Goal: Task Accomplishment & Management: Use online tool/utility

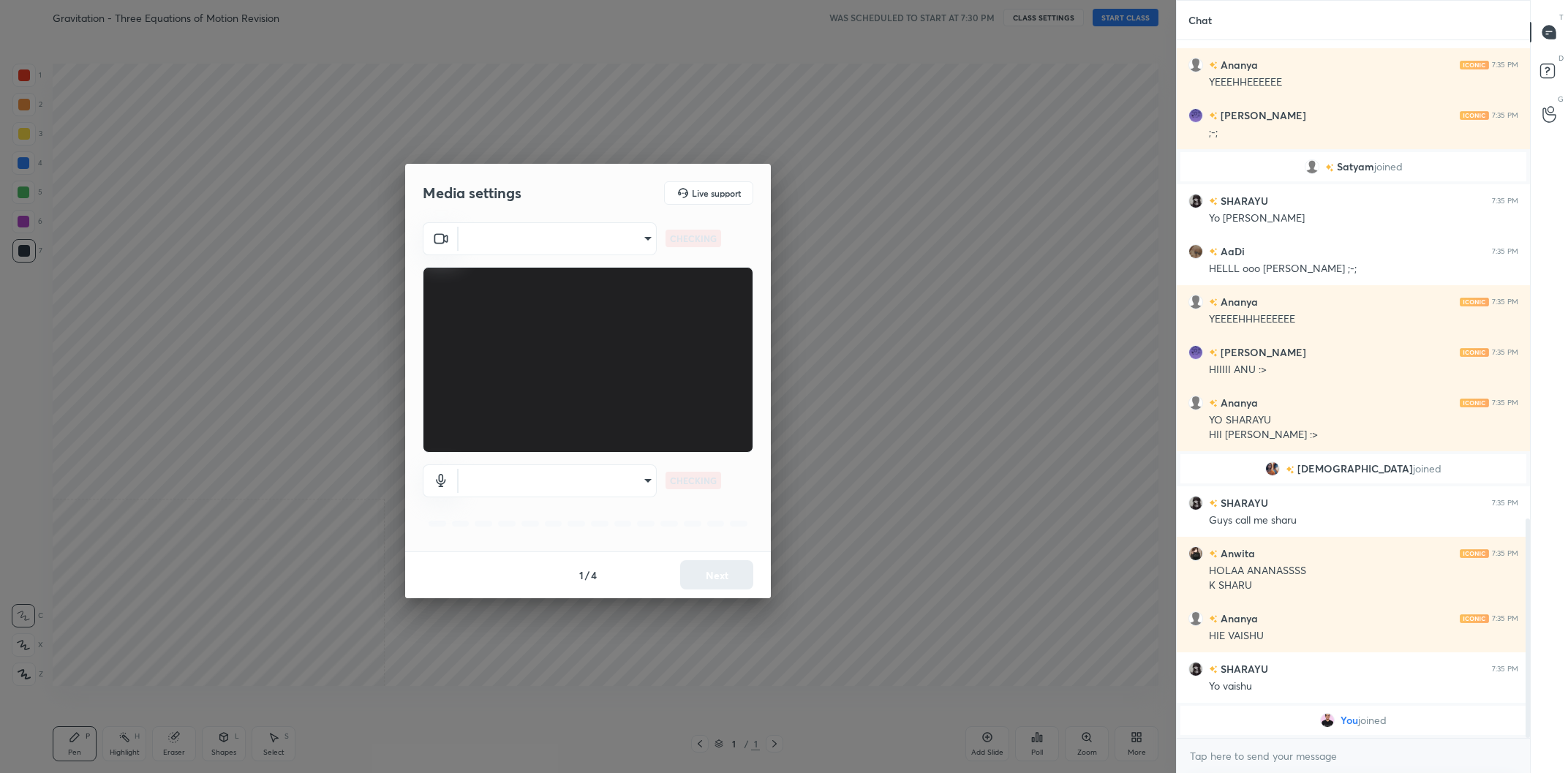
scroll to position [1571, 0]
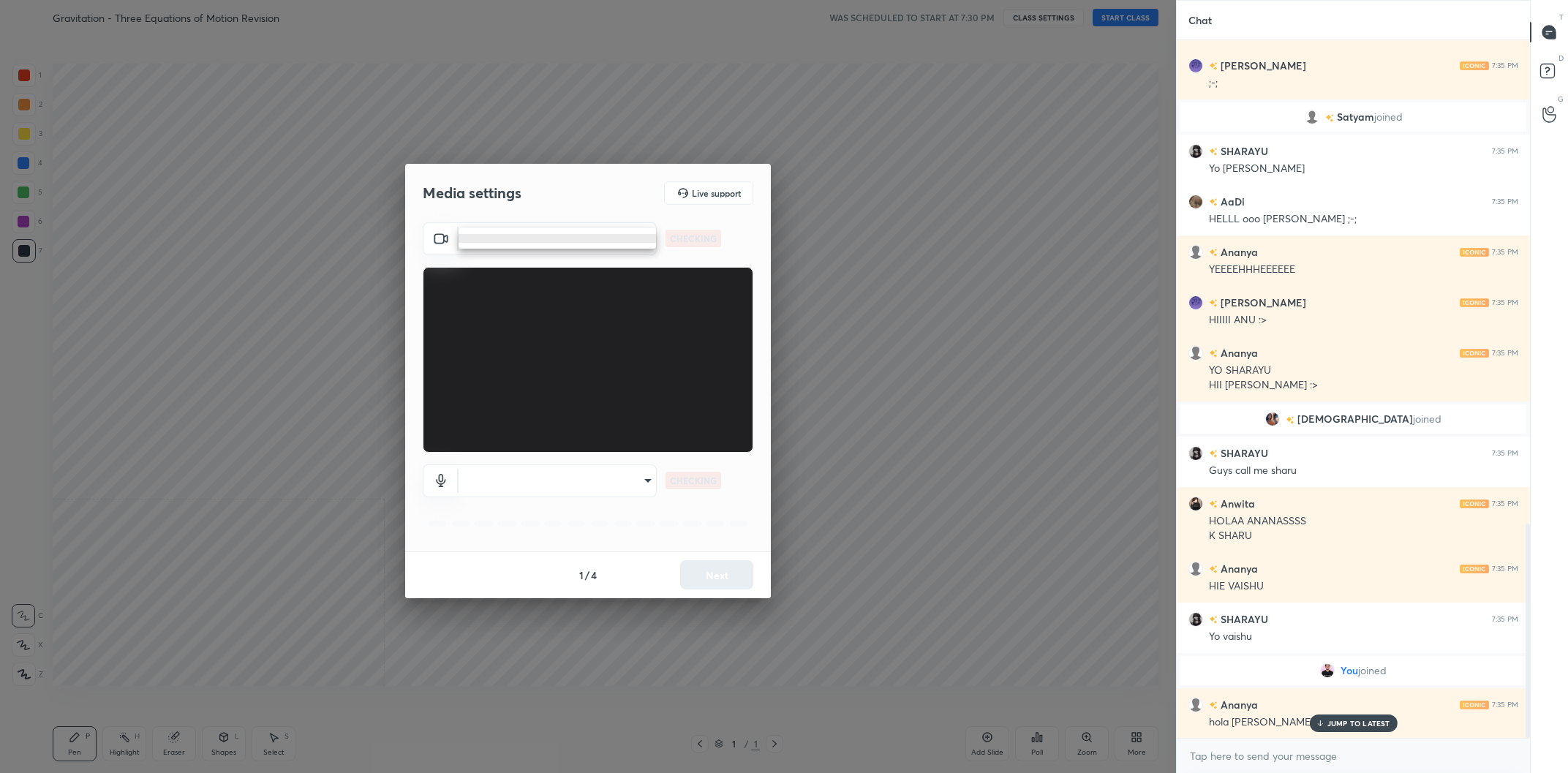
click at [596, 246] on body "1 2 3 4 5 6 7 C X Z C X Z E E Erase all H H Gravitation - Three Equations of Mo…" at bounding box center [784, 386] width 1568 height 773
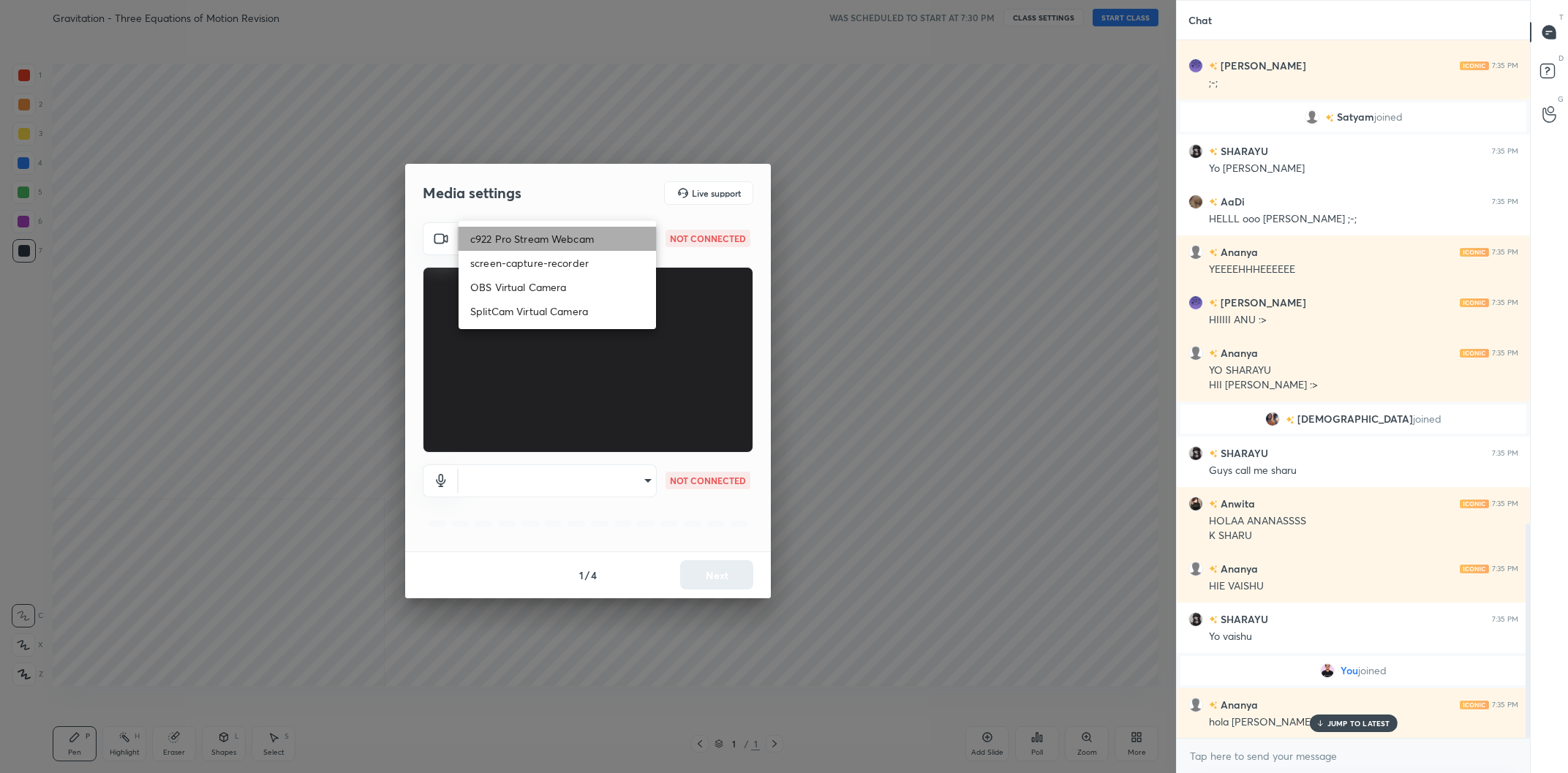
click at [536, 240] on li "c922 Pro Stream Webcam" at bounding box center [557, 238] width 197 height 24
type input "mz5XeYAkNWp2QV5IzfhKg2mI2T6XPNDecROMxnJfp9w="
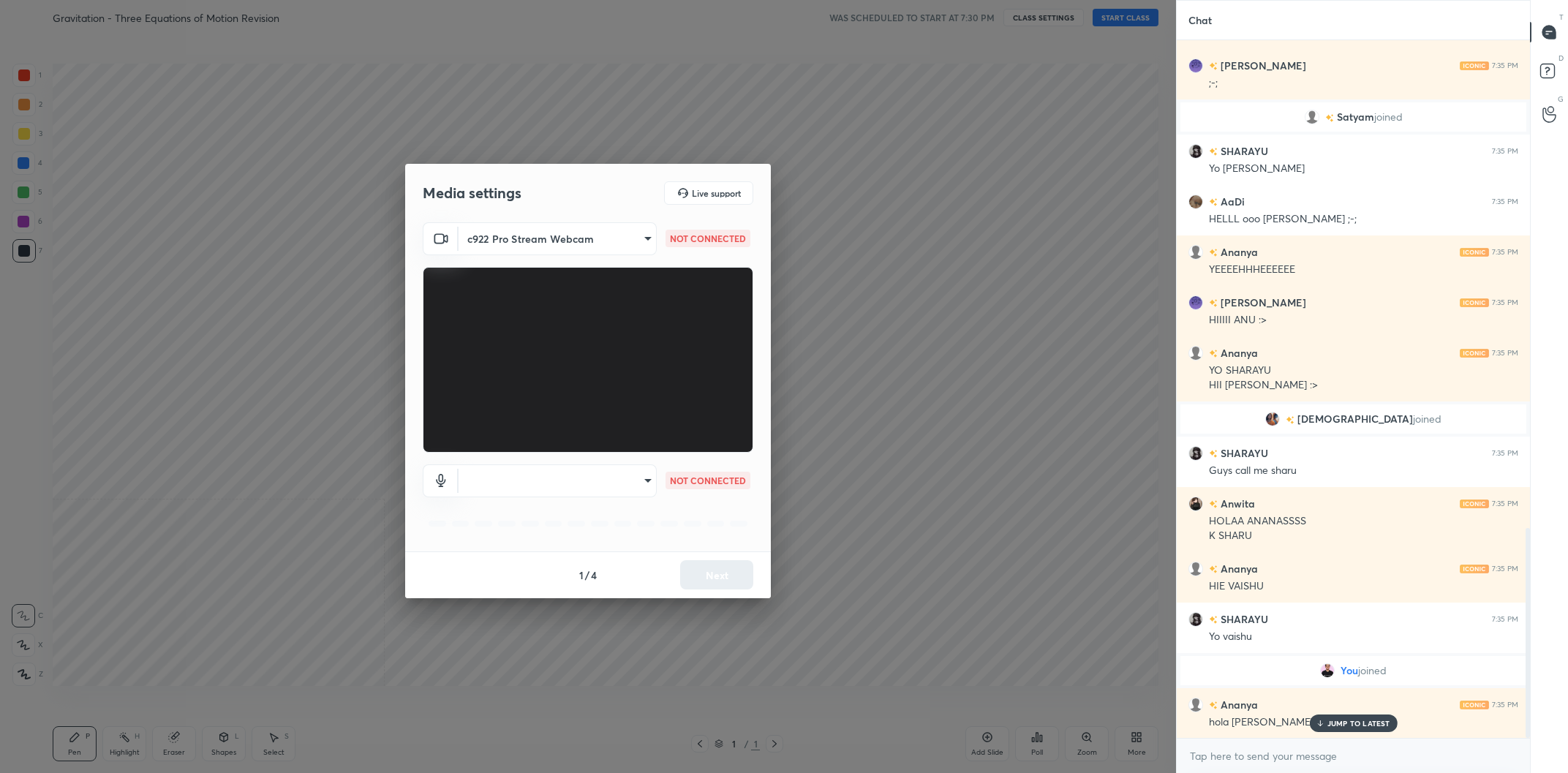
scroll to position [1622, 0]
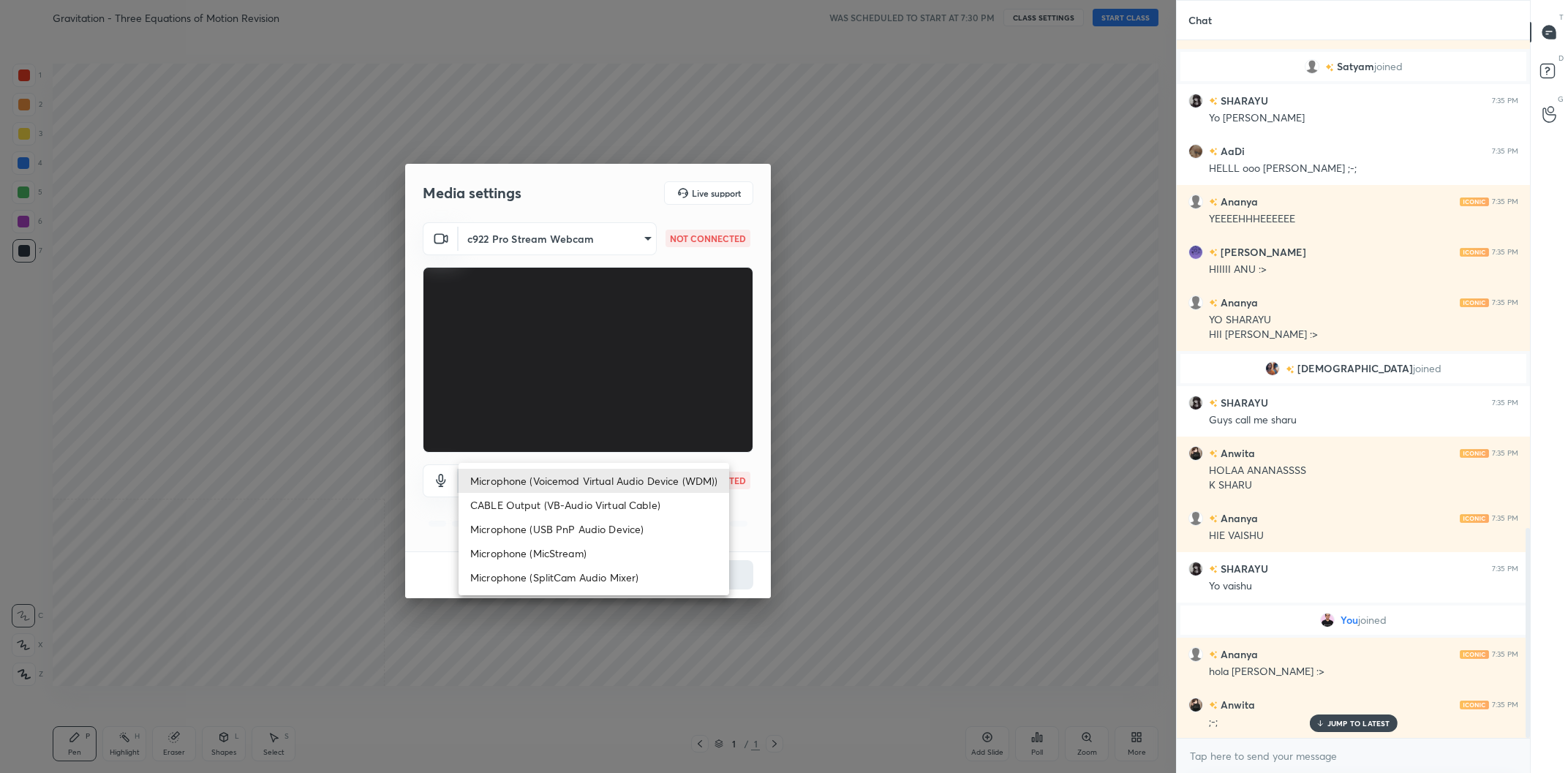
click at [515, 488] on body "1 2 3 4 5 6 7 C X Z C X Z E E Erase all H H Gravitation - Three Equations of Mo…" at bounding box center [784, 386] width 1568 height 773
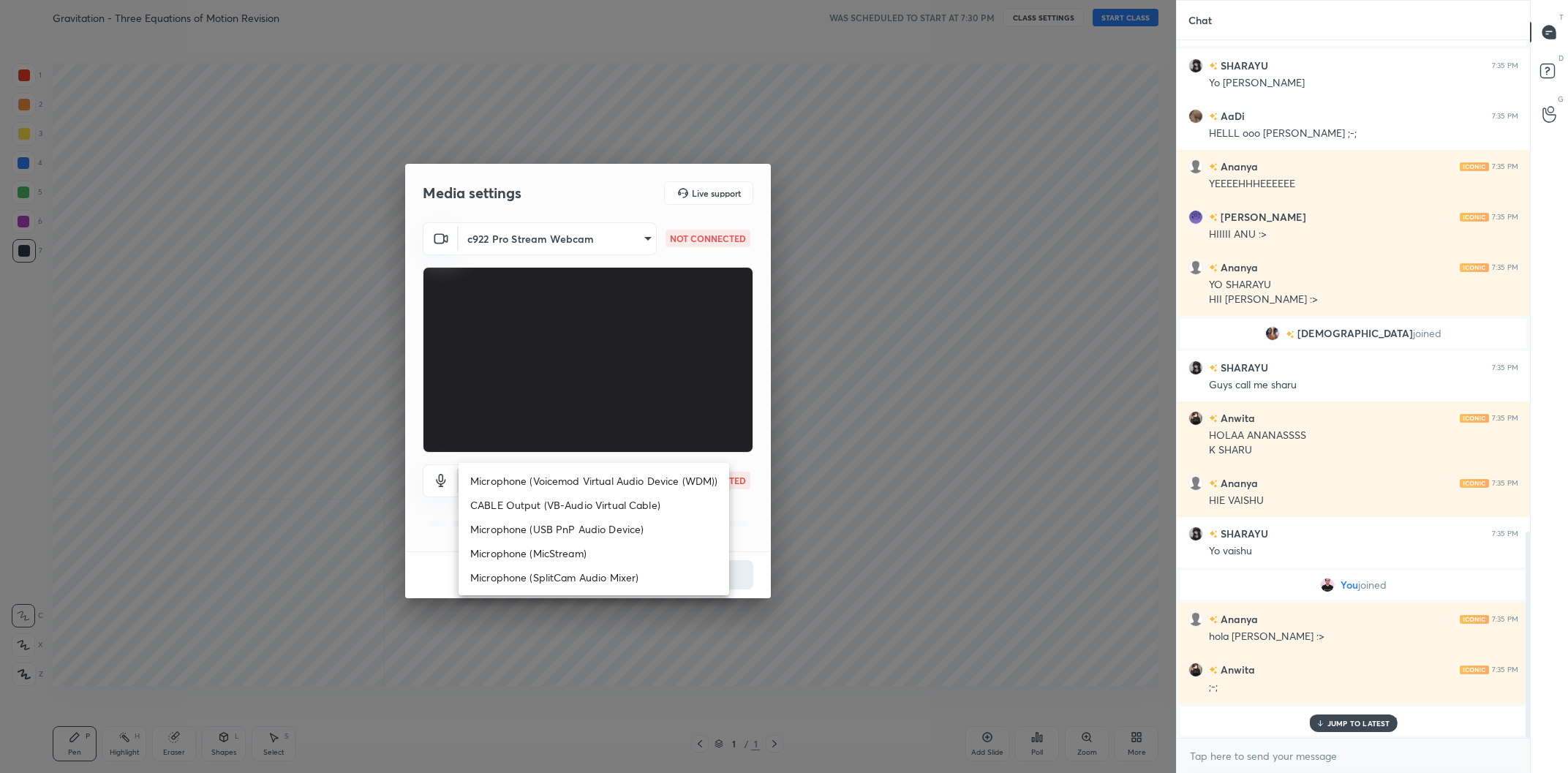
click at [524, 476] on li "Microphone (Voicemod Virtual Audio Device (WDM))" at bounding box center [594, 480] width 270 height 24
type input "VBCGzjgTZ+0gmPAsoHgp+LhUckAxO9S5WqeSPDF+pXU="
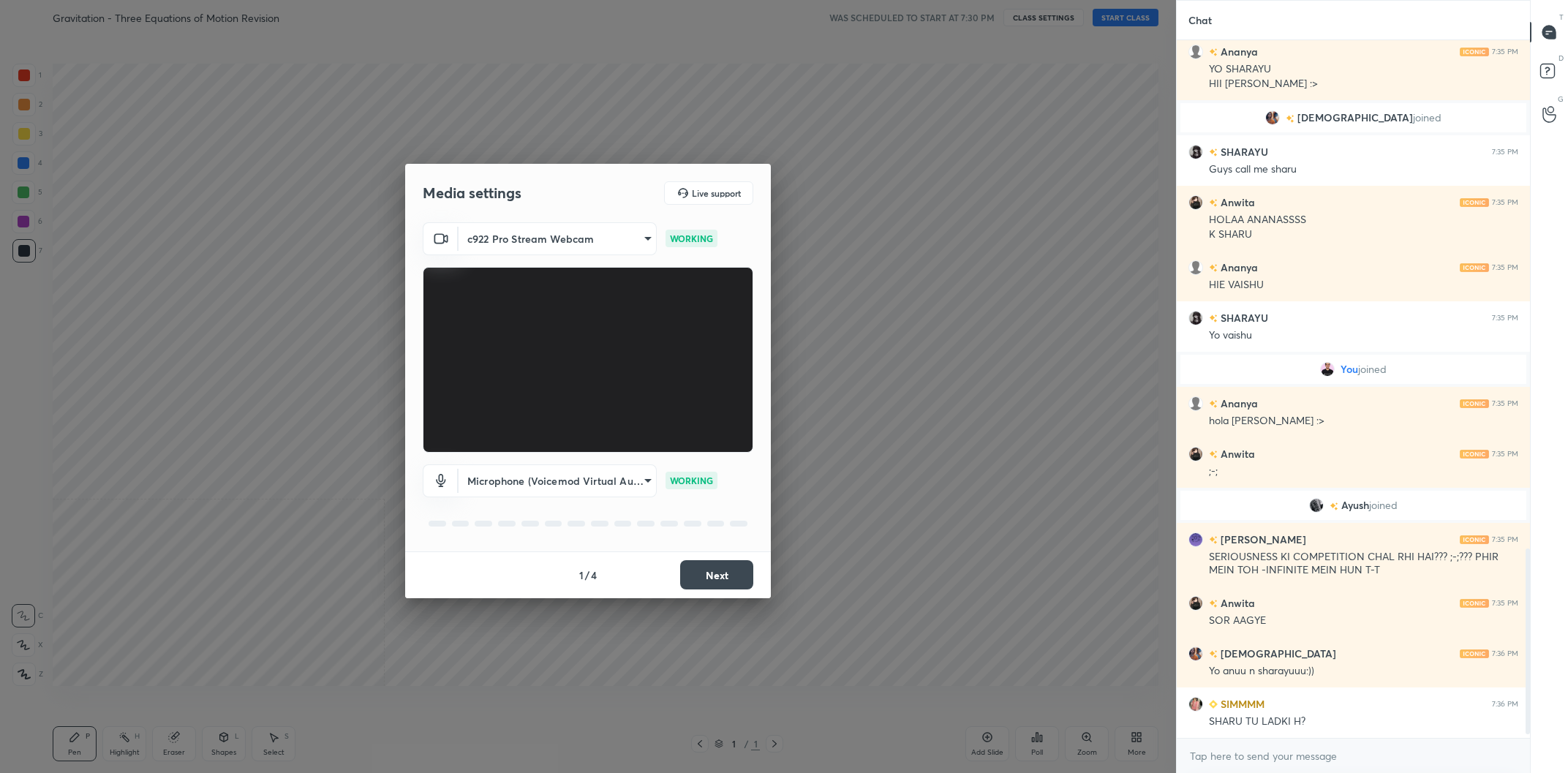
scroll to position [1922, 0]
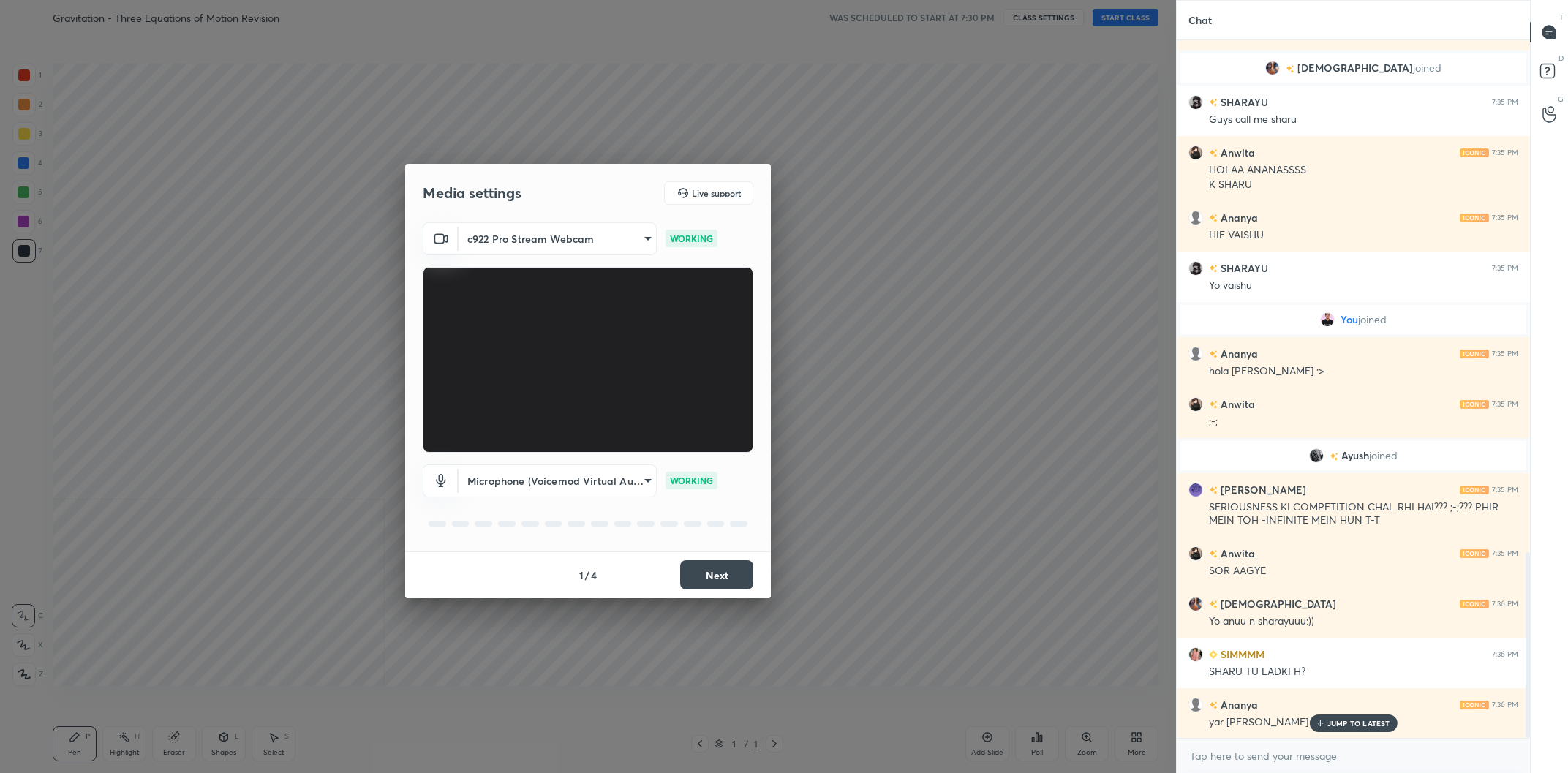
click at [693, 576] on button "Next" at bounding box center [716, 574] width 73 height 29
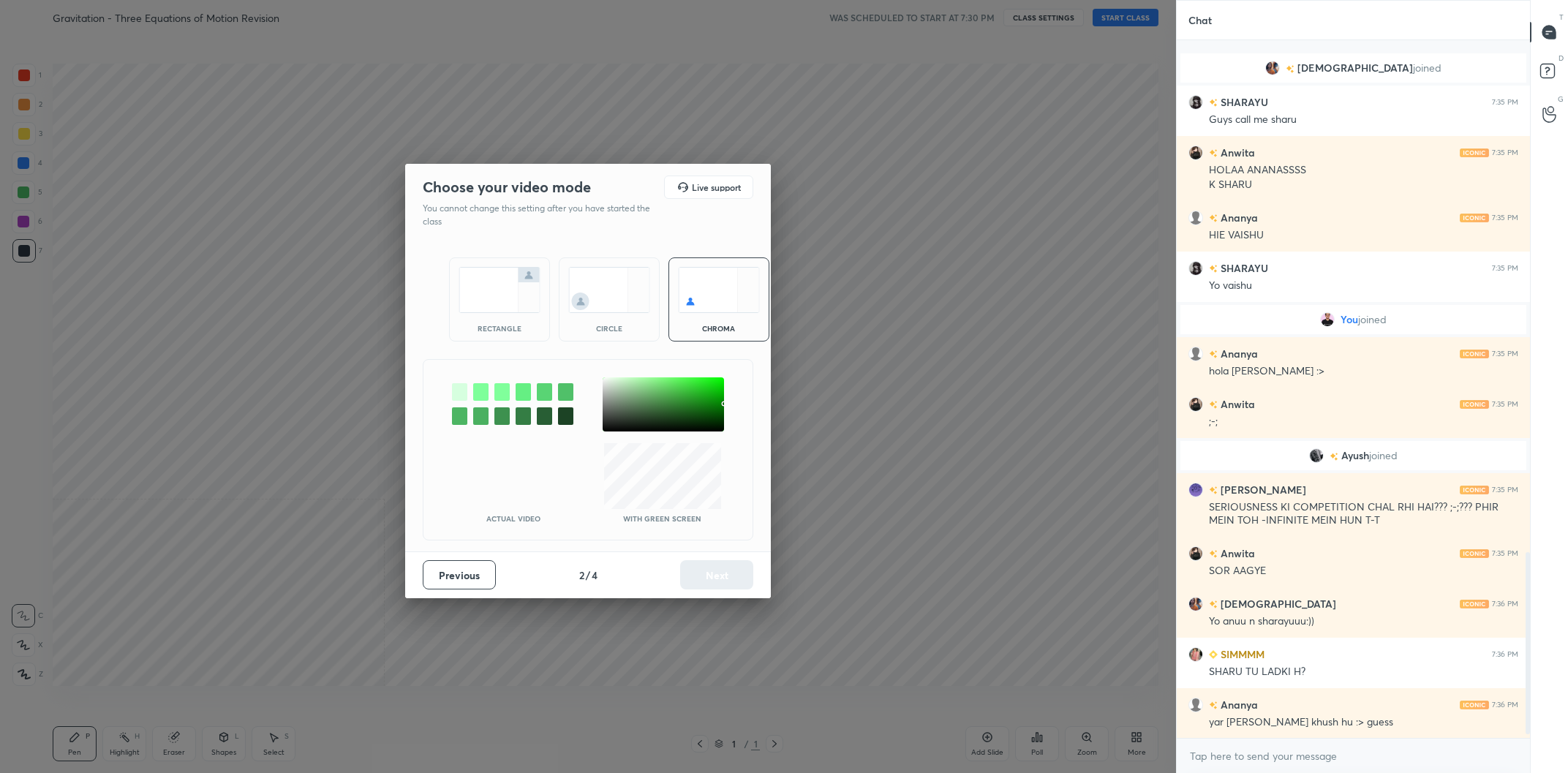
scroll to position [2024, 0]
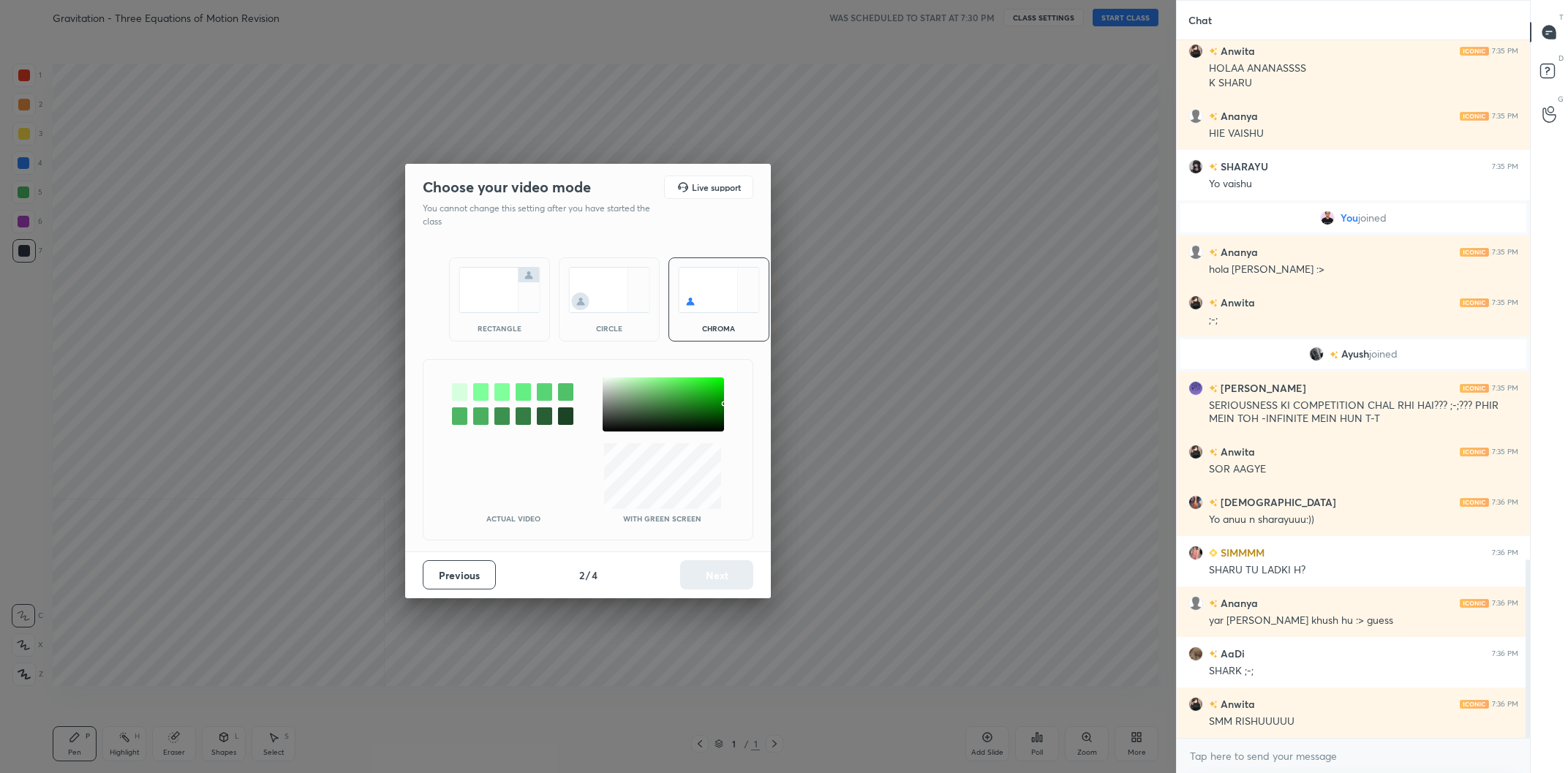
click at [609, 384] on div at bounding box center [663, 404] width 121 height 54
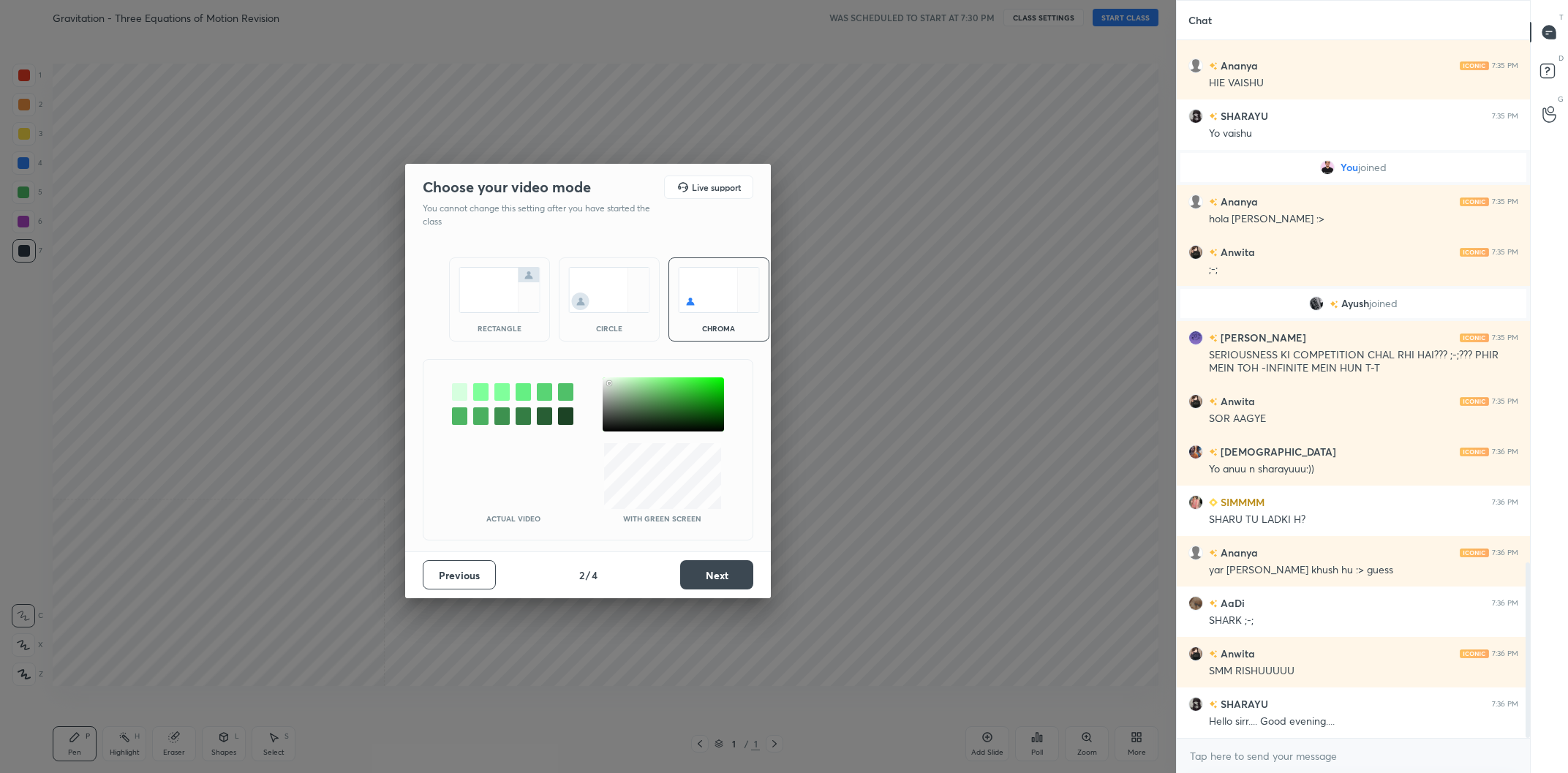
click at [716, 567] on button "Next" at bounding box center [716, 574] width 73 height 29
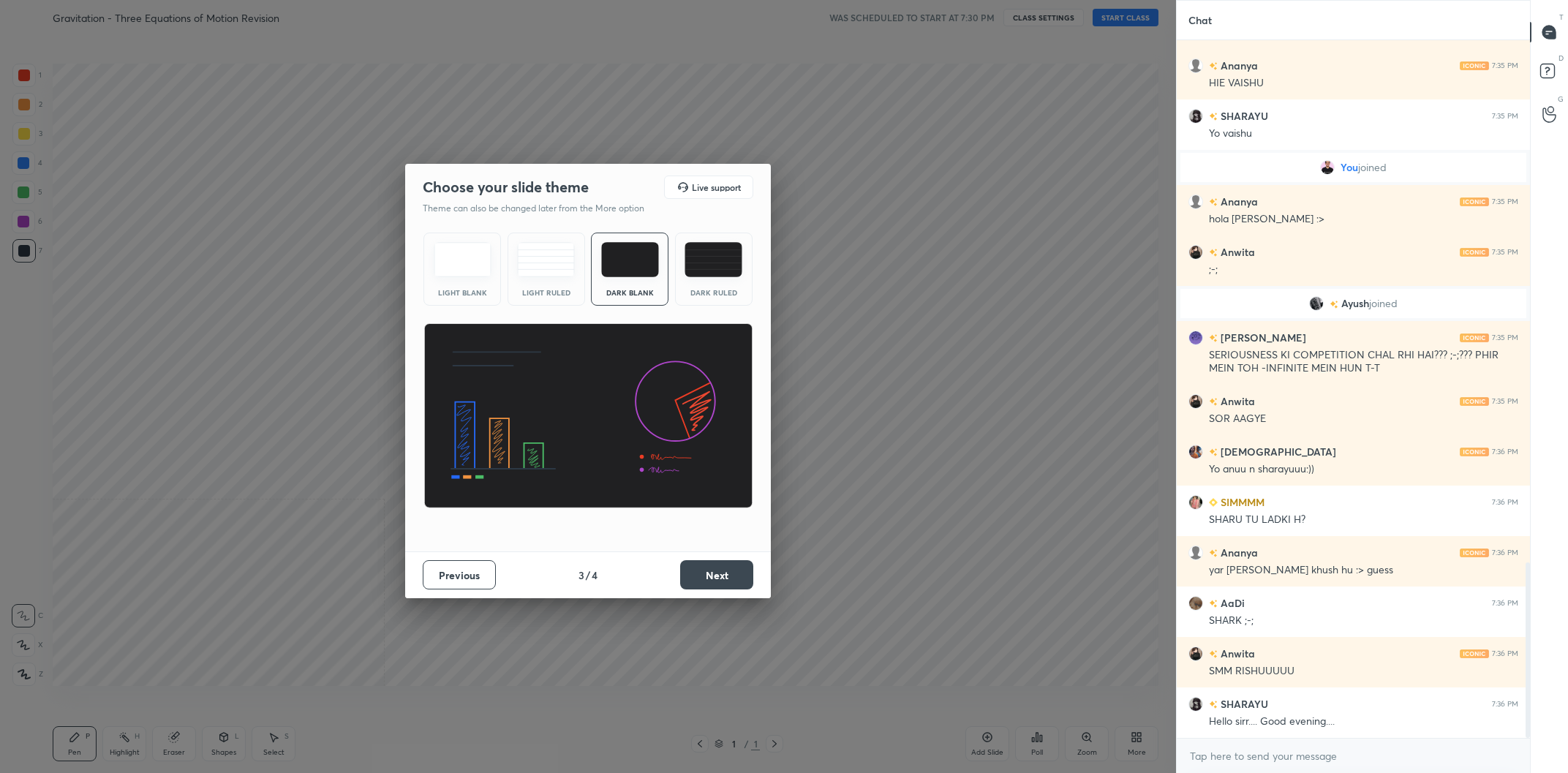
click at [716, 567] on button "Next" at bounding box center [716, 574] width 73 height 29
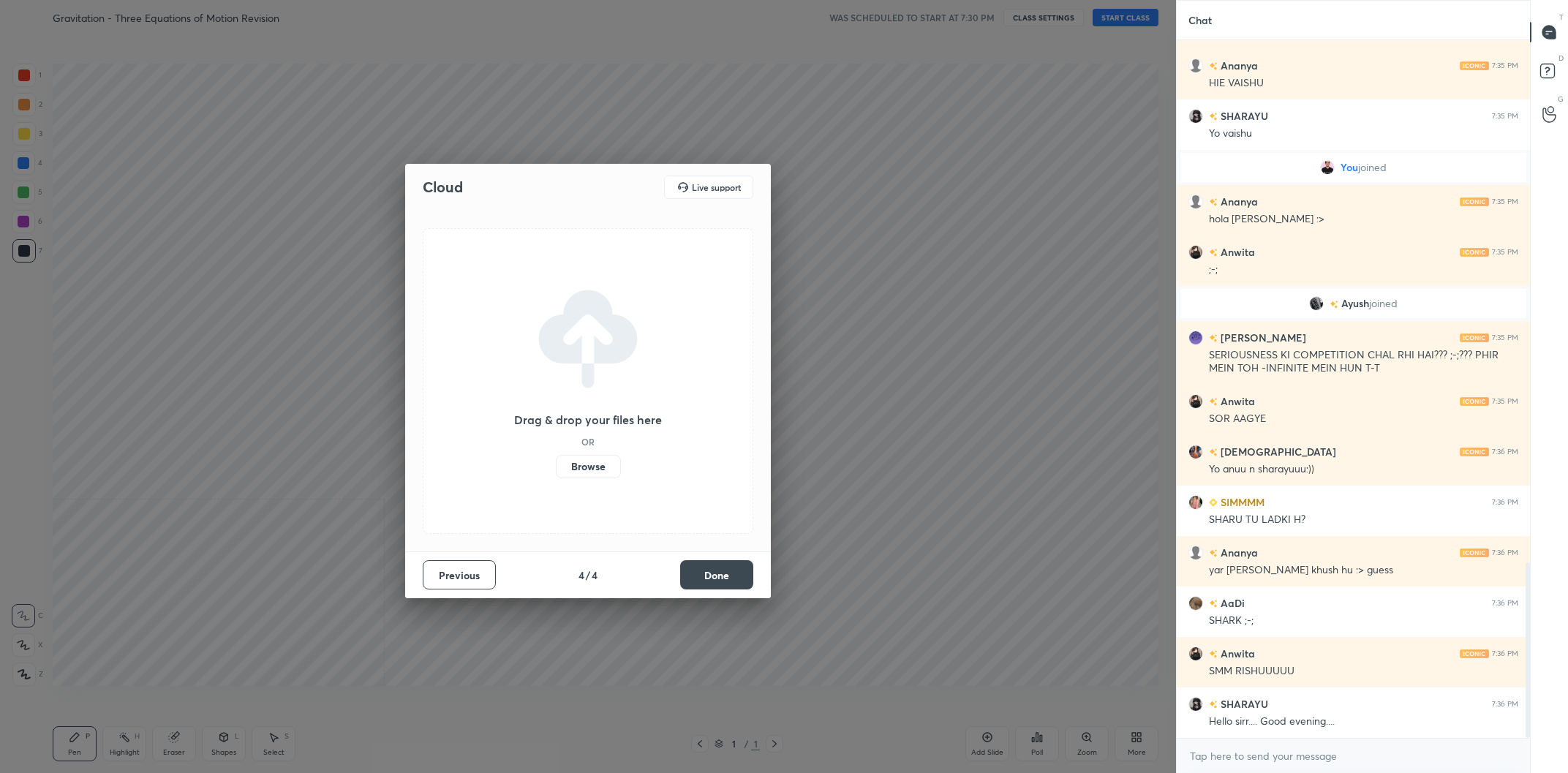
click at [716, 567] on button "Done" at bounding box center [716, 574] width 73 height 29
click at [716, 567] on div "Cloud Live support Drag & drop your files here OR Browse Previous 4 / 4 Done" at bounding box center [588, 386] width 1176 height 773
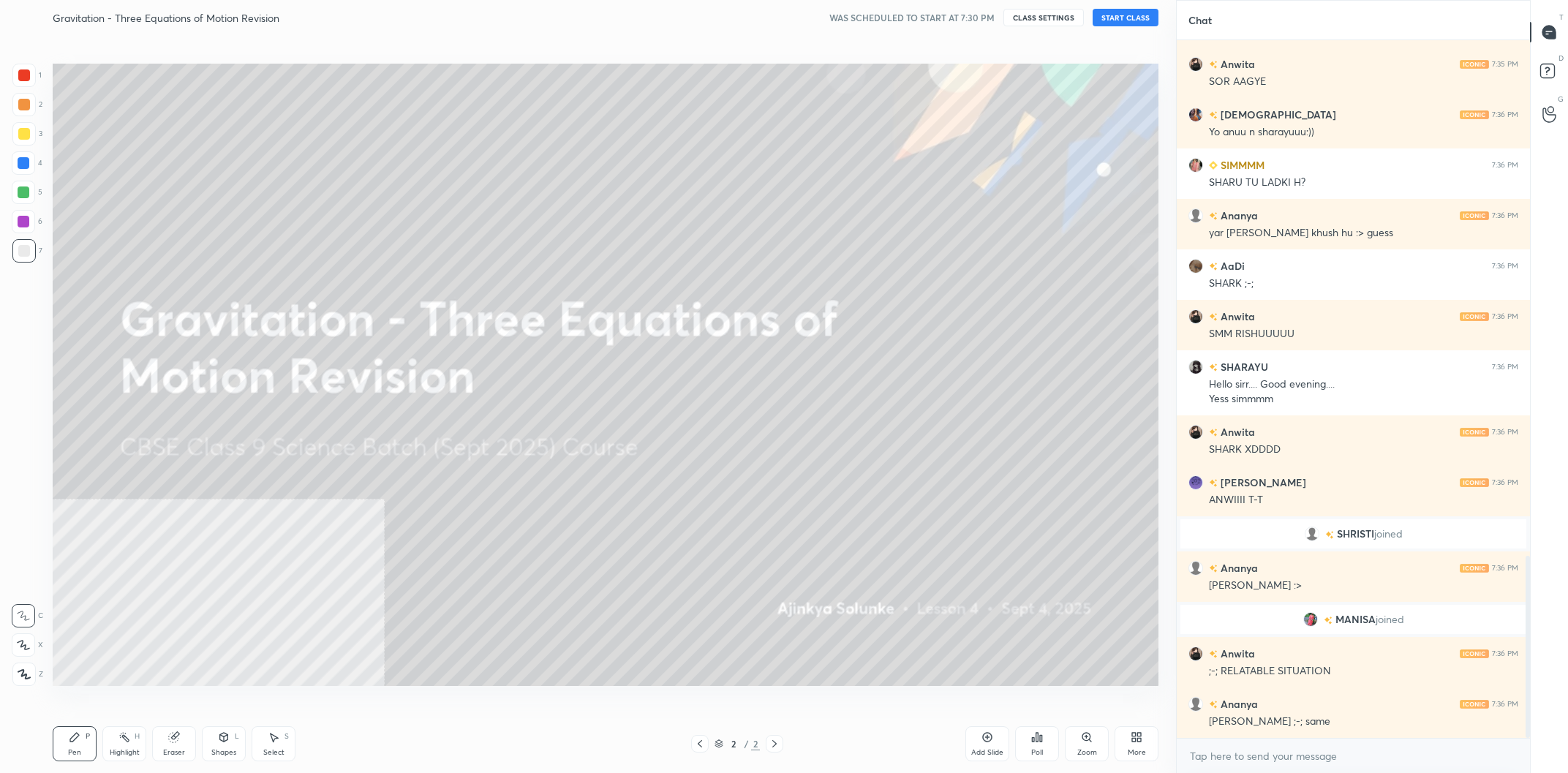
scroll to position [0, 0]
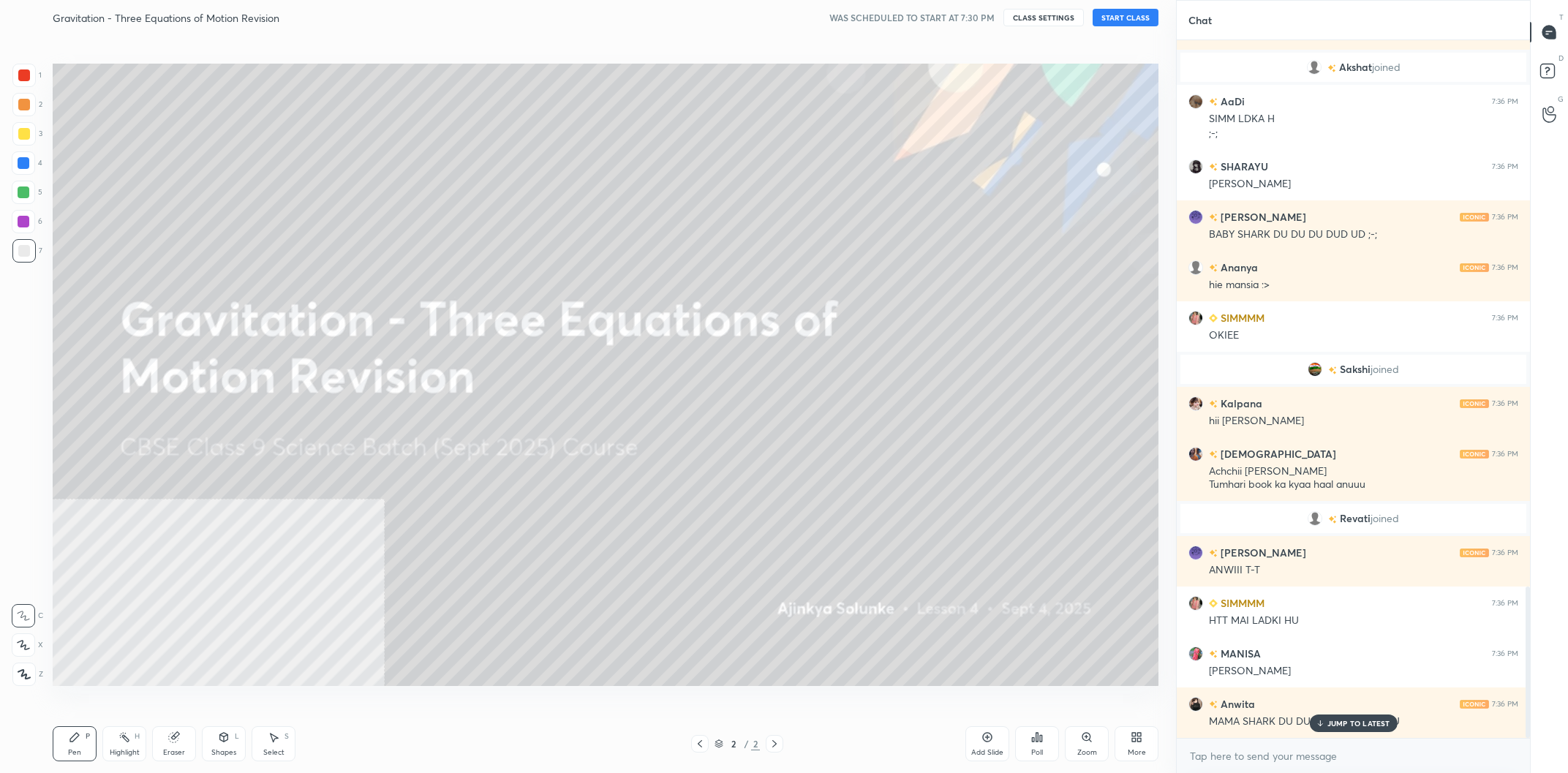
click at [1118, 13] on button "START CLASS" at bounding box center [1125, 17] width 66 height 17
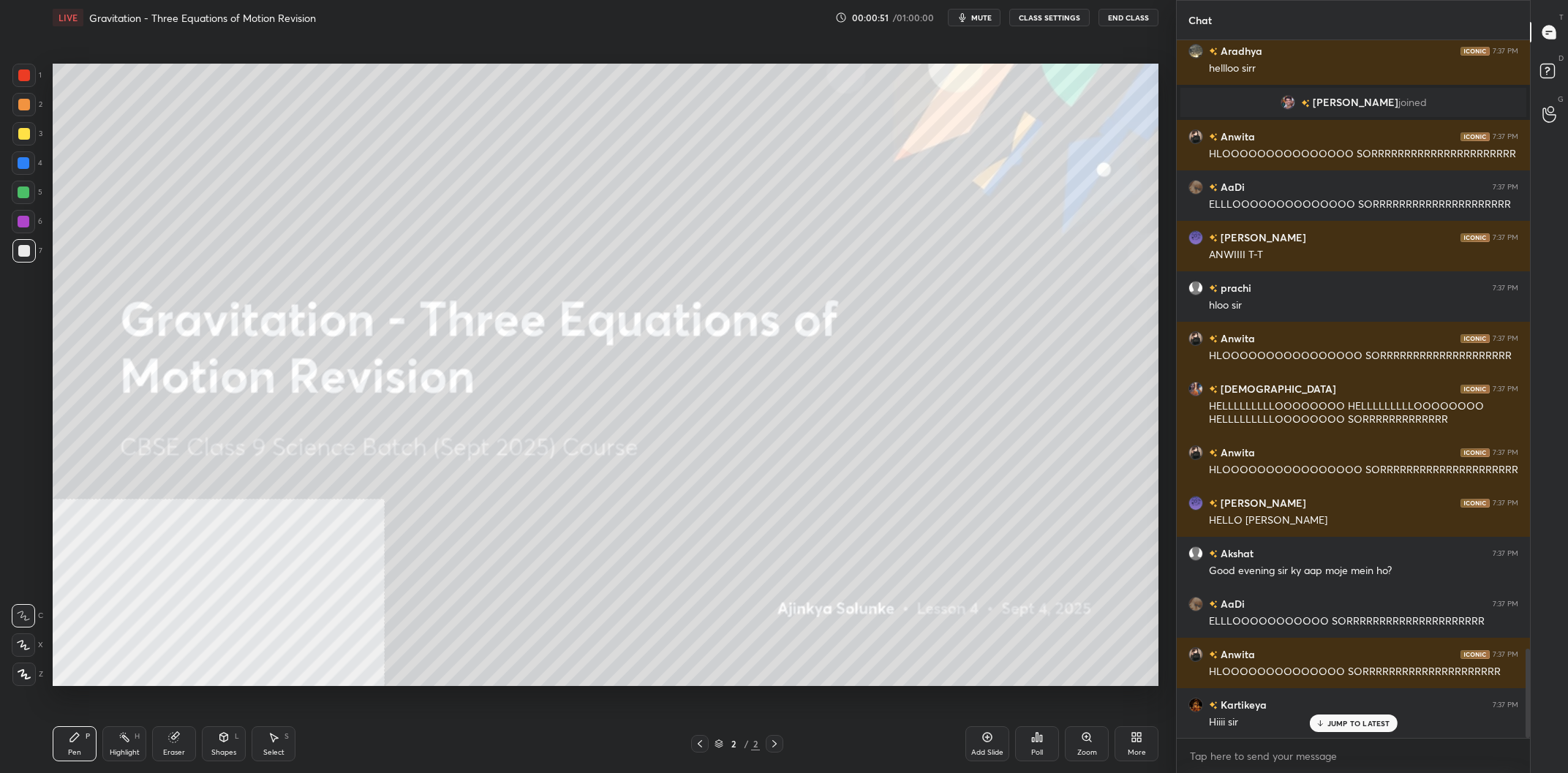
click at [1116, 741] on div "More" at bounding box center [1136, 743] width 44 height 35
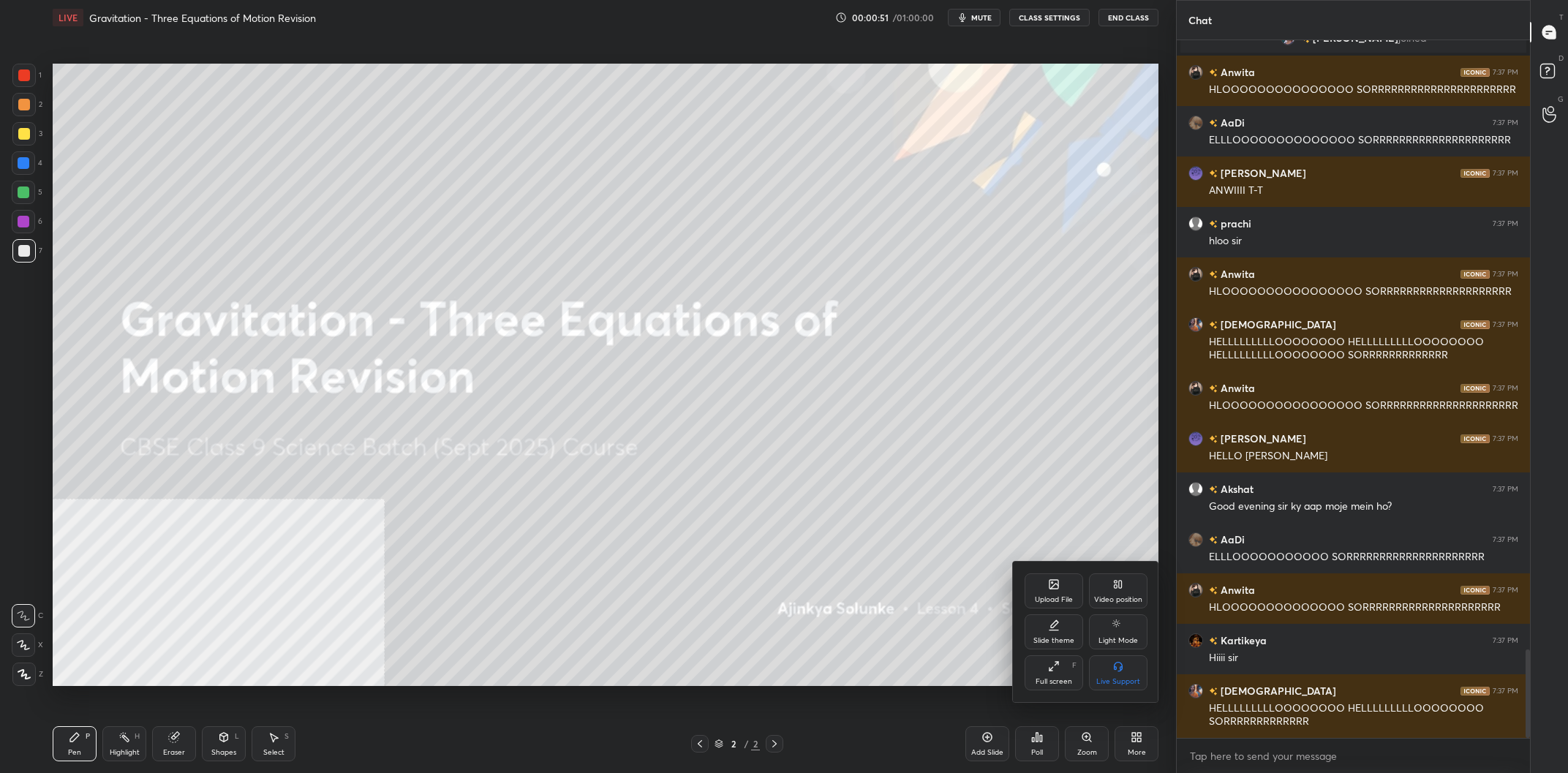
click at [1128, 606] on div "Video position" at bounding box center [1118, 590] width 58 height 35
click at [1121, 670] on icon at bounding box center [1121, 668] width 4 height 4
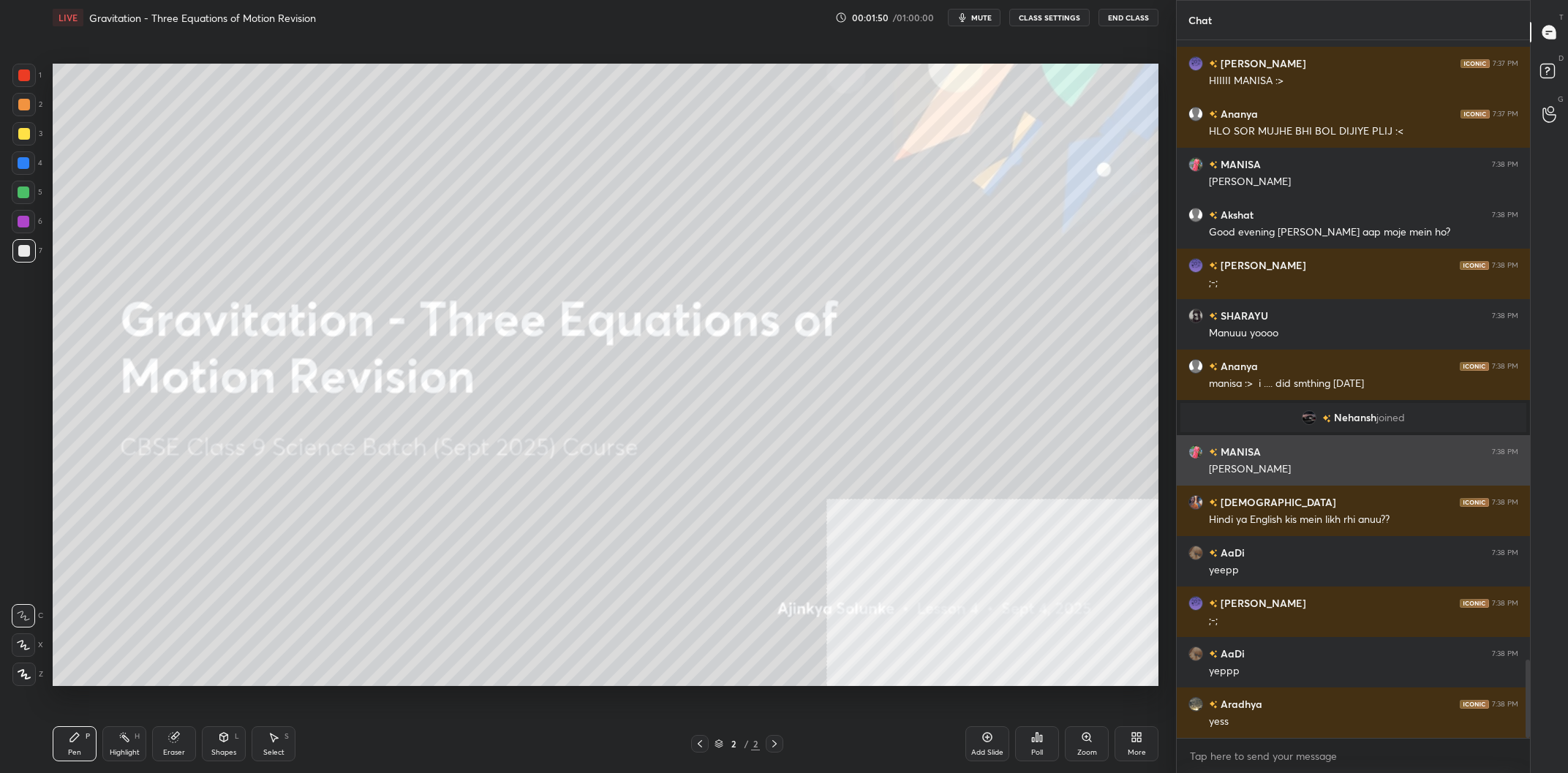
scroll to position [5589, 0]
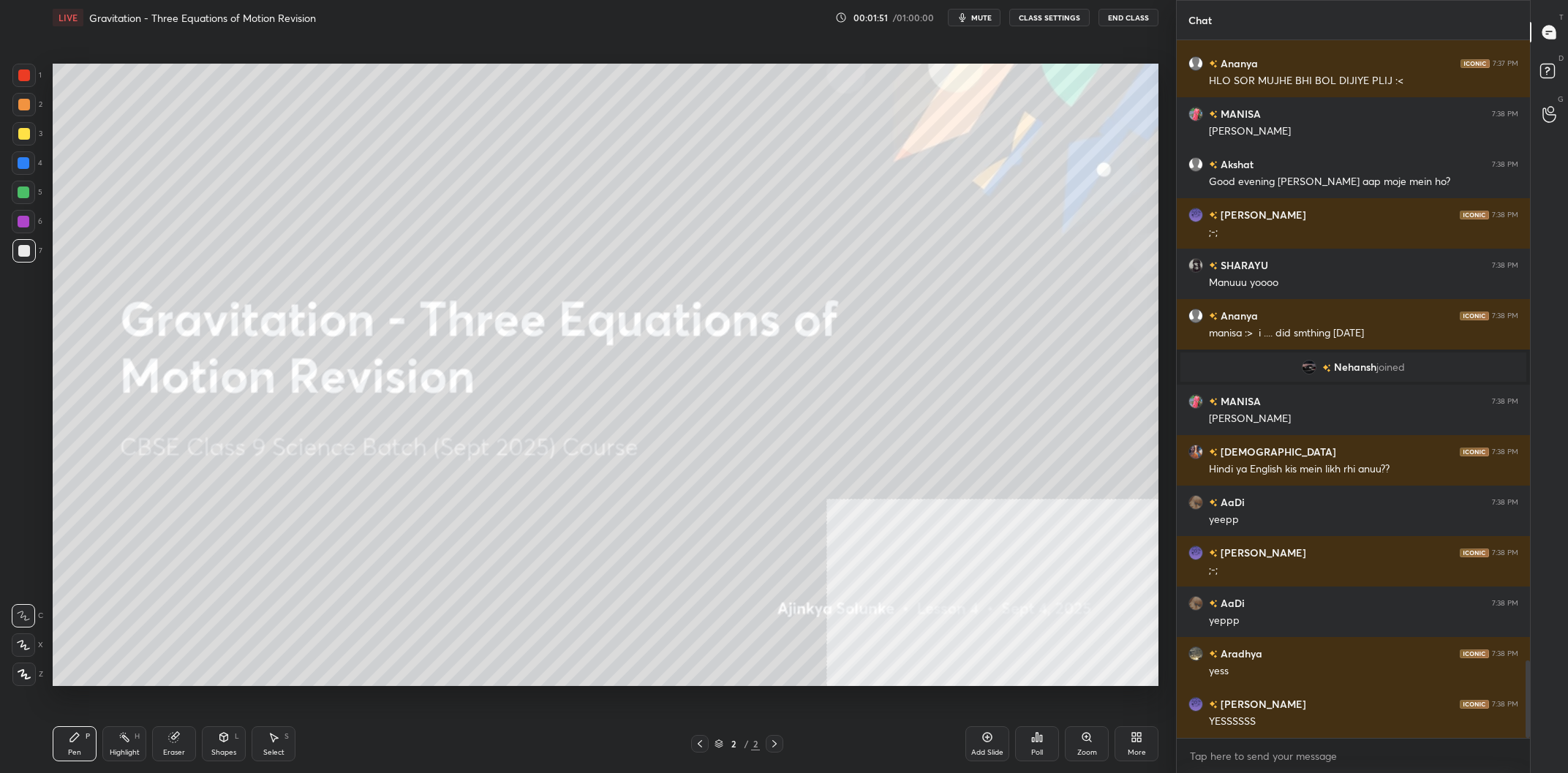
click at [27, 141] on div at bounding box center [24, 133] width 23 height 23
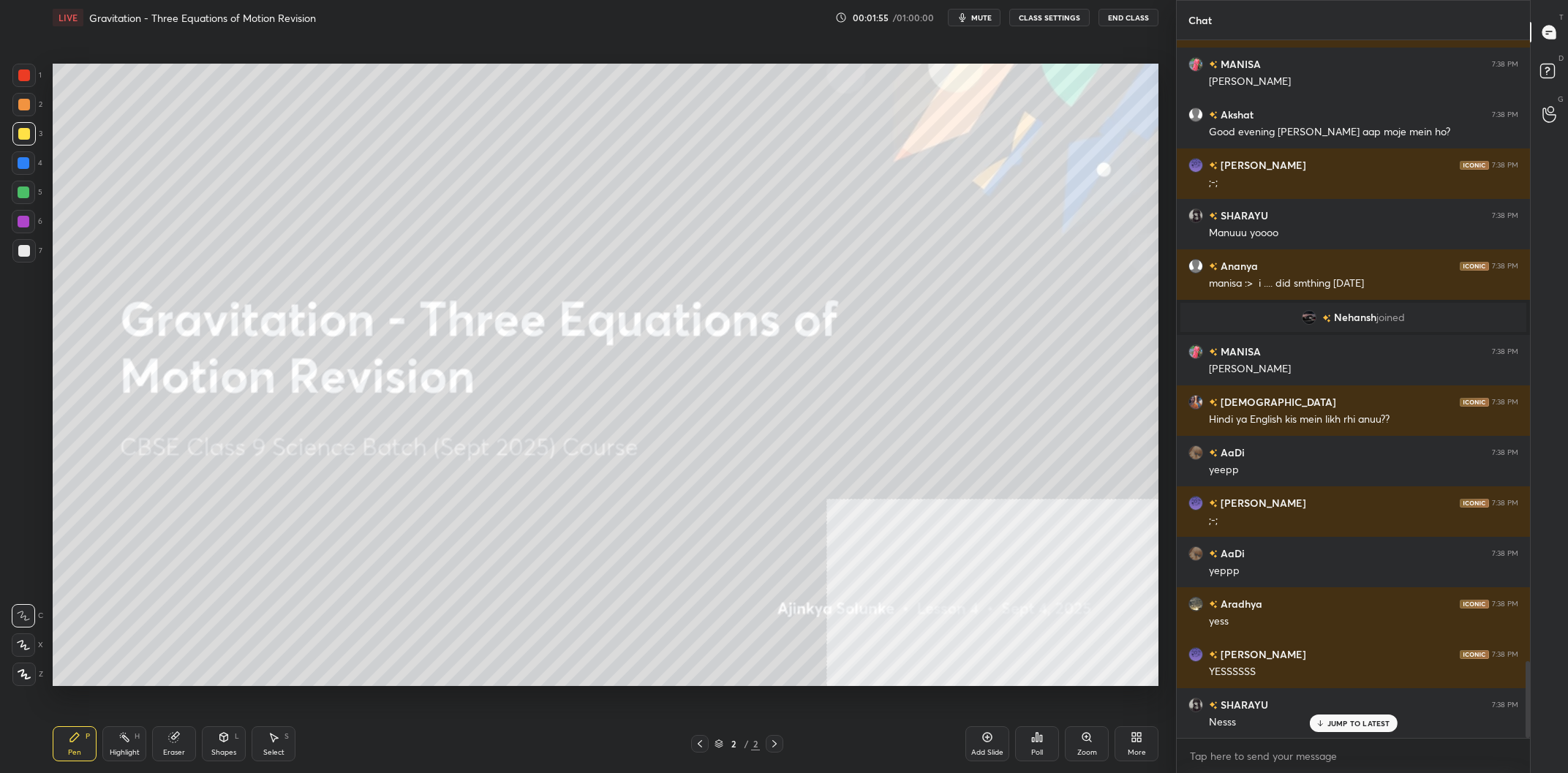
click at [978, 738] on div "Add Slide" at bounding box center [987, 743] width 44 height 35
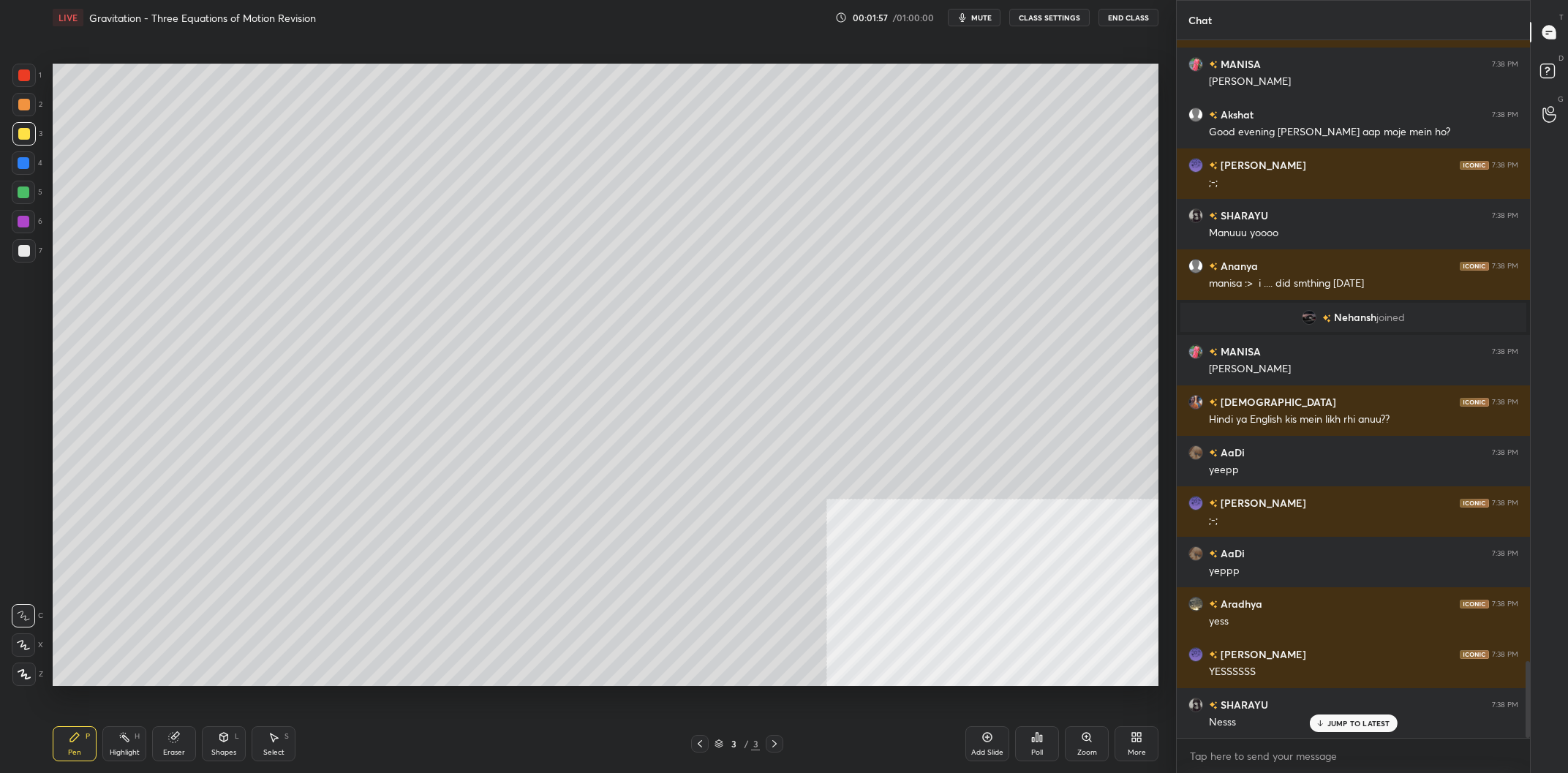
click at [1149, 743] on div "More" at bounding box center [1136, 743] width 44 height 35
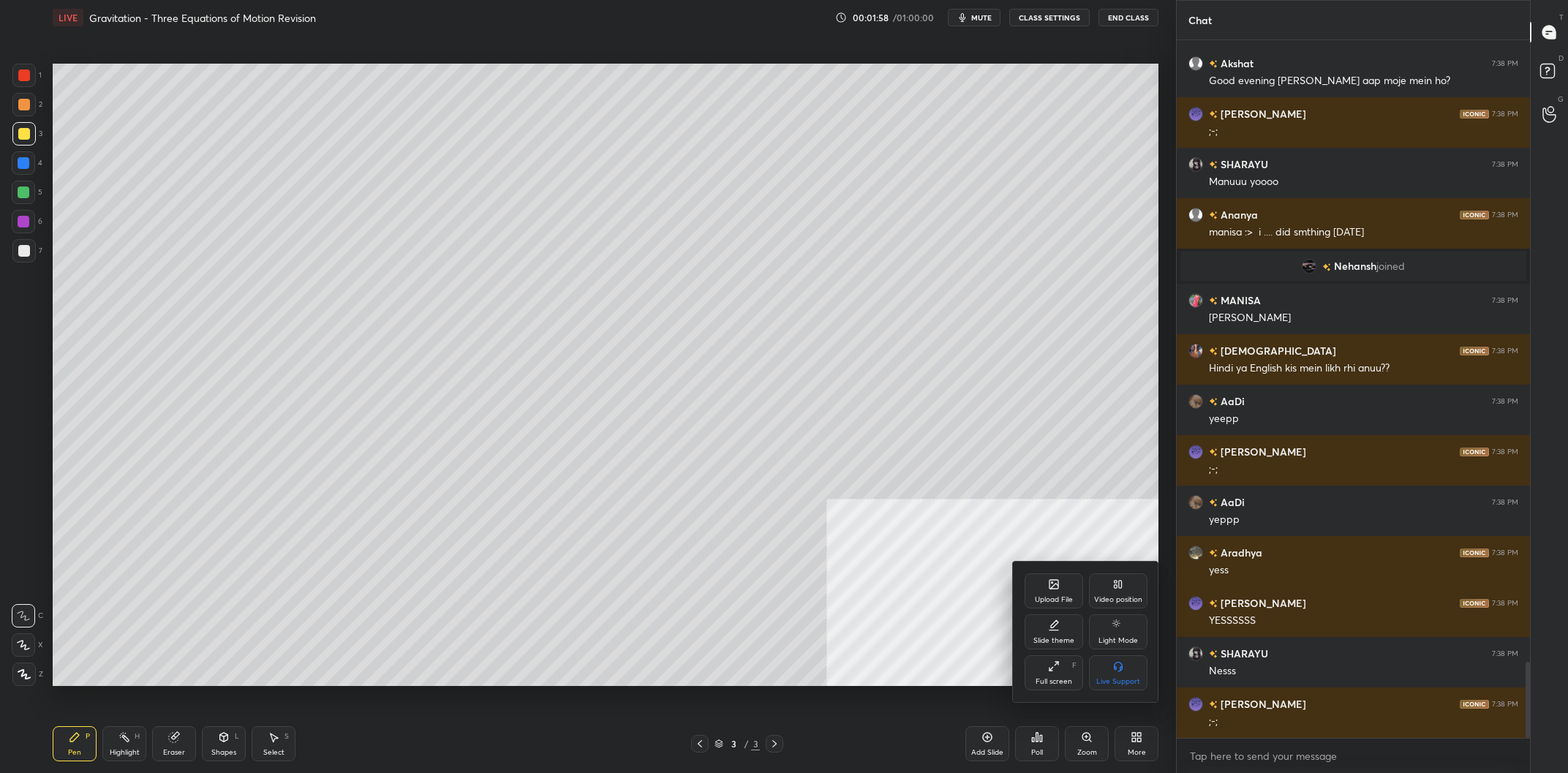
click at [1041, 641] on div "Slide theme" at bounding box center [1053, 641] width 41 height 7
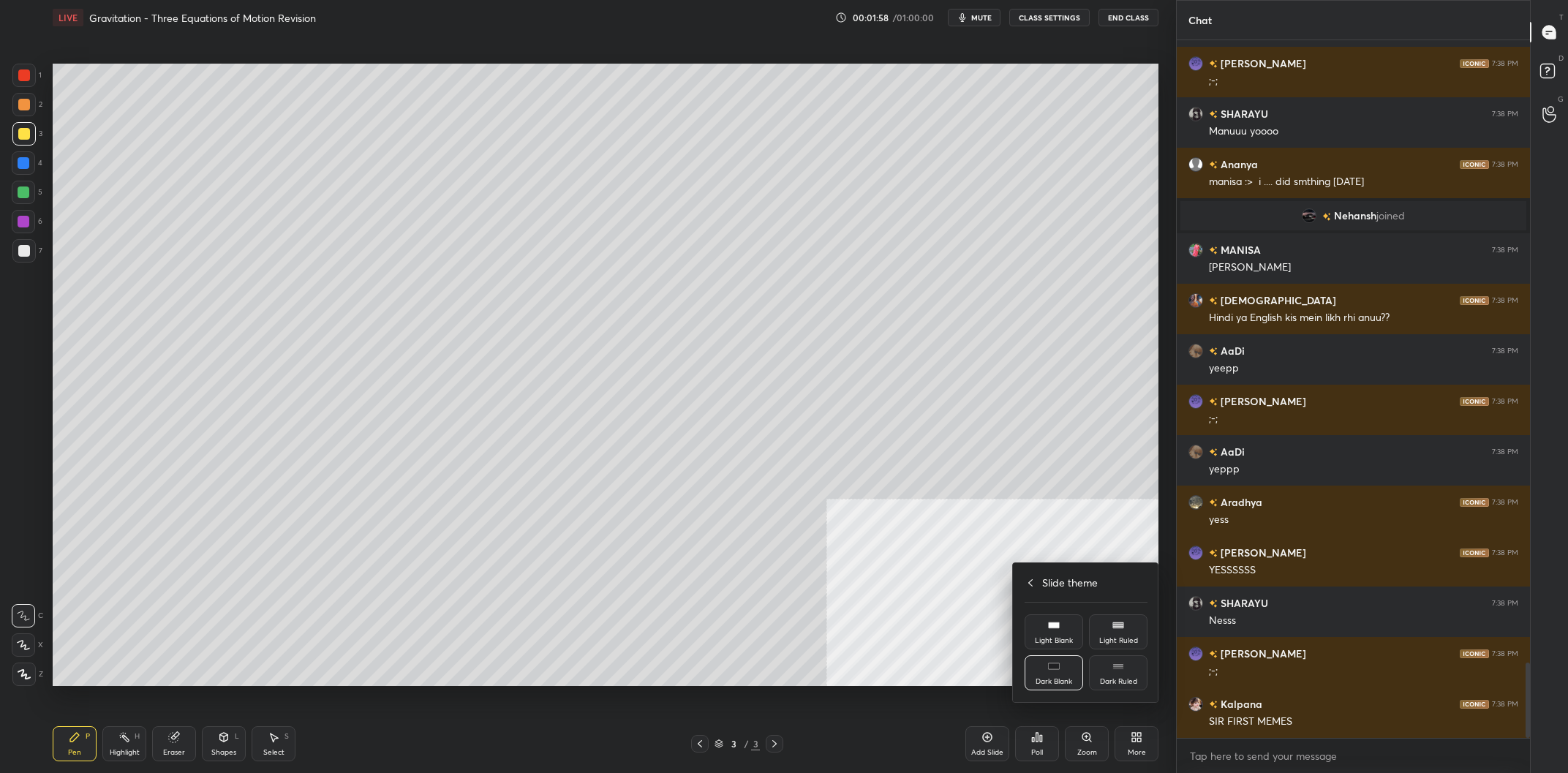
click at [1127, 680] on div "Dark Ruled" at bounding box center [1118, 681] width 37 height 7
click at [950, 665] on div at bounding box center [784, 386] width 1568 height 773
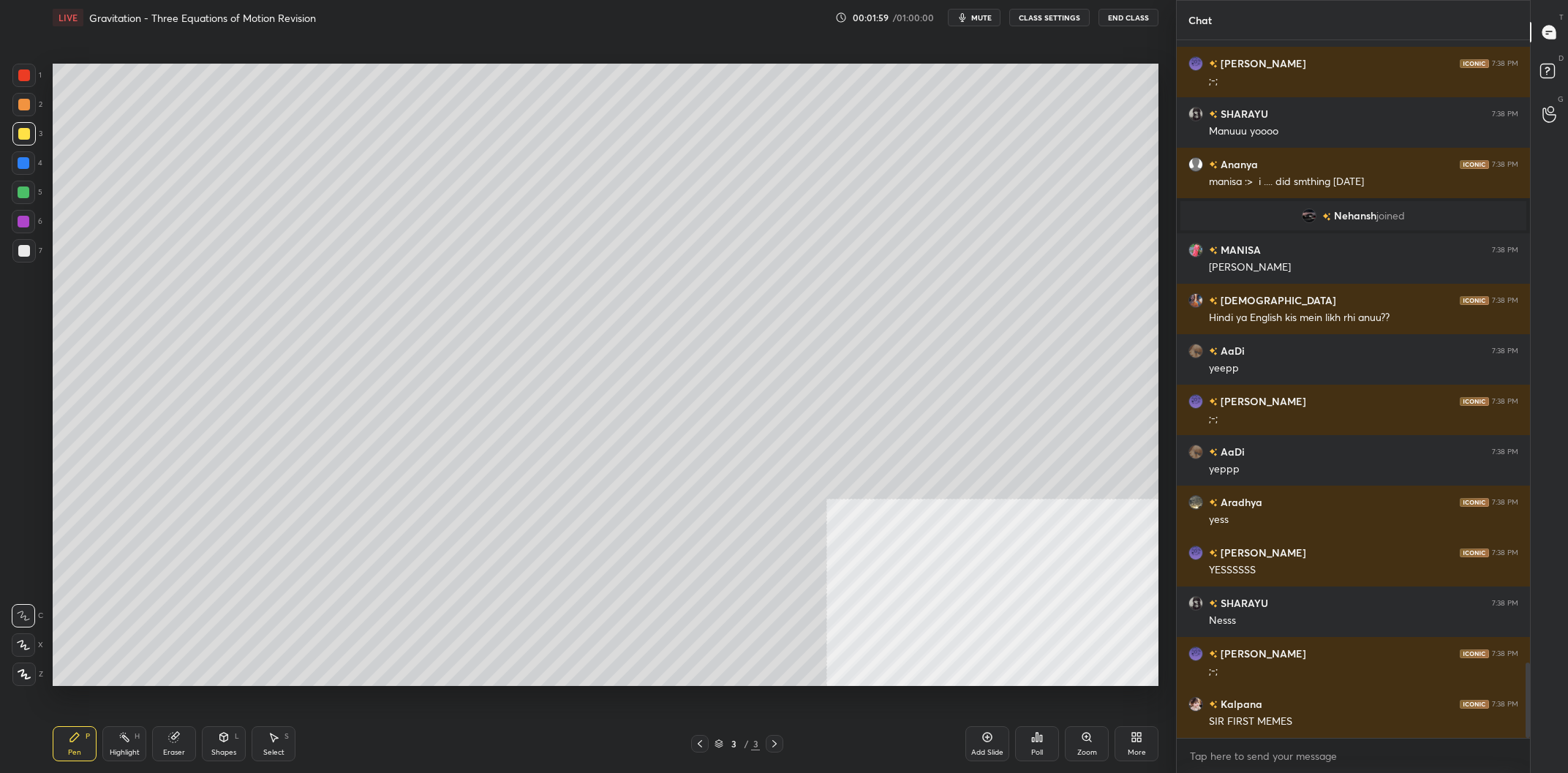
click at [1017, 750] on div "Poll" at bounding box center [1037, 743] width 44 height 35
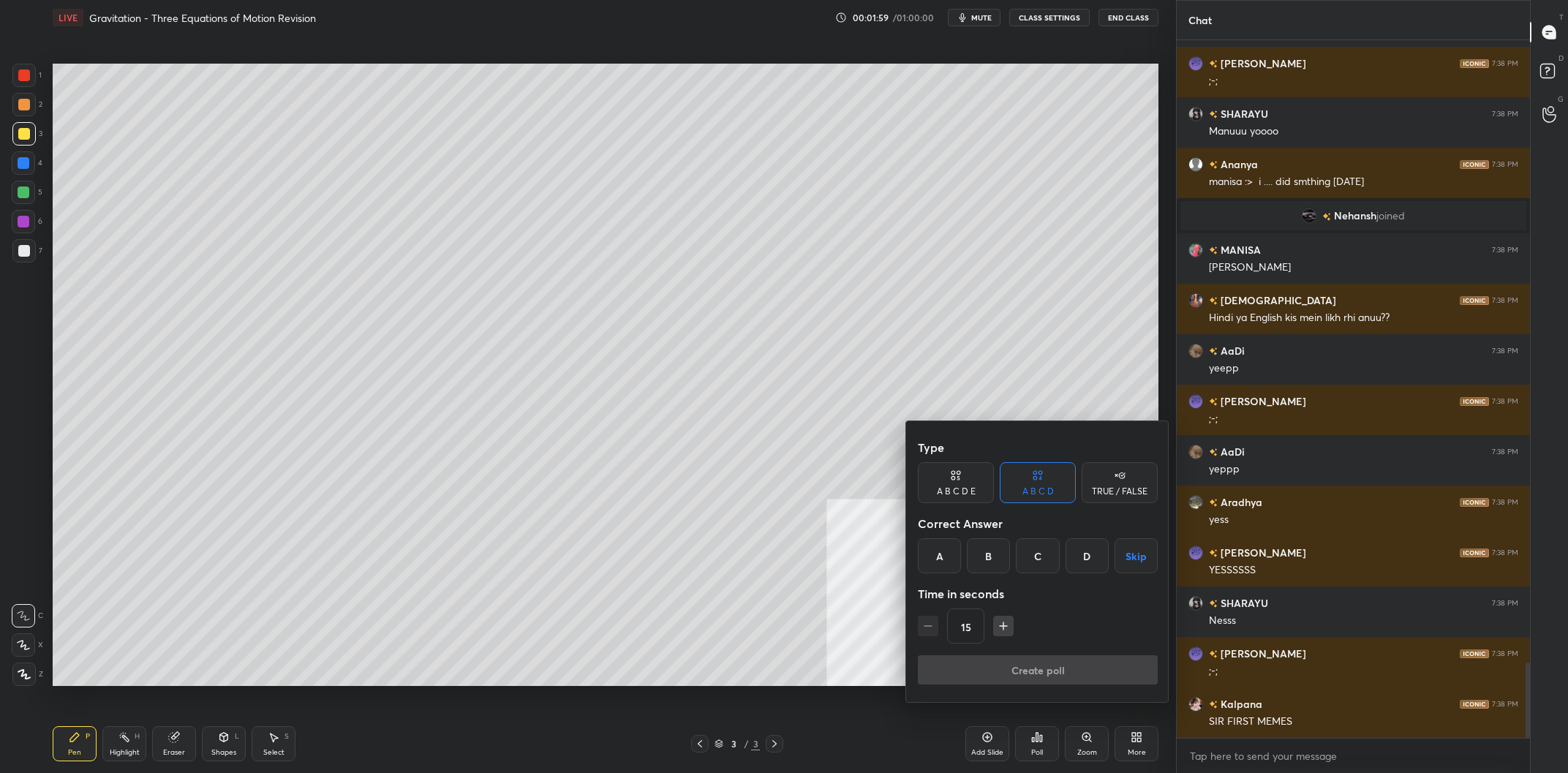
click at [985, 748] on div at bounding box center [784, 386] width 1568 height 773
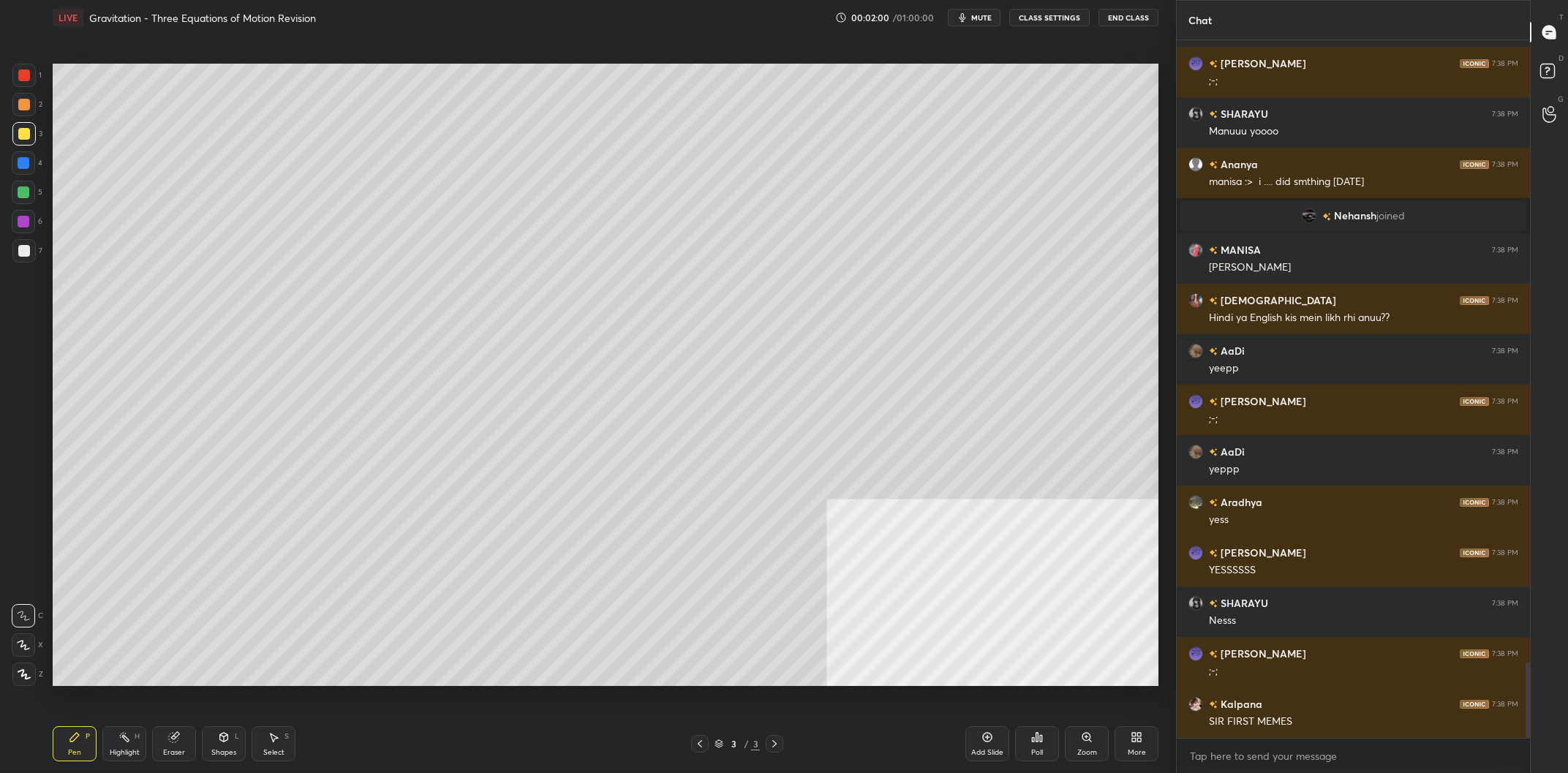
click at [977, 735] on div "Add Slide" at bounding box center [987, 743] width 44 height 35
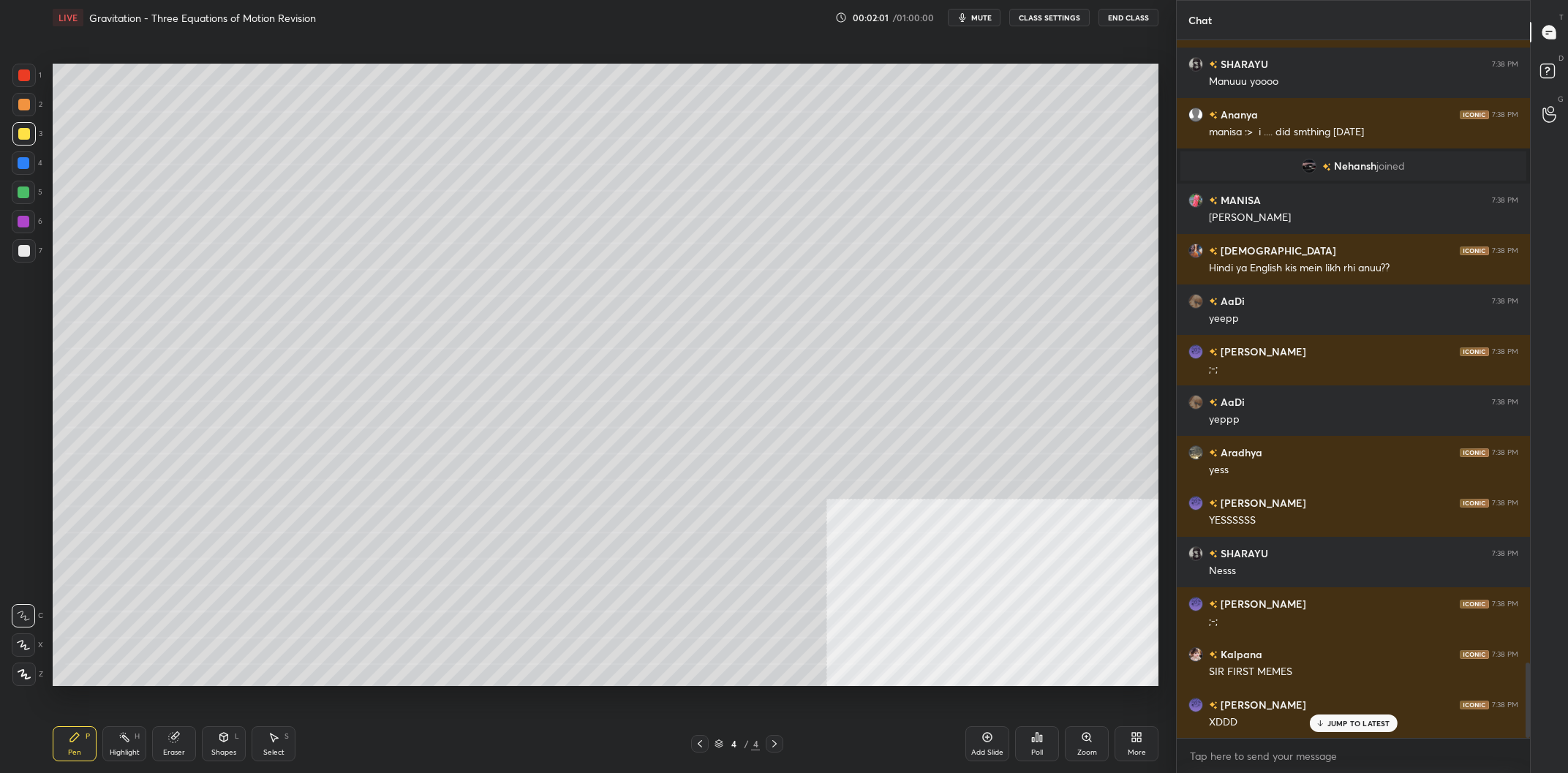
click at [41, 134] on div "3" at bounding box center [28, 133] width 30 height 23
click at [22, 130] on div at bounding box center [24, 134] width 12 height 12
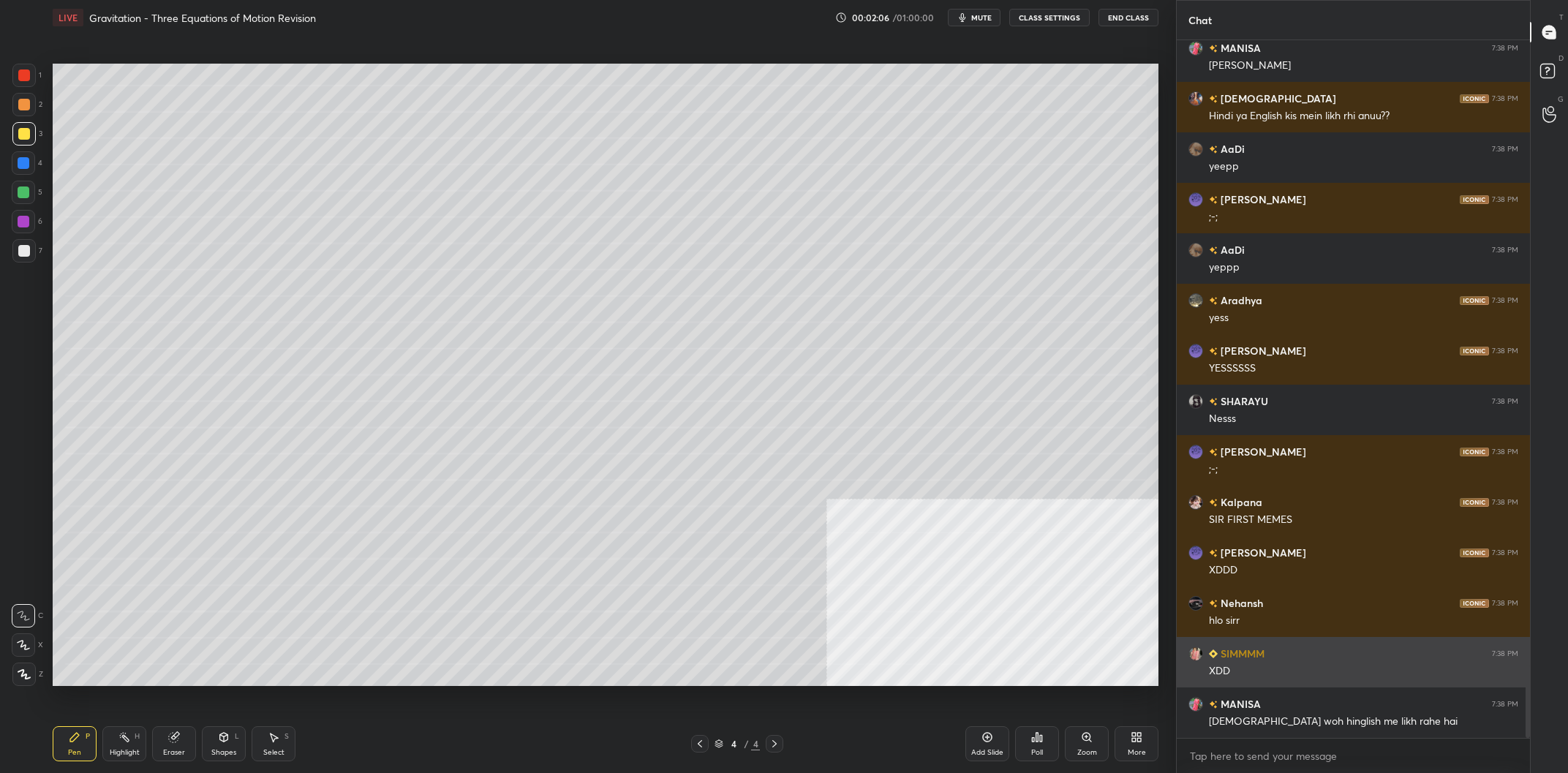
scroll to position [5992, 0]
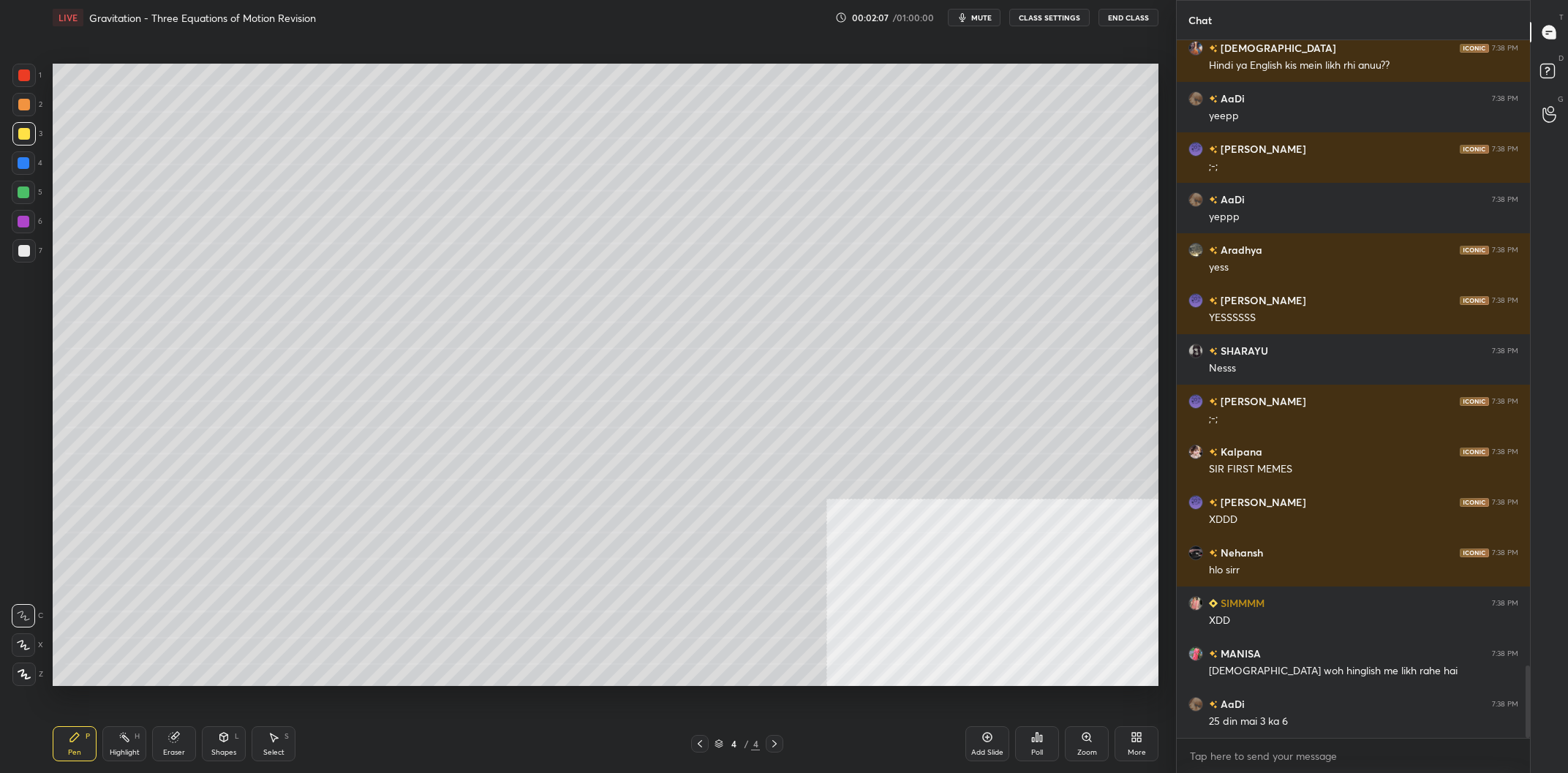
click at [1162, 742] on div "LIVE Gravitation - Three Equations of Motion Revision 00:02:07 / 01:00:00 mute …" at bounding box center [606, 386] width 1118 height 773
click at [1147, 743] on div "More" at bounding box center [1136, 743] width 44 height 35
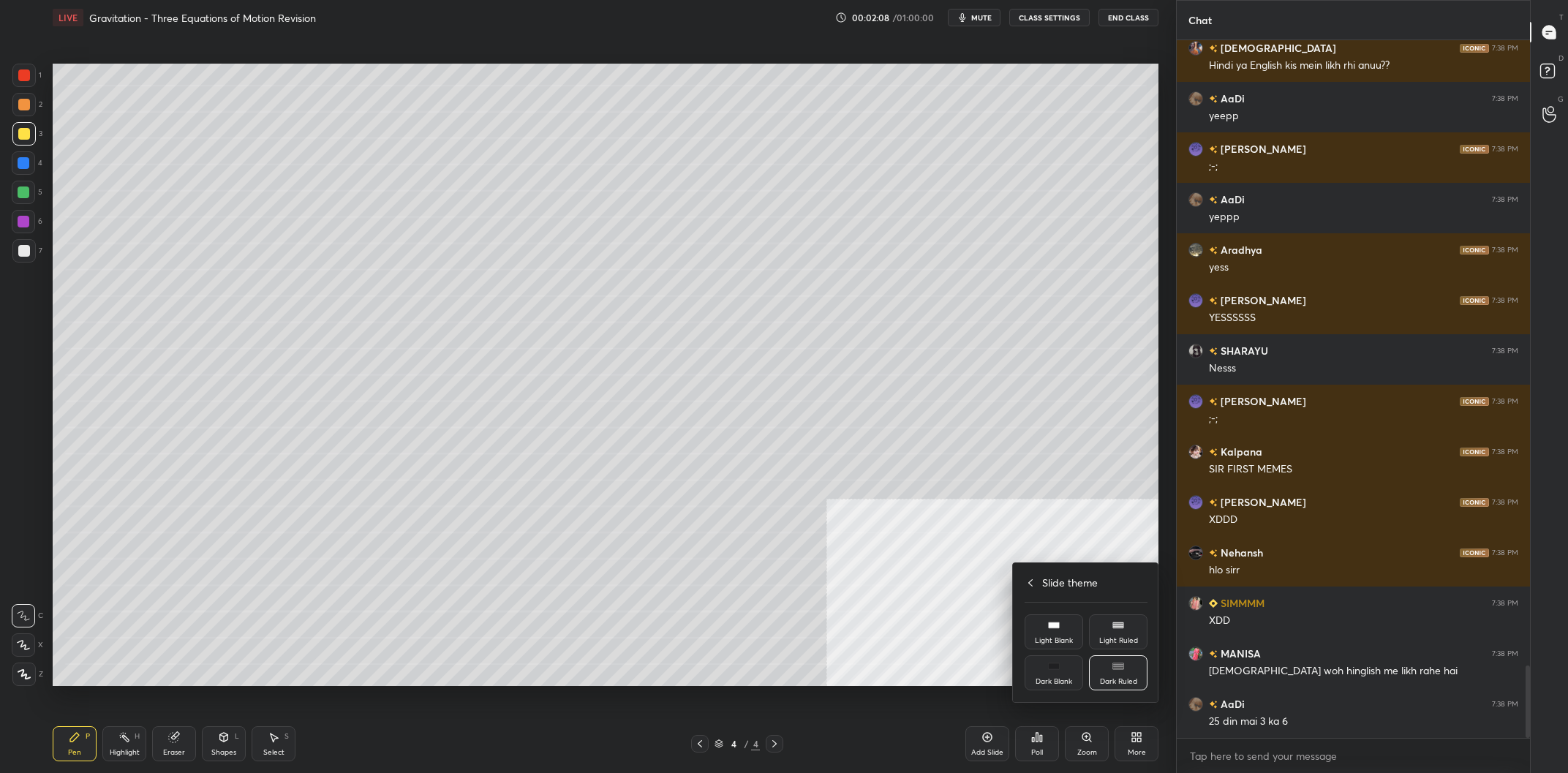
click at [1064, 604] on div "Slide theme Light Blank Light Ruled Dark Blank Dark Ruled" at bounding box center [1086, 633] width 146 height 139
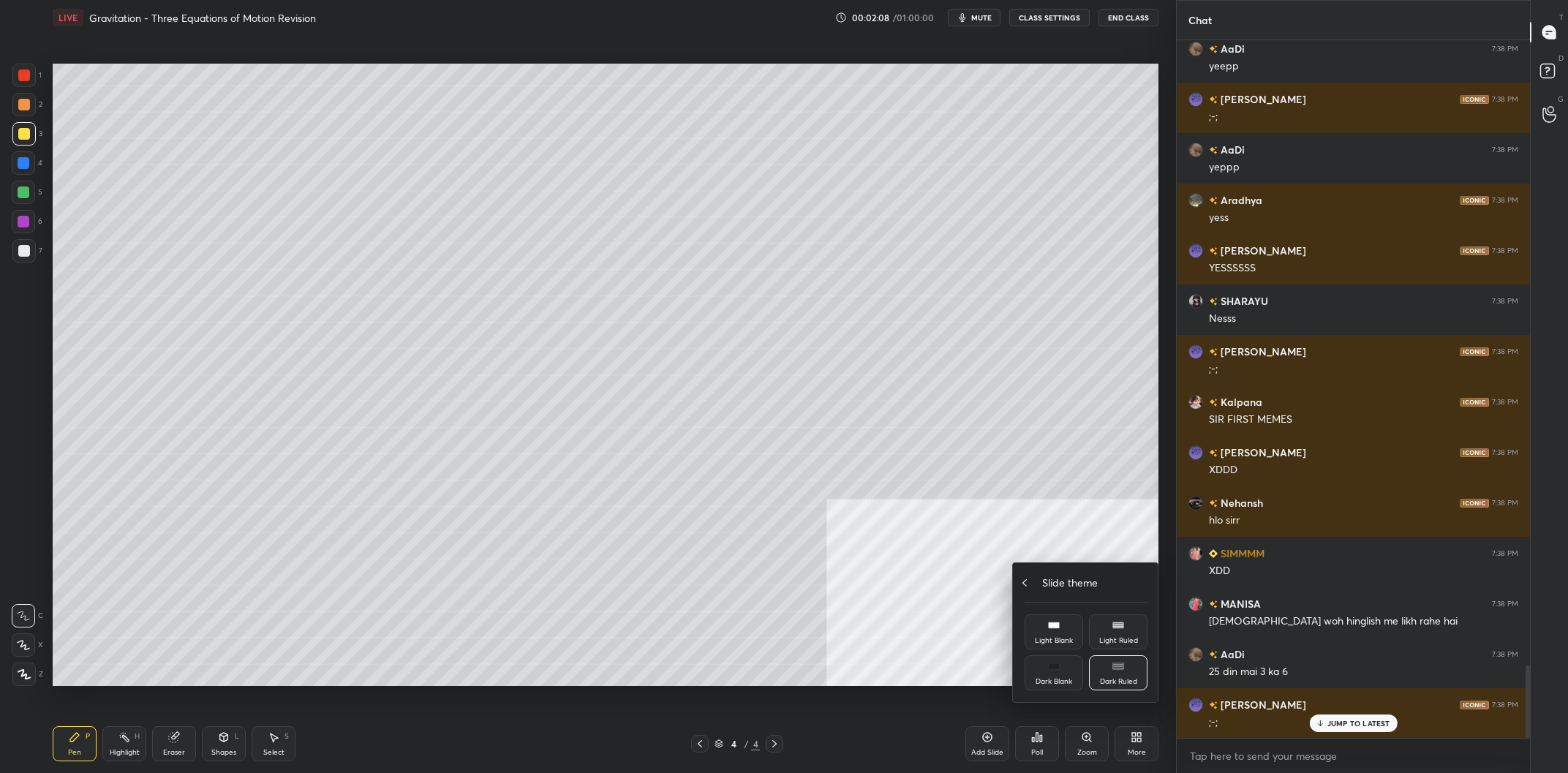
click at [1031, 580] on div "Slide theme" at bounding box center [1085, 582] width 123 height 16
click at [1033, 581] on div "Upload File" at bounding box center [1053, 590] width 58 height 35
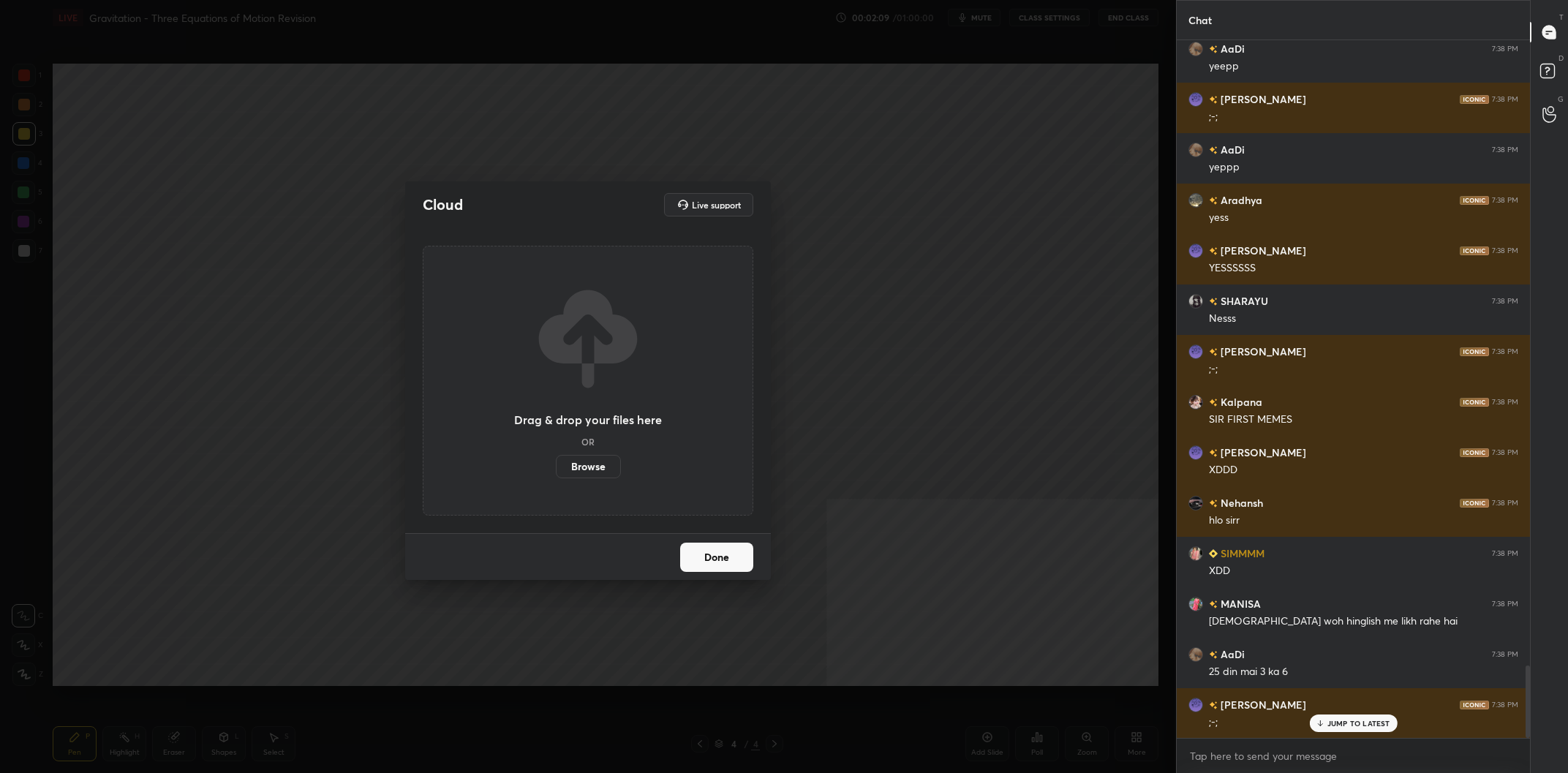
click at [590, 460] on label "Browse" at bounding box center [588, 466] width 65 height 23
click at [556, 460] on input "Browse" at bounding box center [556, 466] width 0 height 23
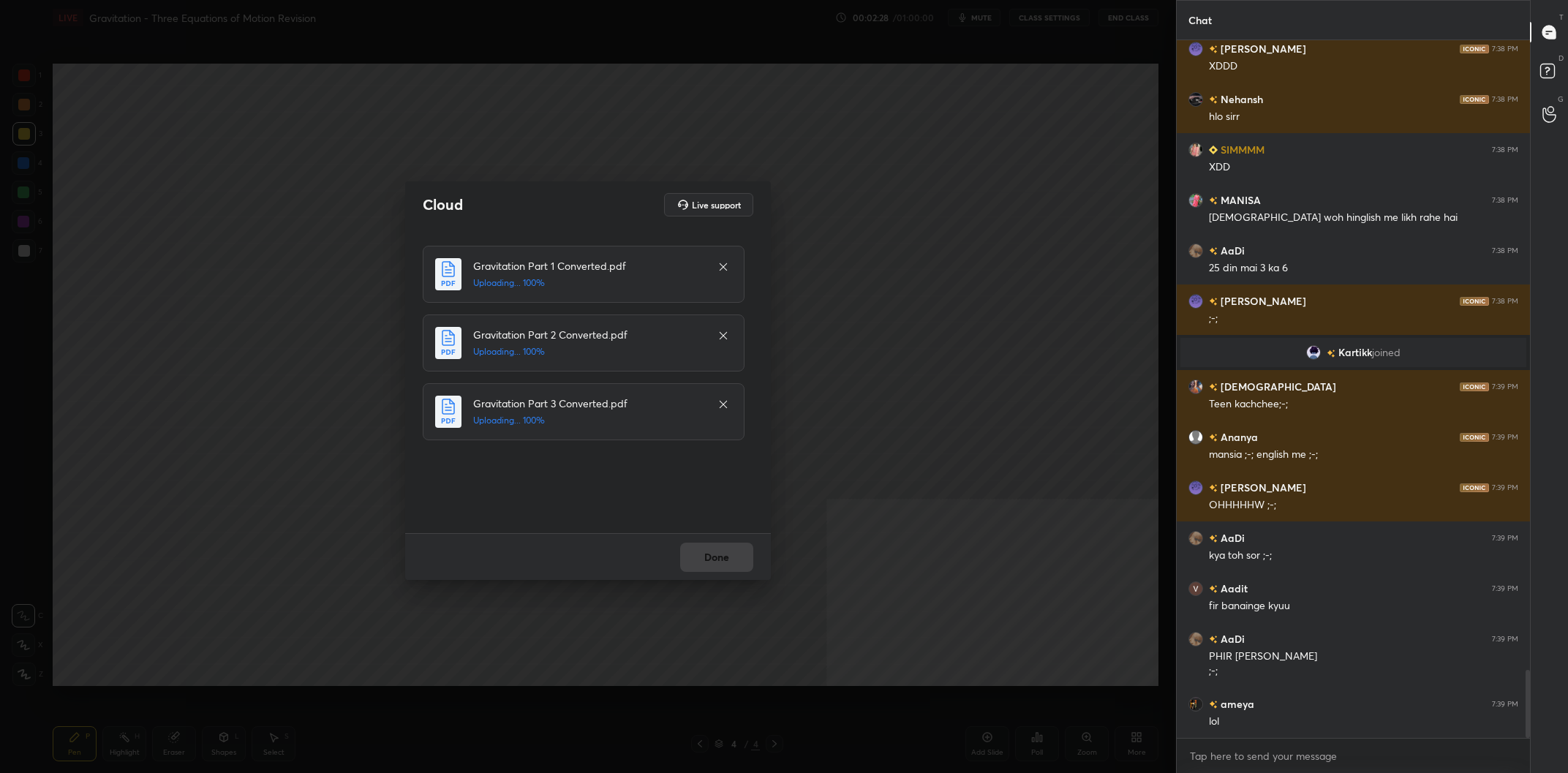
scroll to position [6481, 0]
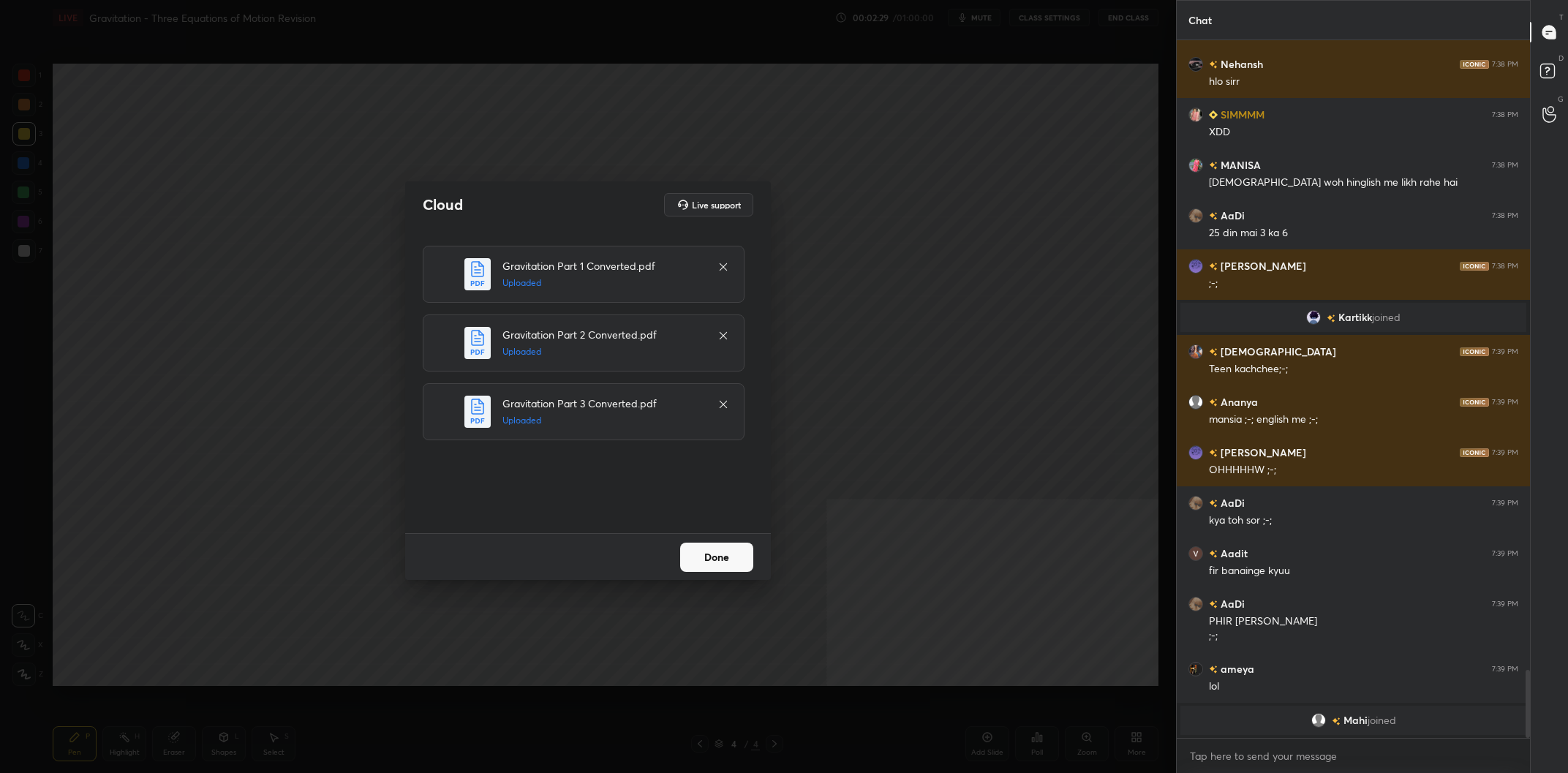
click at [714, 553] on button "Done" at bounding box center [716, 556] width 73 height 29
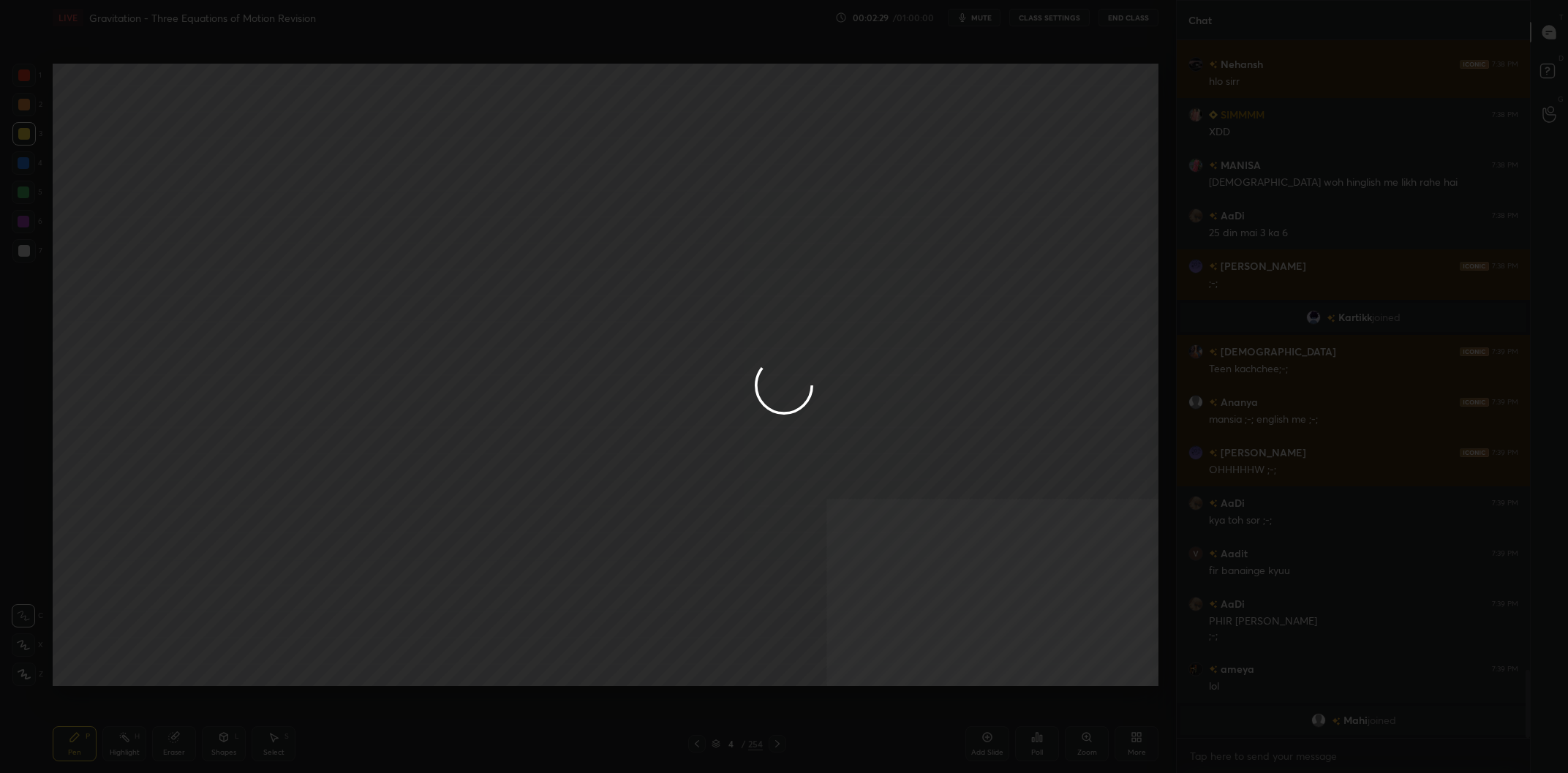
click at [734, 513] on div at bounding box center [784, 386] width 1568 height 773
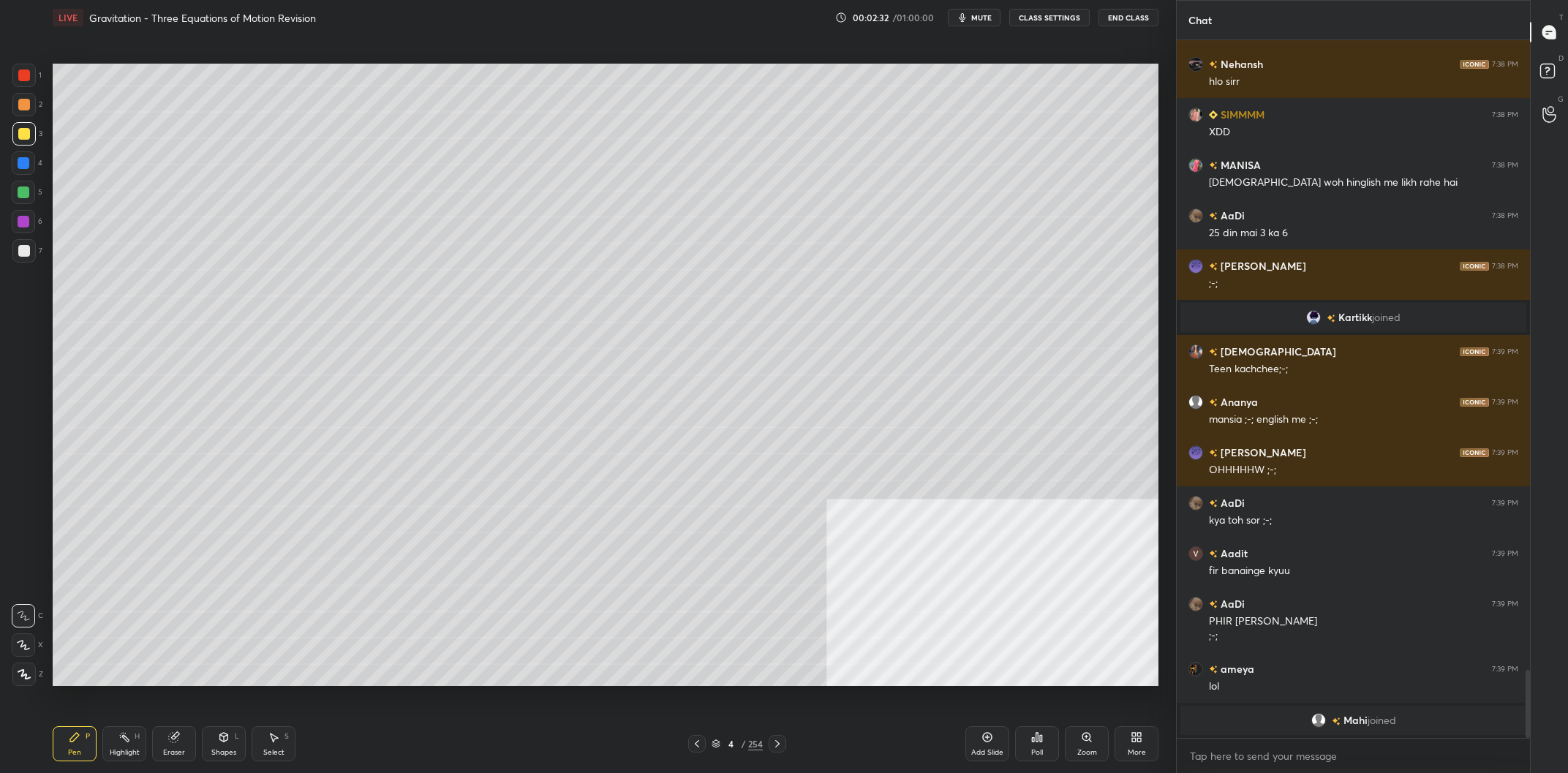
click at [14, 134] on div at bounding box center [24, 133] width 23 height 23
click at [19, 134] on div at bounding box center [24, 134] width 12 height 12
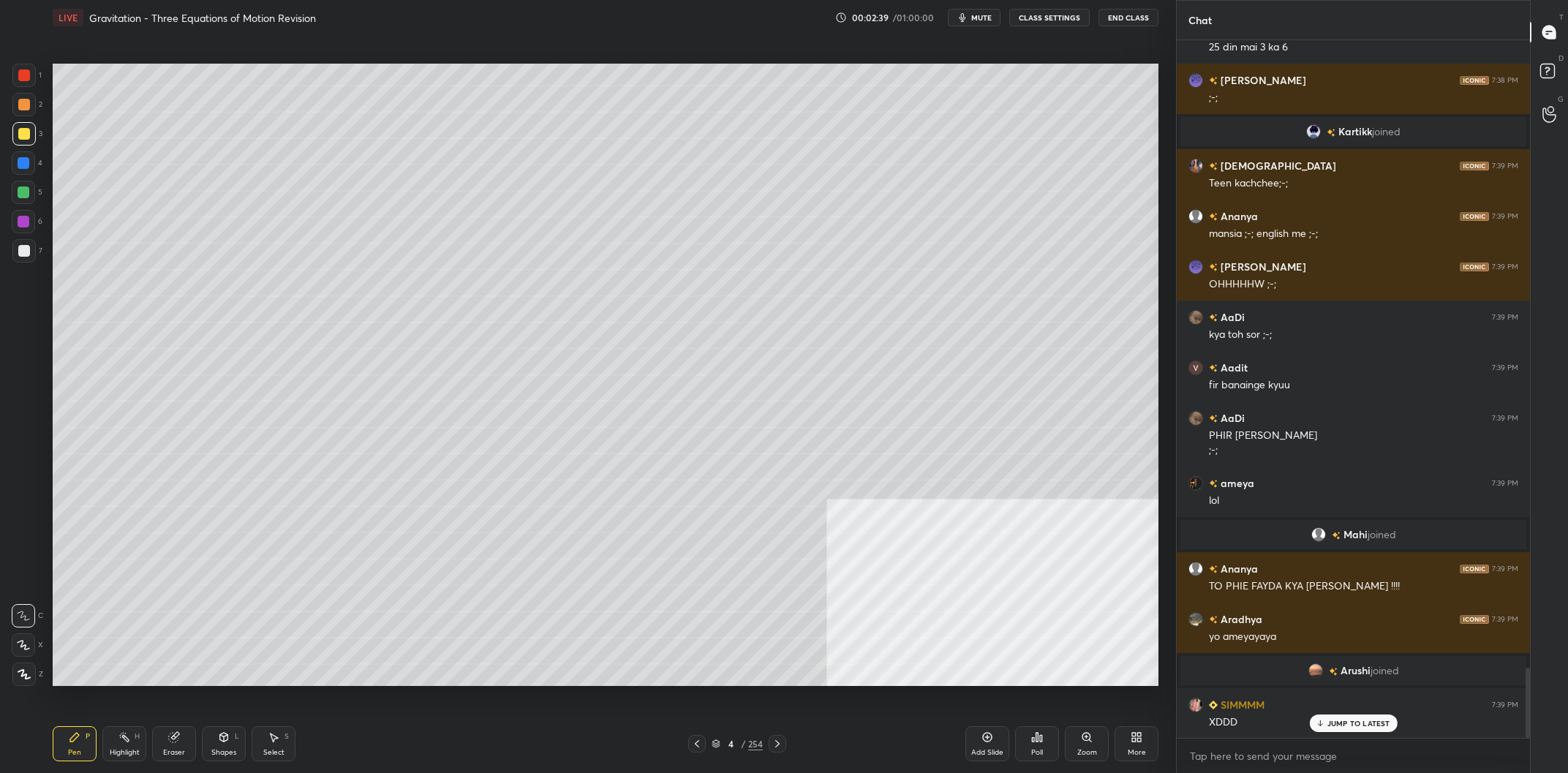
scroll to position [6327, 0]
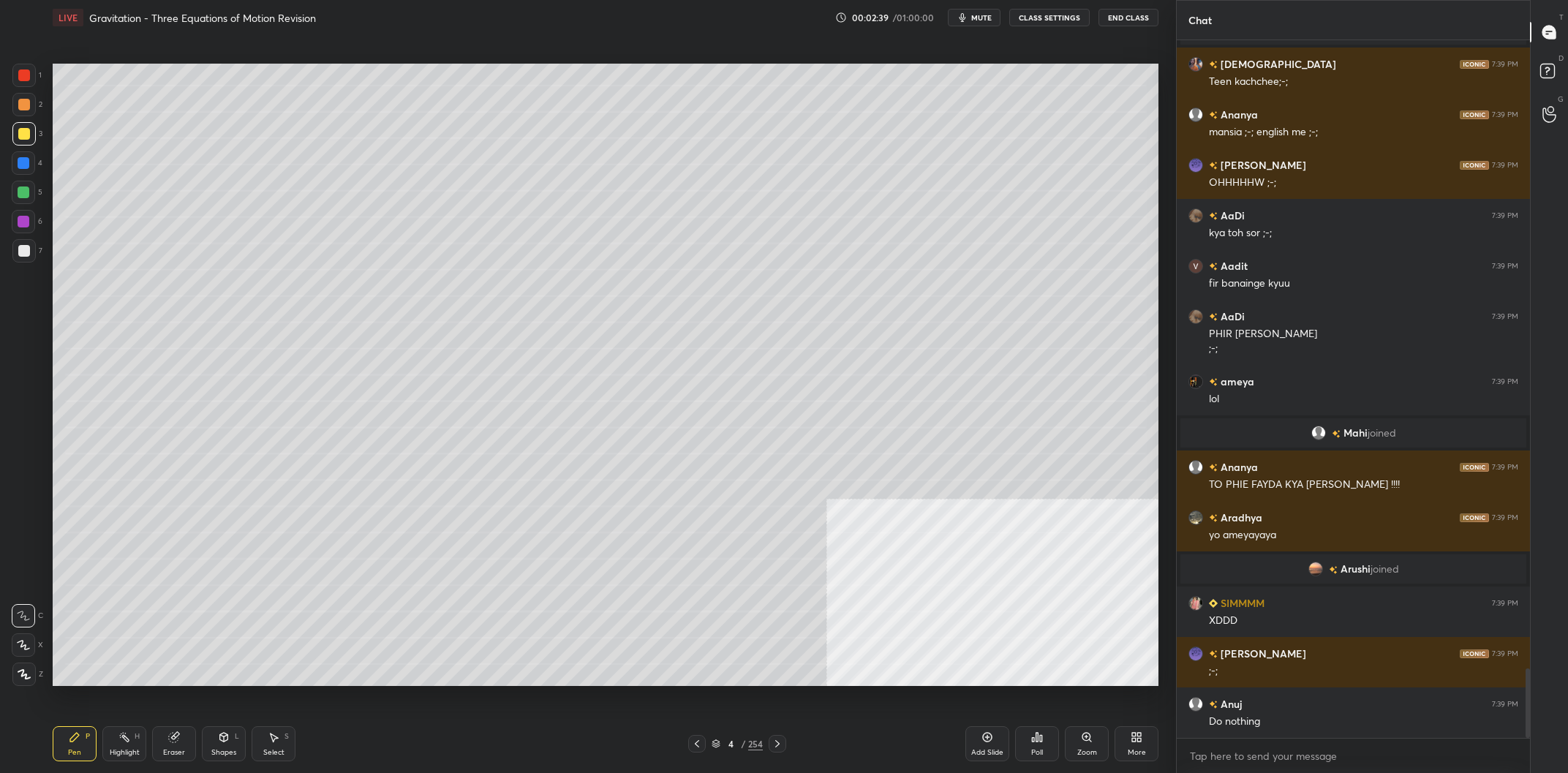
click at [750, 738] on div "254" at bounding box center [755, 744] width 15 height 13
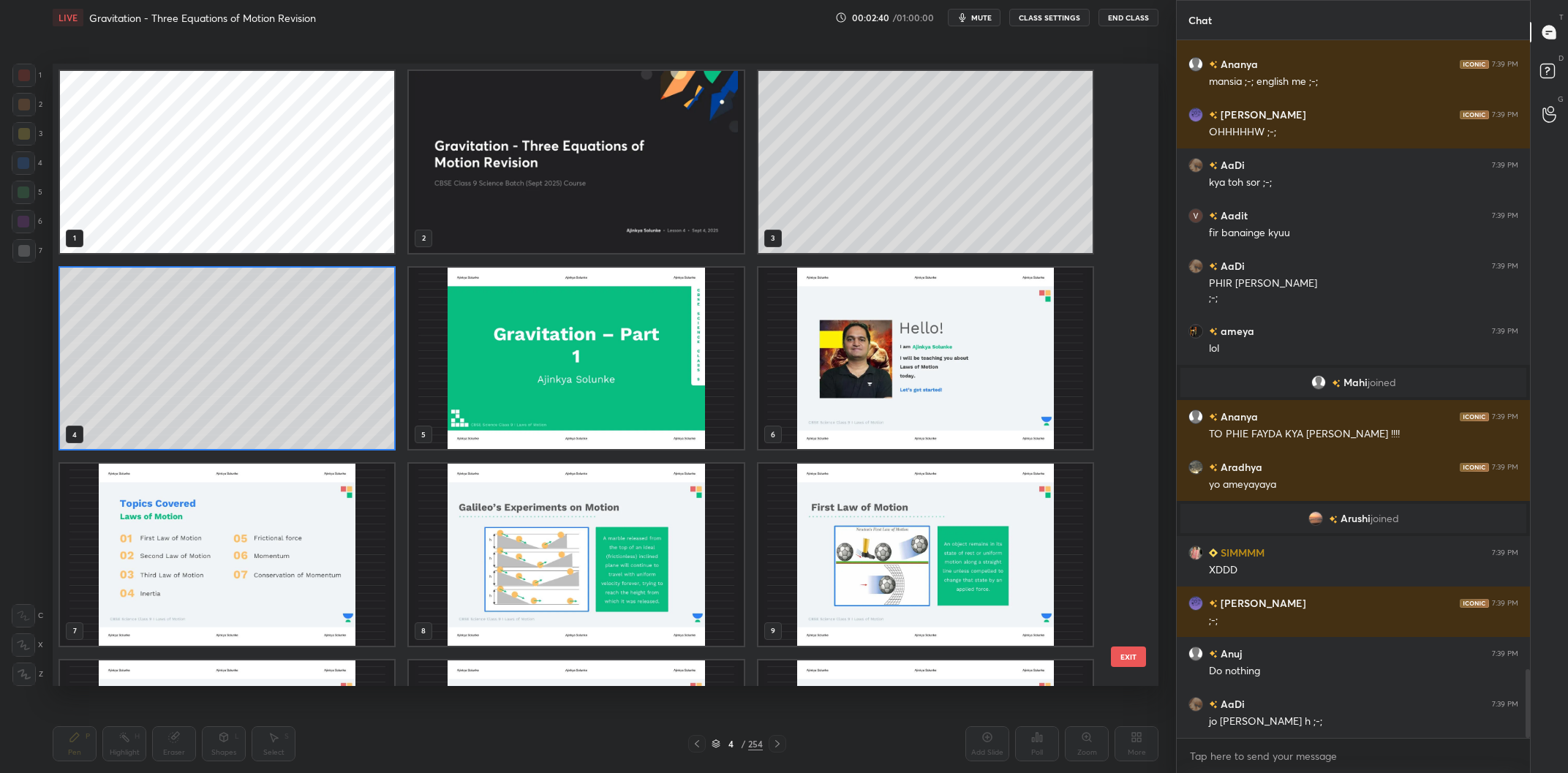
scroll to position [6392, 0]
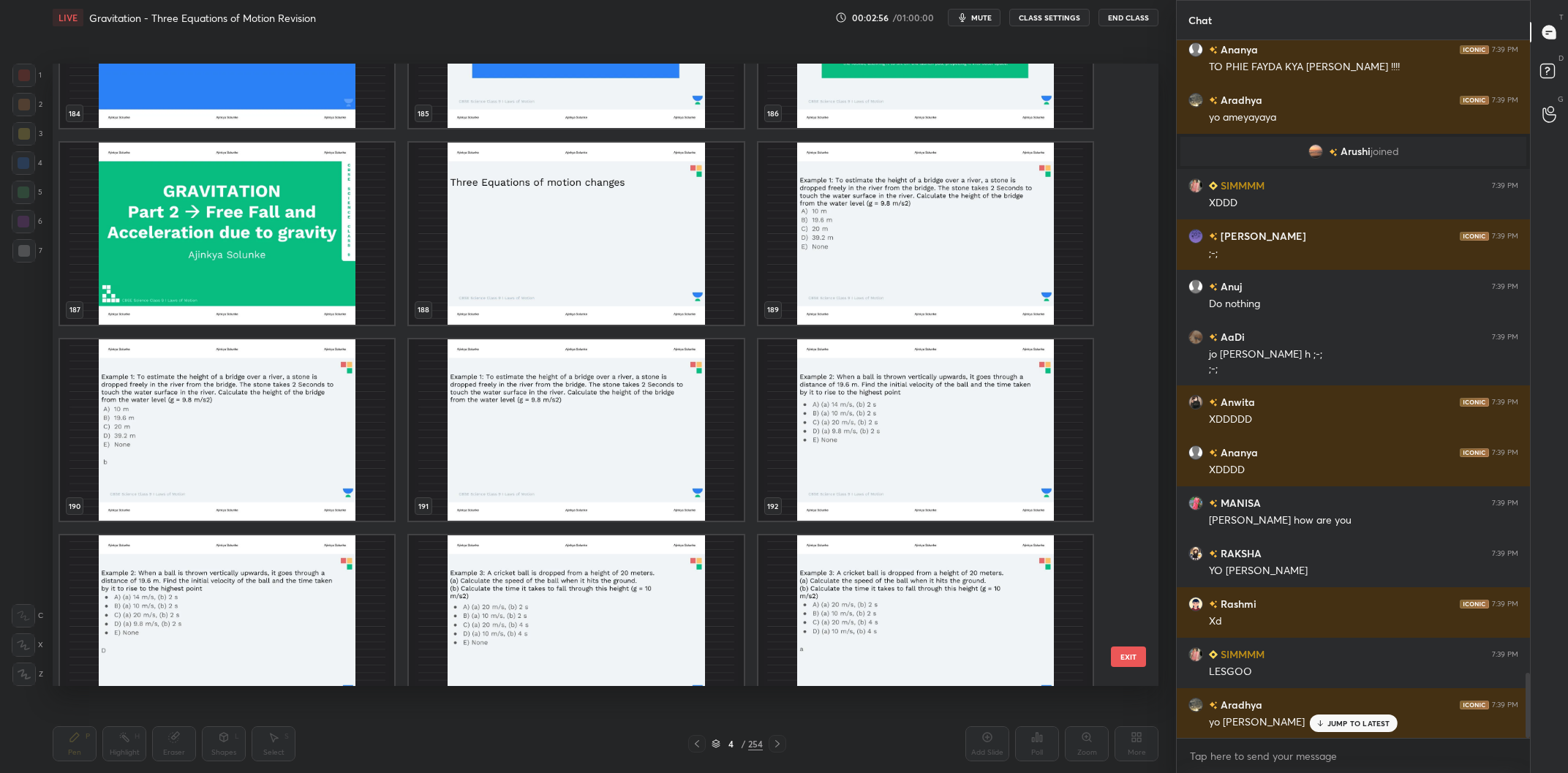
click at [309, 255] on img "grid" at bounding box center [226, 234] width 334 height 182
click at [639, 236] on img "grid" at bounding box center [575, 234] width 334 height 182
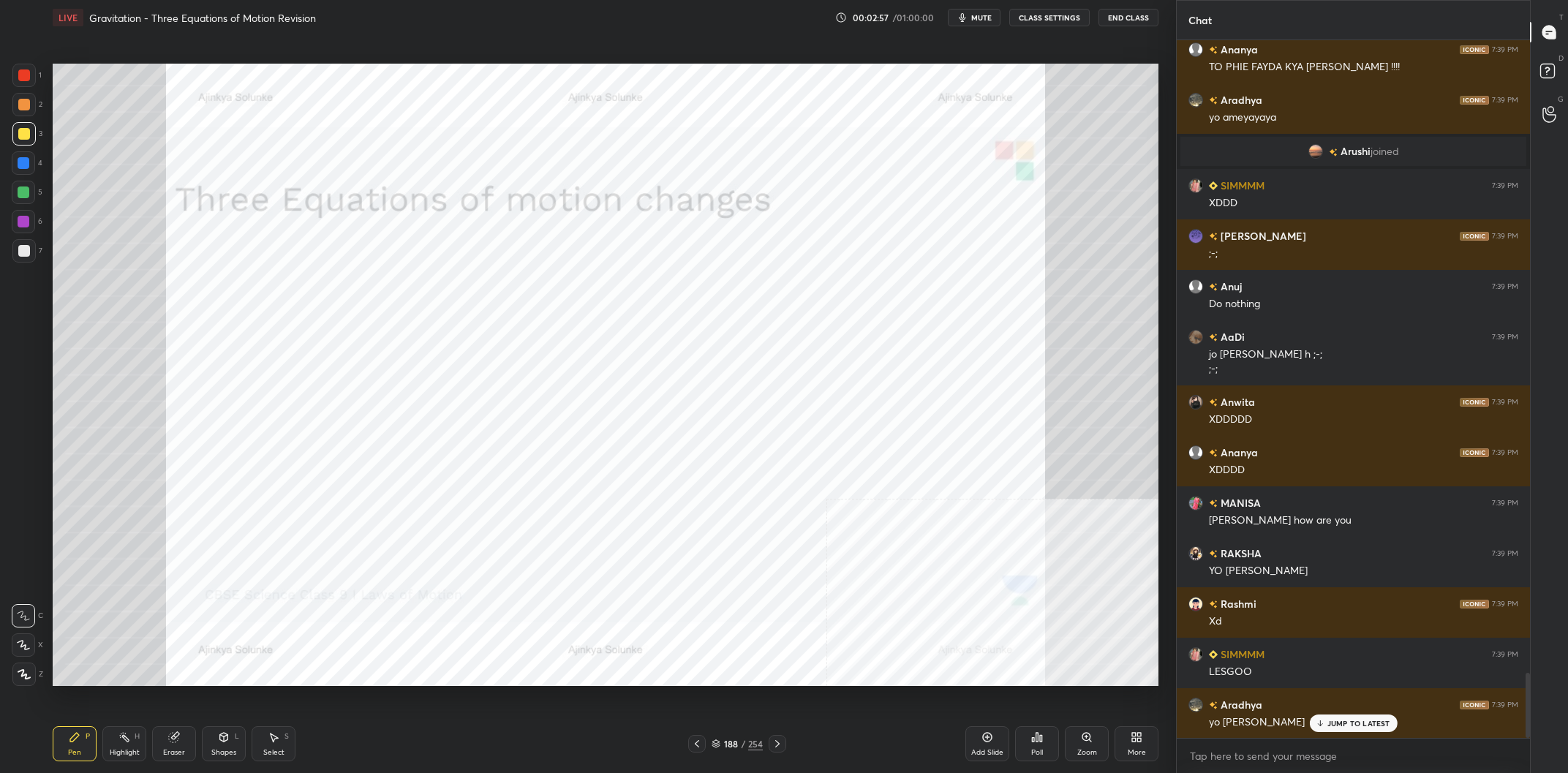
click at [639, 236] on img "grid" at bounding box center [575, 234] width 334 height 182
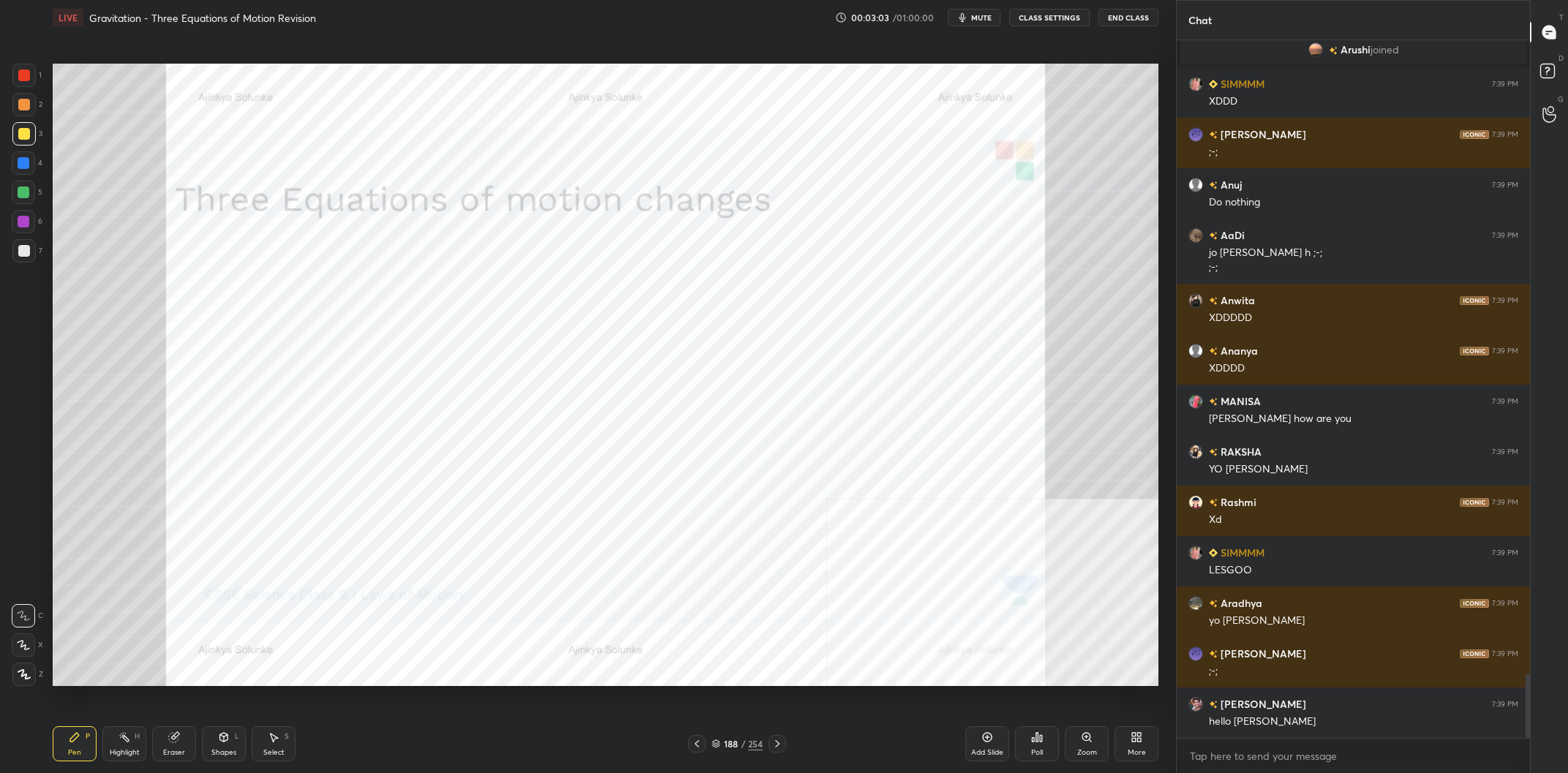
click at [23, 84] on div at bounding box center [24, 75] width 23 height 23
click at [19, 674] on div at bounding box center [24, 674] width 23 height 23
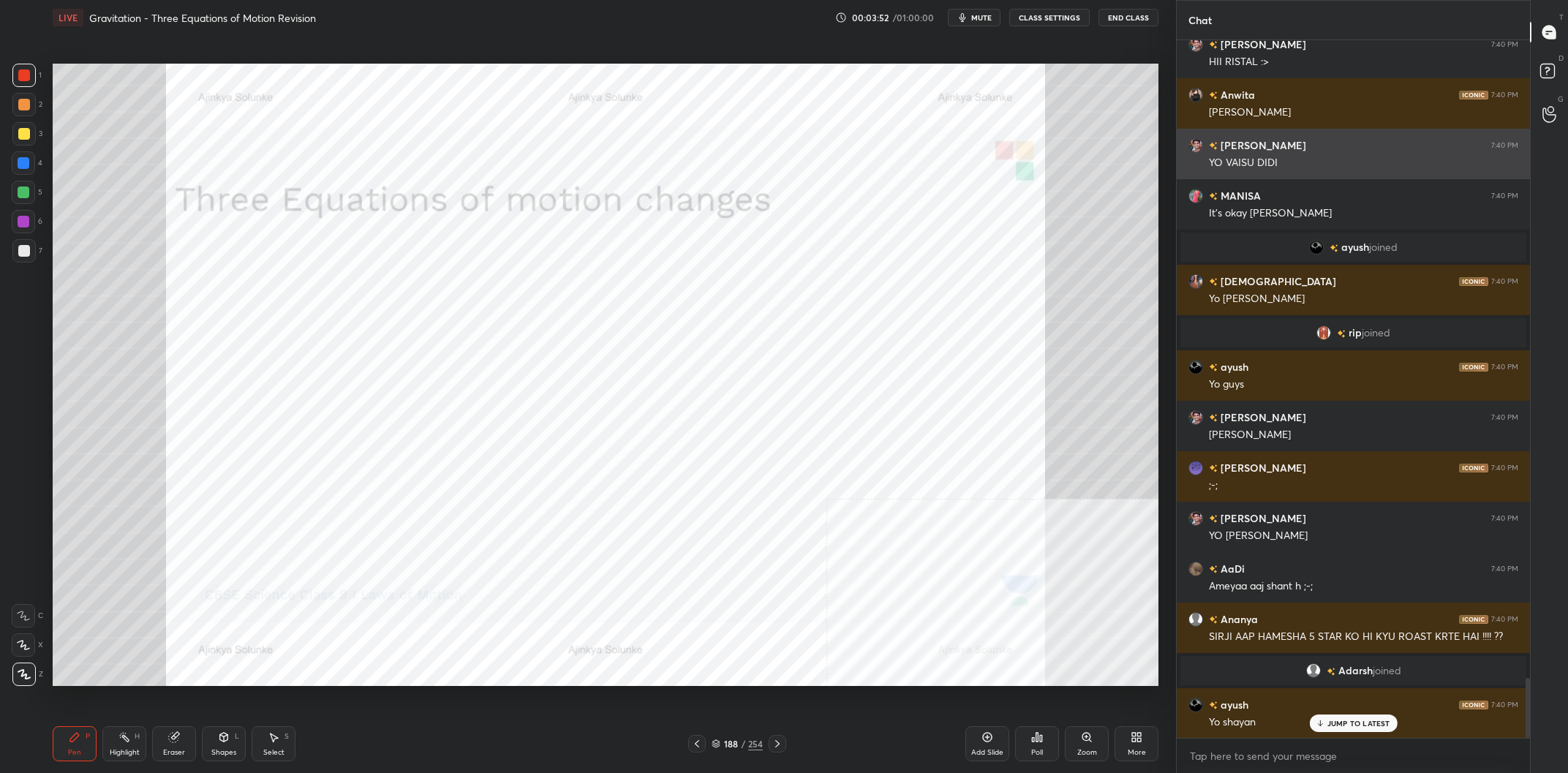
scroll to position [7470, 0]
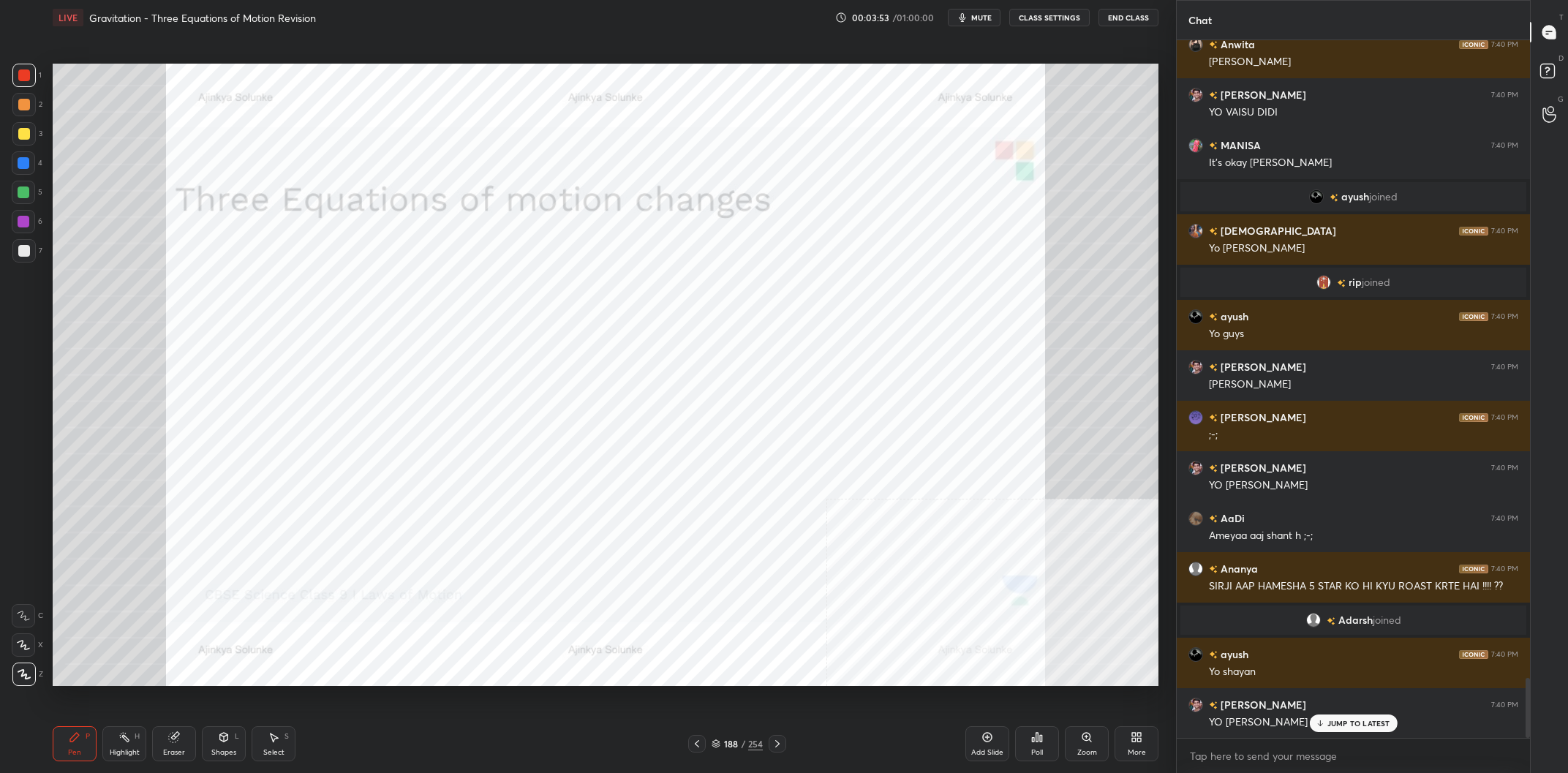
click at [979, 748] on div "Add Slide" at bounding box center [987, 743] width 44 height 35
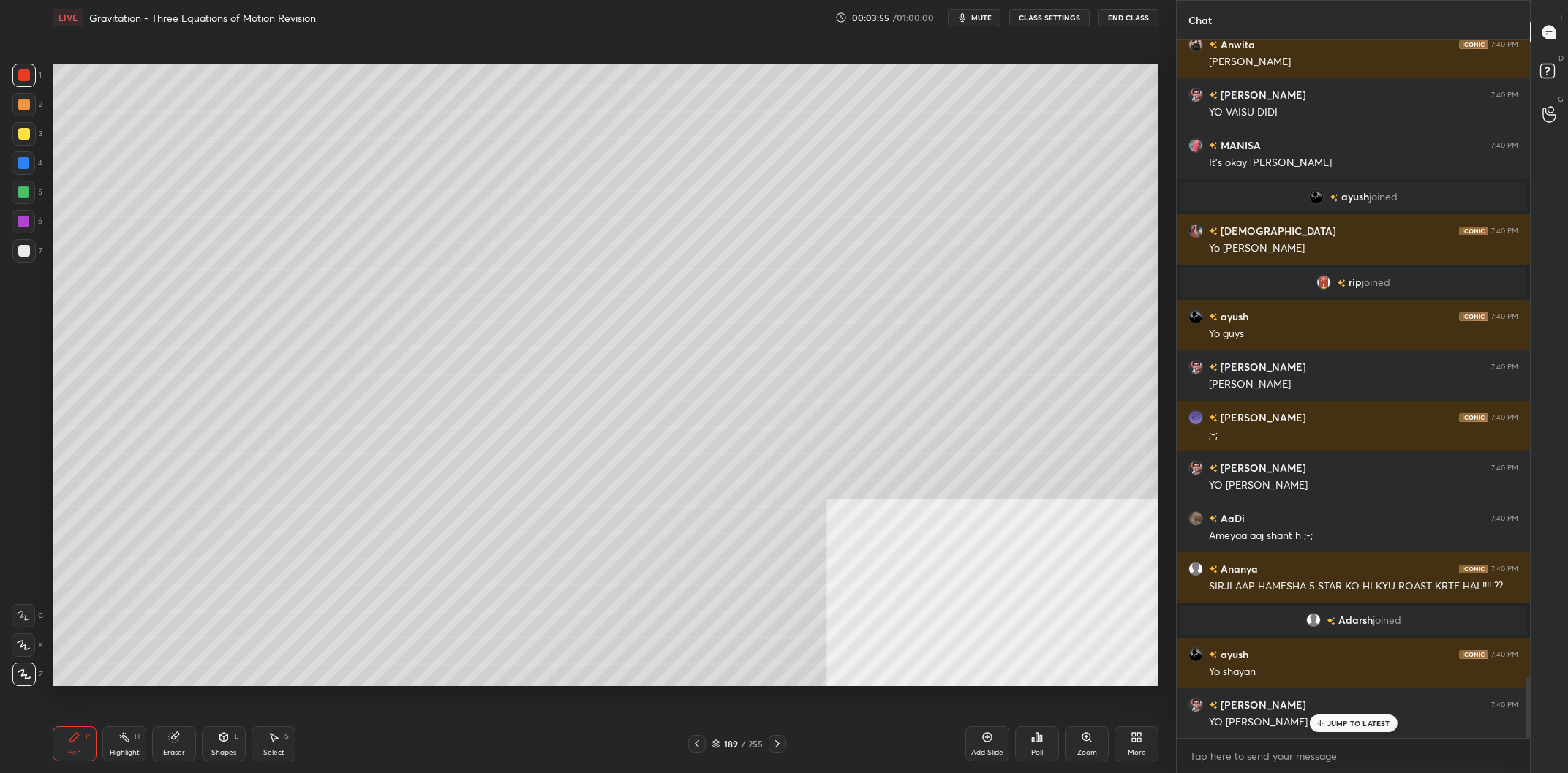
click at [22, 135] on div at bounding box center [24, 134] width 12 height 12
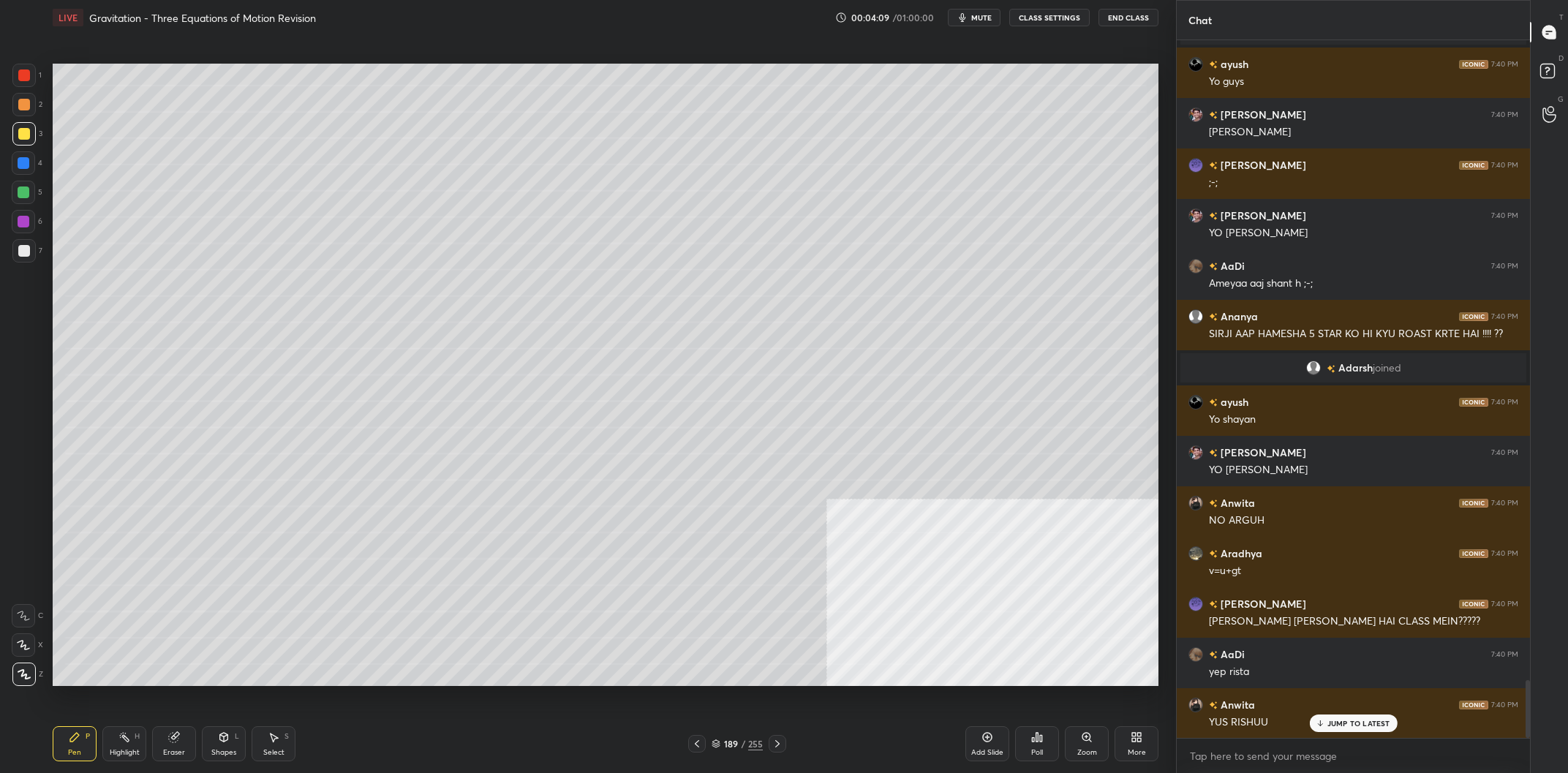
scroll to position [7774, 0]
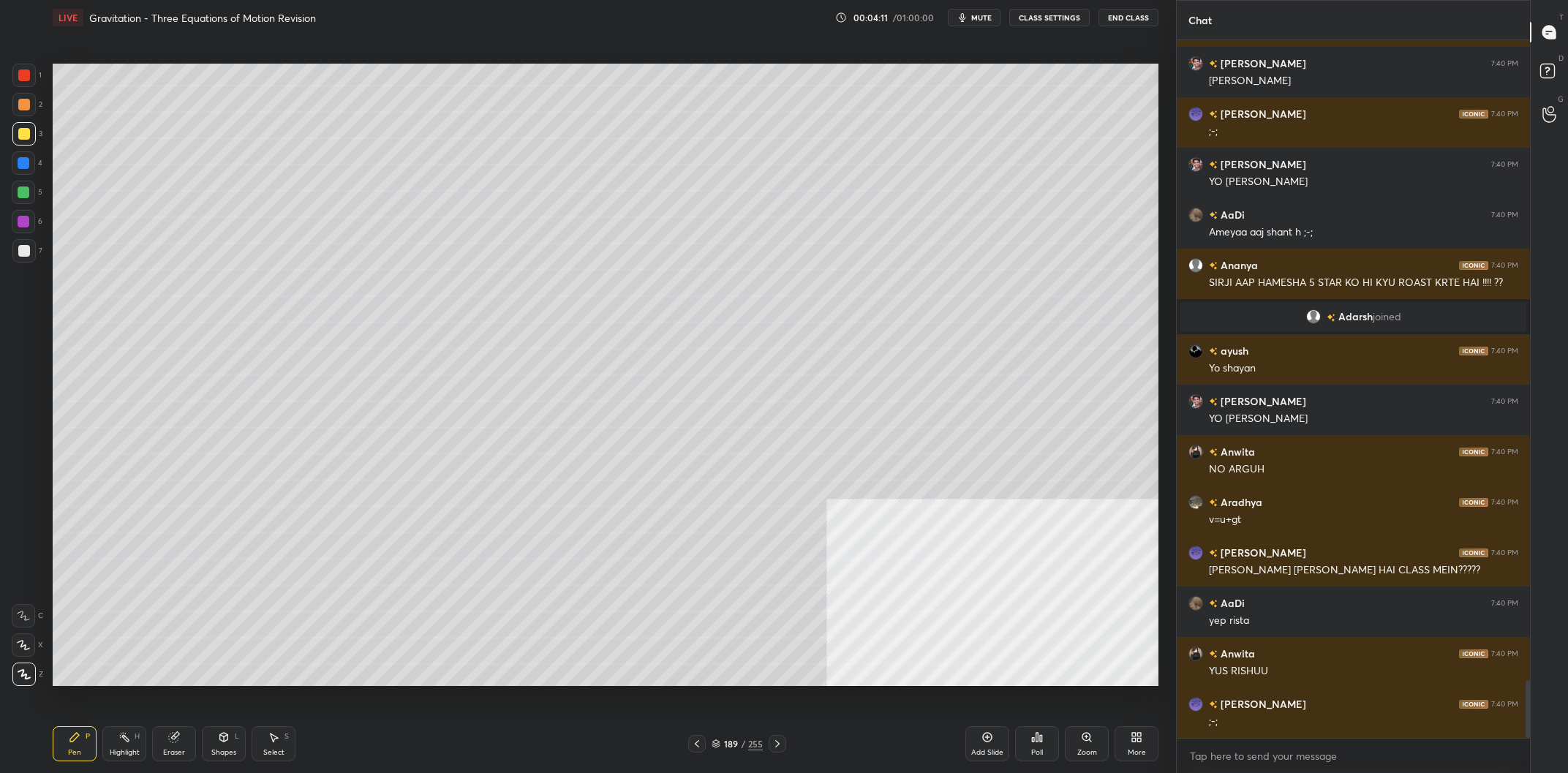
click at [17, 173] on div at bounding box center [23, 163] width 23 height 23
click at [25, 167] on div at bounding box center [23, 163] width 12 height 12
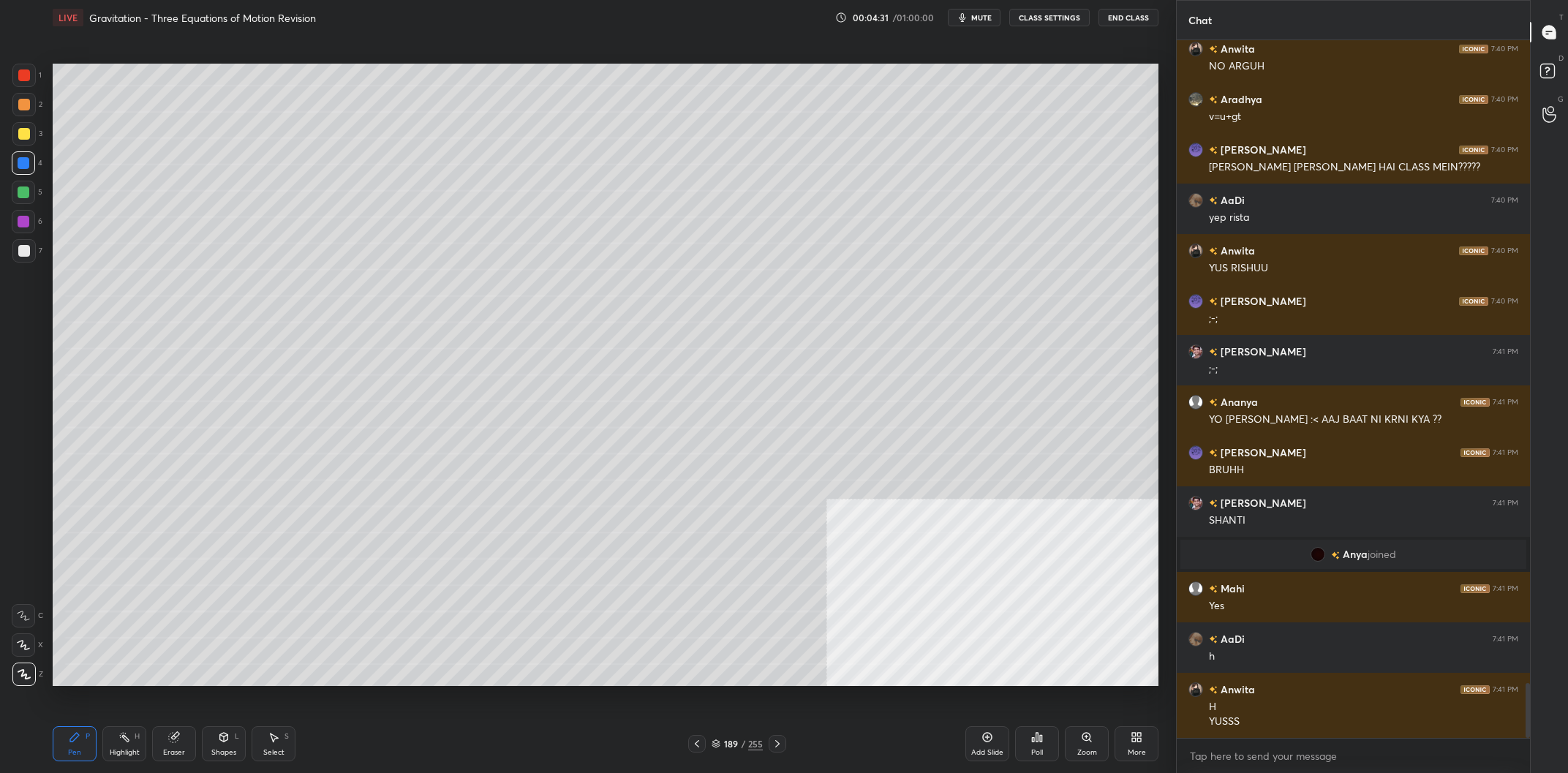
scroll to position [8227, 0]
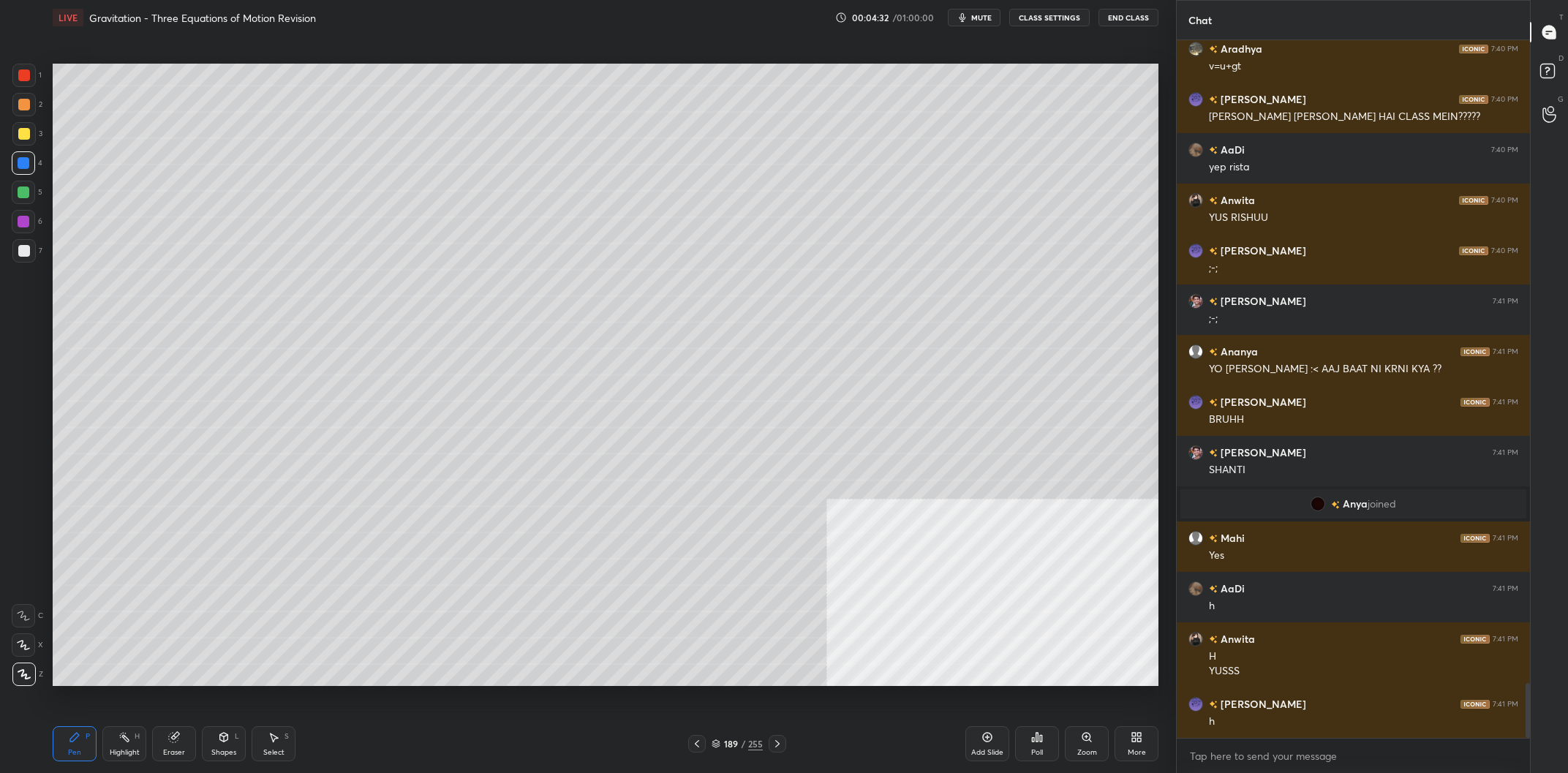
click at [18, 145] on div at bounding box center [24, 133] width 23 height 23
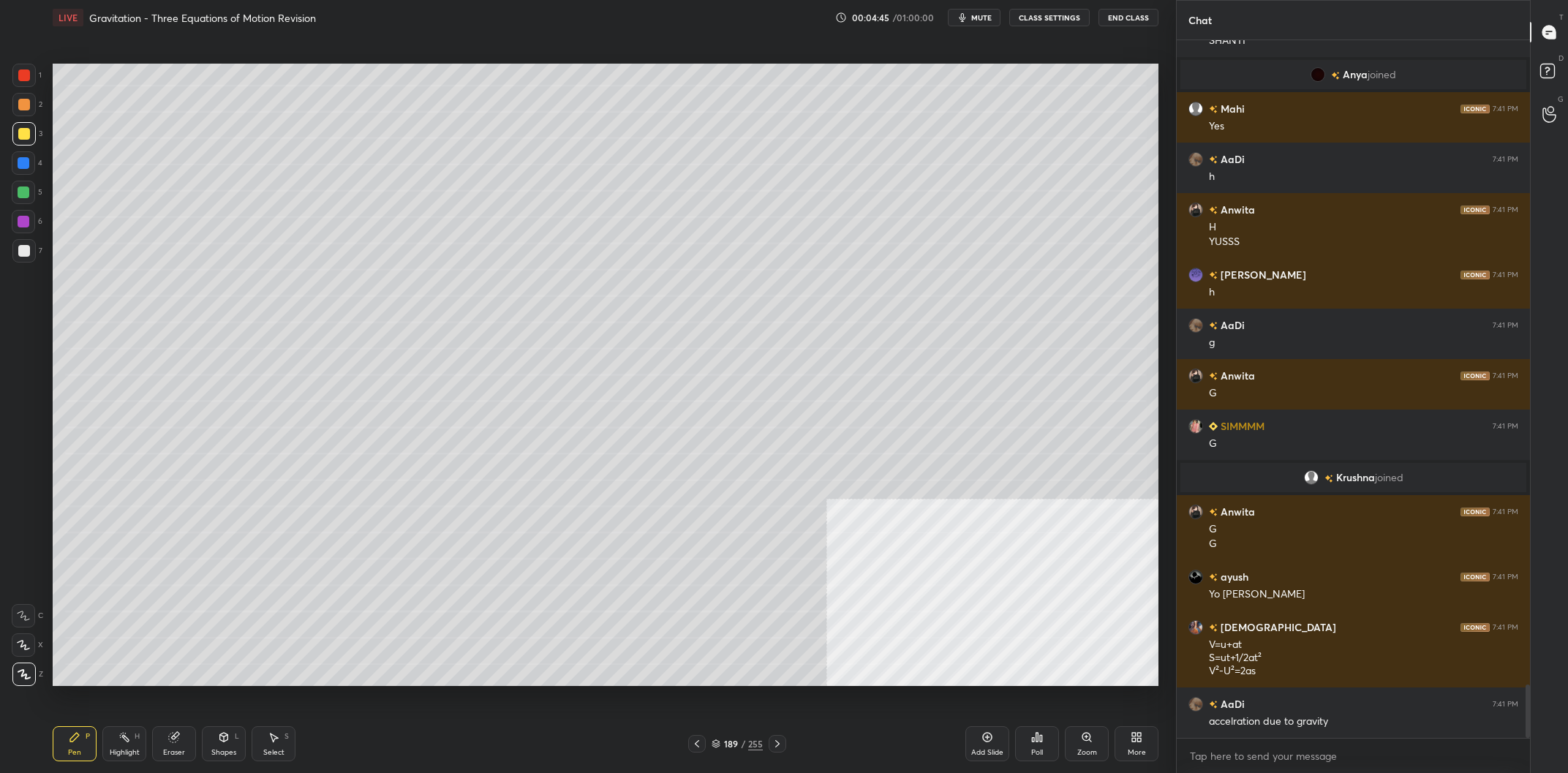
scroll to position [8405, 0]
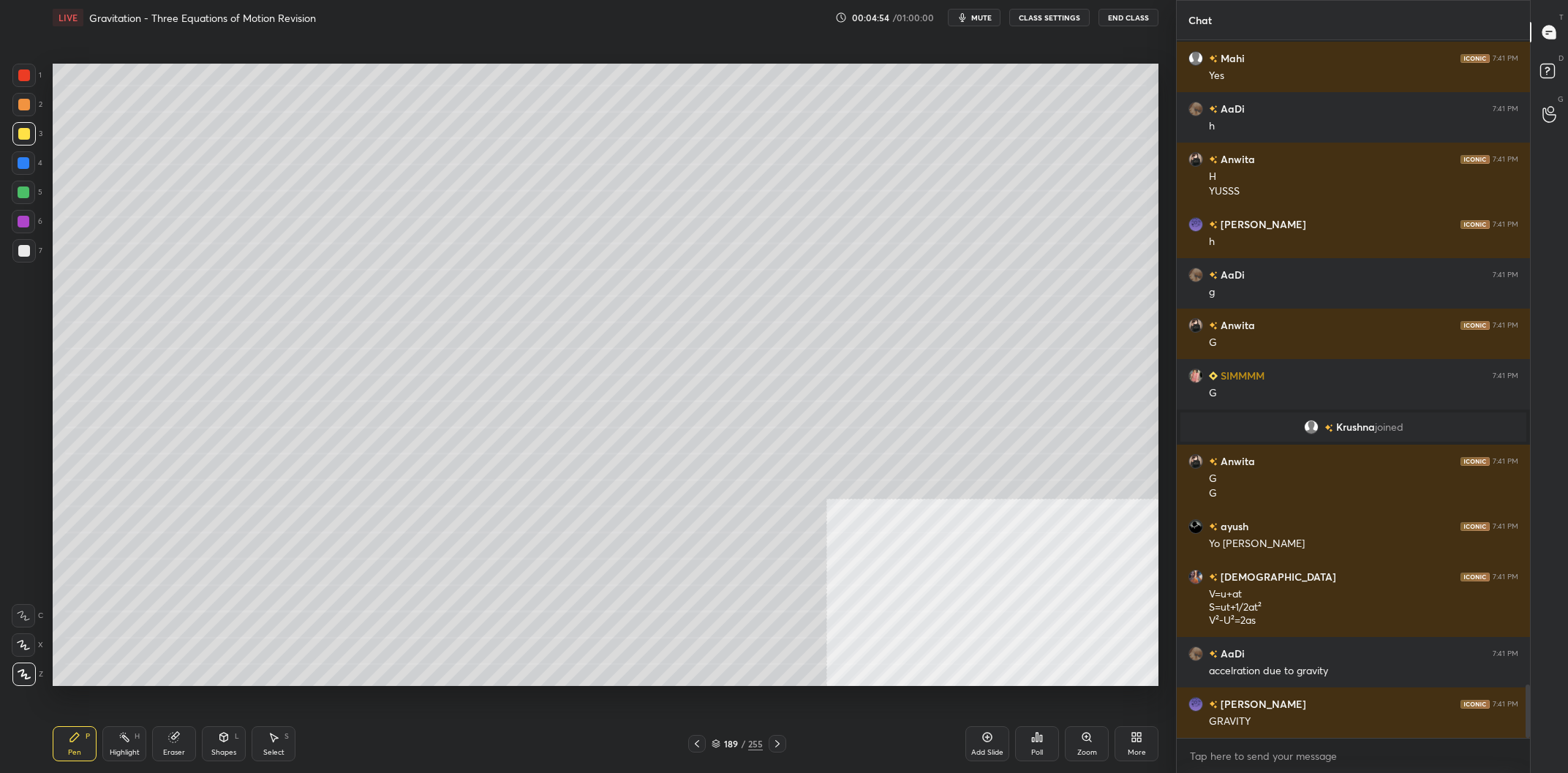
click at [23, 190] on div at bounding box center [23, 193] width 12 height 12
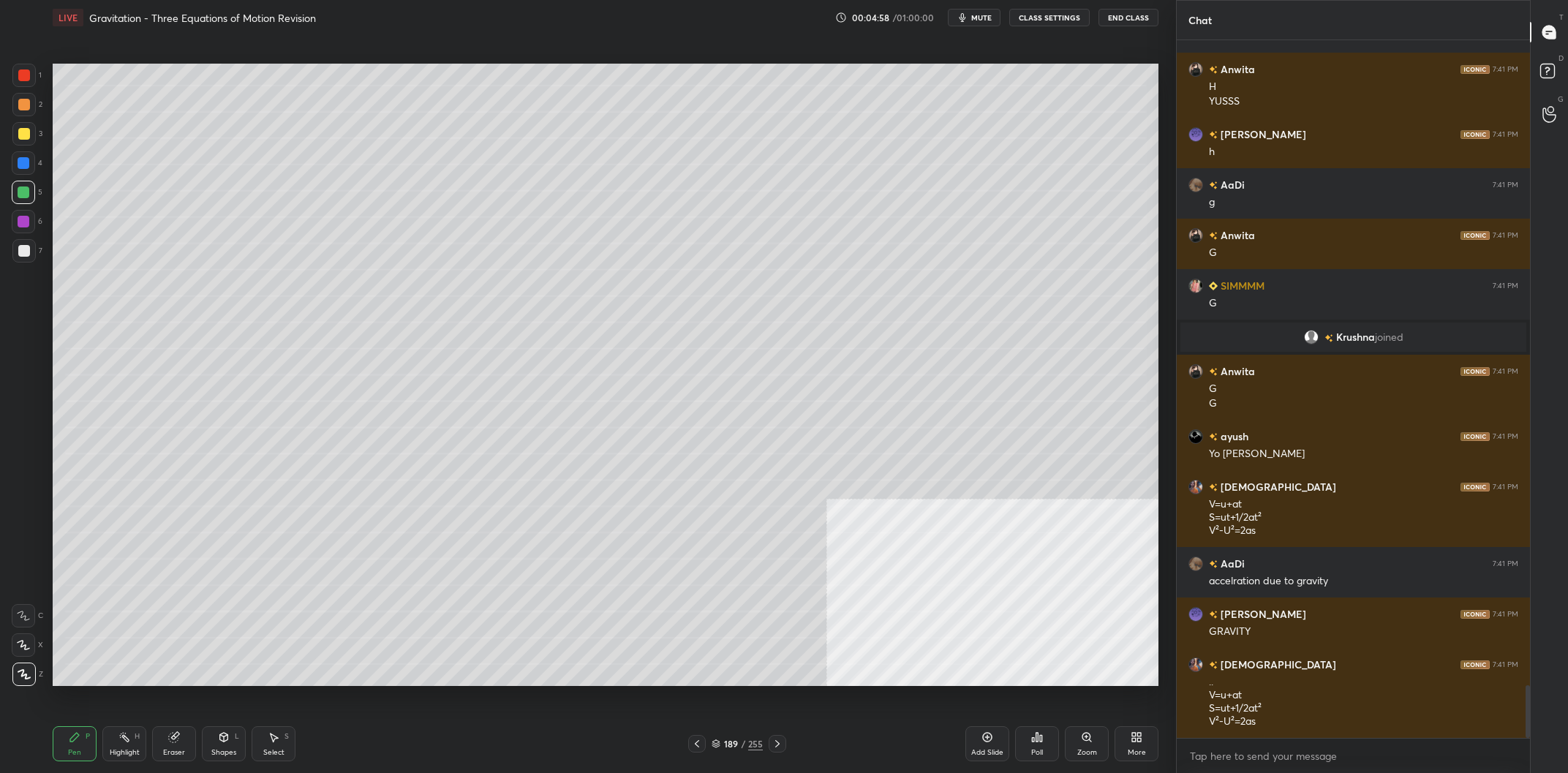
scroll to position [8546, 0]
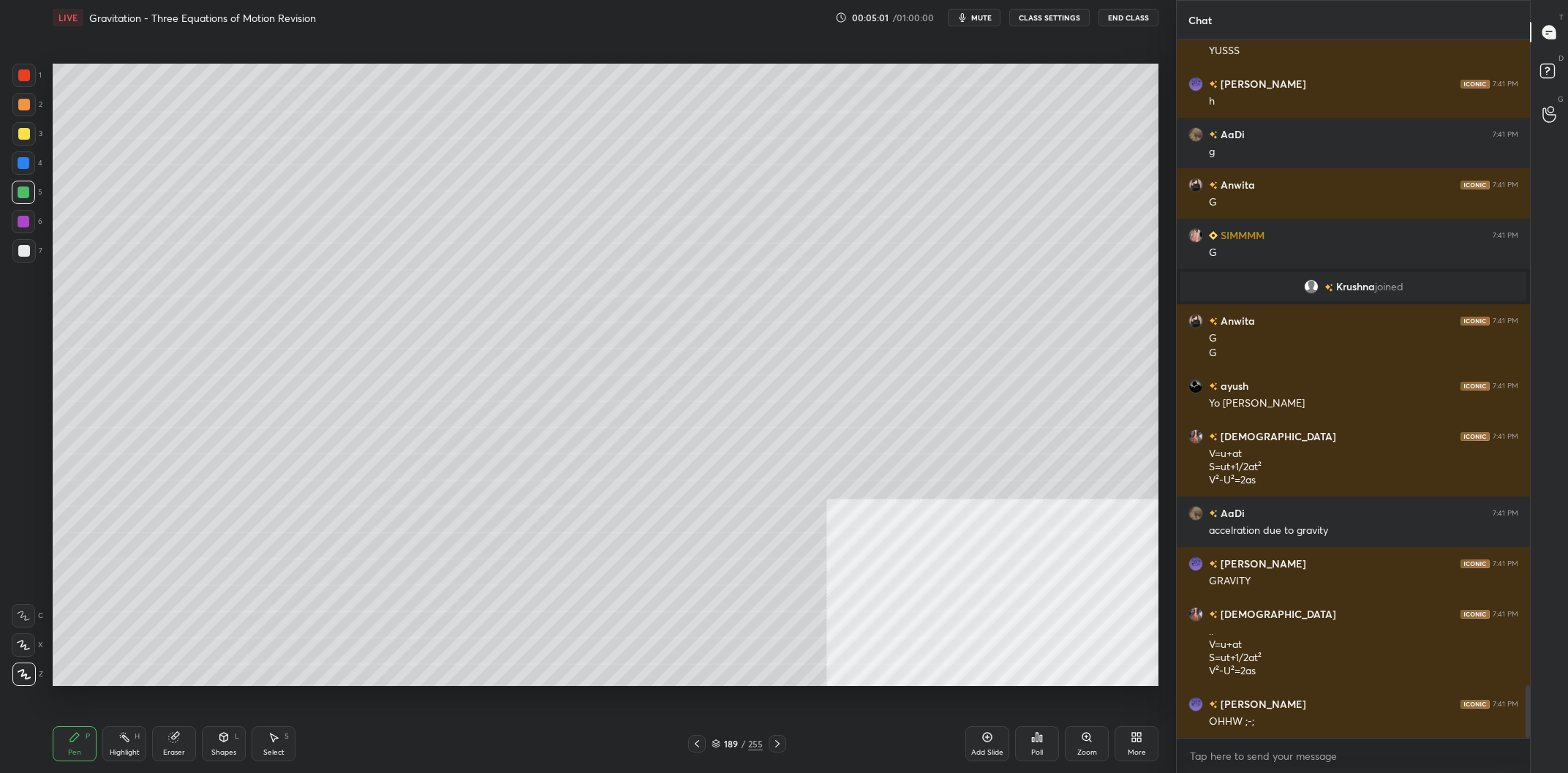
click at [46, 79] on div "1 2 3 4 5 6 7 C X Z C X Z E E Erase all H H" at bounding box center [23, 374] width 47 height 622
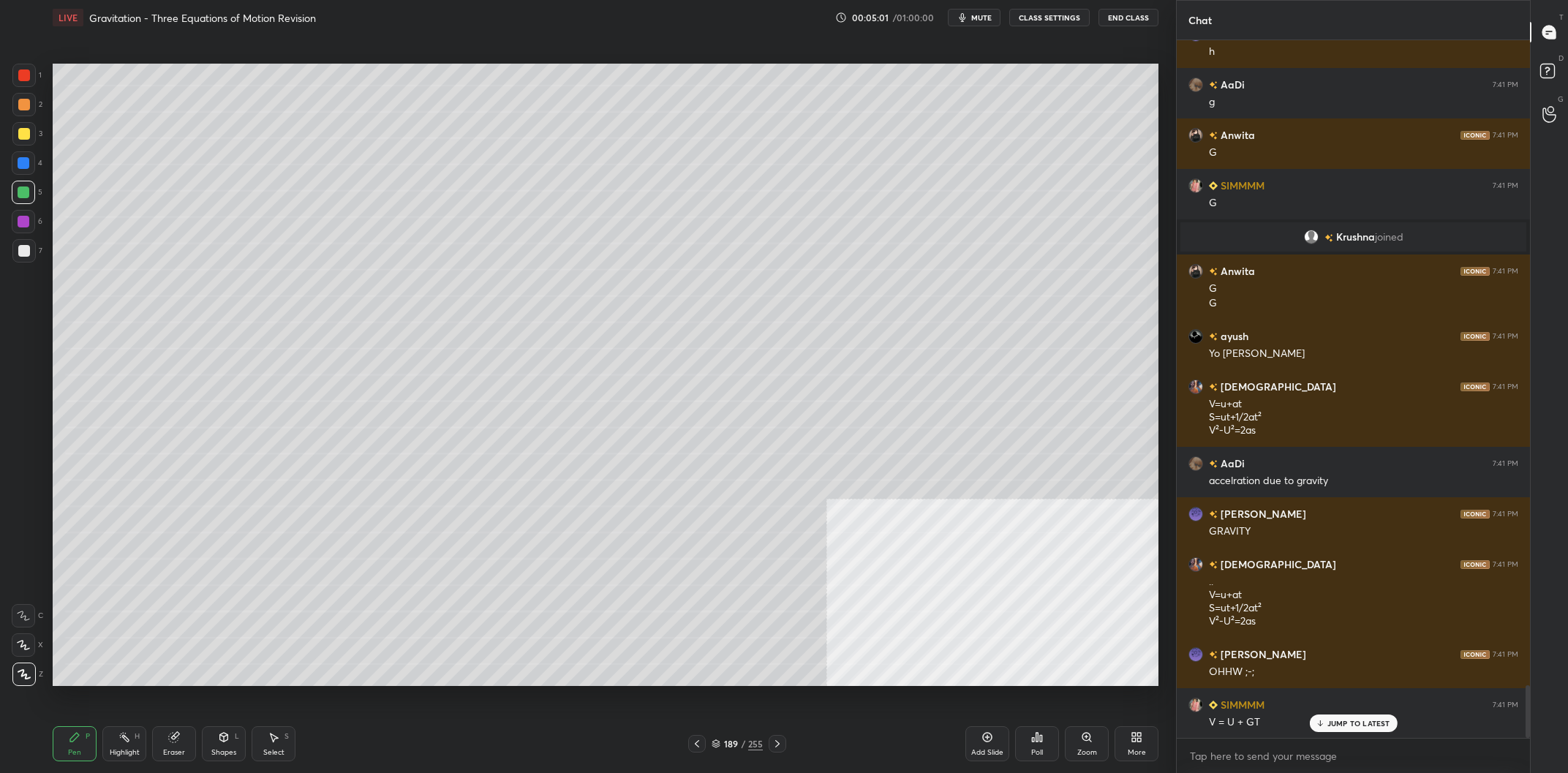
click at [32, 76] on div at bounding box center [24, 75] width 23 height 23
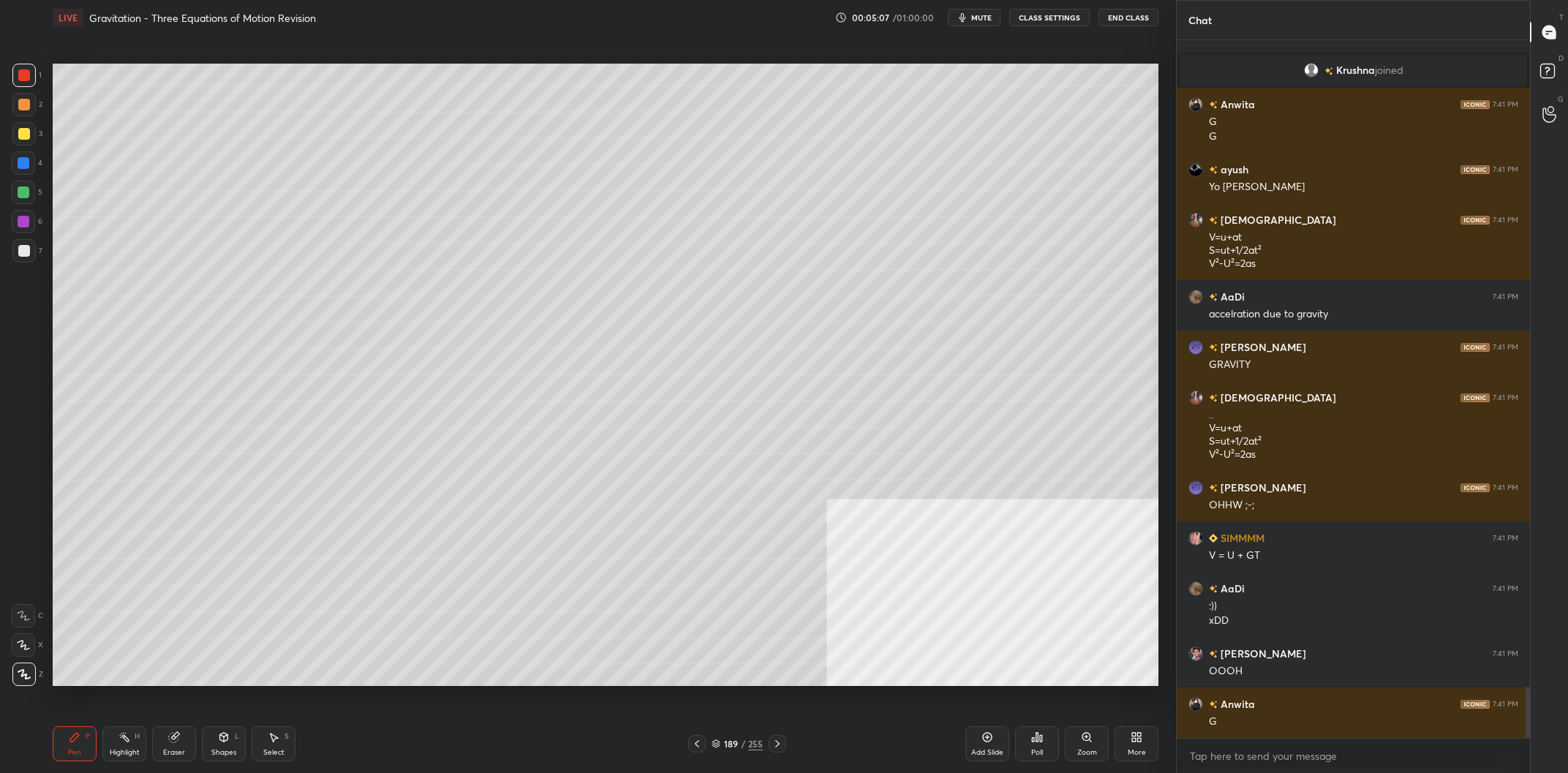
scroll to position [8812, 0]
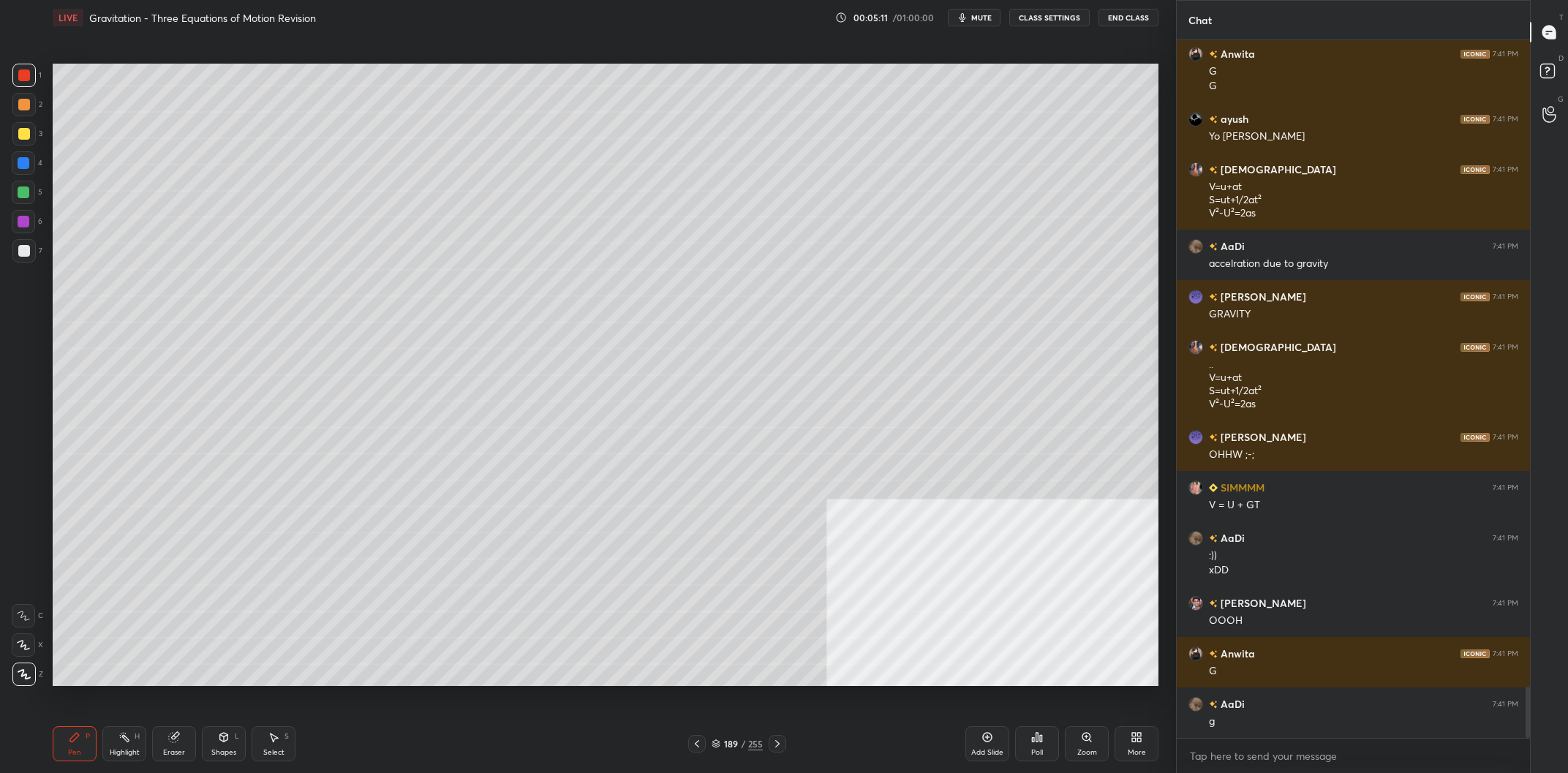
click at [21, 185] on div at bounding box center [23, 192] width 23 height 23
click at [34, 75] on div at bounding box center [24, 75] width 23 height 23
click at [28, 79] on div at bounding box center [24, 75] width 12 height 12
click at [22, 136] on div at bounding box center [24, 134] width 12 height 12
click at [28, 190] on div at bounding box center [23, 193] width 12 height 12
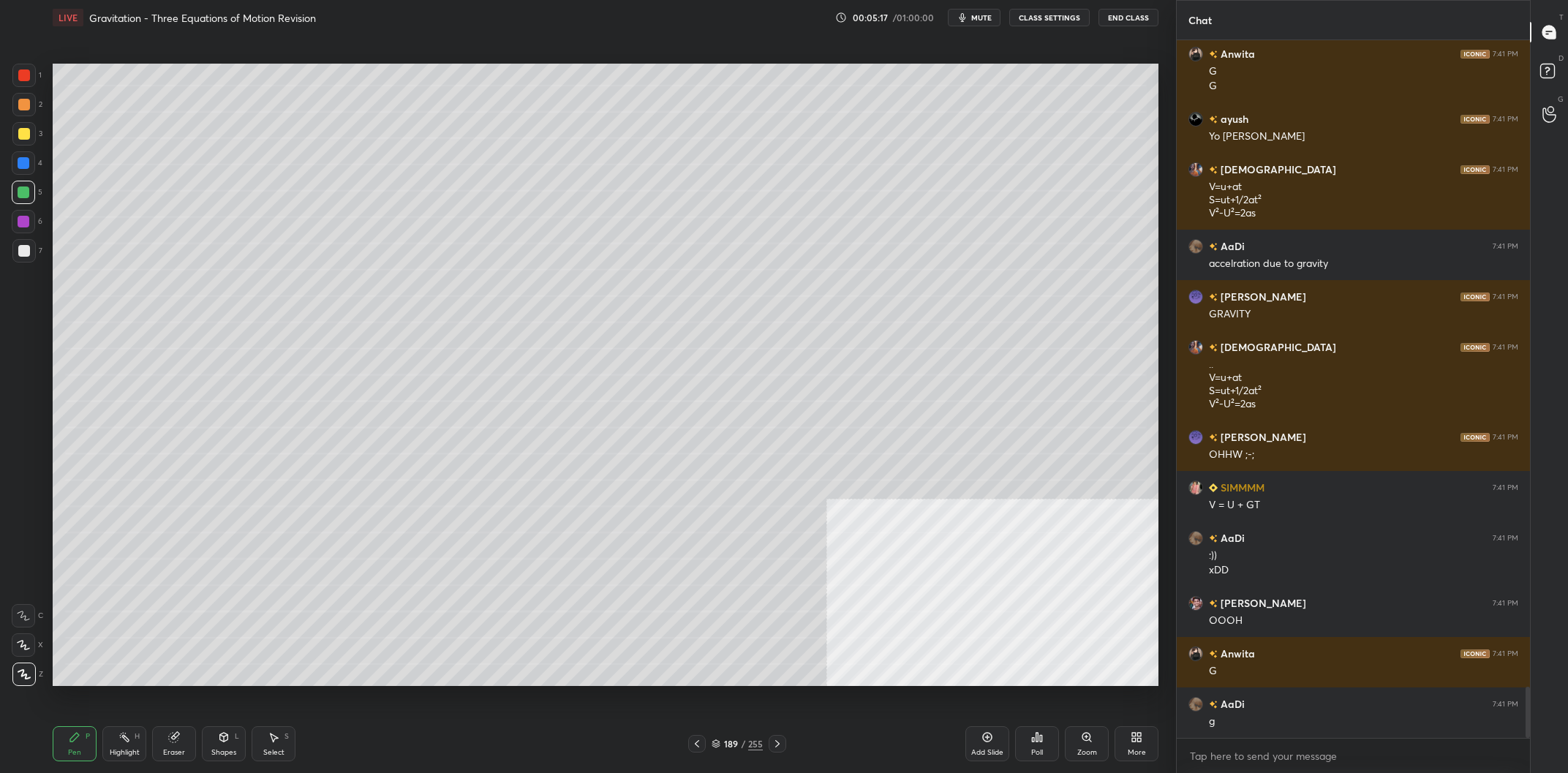
click at [19, 190] on div at bounding box center [23, 193] width 12 height 12
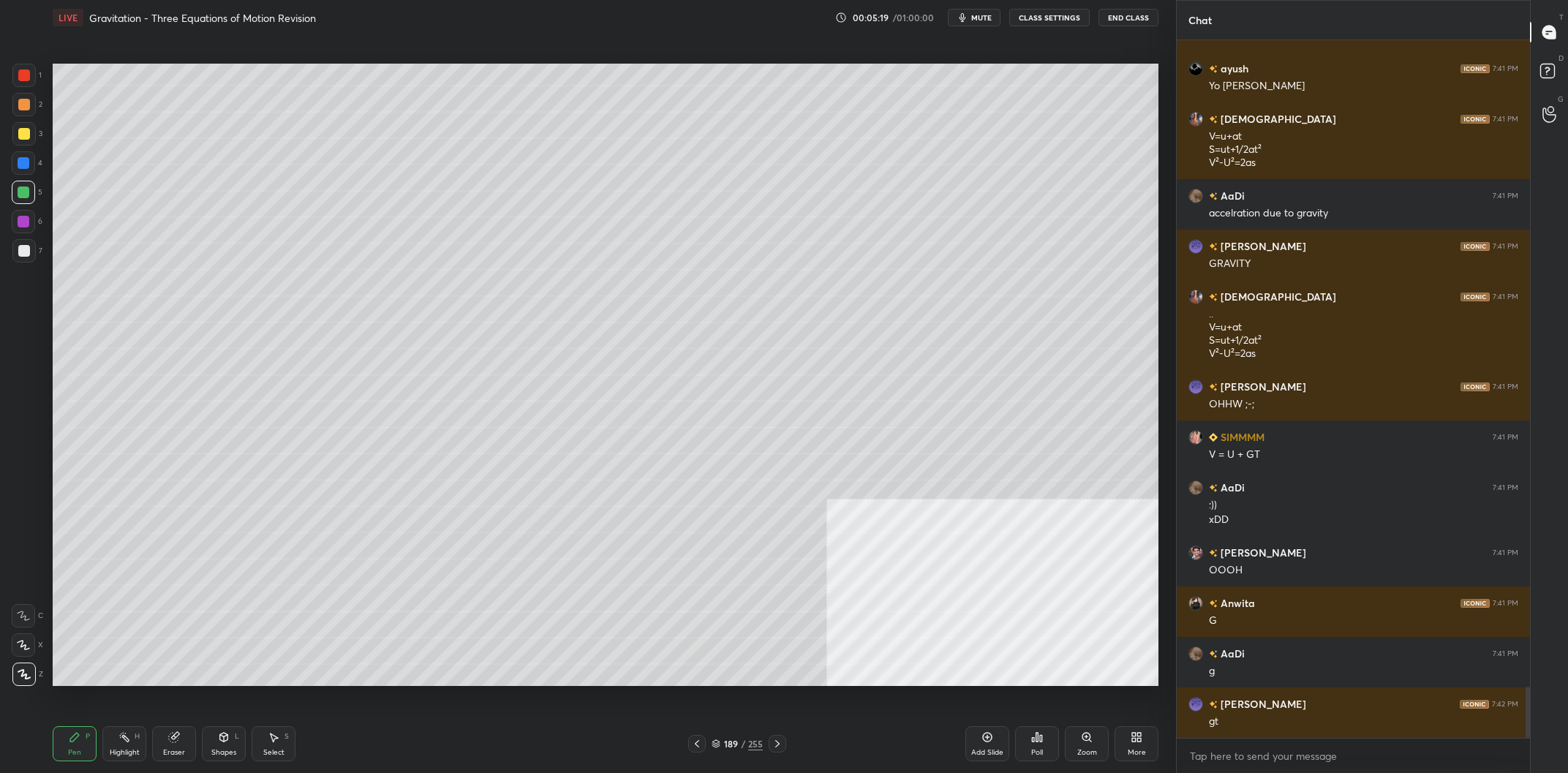
click at [18, 134] on div at bounding box center [24, 134] width 12 height 12
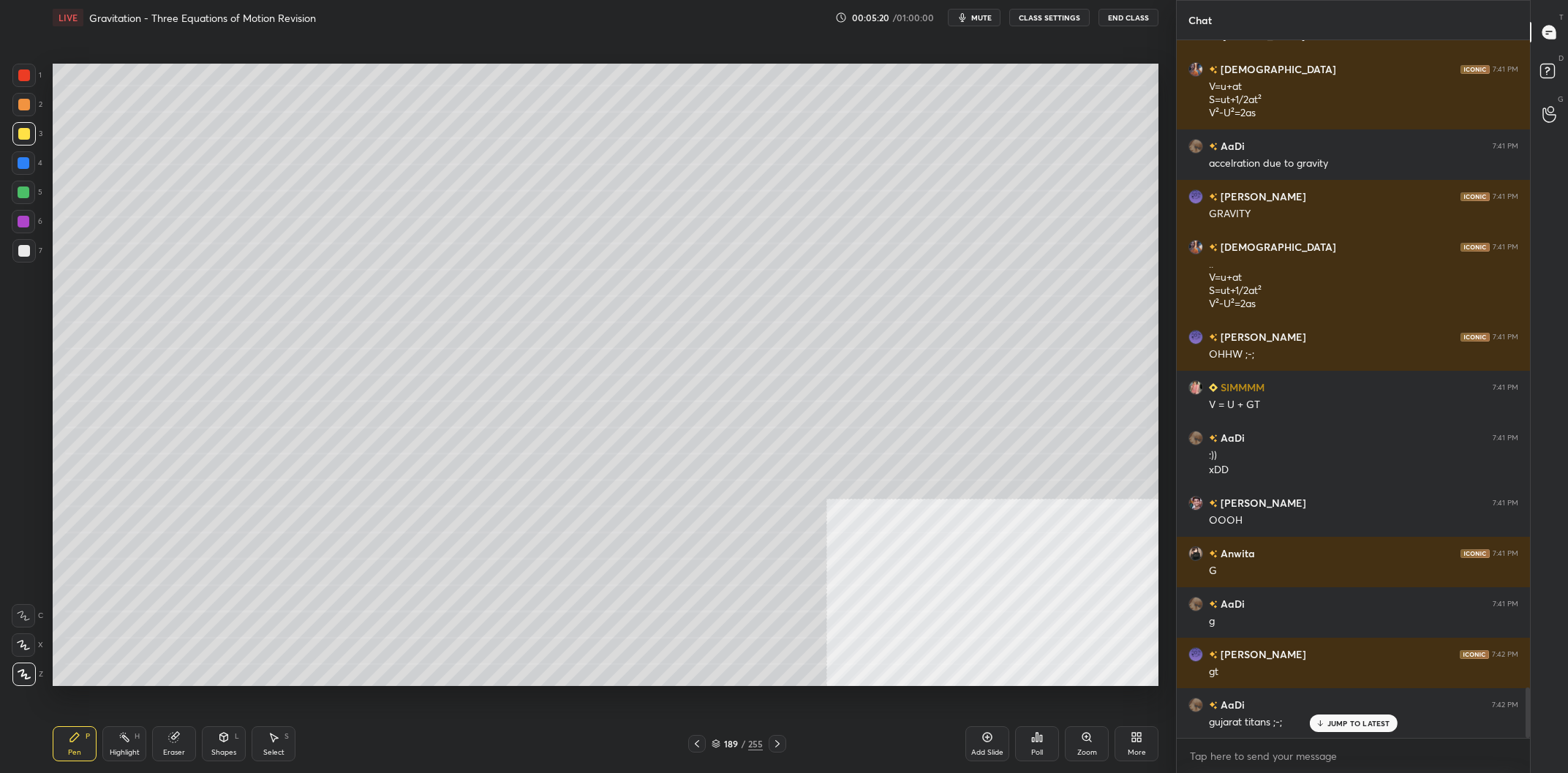
click at [27, 68] on div at bounding box center [24, 75] width 23 height 23
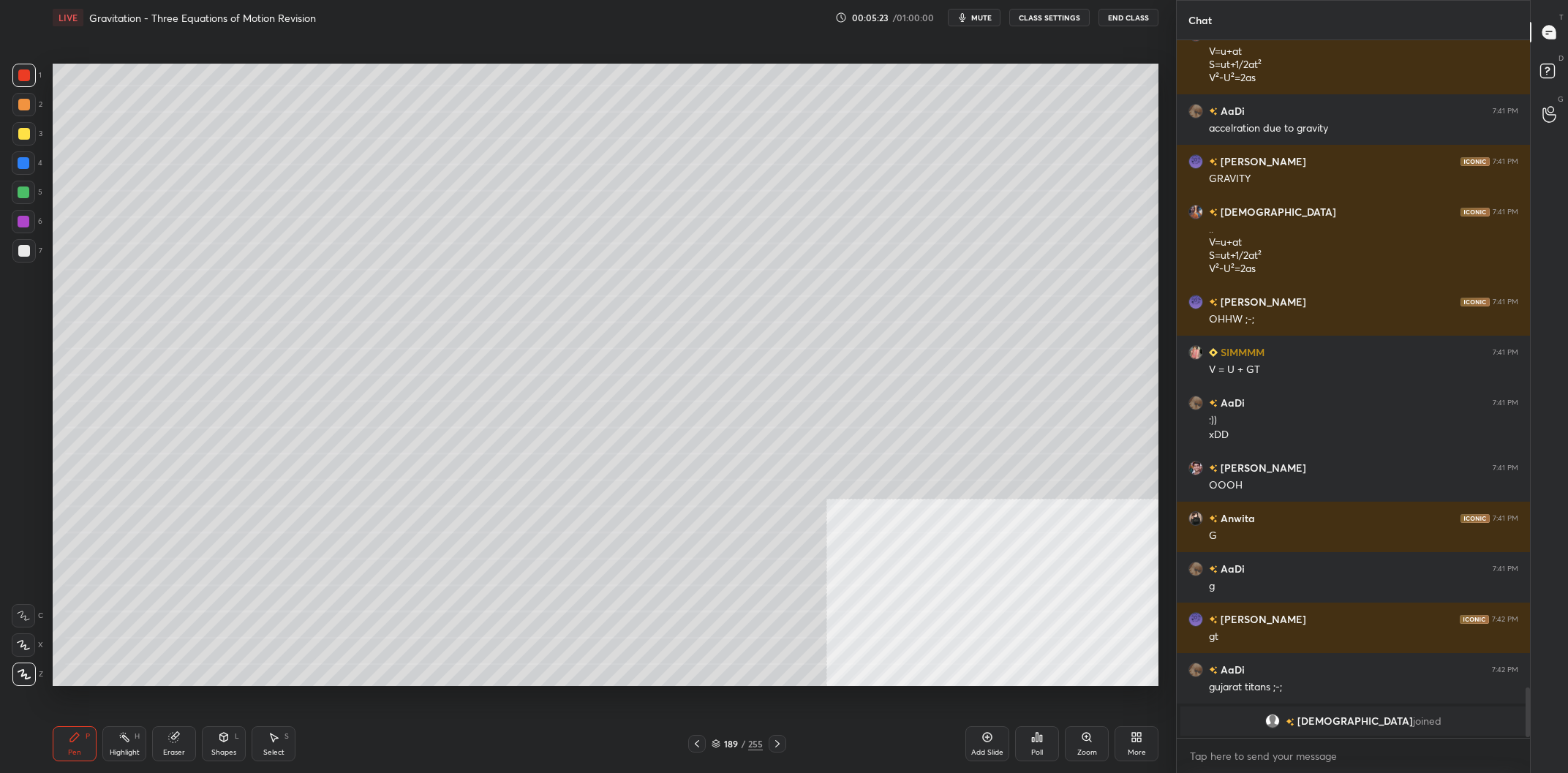
click at [25, 197] on div at bounding box center [23, 193] width 12 height 12
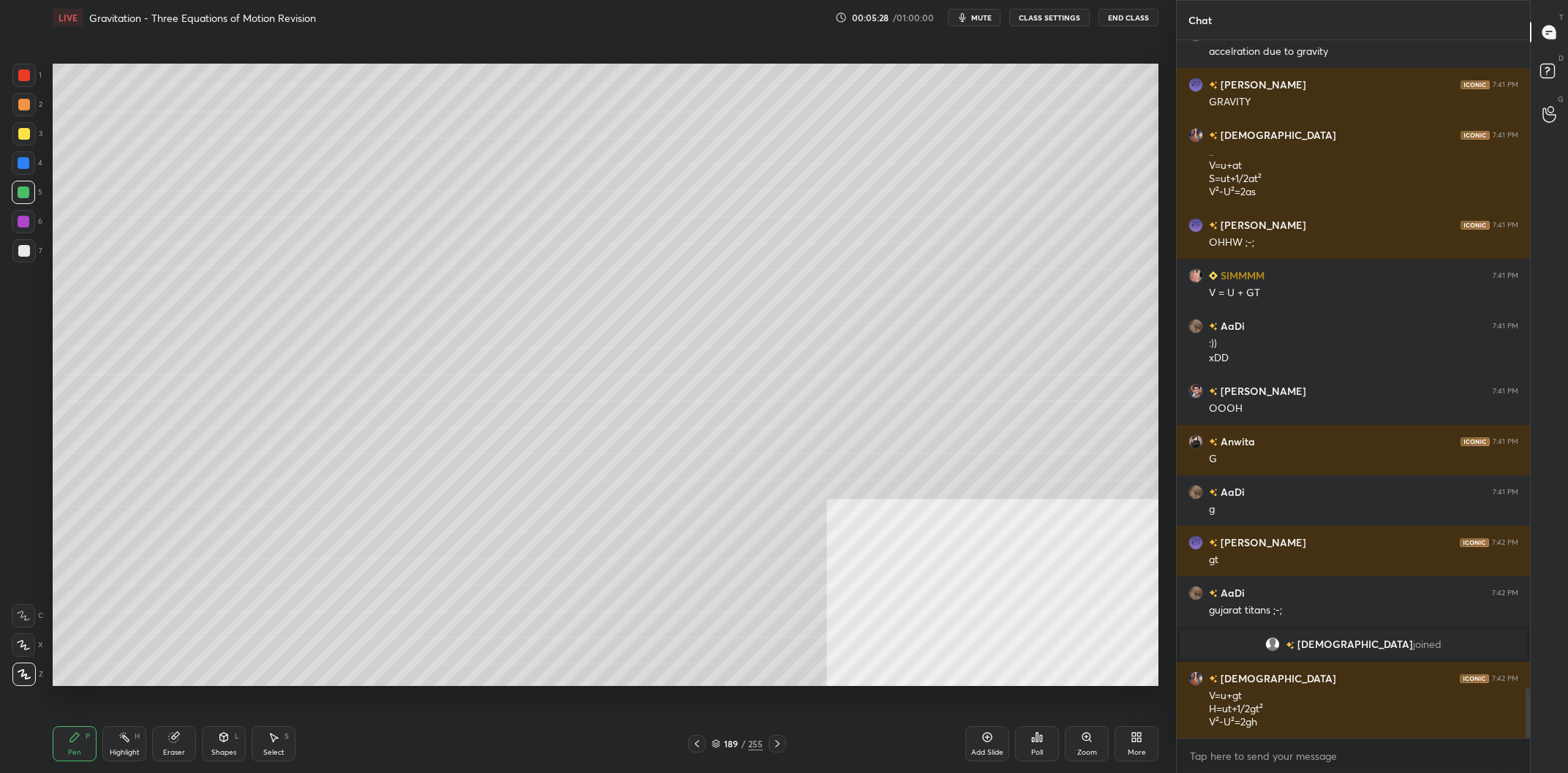
scroll to position [9076, 0]
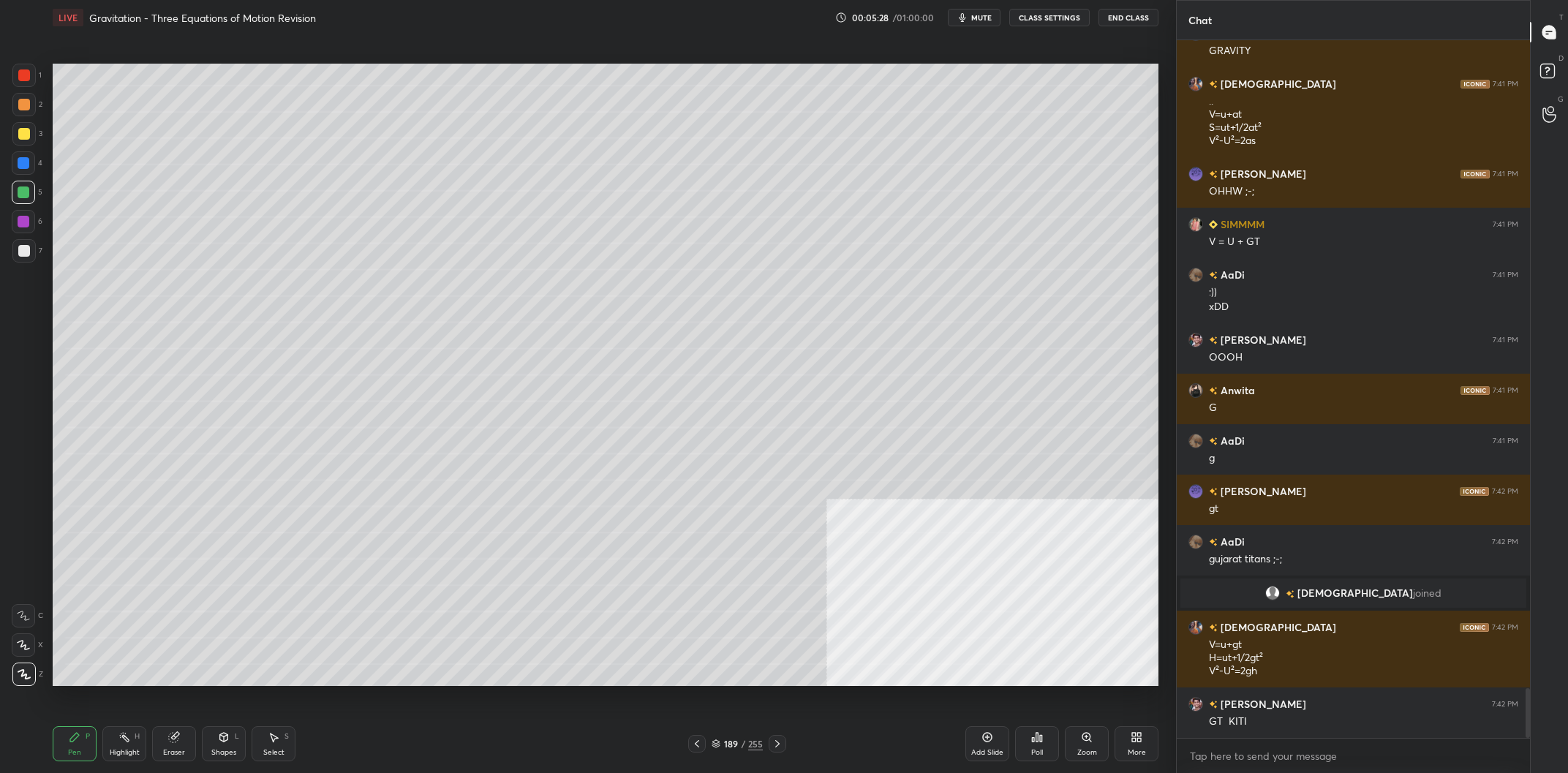
click at [13, 81] on div "1 2 3 4 5 6 7" at bounding box center [27, 166] width 31 height 205
click at [42, 78] on div "1 2 3 4 5 6 7" at bounding box center [27, 166] width 31 height 205
click at [34, 77] on div at bounding box center [24, 75] width 23 height 23
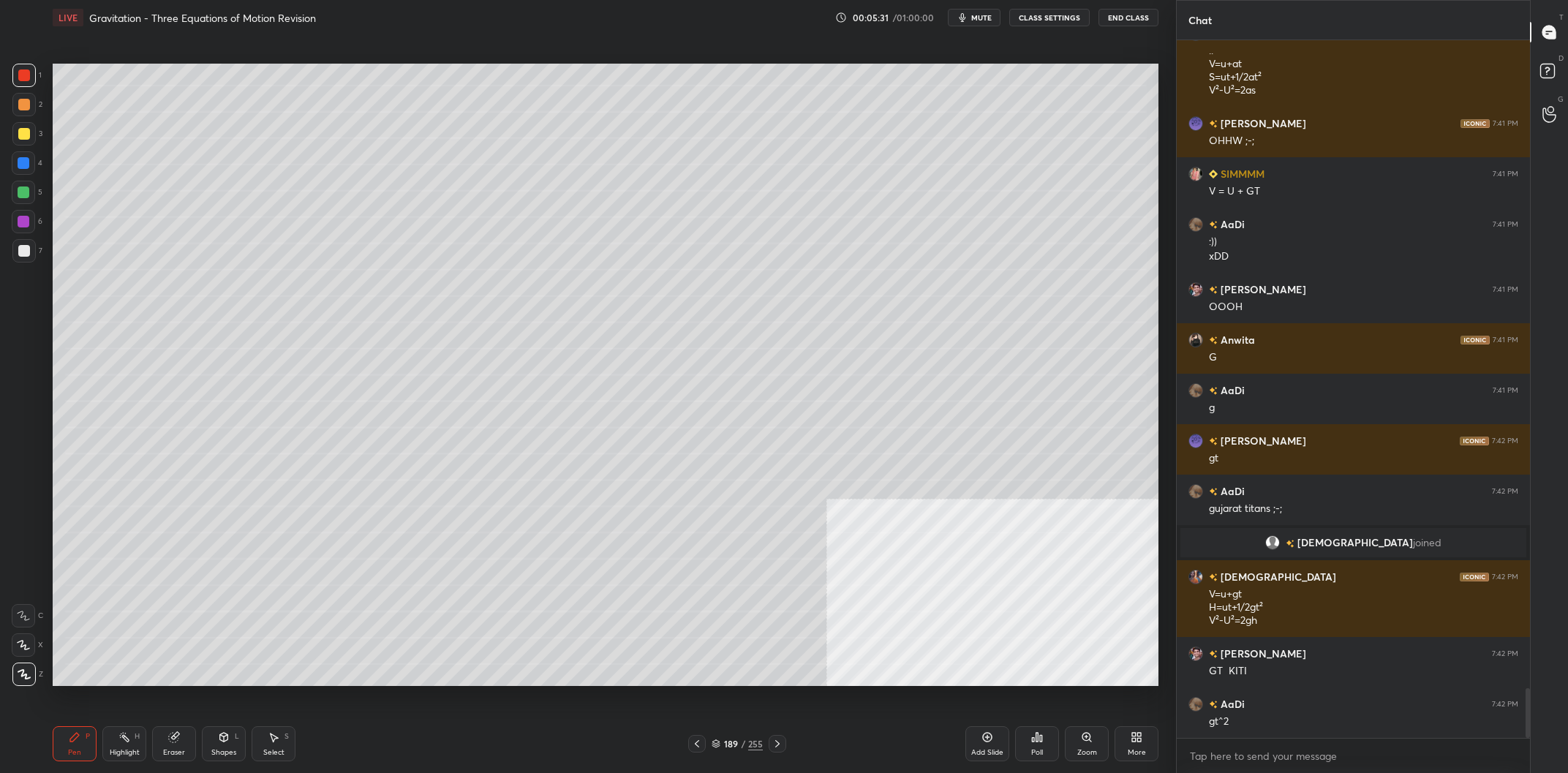
click at [25, 195] on div at bounding box center [23, 193] width 12 height 12
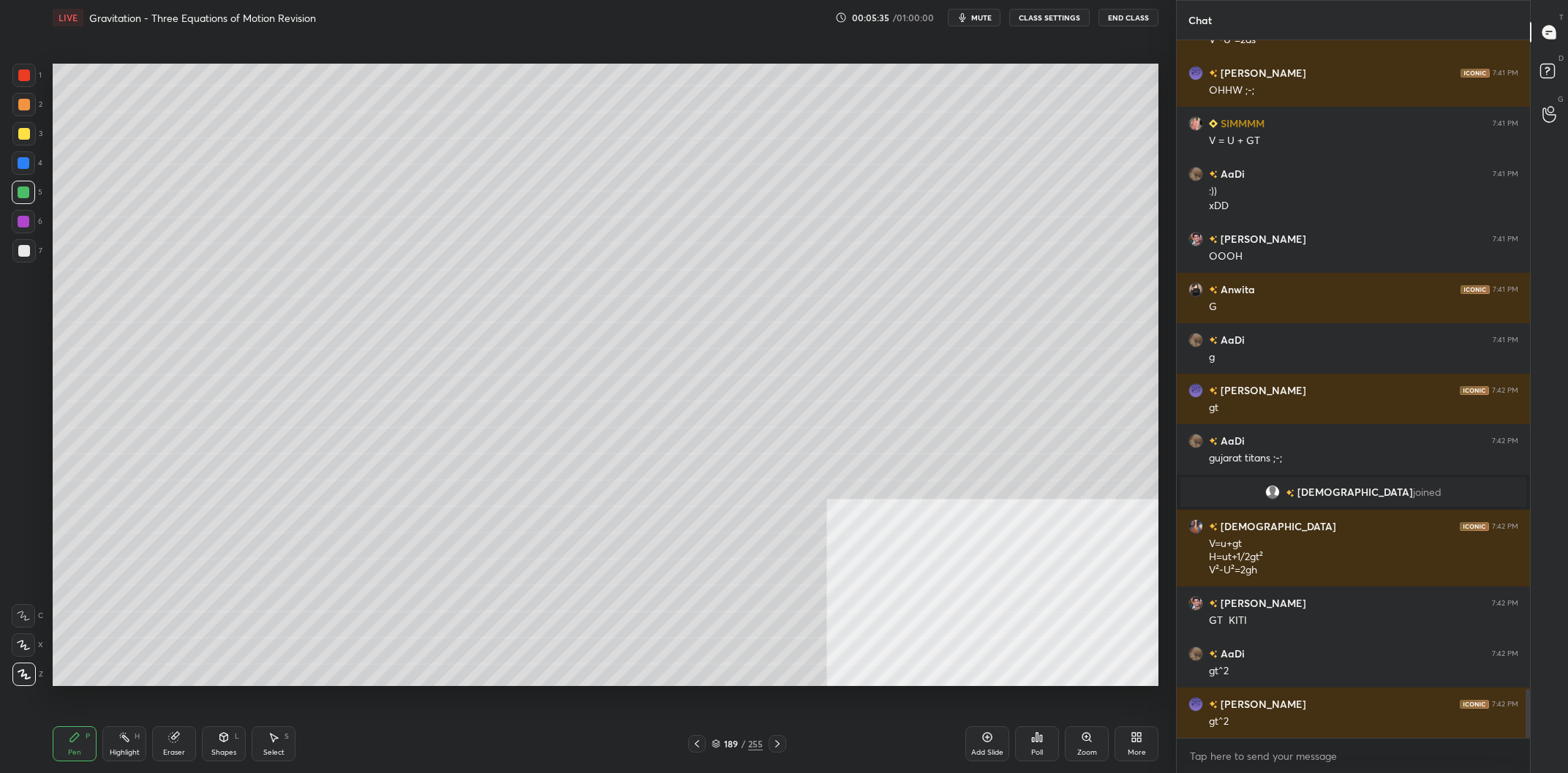
click at [25, 139] on div at bounding box center [24, 134] width 12 height 12
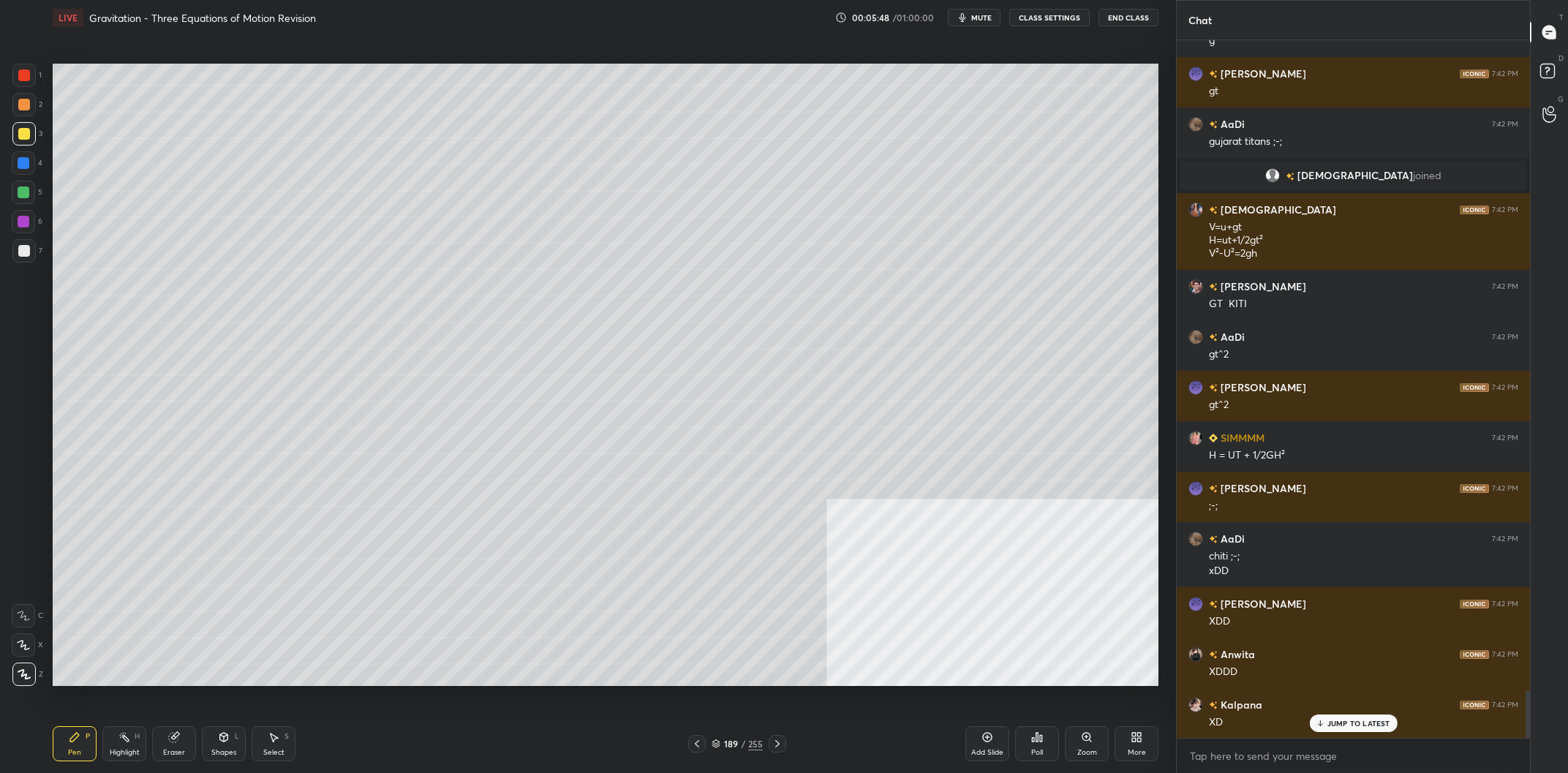
scroll to position [9544, 0]
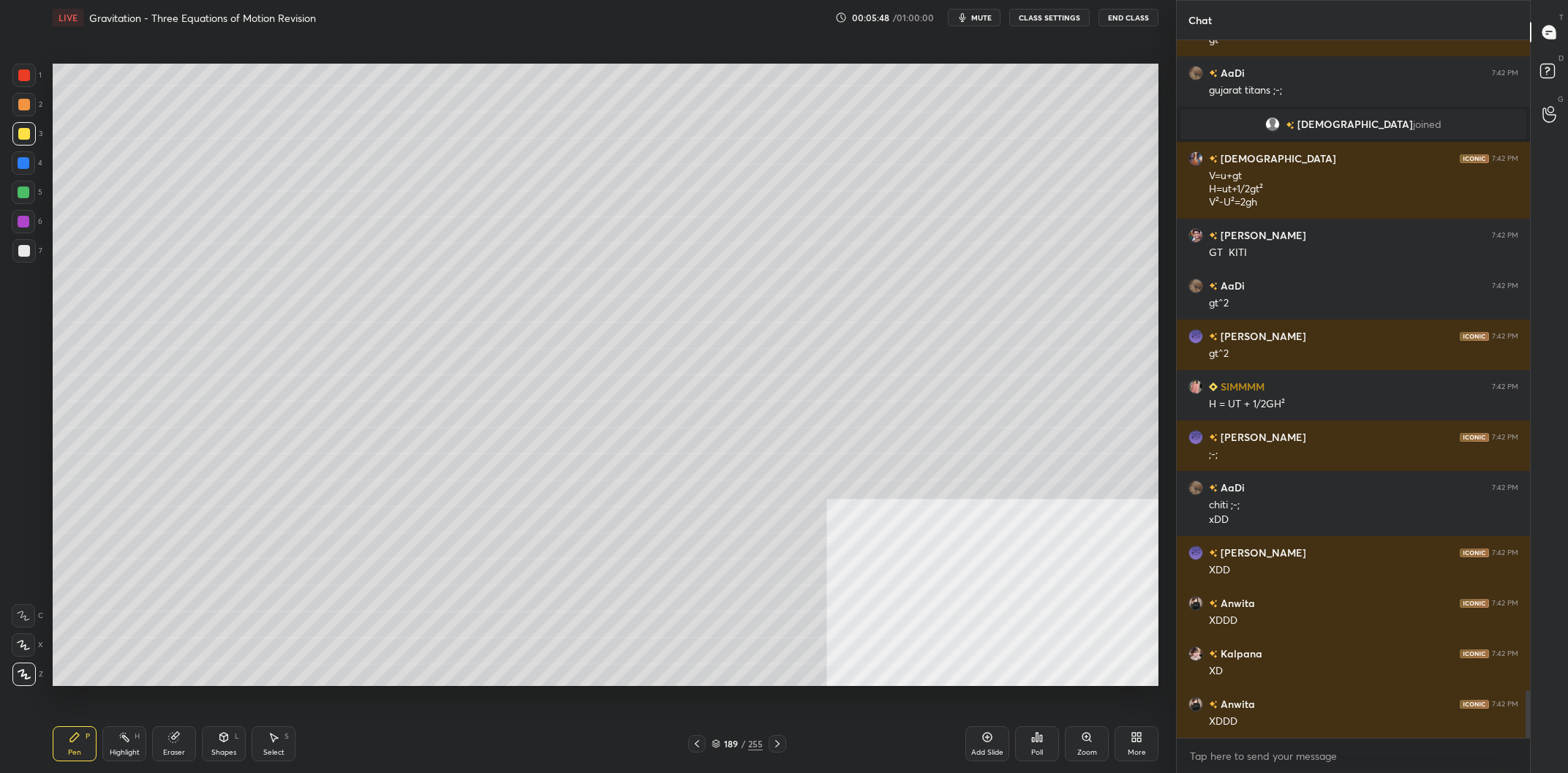
click at [18, 70] on div at bounding box center [24, 75] width 23 height 23
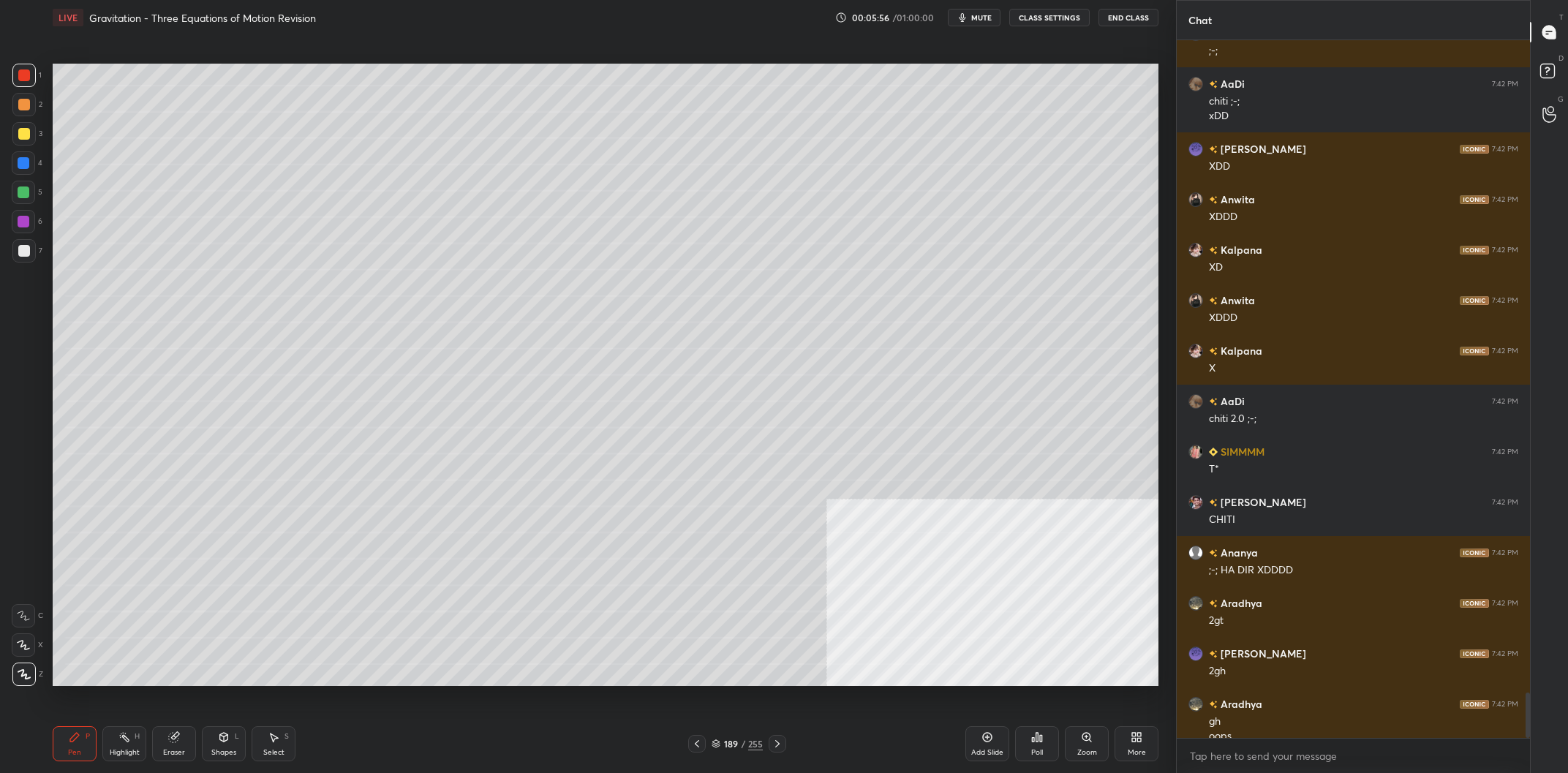
scroll to position [9962, 0]
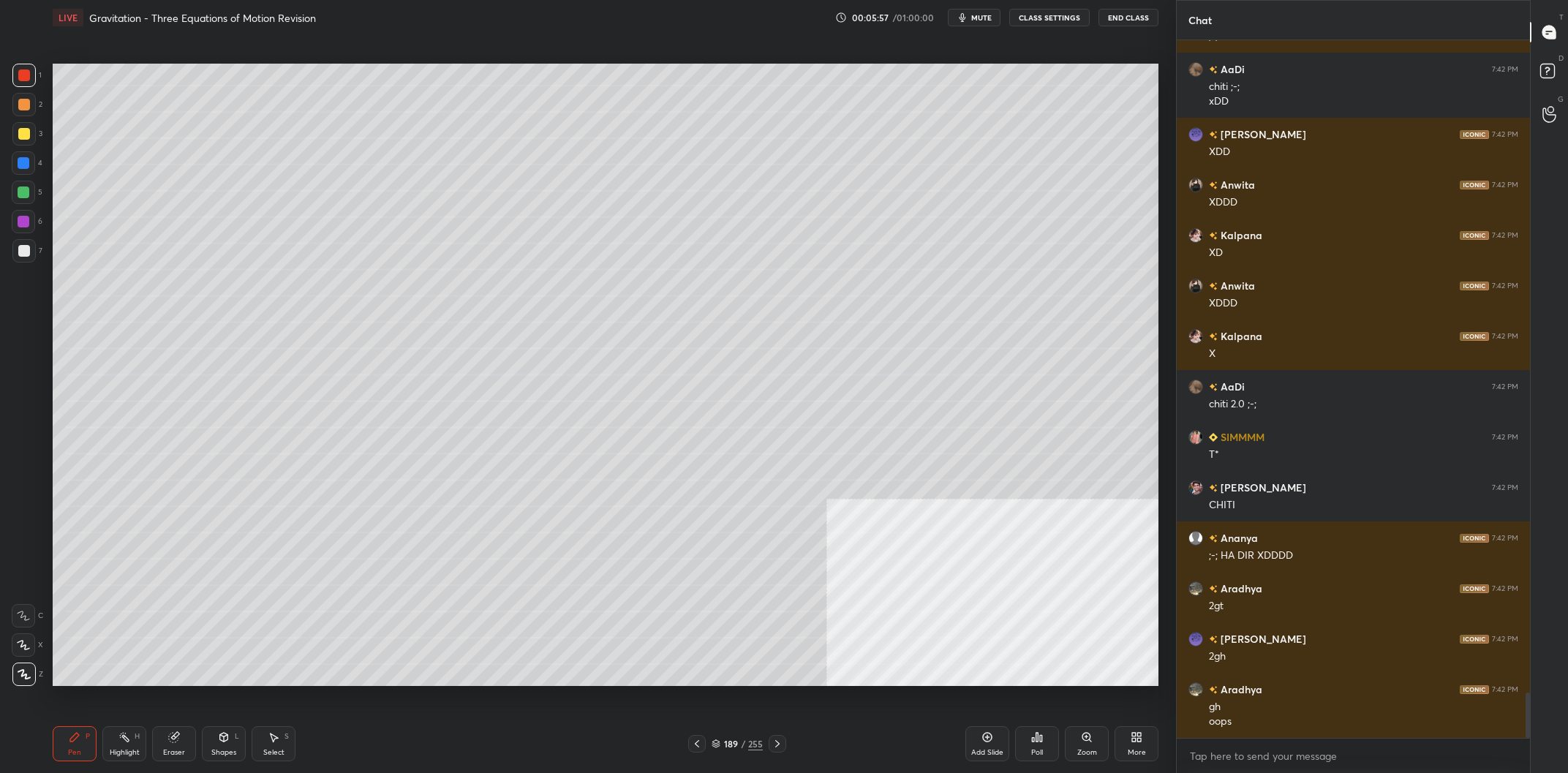
click at [111, 761] on div "Highlight H" at bounding box center [124, 743] width 44 height 35
click at [117, 756] on div "Highlight" at bounding box center [125, 752] width 30 height 7
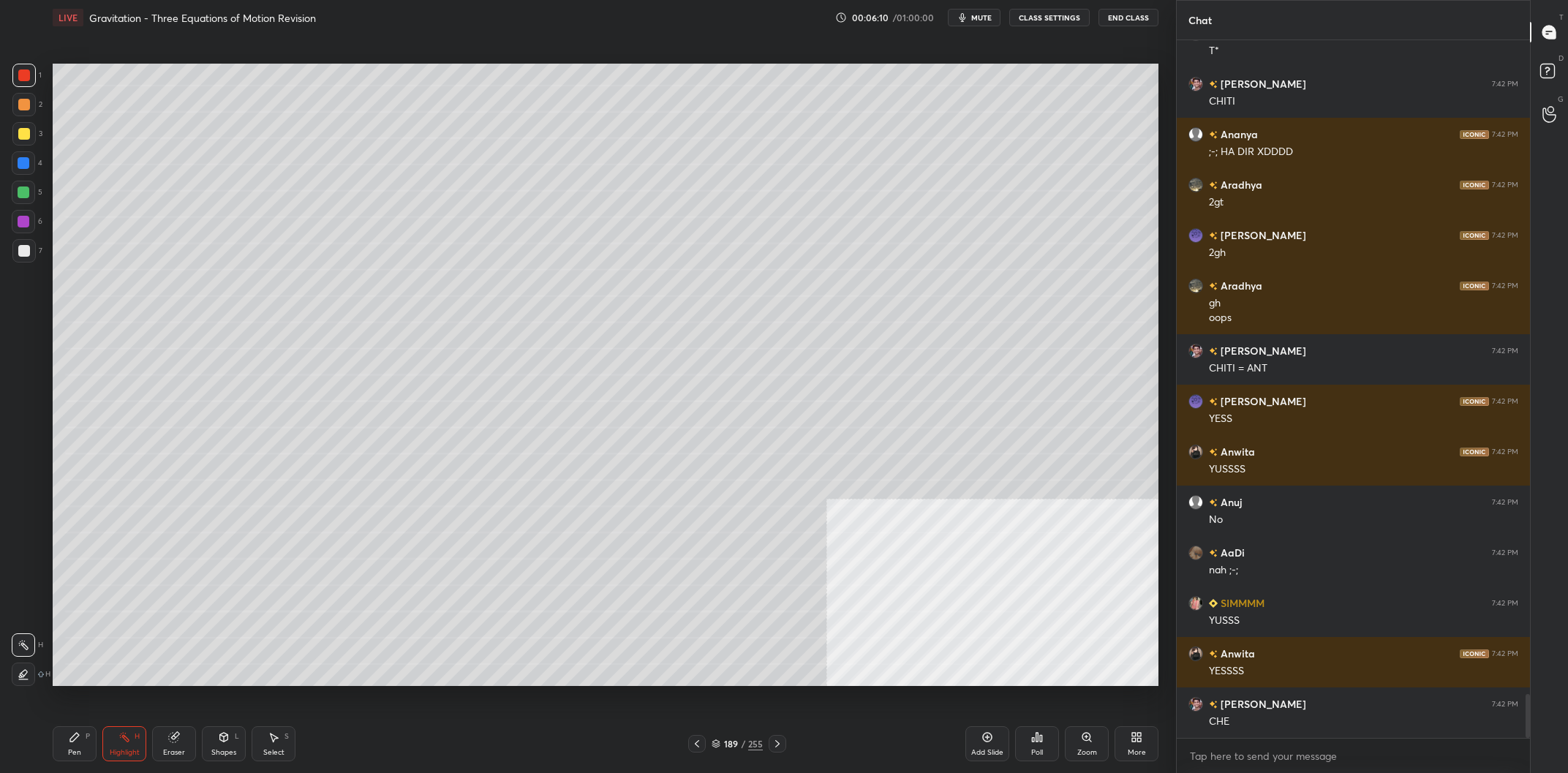
scroll to position [10416, 0]
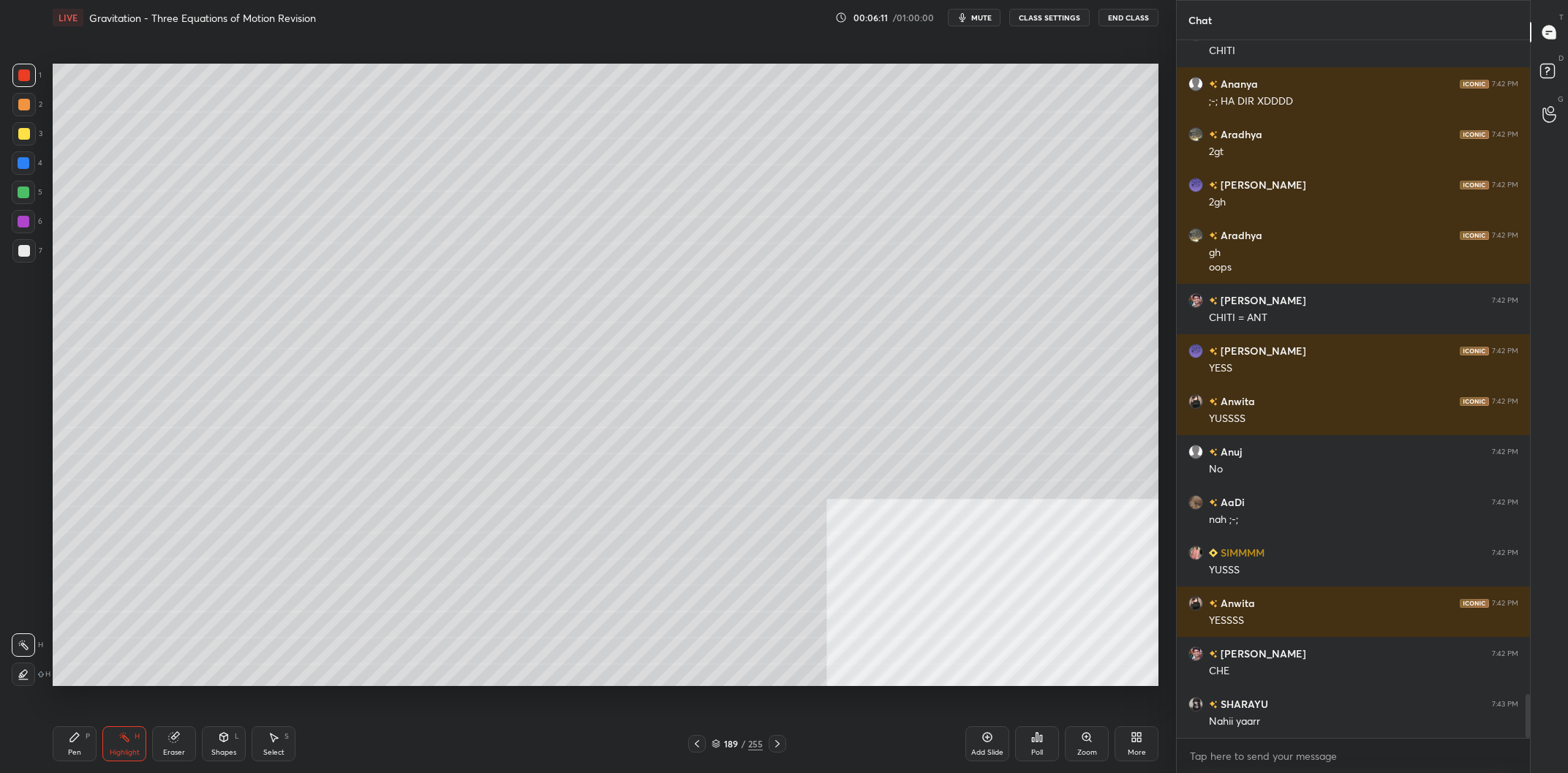
click at [80, 738] on icon at bounding box center [75, 737] width 12 height 12
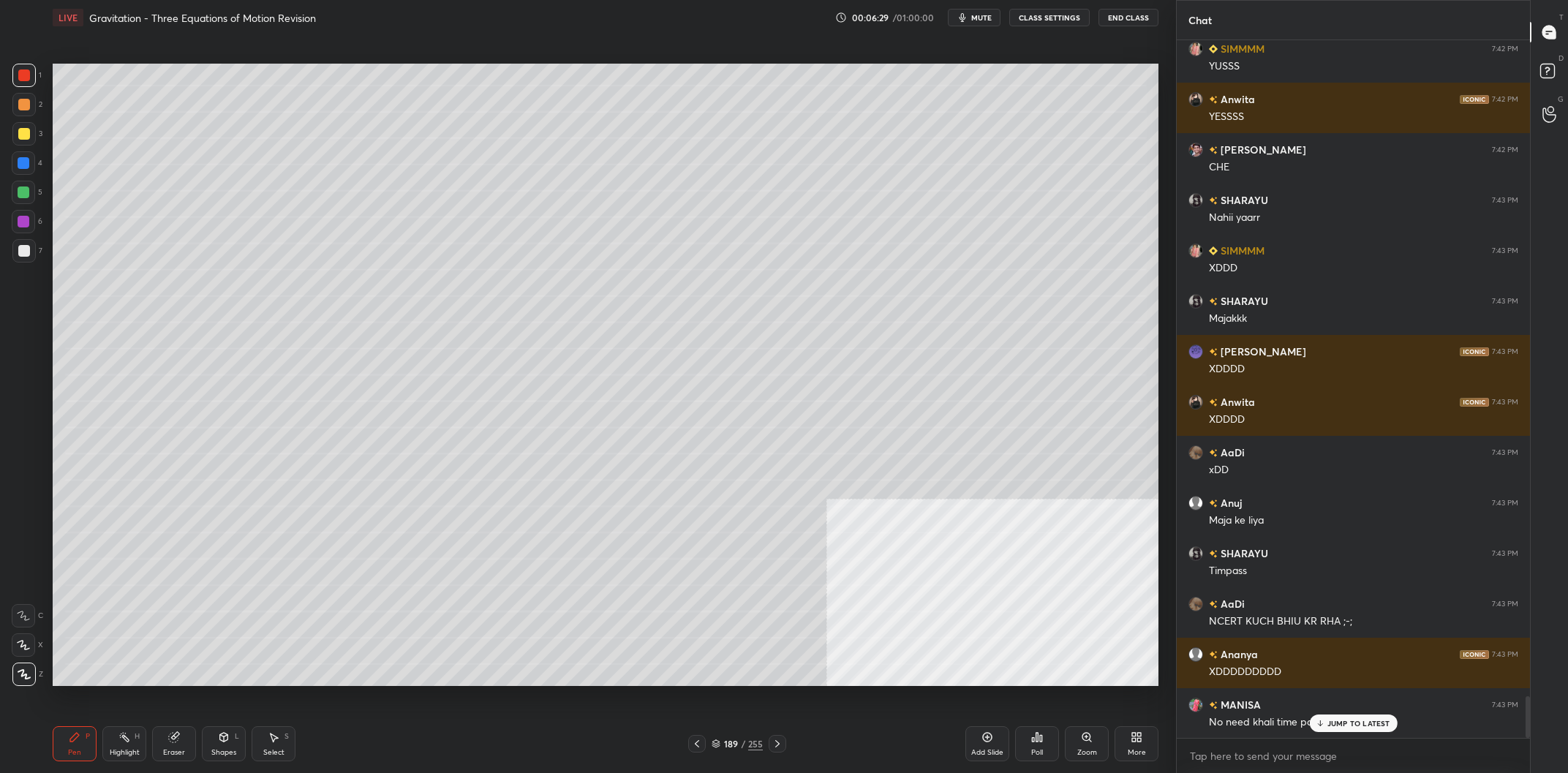
scroll to position [11102, 0]
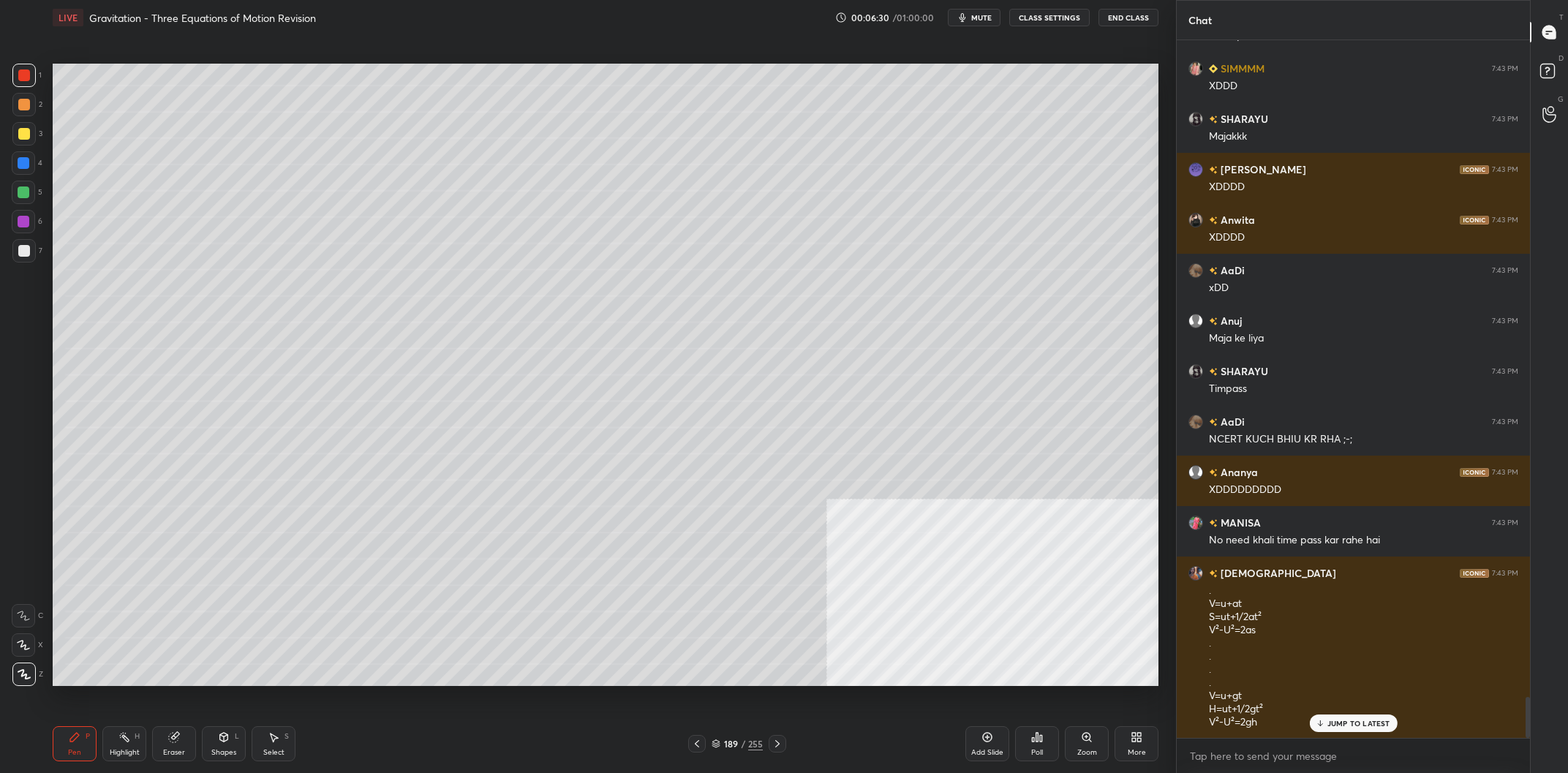
click at [737, 742] on div "189" at bounding box center [731, 744] width 15 height 9
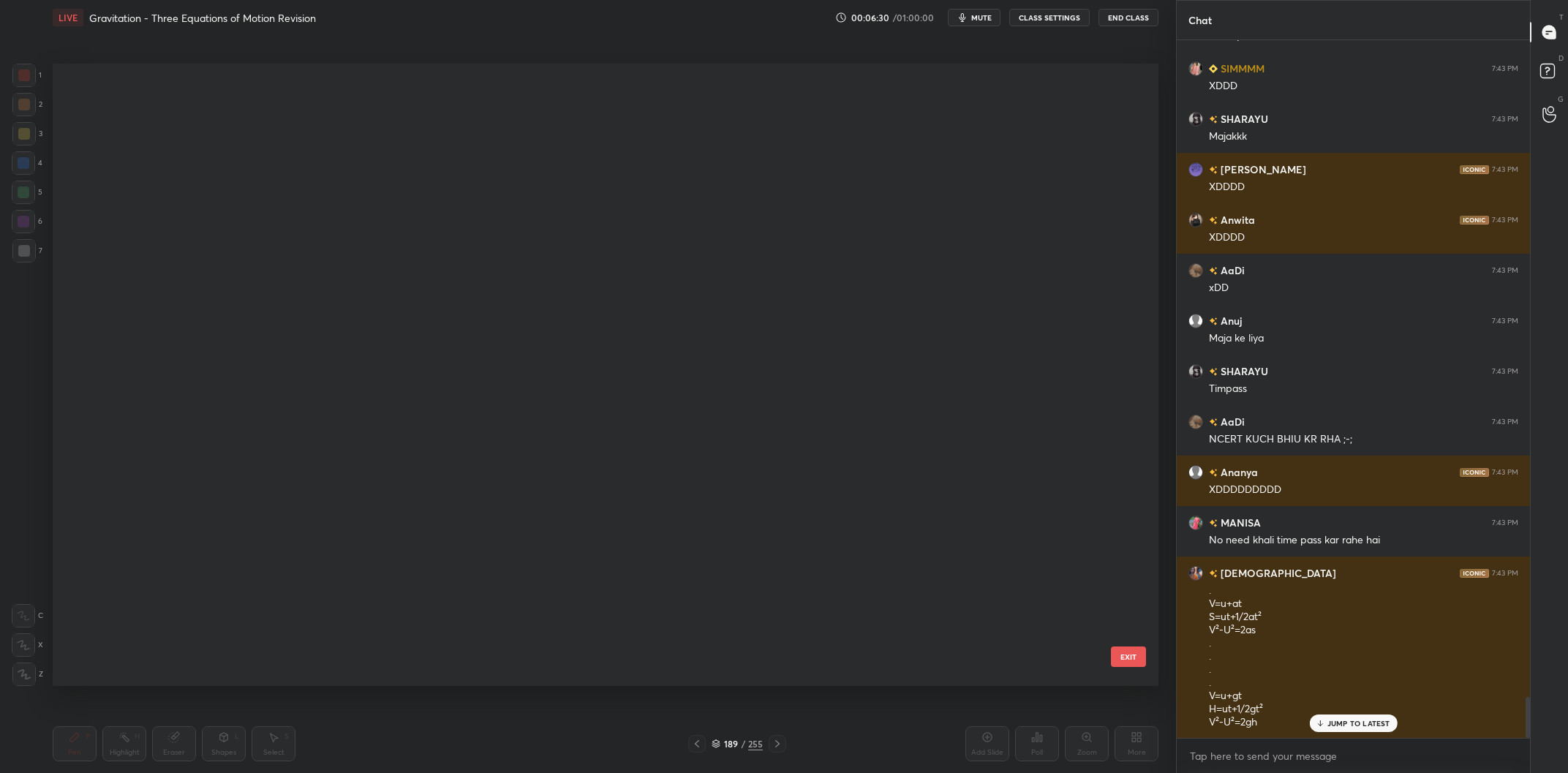
scroll to position [1, 0]
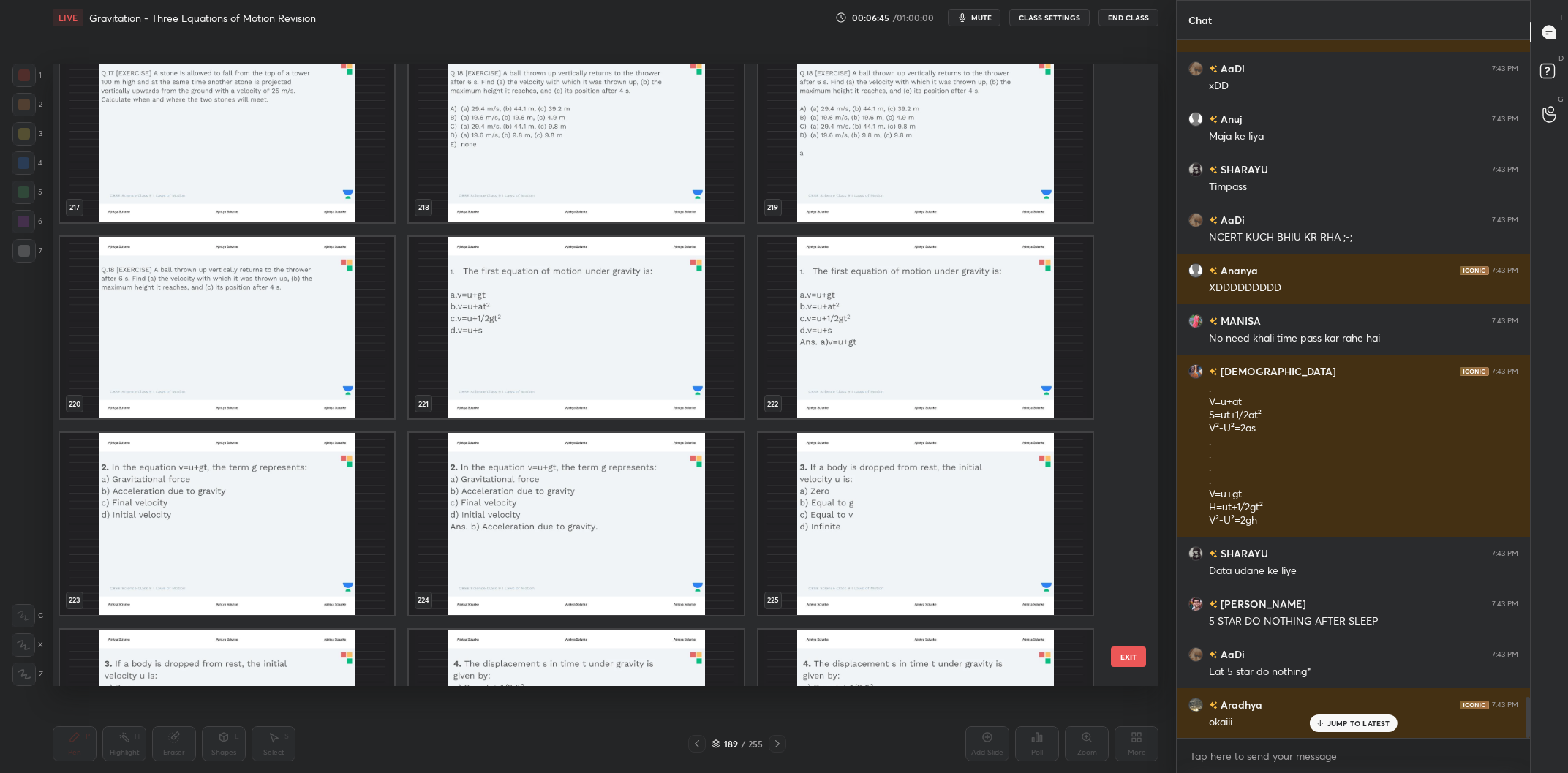
click at [554, 289] on img "grid" at bounding box center [575, 328] width 334 height 182
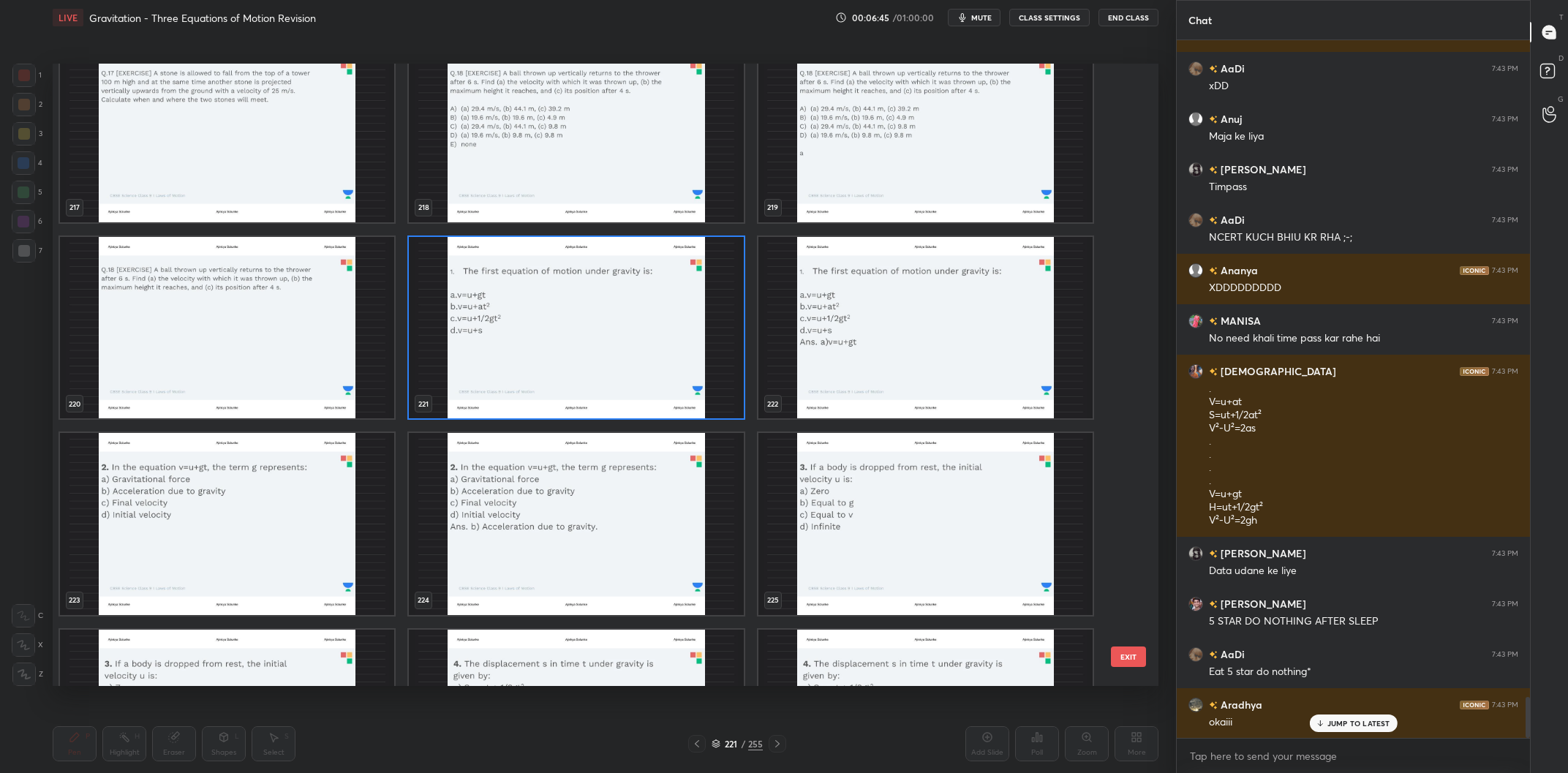
click at [554, 289] on img "grid" at bounding box center [575, 328] width 334 height 182
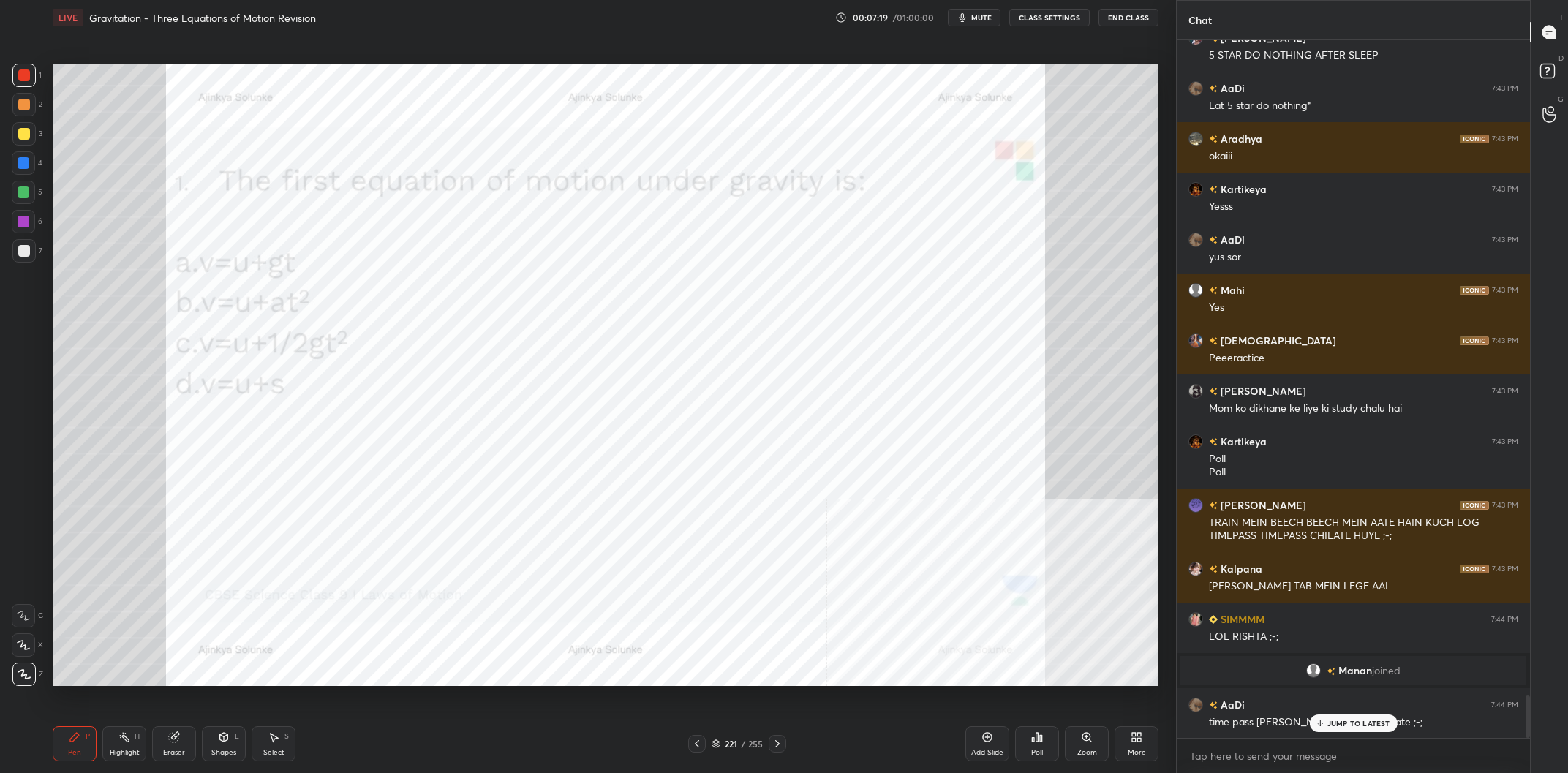
scroll to position [10858, 0]
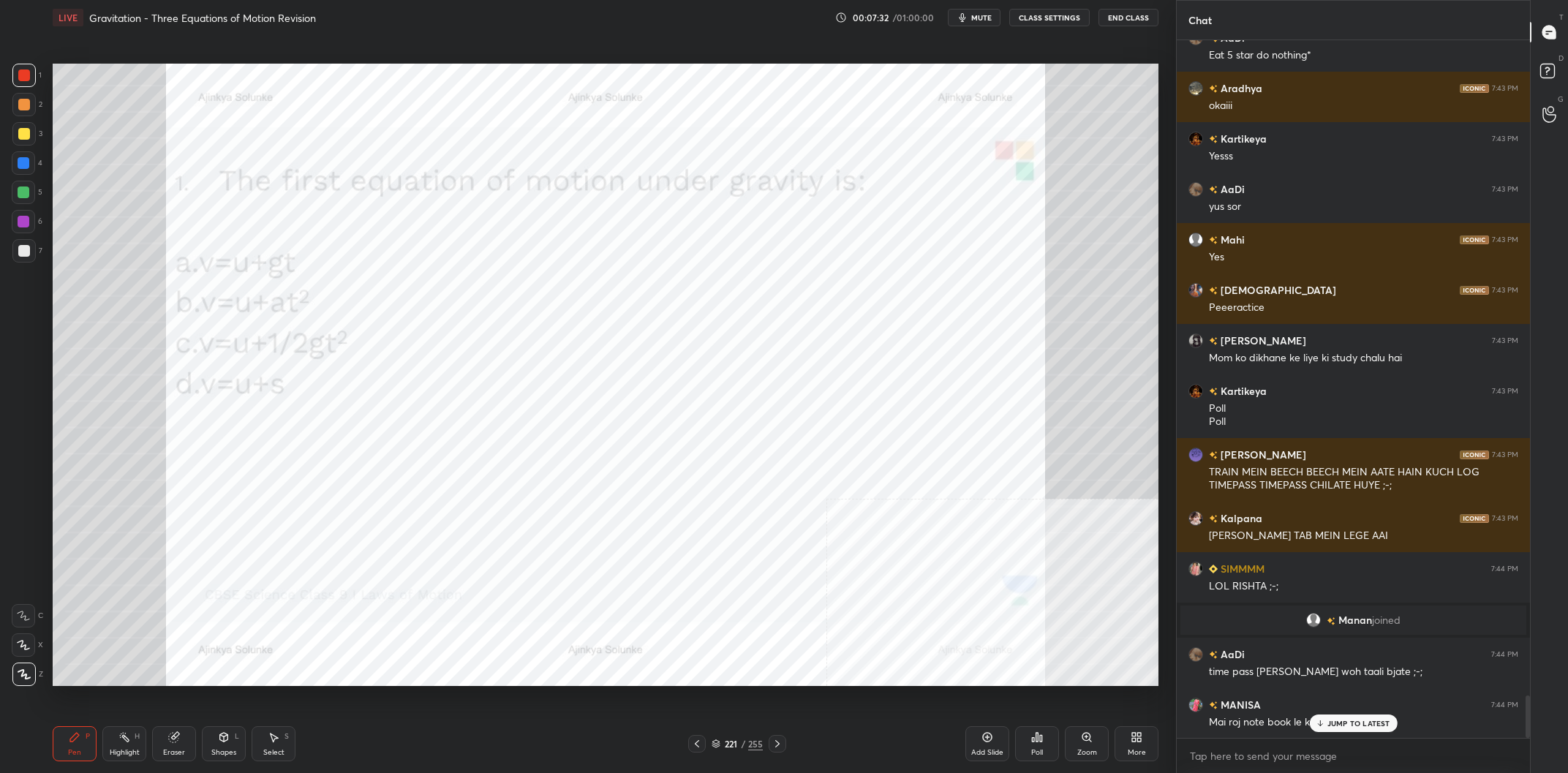
click at [734, 743] on div "221" at bounding box center [731, 744] width 15 height 9
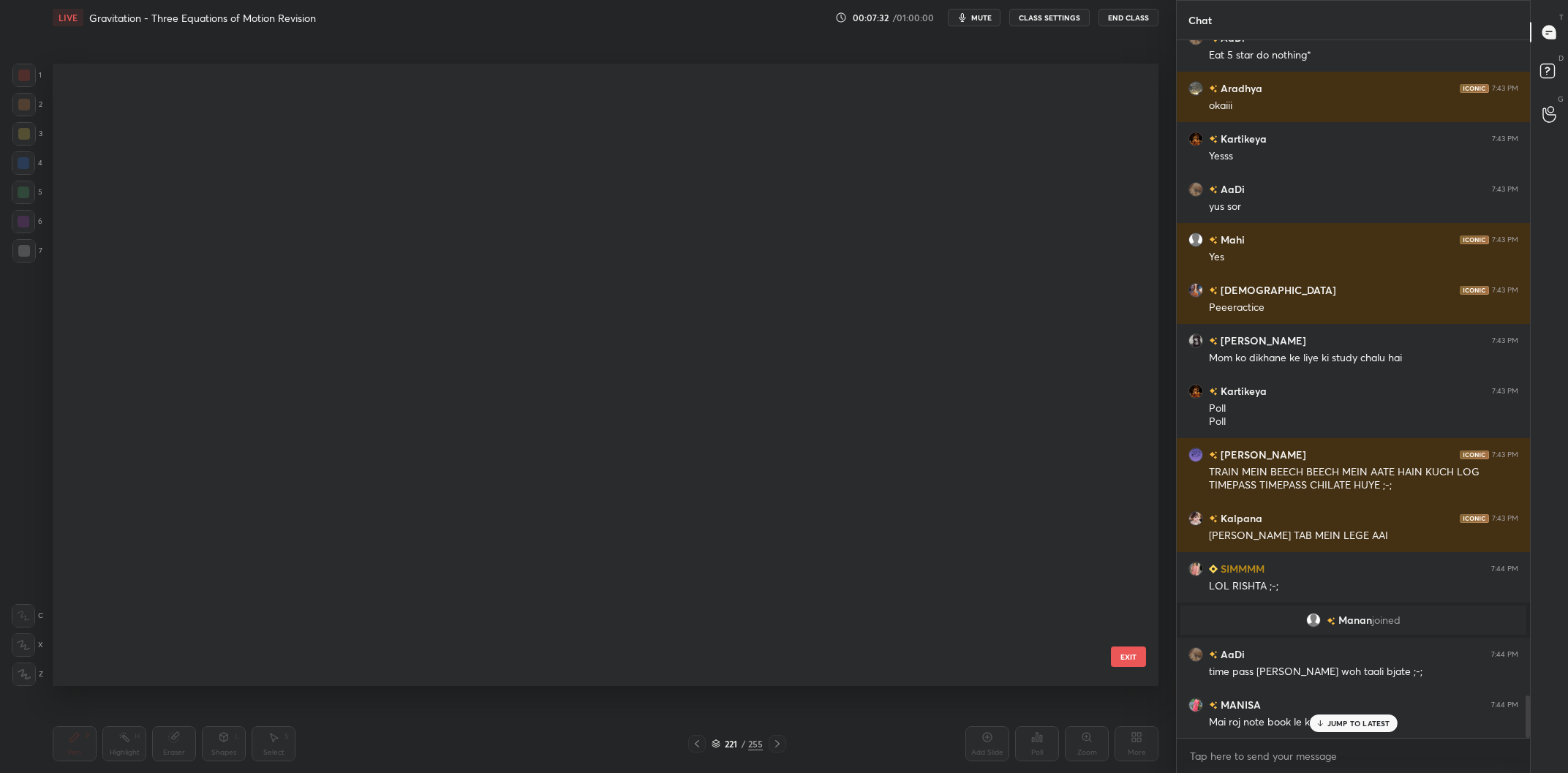
scroll to position [621, 1105]
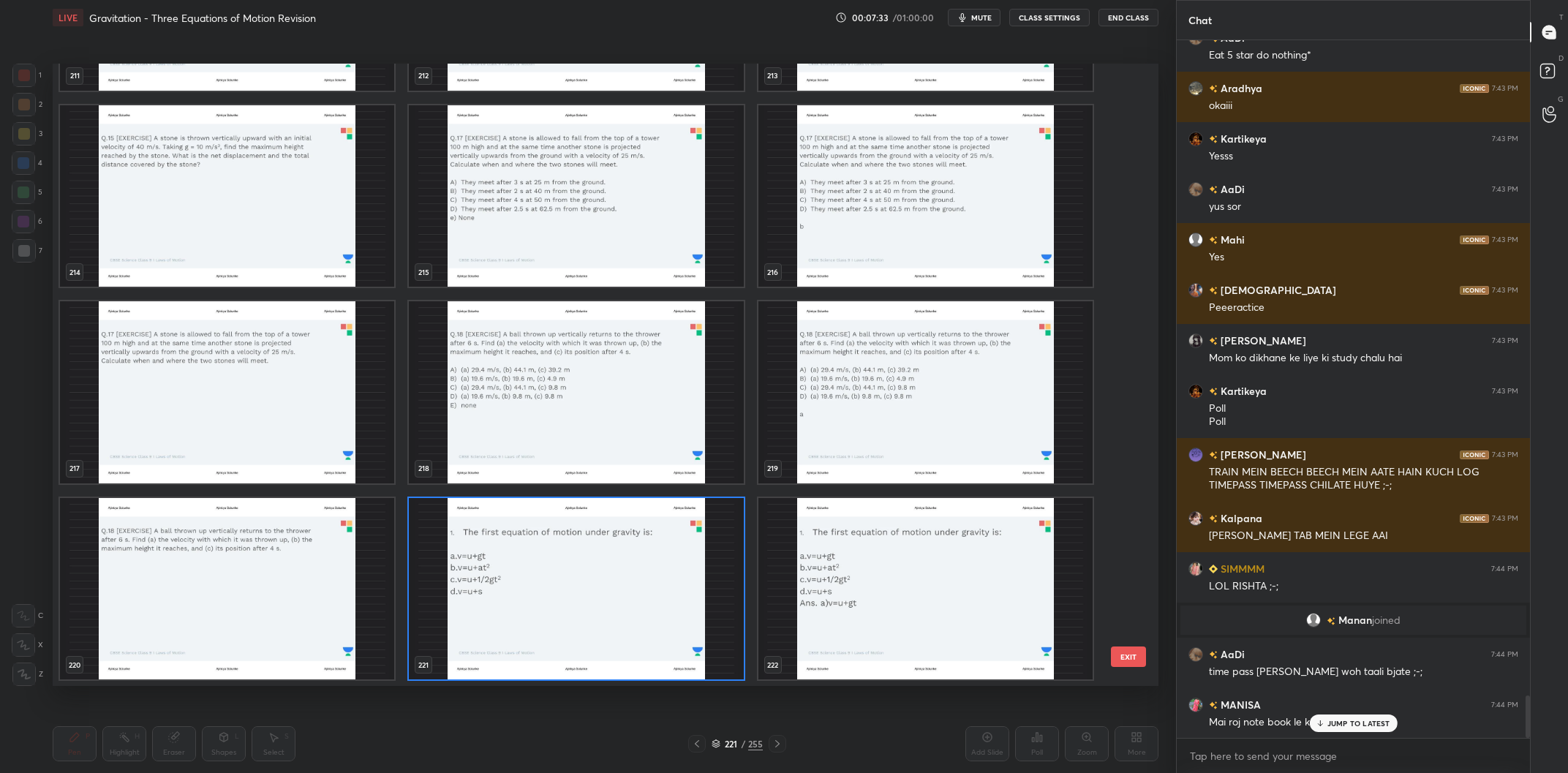
click at [655, 624] on img "grid" at bounding box center [575, 589] width 334 height 182
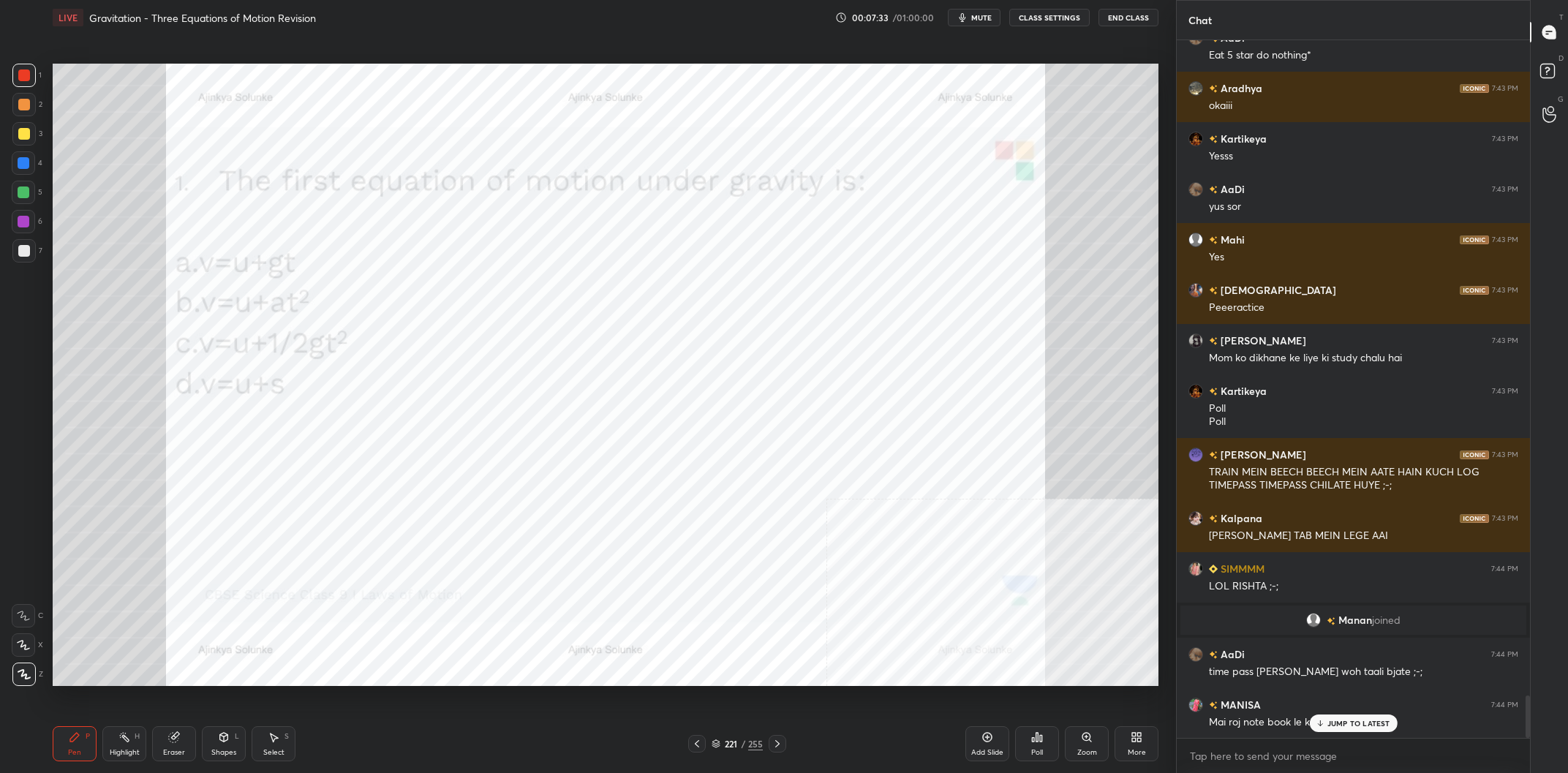
click at [671, 627] on img "grid" at bounding box center [575, 589] width 334 height 182
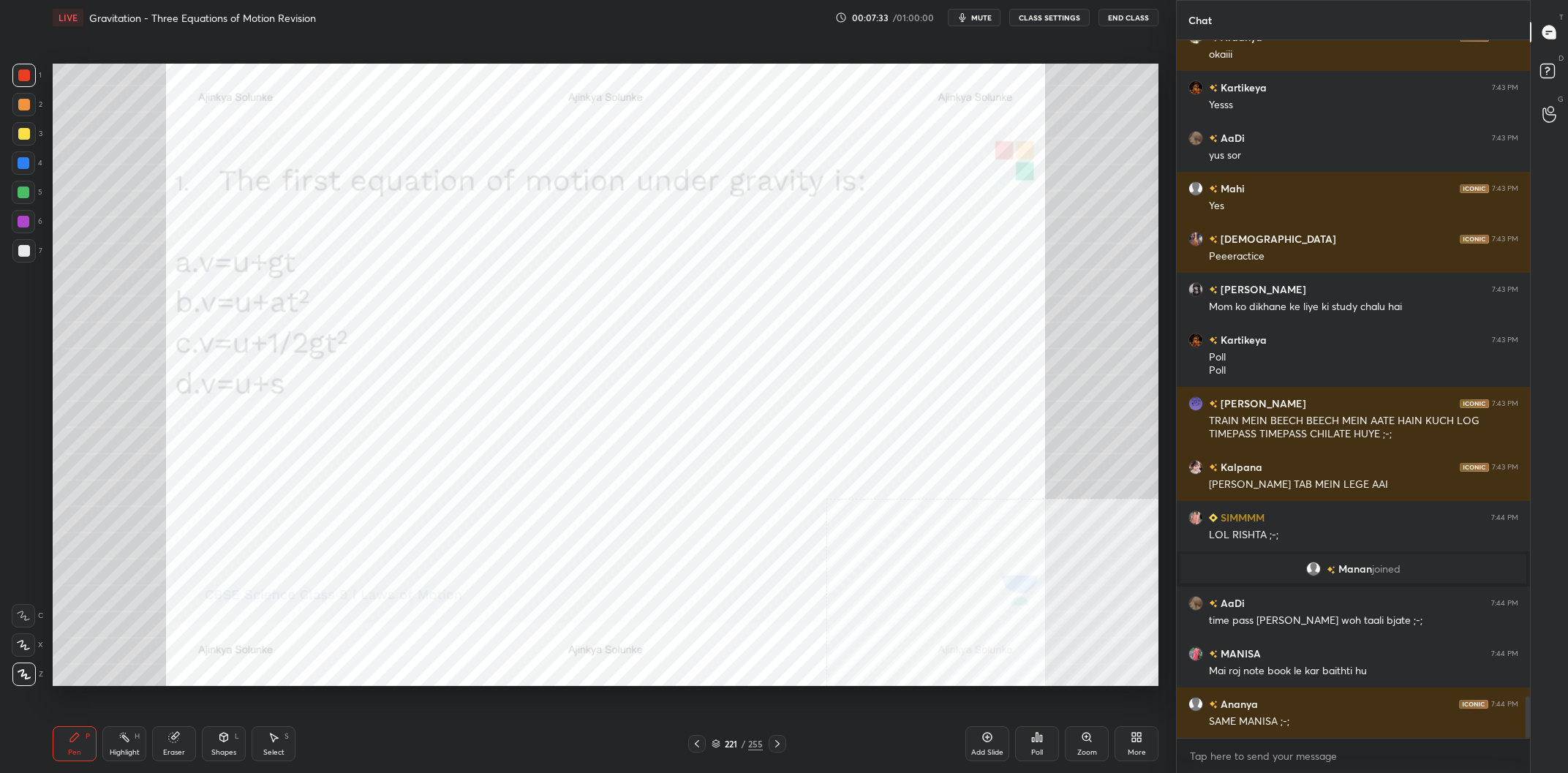
click at [1049, 748] on div "Poll" at bounding box center [1037, 743] width 44 height 35
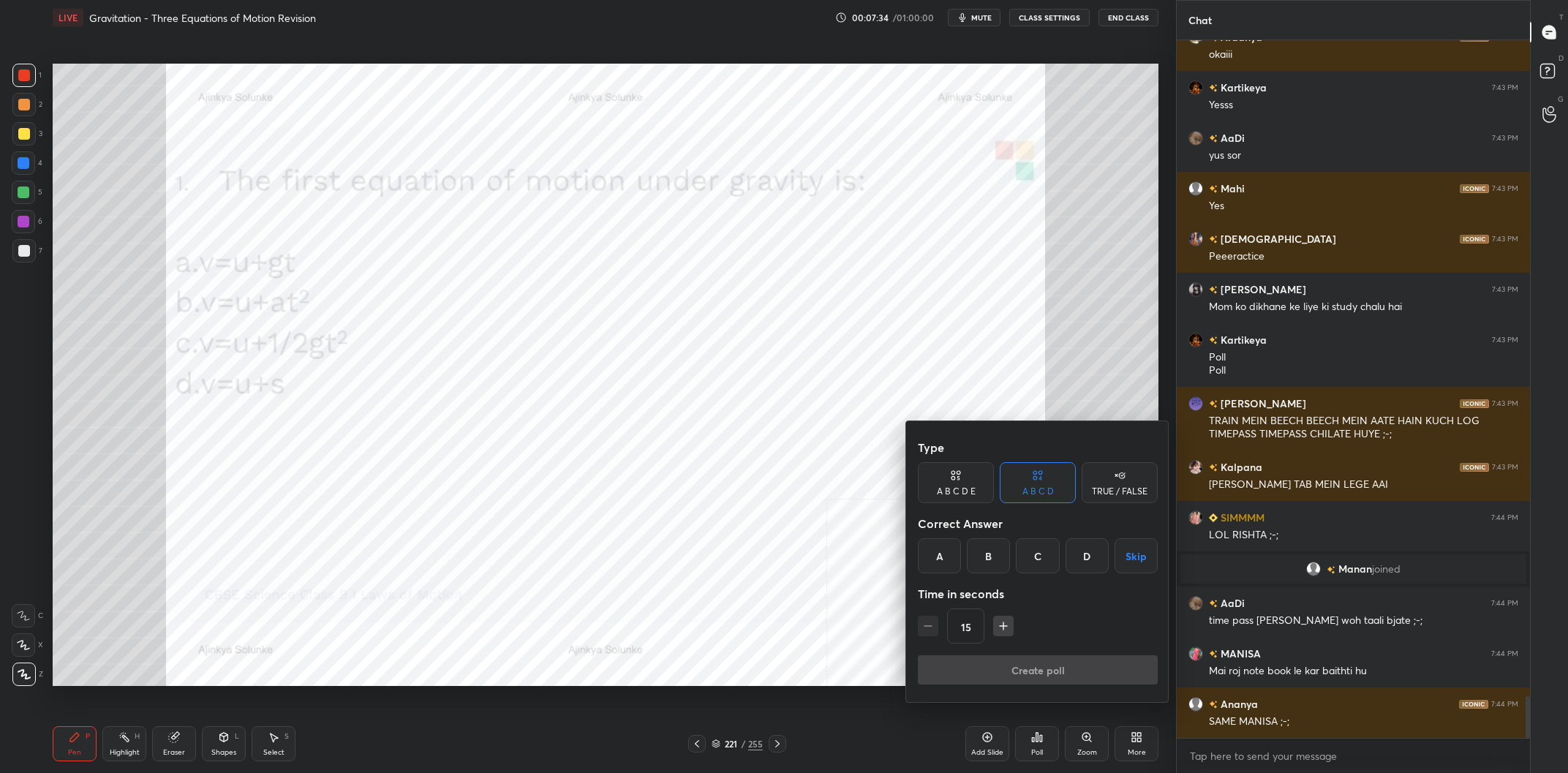
scroll to position [10959, 0]
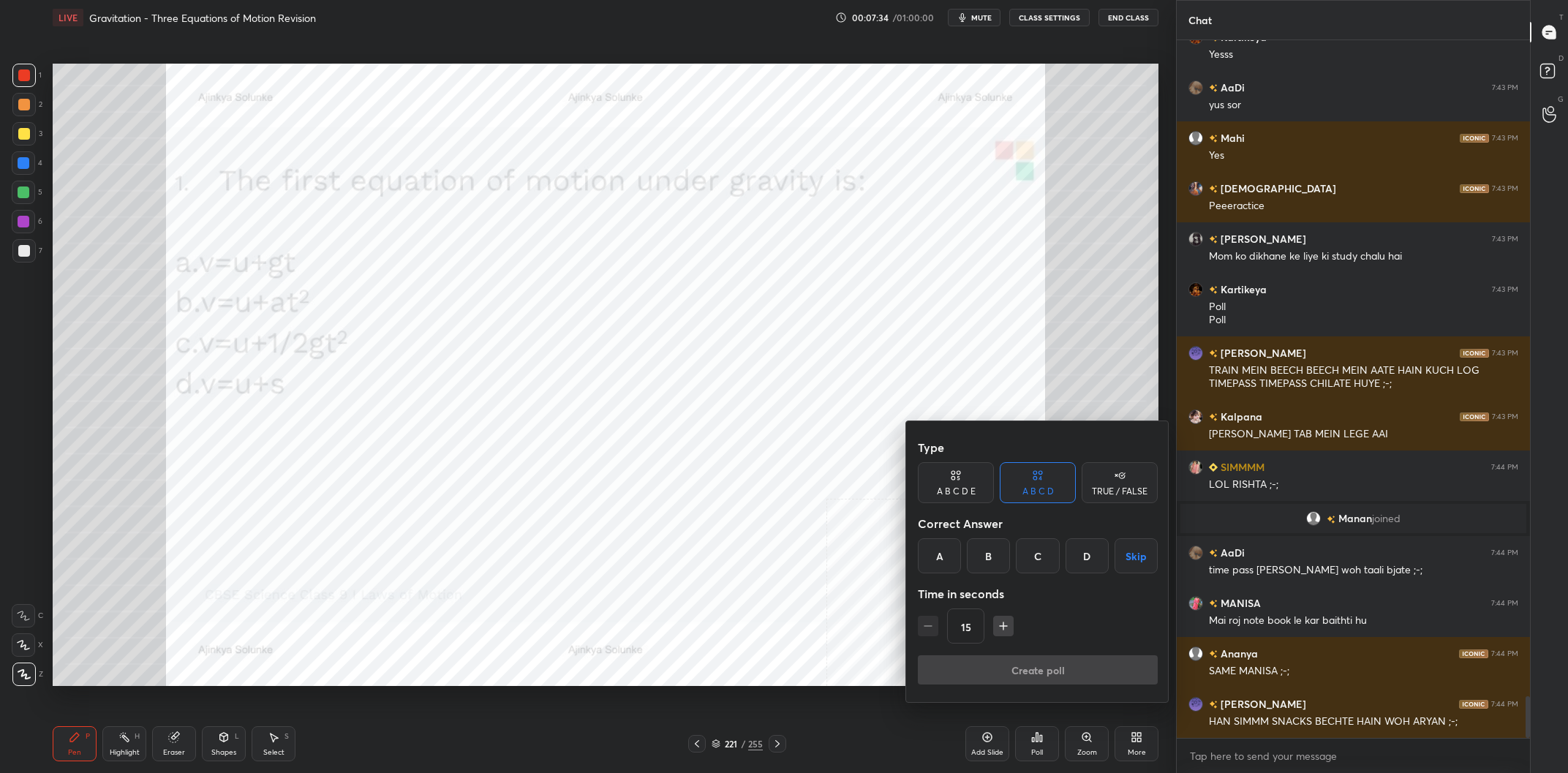
click at [946, 557] on div "A" at bounding box center [939, 555] width 43 height 35
click at [985, 671] on button "Create poll" at bounding box center [1037, 669] width 240 height 29
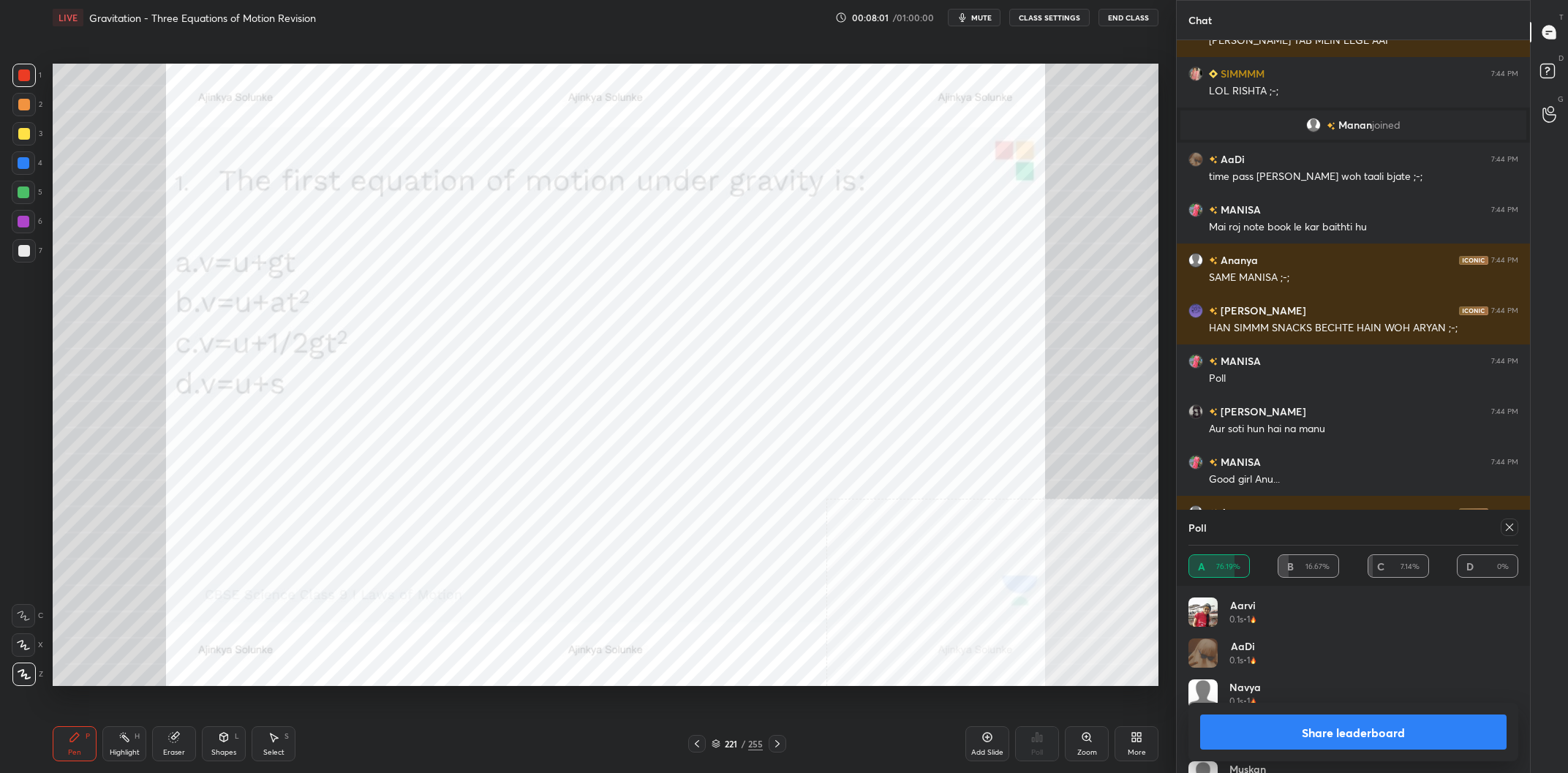
scroll to position [11402, 0]
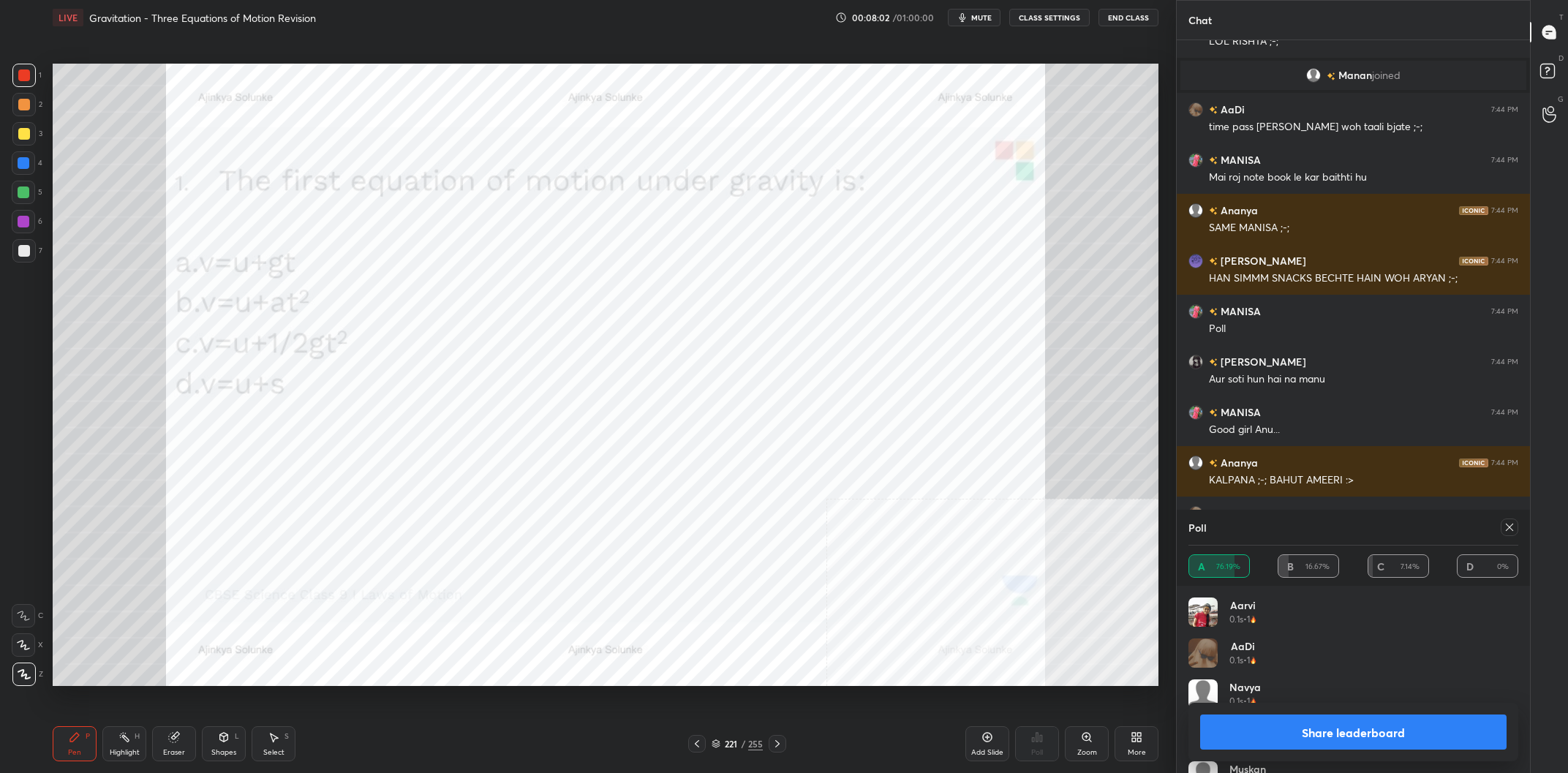
click at [1259, 721] on button "Share leaderboard" at bounding box center [1353, 731] width 306 height 35
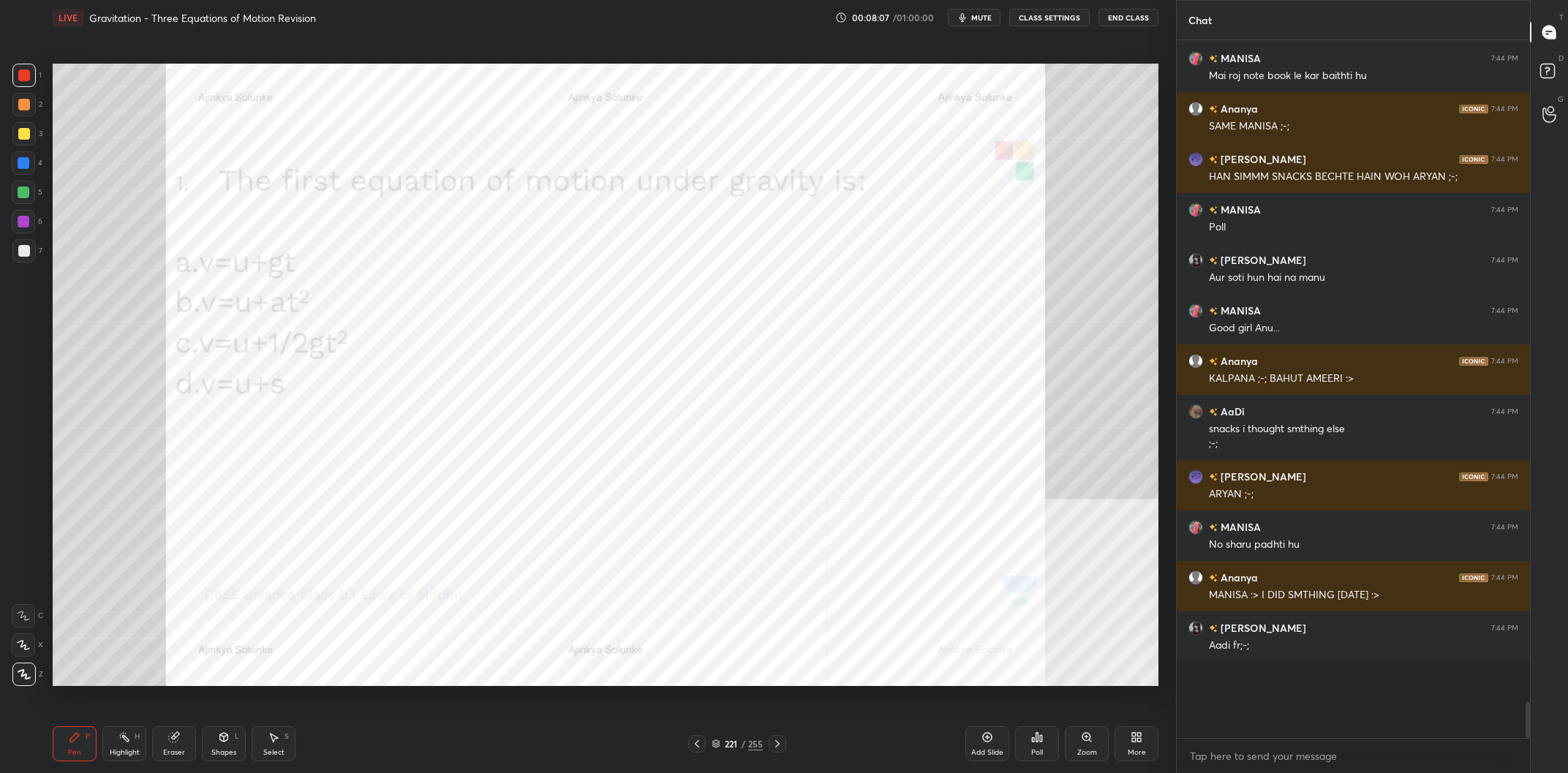
scroll to position [11555, 0]
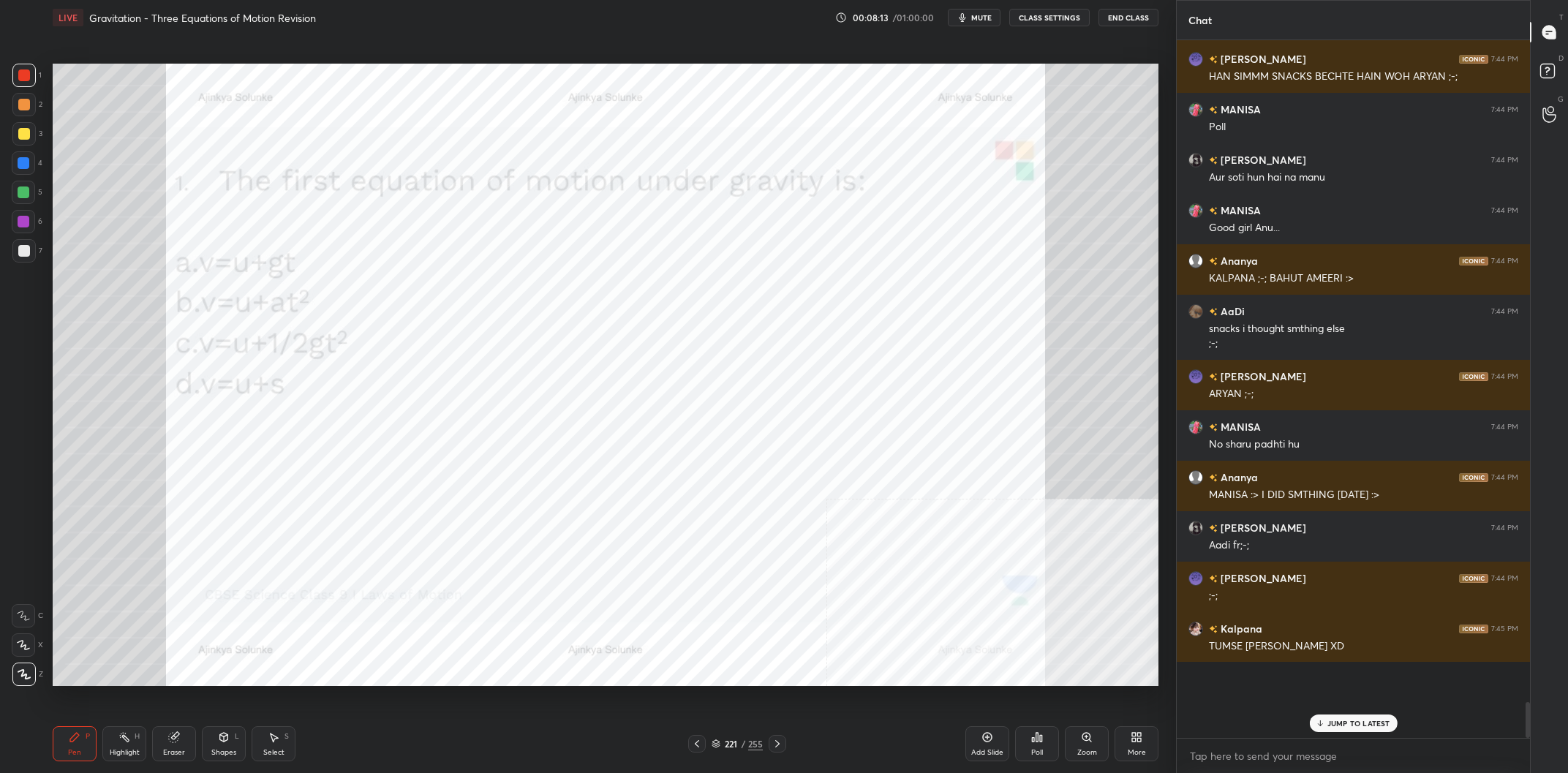
click at [737, 749] on div "221 / 255" at bounding box center [737, 744] width 52 height 13
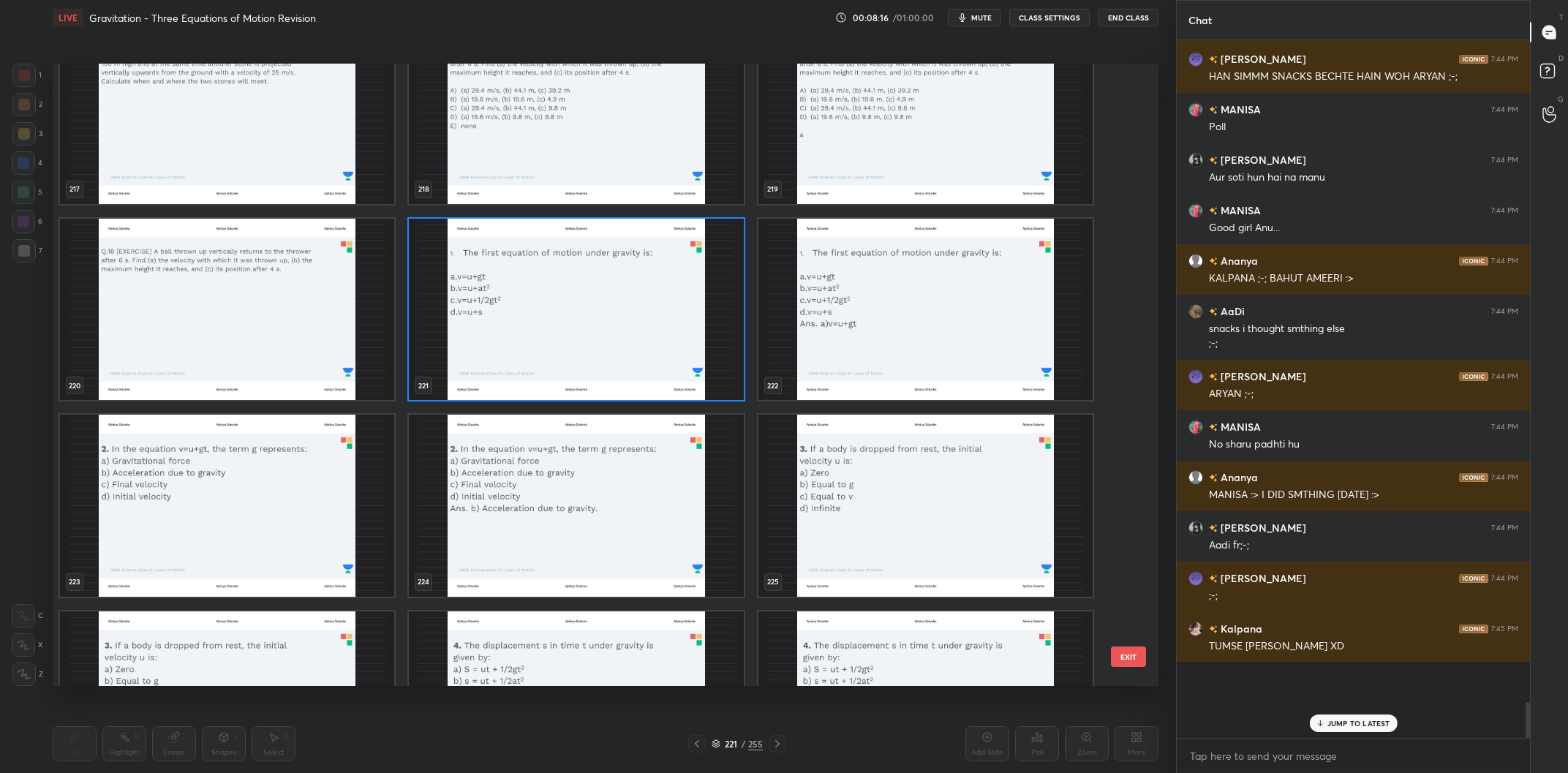
click at [234, 509] on img "grid" at bounding box center [226, 506] width 334 height 182
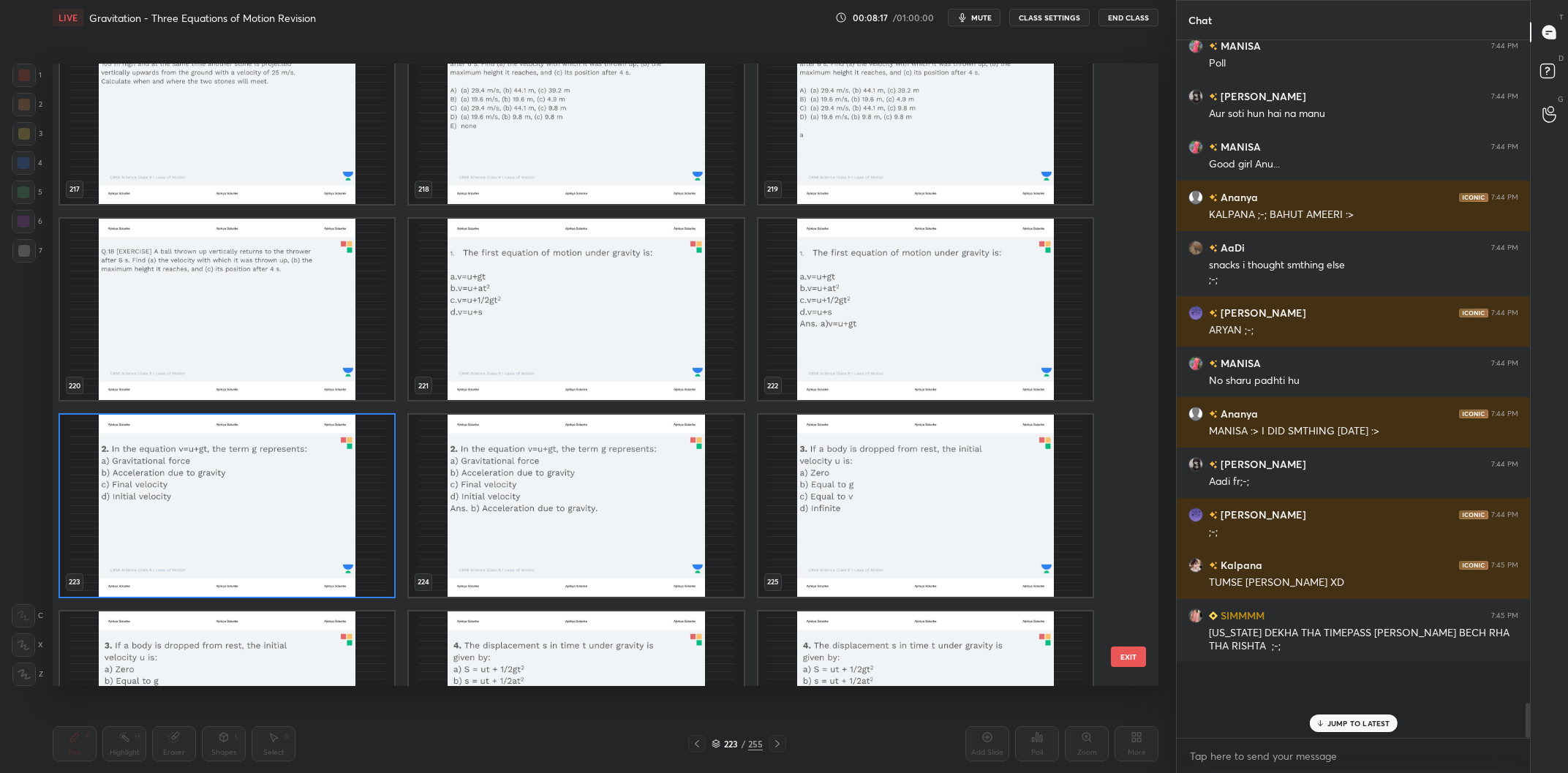
click at [234, 509] on img "grid" at bounding box center [226, 506] width 334 height 182
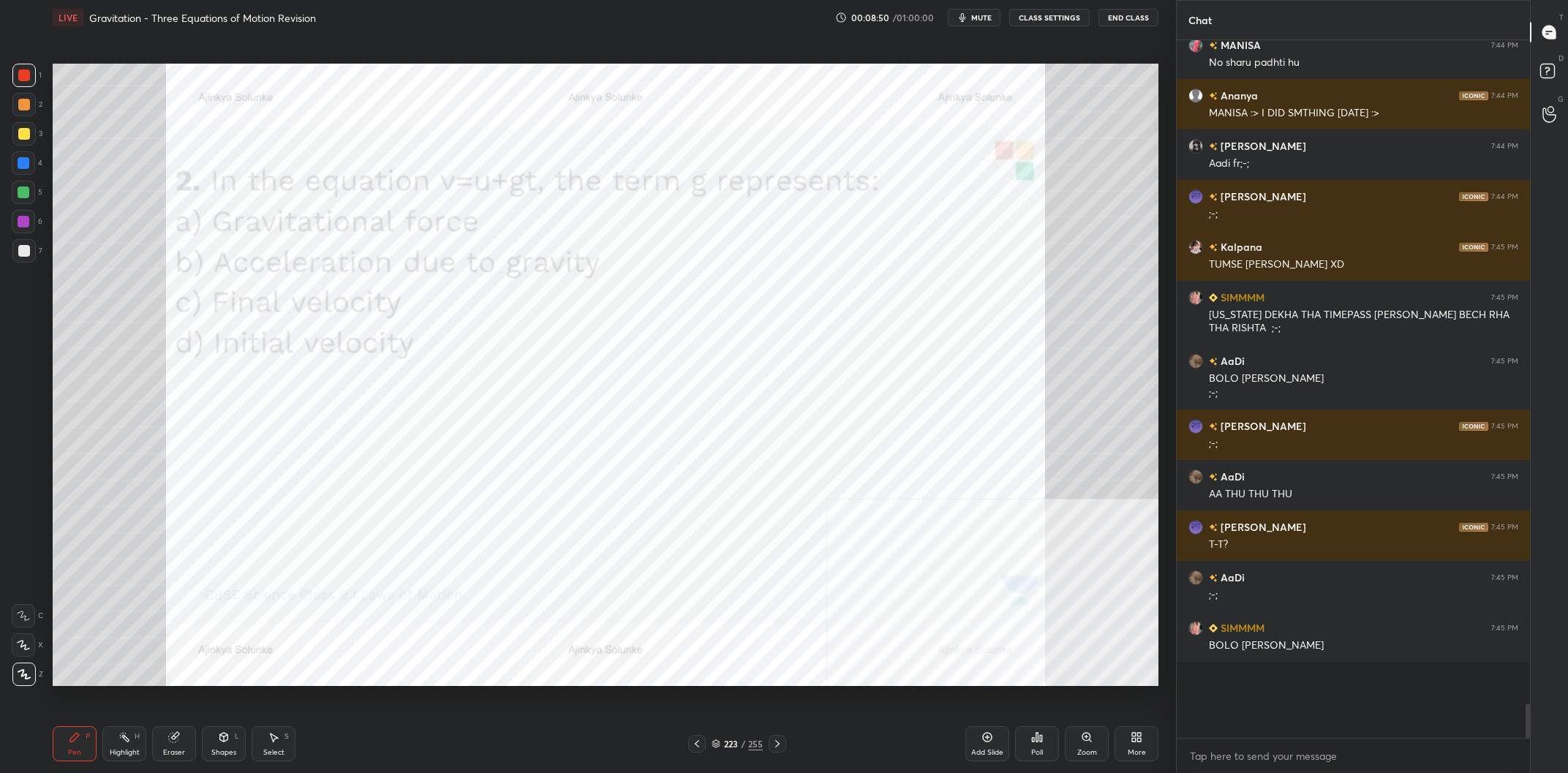
scroll to position [12036, 0]
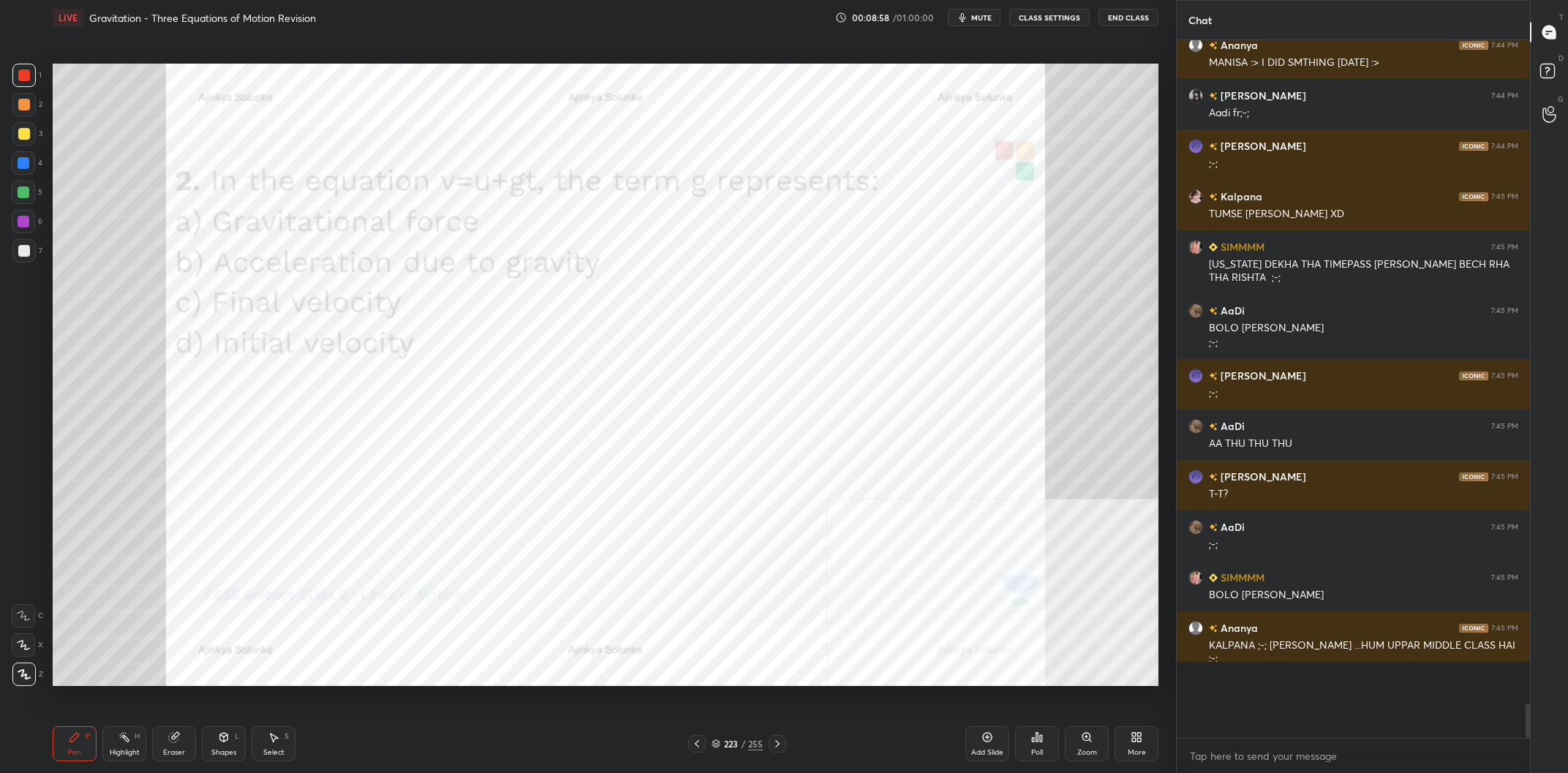
click at [737, 742] on div "223" at bounding box center [731, 744] width 15 height 9
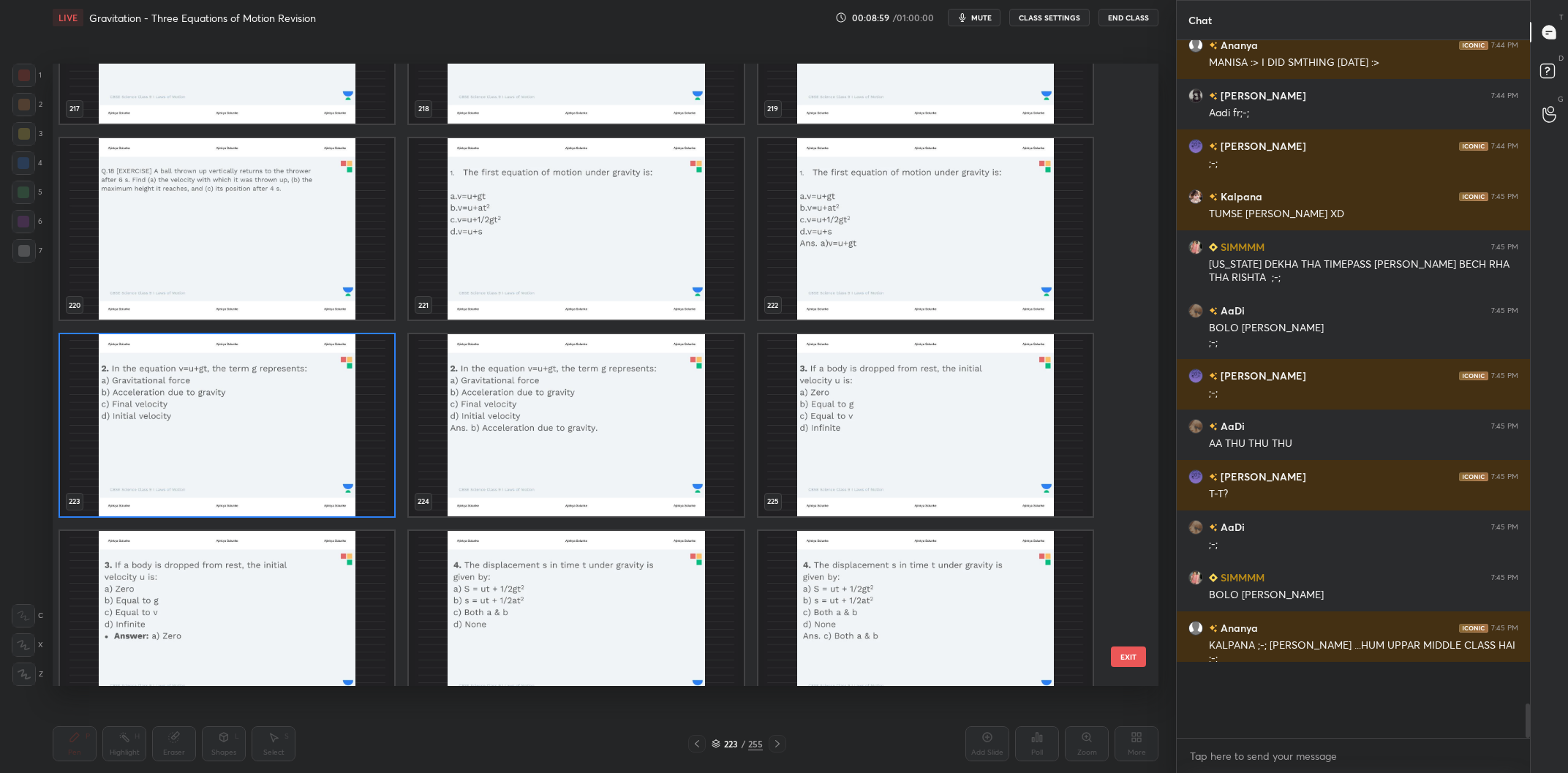
scroll to position [14285, 0]
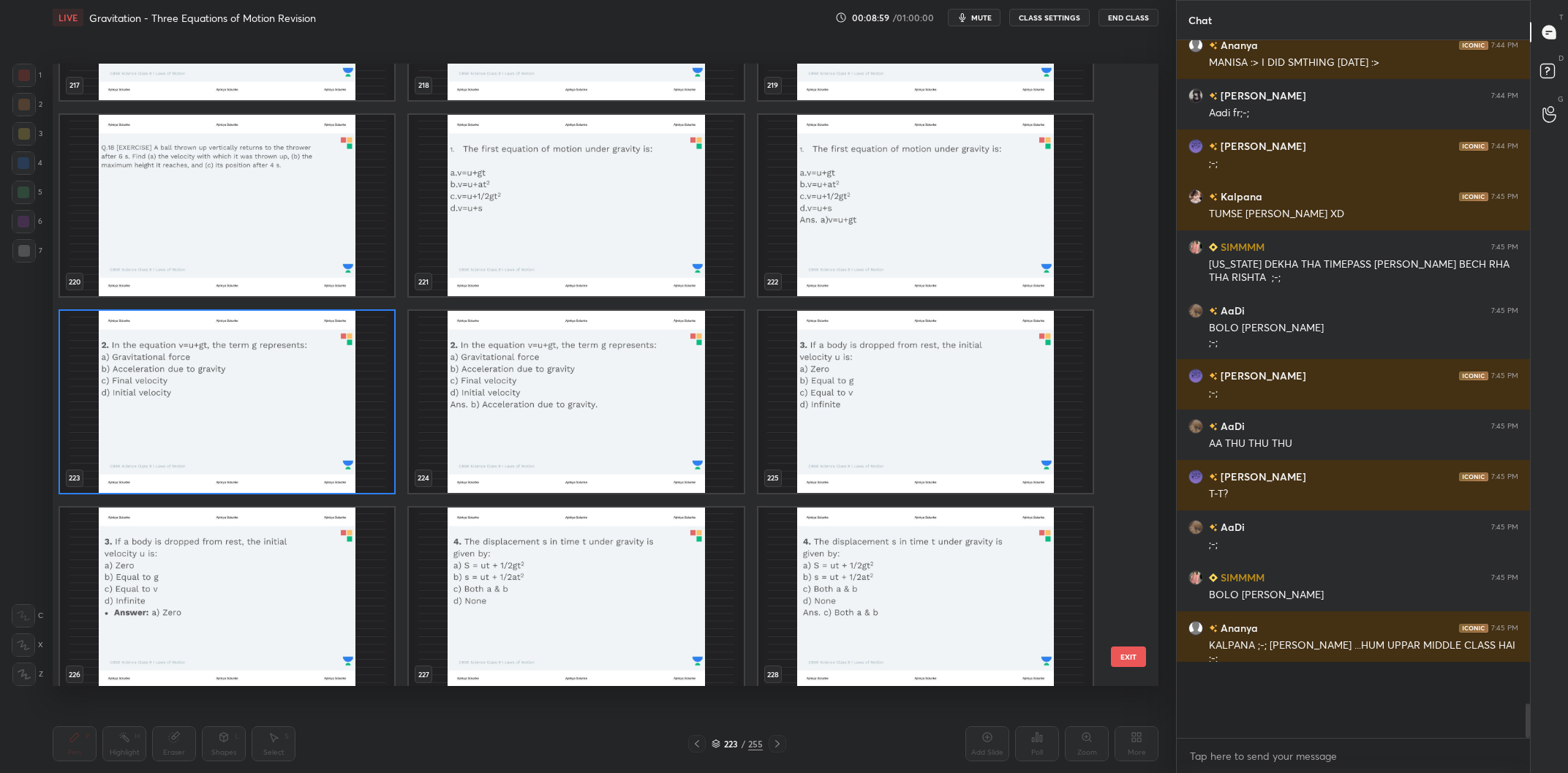
click at [137, 434] on img "grid" at bounding box center [226, 402] width 334 height 182
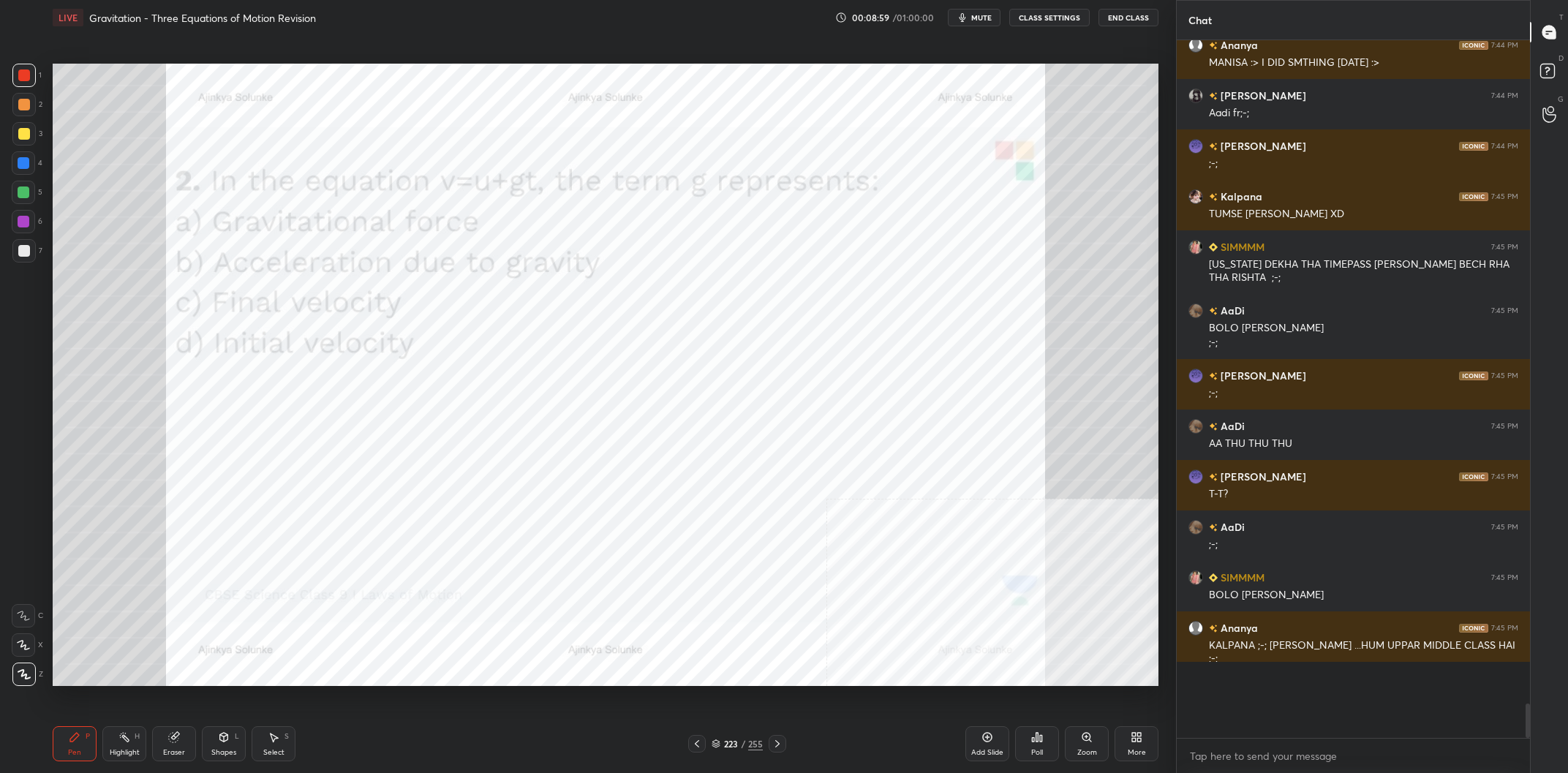
click at [137, 434] on img "grid" at bounding box center [226, 402] width 334 height 182
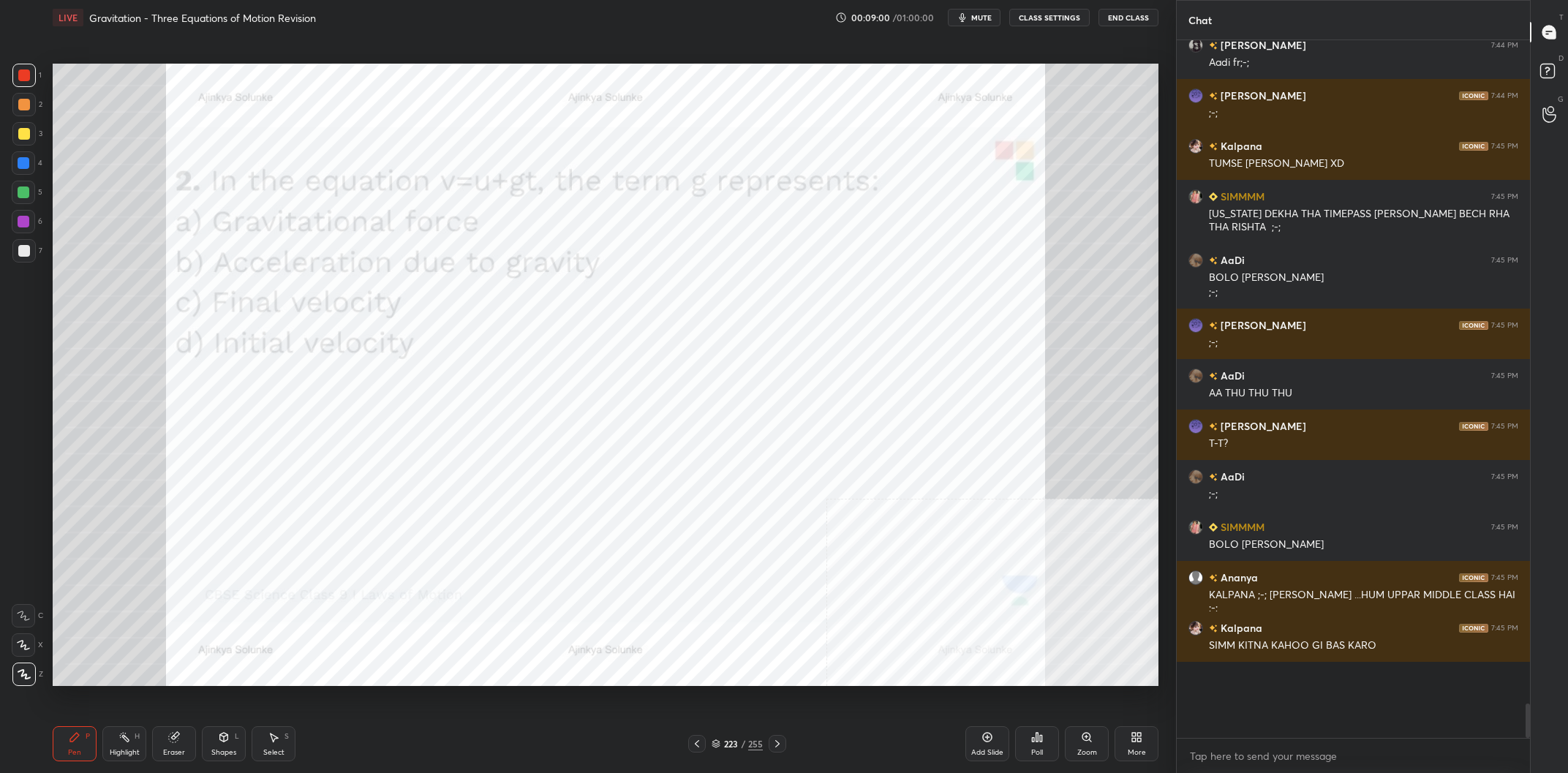
click at [1023, 740] on div "Poll" at bounding box center [1037, 743] width 44 height 35
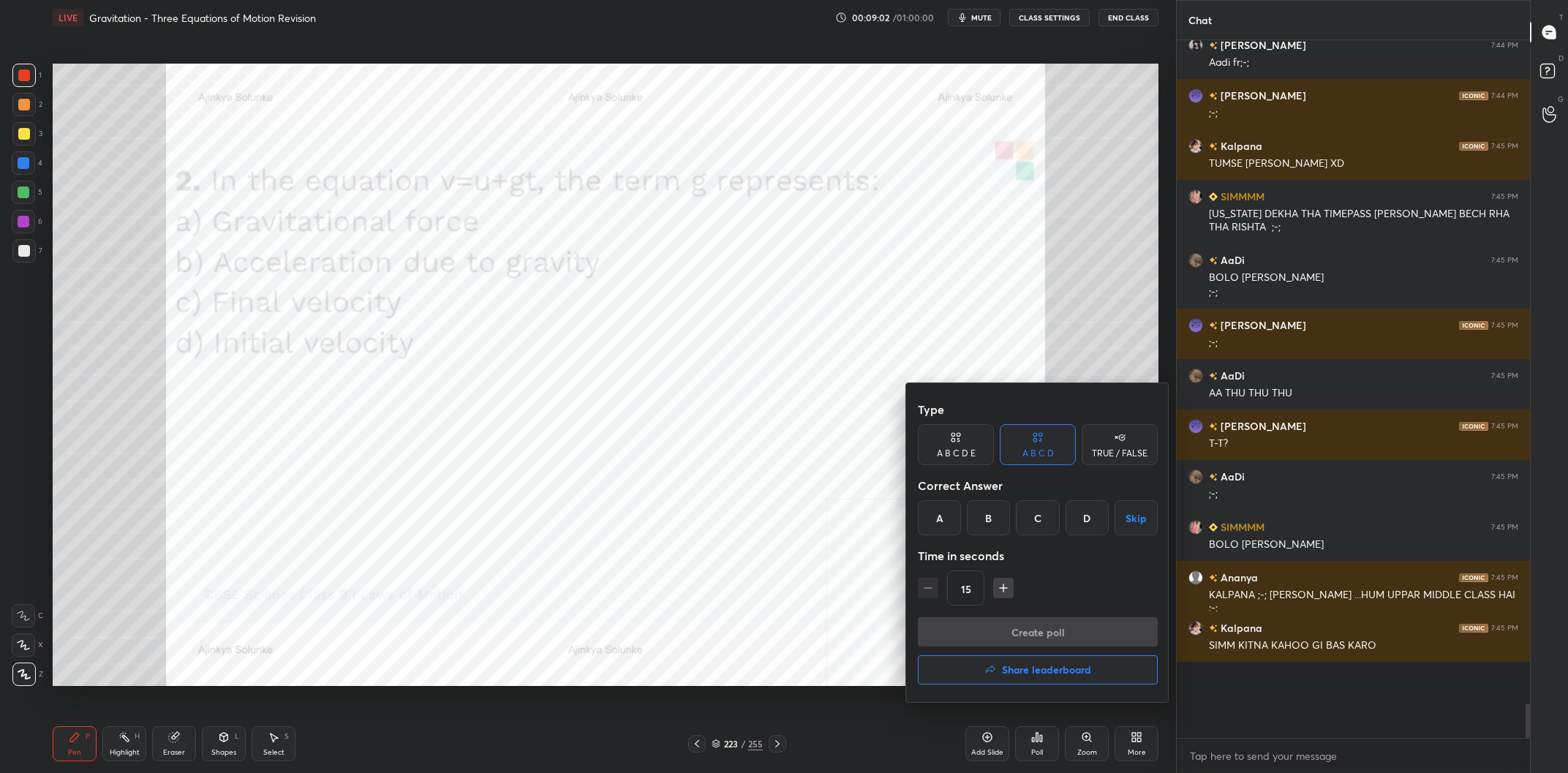
click at [1000, 512] on div "B" at bounding box center [988, 518] width 43 height 35
click at [1008, 631] on button "Create poll" at bounding box center [1037, 631] width 240 height 29
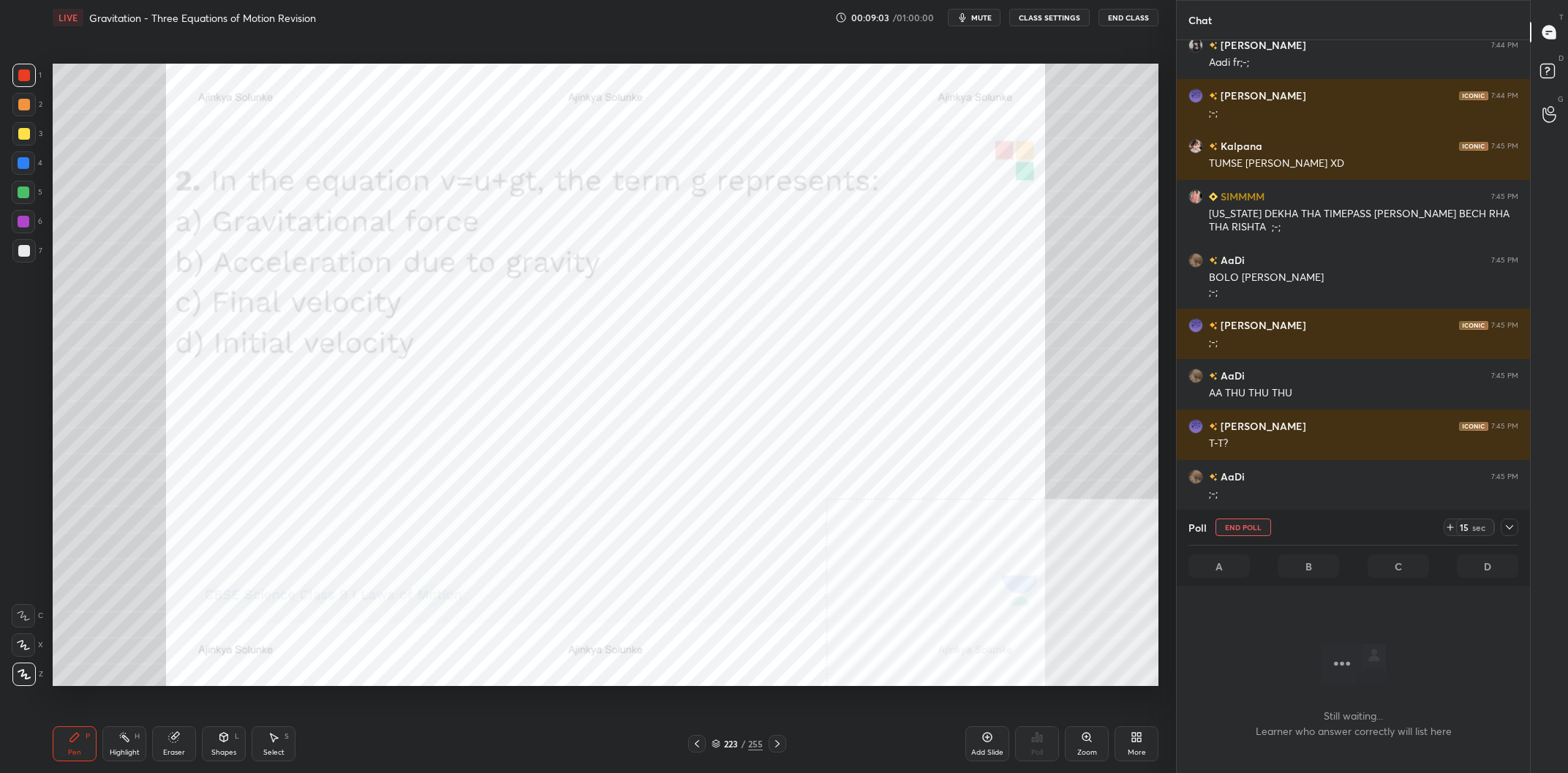
scroll to position [12136, 0]
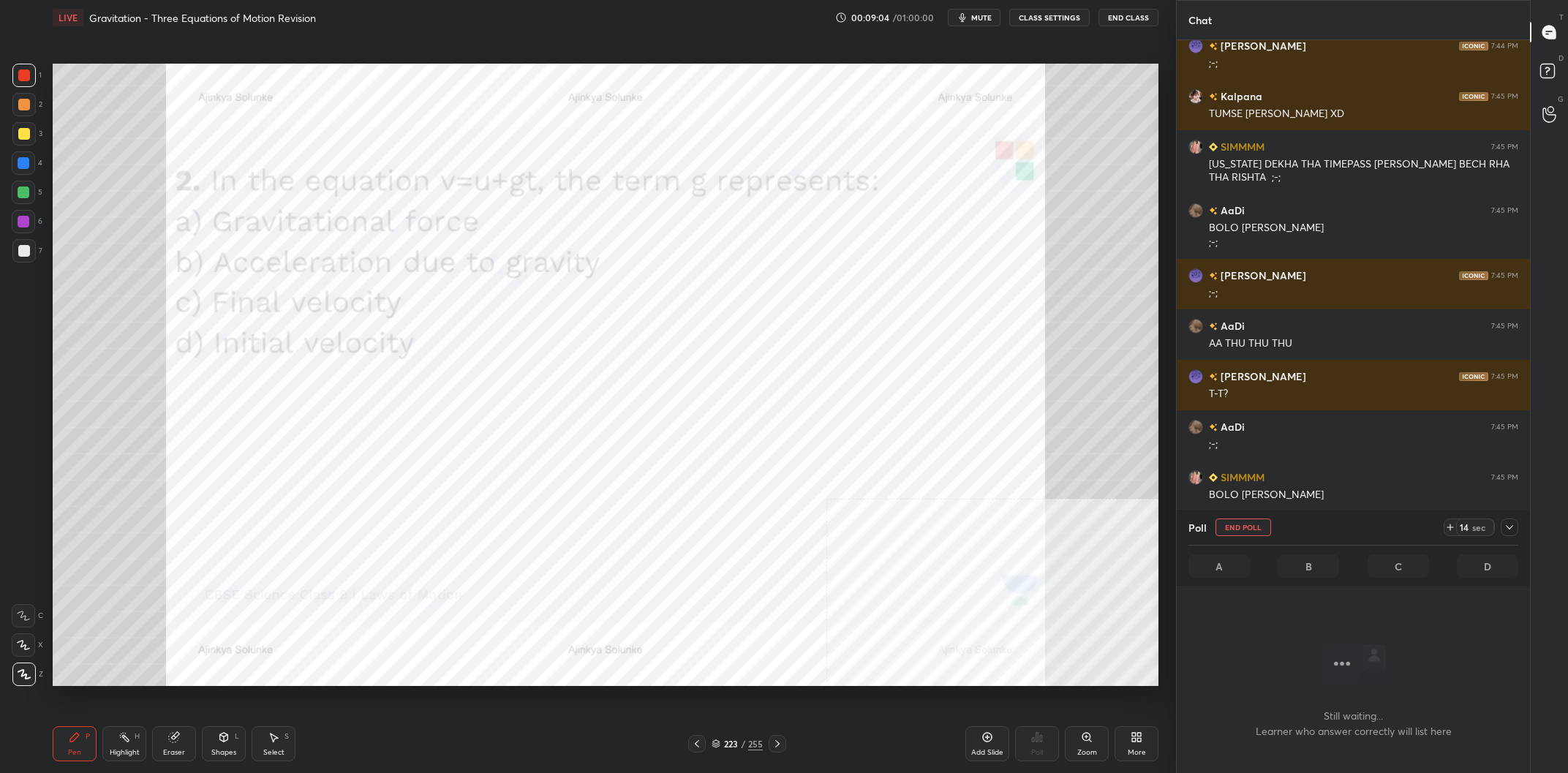
click at [1504, 523] on icon at bounding box center [1509, 527] width 12 height 12
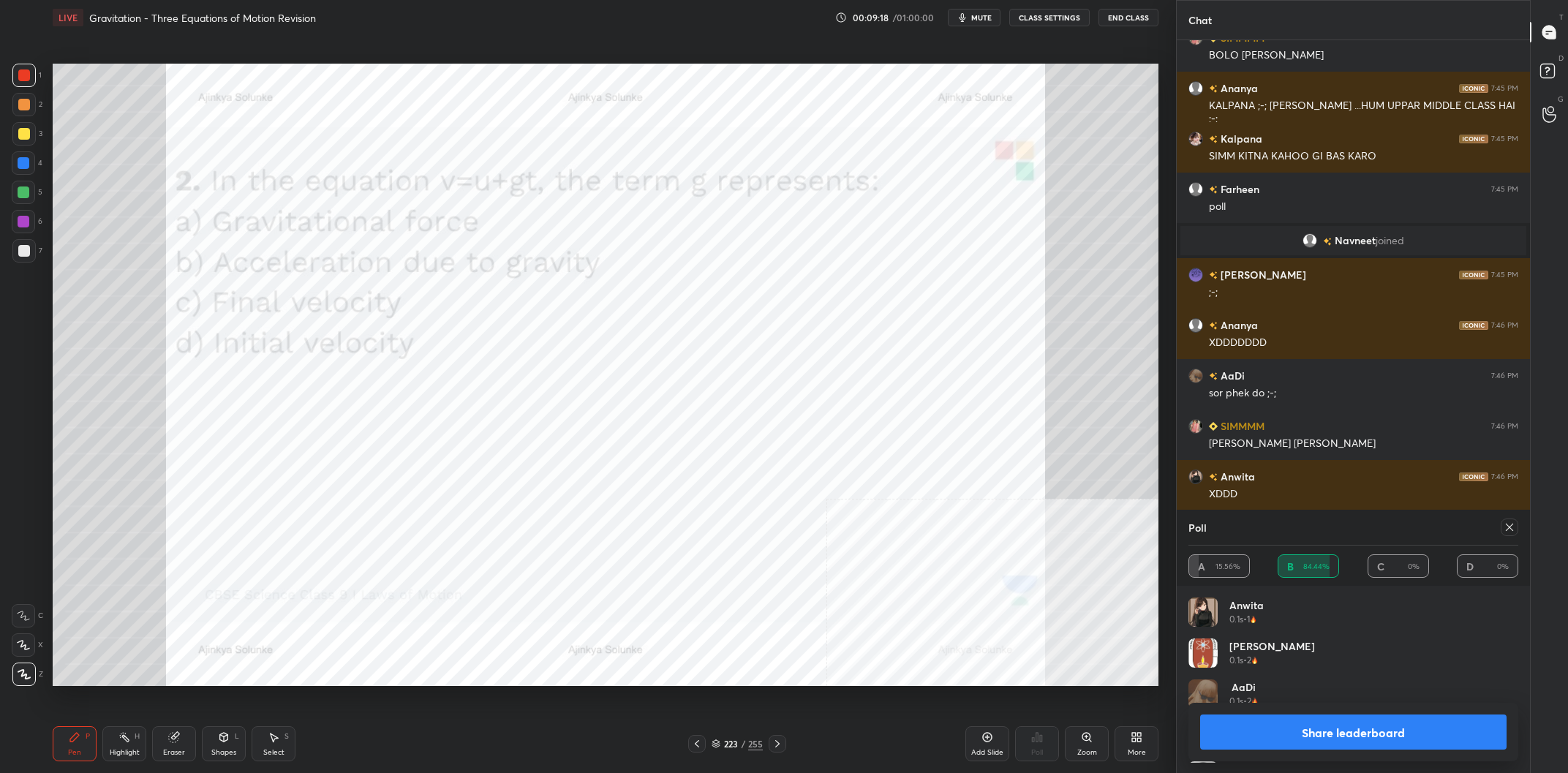
scroll to position [12626, 0]
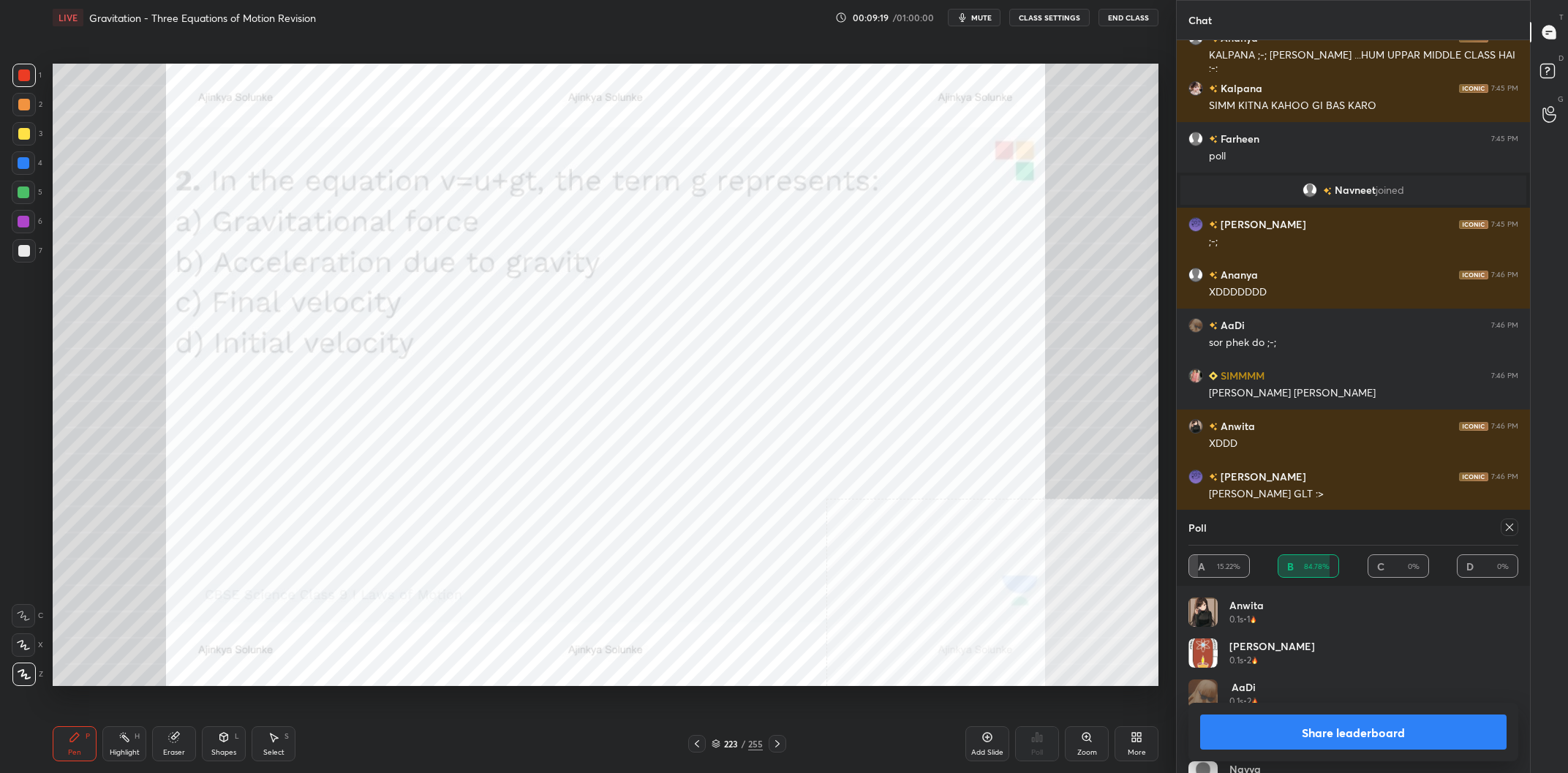
click at [1289, 736] on button "Share leaderboard" at bounding box center [1353, 731] width 306 height 35
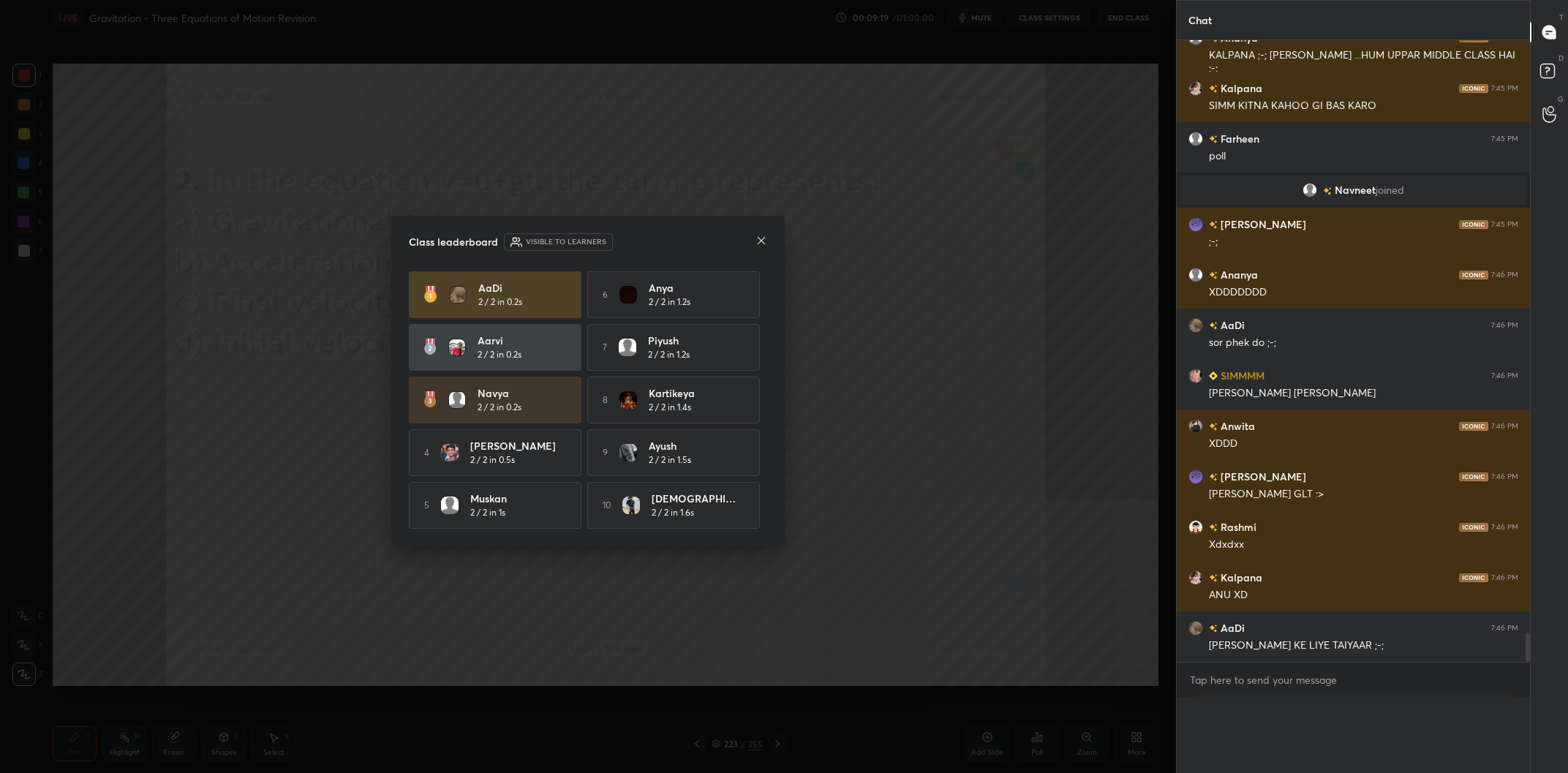
scroll to position [0, 0]
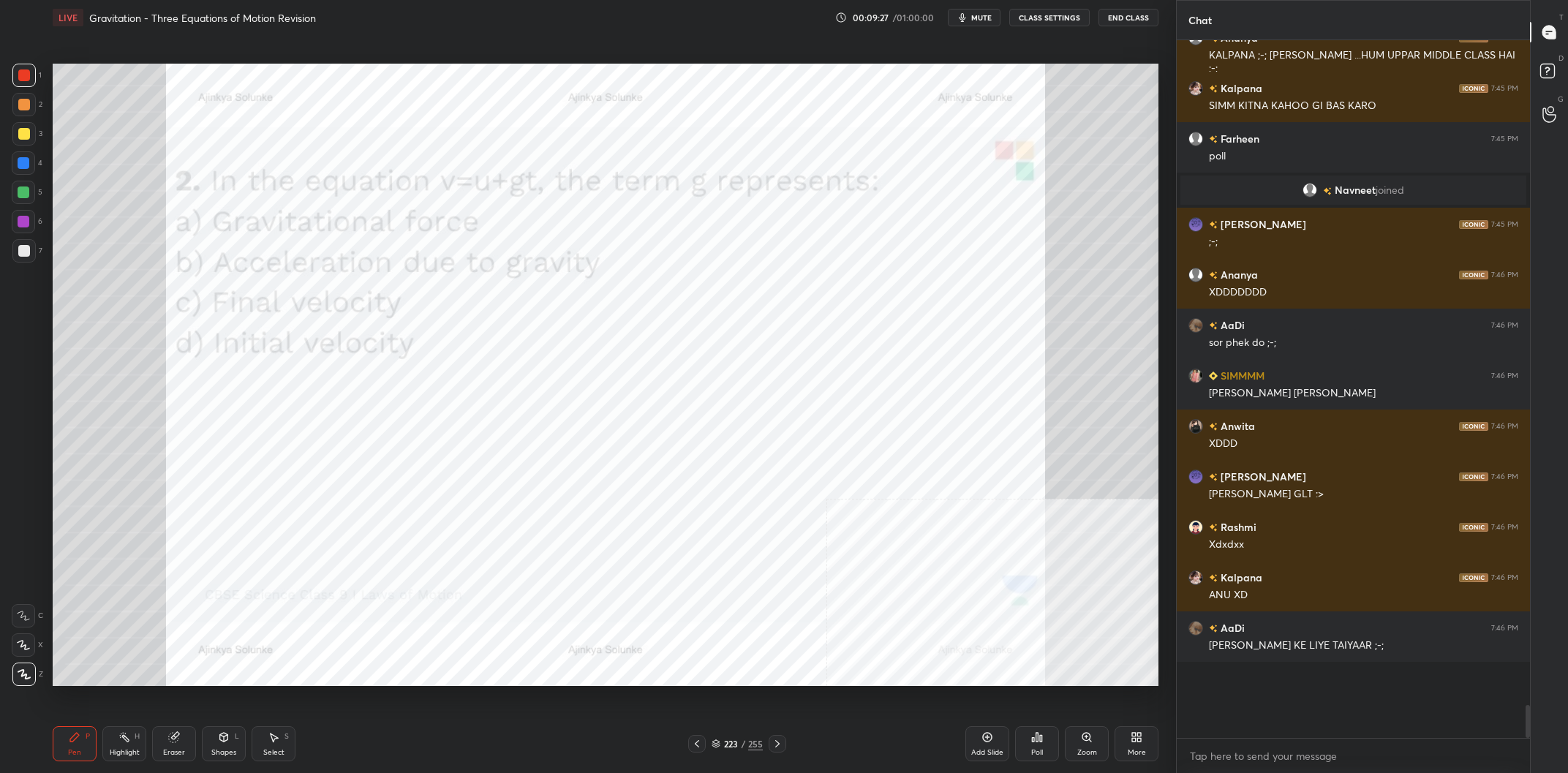
click at [737, 738] on div "223 / 255" at bounding box center [737, 744] width 52 height 13
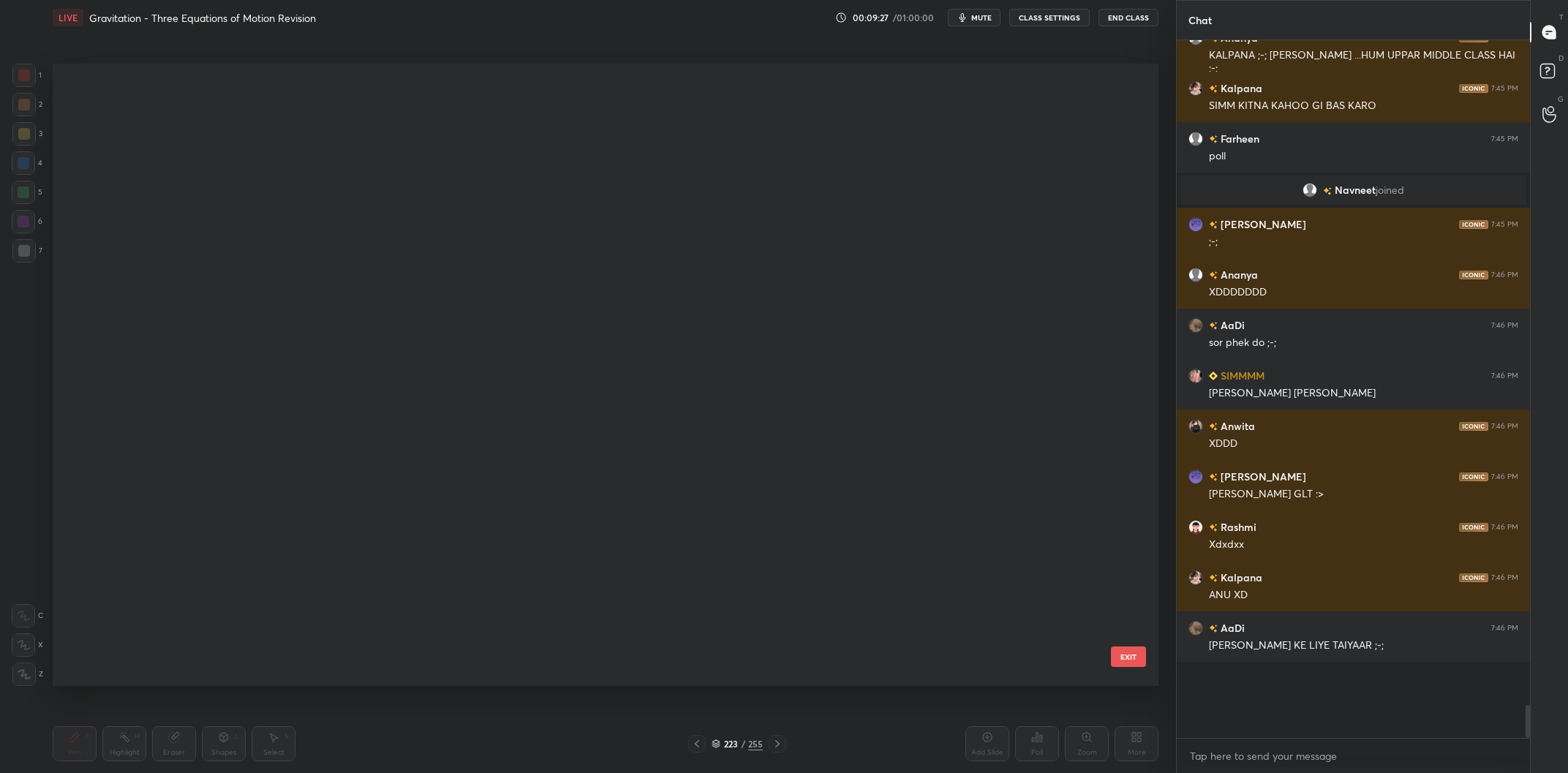
scroll to position [1, 0]
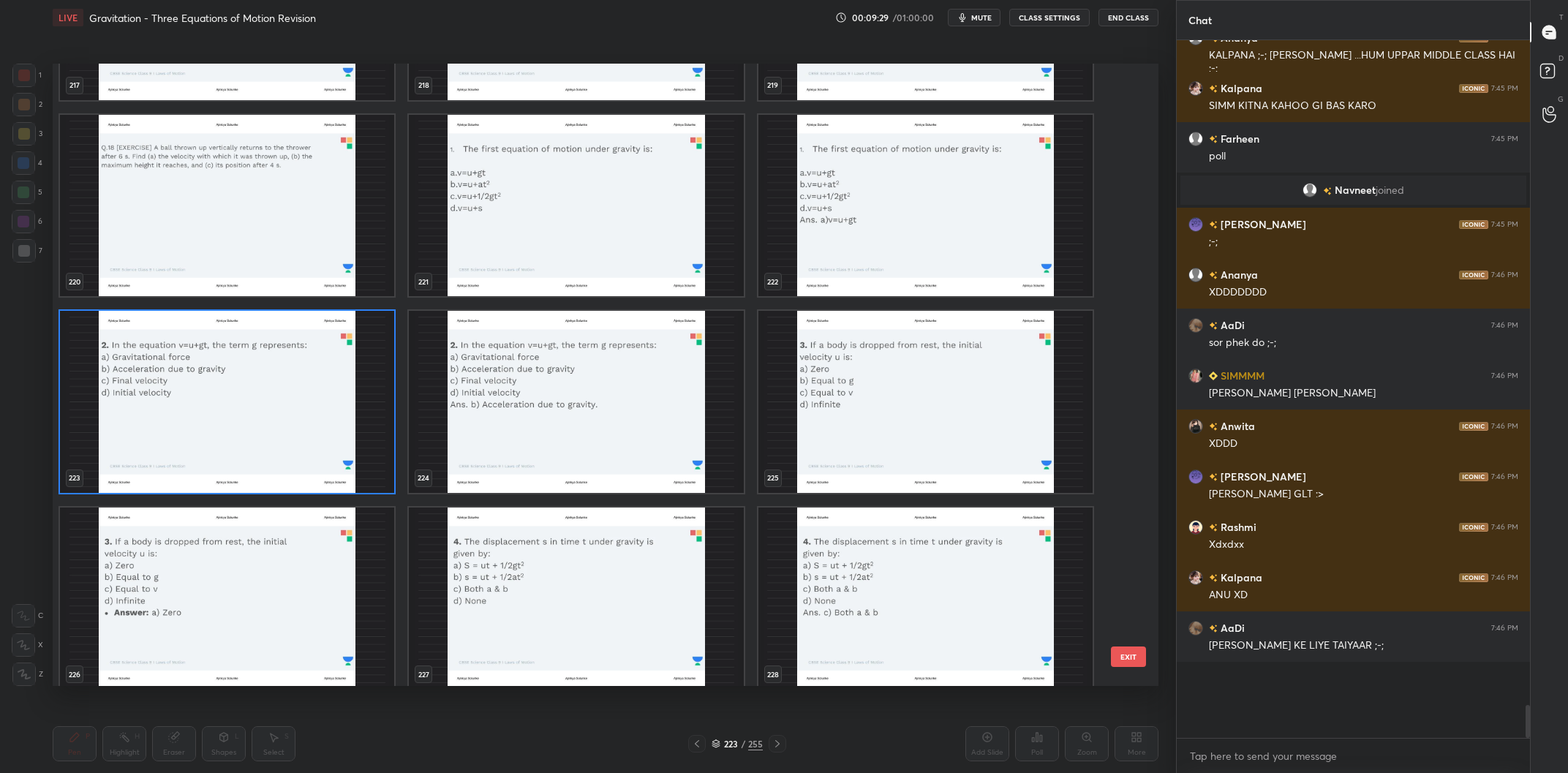
click at [956, 410] on img "grid" at bounding box center [925, 402] width 334 height 182
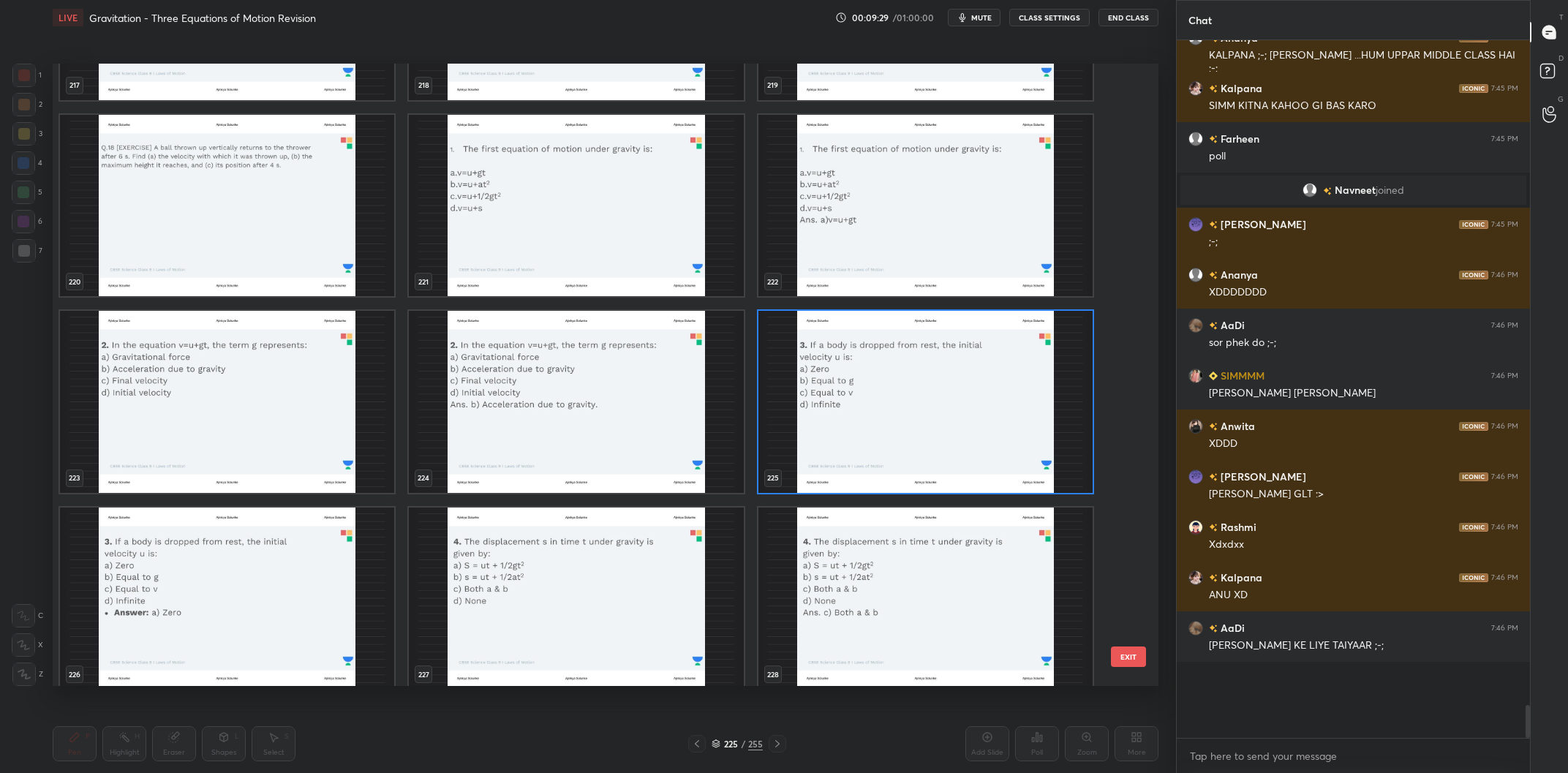
click at [956, 410] on img "grid" at bounding box center [925, 402] width 334 height 182
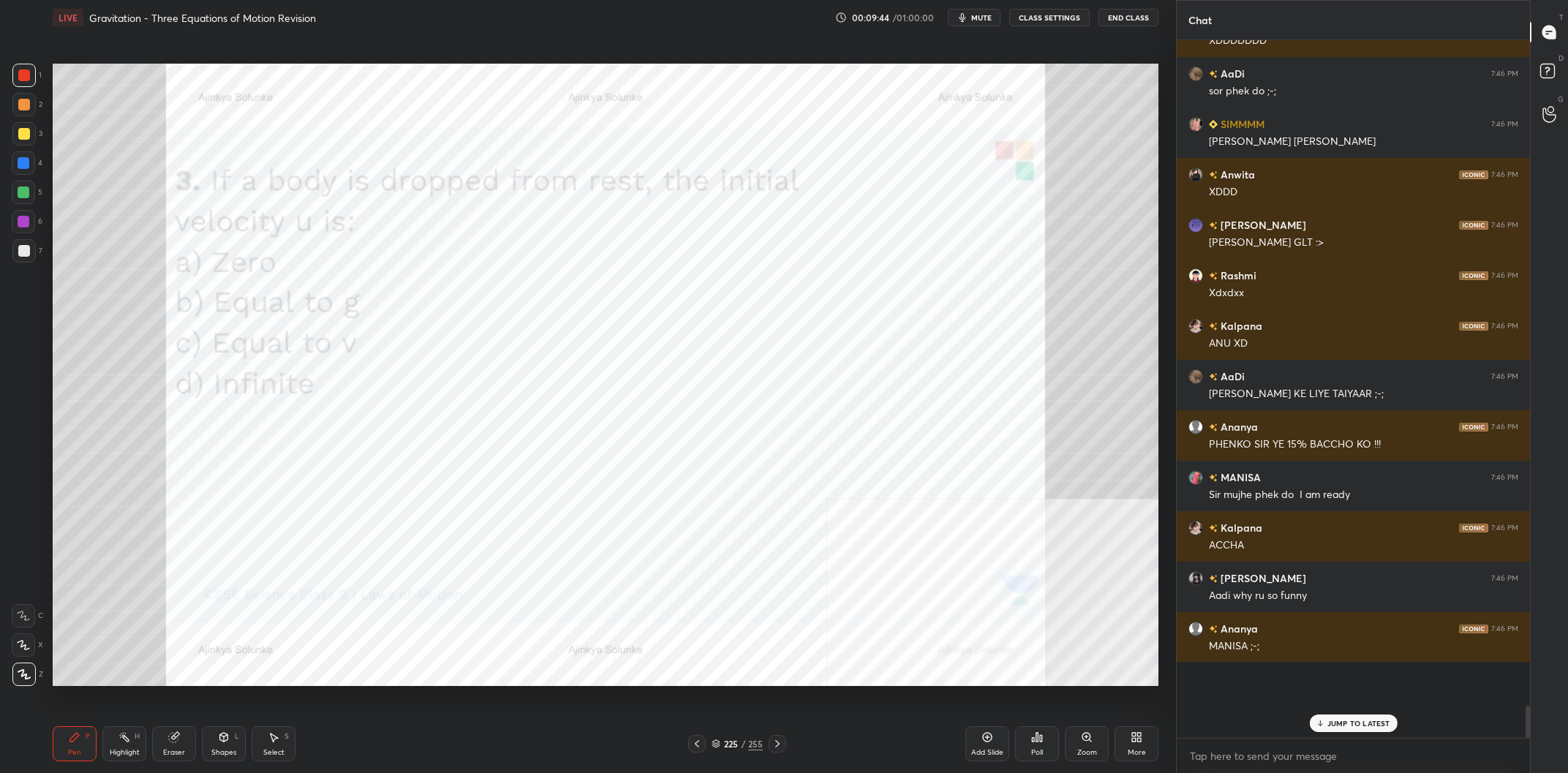
click at [750, 743] on div "255" at bounding box center [755, 744] width 15 height 13
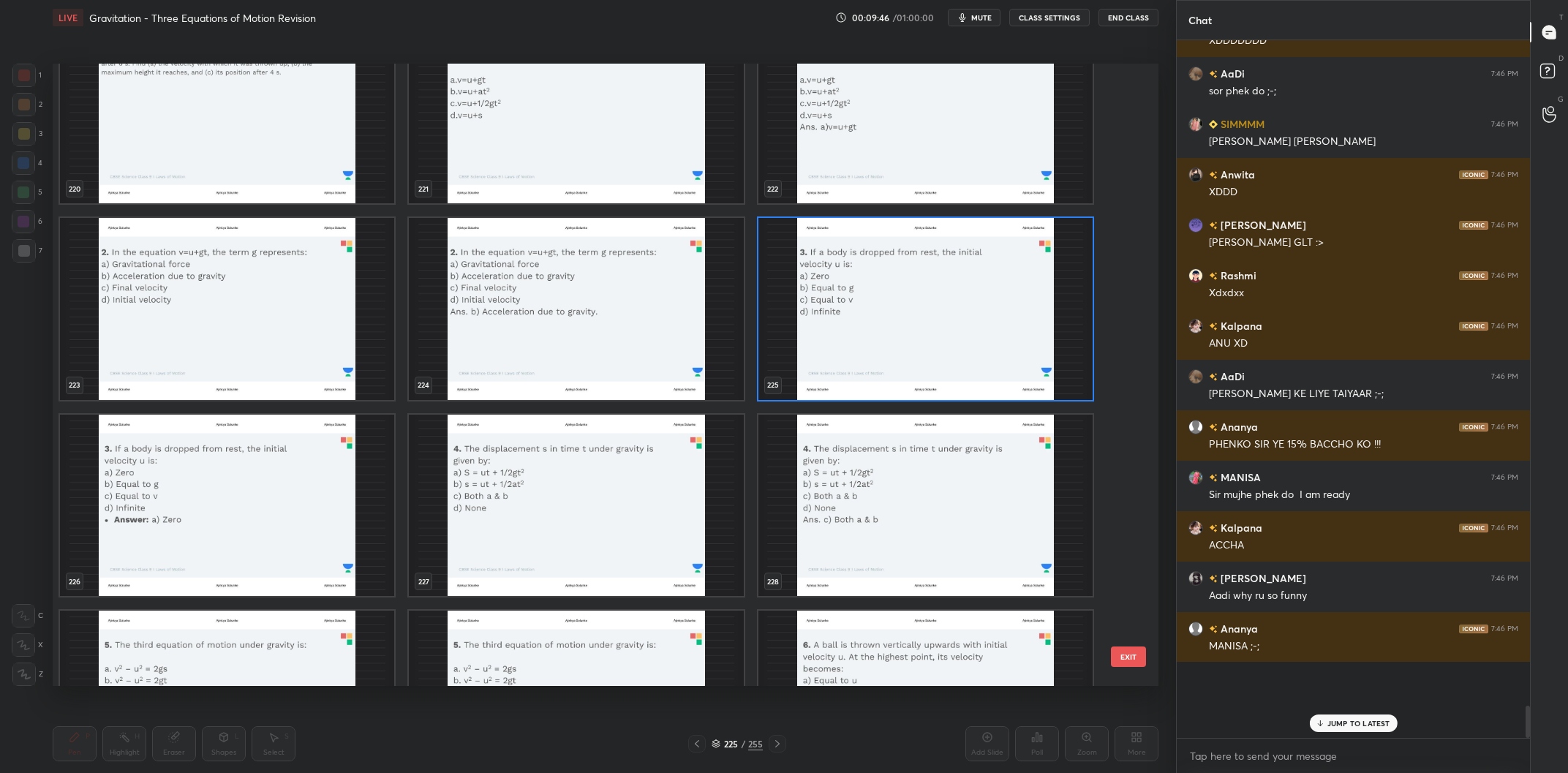
click at [855, 320] on img "grid" at bounding box center [925, 309] width 334 height 182
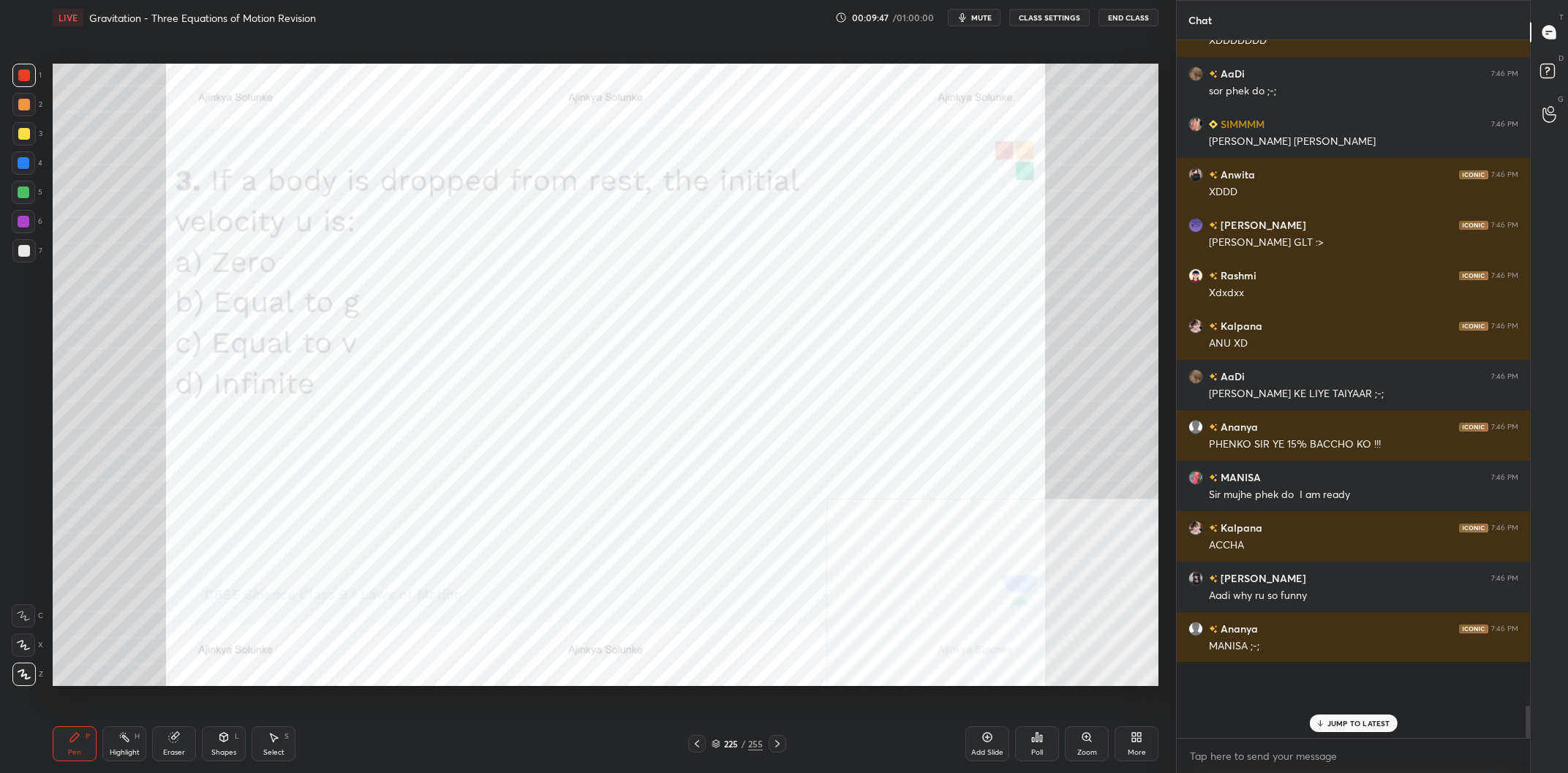
click at [1030, 743] on div "Poll" at bounding box center [1037, 743] width 44 height 35
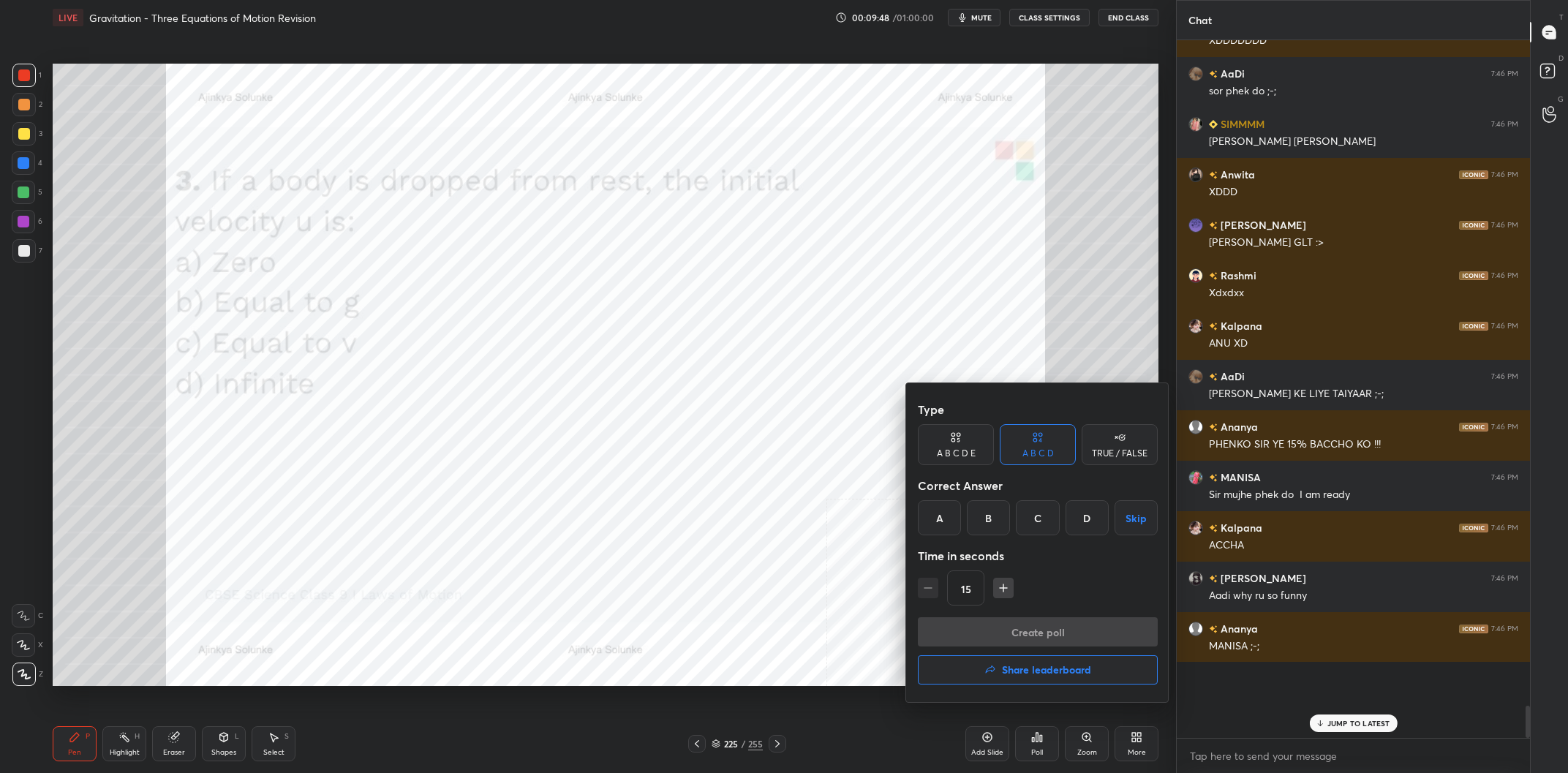
click at [916, 525] on div "Type A B C D E A B C D TRUE / FALSE Correct Answer A B C D Skip Time in seconds…" at bounding box center [1038, 542] width 263 height 319
click at [936, 523] on div "A" at bounding box center [939, 518] width 43 height 35
click at [1047, 621] on button "Create poll" at bounding box center [1037, 631] width 240 height 29
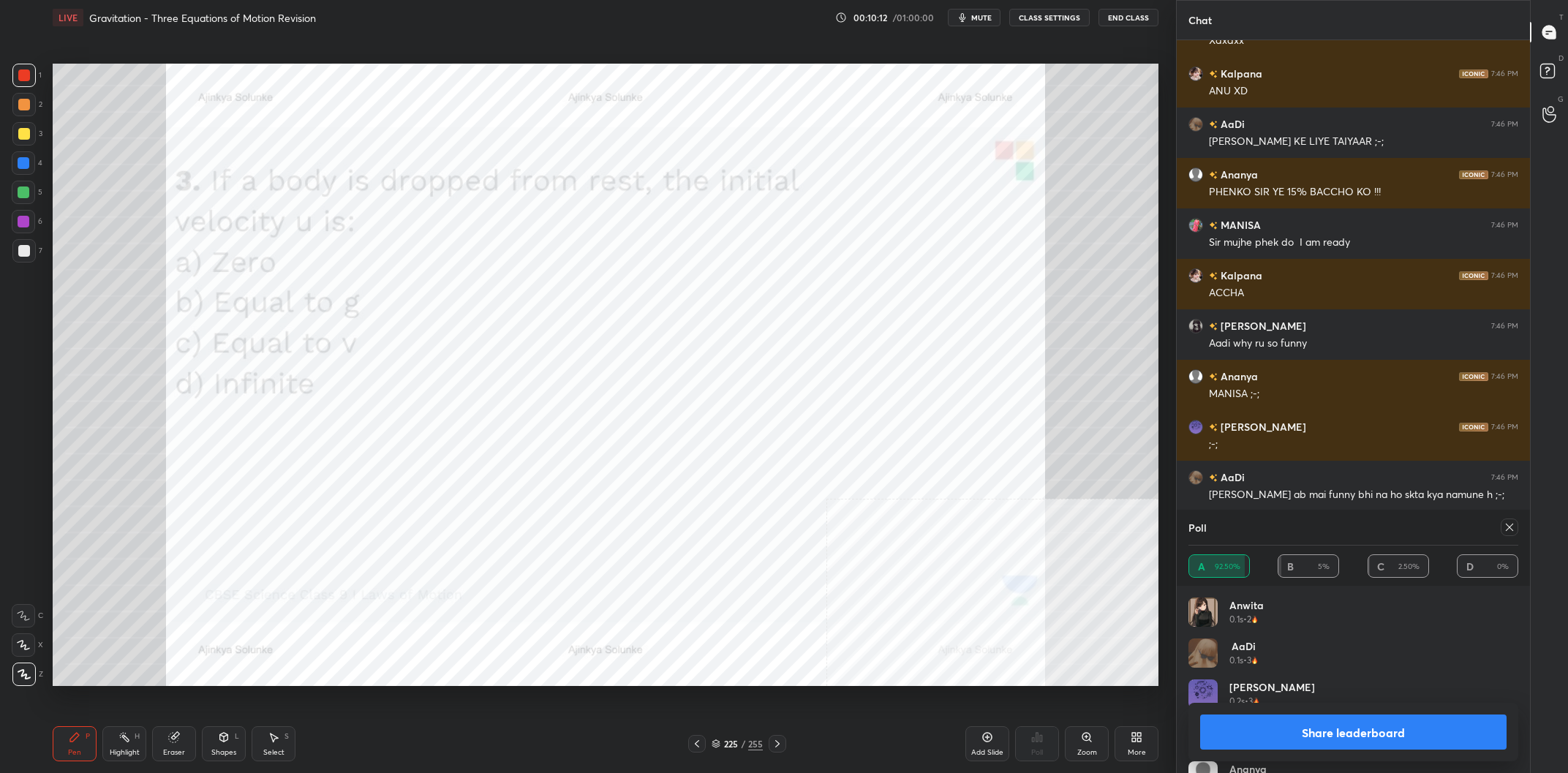
click at [1313, 738] on button "Share leaderboard" at bounding box center [1353, 731] width 306 height 35
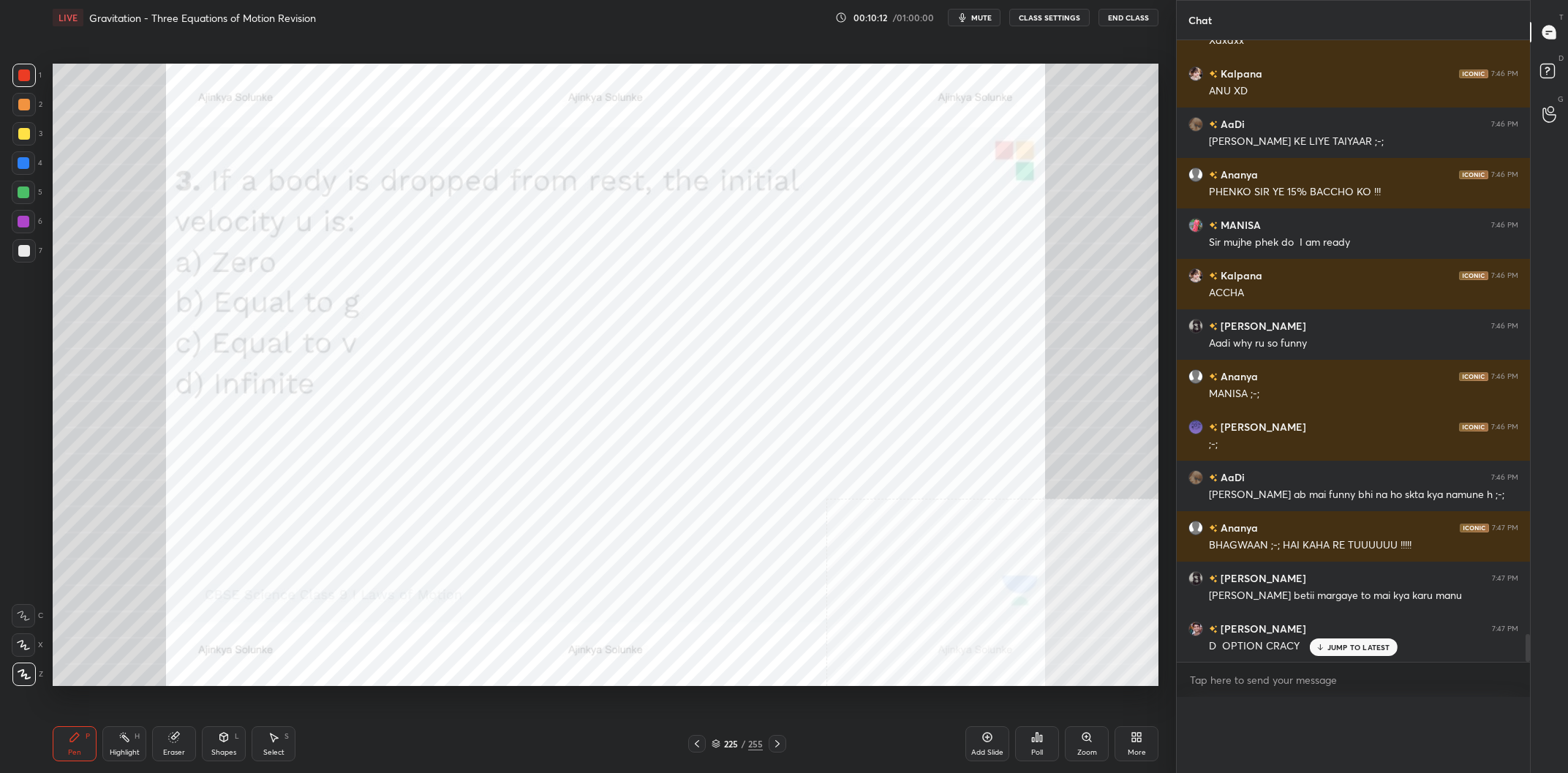
scroll to position [0, 0]
click at [742, 742] on div "/" at bounding box center [743, 744] width 4 height 9
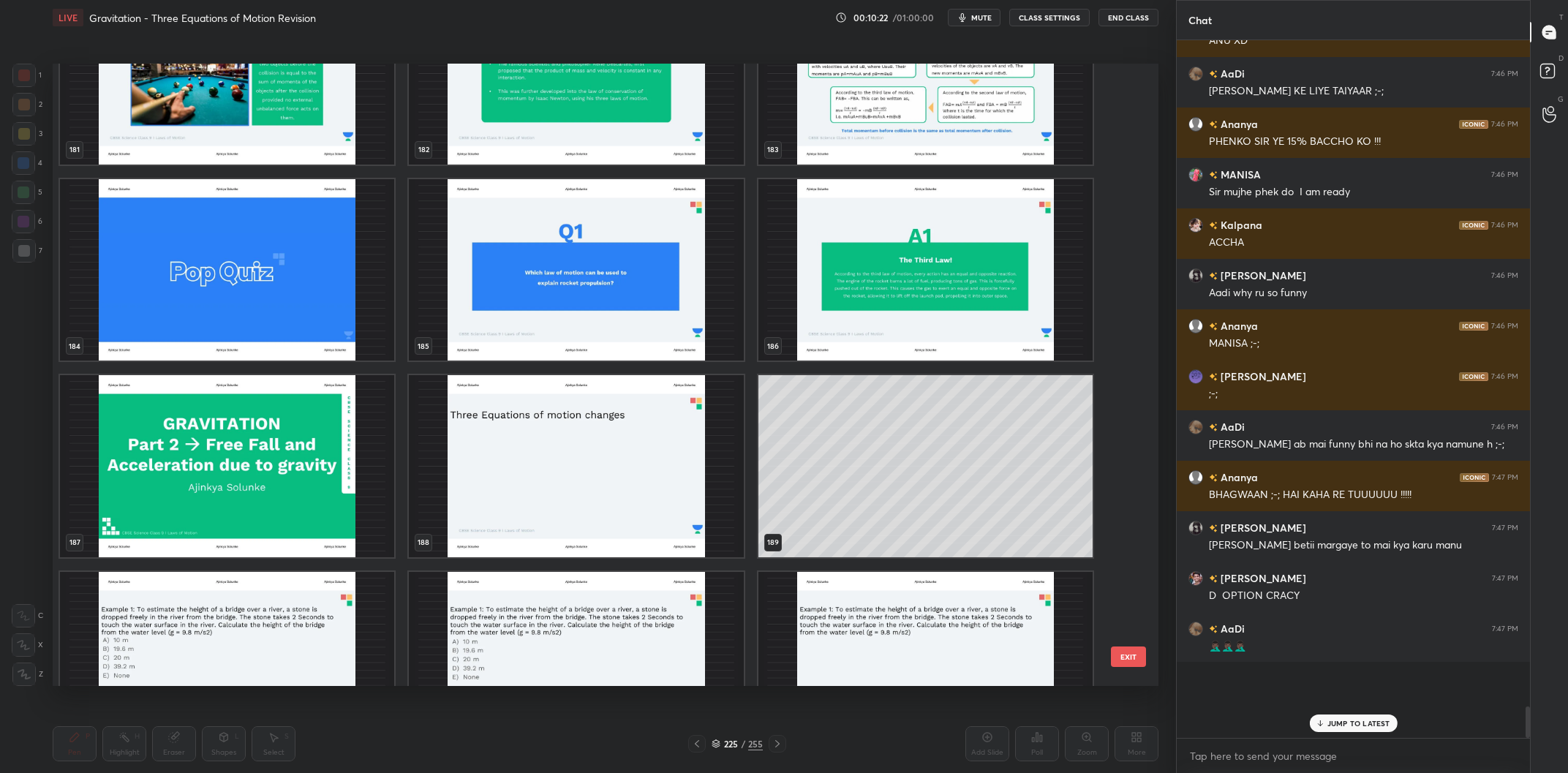
scroll to position [12237, 0]
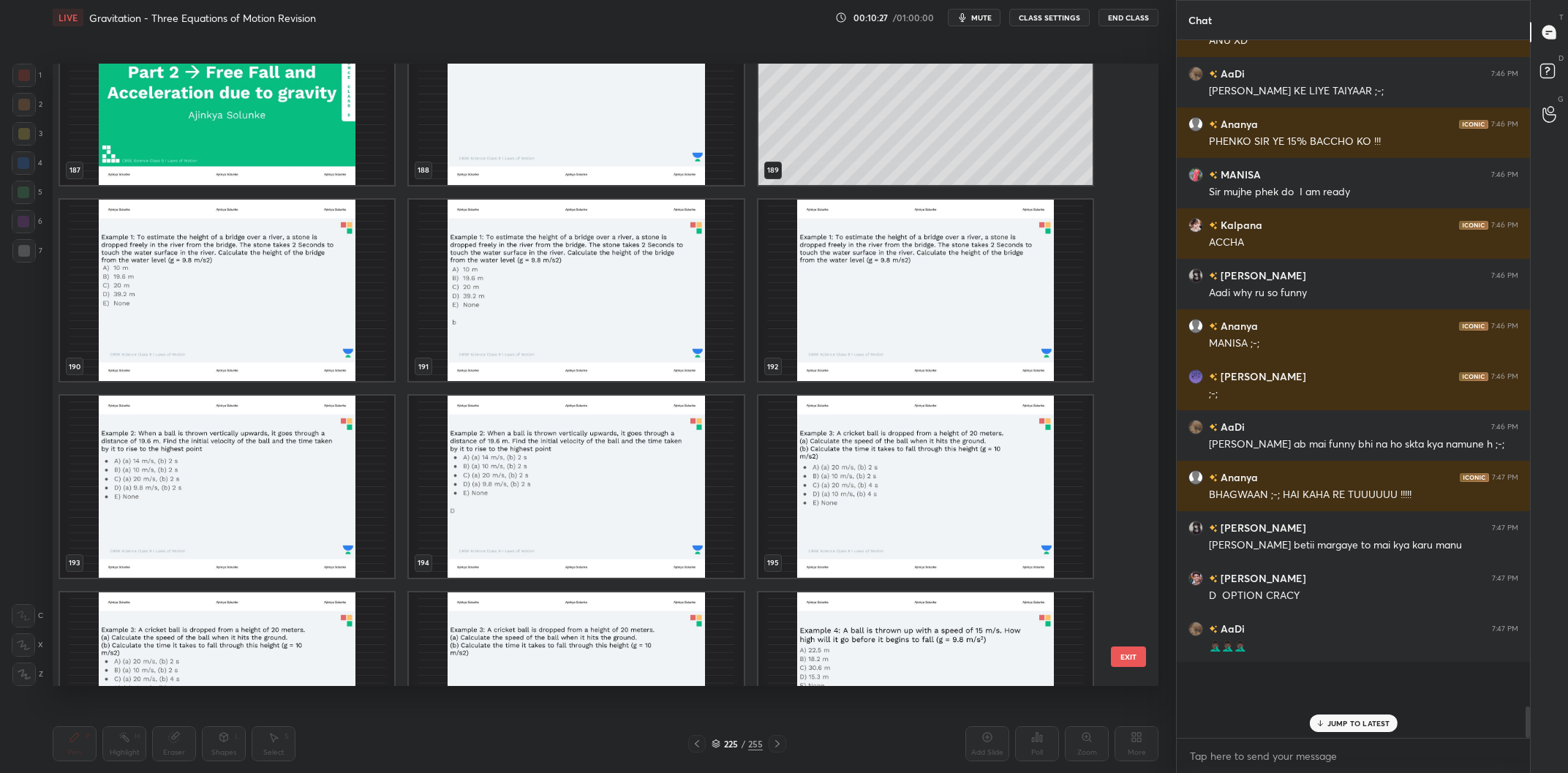
click at [243, 285] on img "grid" at bounding box center [226, 291] width 334 height 182
click at [244, 289] on img "grid" at bounding box center [226, 291] width 334 height 182
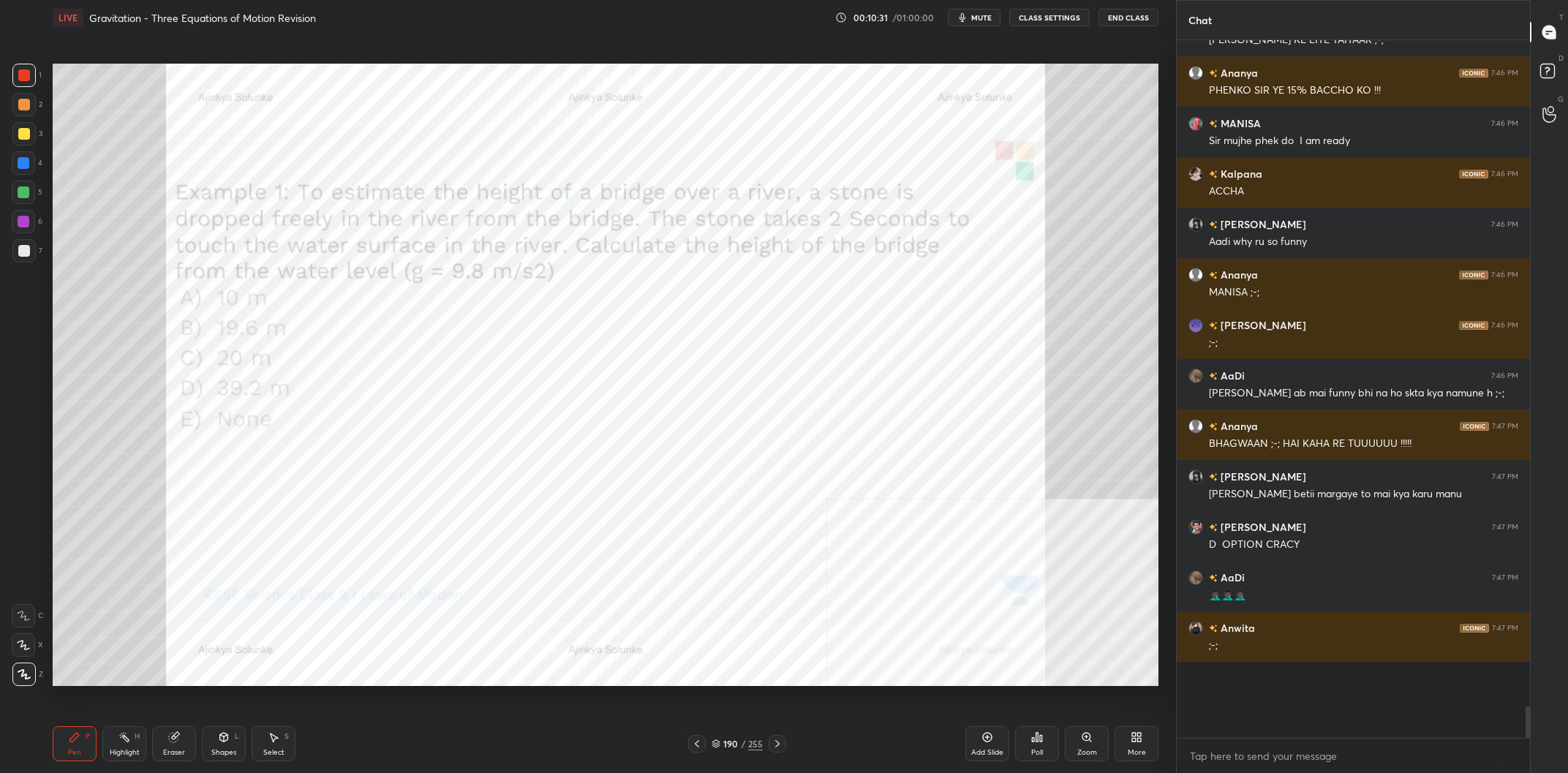
scroll to position [13282, 0]
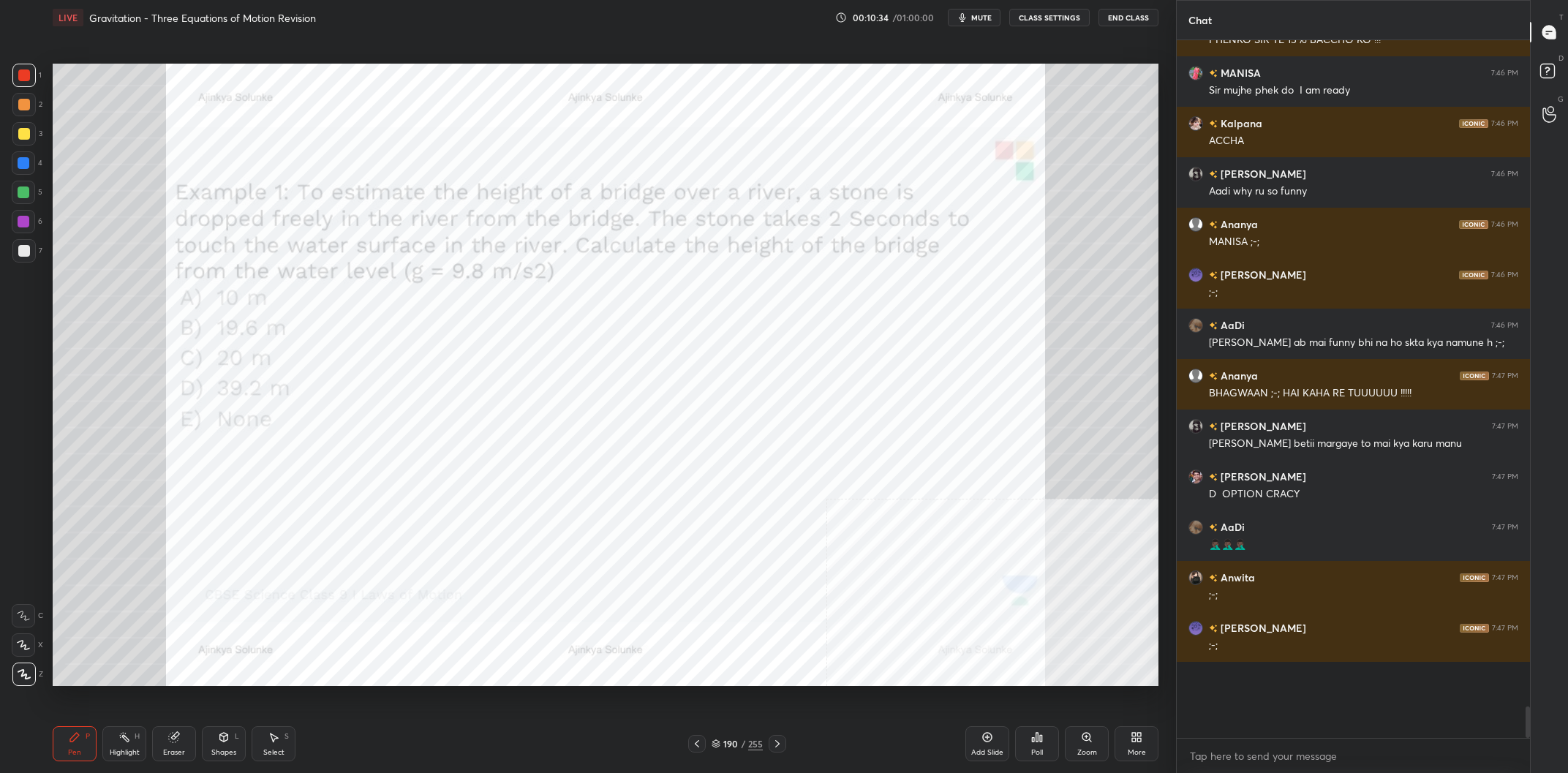
click at [23, 228] on div at bounding box center [23, 221] width 23 height 23
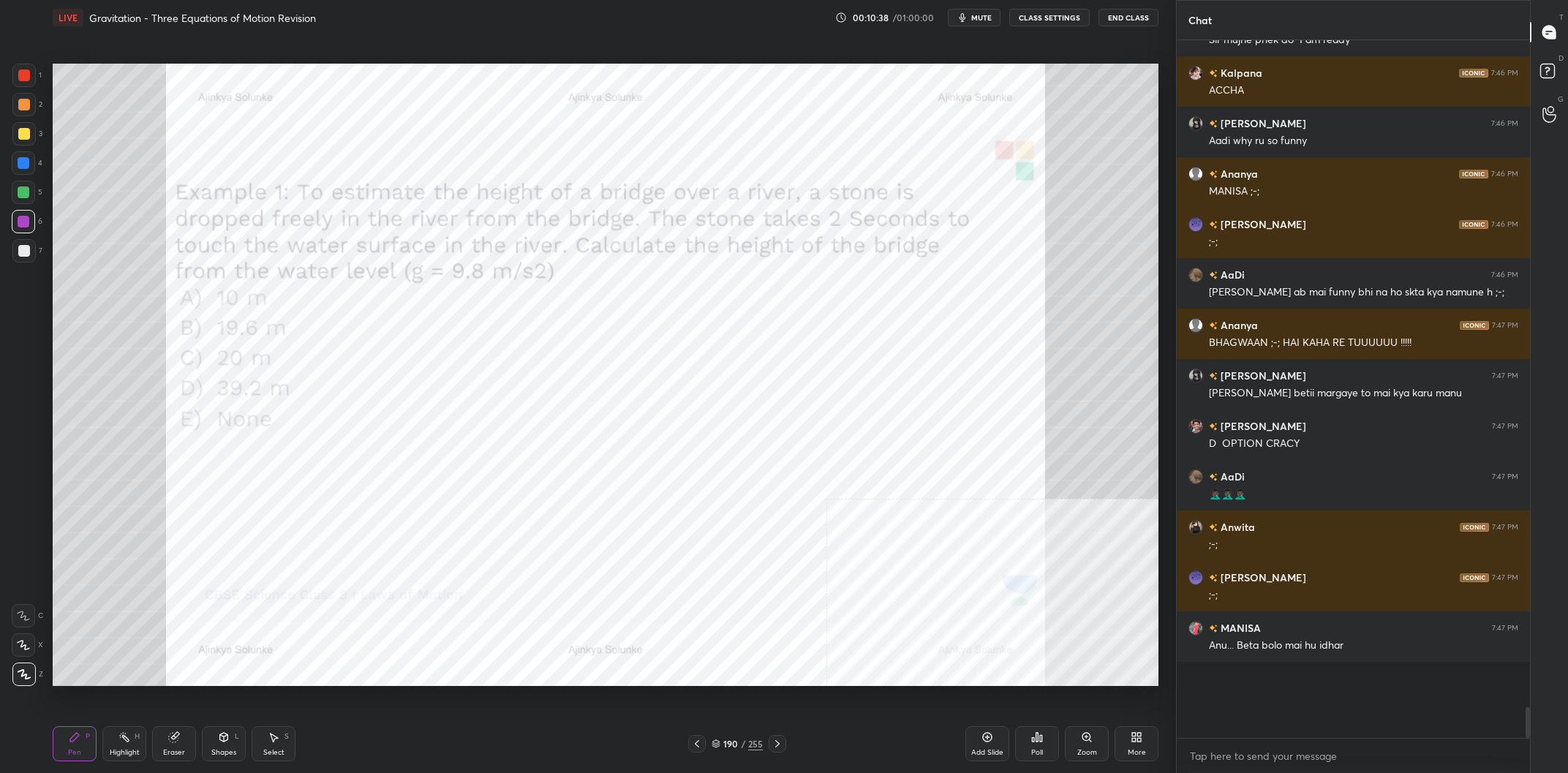
scroll to position [13383, 0]
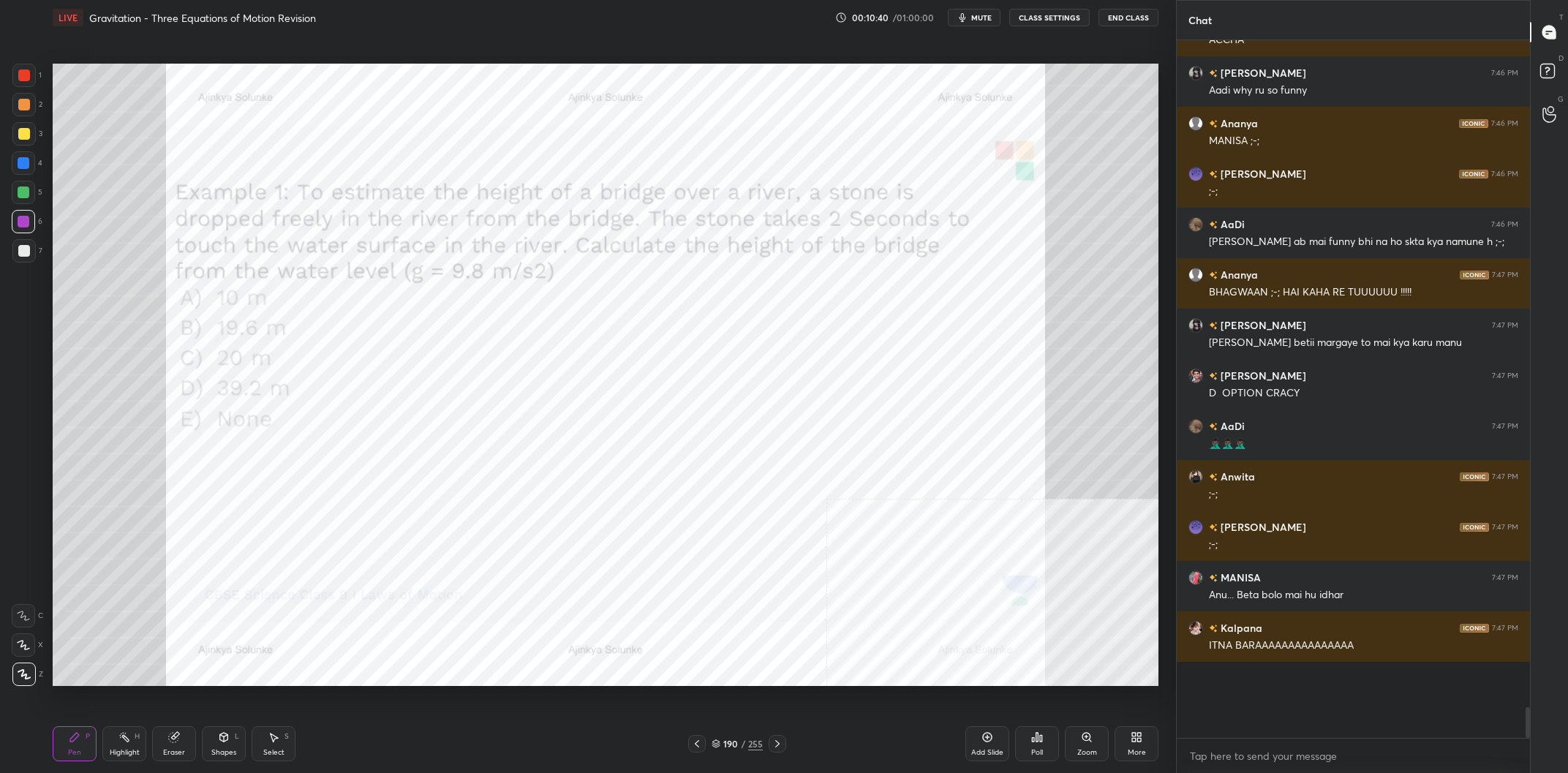
click at [18, 170] on div at bounding box center [23, 163] width 23 height 23
click at [30, 99] on div at bounding box center [24, 104] width 23 height 23
click at [19, 176] on div "4" at bounding box center [27, 166] width 31 height 29
click at [25, 211] on div at bounding box center [23, 221] width 23 height 23
click at [25, 187] on div at bounding box center [23, 193] width 12 height 12
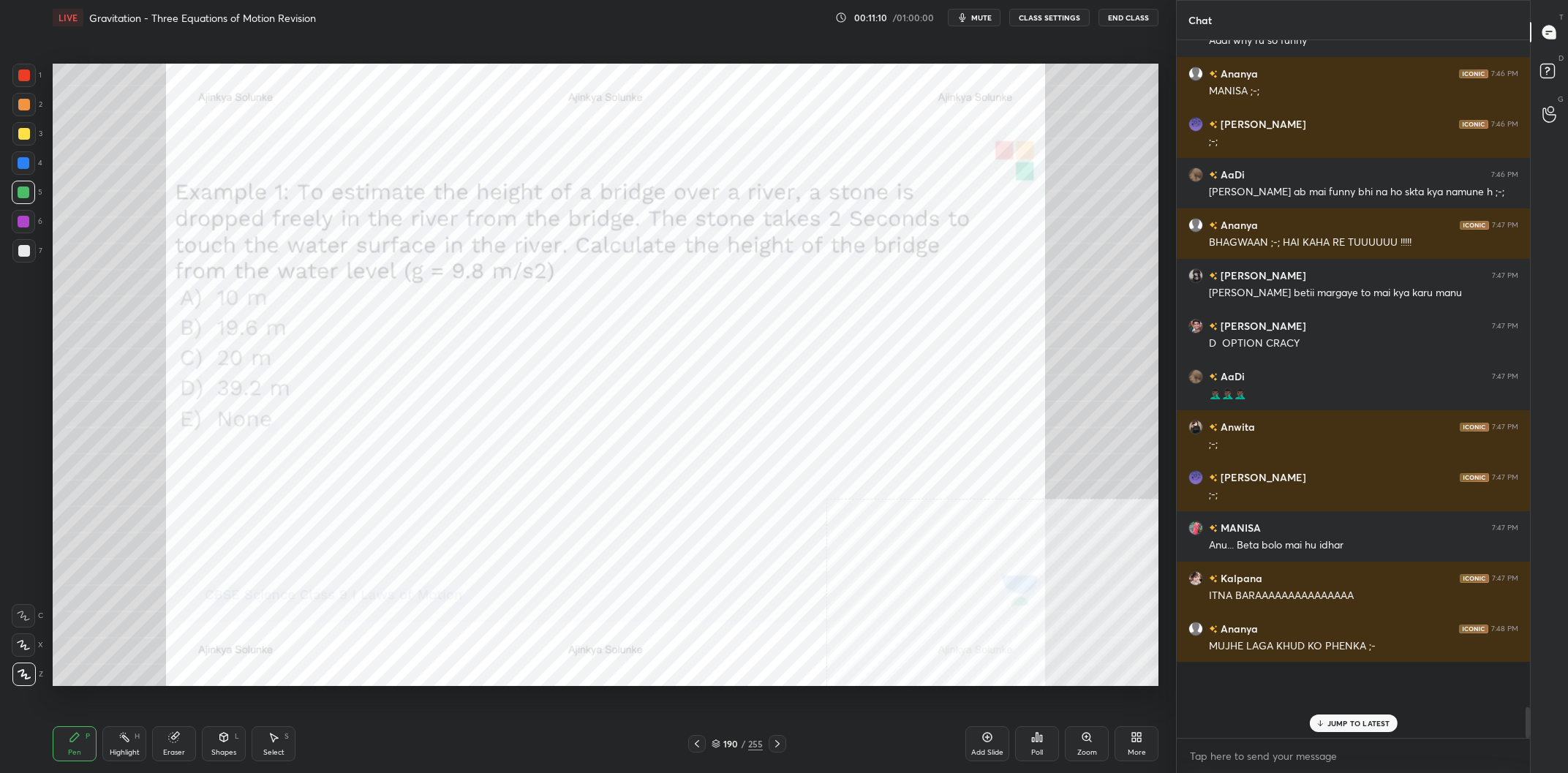
scroll to position [13447, 0]
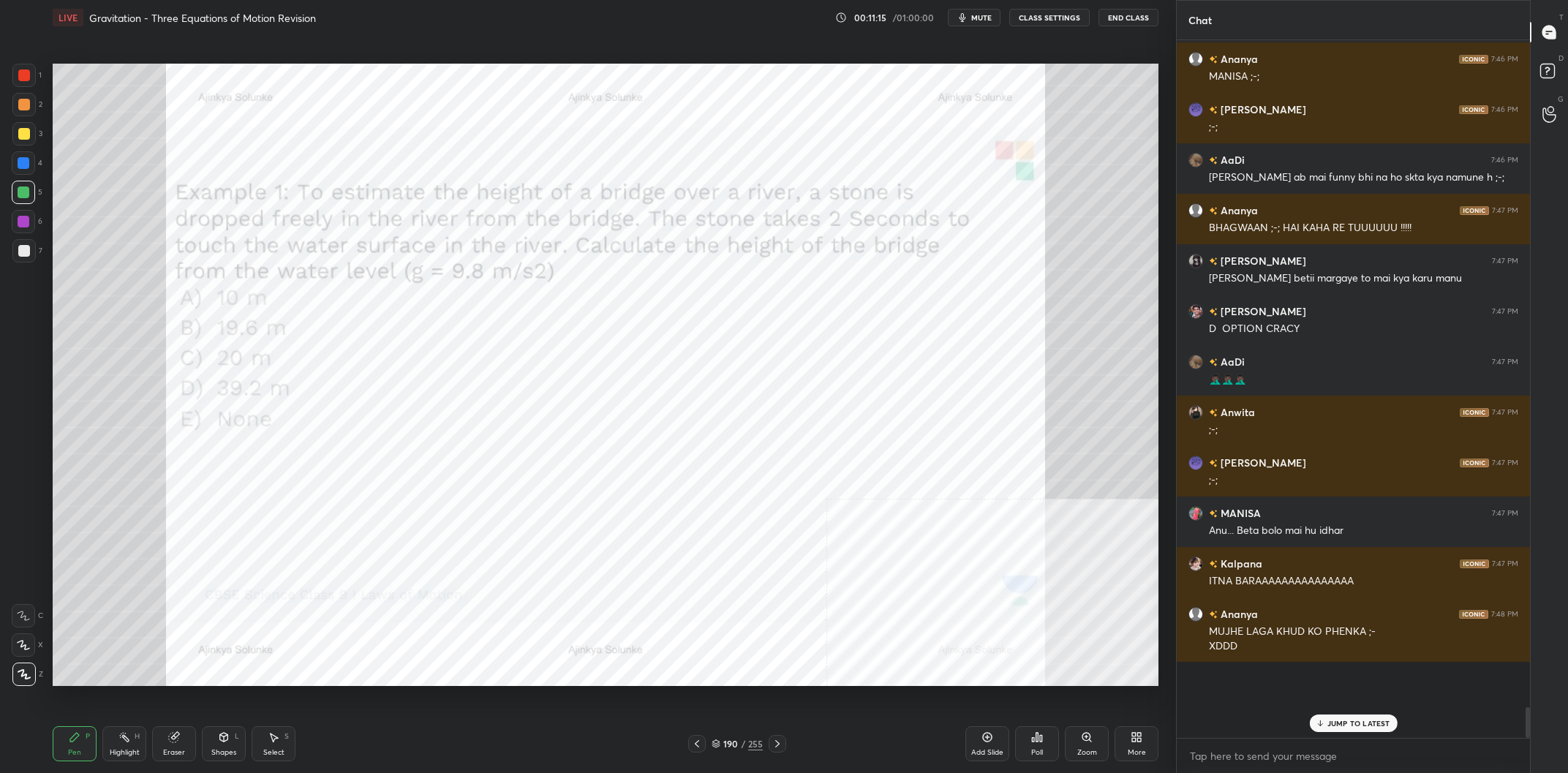
click at [127, 750] on div "Highlight" at bounding box center [125, 752] width 30 height 7
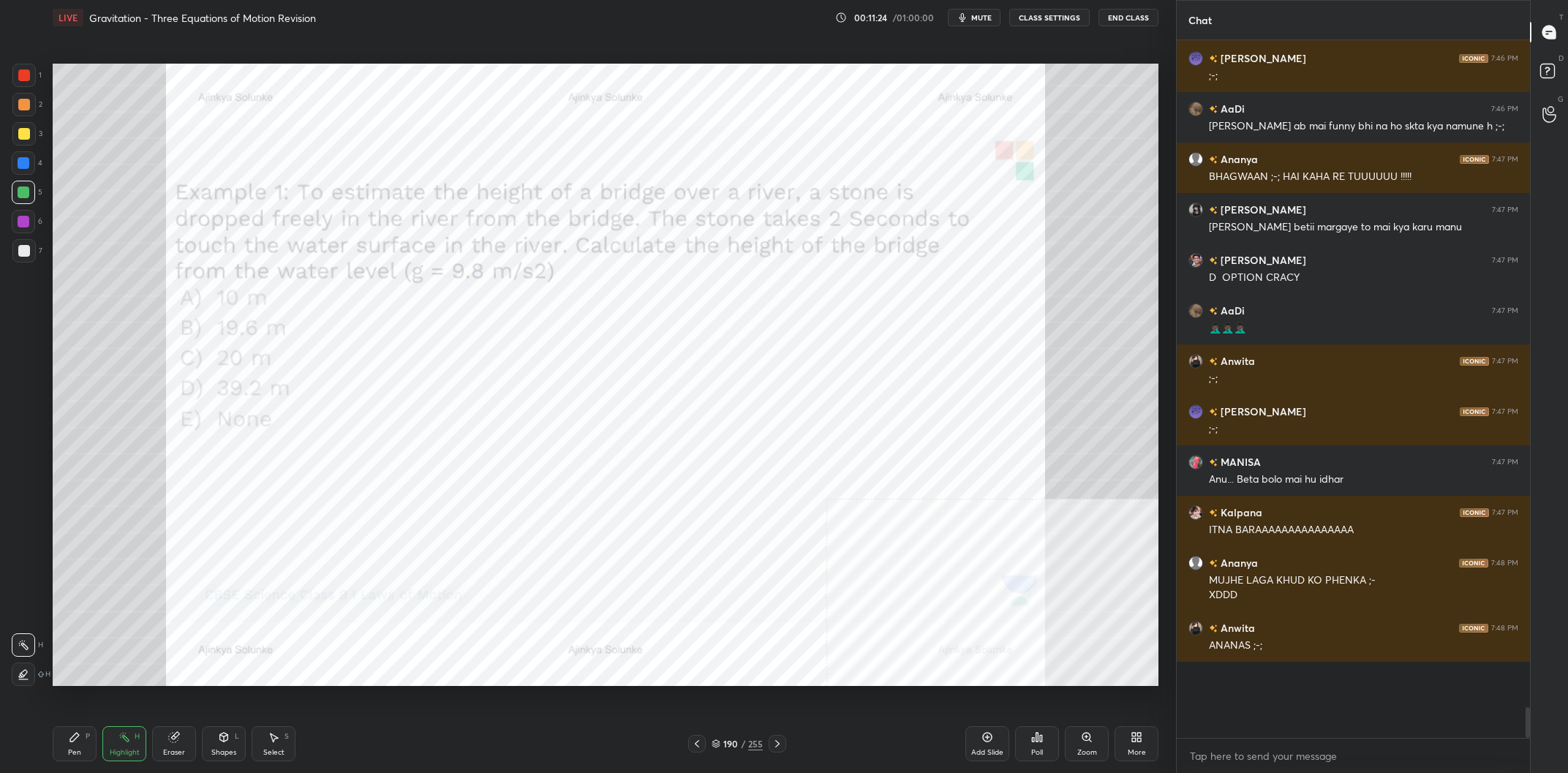
scroll to position [13549, 0]
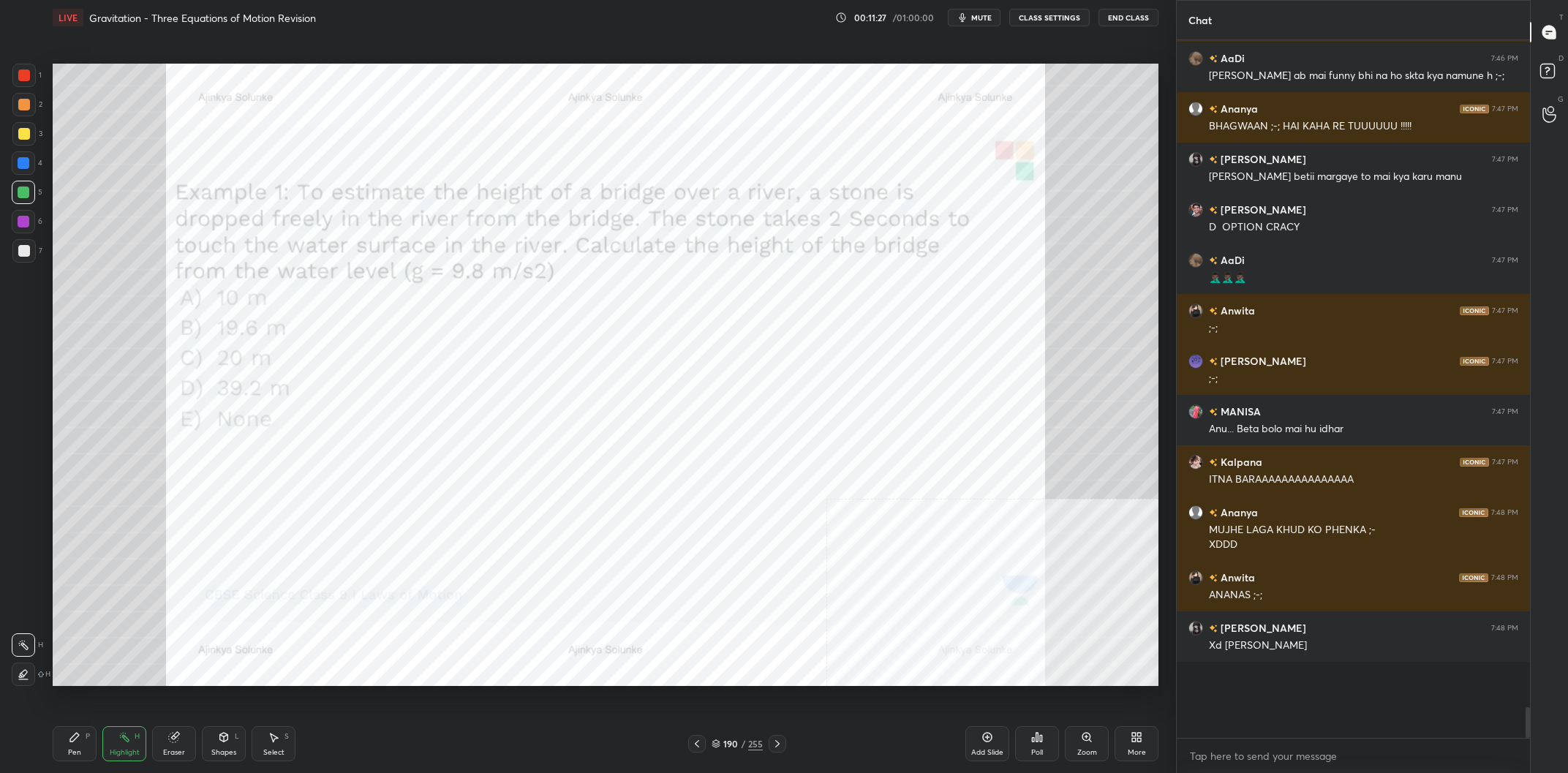
click at [62, 750] on div "Pen P" at bounding box center [74, 743] width 44 height 35
click at [28, 104] on div at bounding box center [24, 105] width 12 height 12
click at [22, 193] on div at bounding box center [23, 193] width 12 height 12
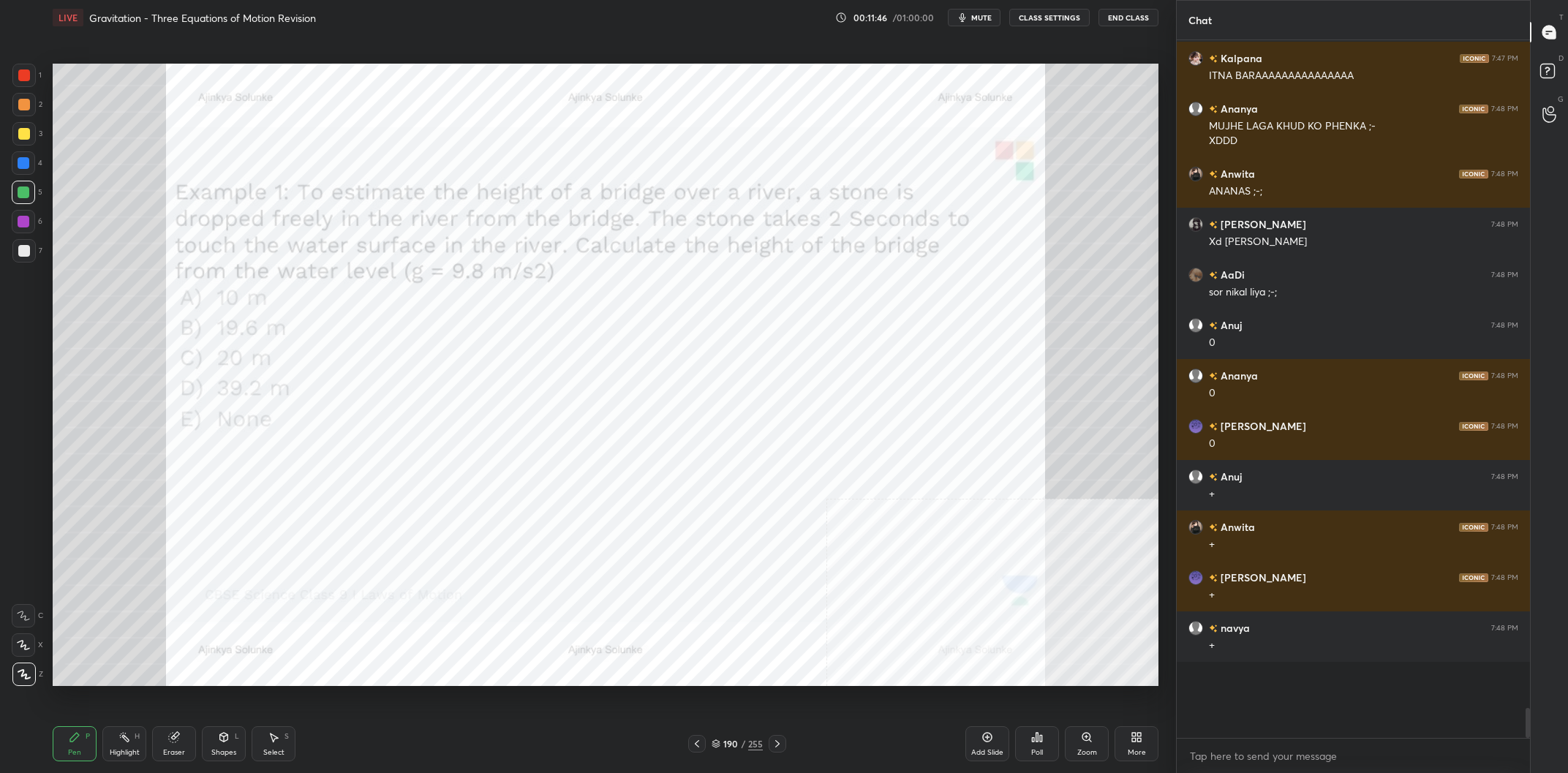
scroll to position [14003, 0]
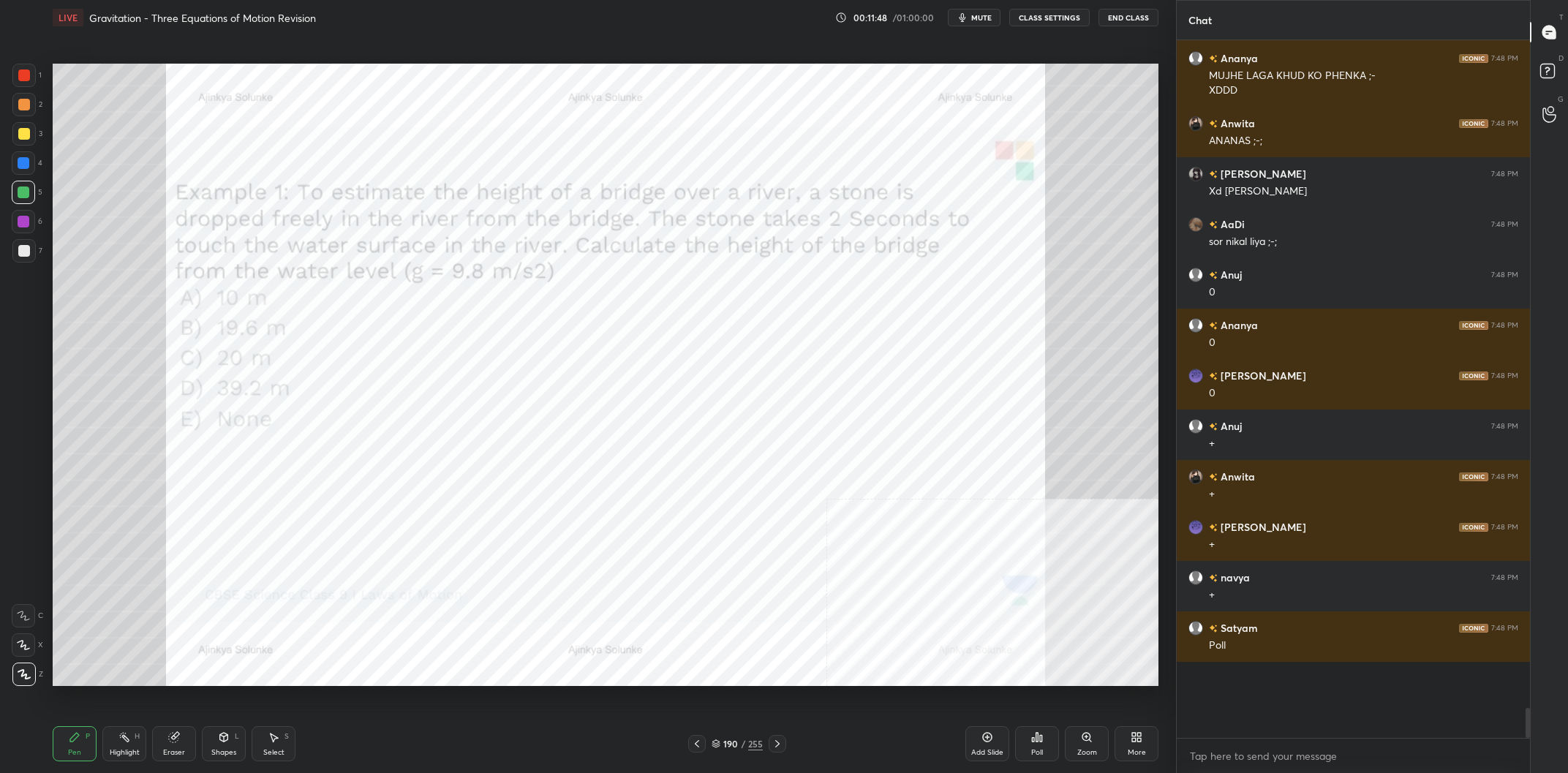
click at [26, 174] on div at bounding box center [23, 163] width 23 height 23
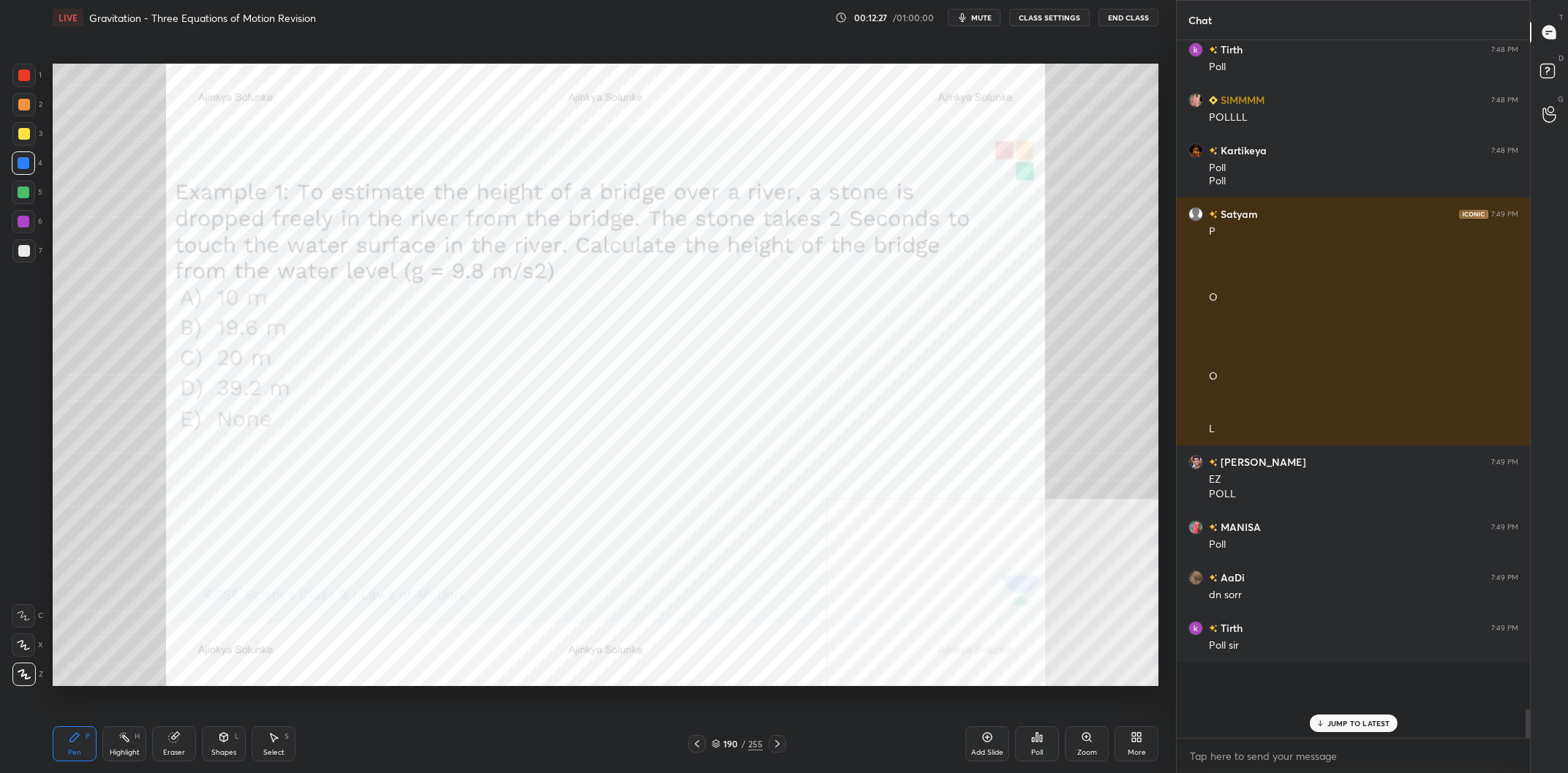
scroll to position [14746, 0]
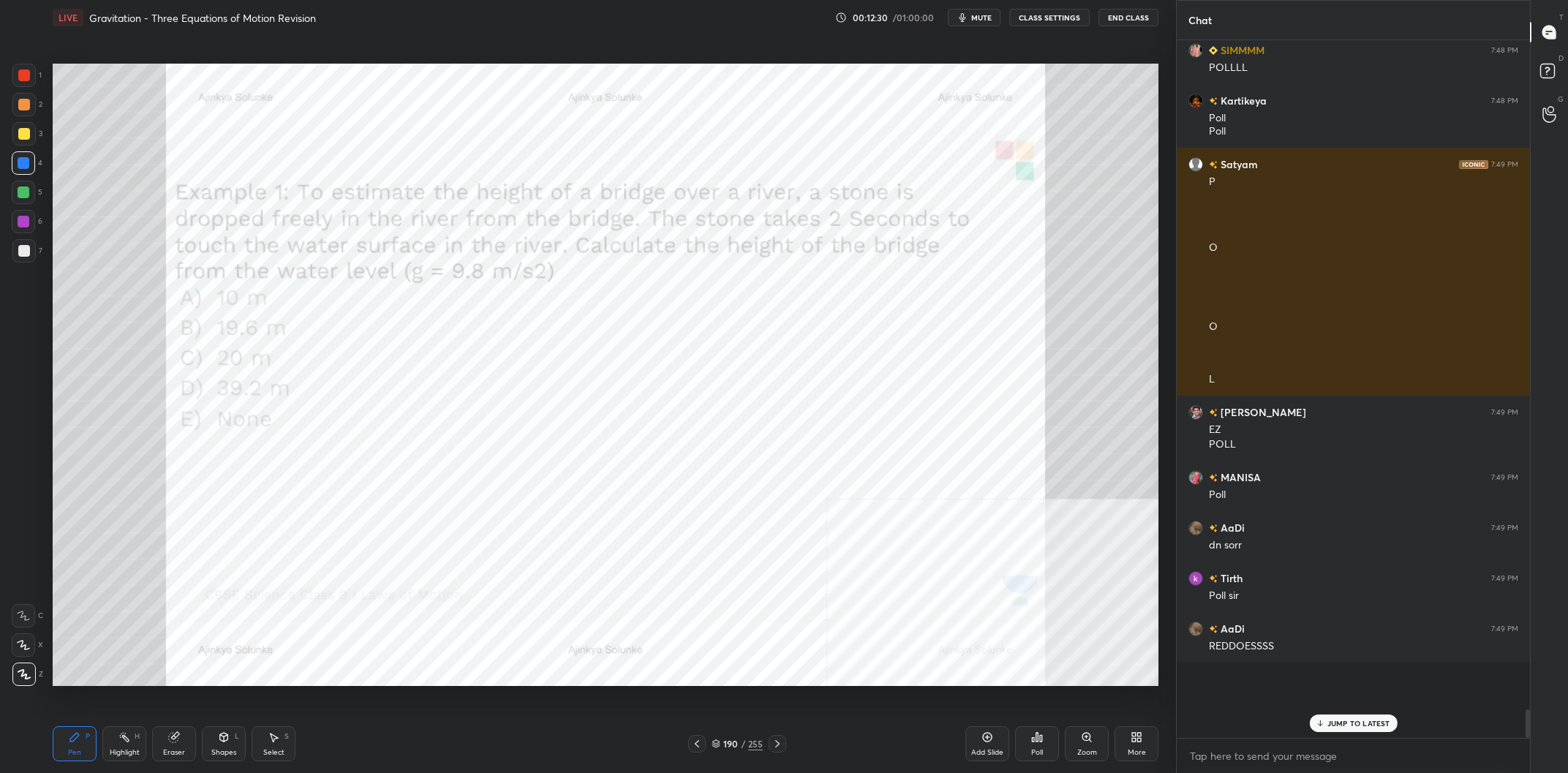
click at [740, 746] on div "190 / 255" at bounding box center [737, 744] width 52 height 13
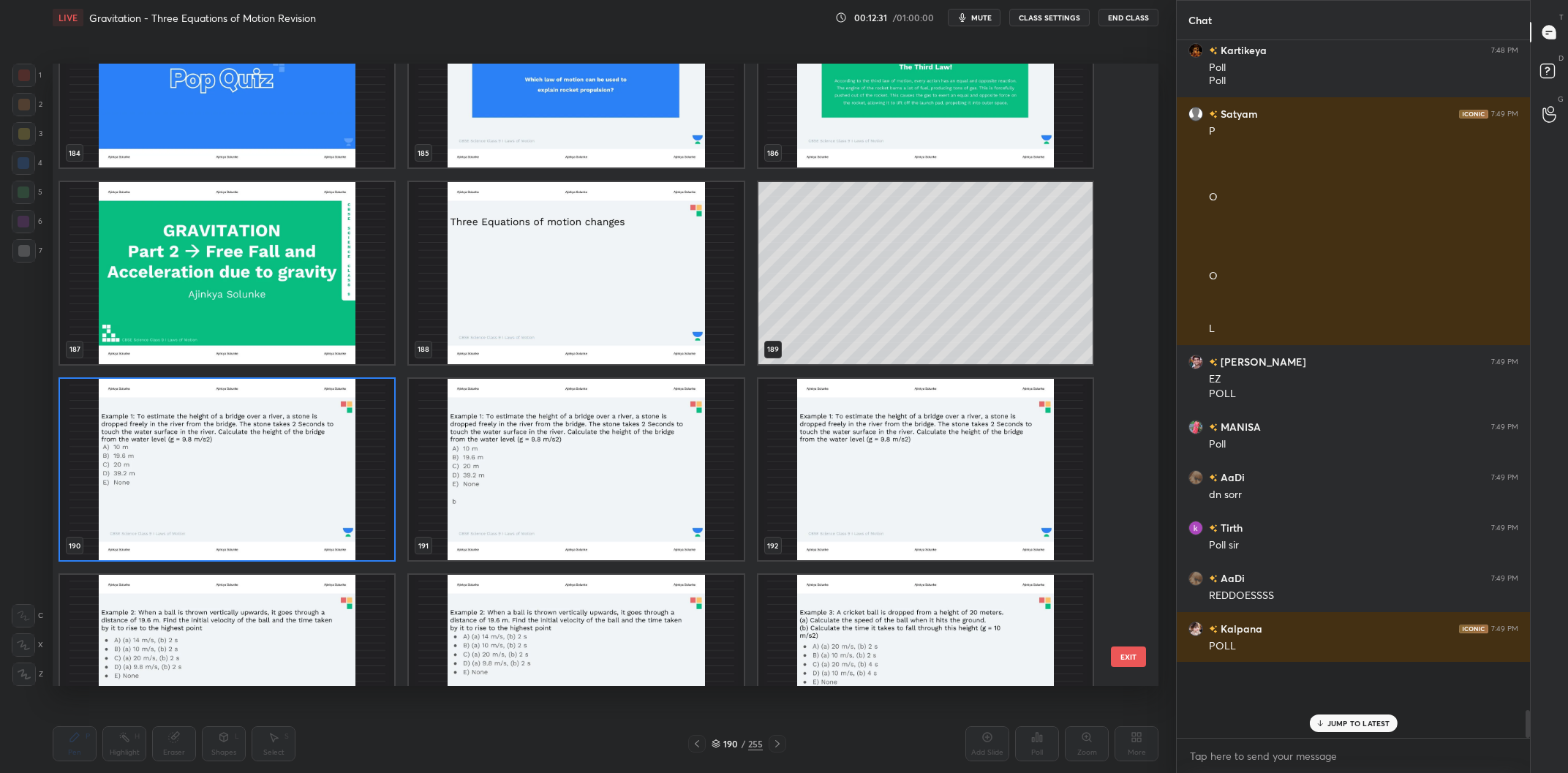
scroll to position [12126, 0]
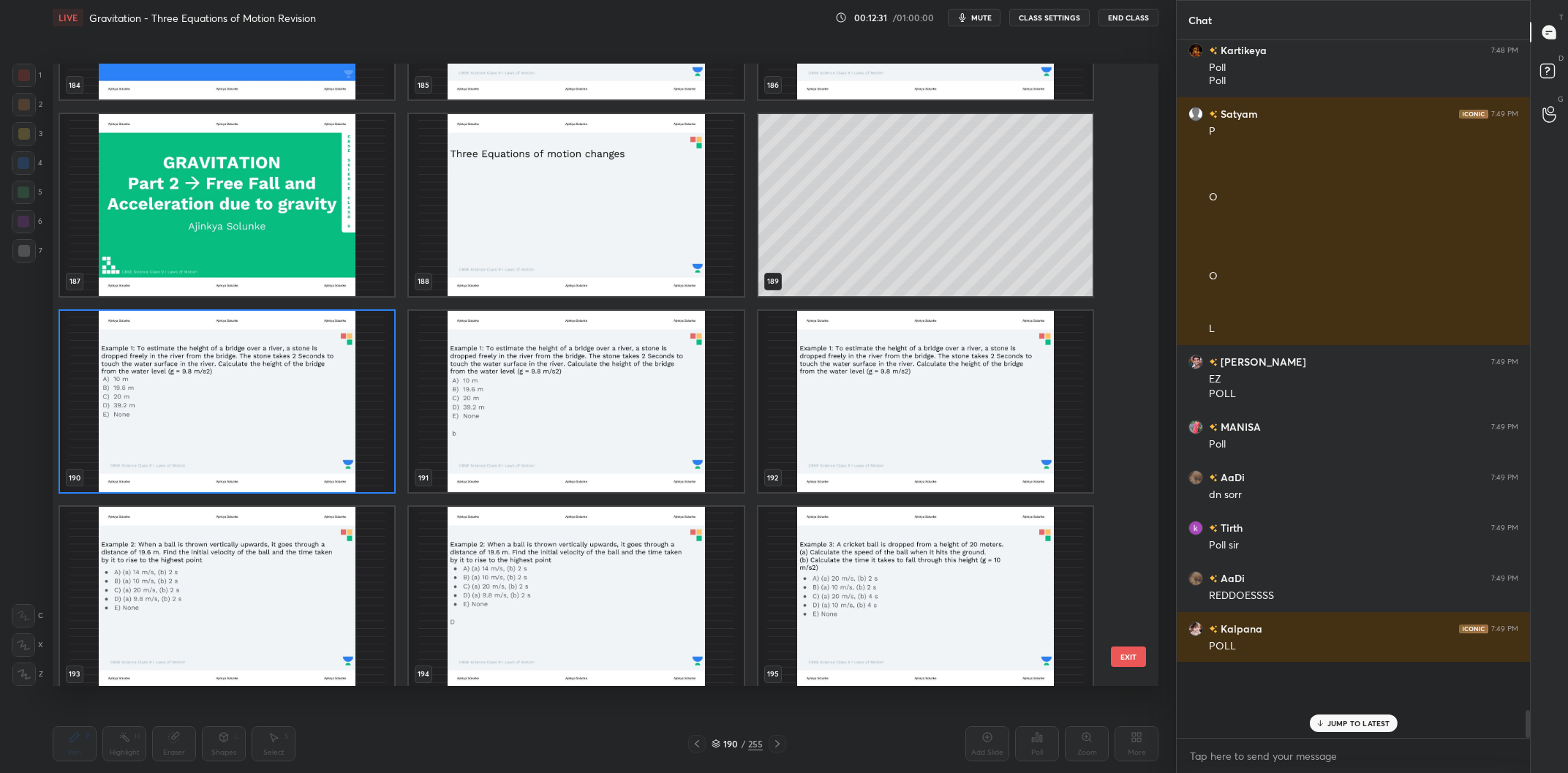
click at [349, 401] on img "grid" at bounding box center [226, 402] width 334 height 182
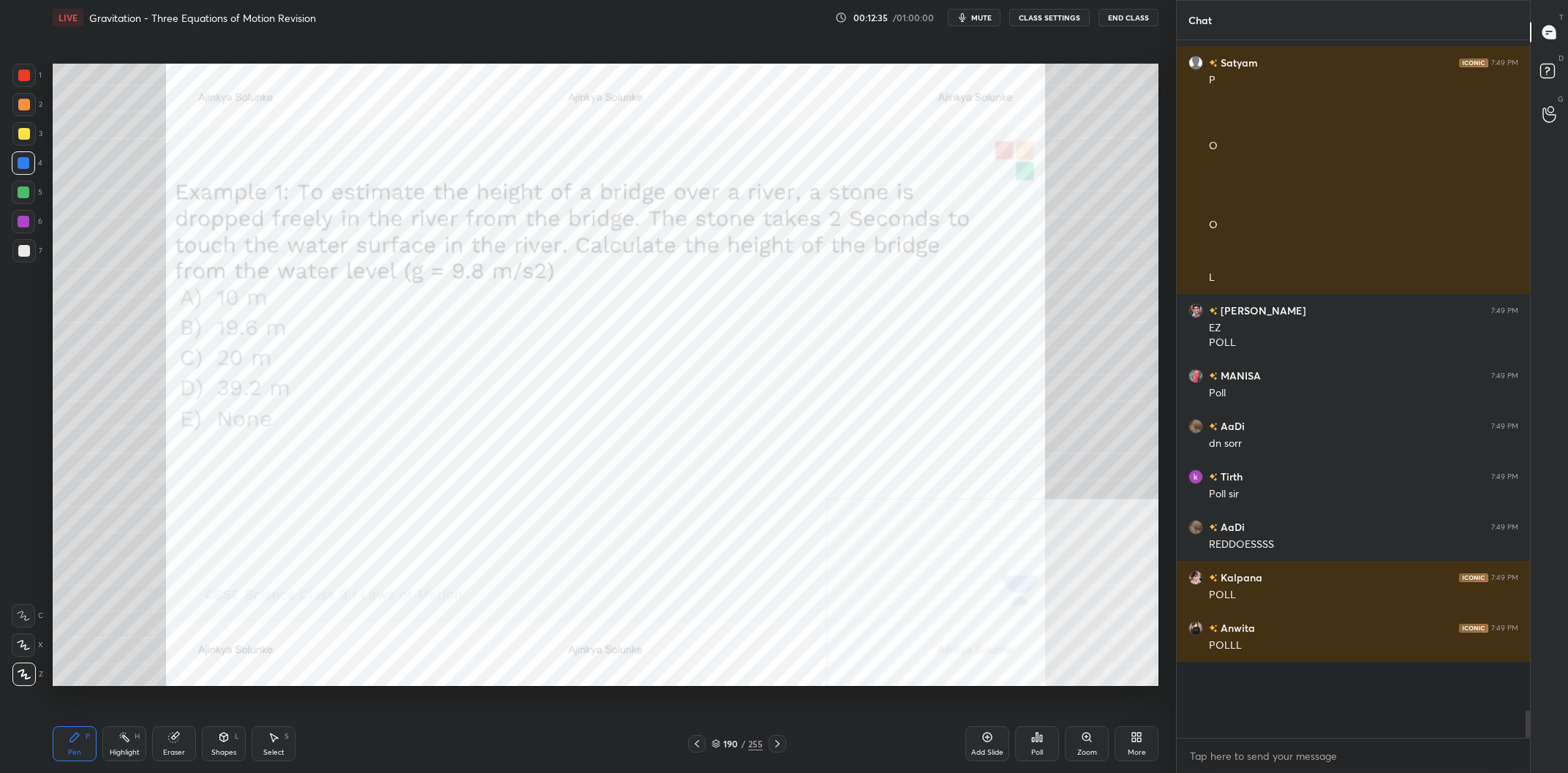
scroll to position [14898, 0]
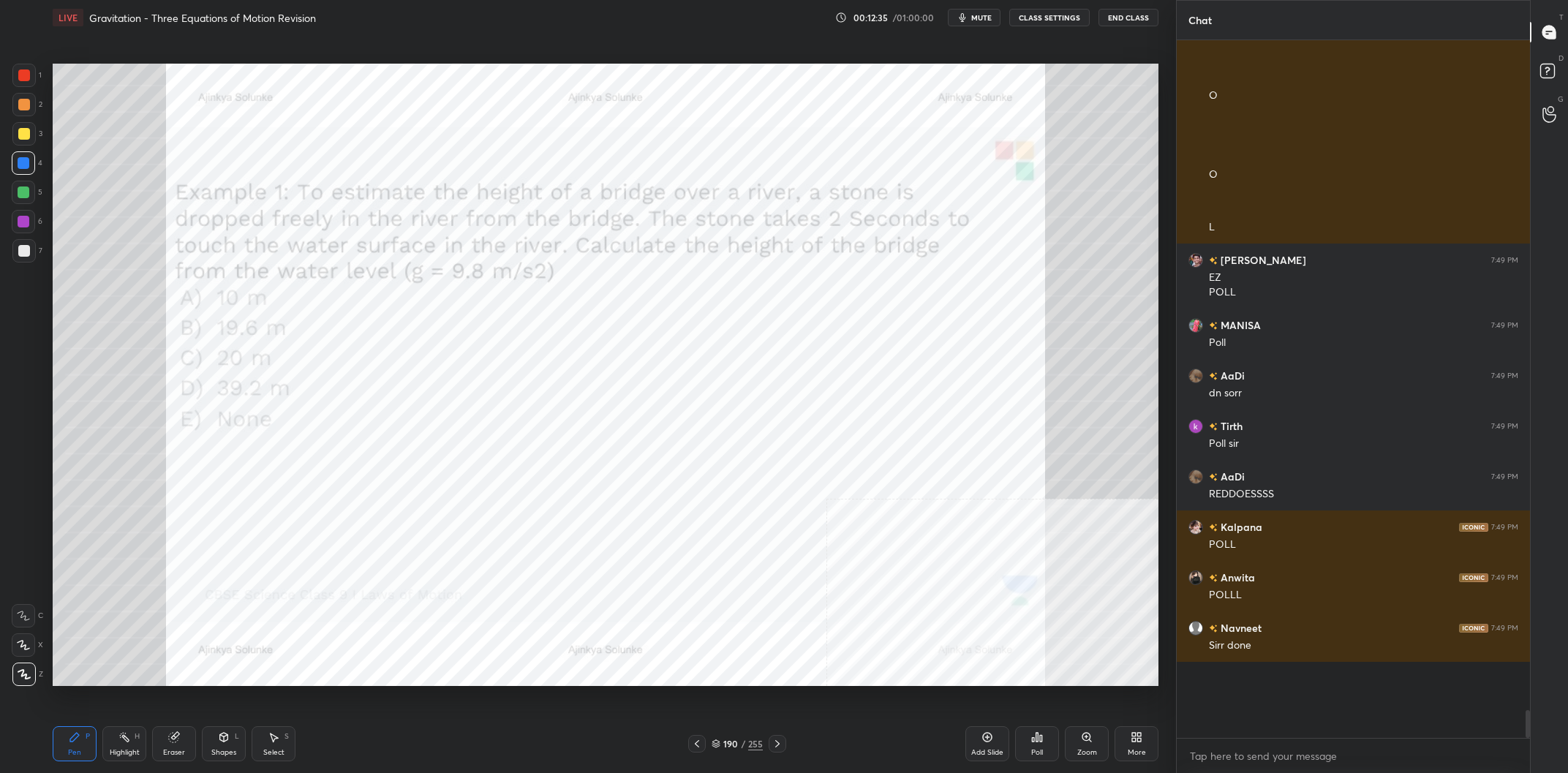
click at [1035, 732] on icon at bounding box center [1037, 737] width 12 height 12
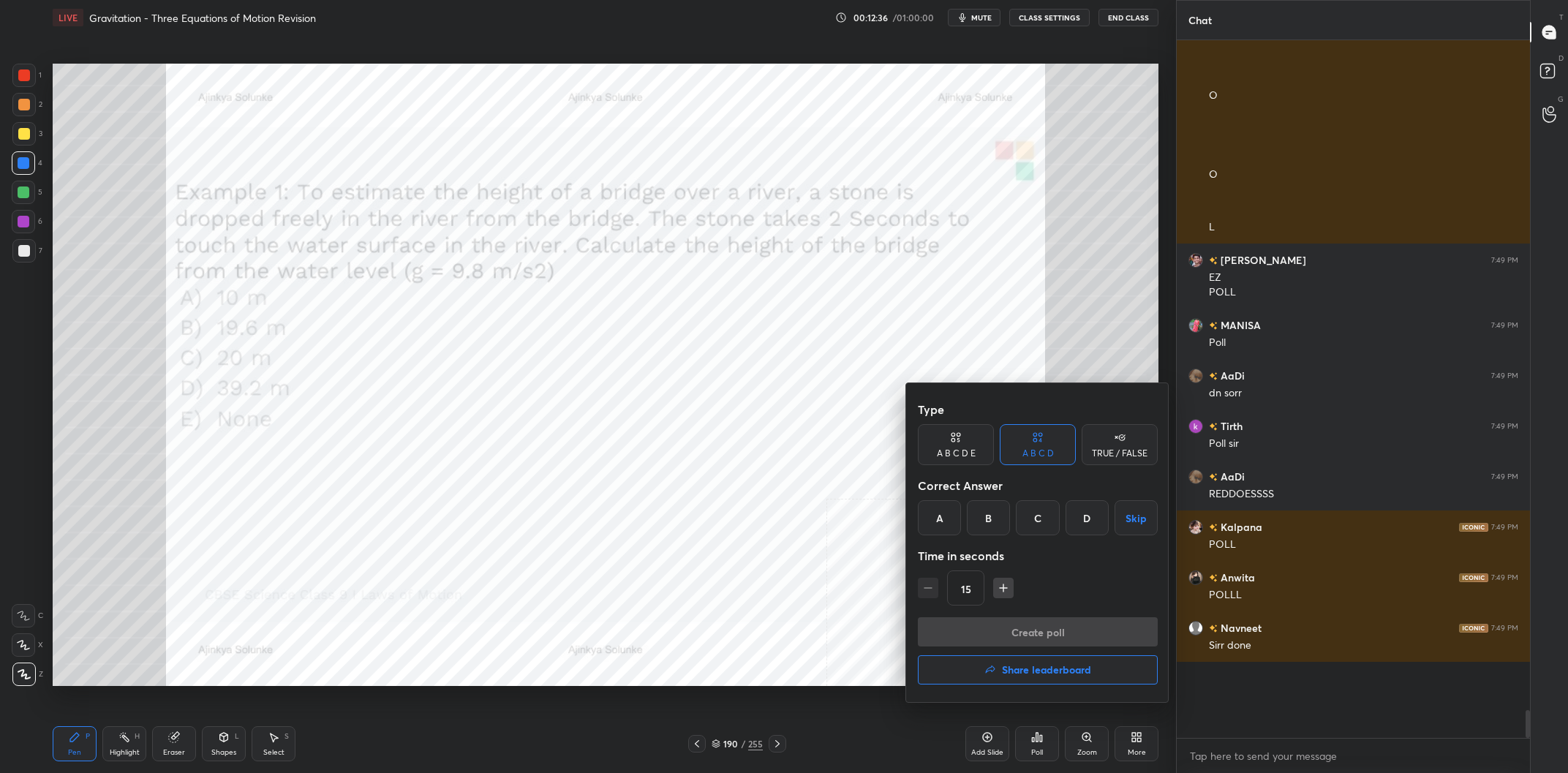
click at [952, 449] on div "A B C D E" at bounding box center [956, 453] width 39 height 9
click at [978, 512] on div "B" at bounding box center [976, 518] width 35 height 35
click at [1014, 630] on button "Create poll" at bounding box center [1037, 631] width 240 height 29
click at [1014, 630] on div "Create poll Share leaderboard" at bounding box center [1037, 654] width 240 height 73
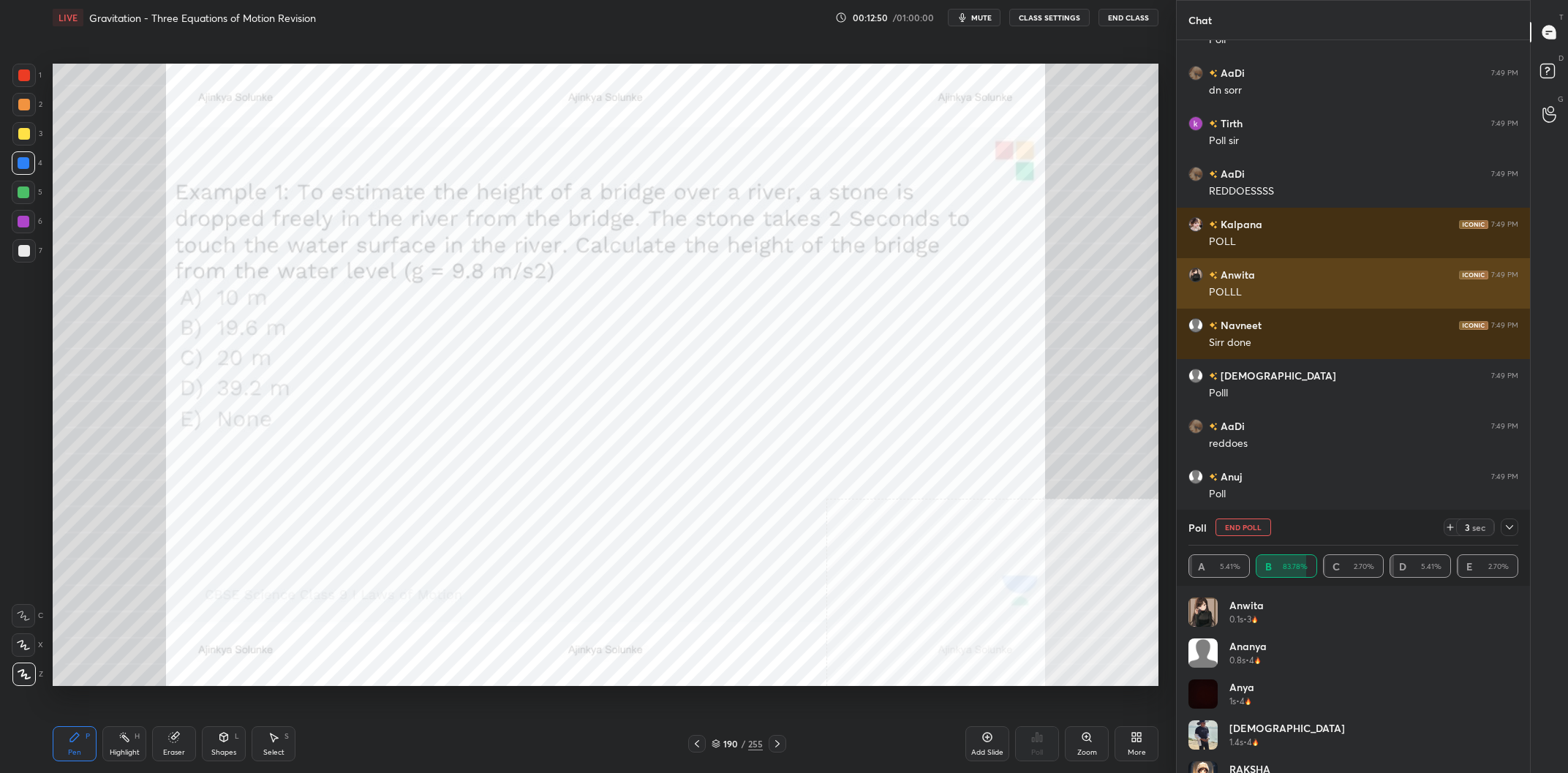
scroll to position [15251, 0]
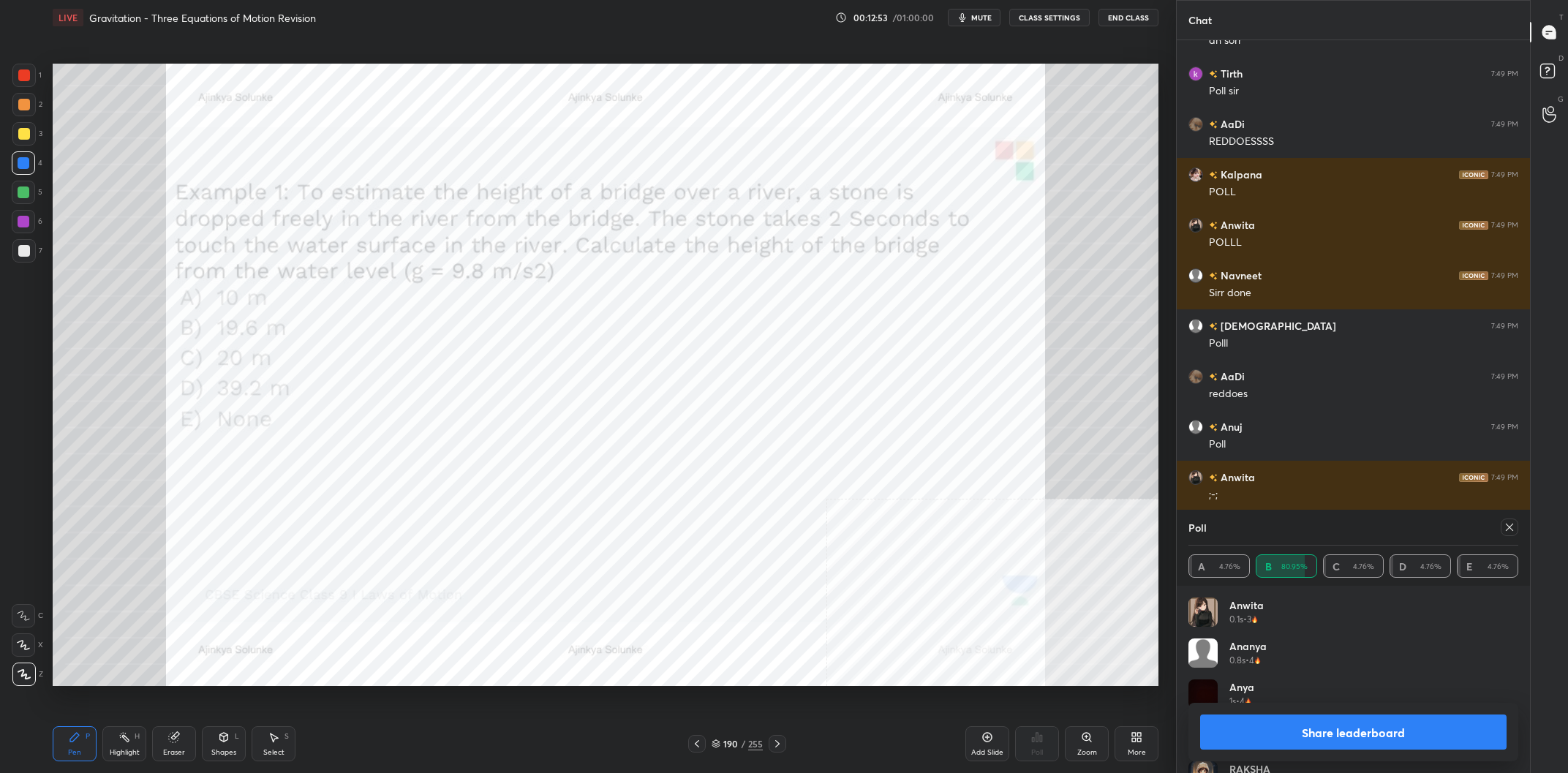
click at [1330, 737] on button "Share leaderboard" at bounding box center [1353, 731] width 306 height 35
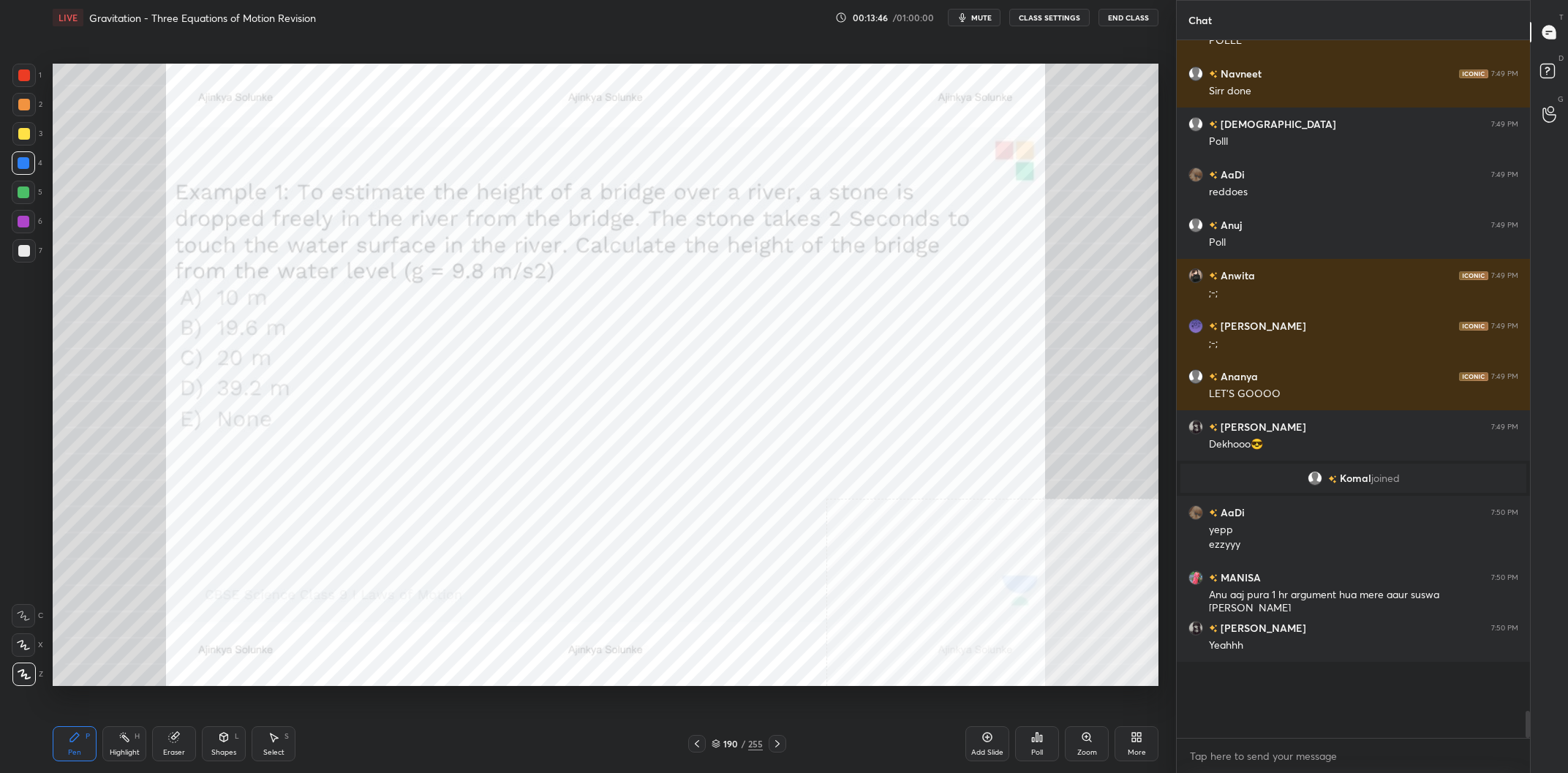
scroll to position [15503, 0]
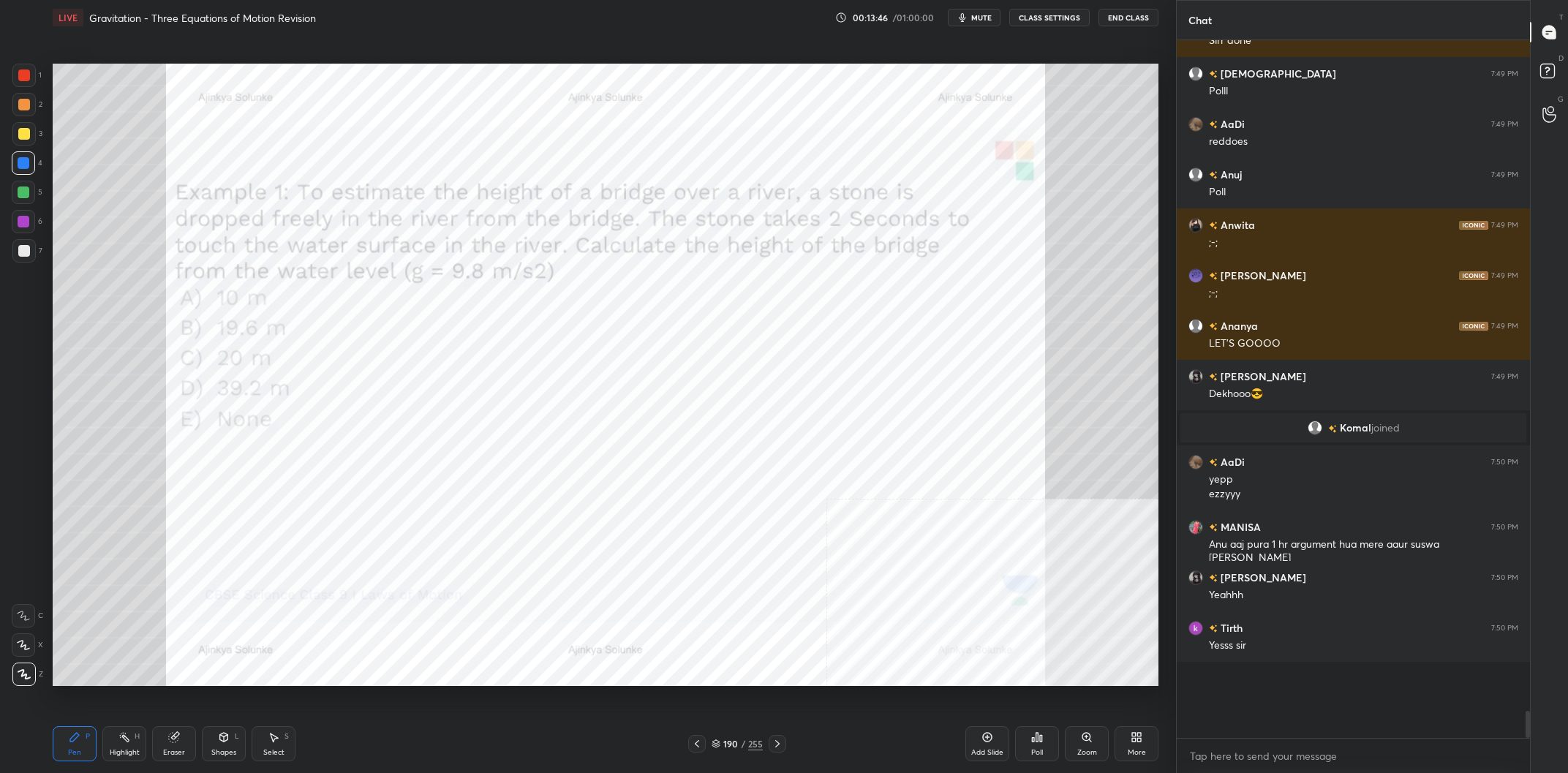
click at [136, 748] on div "Highlight" at bounding box center [125, 752] width 30 height 7
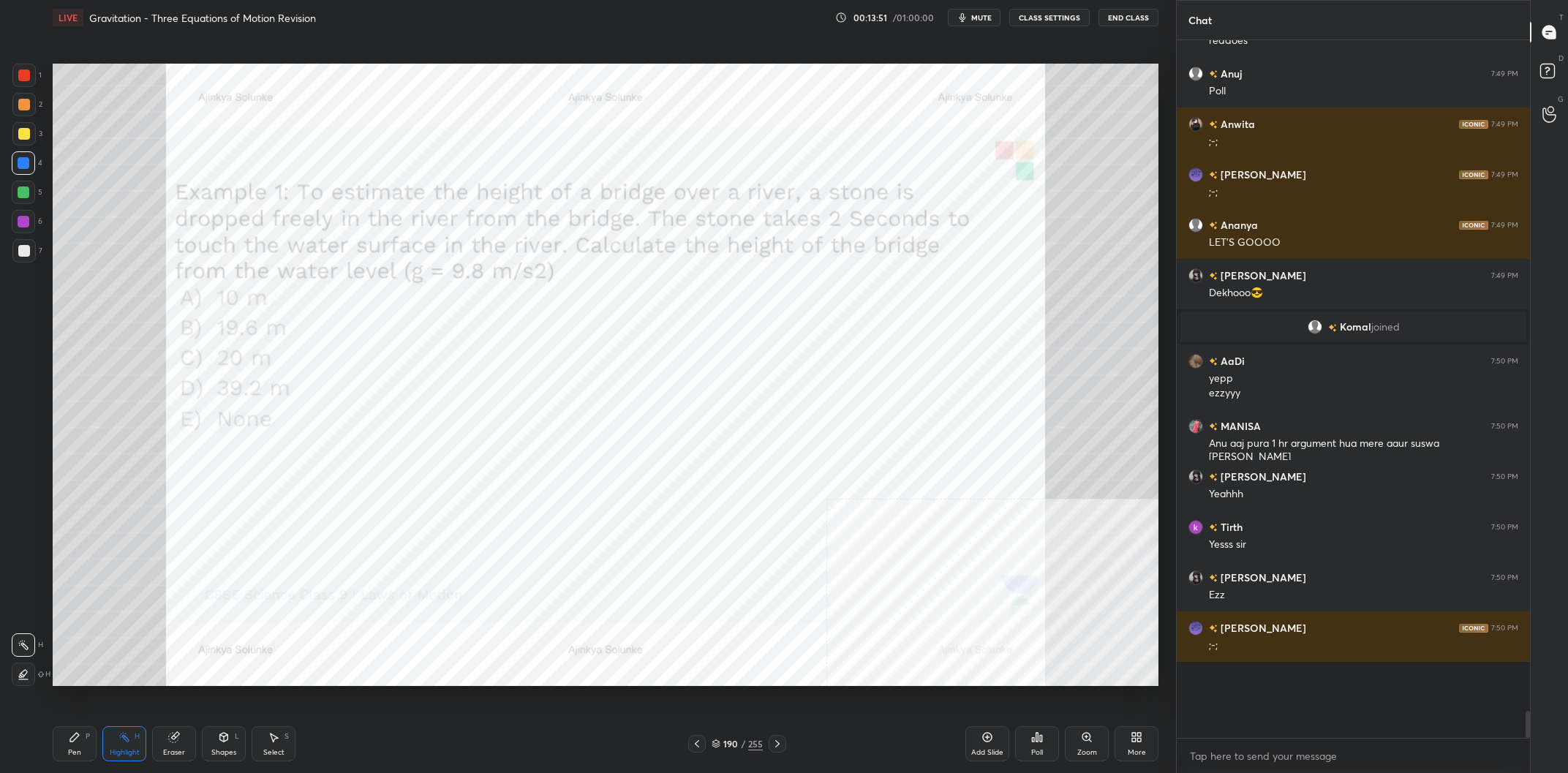
click at [76, 745] on div "Pen P" at bounding box center [74, 743] width 44 height 35
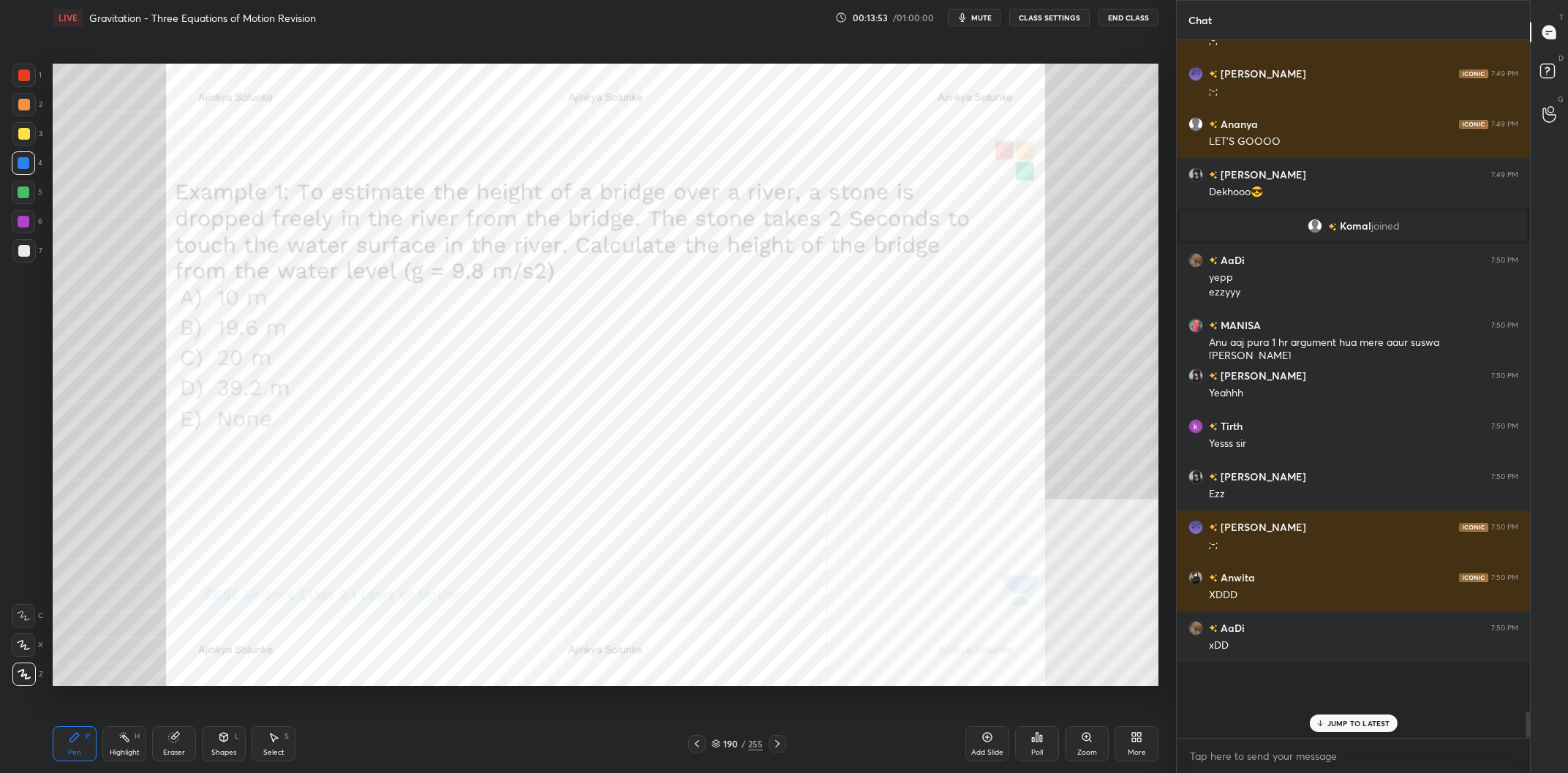
scroll to position [15805, 0]
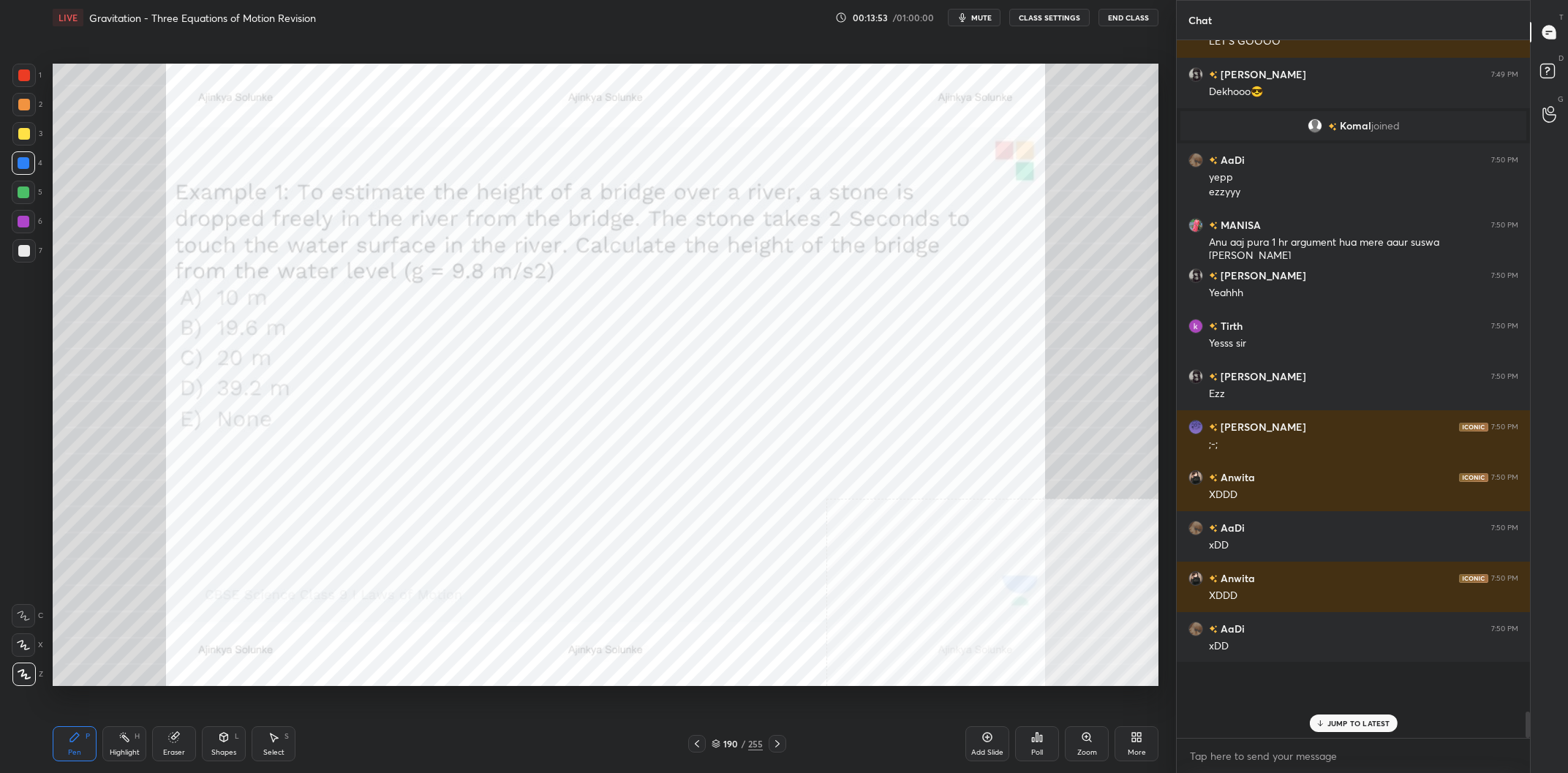
click at [162, 749] on div "Eraser" at bounding box center [174, 743] width 44 height 35
click at [140, 742] on div "Highlight H" at bounding box center [124, 743] width 44 height 35
click at [125, 742] on icon at bounding box center [125, 737] width 12 height 12
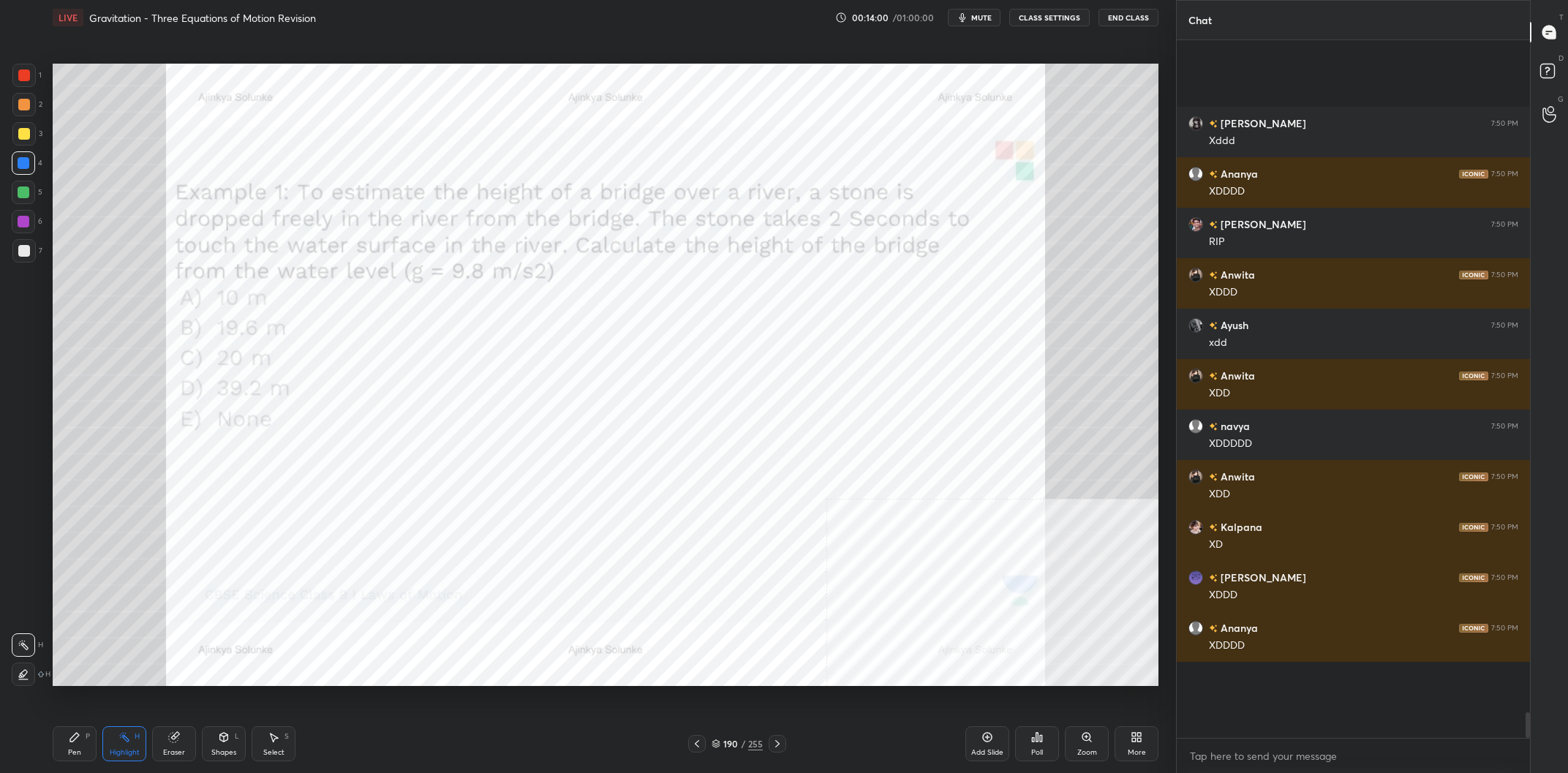
scroll to position [16562, 0]
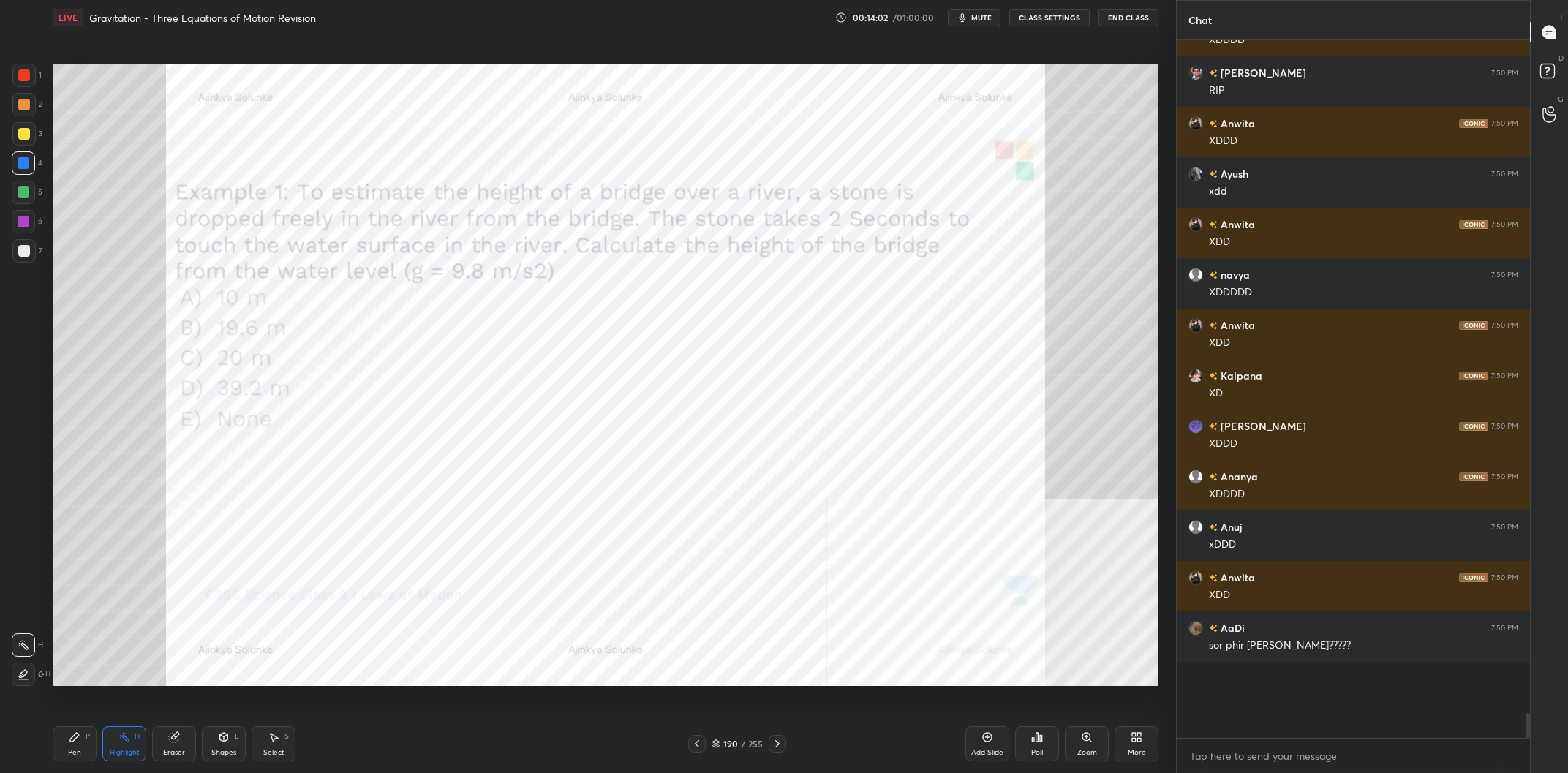
click at [49, 745] on div "LIVE Gravitation - Three Equations of Motion Revision 00:14:02 / 01:00:00 mute …" at bounding box center [606, 386] width 1118 height 773
click at [84, 742] on div "Pen P" at bounding box center [74, 743] width 44 height 35
click at [735, 742] on div "190" at bounding box center [731, 744] width 15 height 9
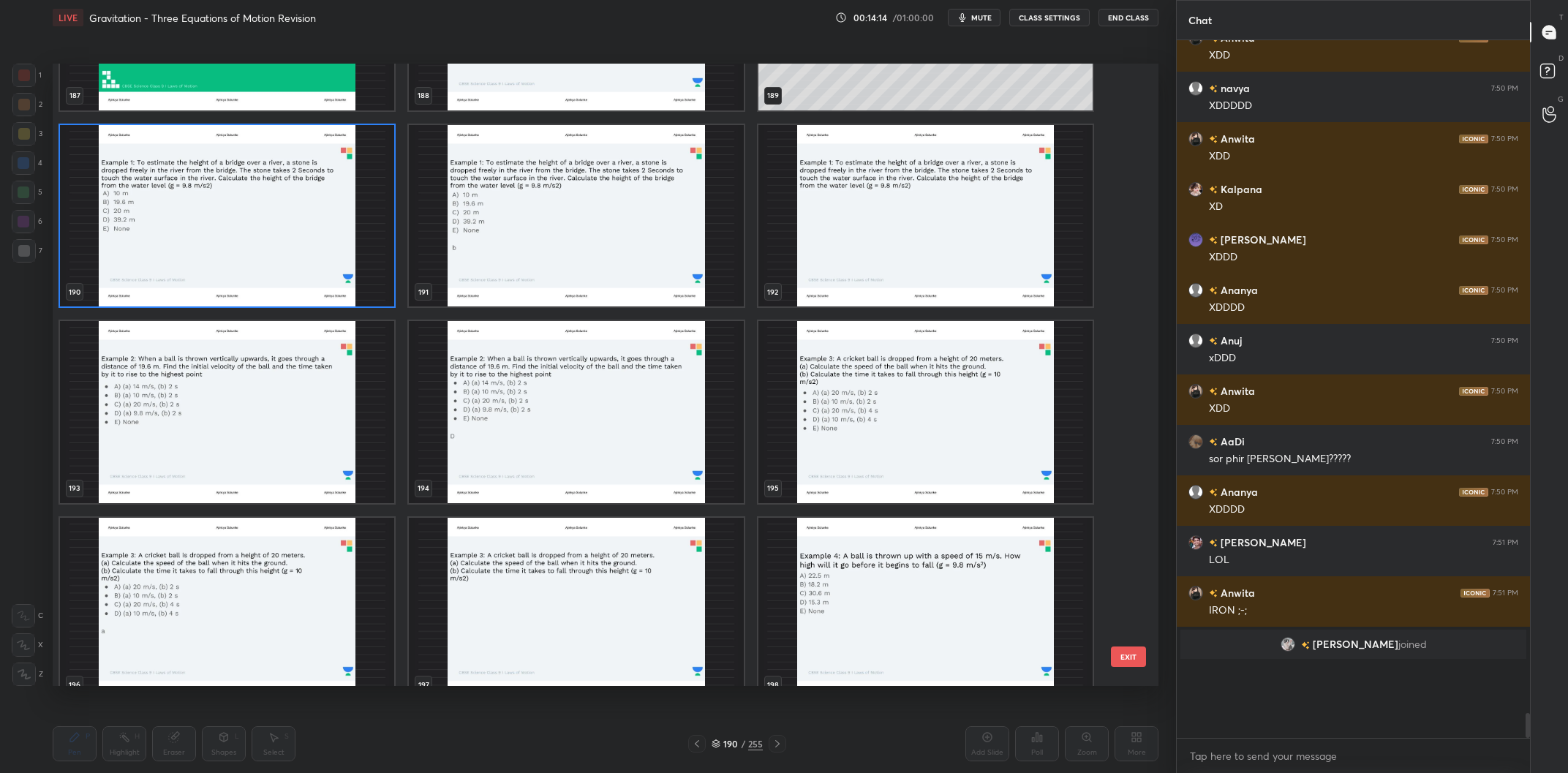
scroll to position [14820, 0]
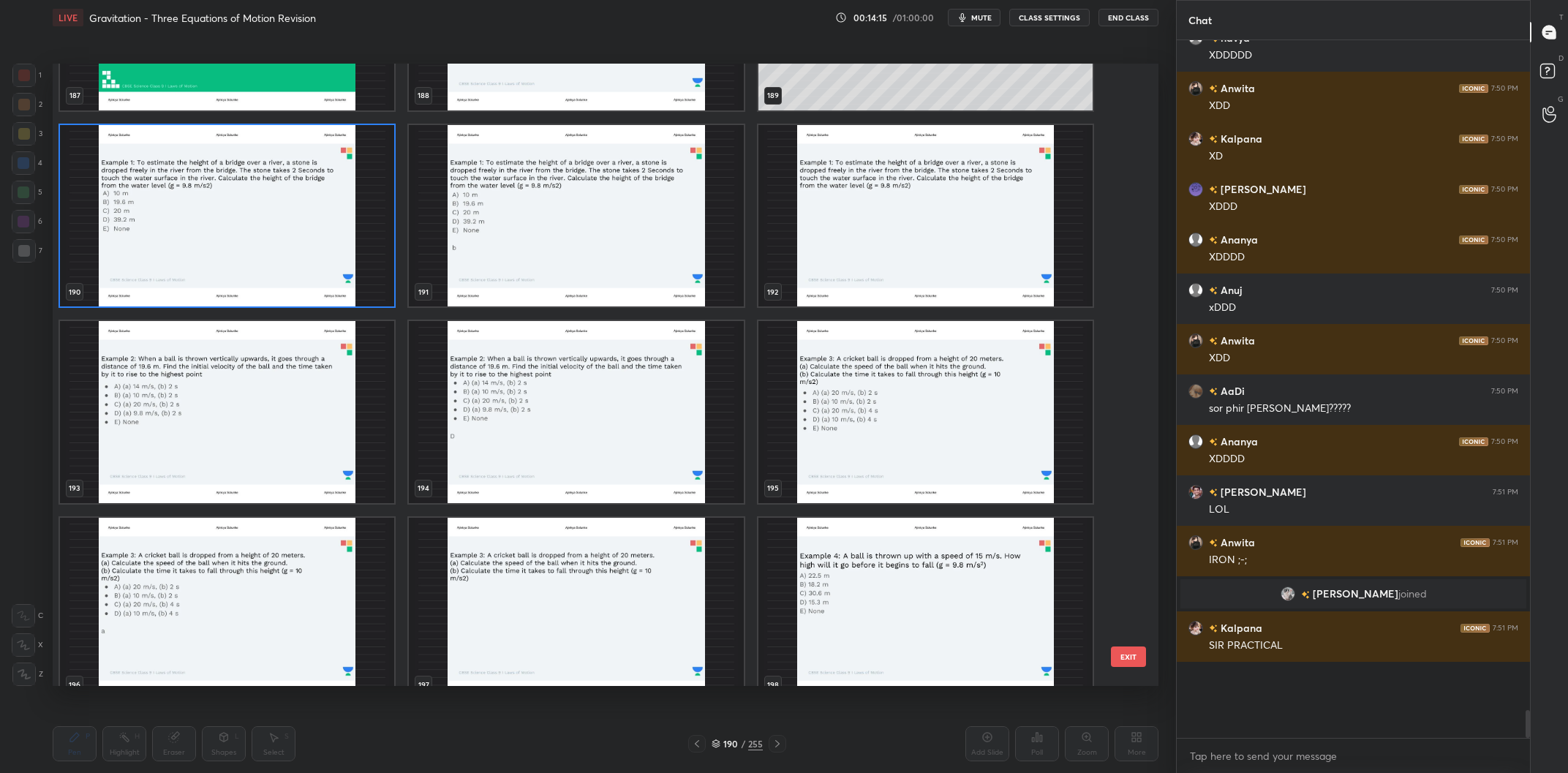
click at [252, 445] on img "grid" at bounding box center [226, 412] width 334 height 182
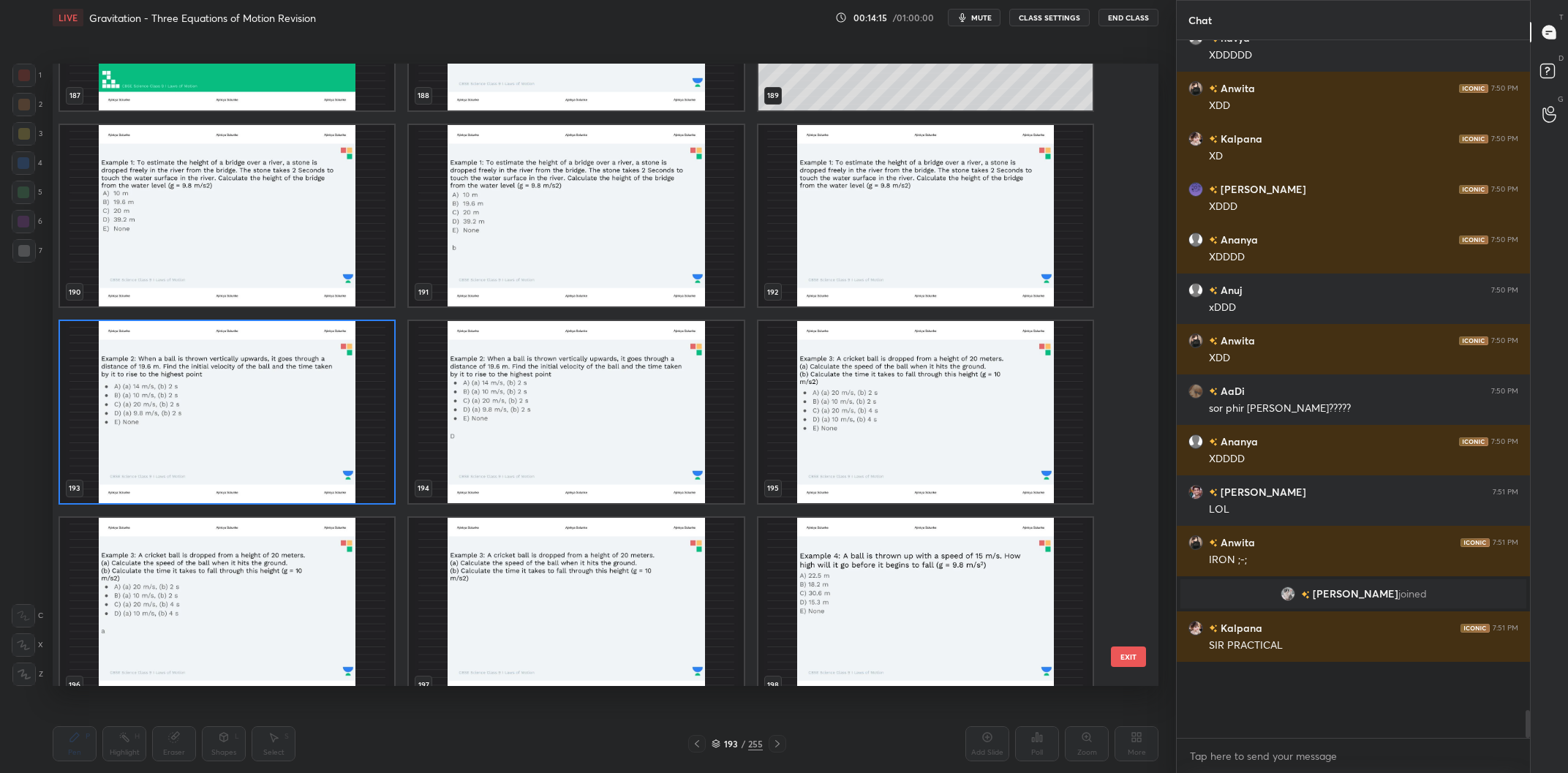
click at [252, 445] on img "grid" at bounding box center [226, 412] width 334 height 182
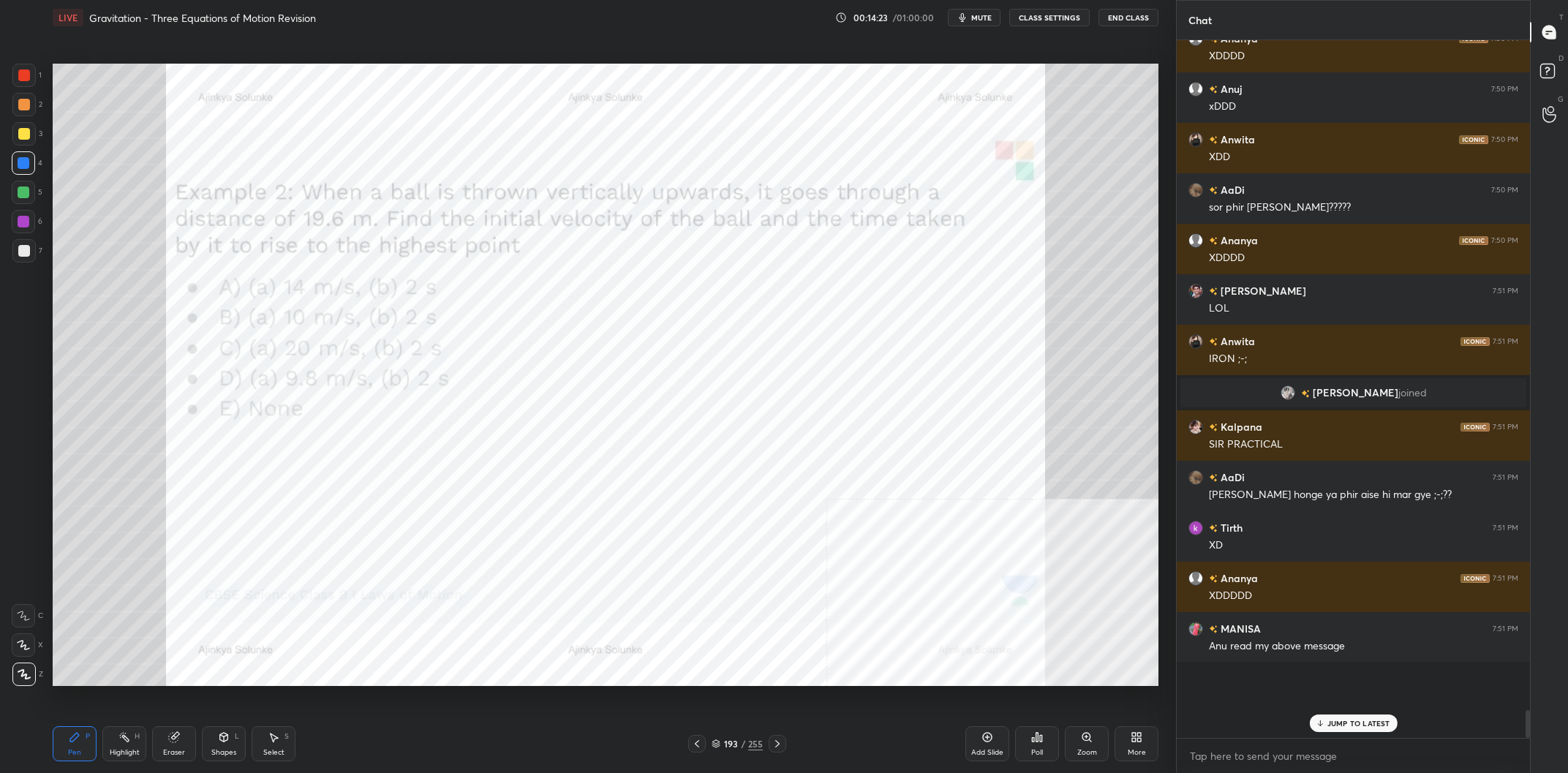
scroll to position [15072, 0]
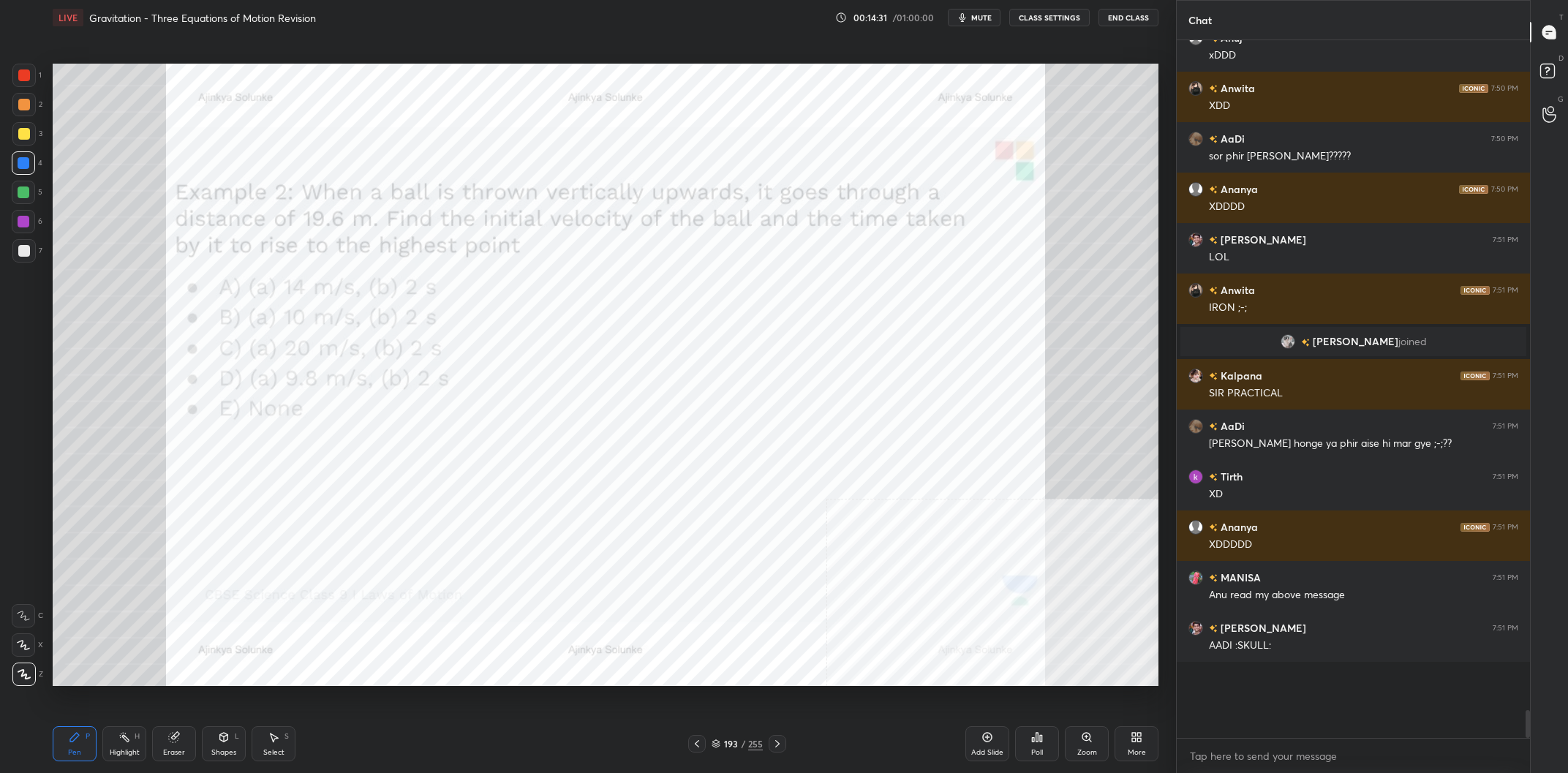
click at [30, 106] on div at bounding box center [24, 104] width 23 height 23
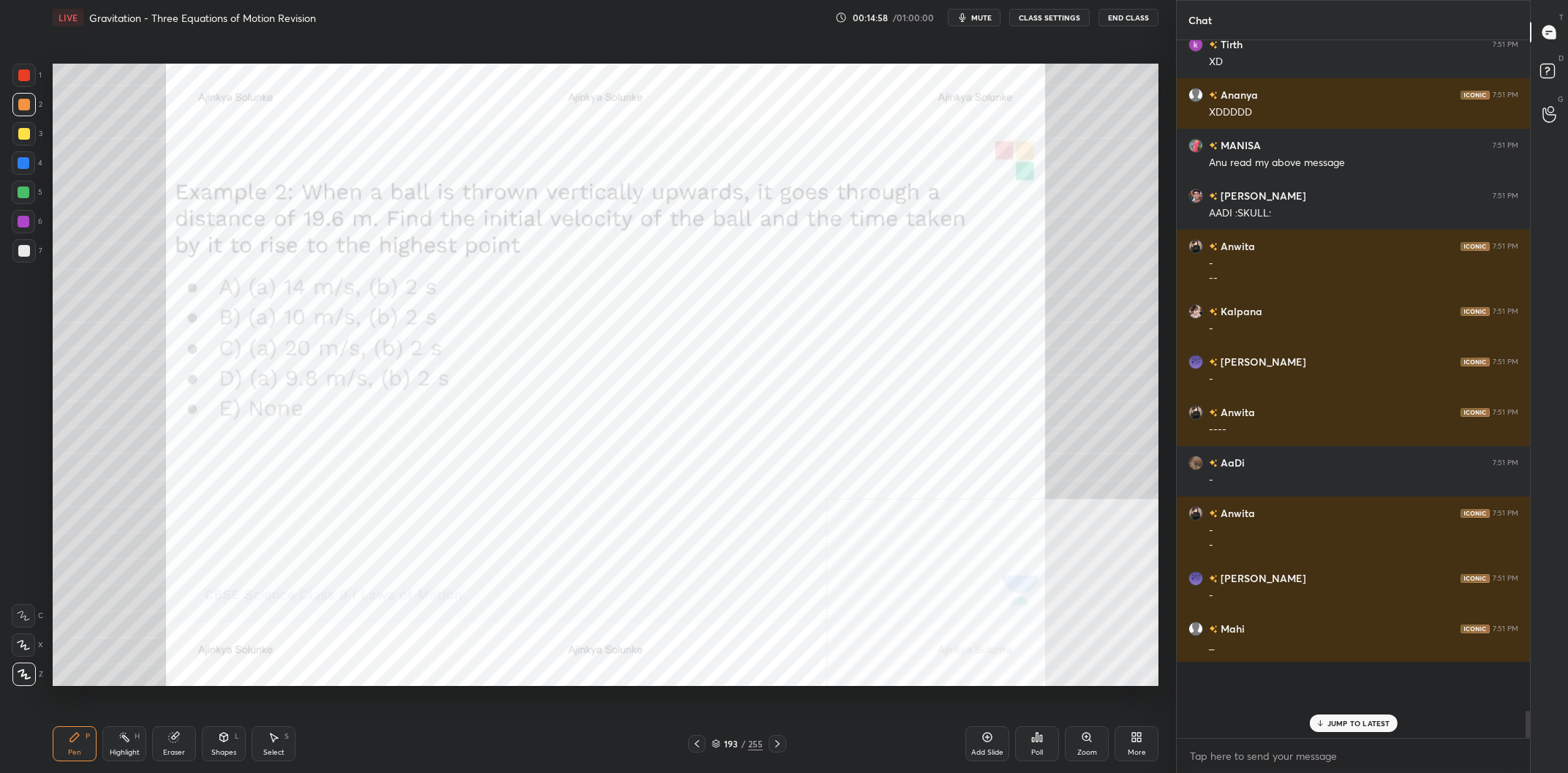
scroll to position [15569, 0]
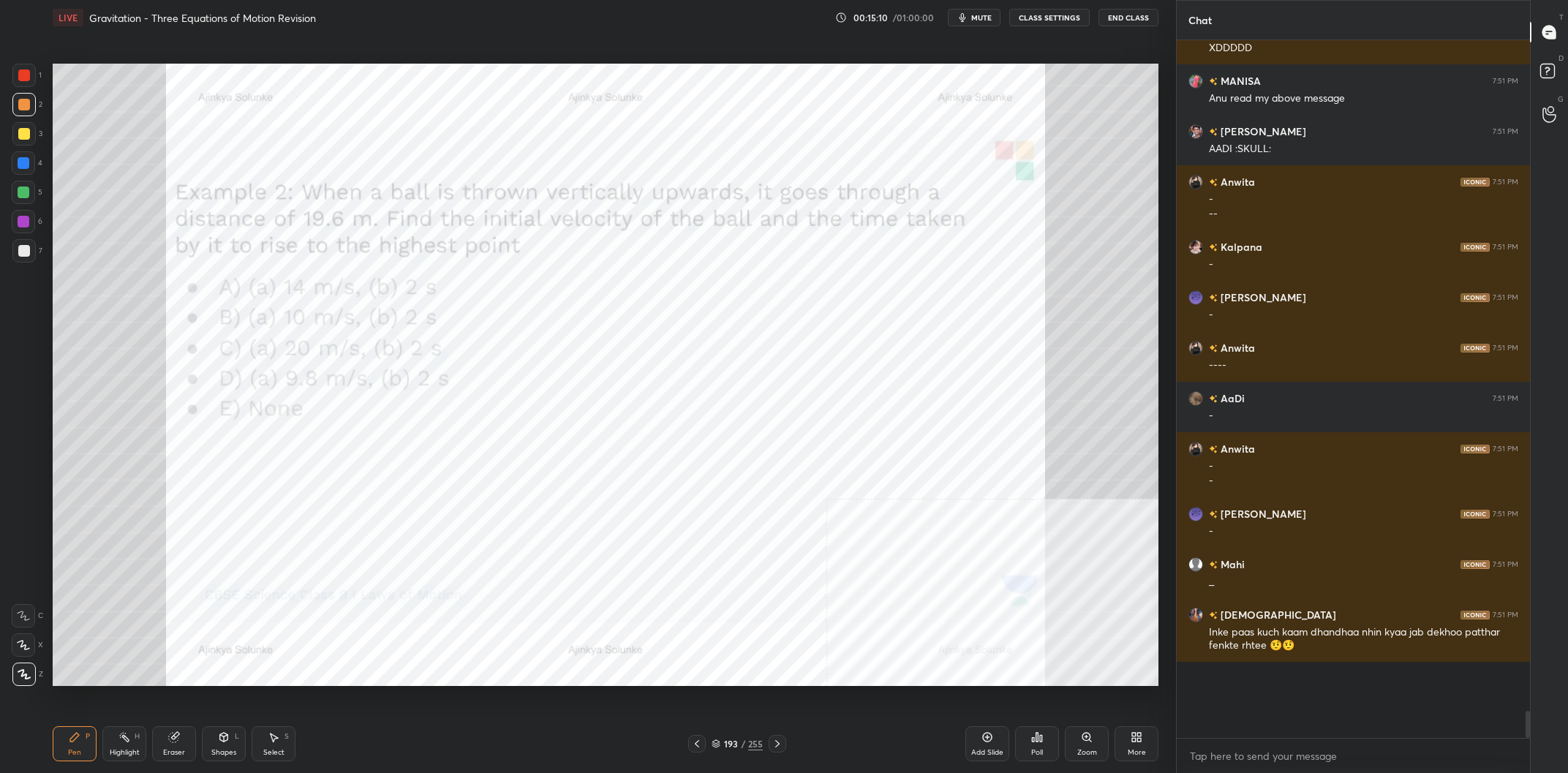
click at [23, 193] on div at bounding box center [23, 193] width 12 height 12
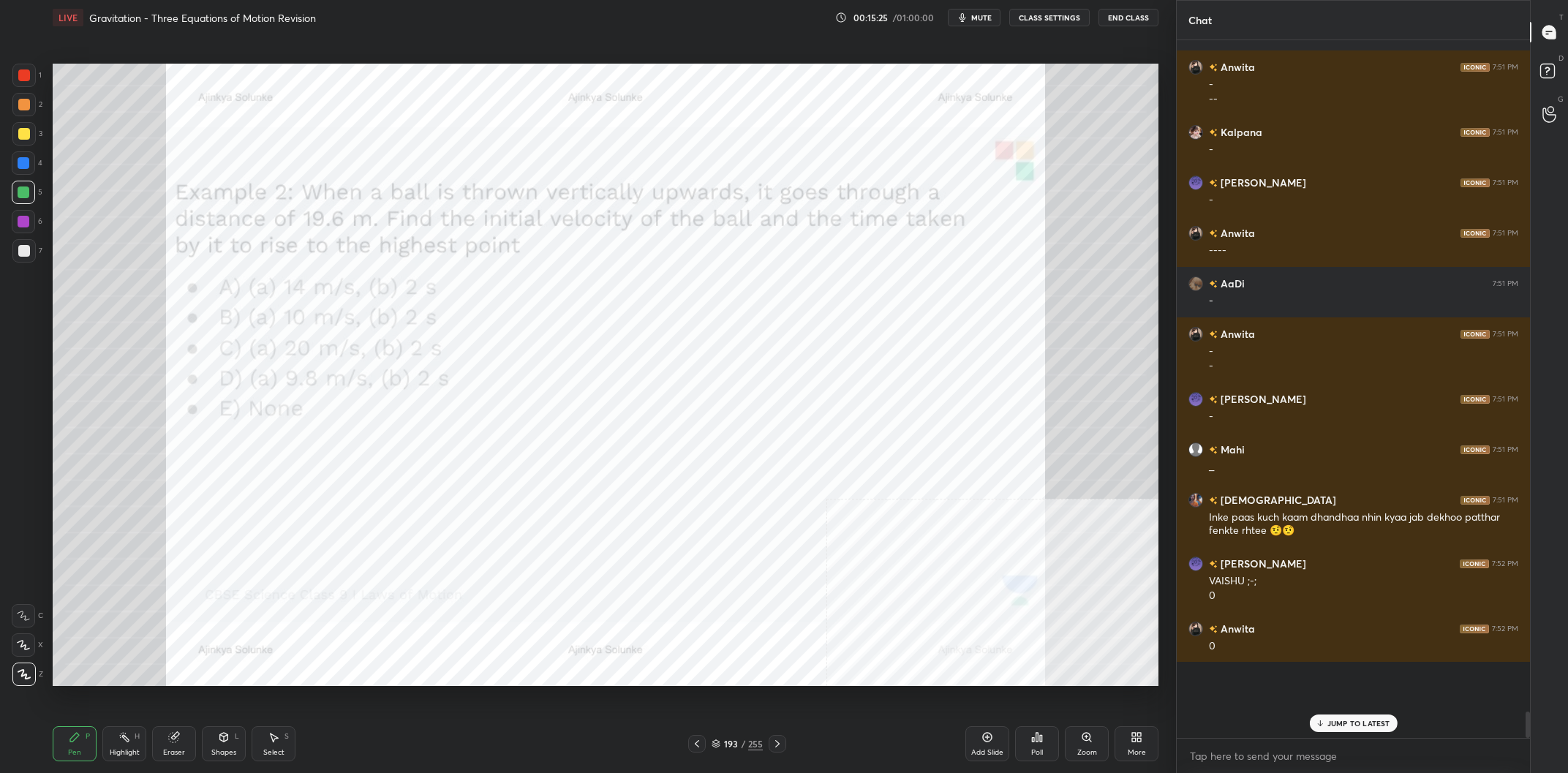
scroll to position [15718, 0]
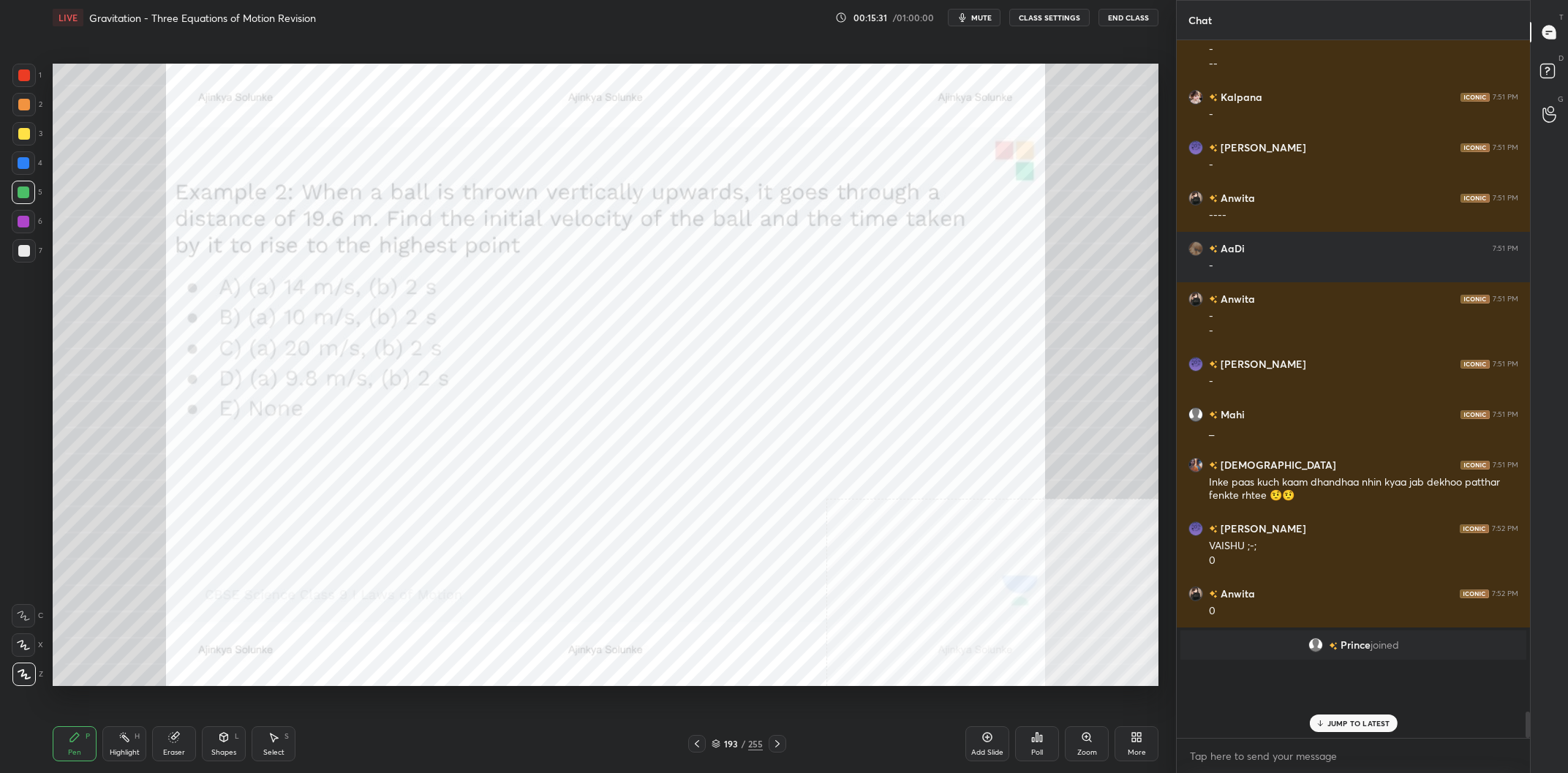
click at [28, 158] on div at bounding box center [23, 163] width 12 height 12
click at [28, 107] on div at bounding box center [24, 105] width 12 height 12
click at [27, 190] on div at bounding box center [23, 193] width 12 height 12
click at [25, 222] on div at bounding box center [23, 222] width 12 height 12
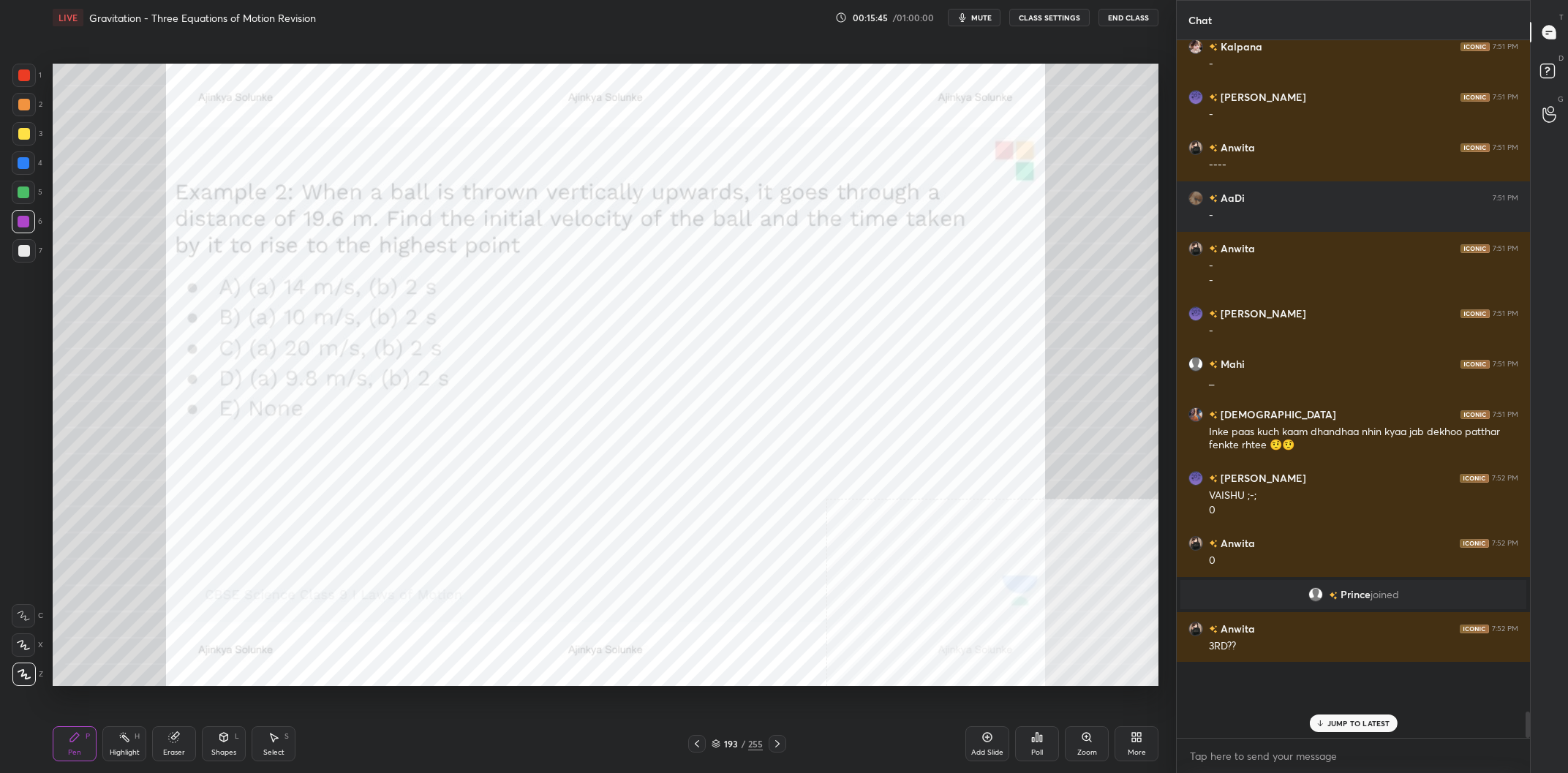
click at [19, 167] on div at bounding box center [23, 163] width 12 height 12
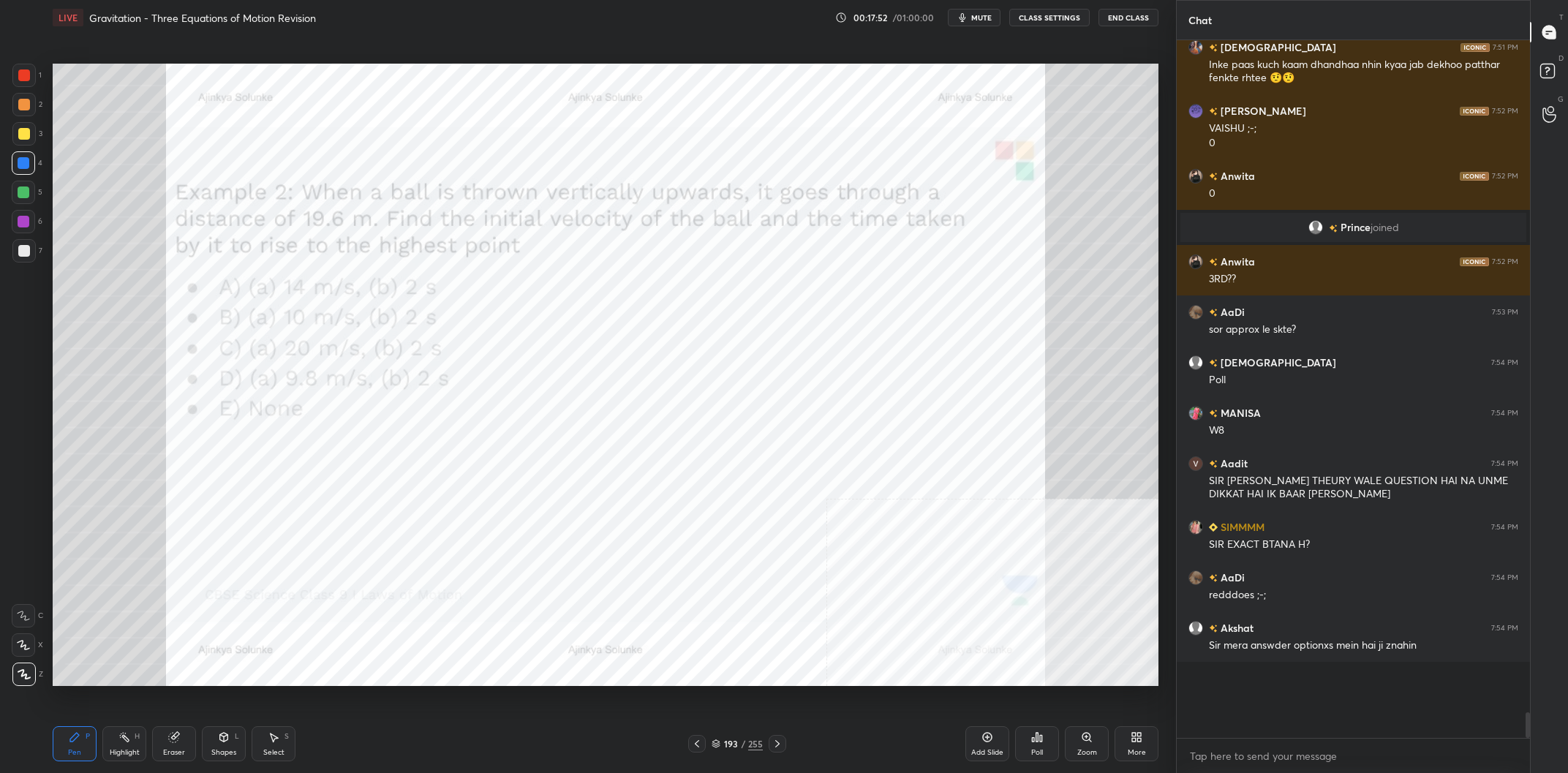
scroll to position [16187, 0]
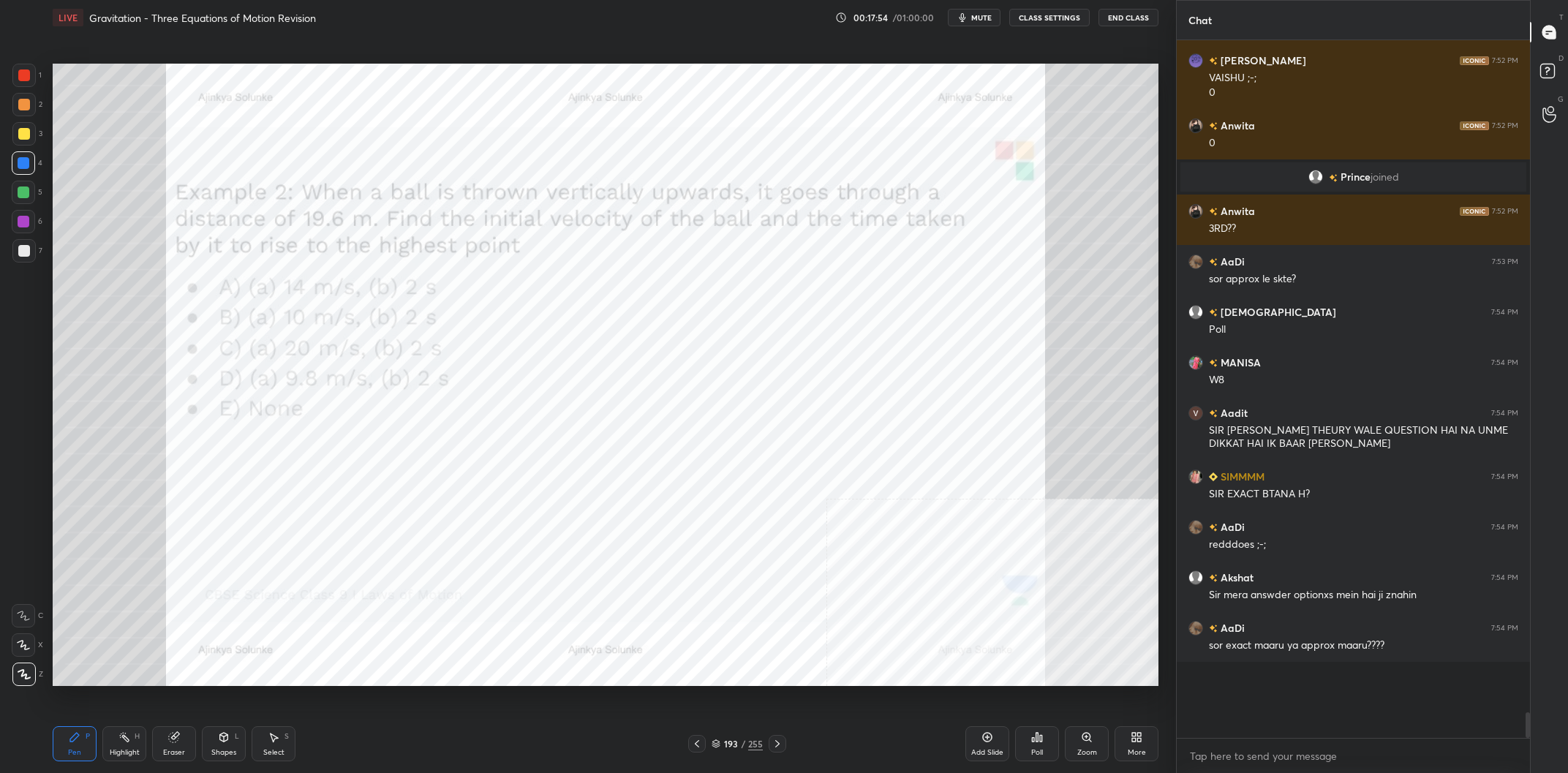
click at [136, 739] on div "H" at bounding box center [137, 736] width 5 height 7
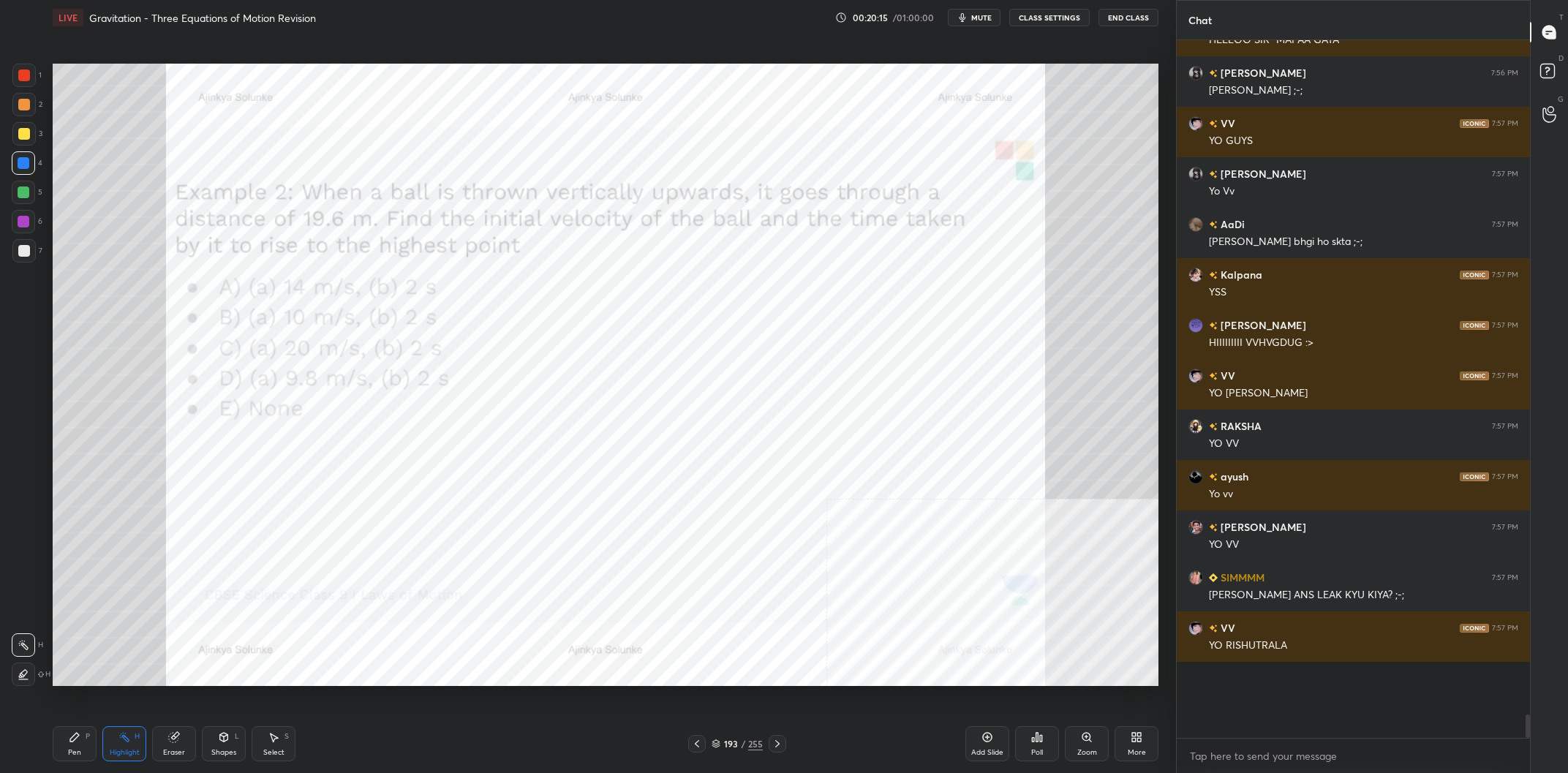
scroll to position [17727, 0]
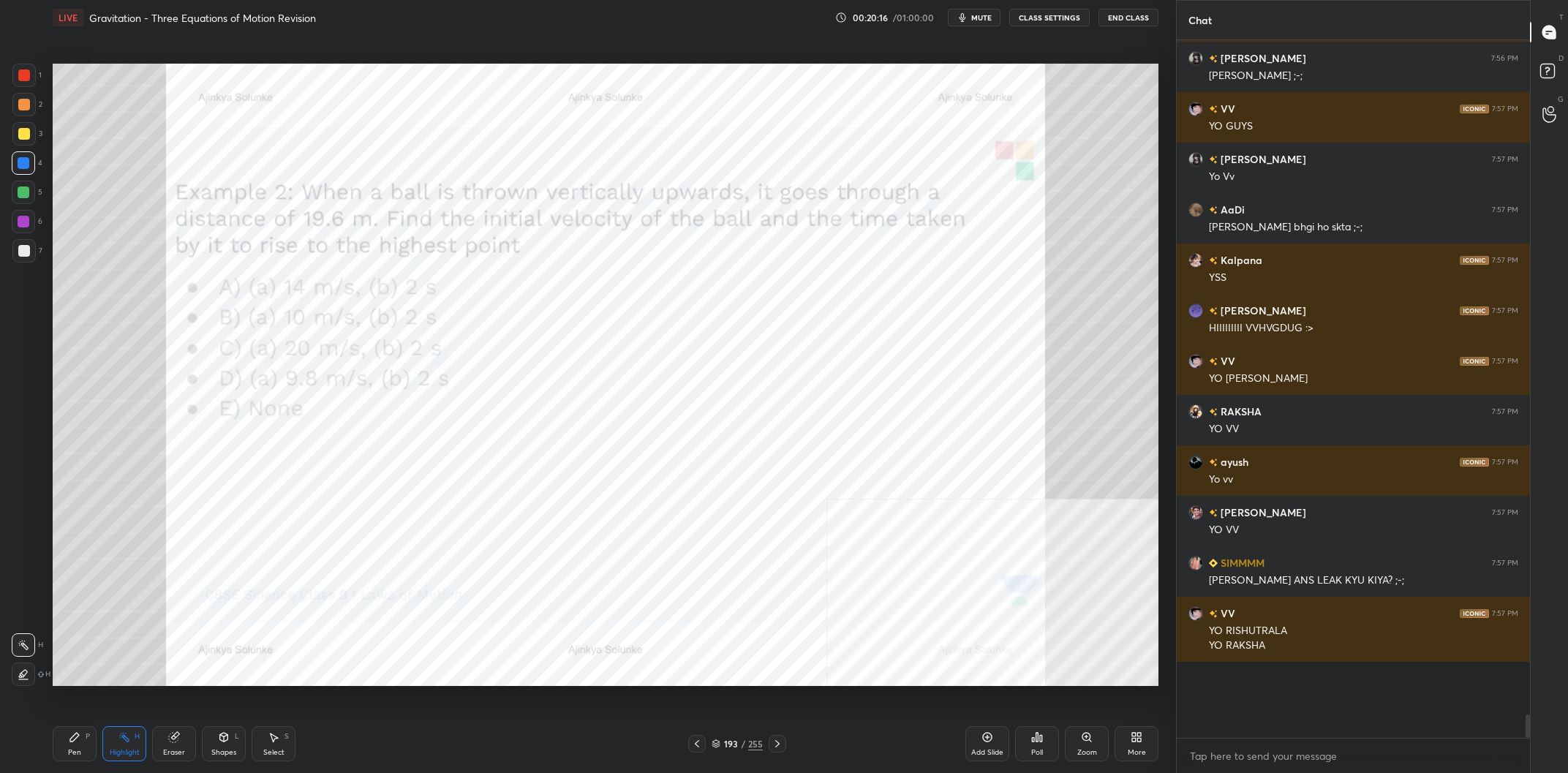
click at [1030, 748] on div "Poll" at bounding box center [1037, 743] width 44 height 35
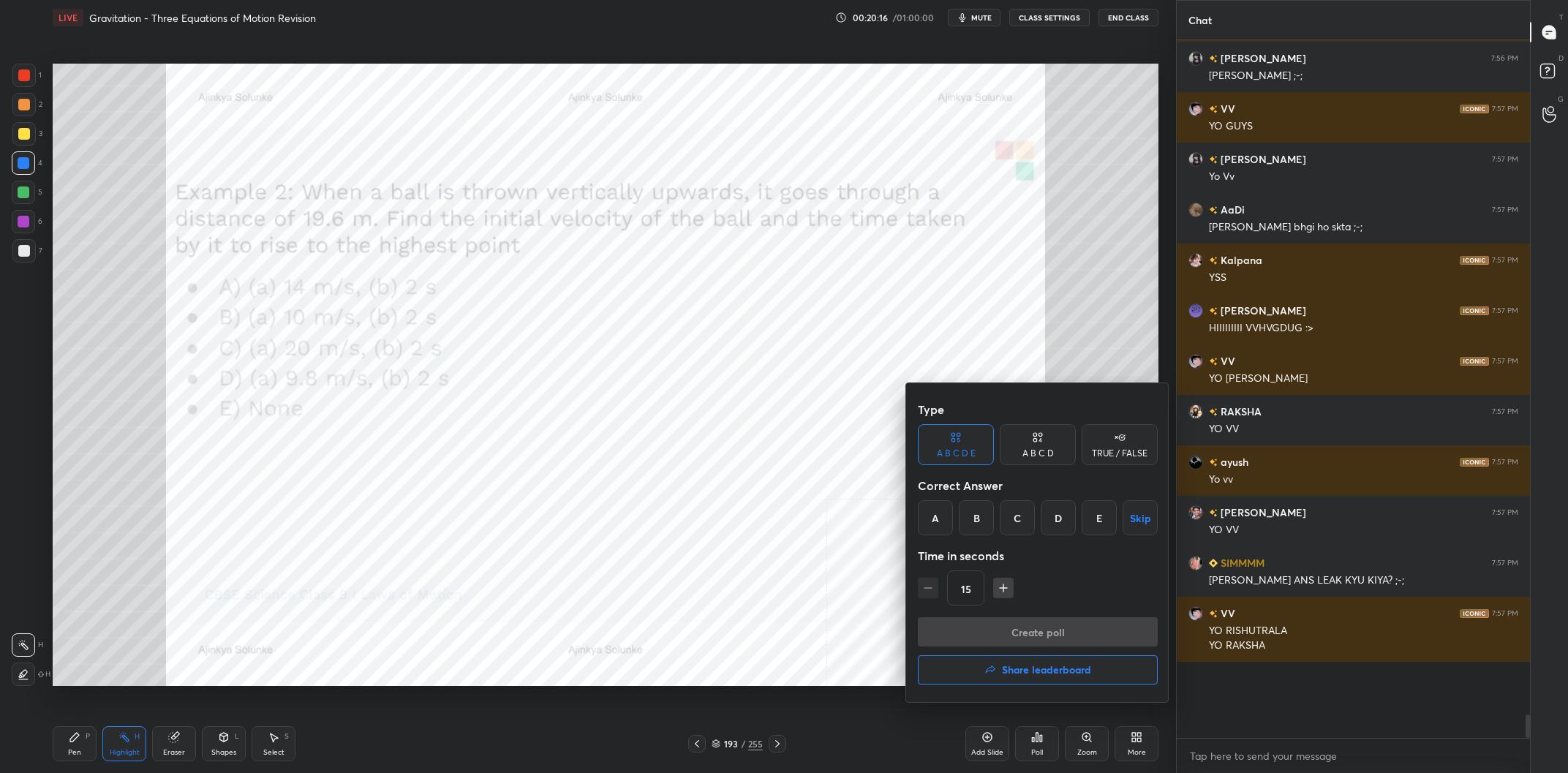
click at [958, 455] on div "A B C D E" at bounding box center [956, 453] width 39 height 9
click at [1115, 528] on div "E" at bounding box center [1099, 518] width 35 height 35
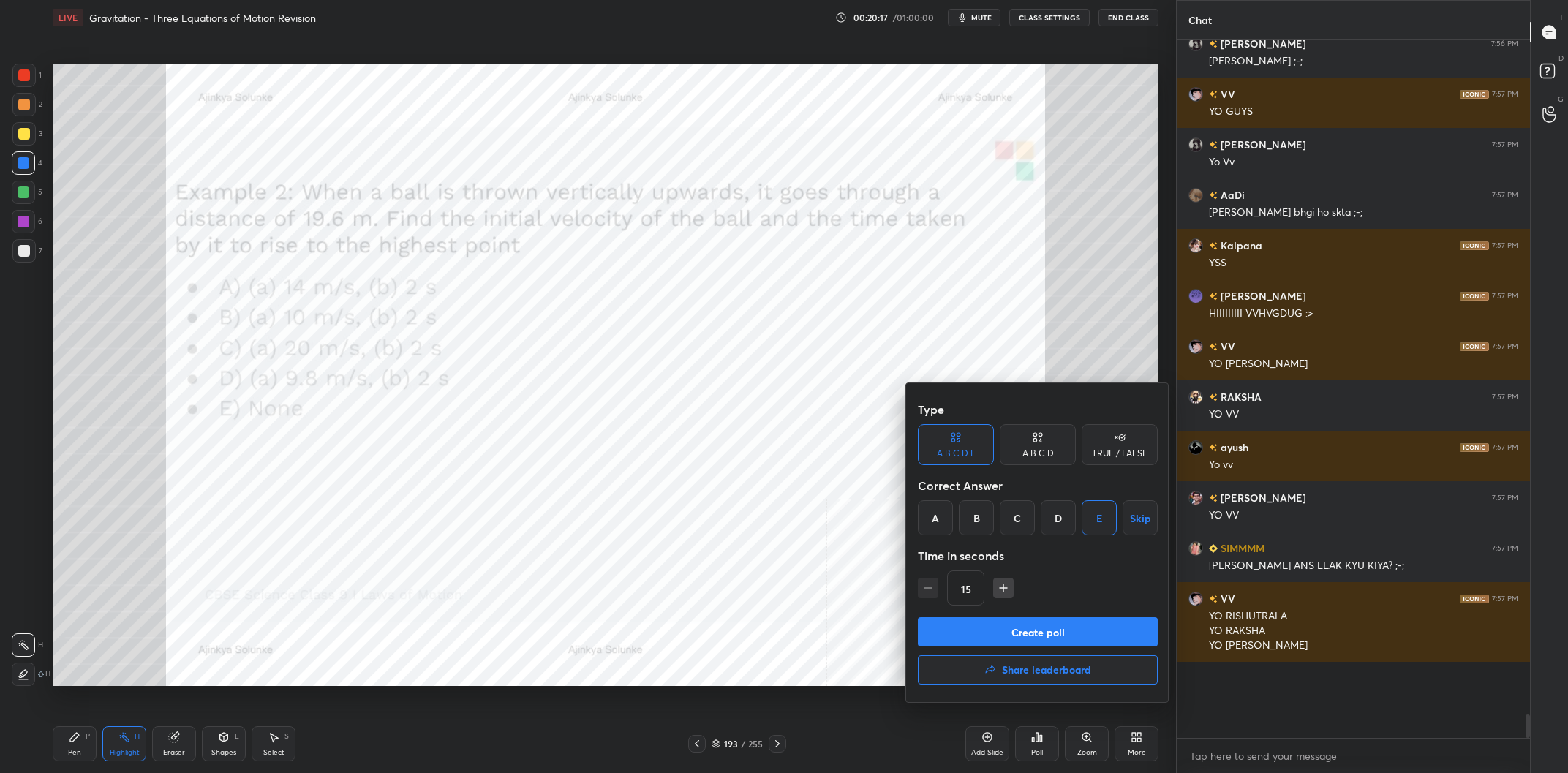
click at [1088, 627] on button "Create poll" at bounding box center [1037, 631] width 240 height 29
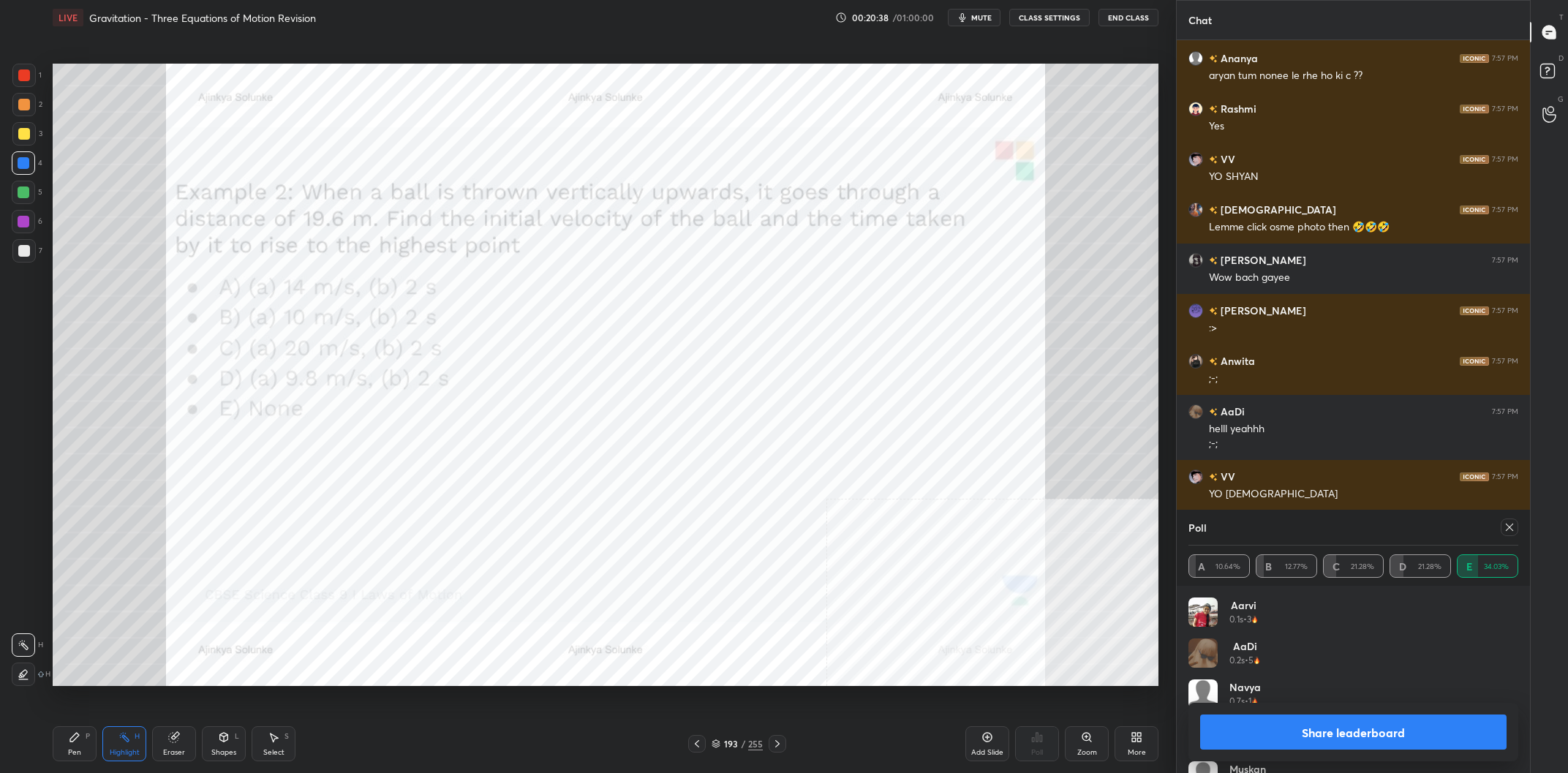
scroll to position [18412, 0]
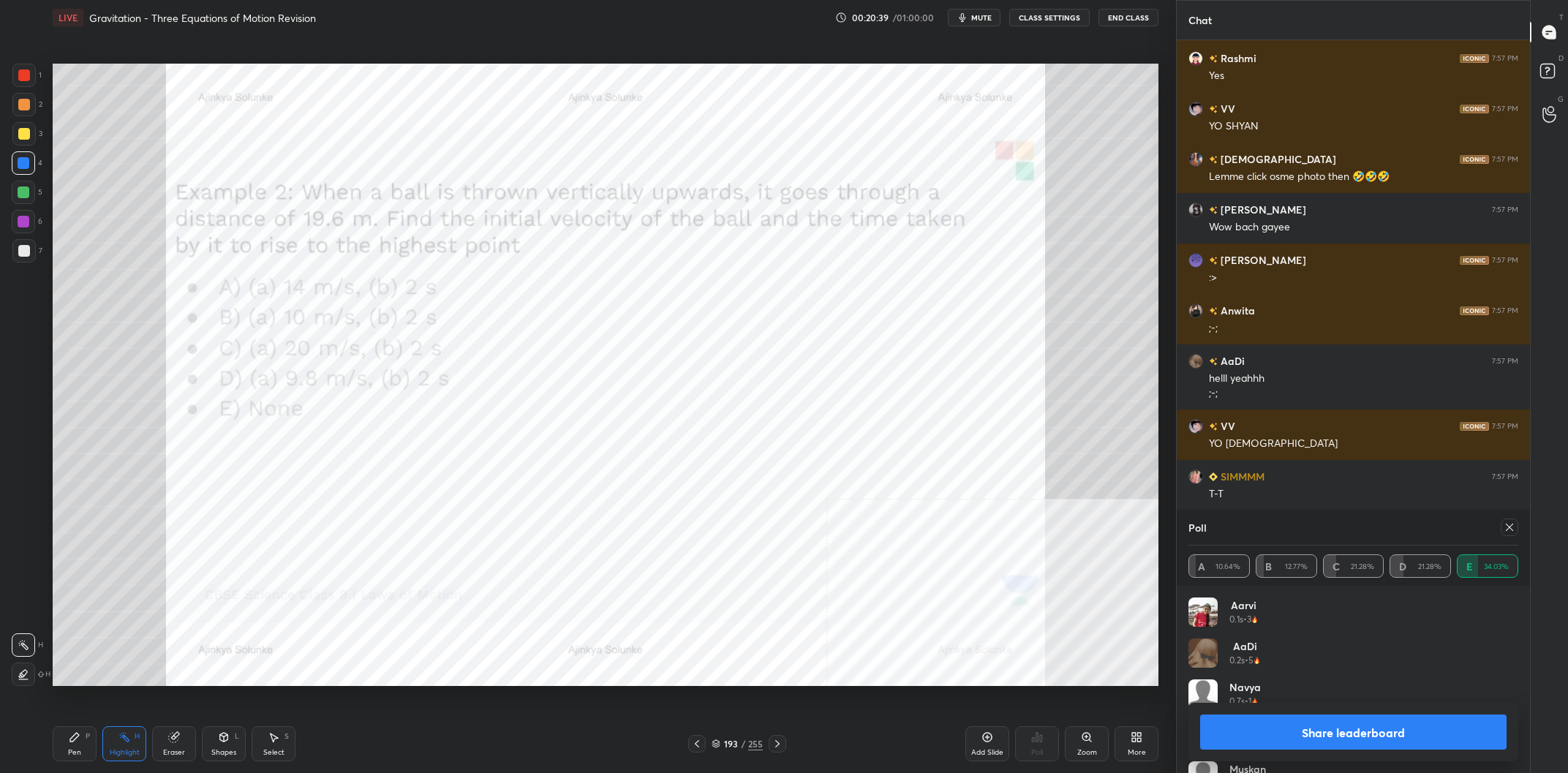
click at [1315, 740] on button "Share leaderboard" at bounding box center [1353, 731] width 306 height 35
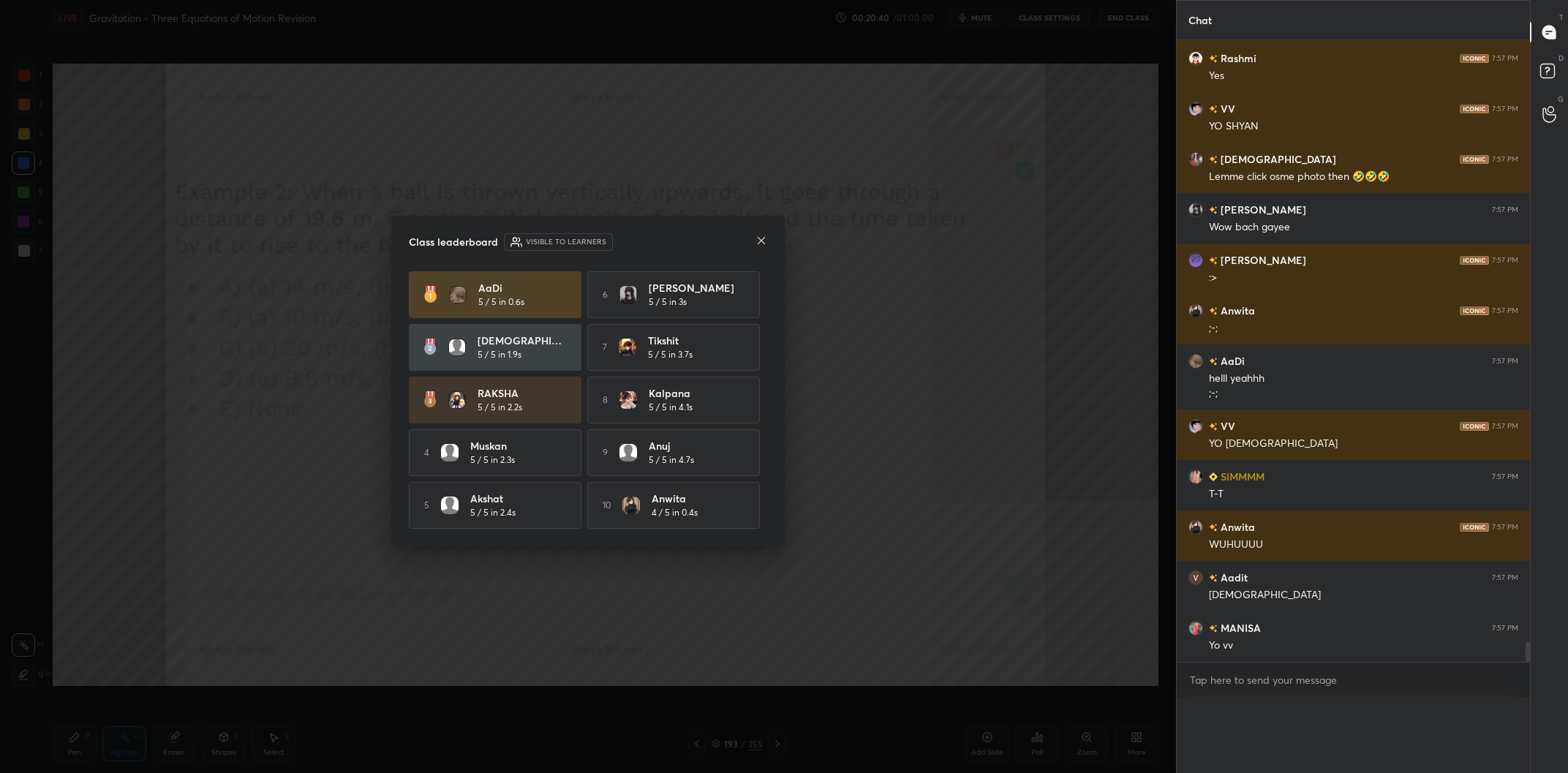
scroll to position [0, 0]
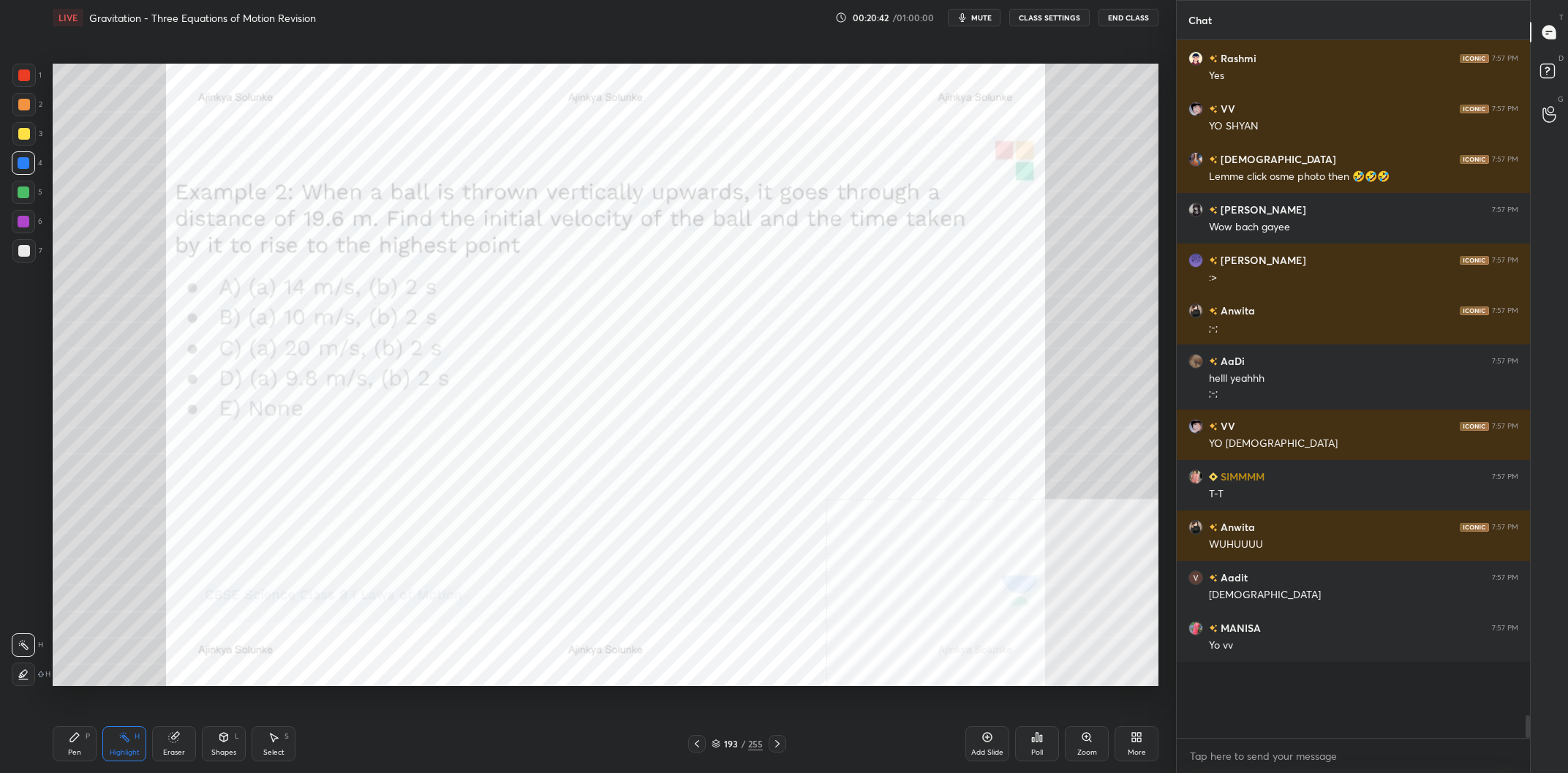
click at [60, 754] on div "Pen P" at bounding box center [74, 743] width 44 height 35
click at [66, 747] on div "Pen P" at bounding box center [74, 743] width 44 height 35
click at [25, 209] on div "5" at bounding box center [27, 195] width 31 height 29
click at [25, 217] on div at bounding box center [23, 222] width 12 height 12
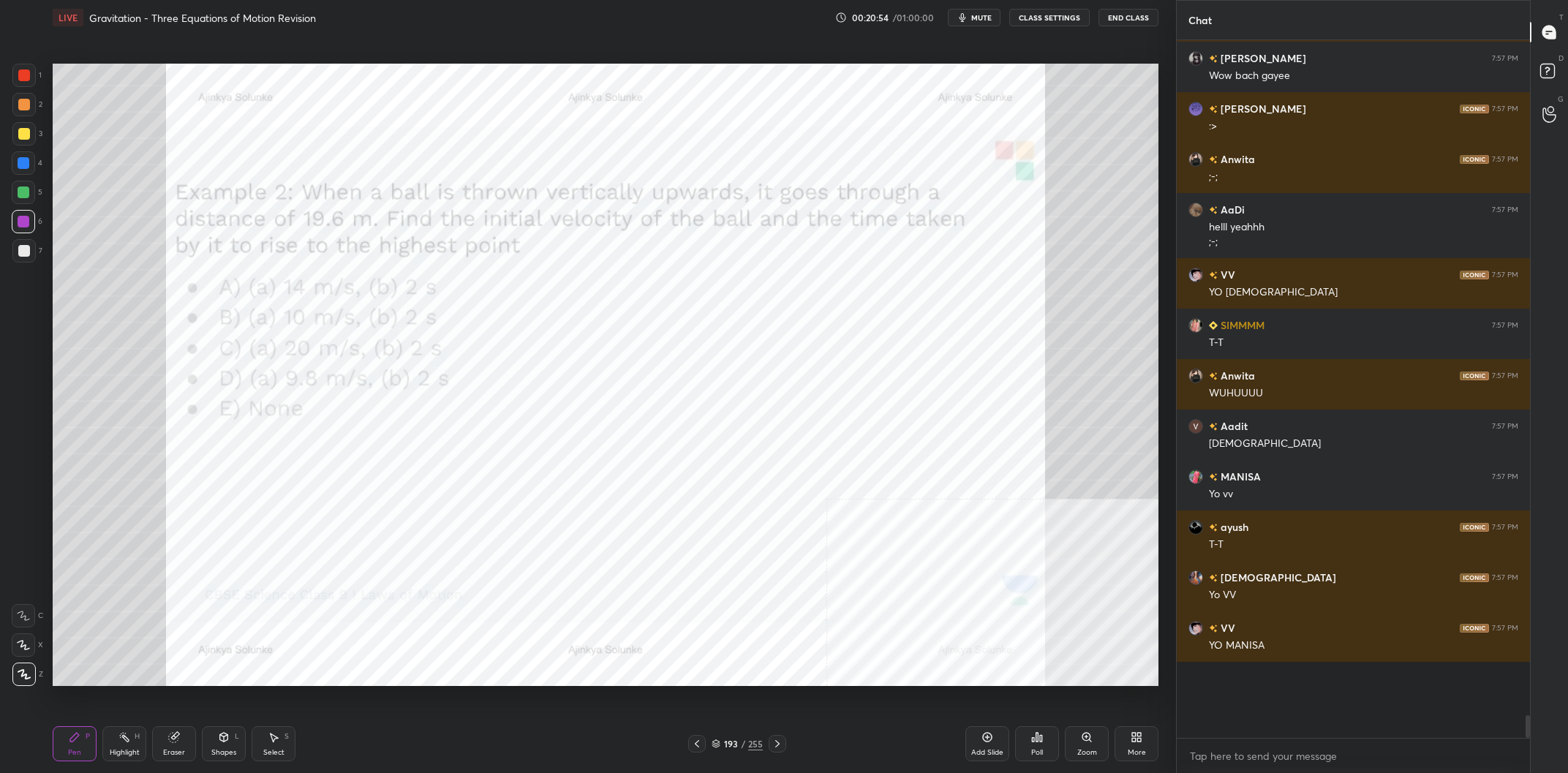
scroll to position [18613, 0]
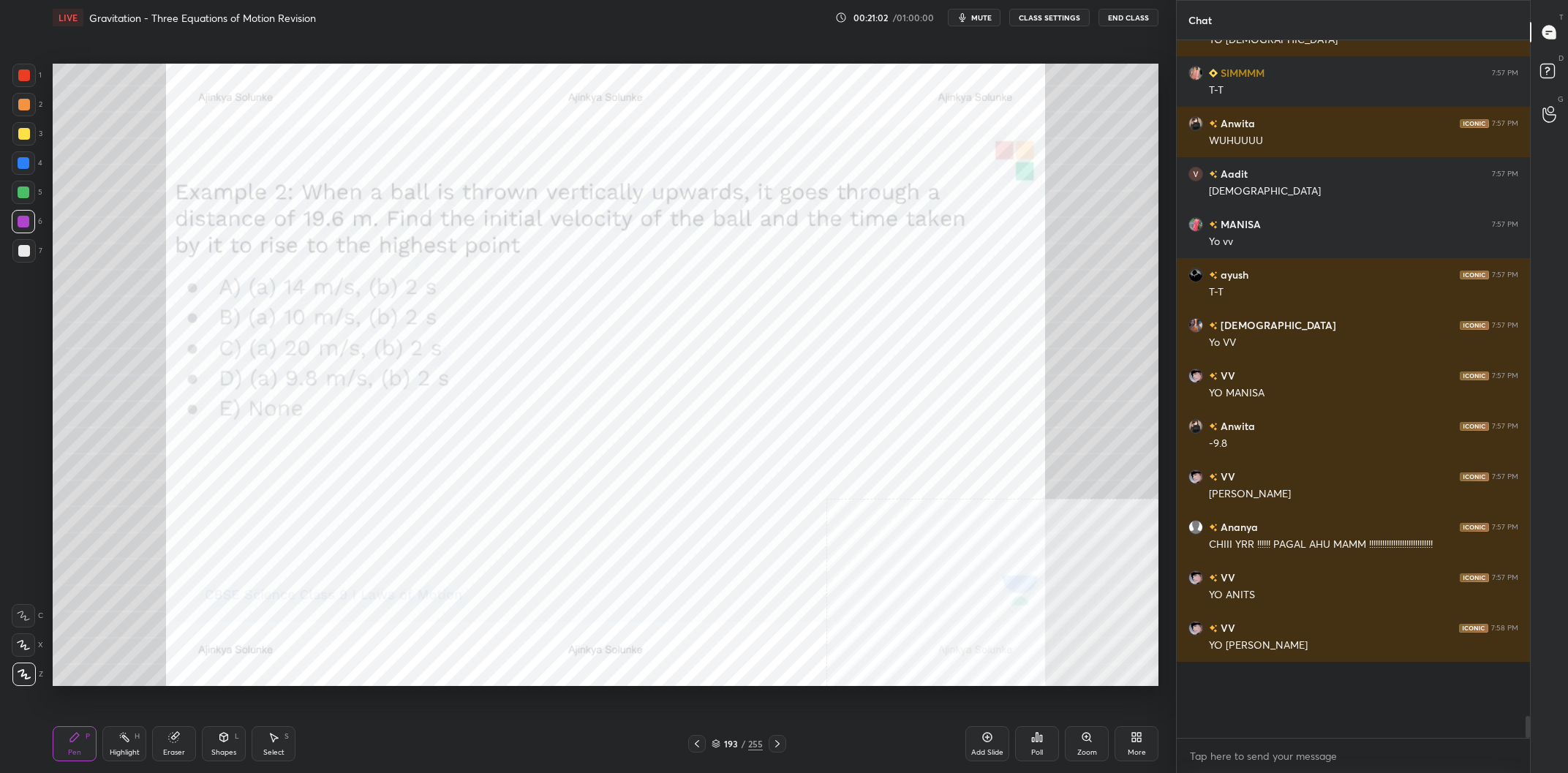
click at [110, 754] on div "Highlight" at bounding box center [125, 752] width 30 height 7
click at [111, 754] on div "Highlight" at bounding box center [125, 752] width 30 height 7
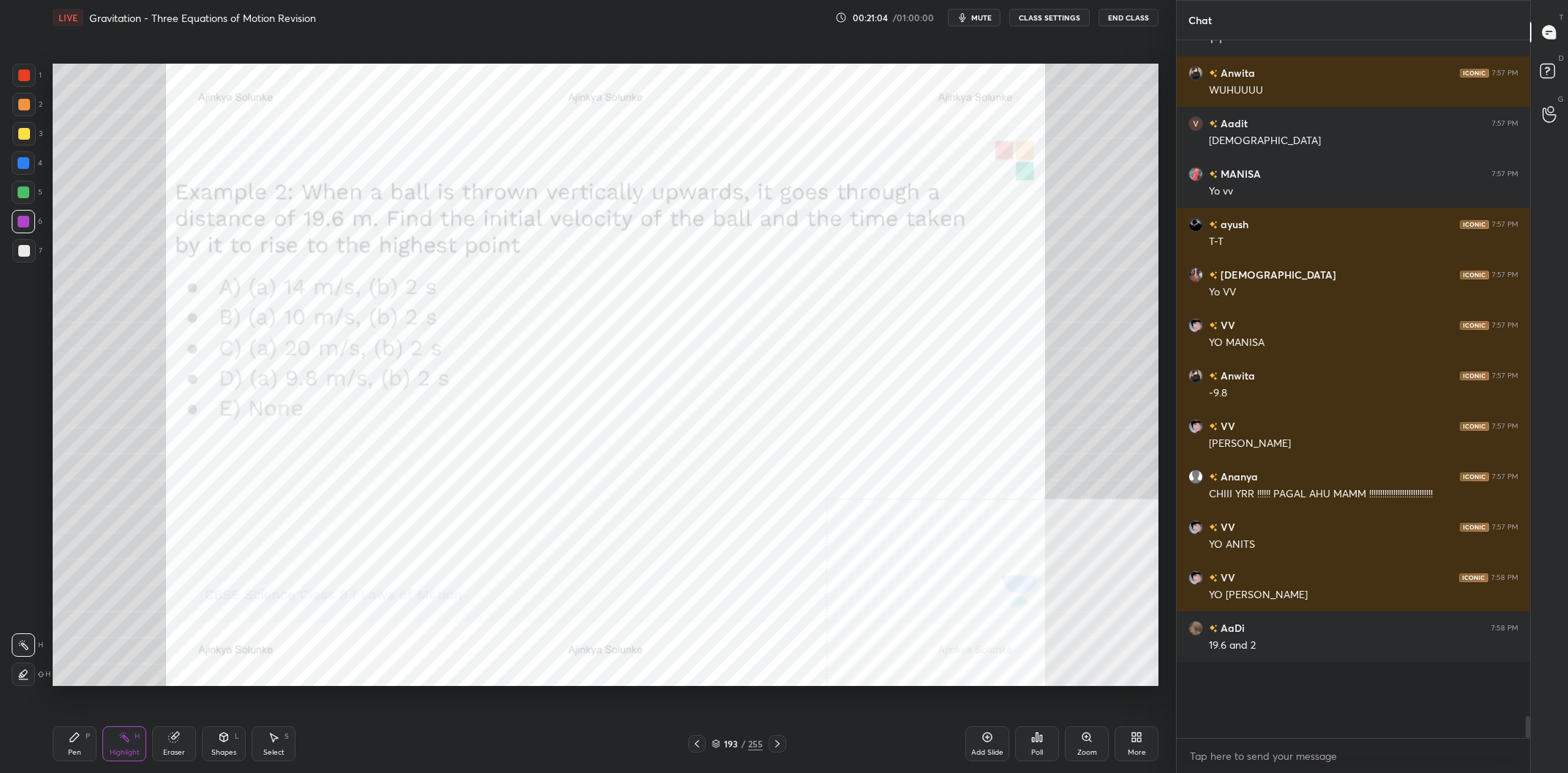
click at [86, 740] on div "P" at bounding box center [88, 736] width 4 height 7
click at [86, 743] on div "Pen P" at bounding box center [74, 743] width 44 height 35
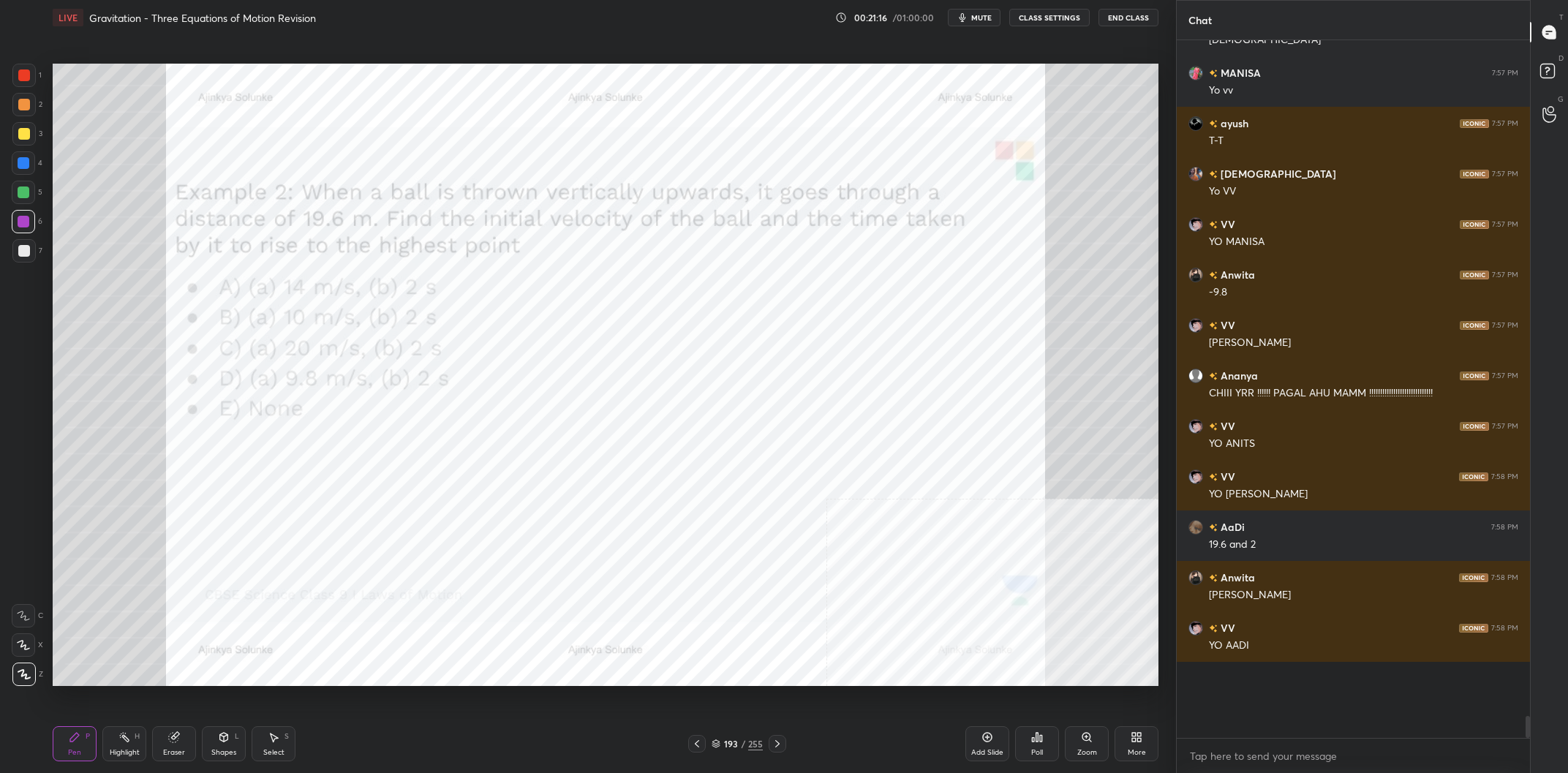
scroll to position [19017, 0]
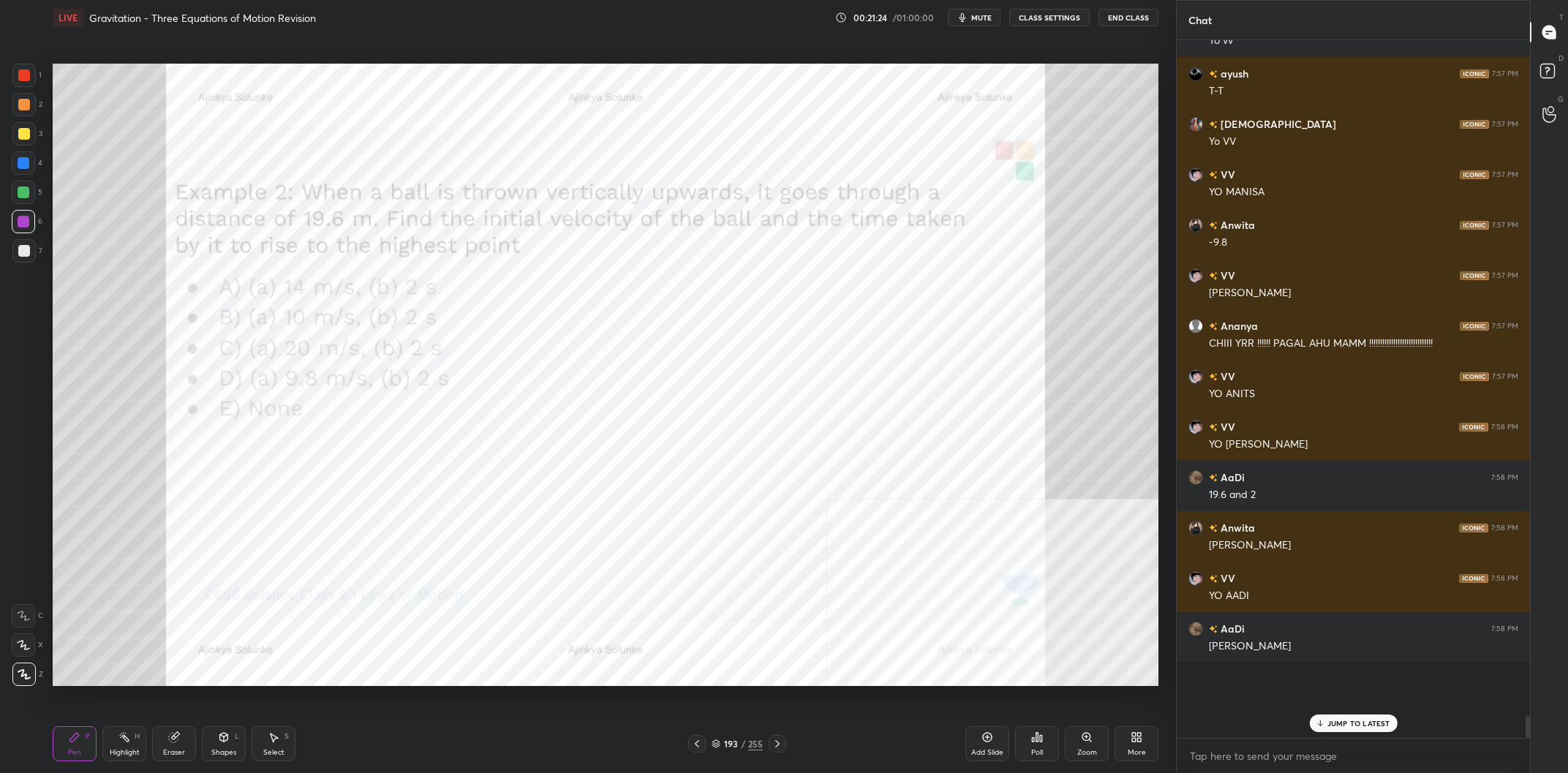
click at [17, 168] on div at bounding box center [23, 163] width 23 height 23
click at [18, 168] on div at bounding box center [23, 163] width 23 height 23
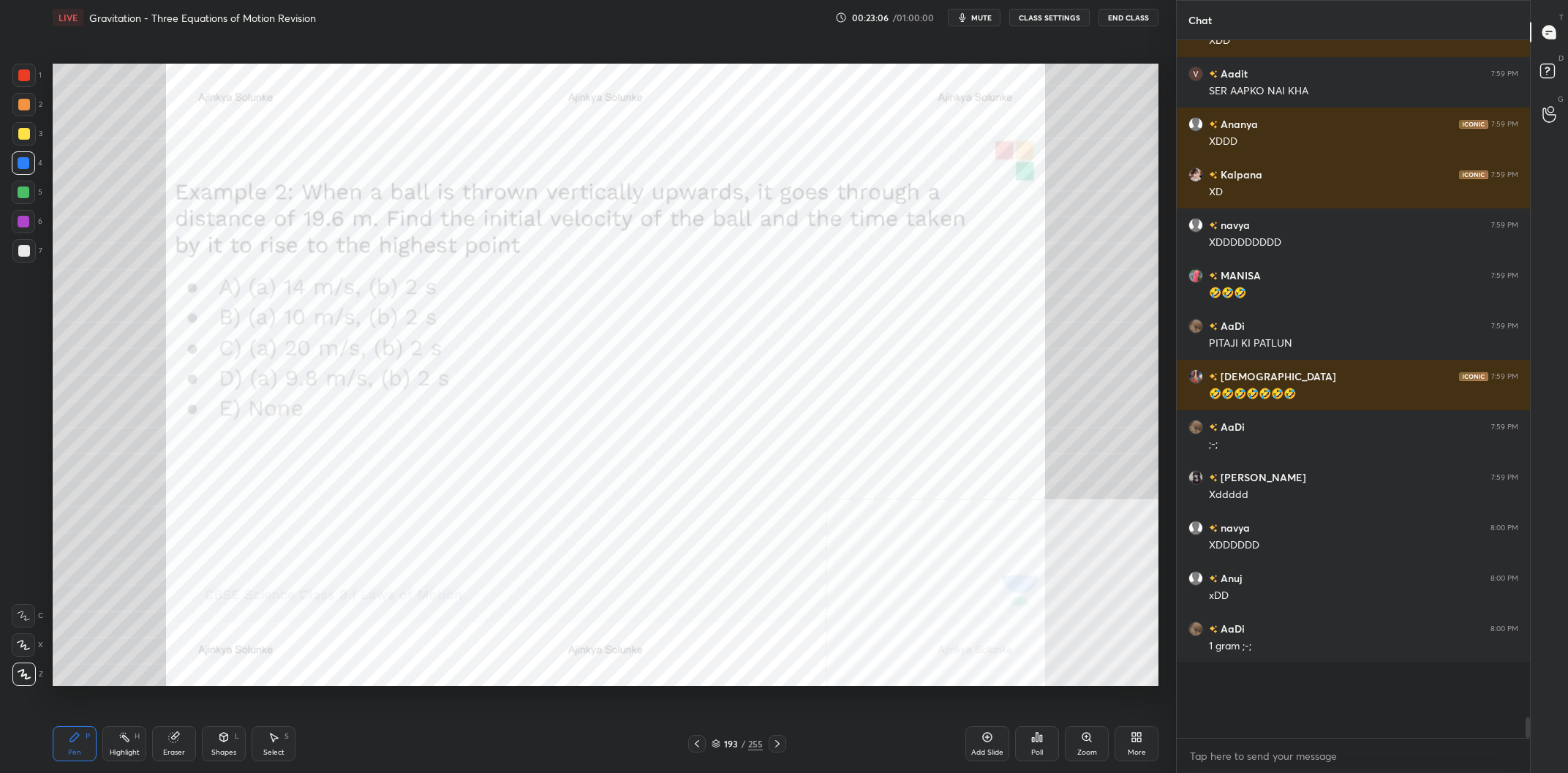
scroll to position [20725, 0]
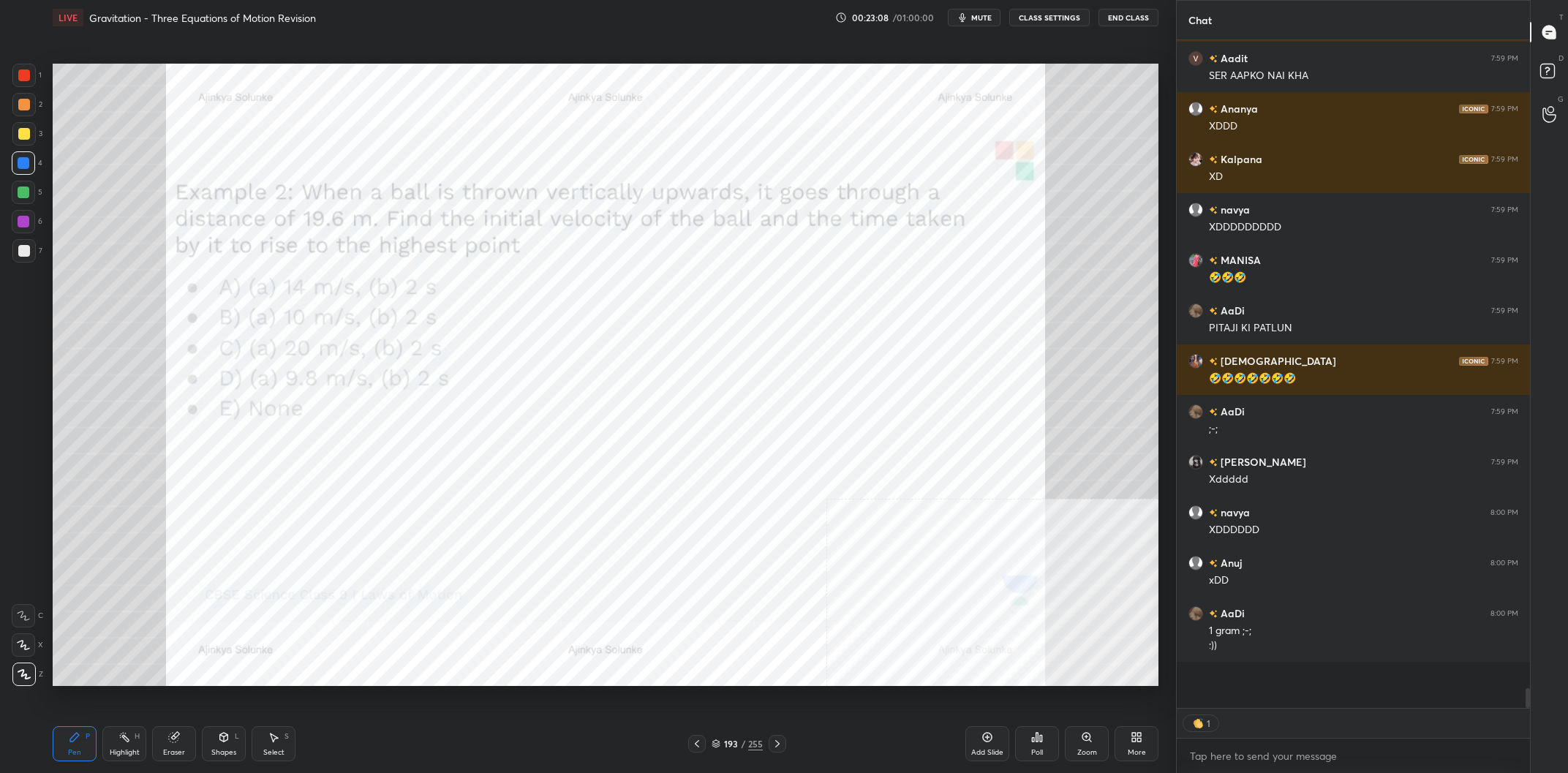
click at [723, 738] on div "193 / 255" at bounding box center [737, 744] width 52 height 13
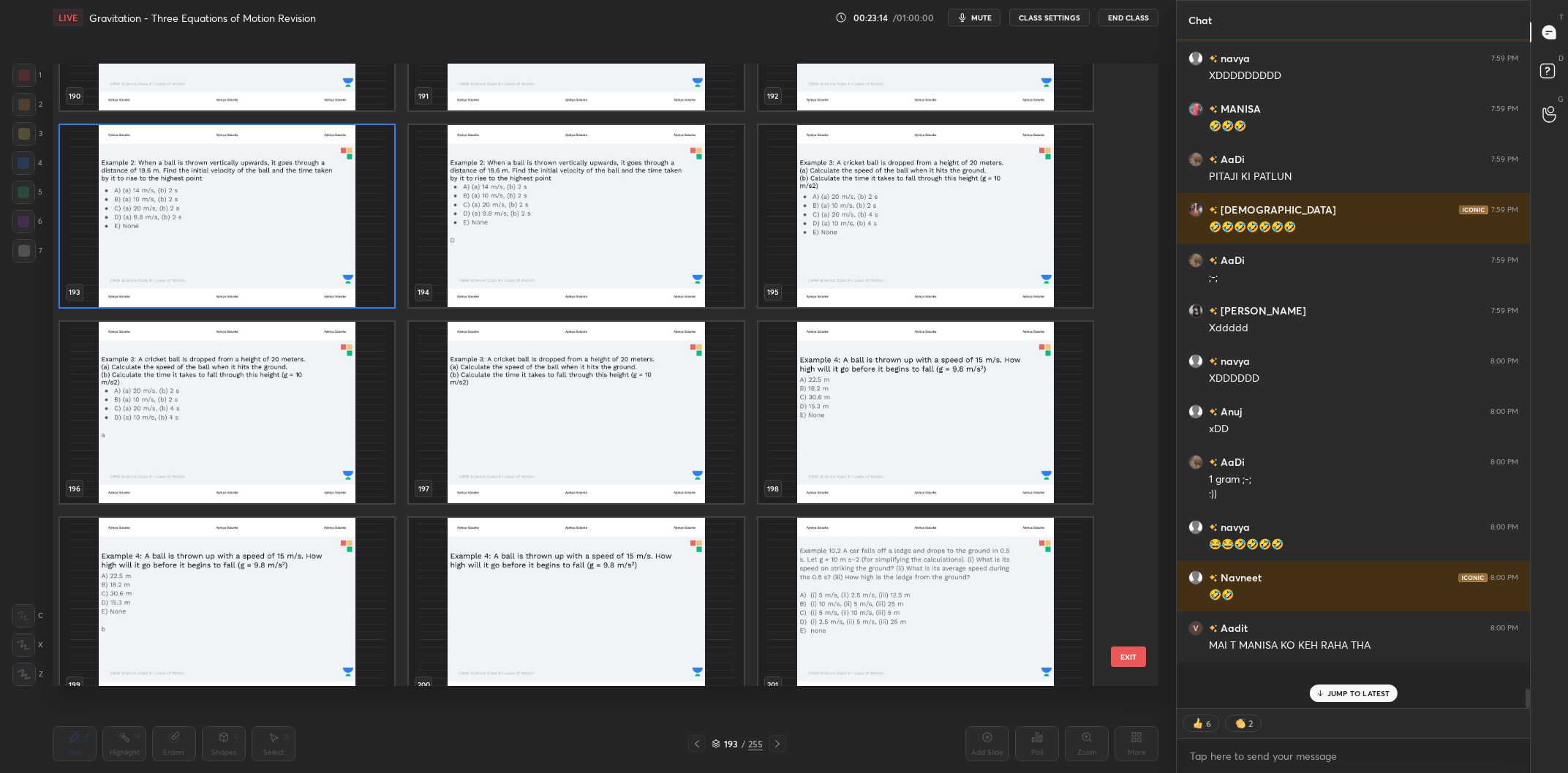
scroll to position [20926, 0]
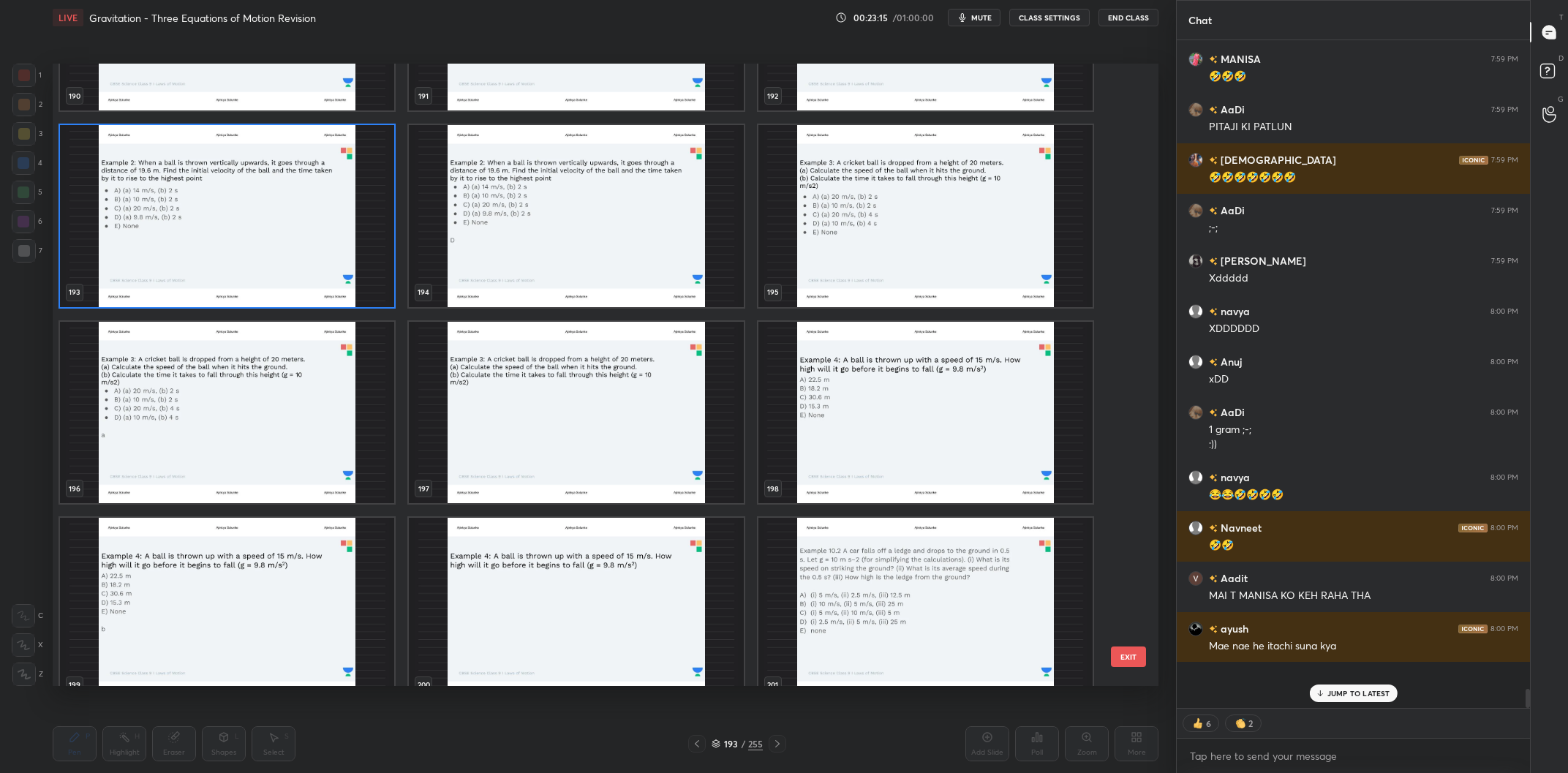
click at [911, 229] on img "grid" at bounding box center [925, 216] width 334 height 182
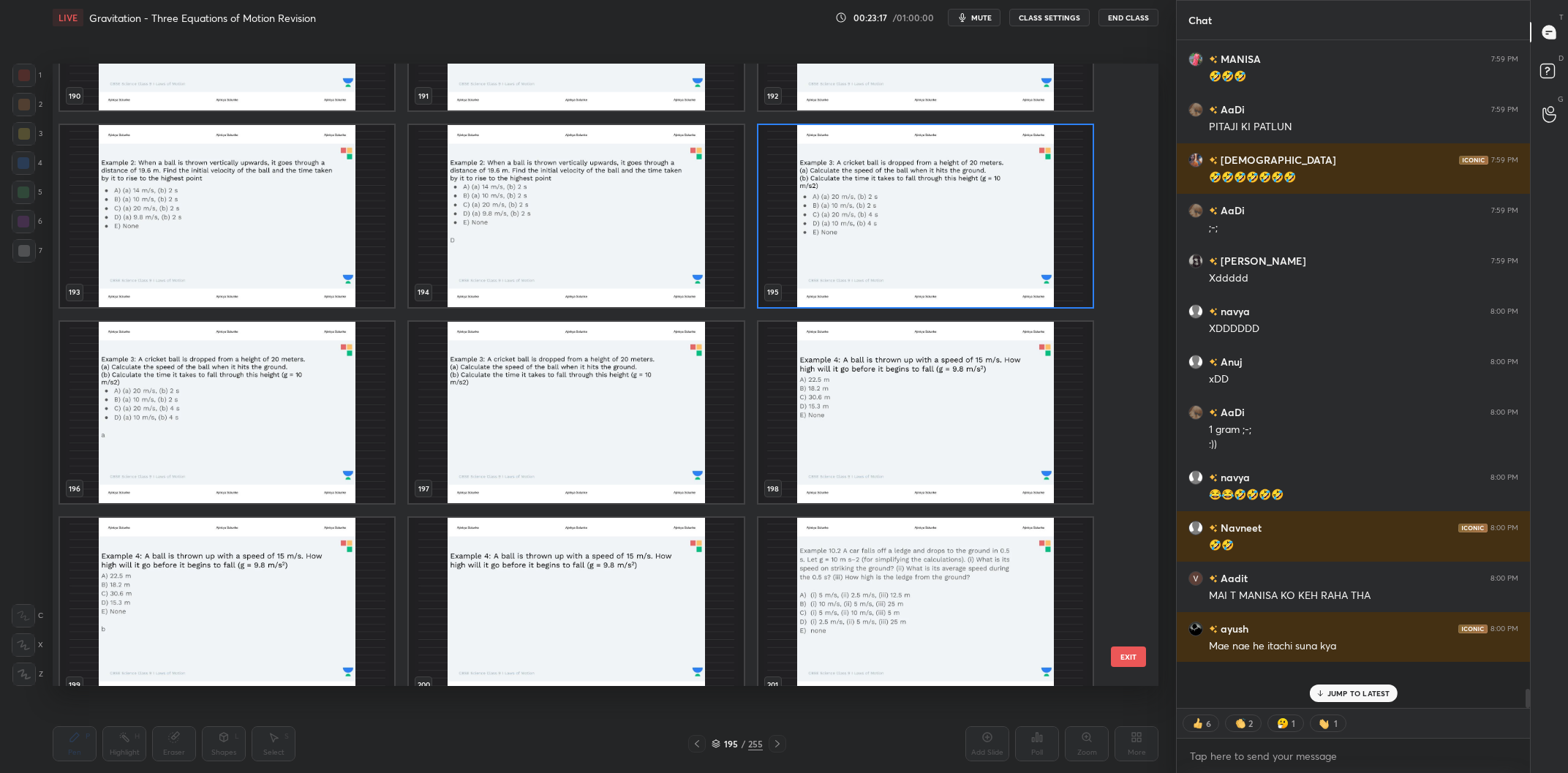
click at [911, 229] on img "grid" at bounding box center [925, 216] width 334 height 182
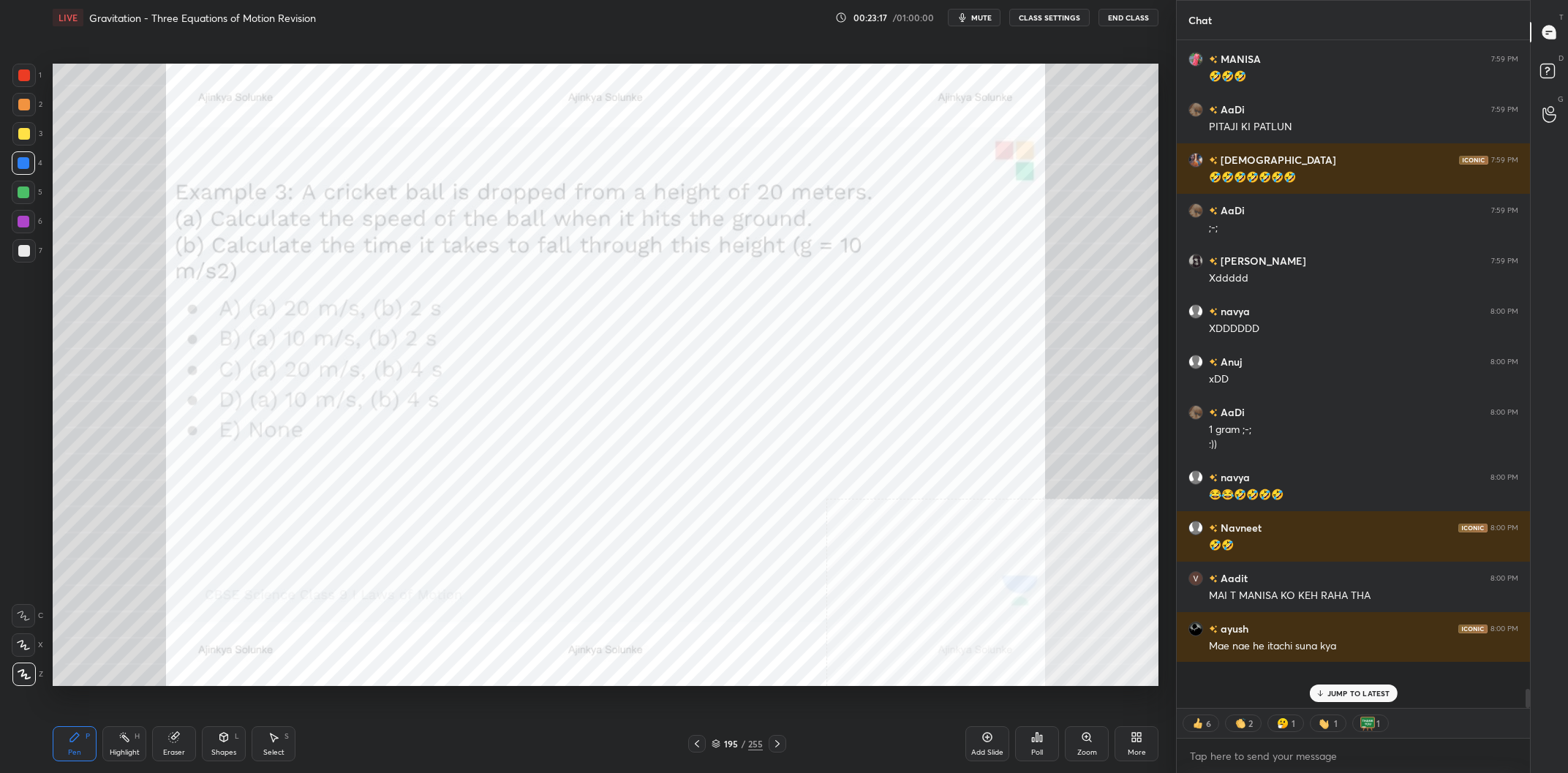
click at [911, 229] on img "grid" at bounding box center [925, 216] width 334 height 182
click at [13, 104] on div at bounding box center [24, 104] width 23 height 23
click at [17, 109] on div at bounding box center [24, 104] width 23 height 23
click at [22, 74] on div at bounding box center [24, 75] width 12 height 12
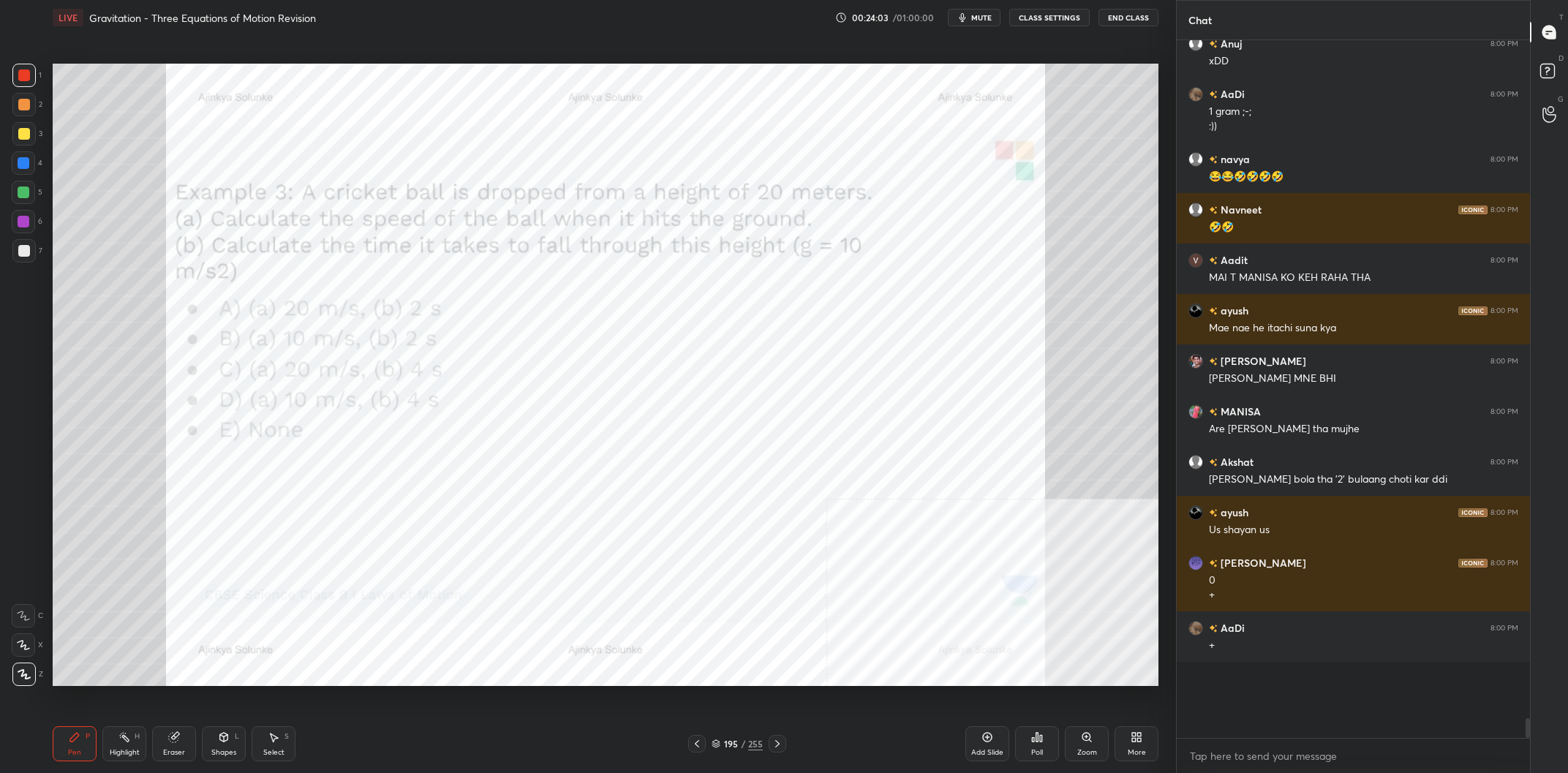
scroll to position [21280, 0]
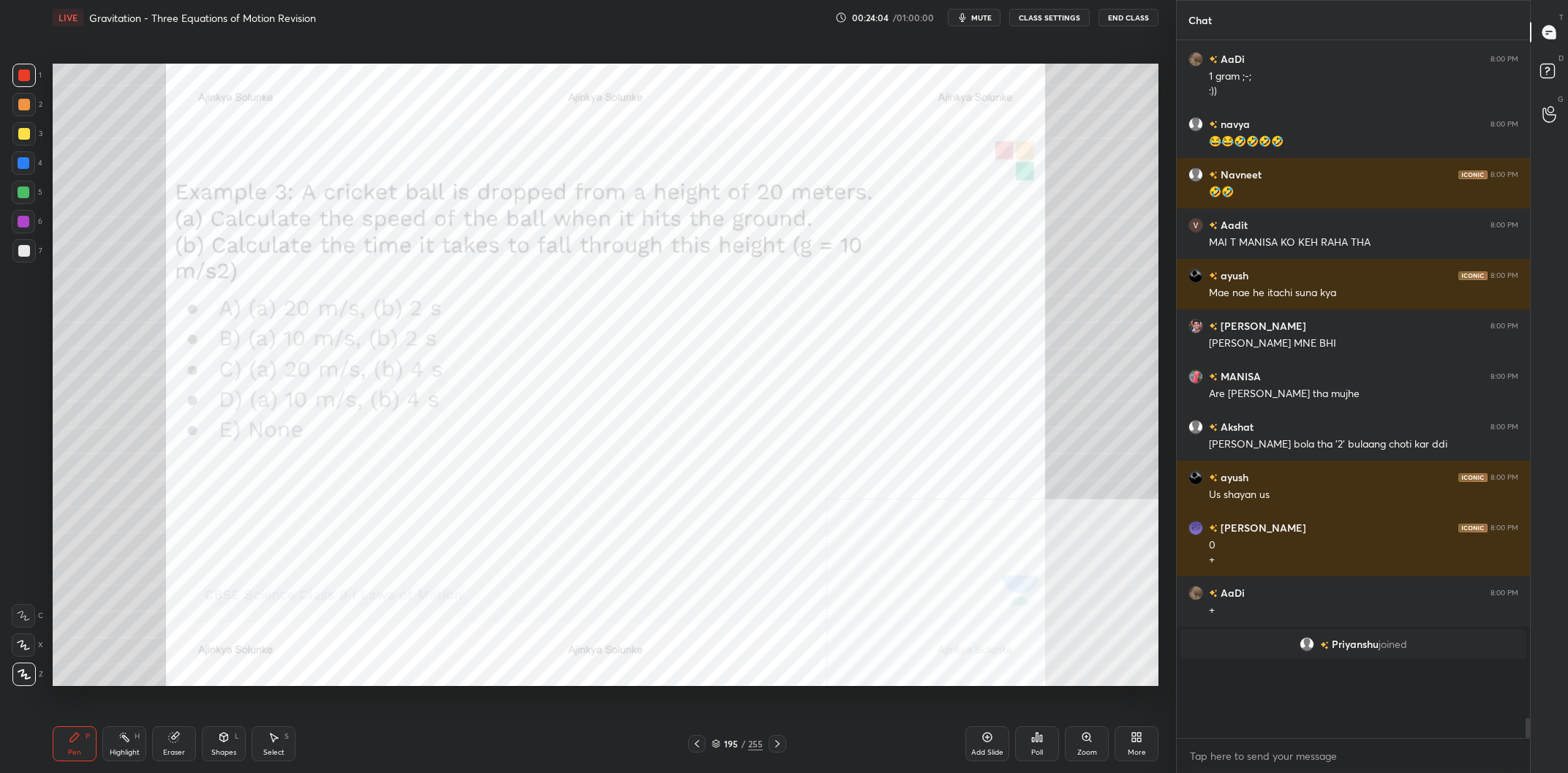
click at [182, 745] on div "Eraser" at bounding box center [174, 743] width 44 height 35
click at [31, 715] on div "1 2 3 4 5 6 7 C X Z C X Z E E Erase all H H LIVE Gravitation - Three Equations …" at bounding box center [582, 386] width 1164 height 773
click at [74, 742] on icon at bounding box center [75, 737] width 9 height 9
click at [74, 738] on icon at bounding box center [75, 737] width 9 height 9
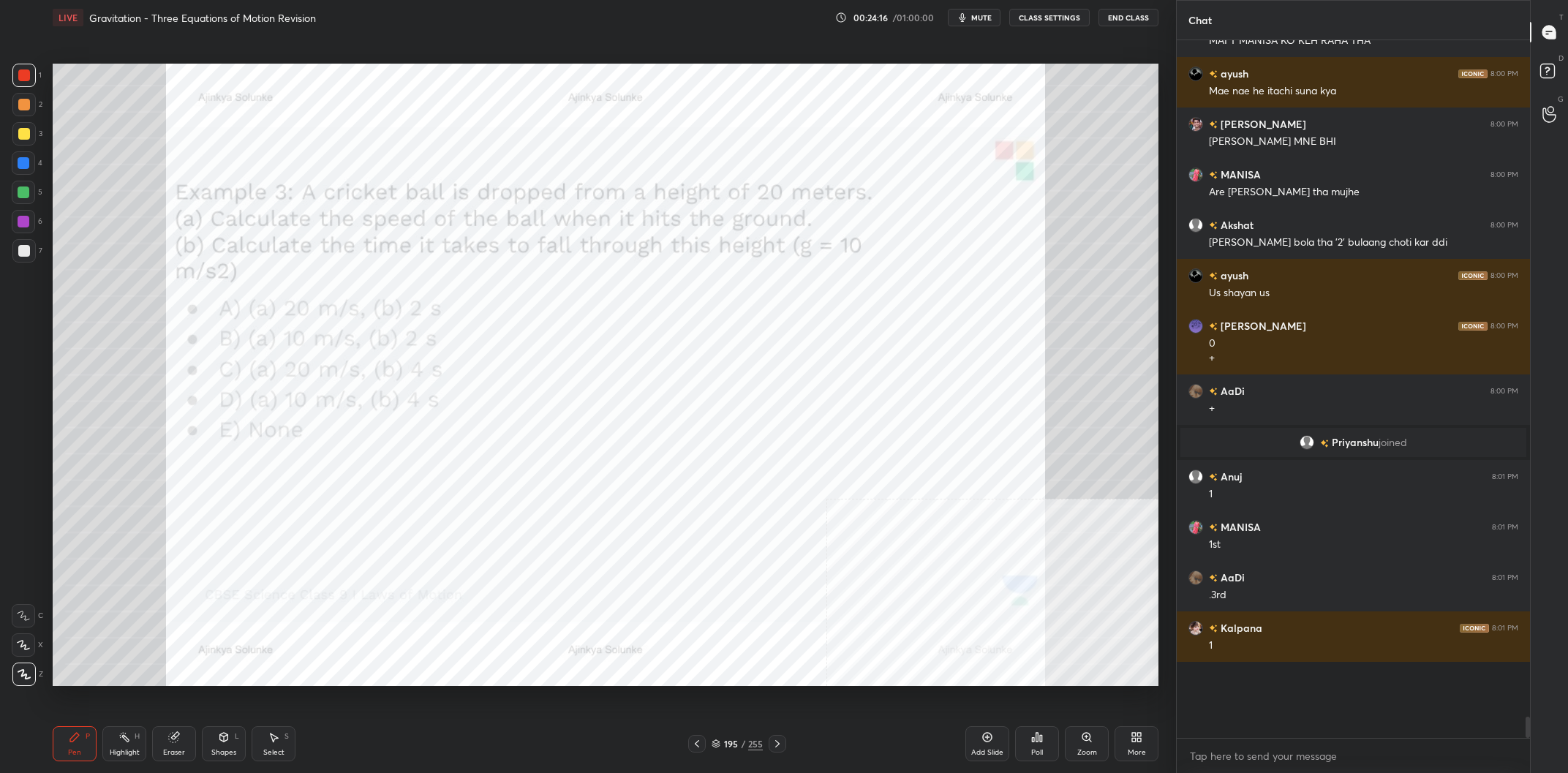
scroll to position [20155, 0]
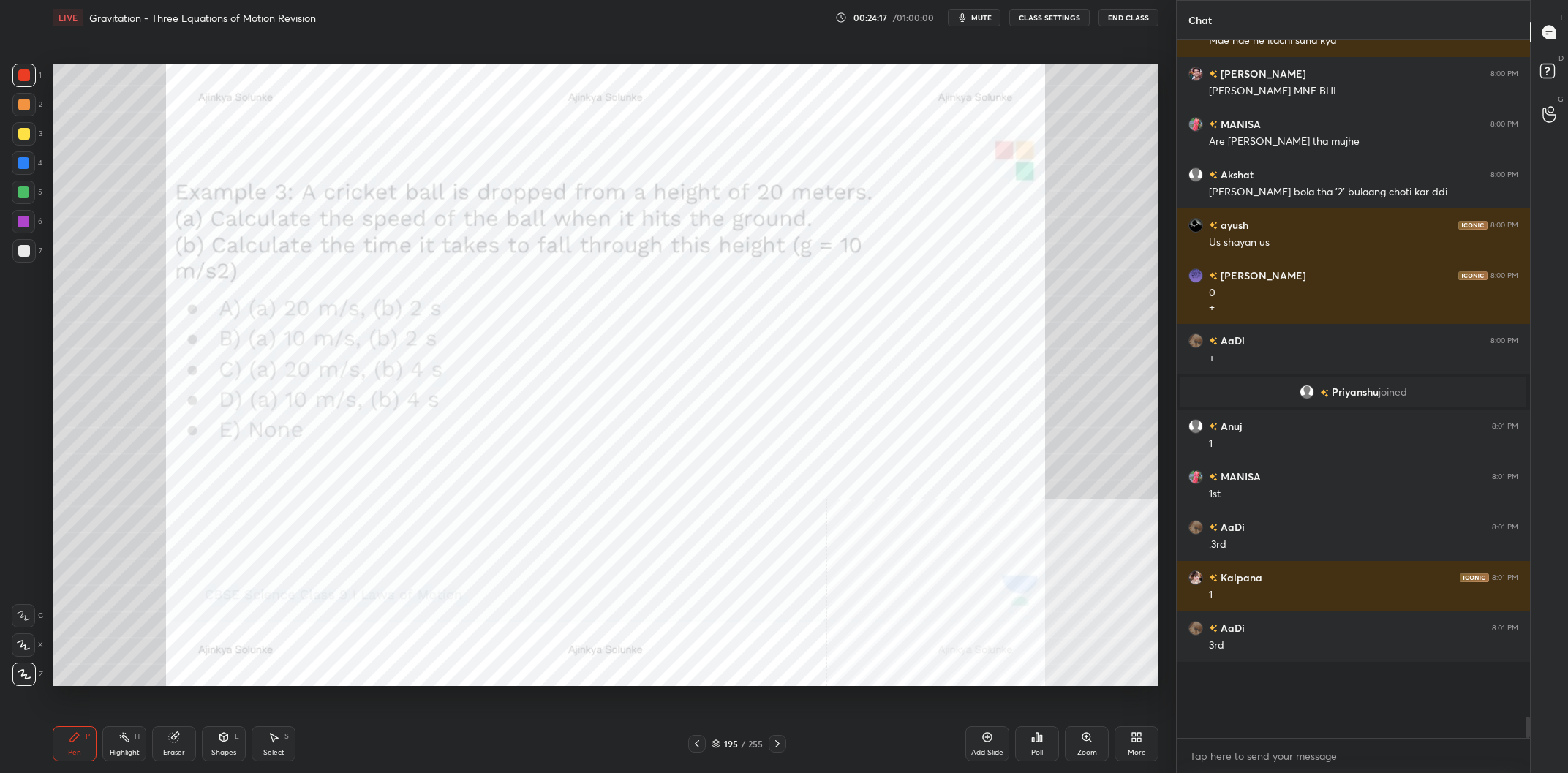
click at [27, 165] on div at bounding box center [23, 163] width 12 height 12
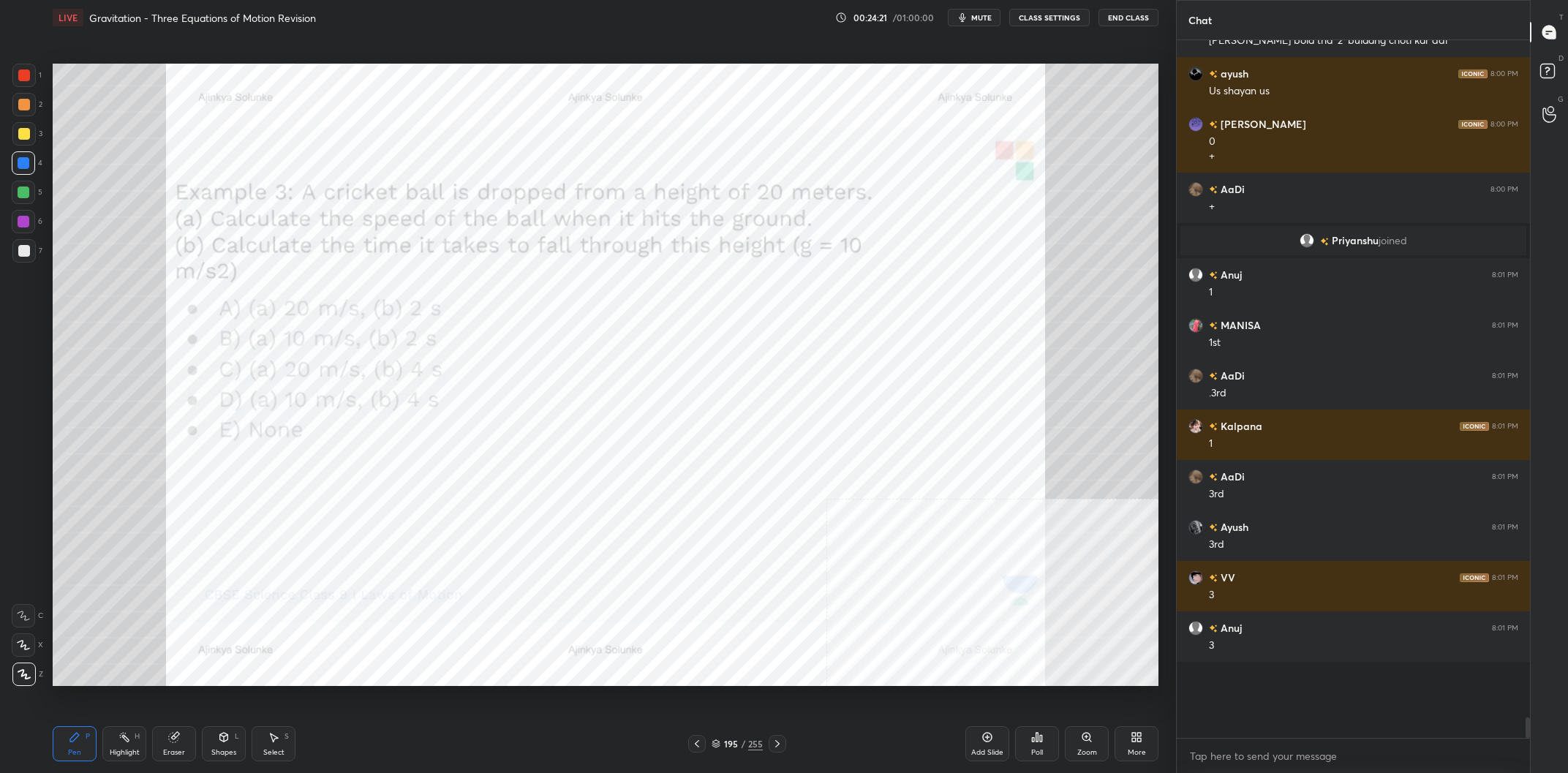
scroll to position [20356, 0]
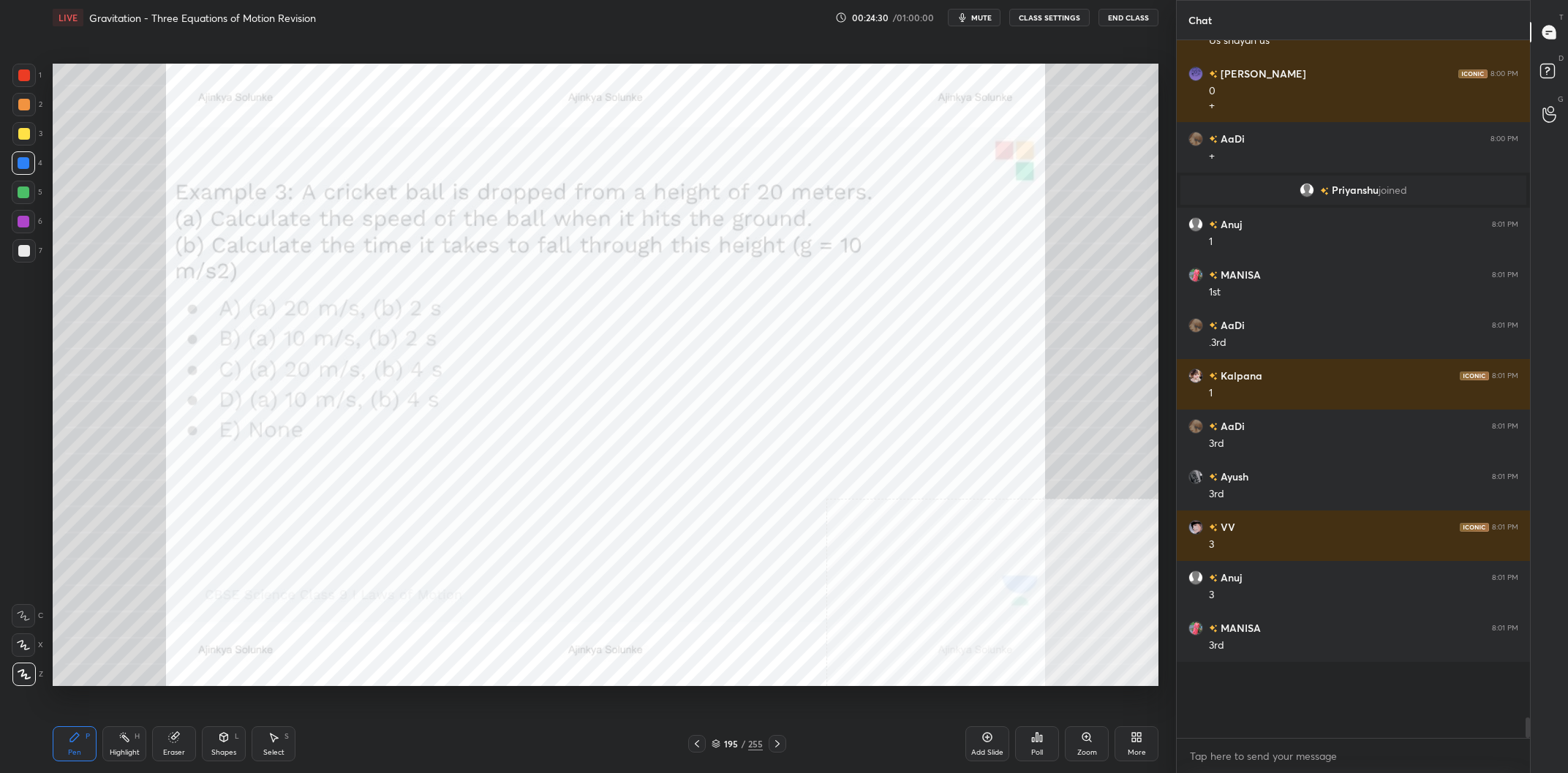
click at [23, 198] on div at bounding box center [23, 193] width 12 height 12
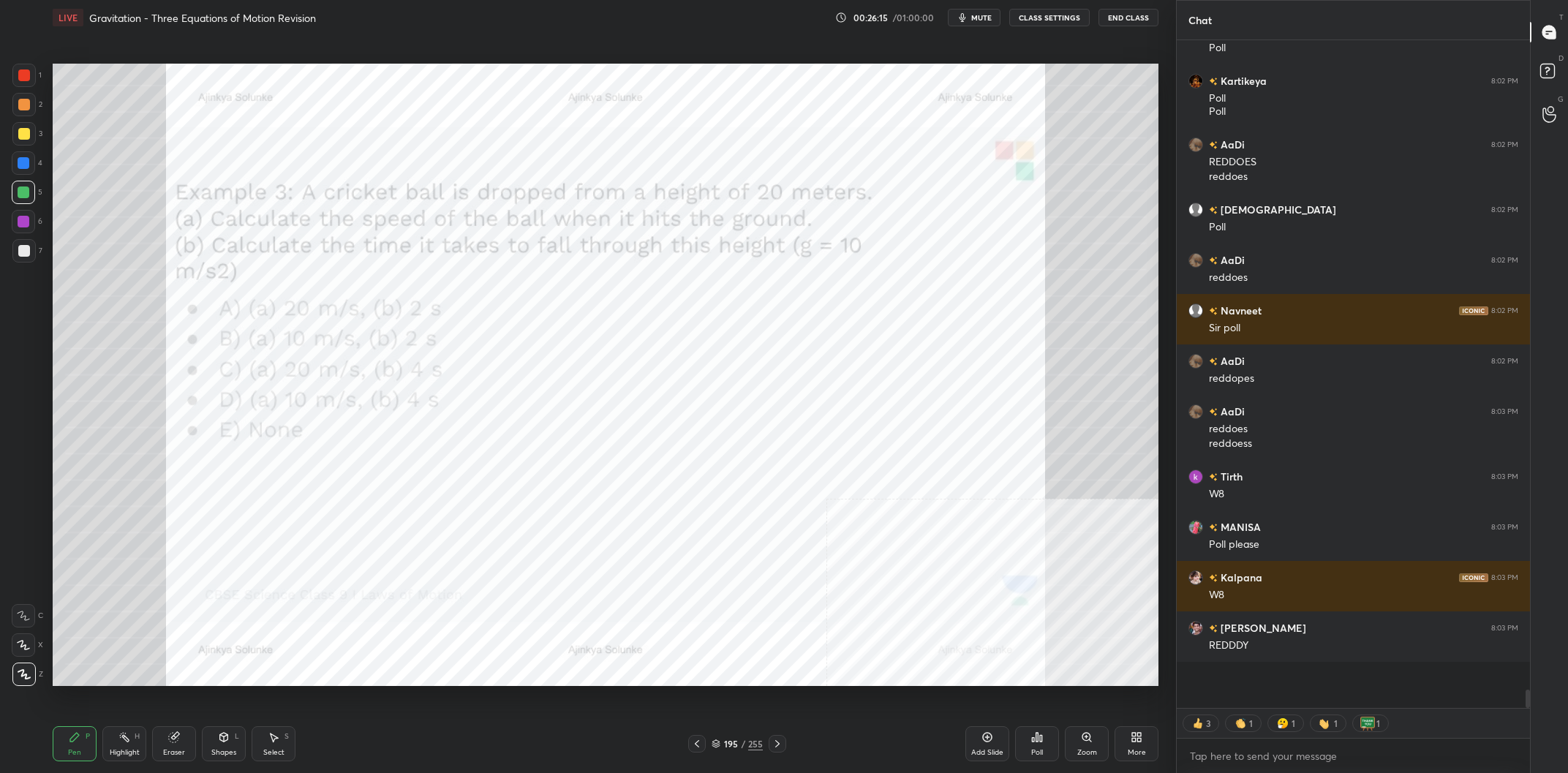
scroll to position [21954, 0]
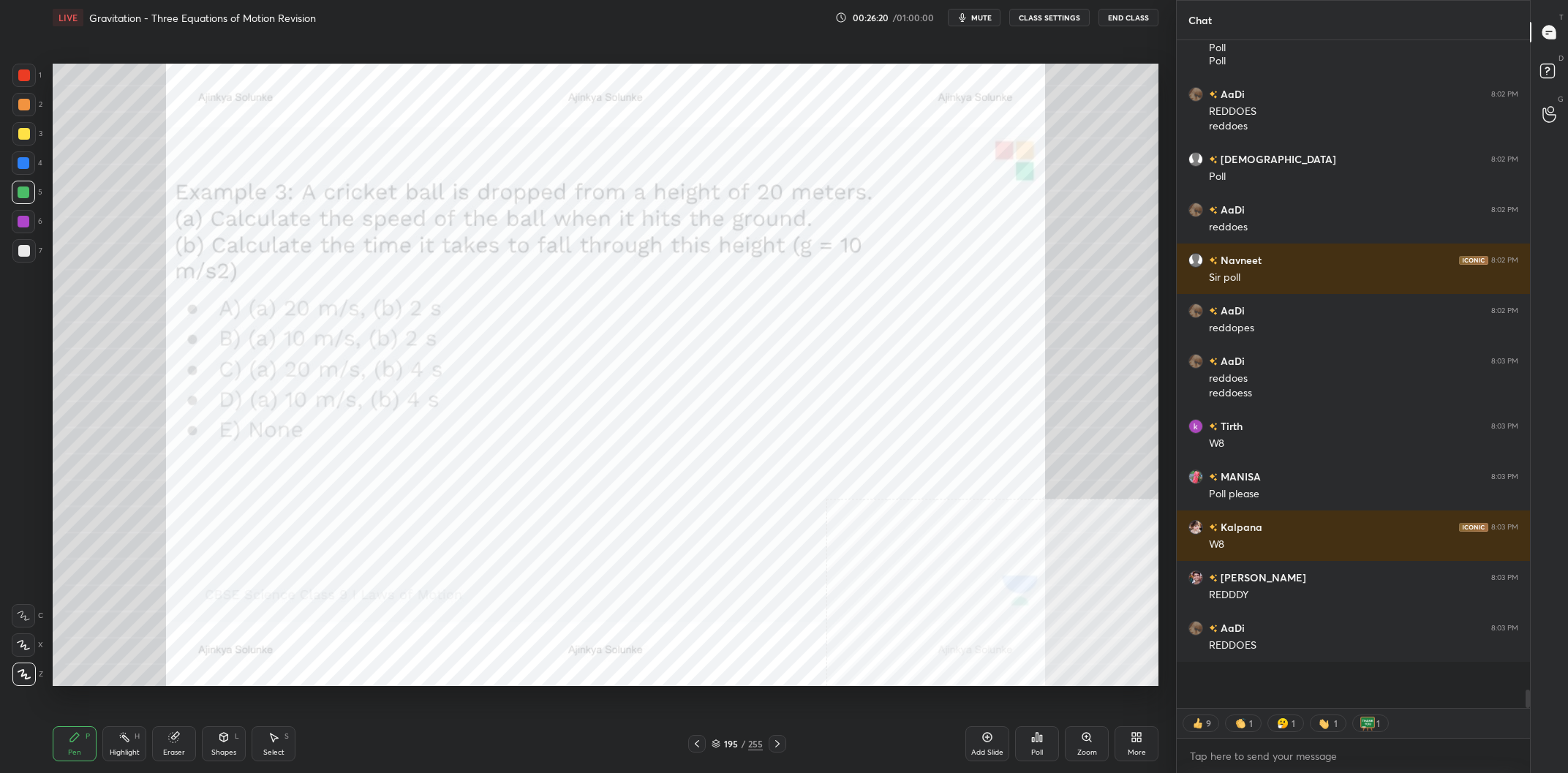
click at [1023, 738] on div "Poll" at bounding box center [1037, 743] width 44 height 35
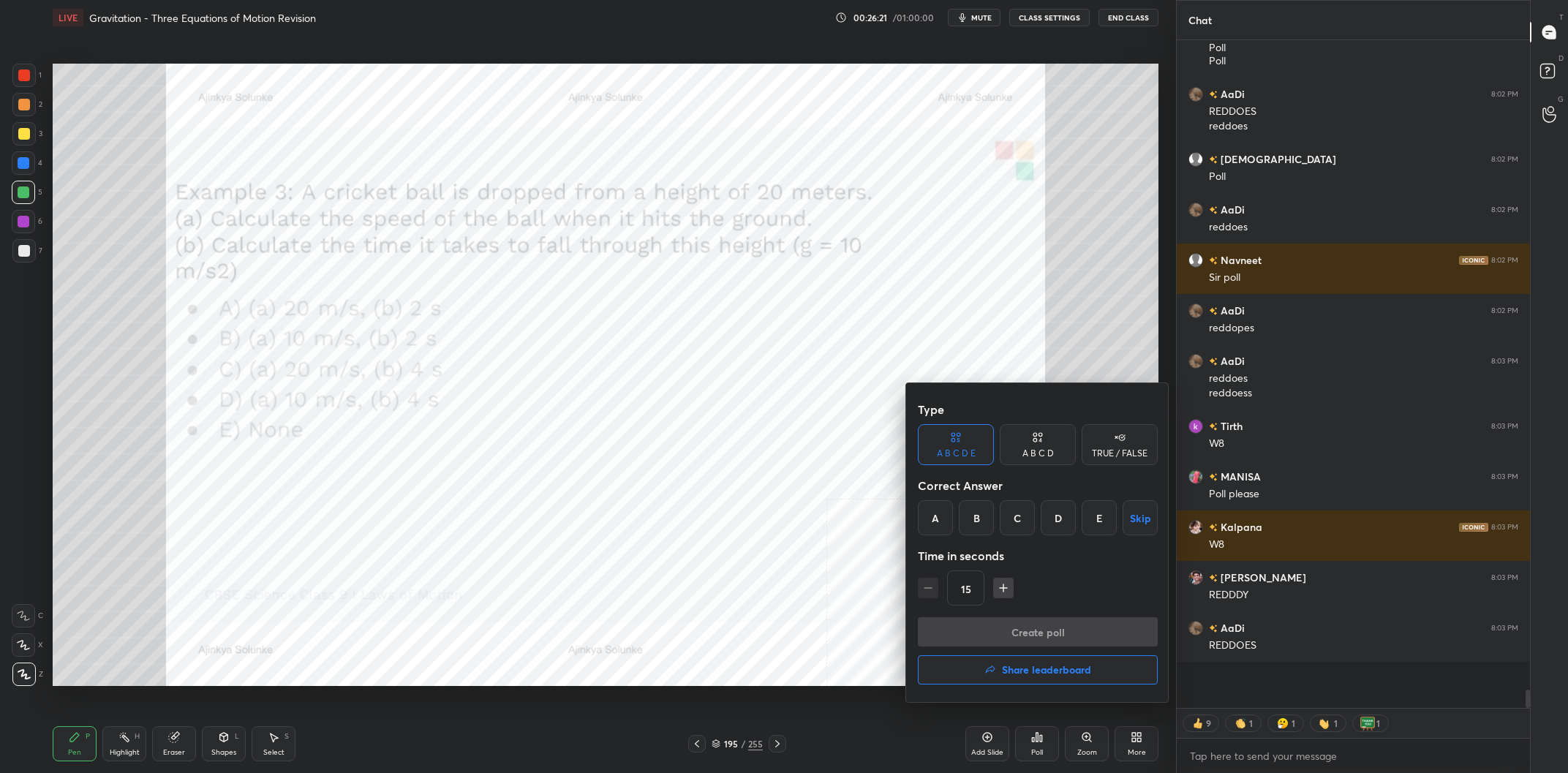
click at [947, 534] on div "A" at bounding box center [935, 518] width 35 height 35
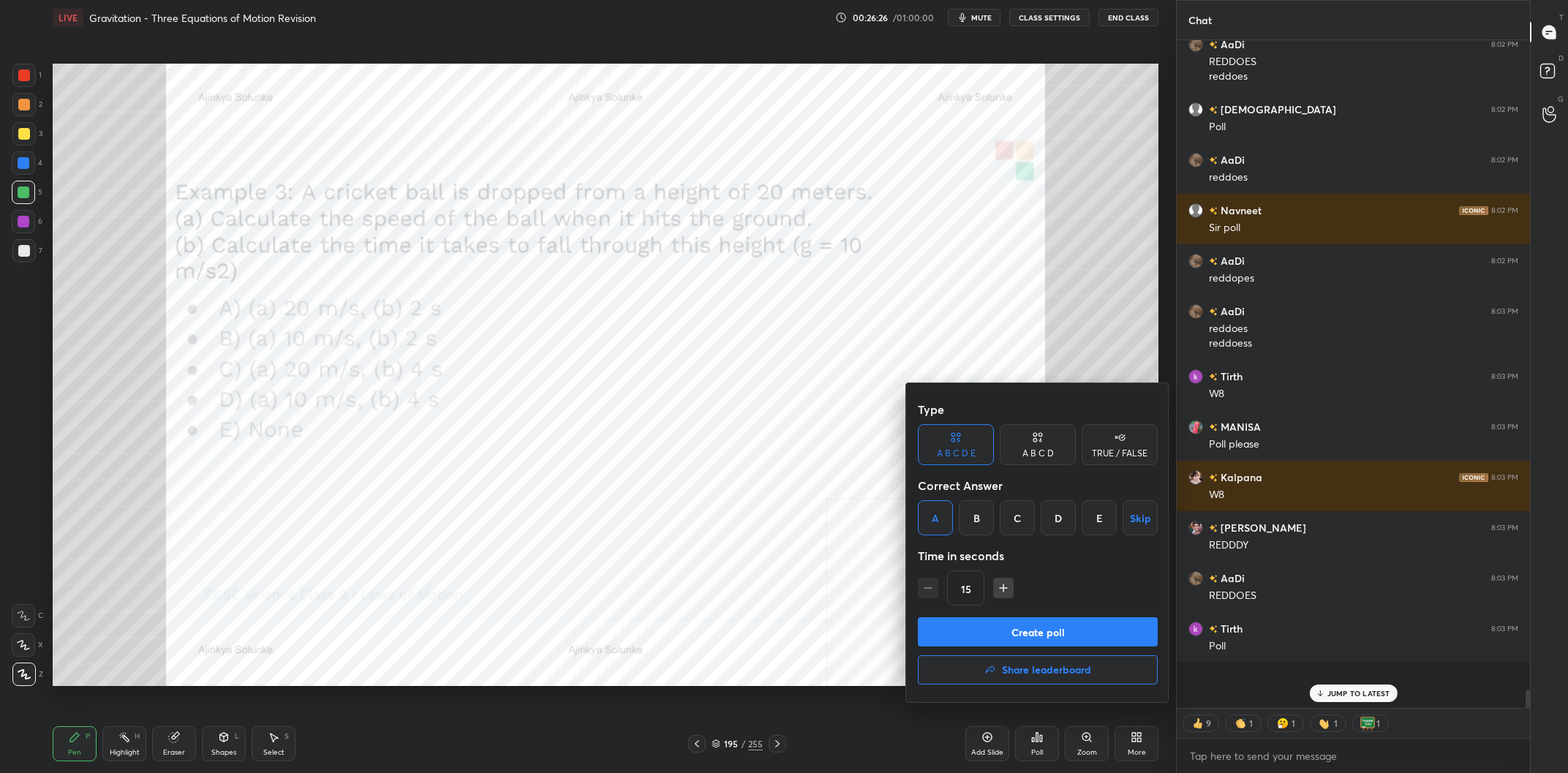
click at [1017, 624] on button "Create poll" at bounding box center [1037, 631] width 240 height 29
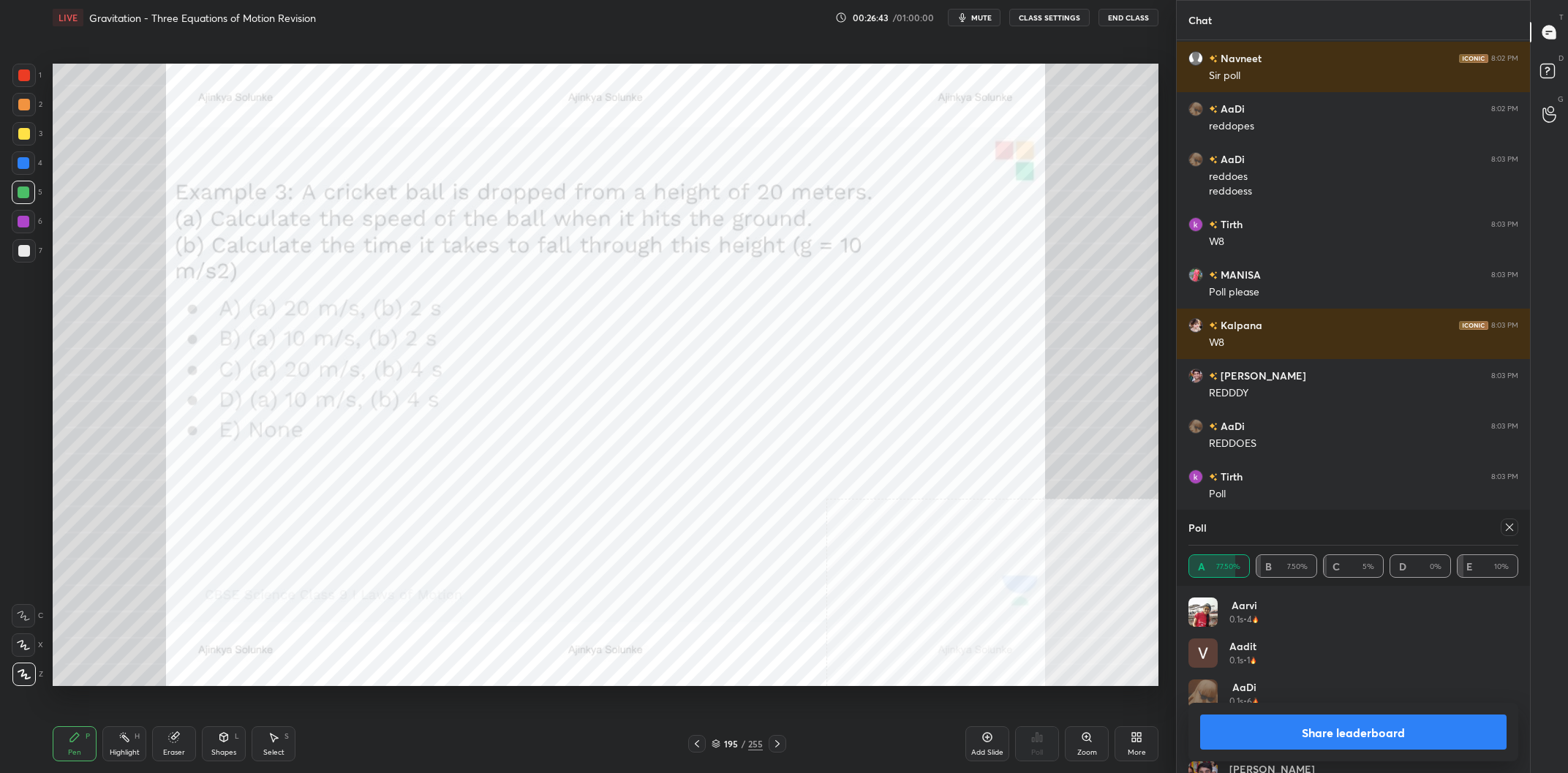
scroll to position [22206, 0]
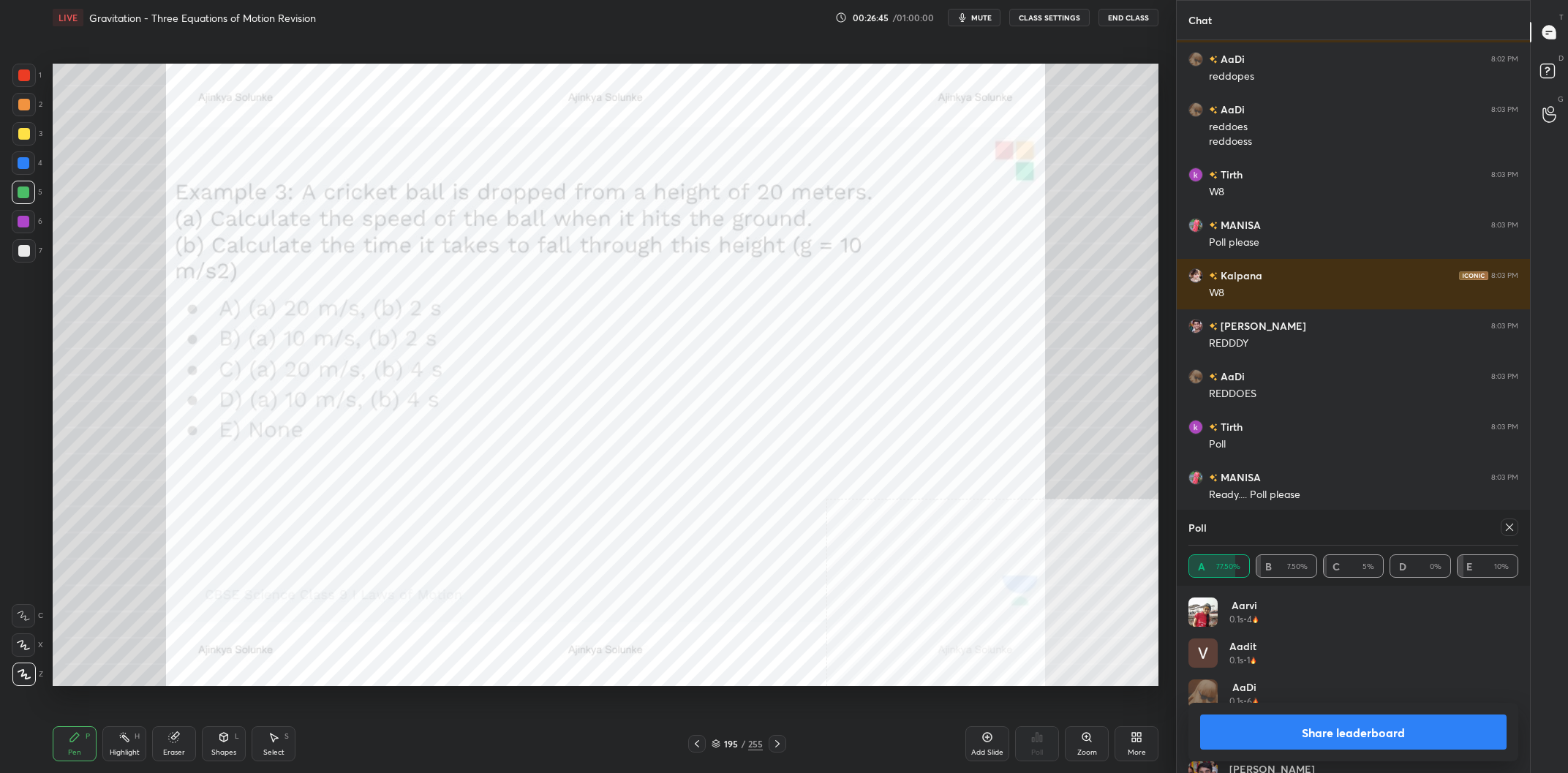
click at [1307, 736] on button "Share leaderboard" at bounding box center [1353, 731] width 306 height 35
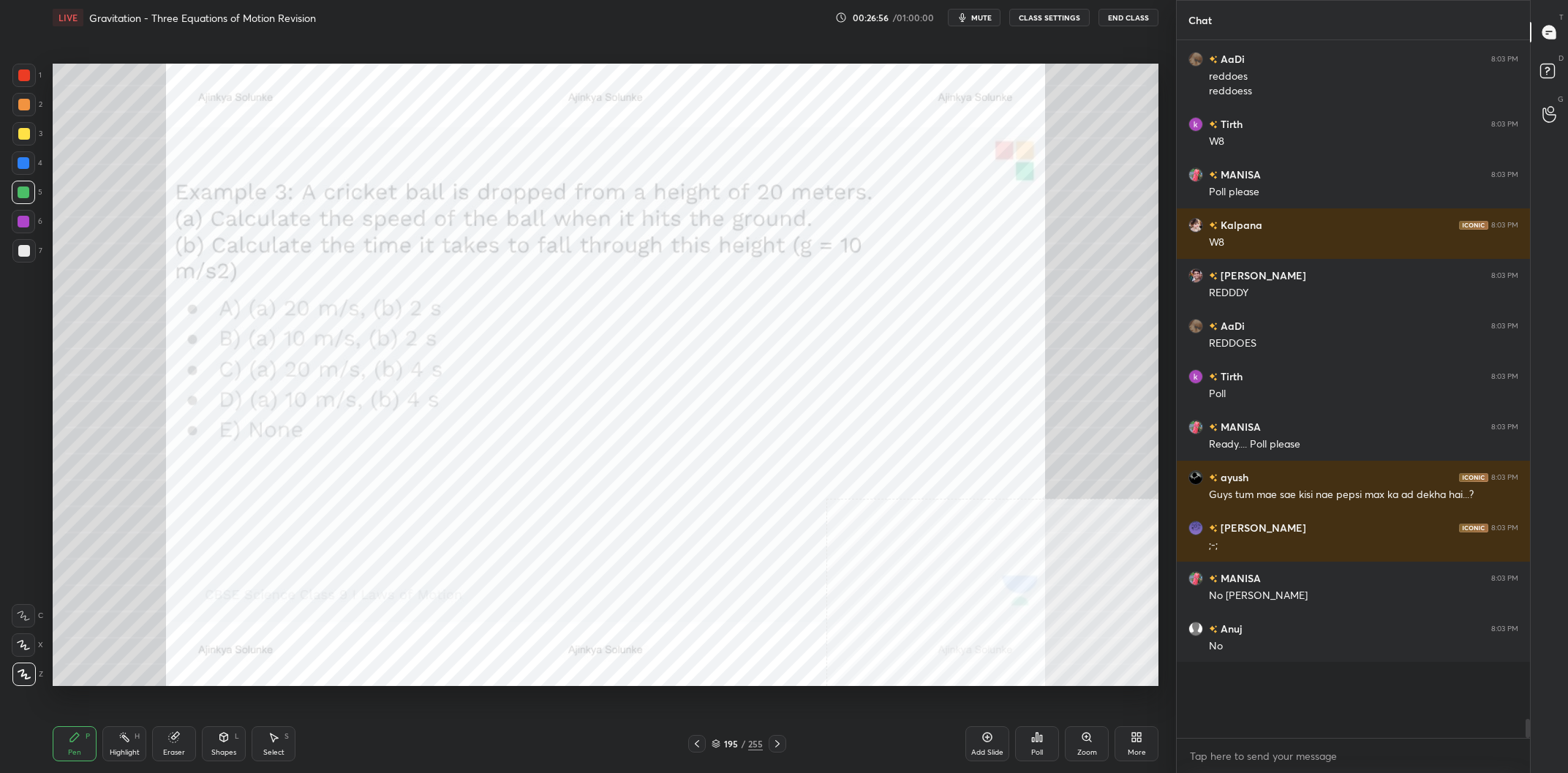
scroll to position [22307, 0]
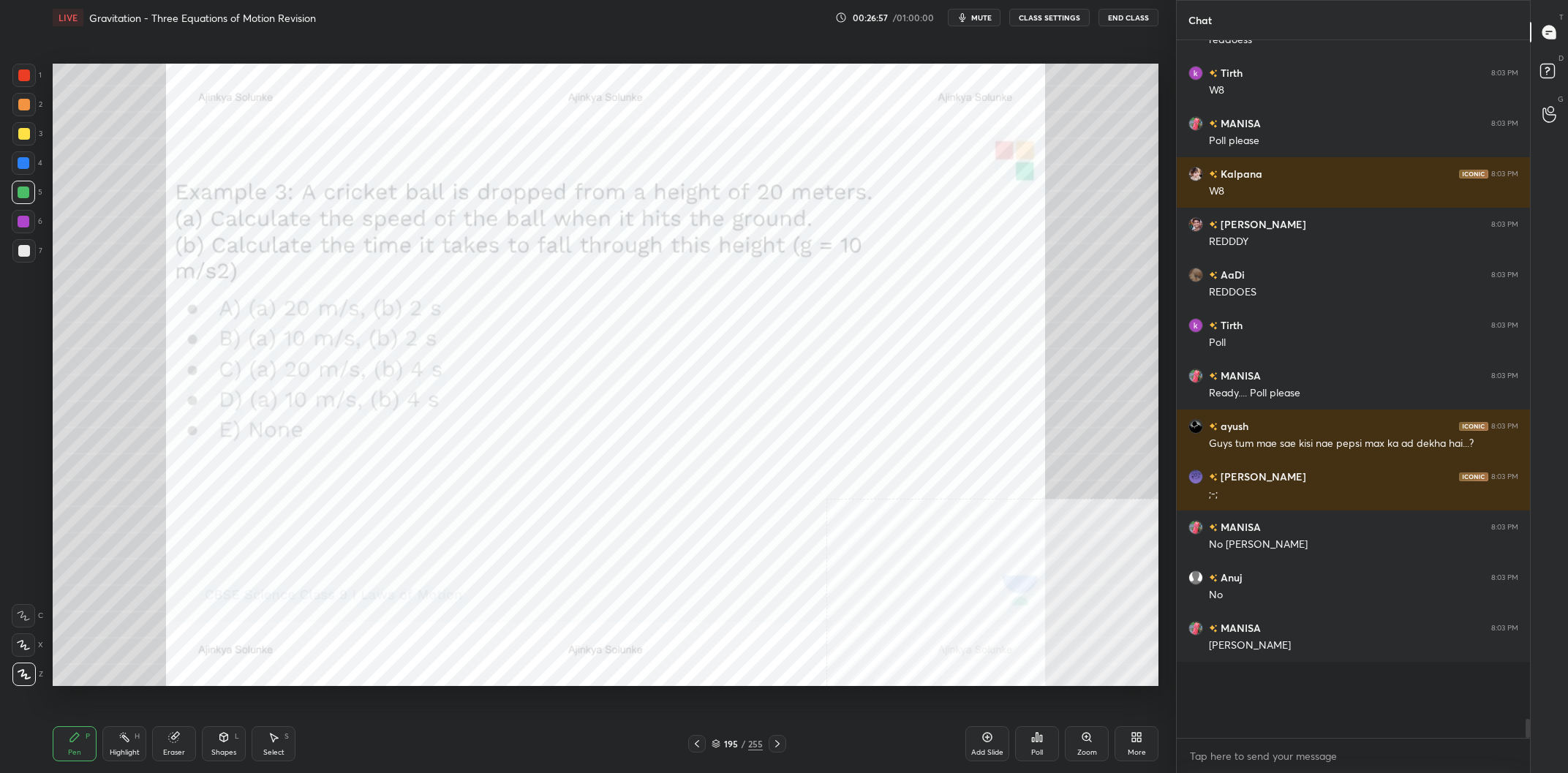
click at [22, 165] on div at bounding box center [23, 163] width 12 height 12
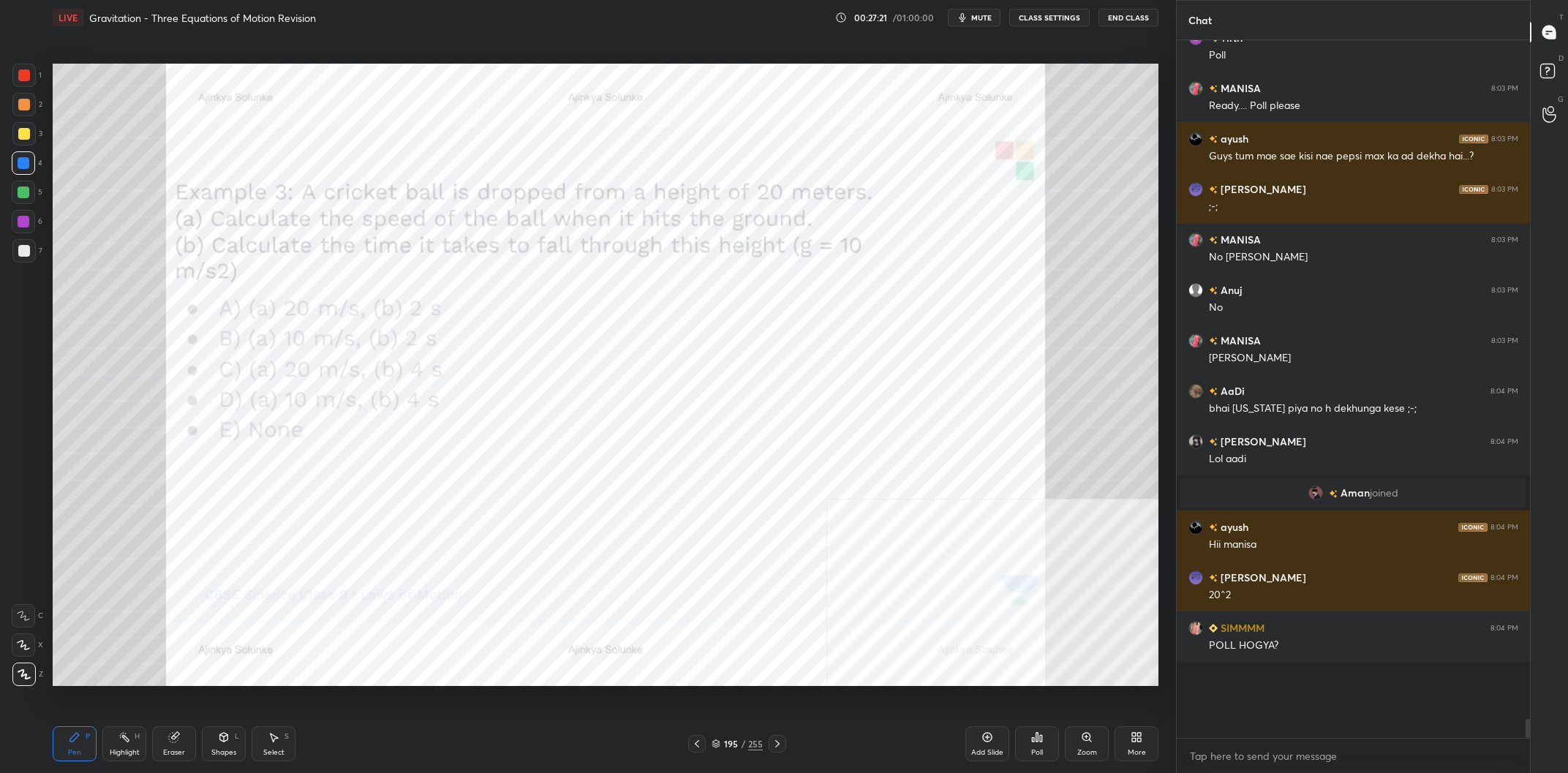
scroll to position [22645, 0]
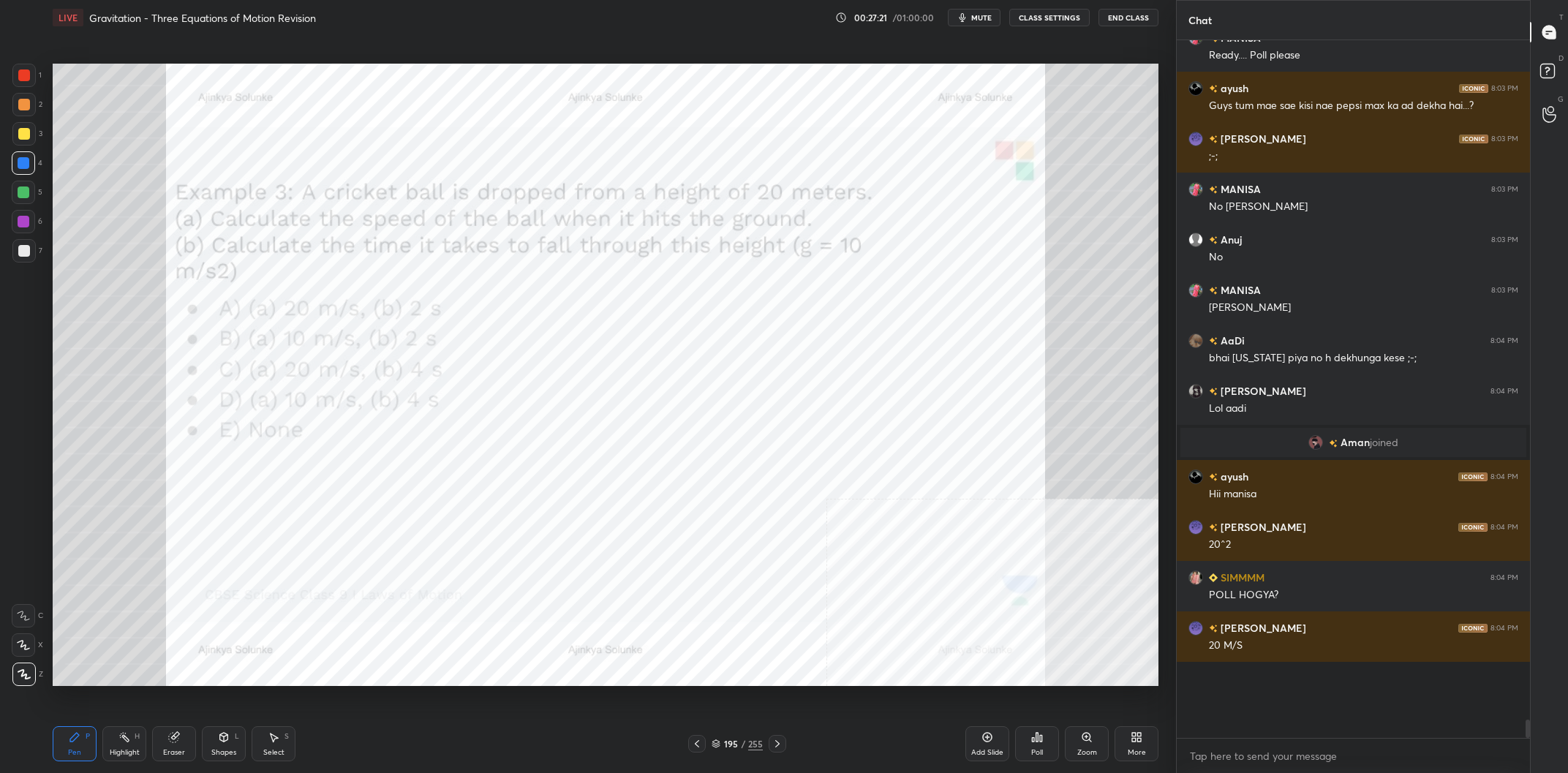
click at [29, 229] on div at bounding box center [23, 221] width 23 height 23
click at [25, 195] on div at bounding box center [23, 193] width 12 height 12
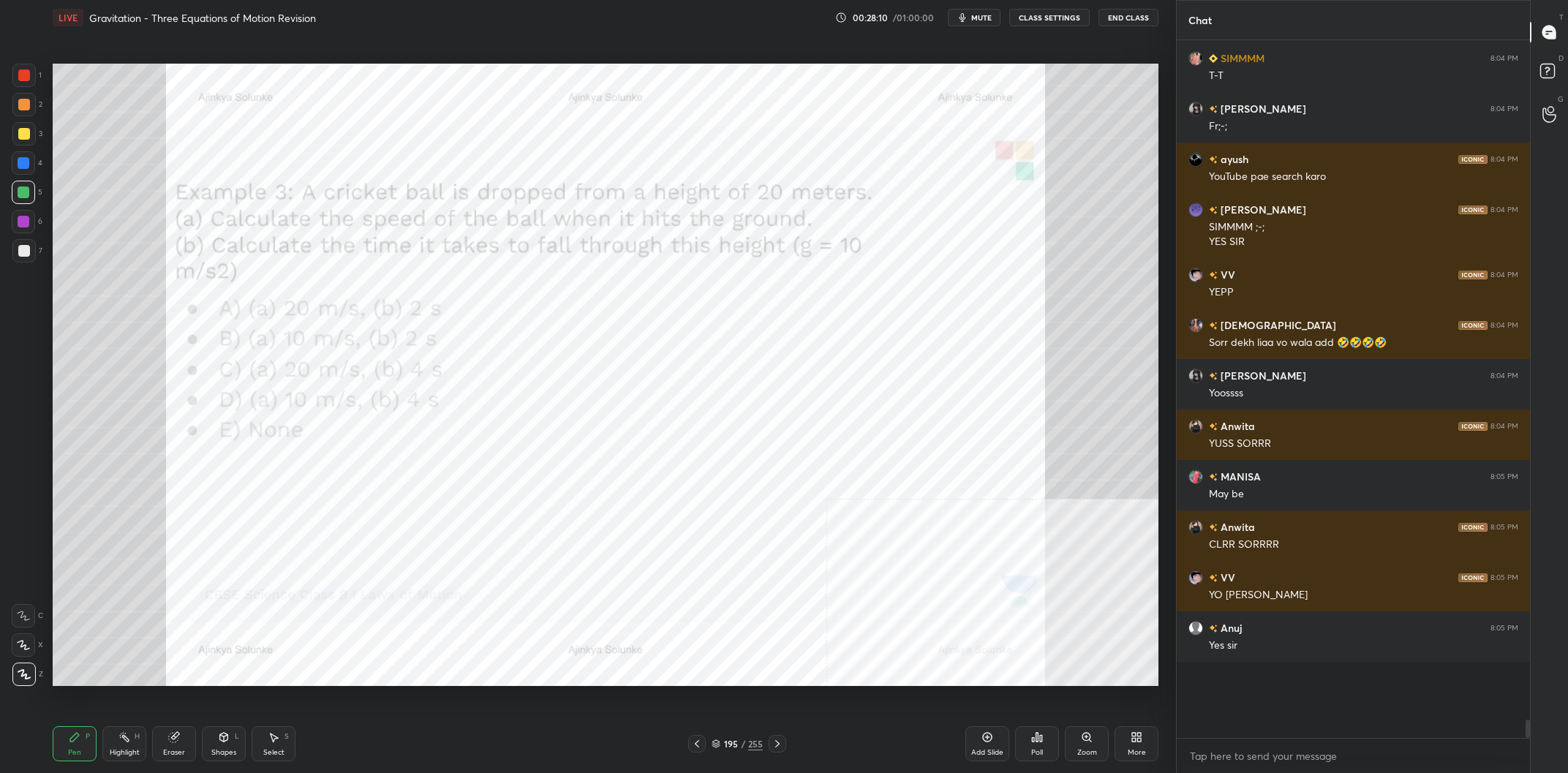
scroll to position [23416, 0]
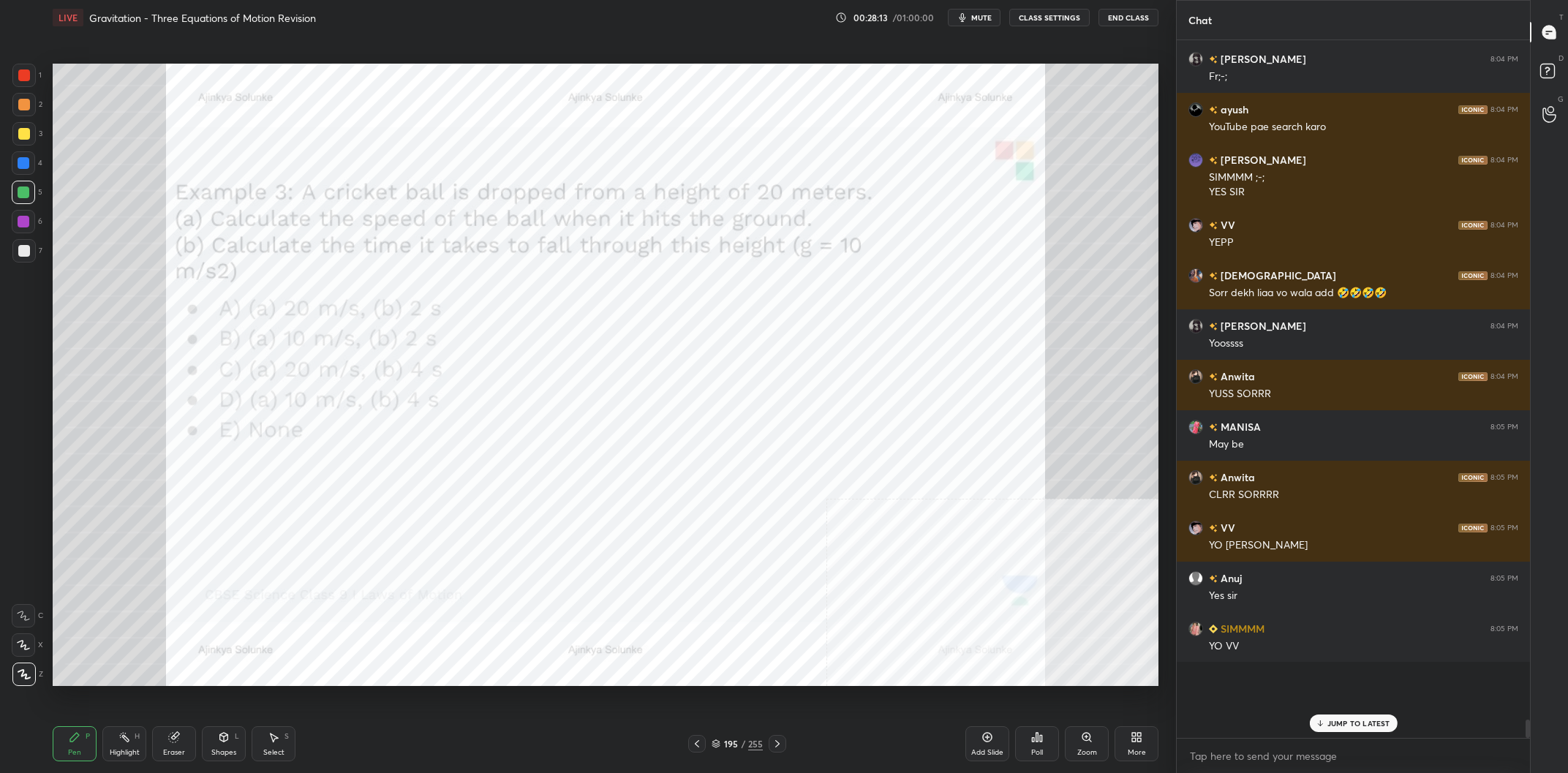
click at [721, 741] on div "195 / 255" at bounding box center [737, 744] width 52 height 13
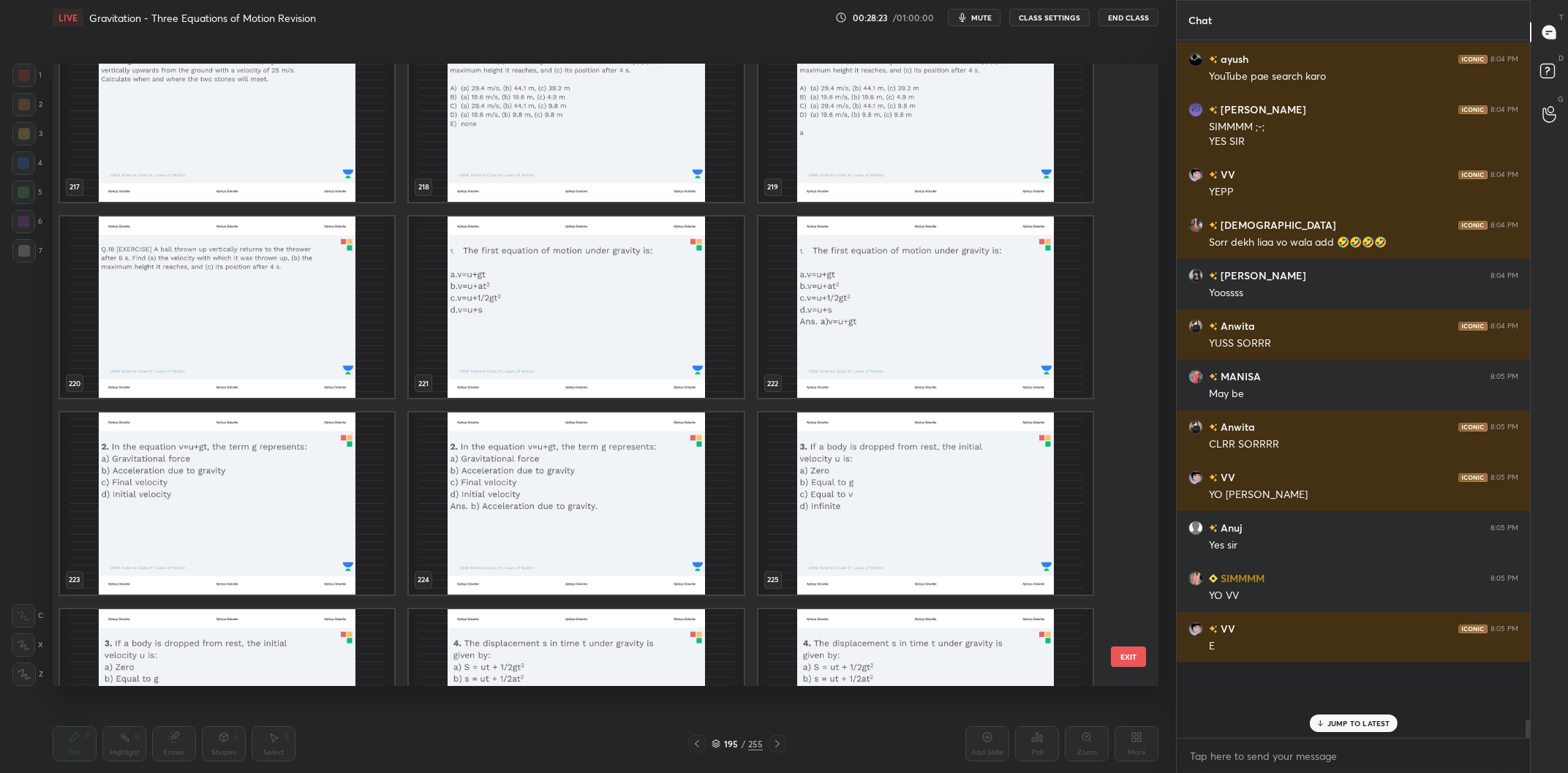
scroll to position [23517, 0]
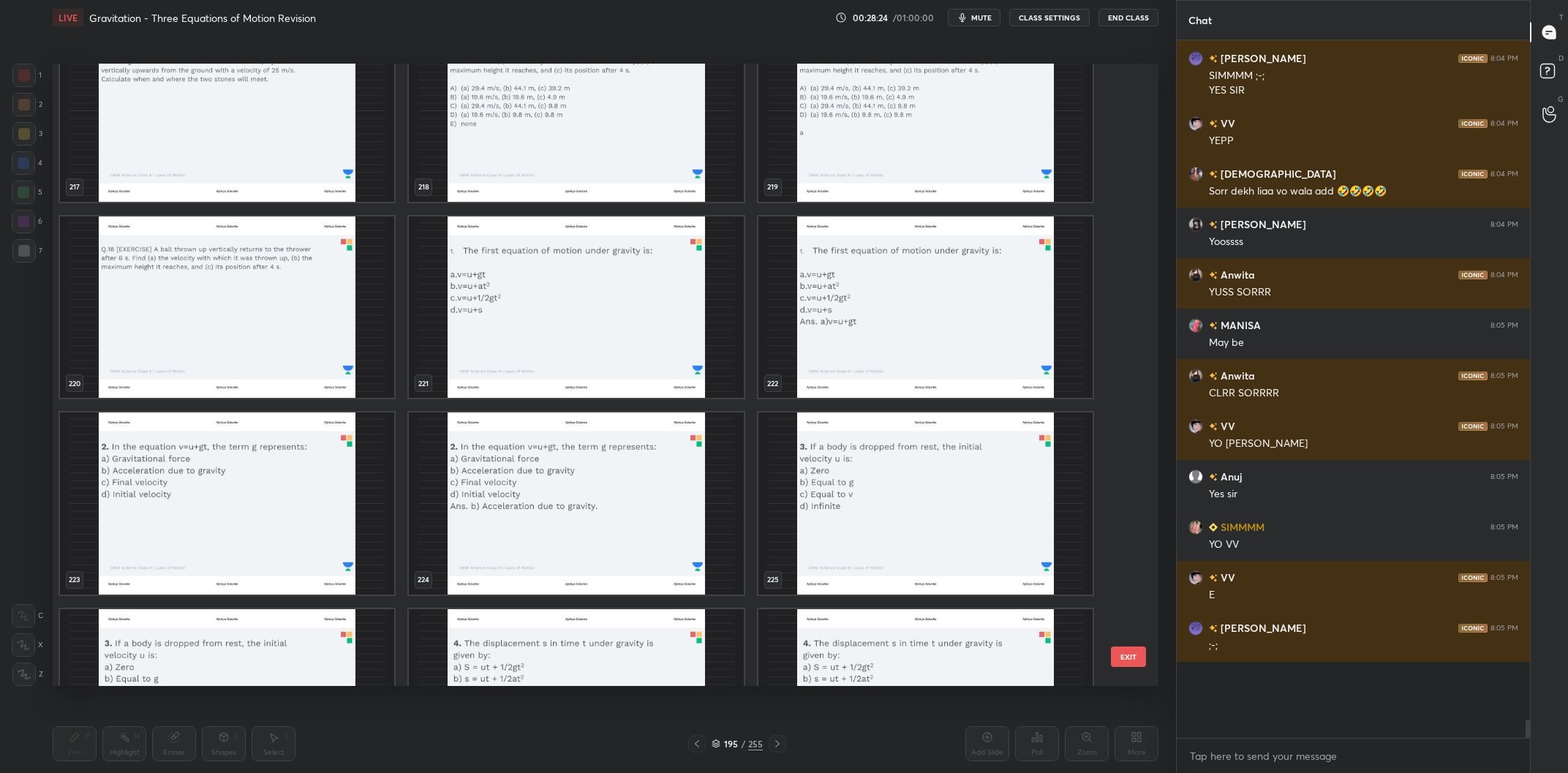
click at [545, 471] on img "grid" at bounding box center [575, 503] width 334 height 182
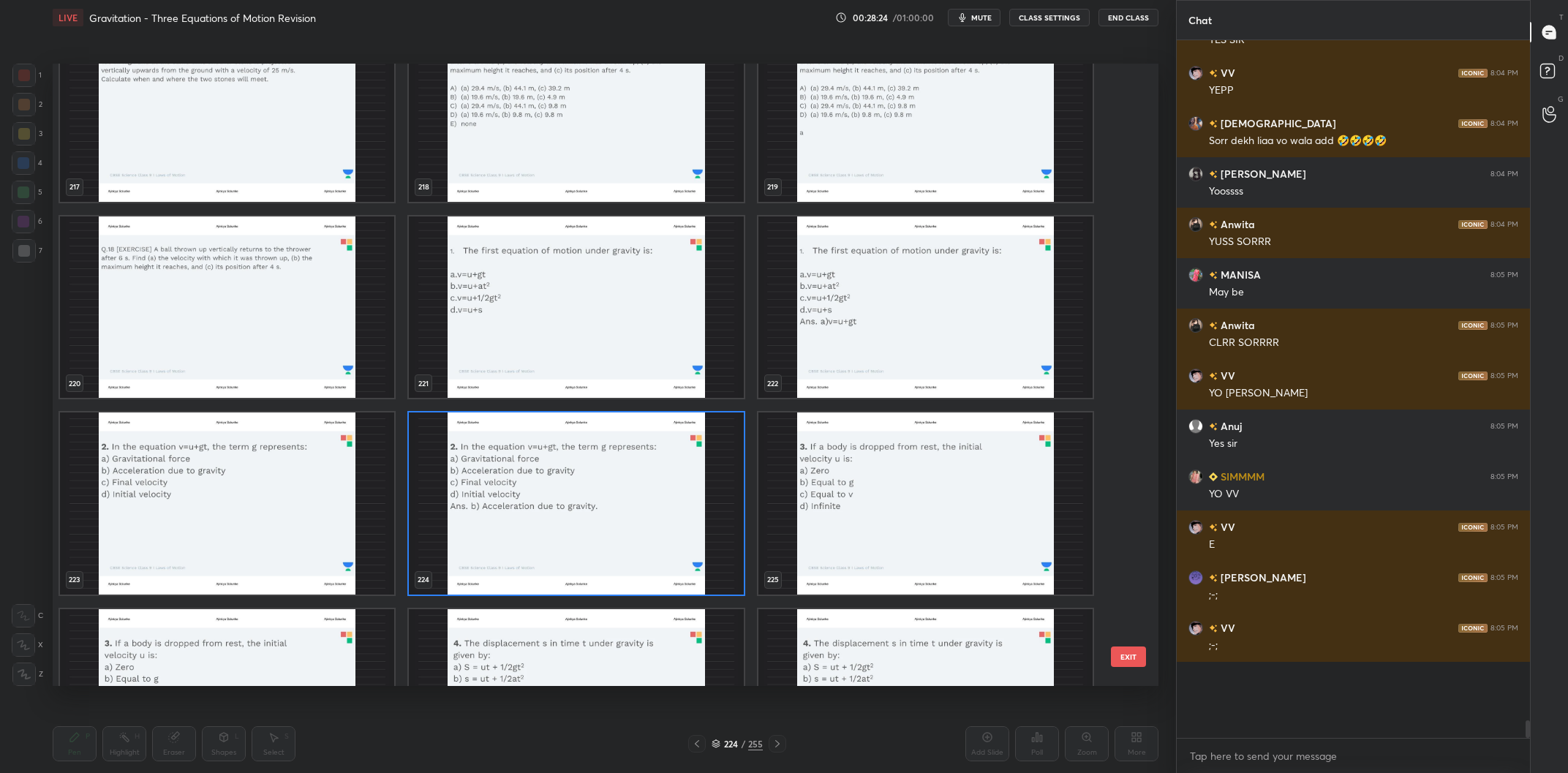
click at [545, 470] on img "grid" at bounding box center [575, 503] width 334 height 182
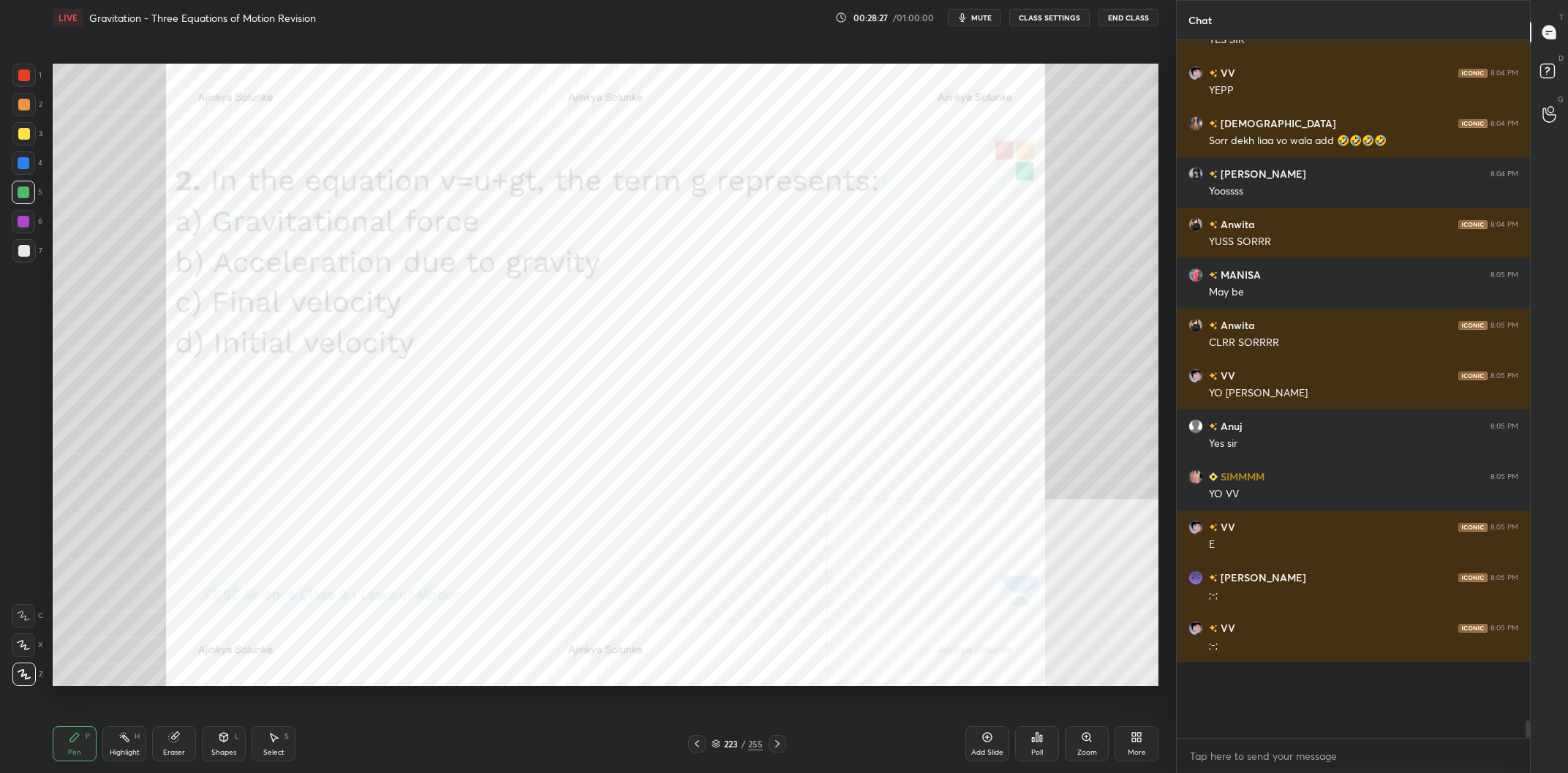
drag, startPoint x: 743, startPoint y: 754, endPoint x: 755, endPoint y: 748, distance: 13.4
click at [746, 754] on div "Pen P Highlight H Eraser Shapes L Select S 223 / 255 Add Slide Poll Zoom More" at bounding box center [605, 743] width 1106 height 58
click at [755, 748] on div "255" at bounding box center [755, 744] width 15 height 13
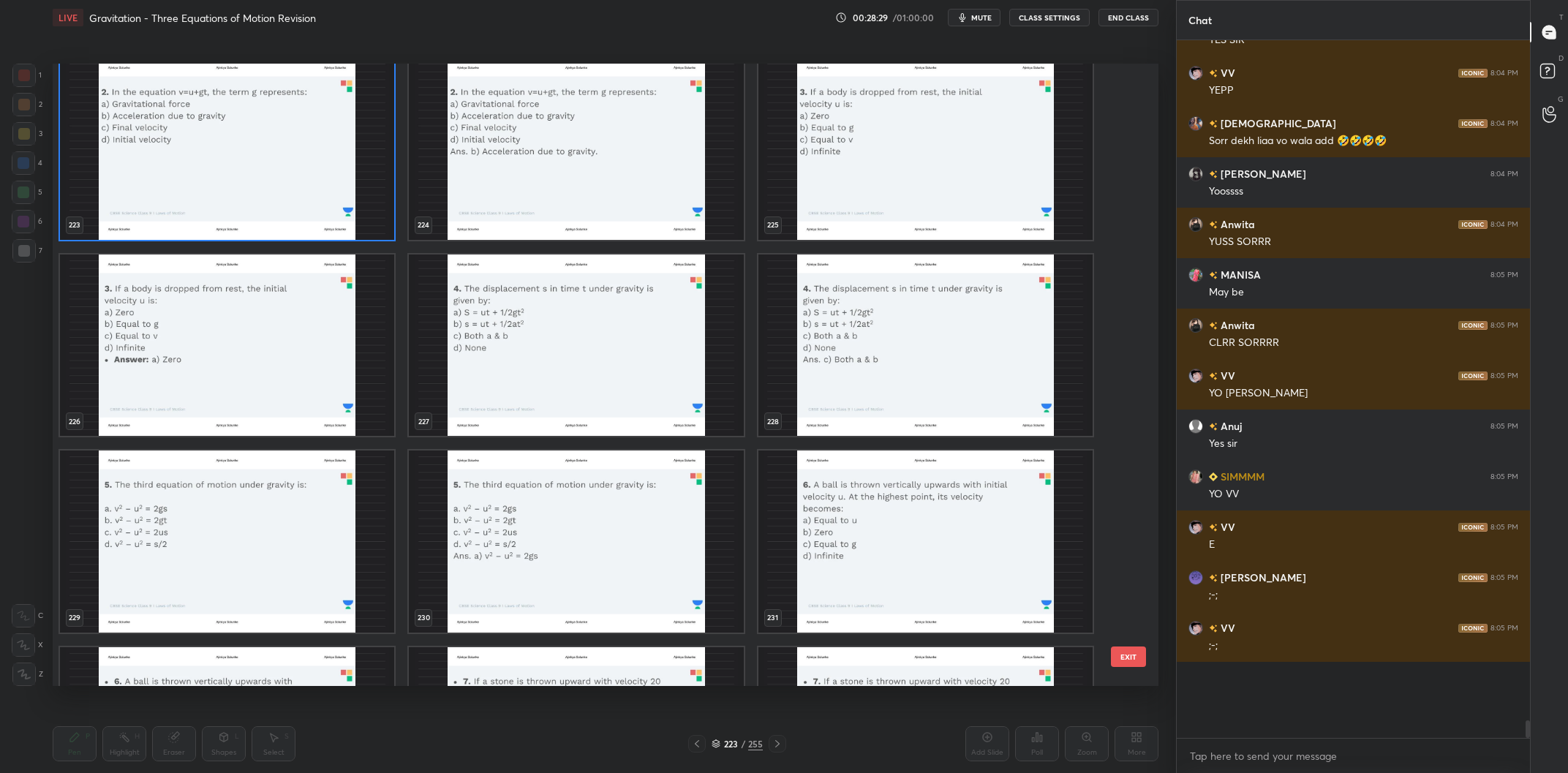
scroll to position [14565, 0]
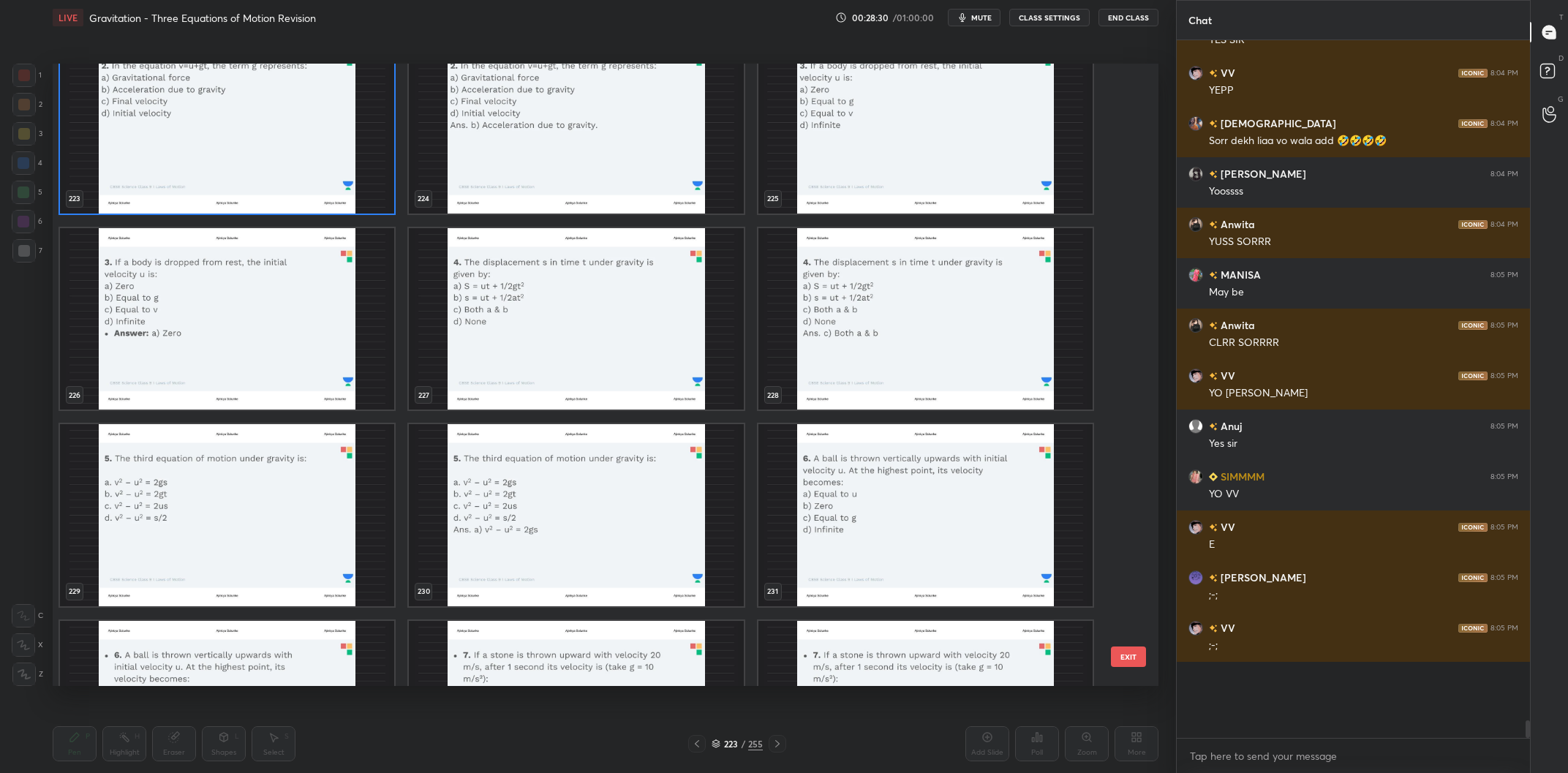
click at [501, 338] on img "grid" at bounding box center [575, 319] width 334 height 182
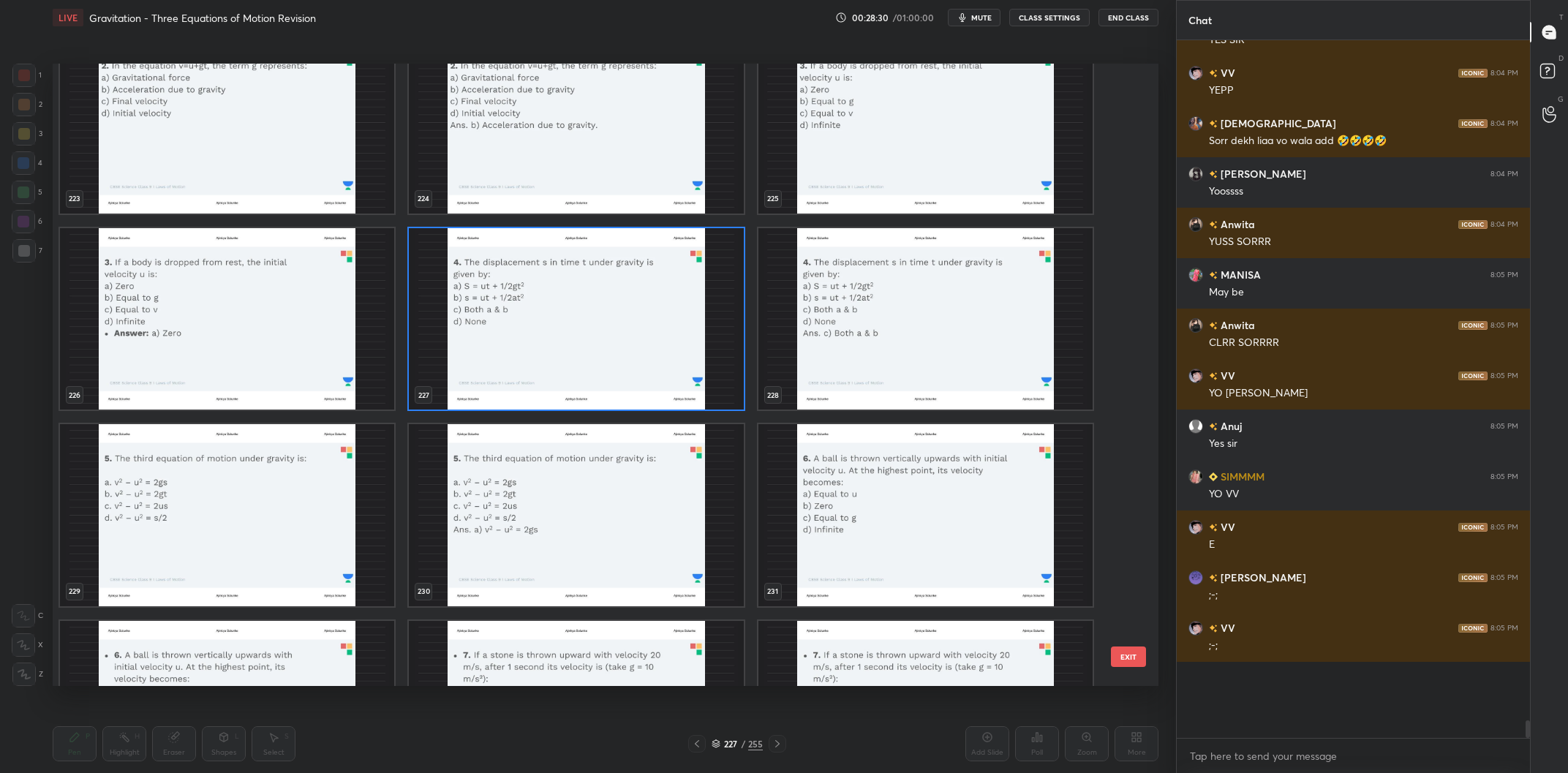
click at [501, 338] on img "grid" at bounding box center [575, 319] width 334 height 182
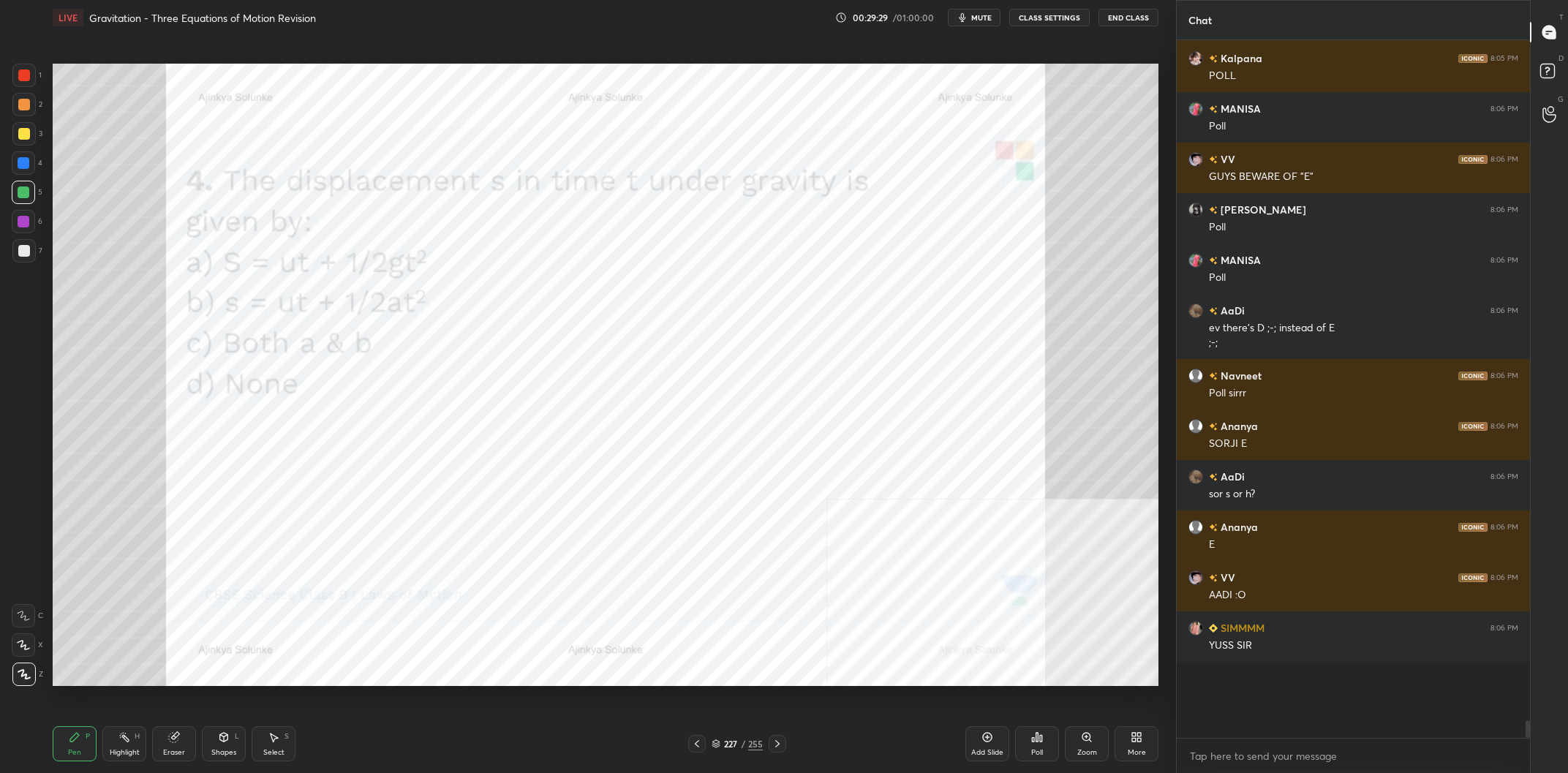
scroll to position [24339, 0]
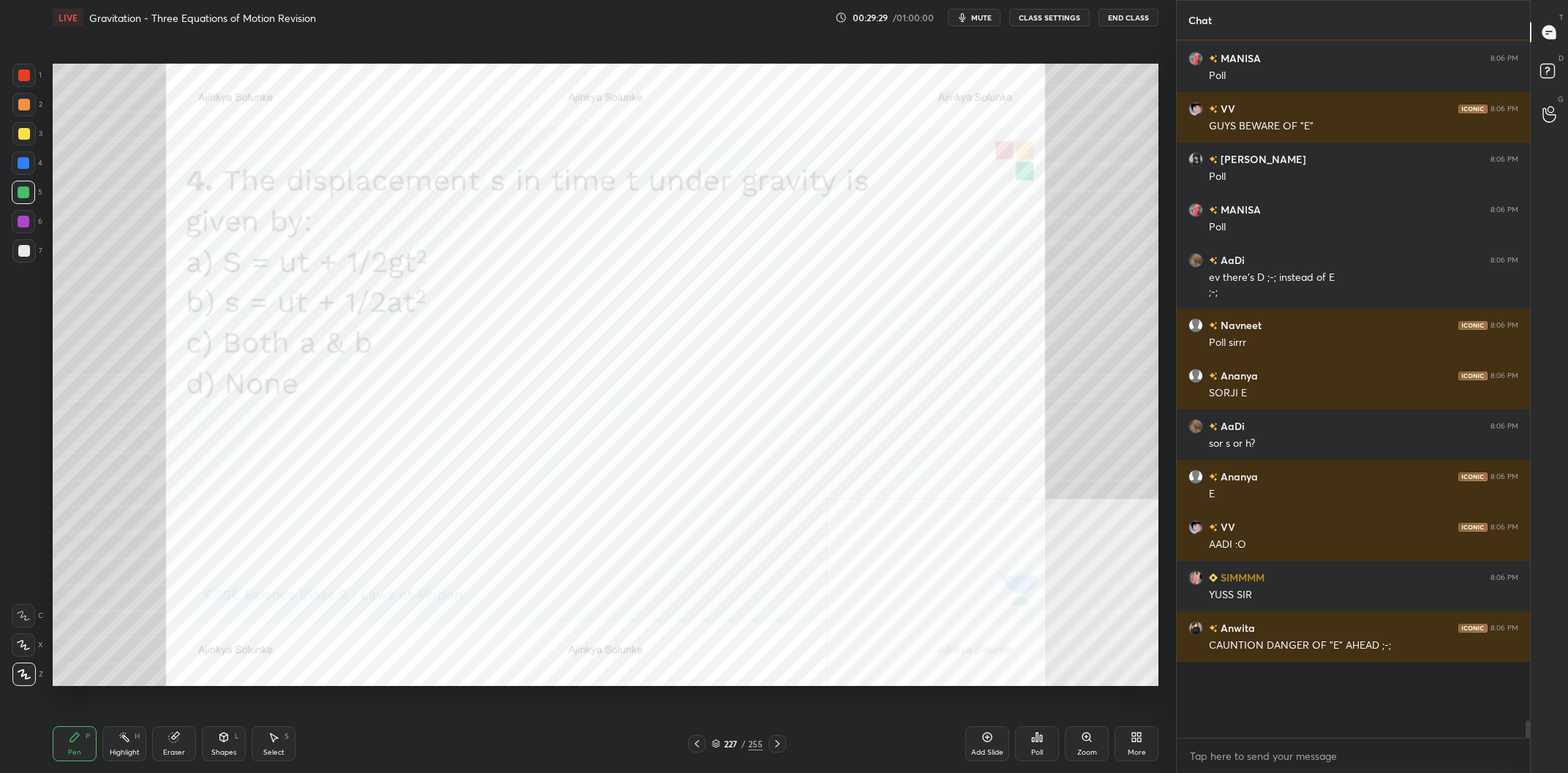
click at [757, 740] on div "255" at bounding box center [755, 744] width 15 height 13
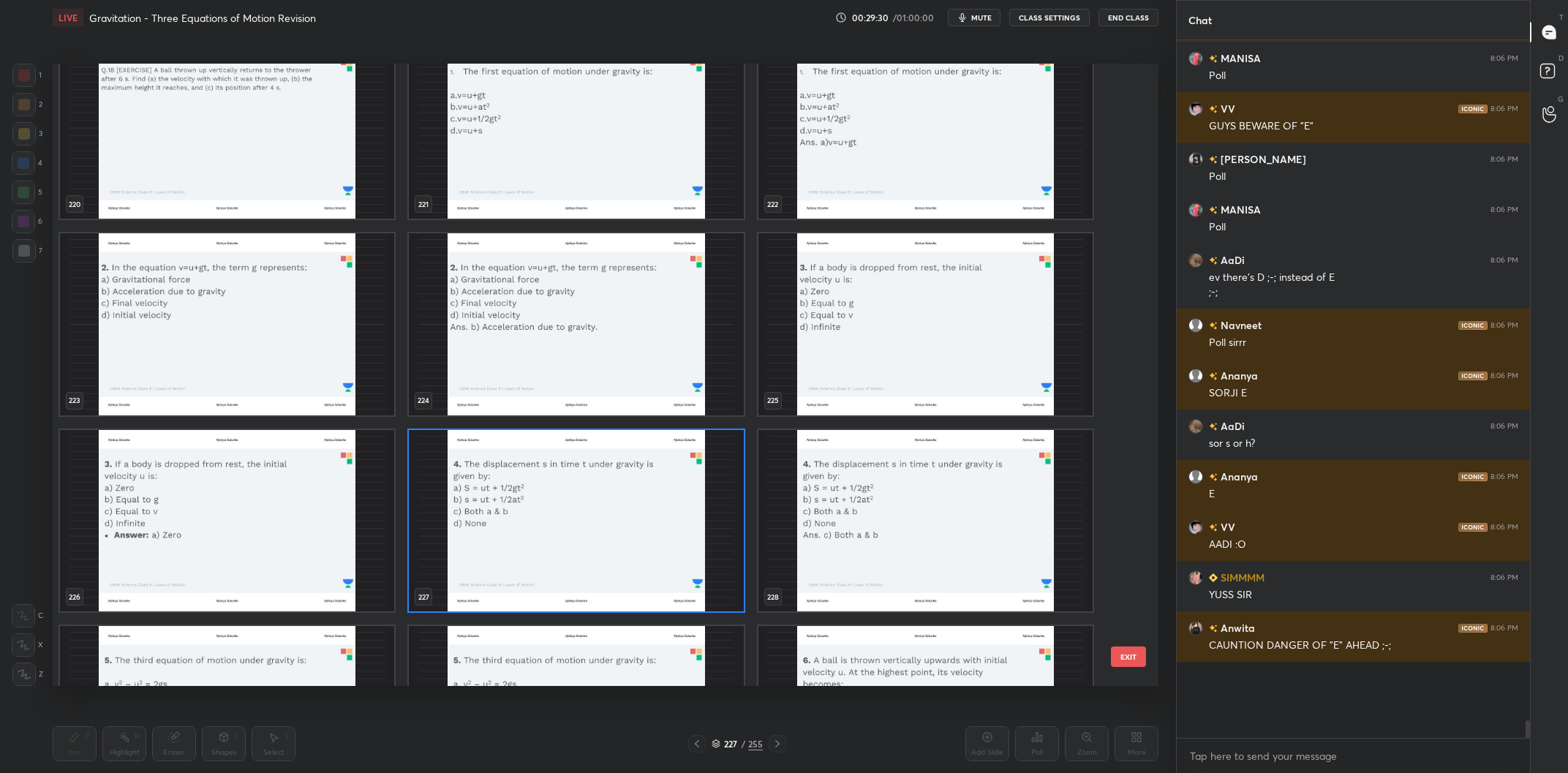
scroll to position [14388, 0]
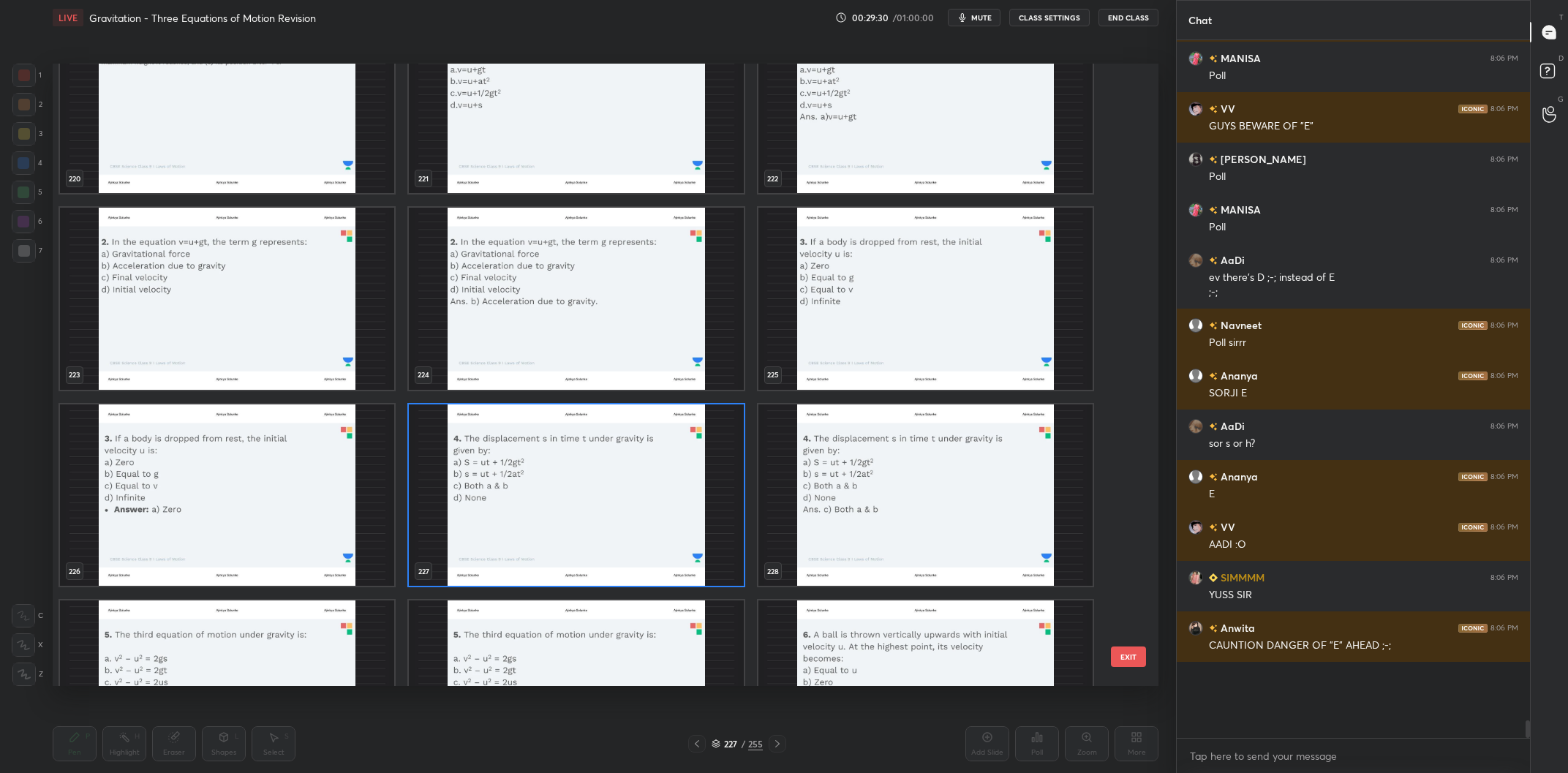
click at [588, 465] on img "grid" at bounding box center [575, 495] width 334 height 182
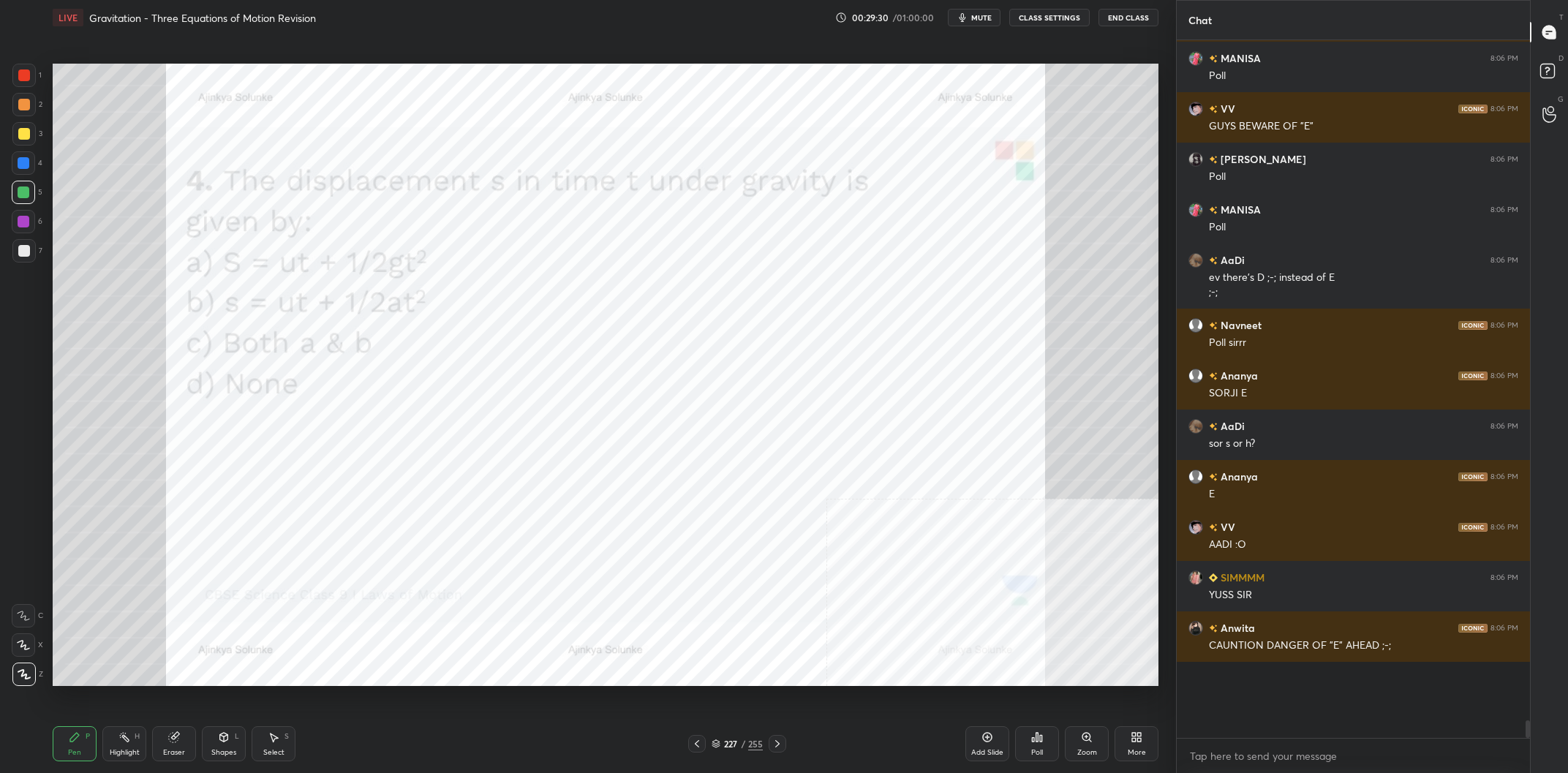
click at [588, 465] on img "grid" at bounding box center [575, 495] width 334 height 182
click at [1038, 743] on div "Poll" at bounding box center [1037, 743] width 44 height 35
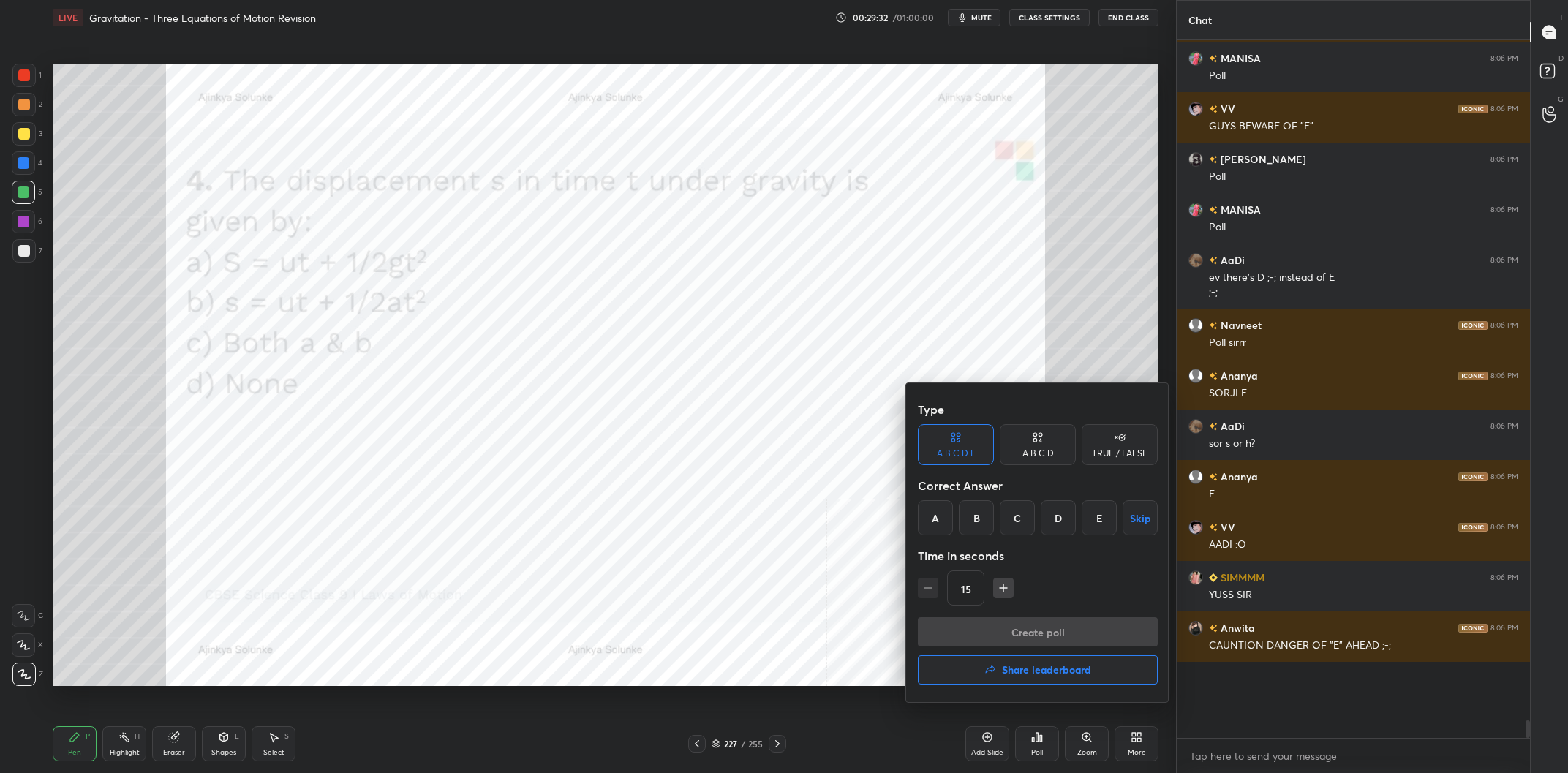
click at [1032, 532] on div "C" at bounding box center [1017, 518] width 35 height 35
click at [1041, 450] on div "A B C D" at bounding box center [1038, 453] width 31 height 9
click at [1040, 524] on div "C" at bounding box center [1038, 518] width 43 height 35
click at [1068, 636] on button "Create poll" at bounding box center [1037, 631] width 240 height 29
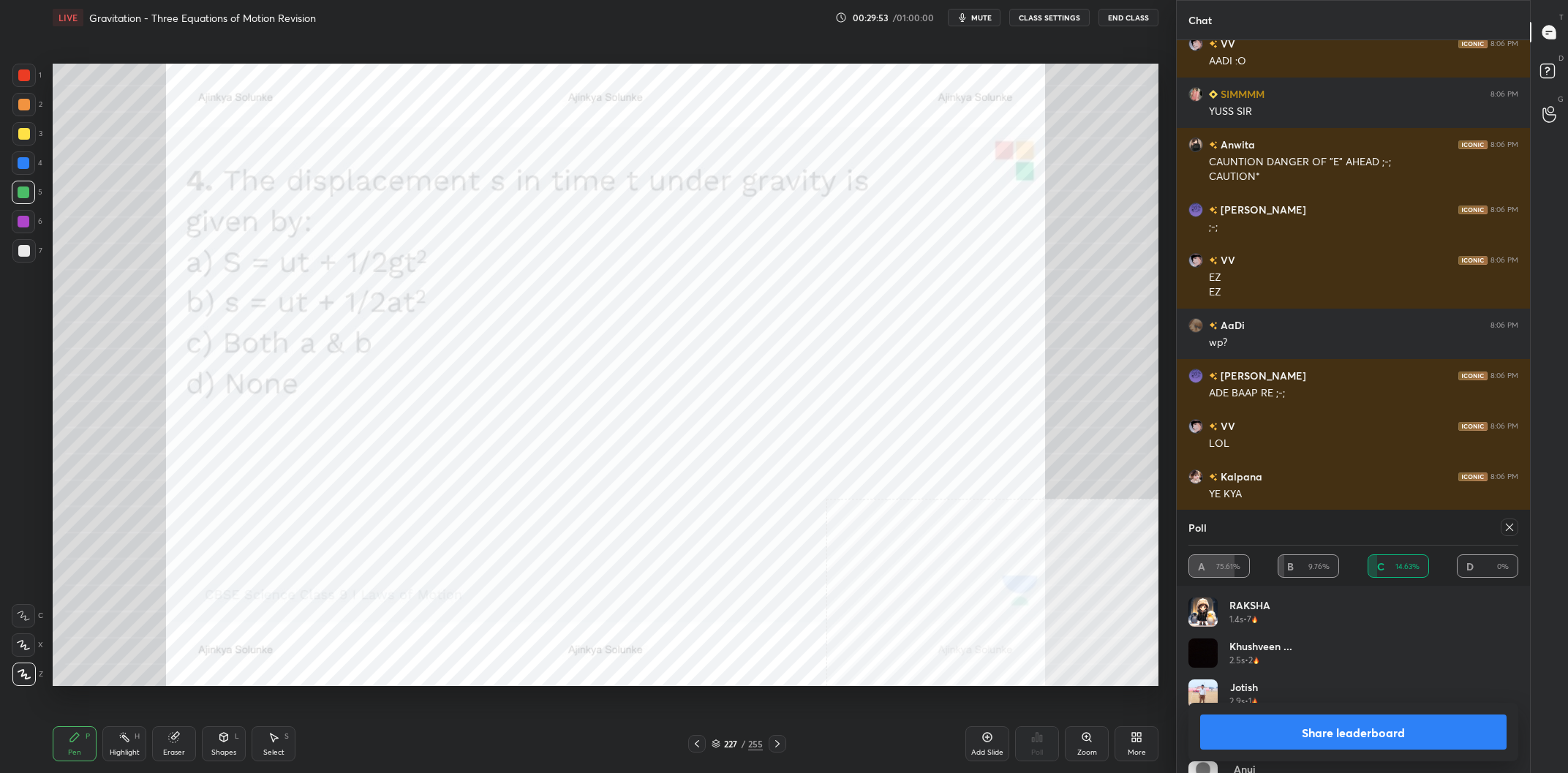
scroll to position [24872, 0]
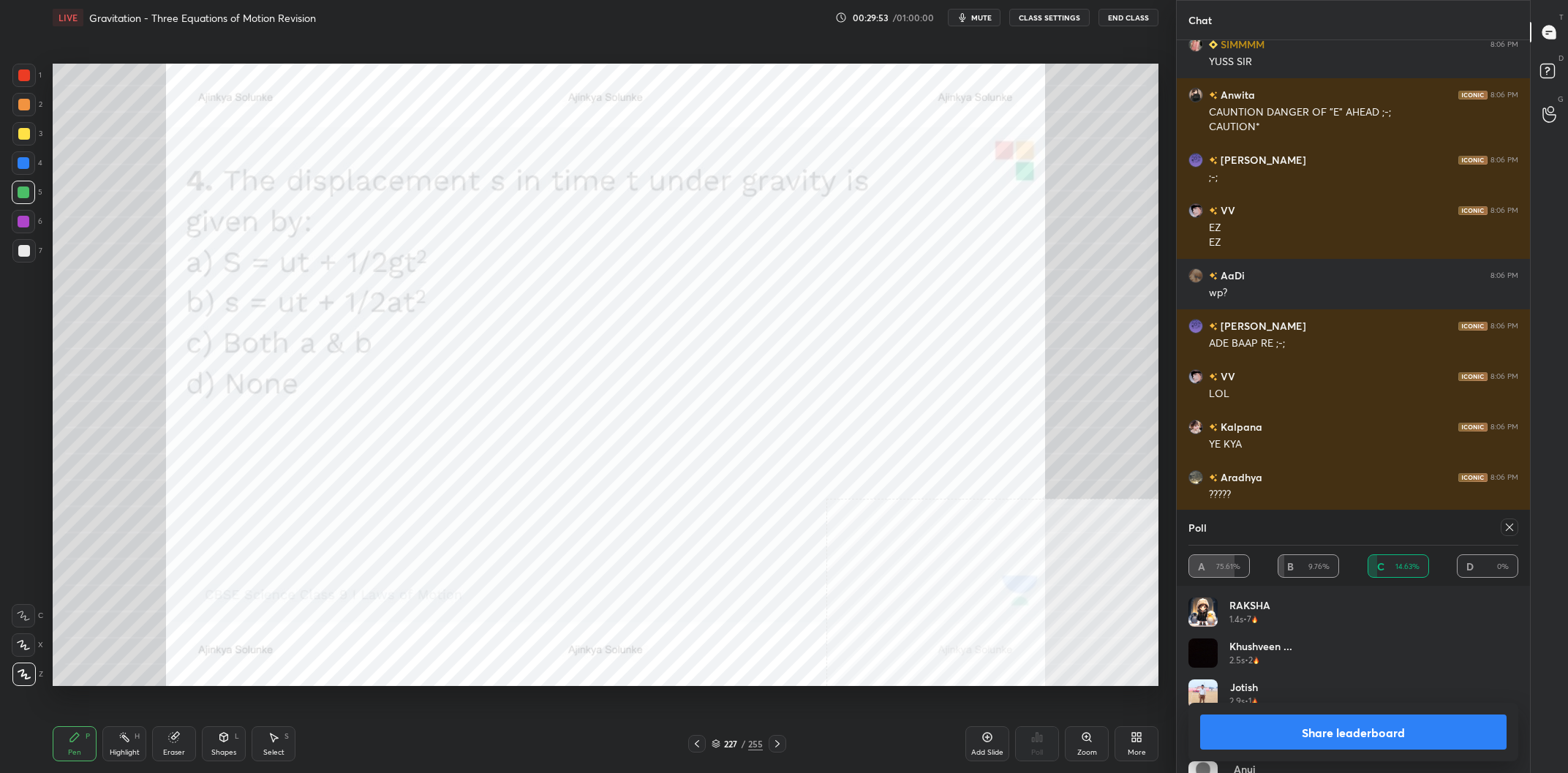
click at [1428, 736] on button "Share leaderboard" at bounding box center [1353, 731] width 306 height 35
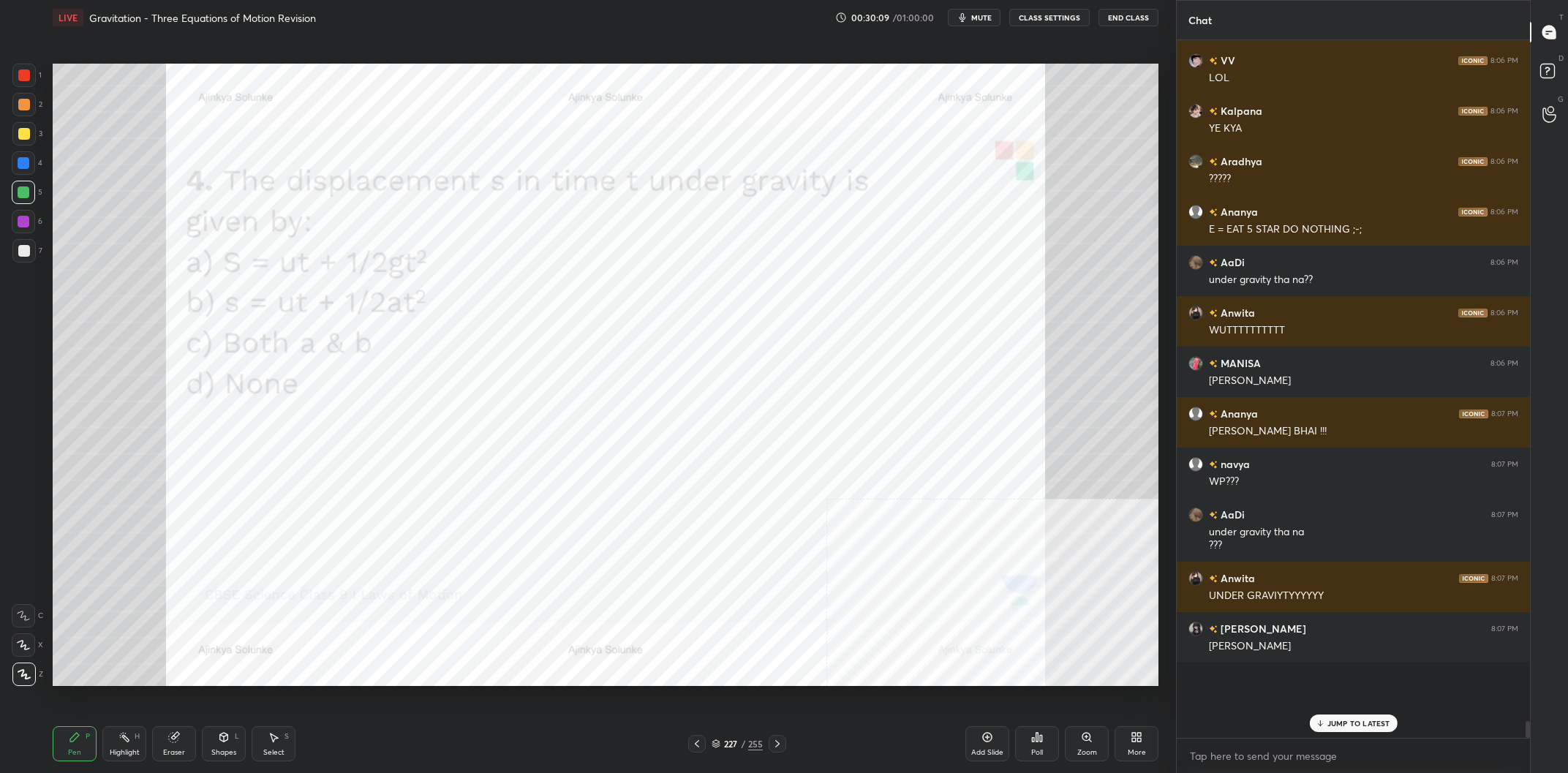
scroll to position [25239, 0]
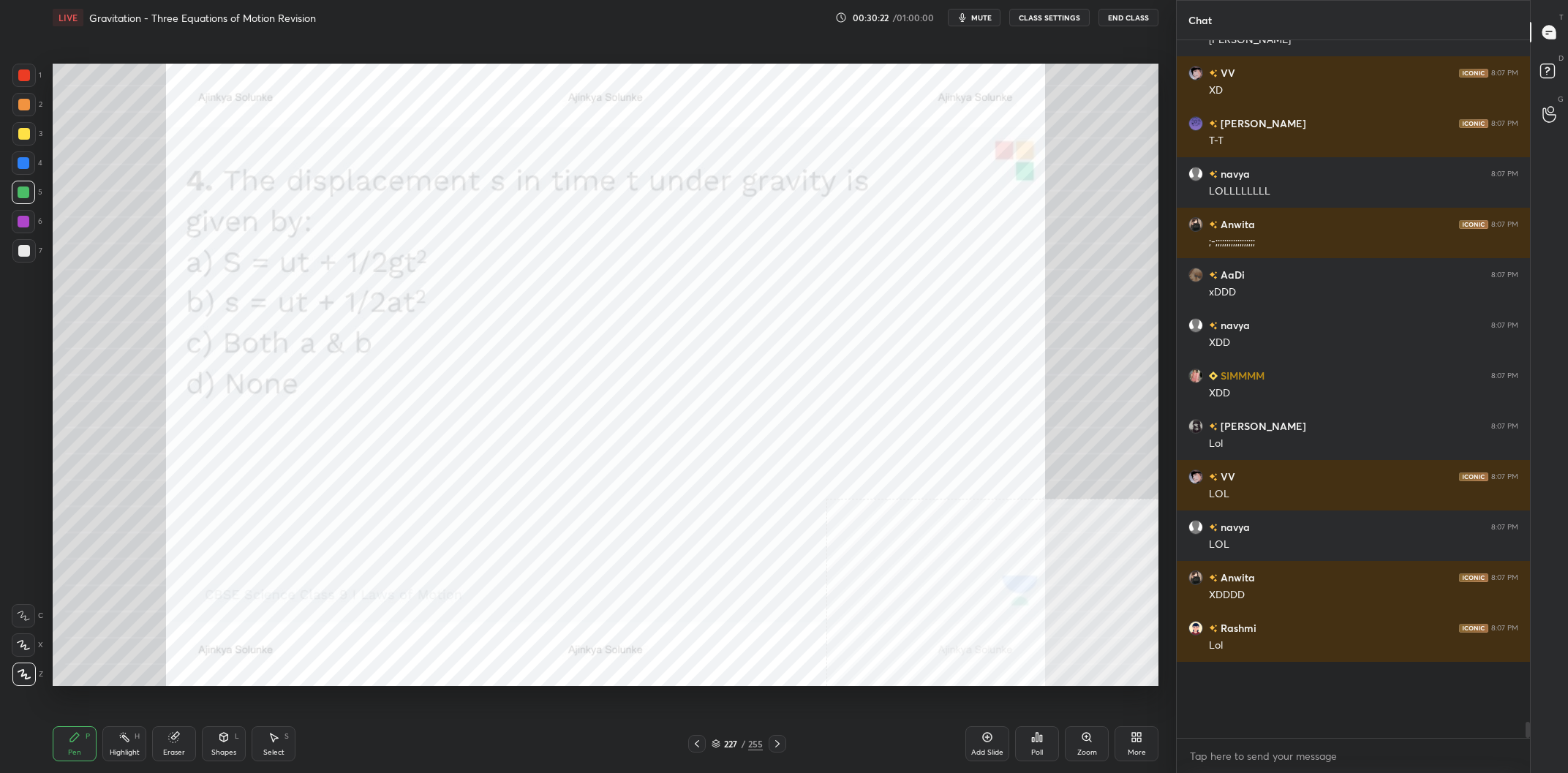
click at [730, 743] on div "227" at bounding box center [731, 744] width 15 height 9
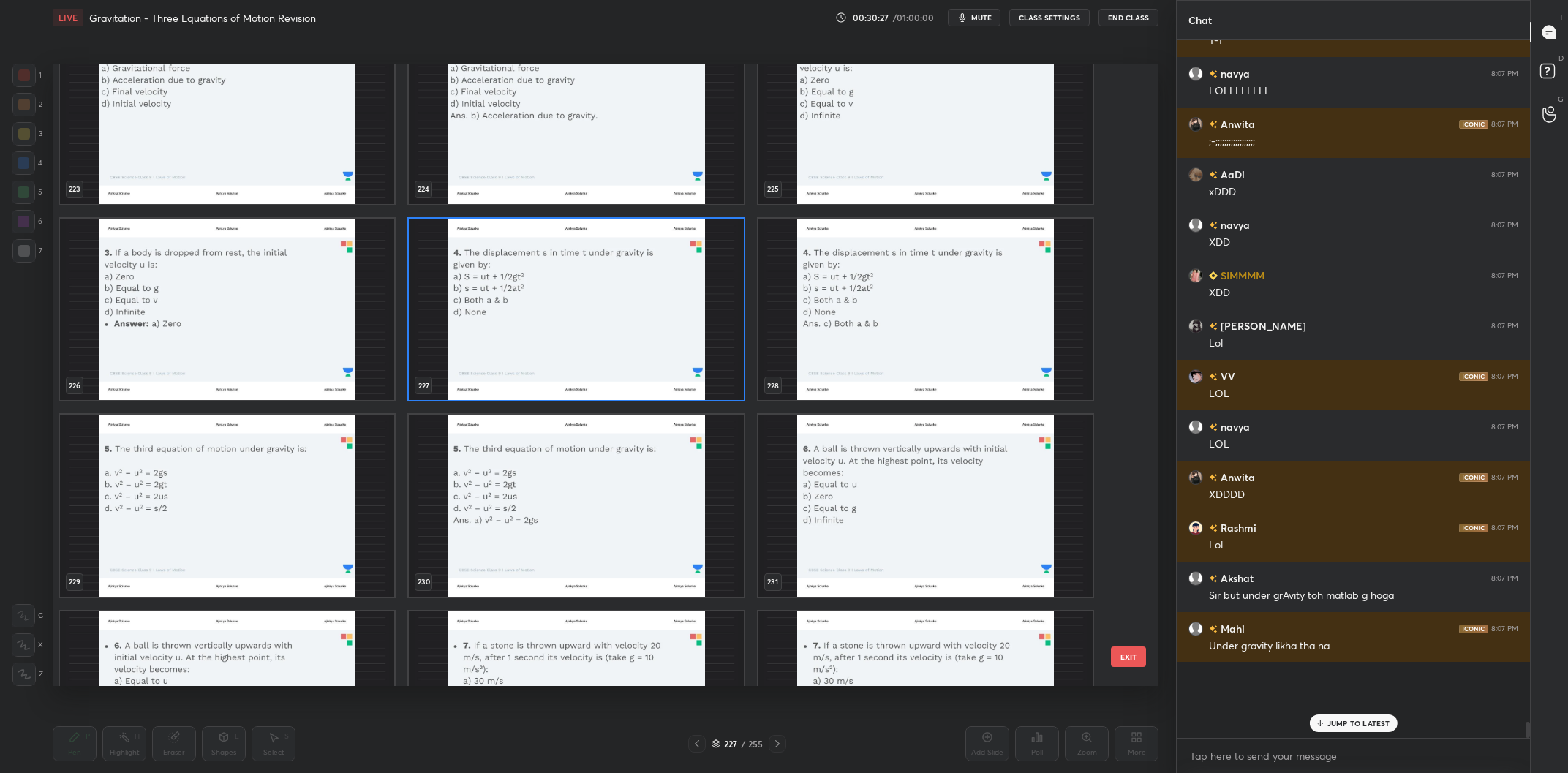
click at [557, 289] on img "grid" at bounding box center [575, 310] width 334 height 182
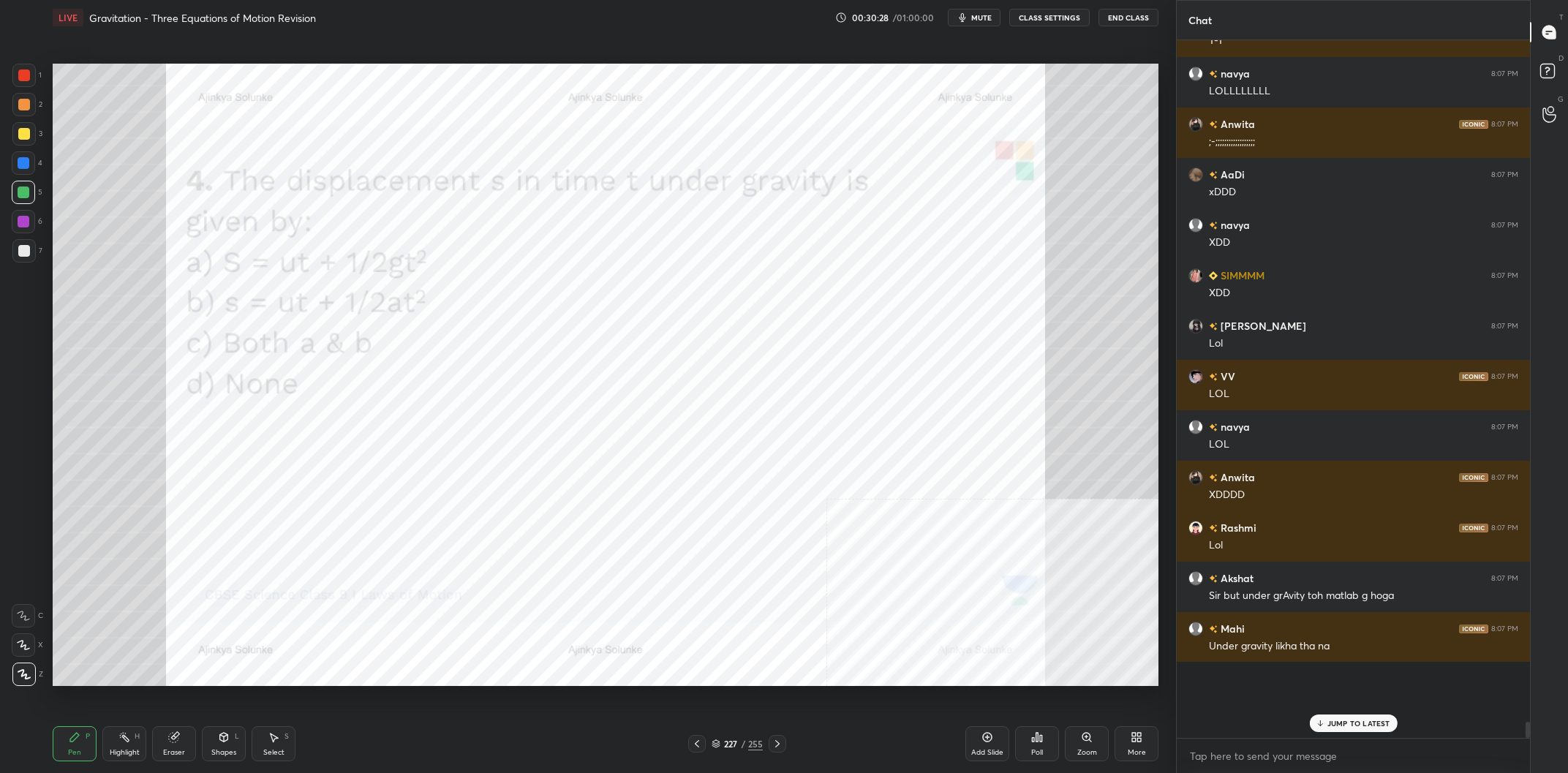
click at [557, 289] on img "grid" at bounding box center [575, 310] width 334 height 182
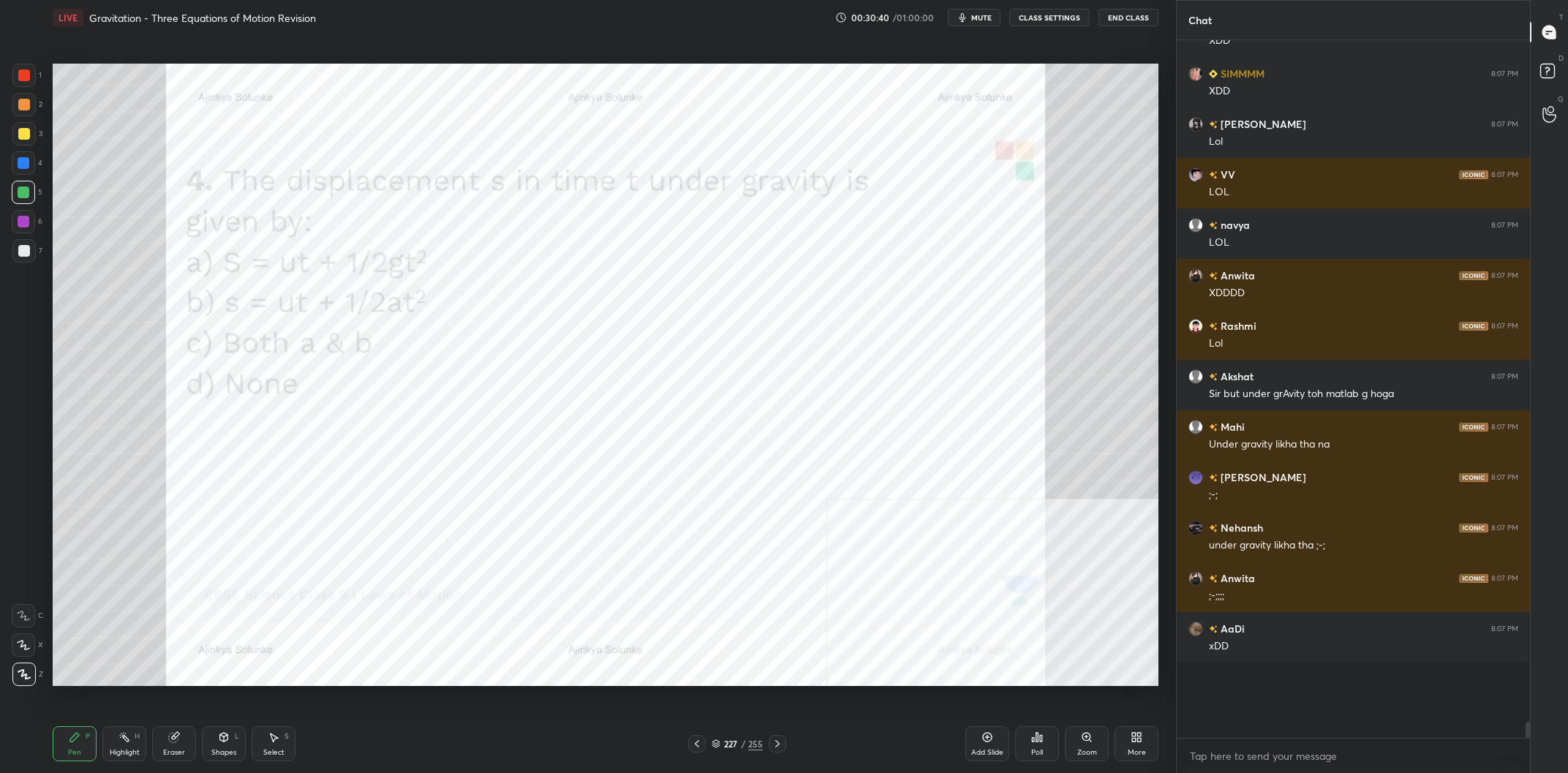
click at [746, 743] on div "227 / 255" at bounding box center [737, 744] width 52 height 13
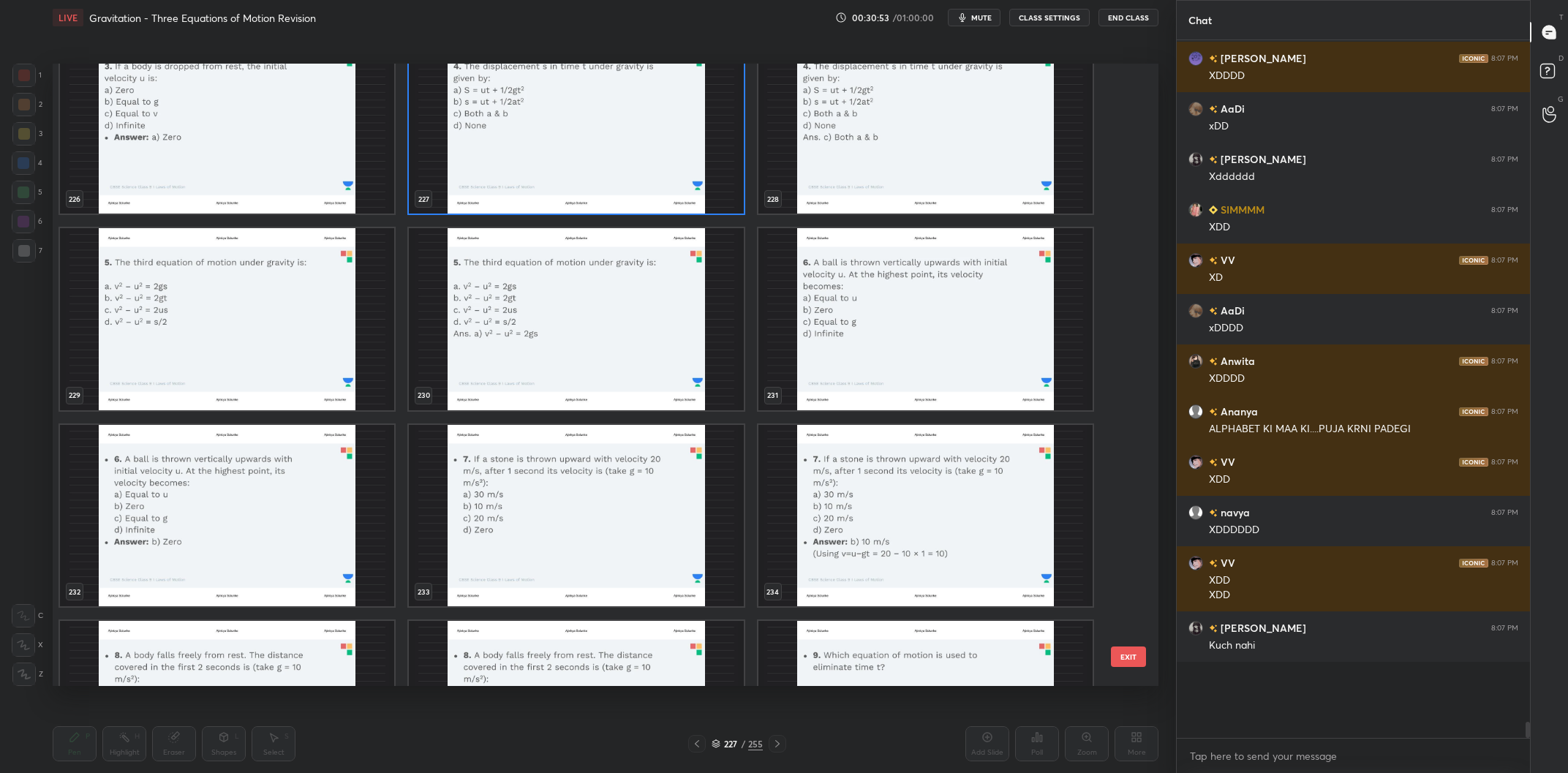
click at [223, 309] on img "grid" at bounding box center [226, 319] width 334 height 182
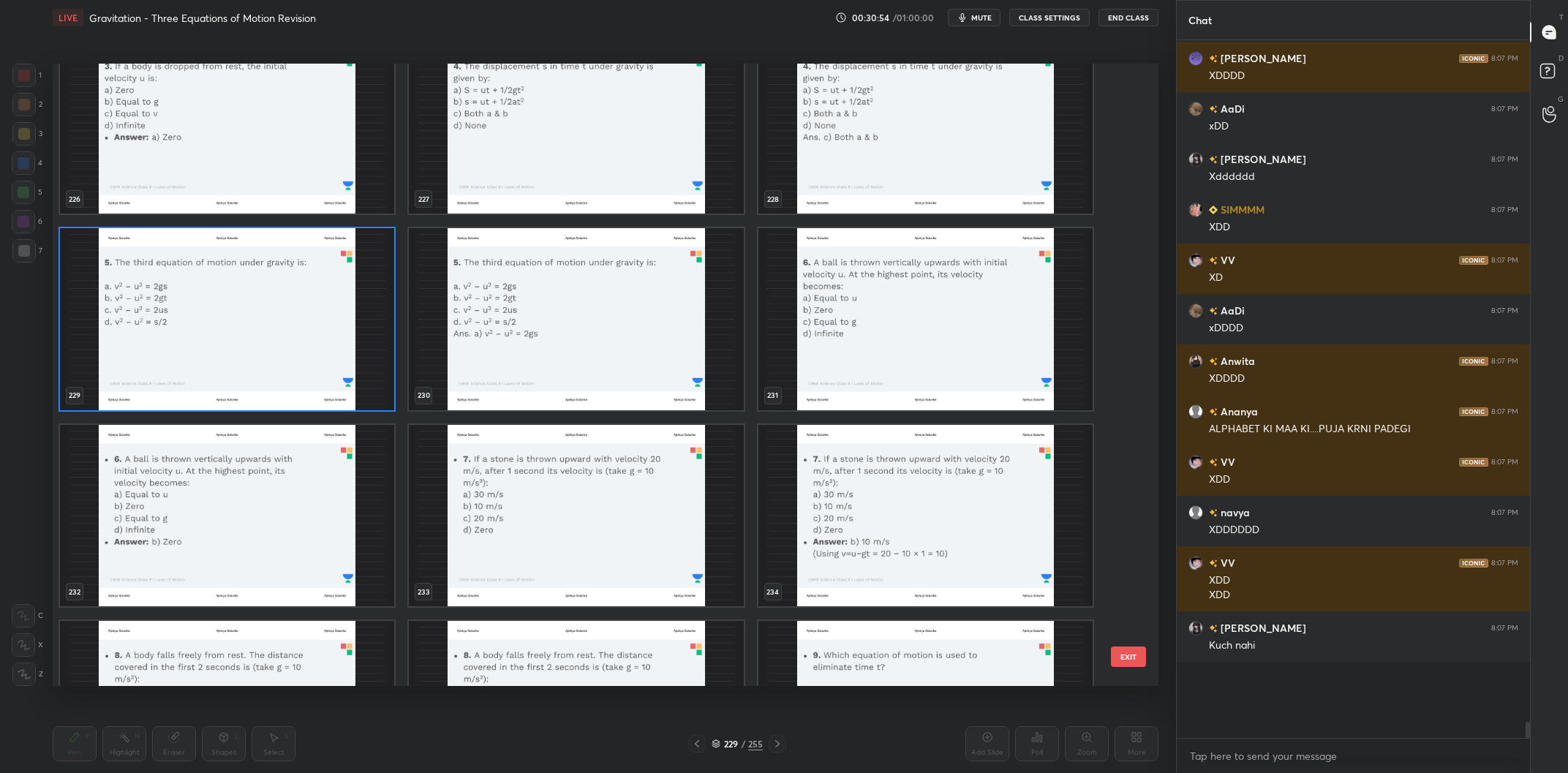
click at [223, 309] on img "grid" at bounding box center [226, 319] width 334 height 182
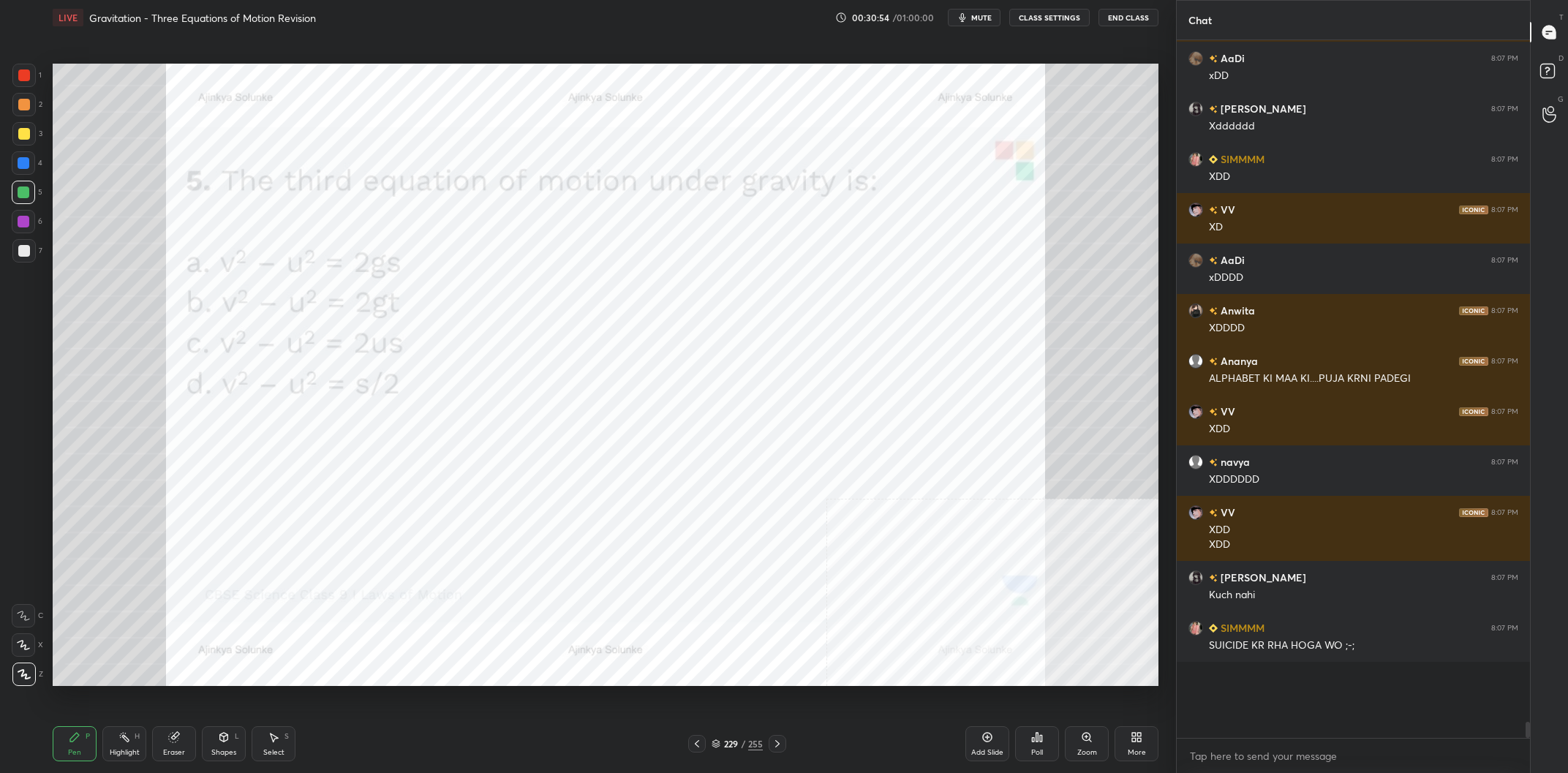
click at [223, 309] on img "grid" at bounding box center [226, 319] width 334 height 182
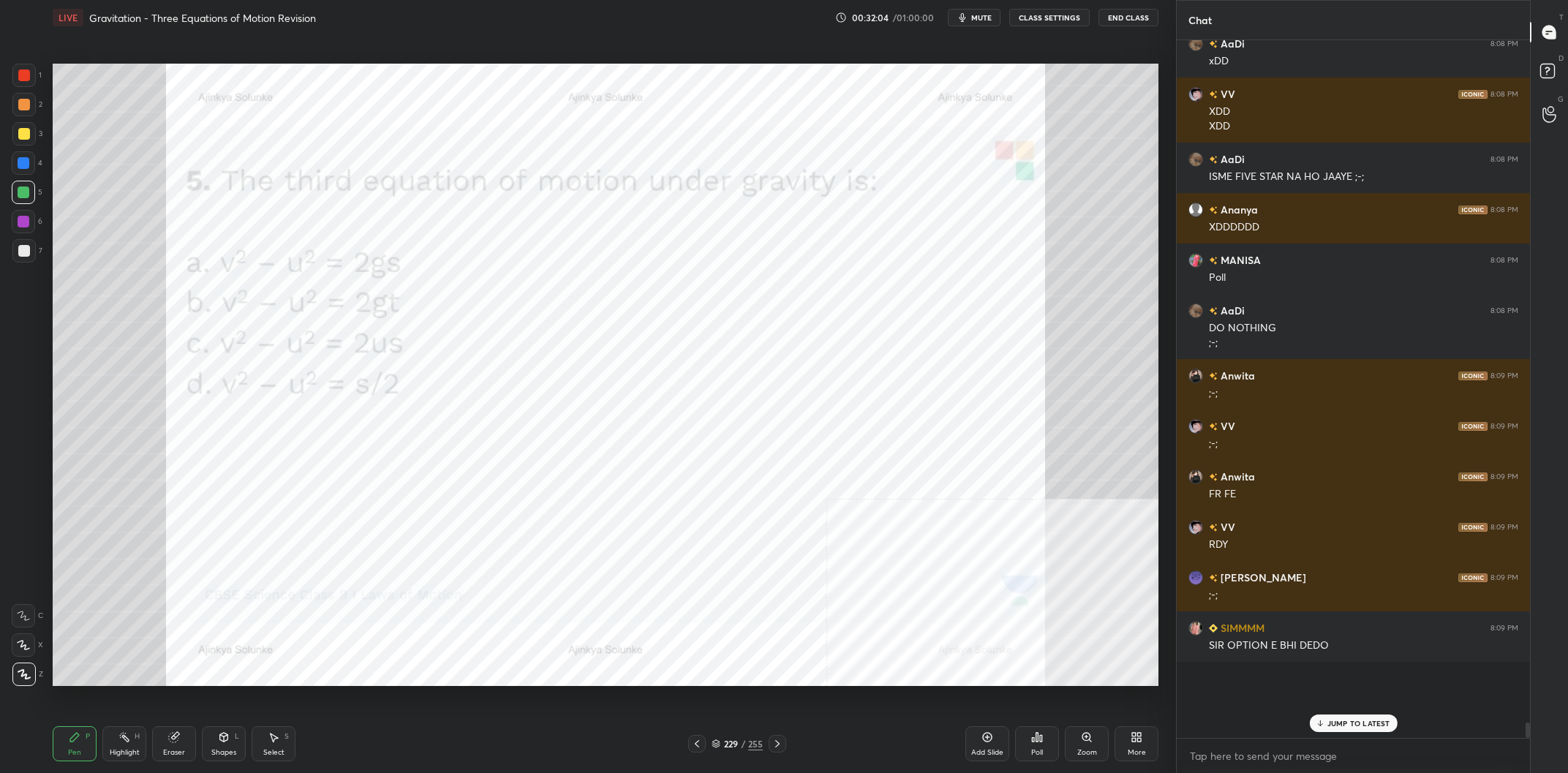
scroll to position [28021, 0]
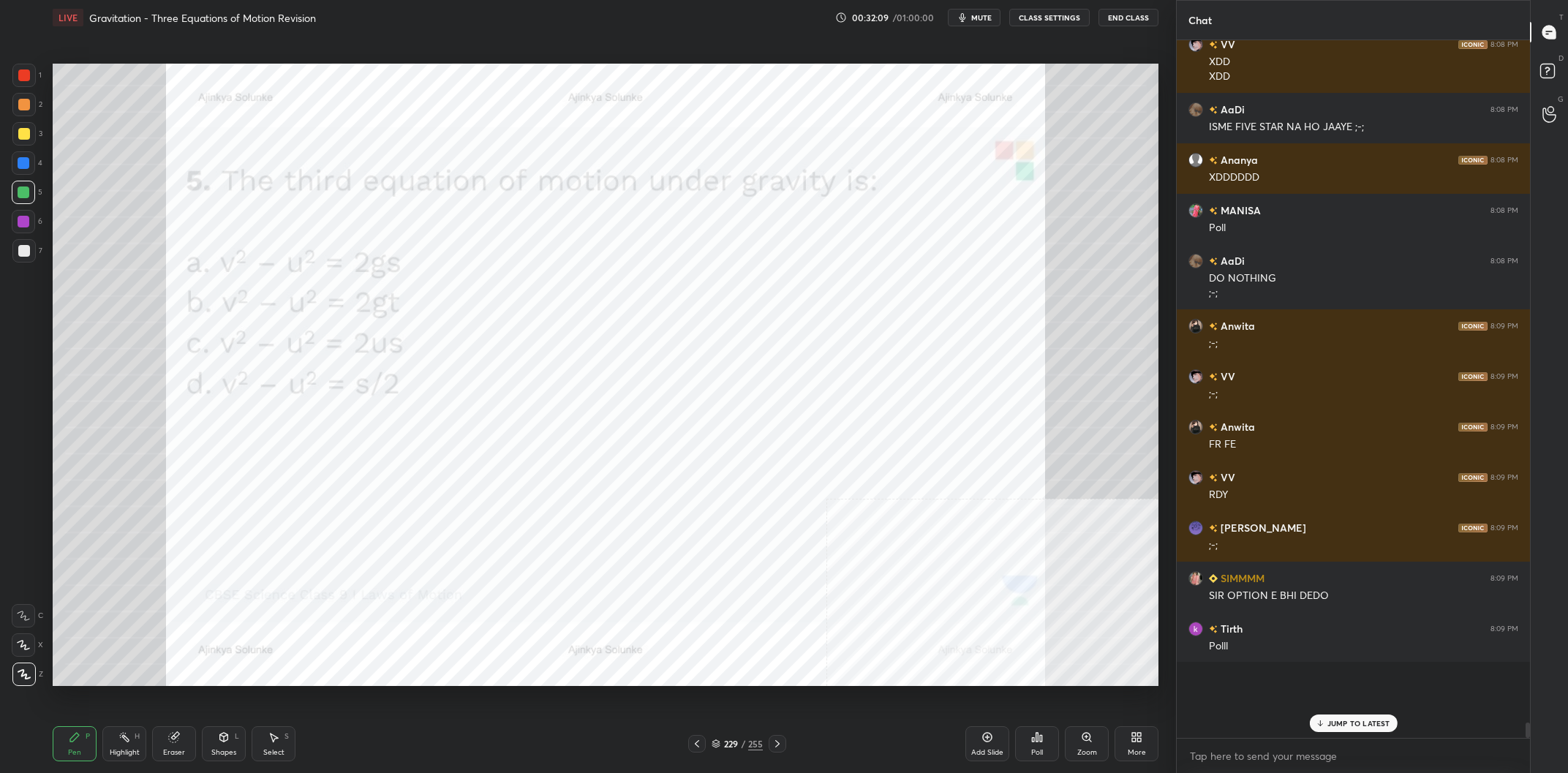
click at [747, 743] on div "229 / 255" at bounding box center [737, 744] width 52 height 13
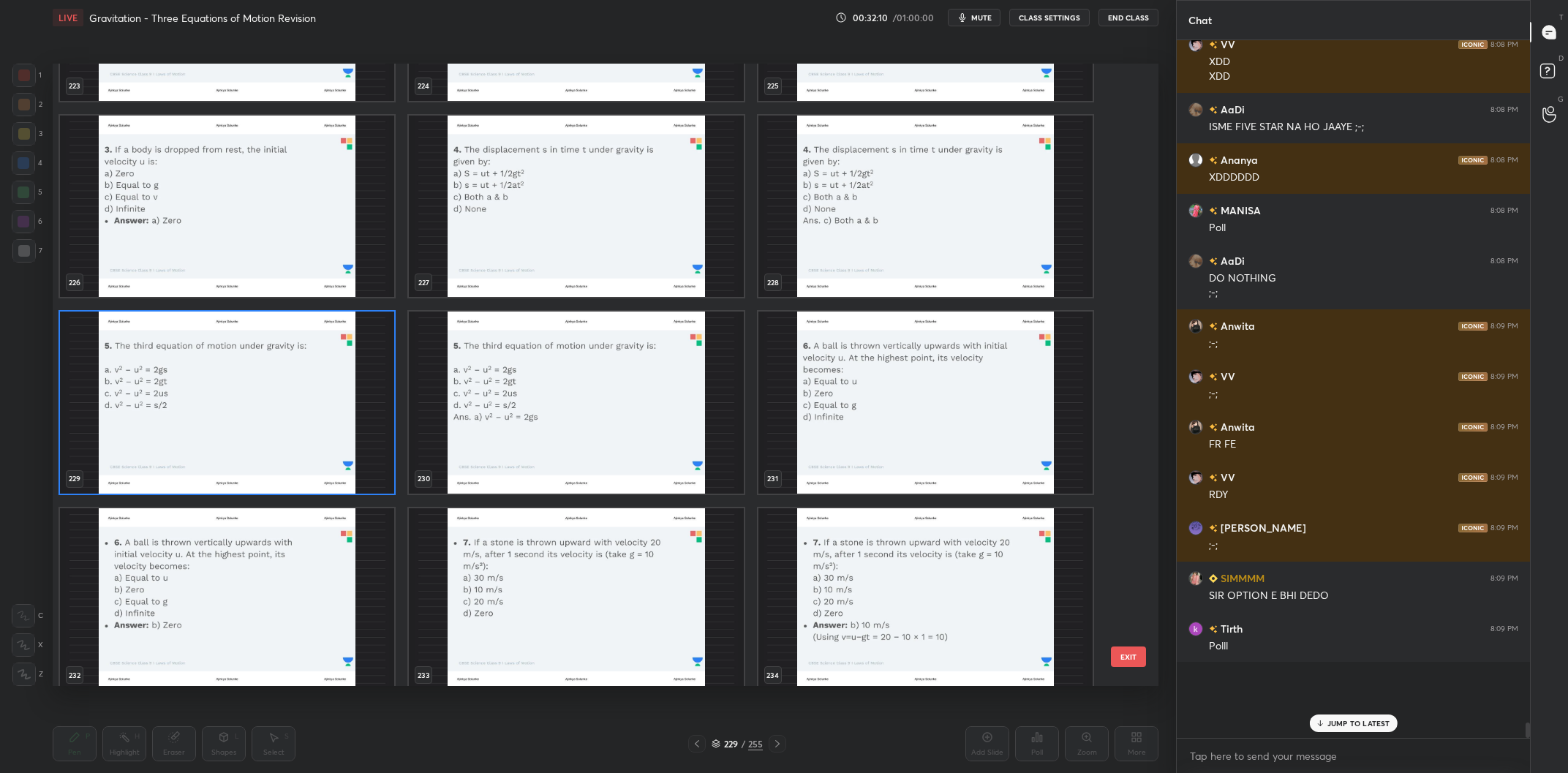
scroll to position [28071, 0]
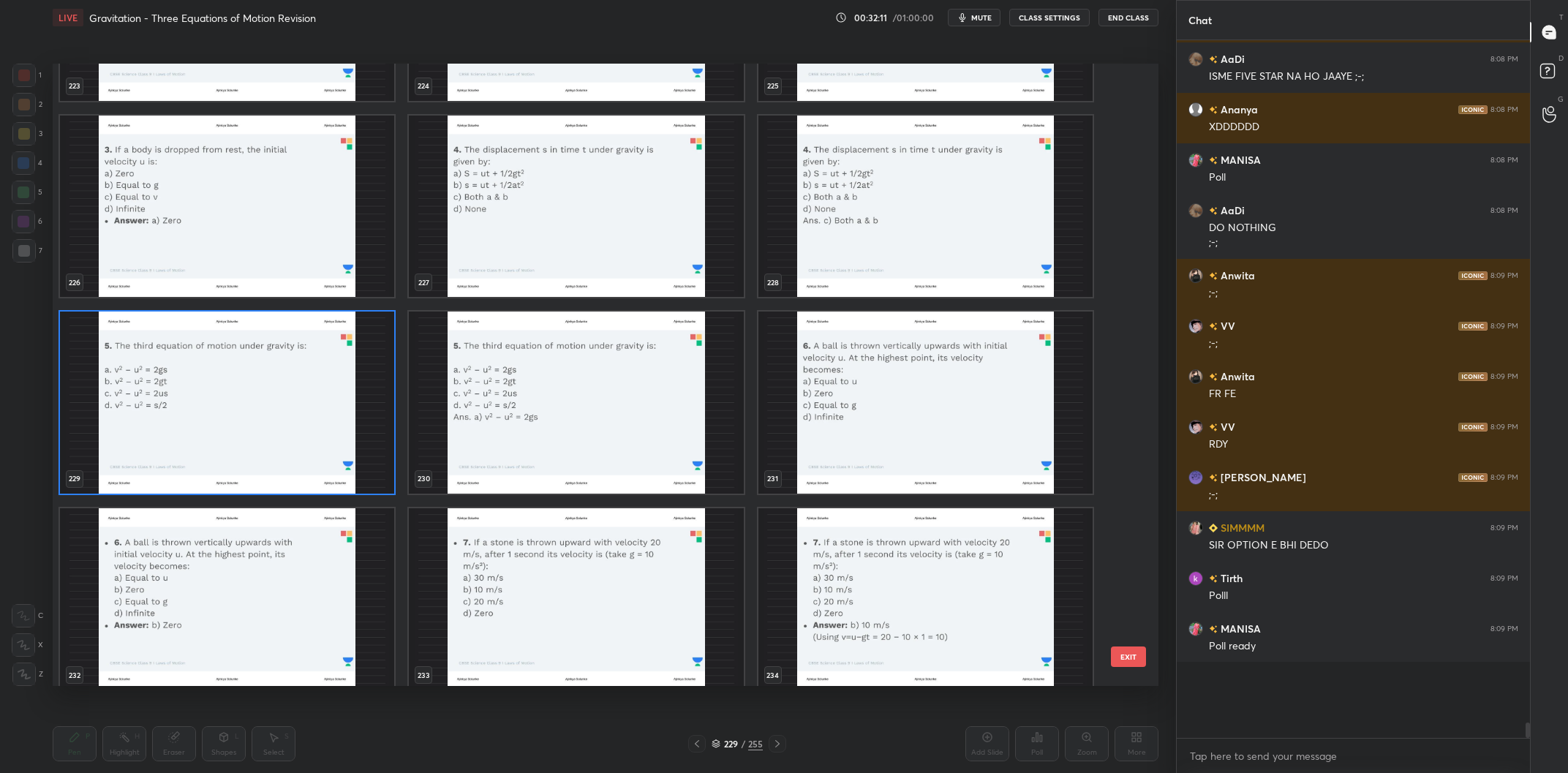
click at [211, 403] on img "grid" at bounding box center [226, 403] width 334 height 182
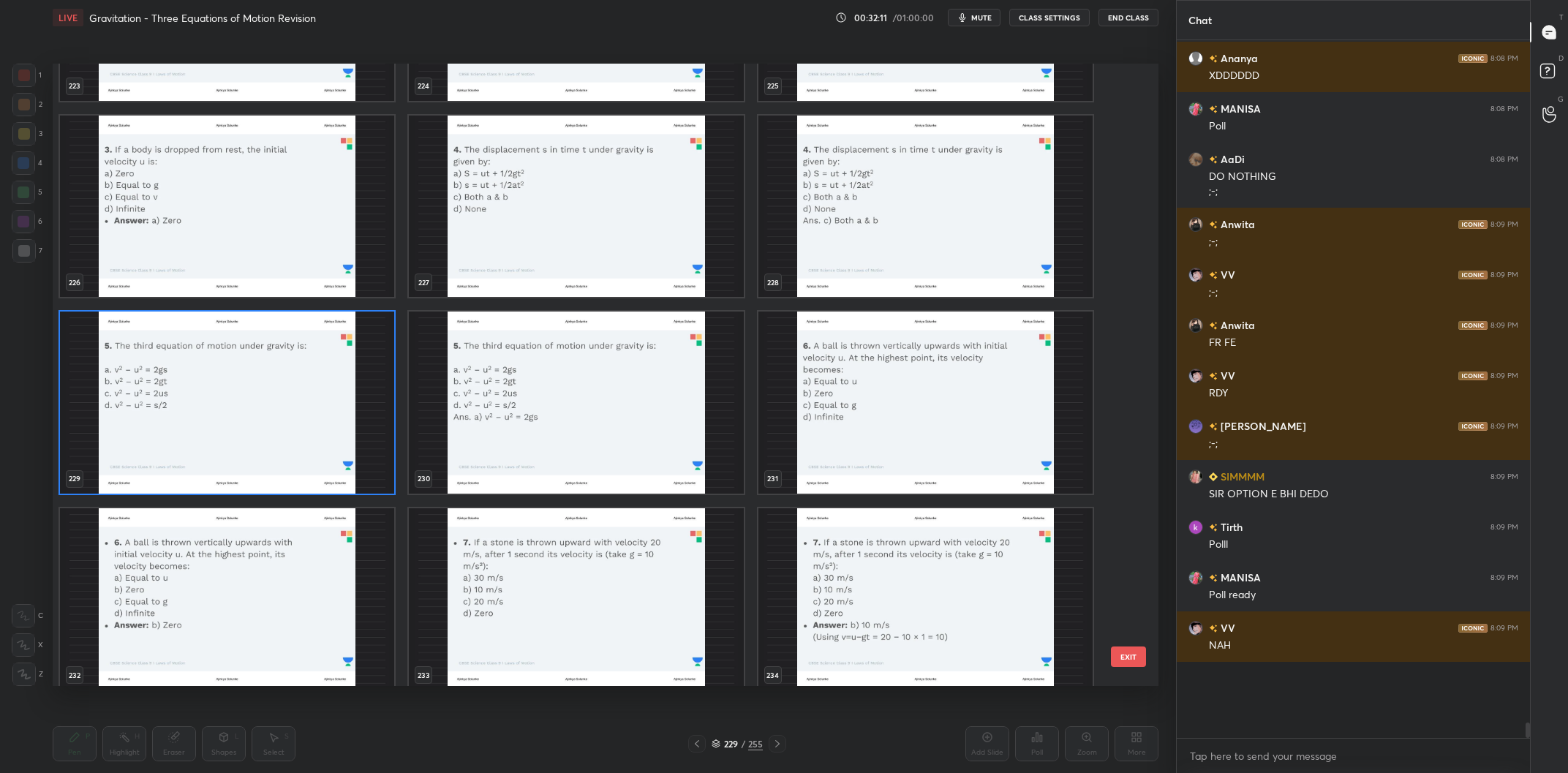
click at [211, 403] on img "grid" at bounding box center [226, 403] width 334 height 182
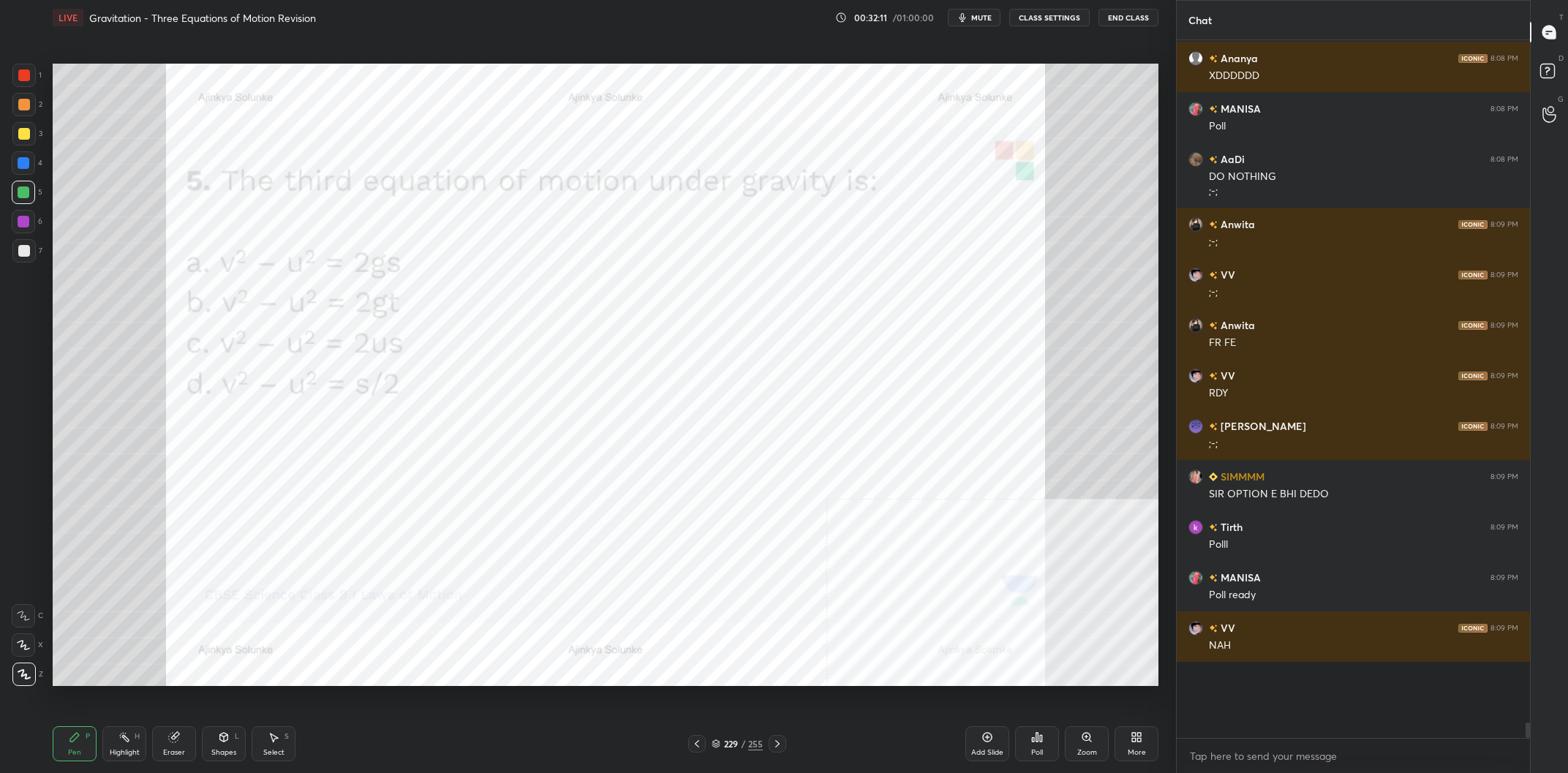
scroll to position [0, 0]
click at [1036, 748] on div "Poll" at bounding box center [1037, 752] width 12 height 7
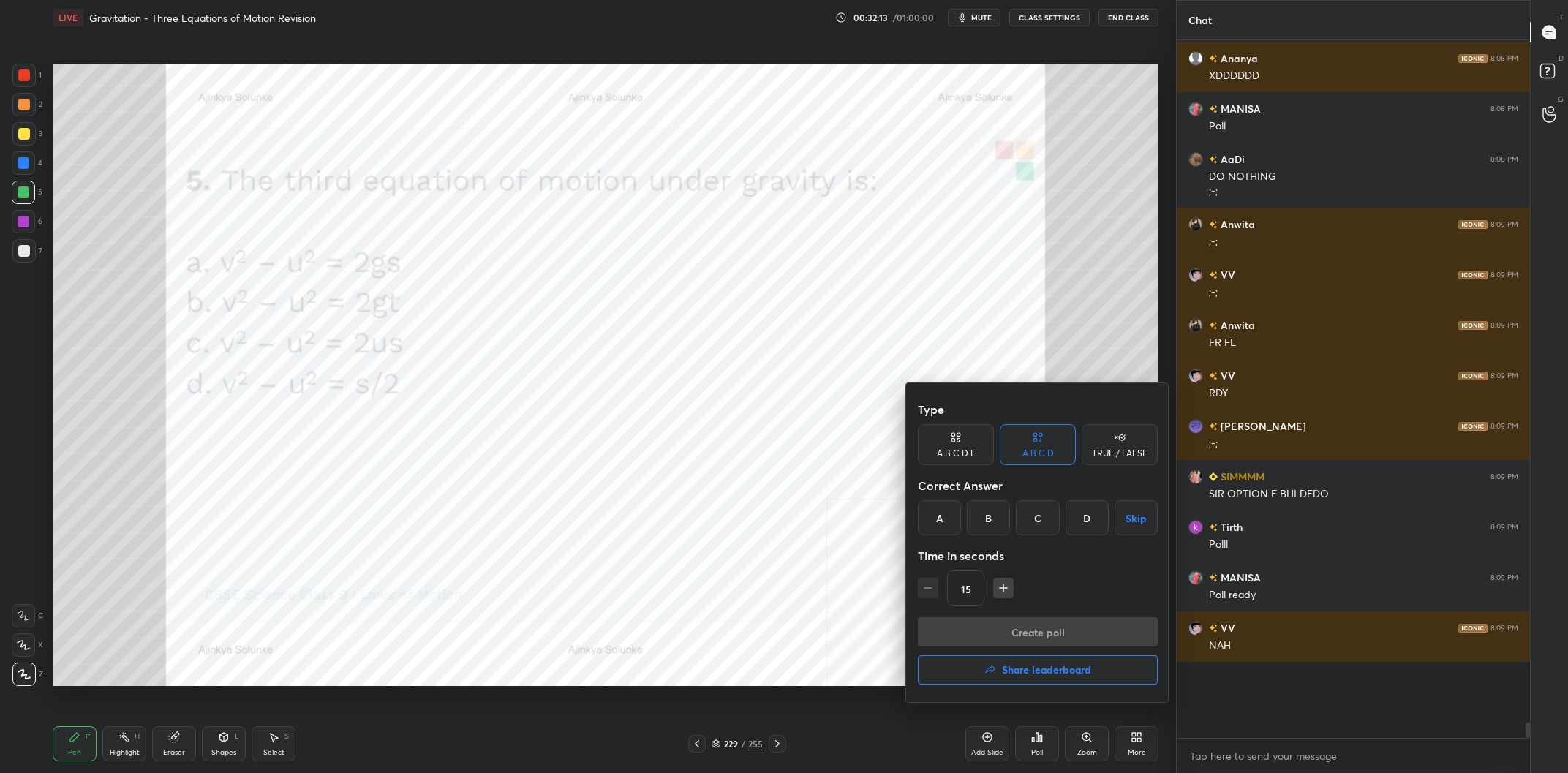
click at [938, 530] on div "A" at bounding box center [939, 518] width 43 height 35
click at [1022, 635] on button "Create poll" at bounding box center [1037, 631] width 240 height 29
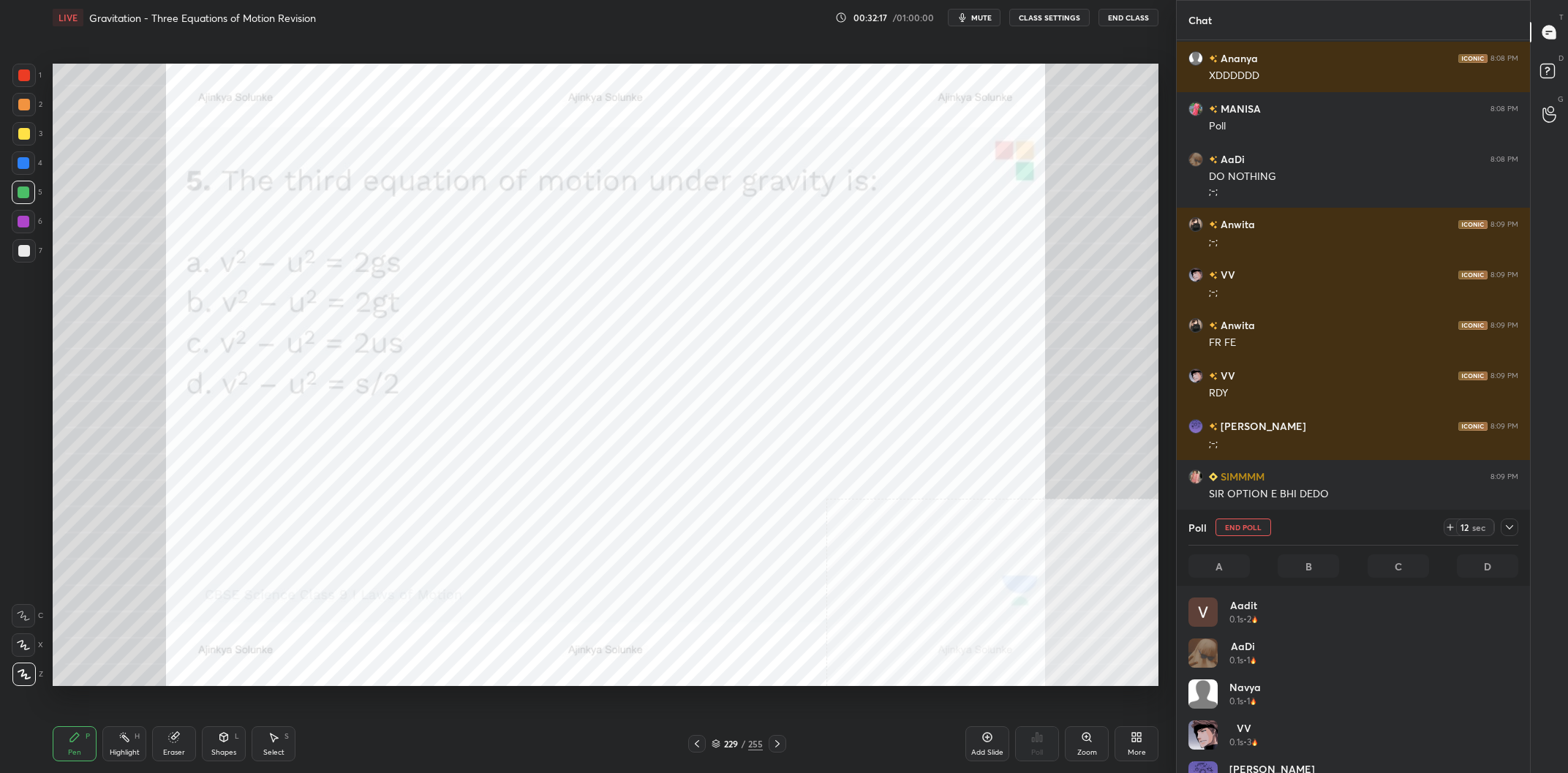
scroll to position [28172, 0]
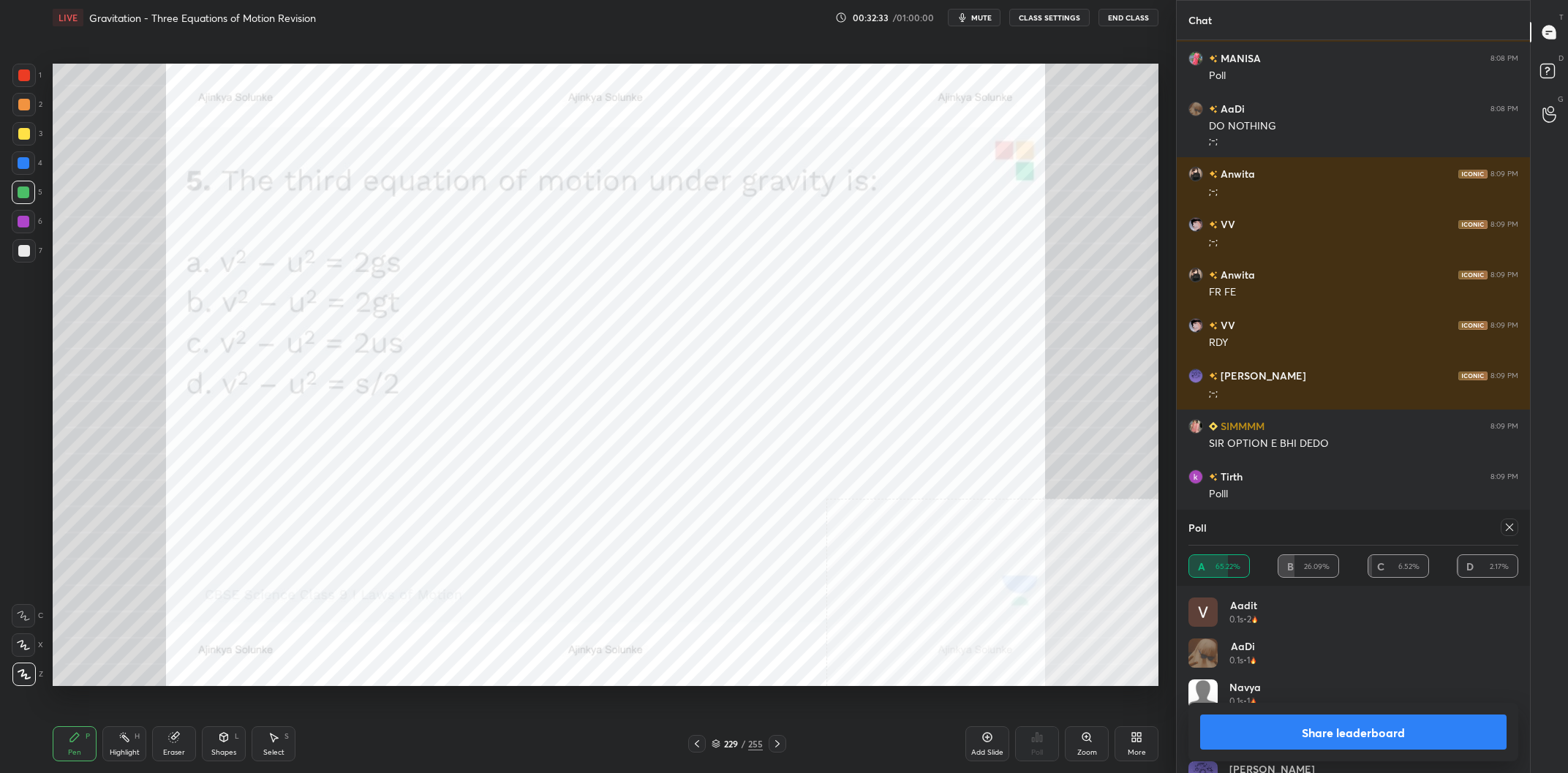
click at [1308, 737] on button "Share leaderboard" at bounding box center [1353, 731] width 306 height 35
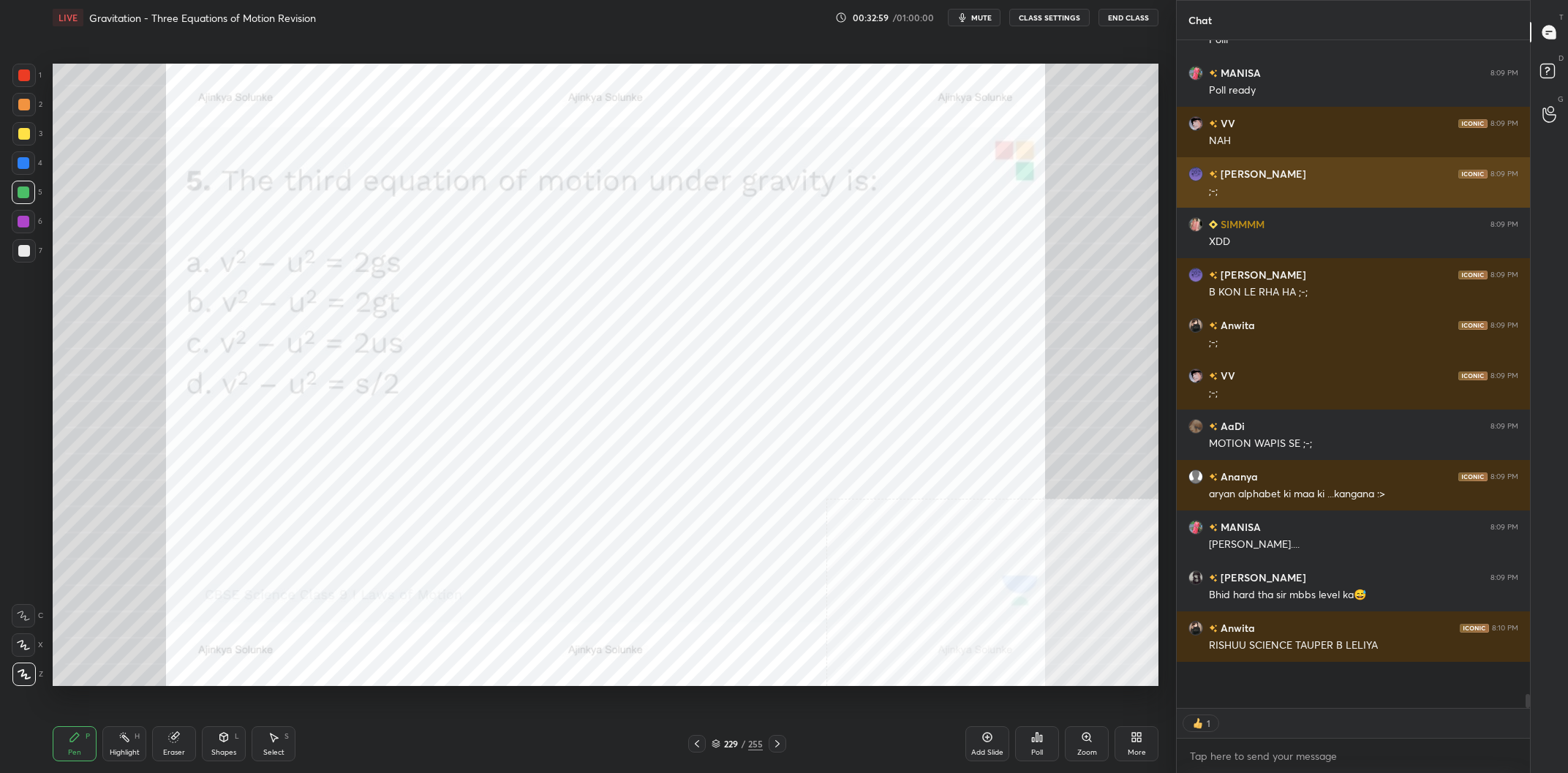
scroll to position [28676, 0]
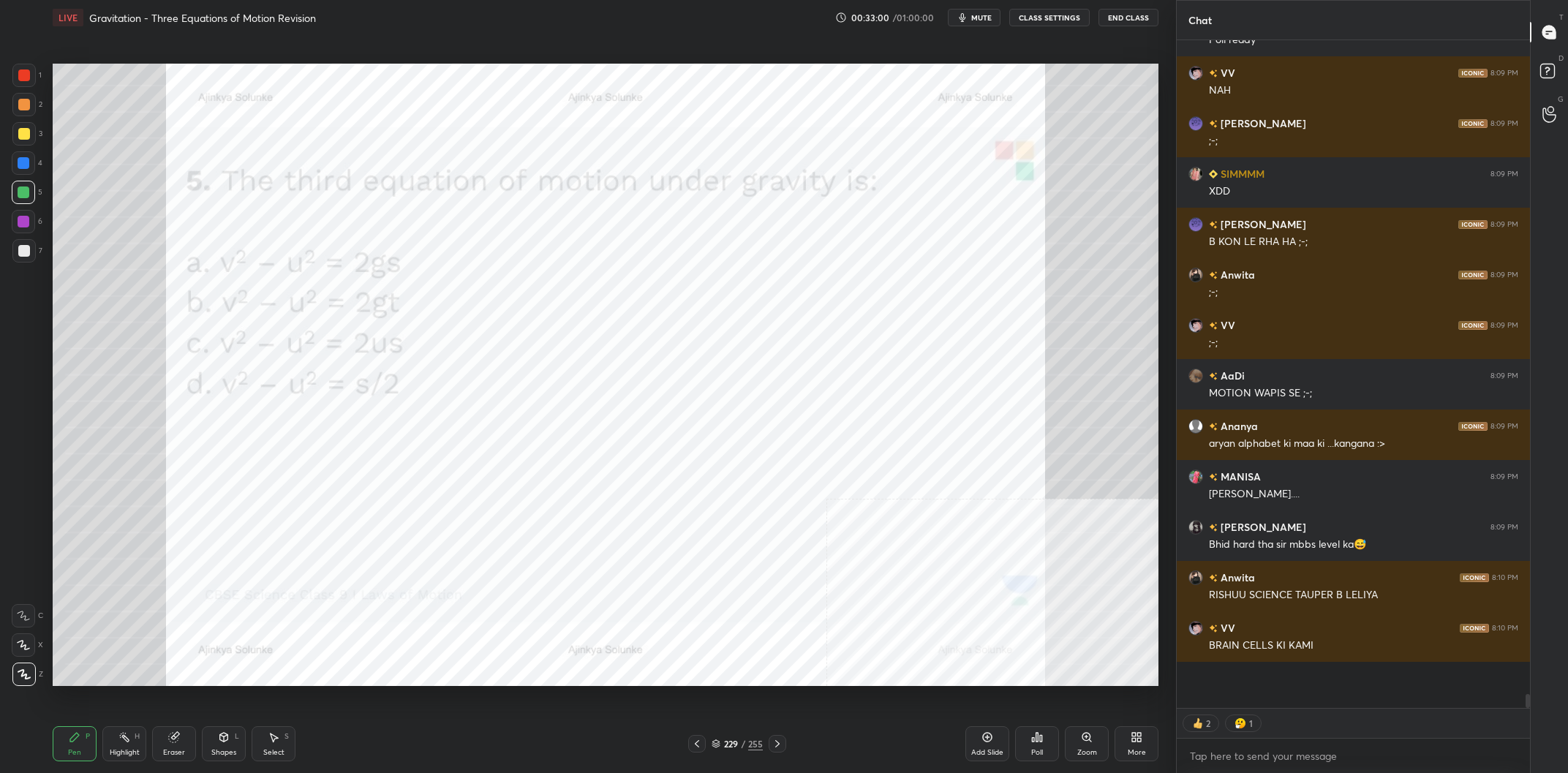
click at [742, 742] on div "/" at bounding box center [743, 744] width 4 height 9
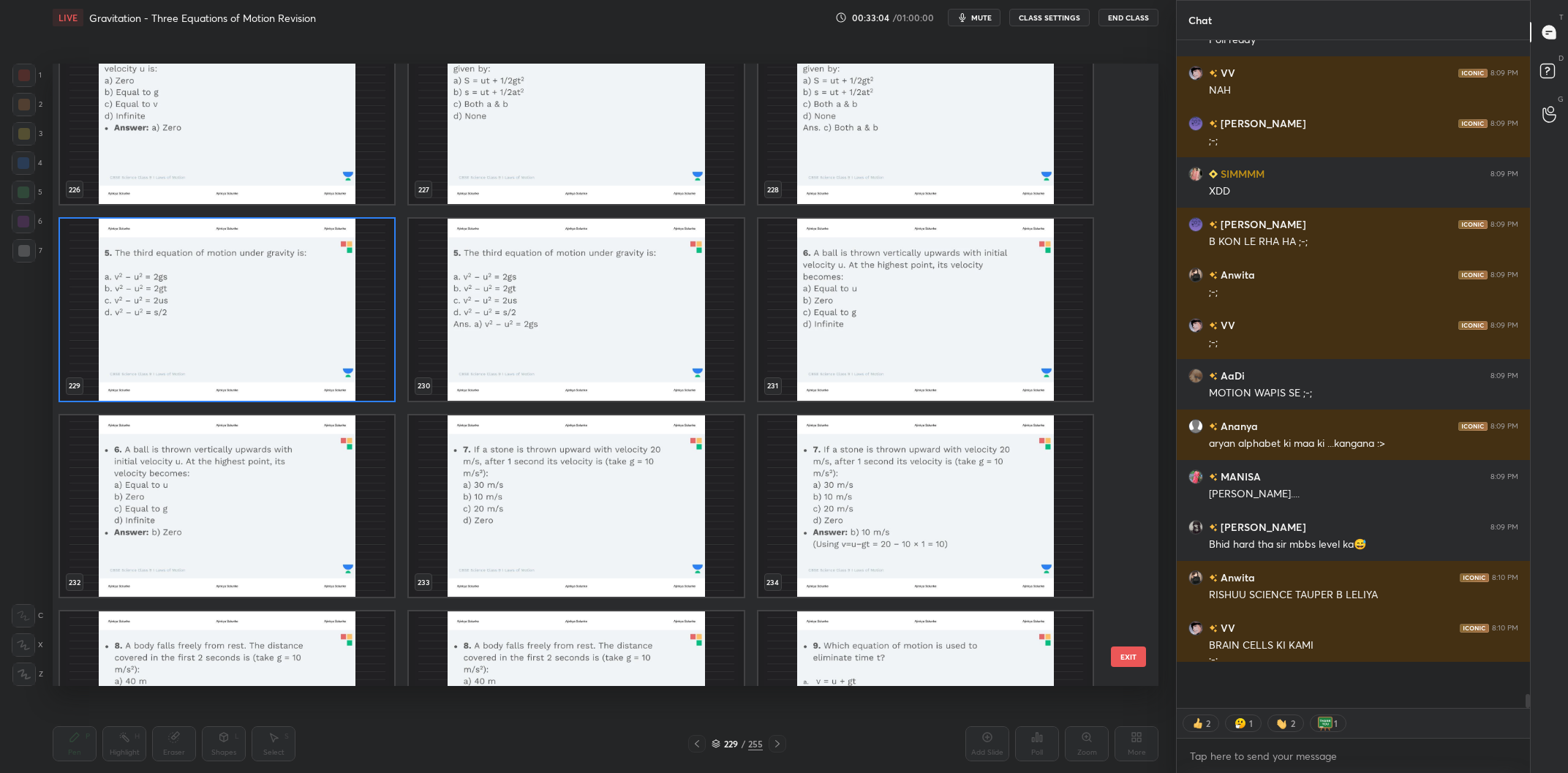
scroll to position [28691, 0]
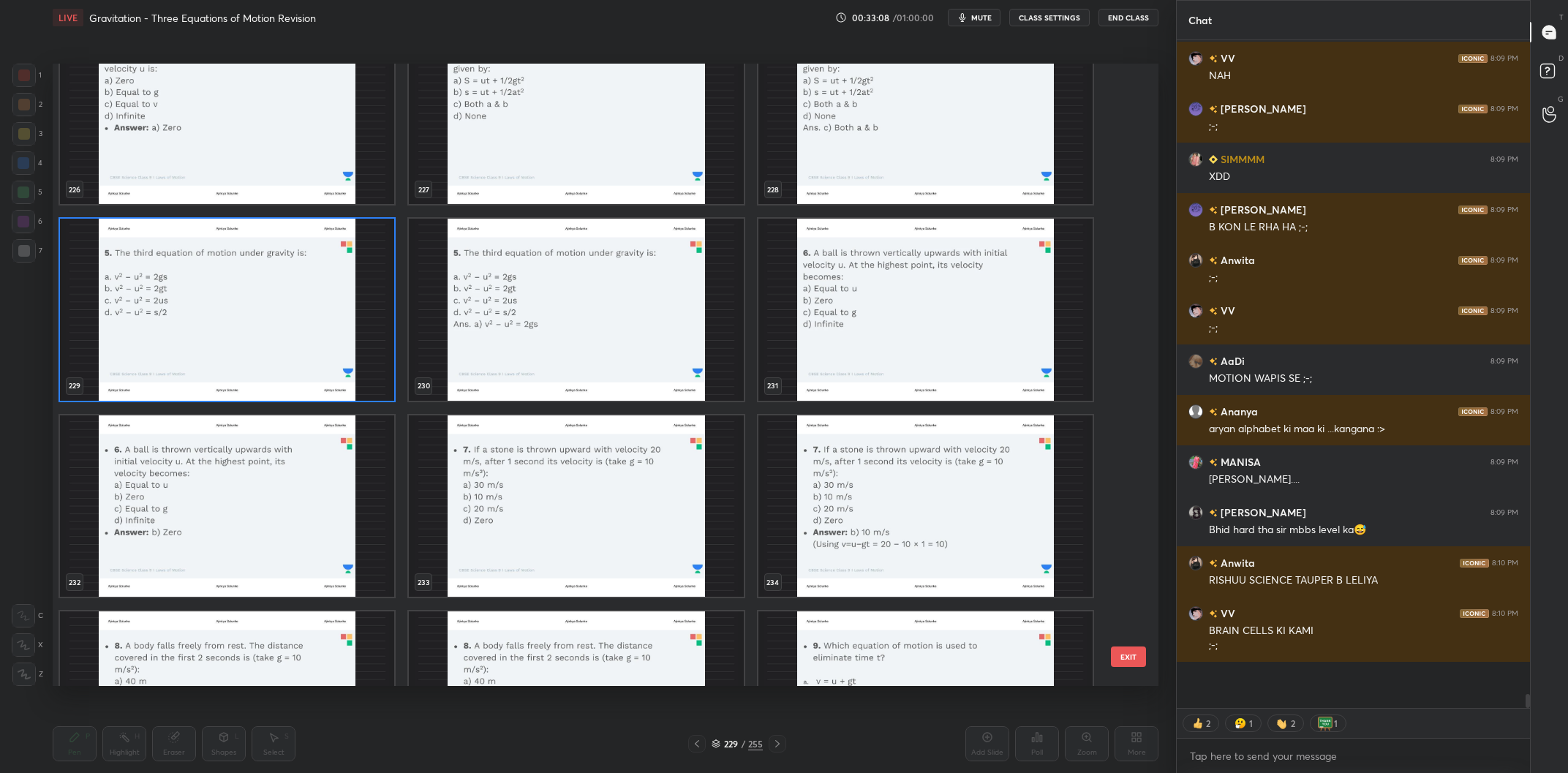
click at [858, 326] on img "grid" at bounding box center [925, 310] width 334 height 182
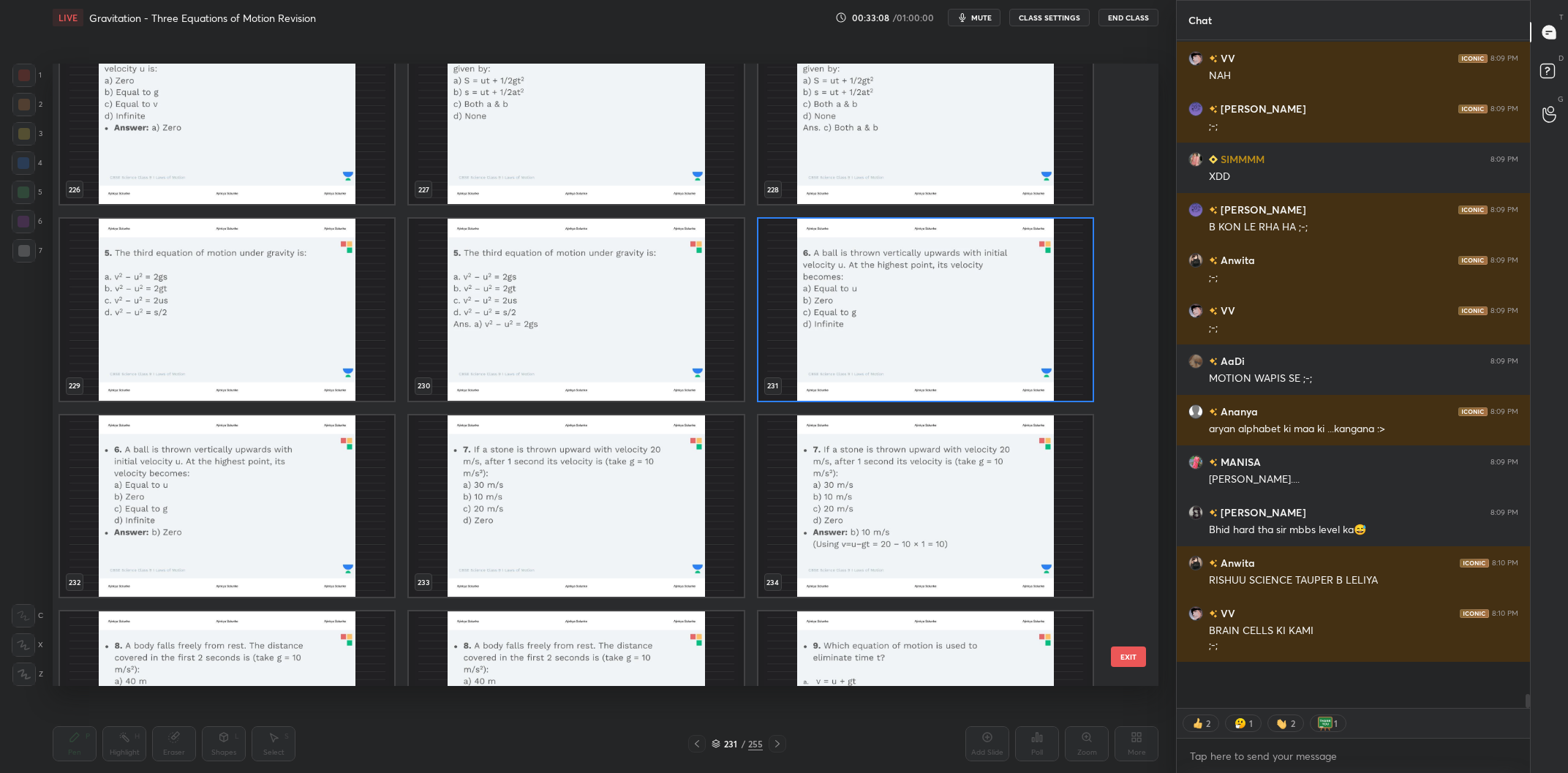
click at [861, 288] on img "grid" at bounding box center [925, 310] width 334 height 182
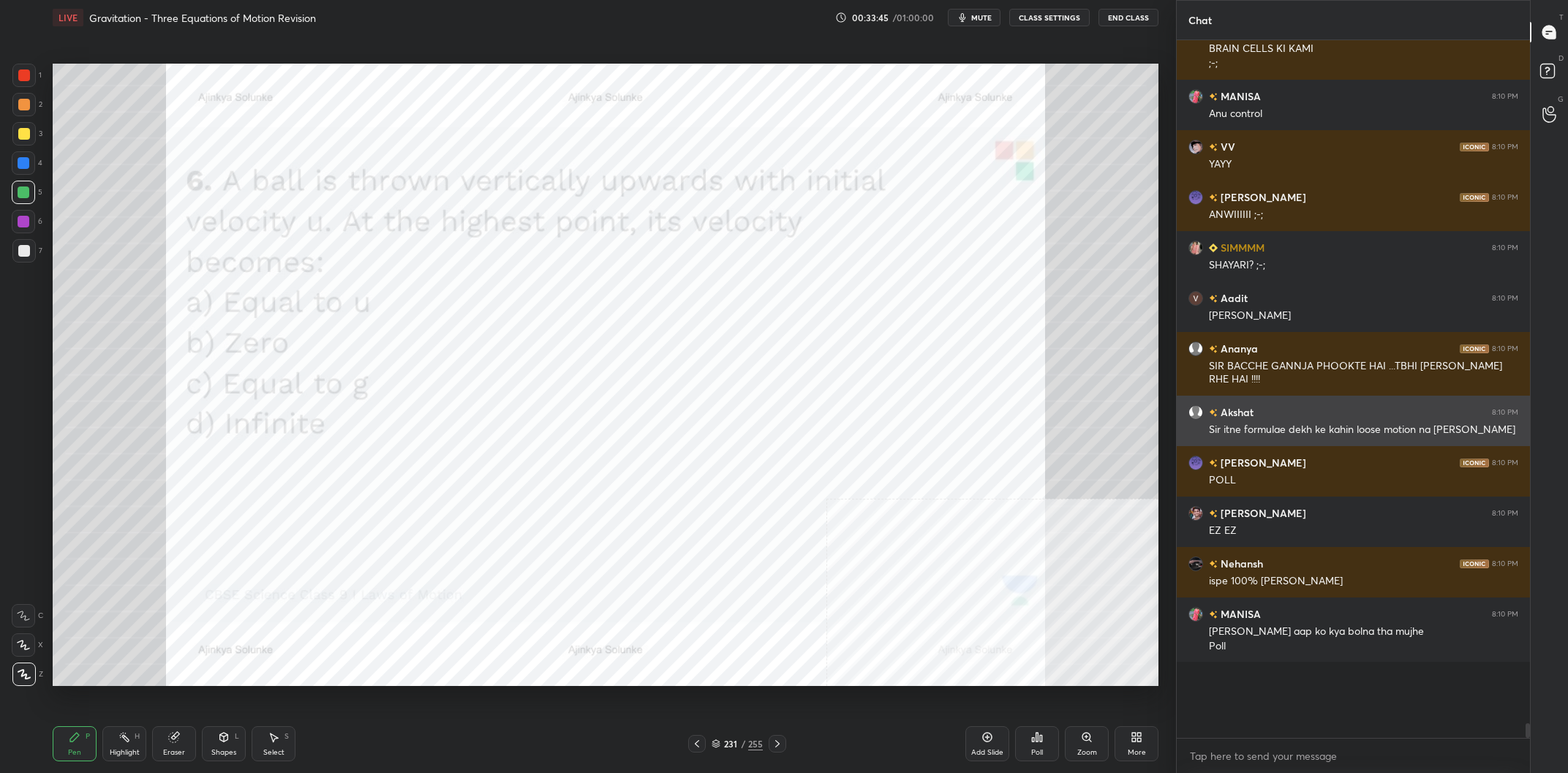
scroll to position [29325, 0]
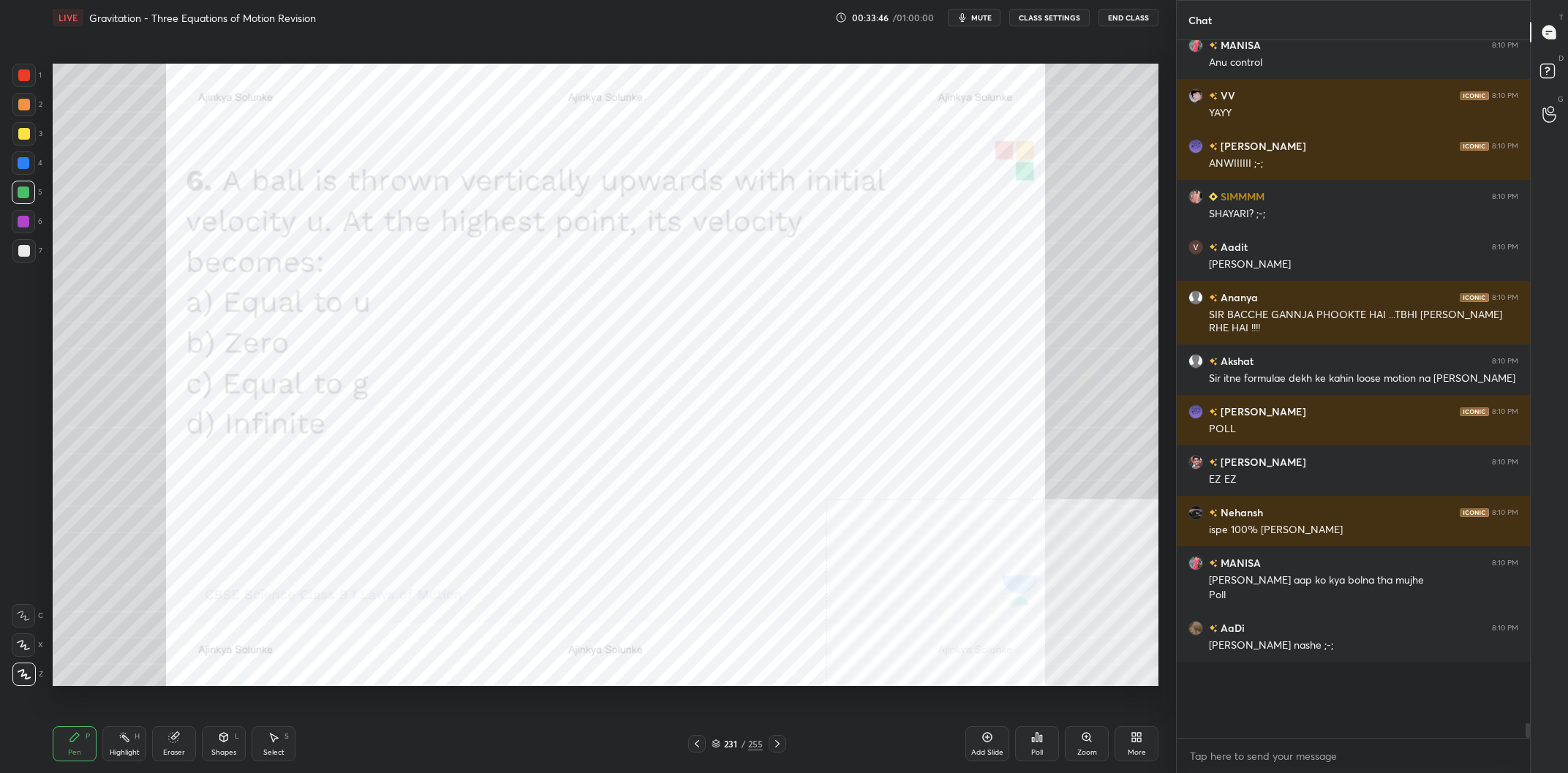
click at [735, 742] on div "231" at bounding box center [731, 744] width 15 height 9
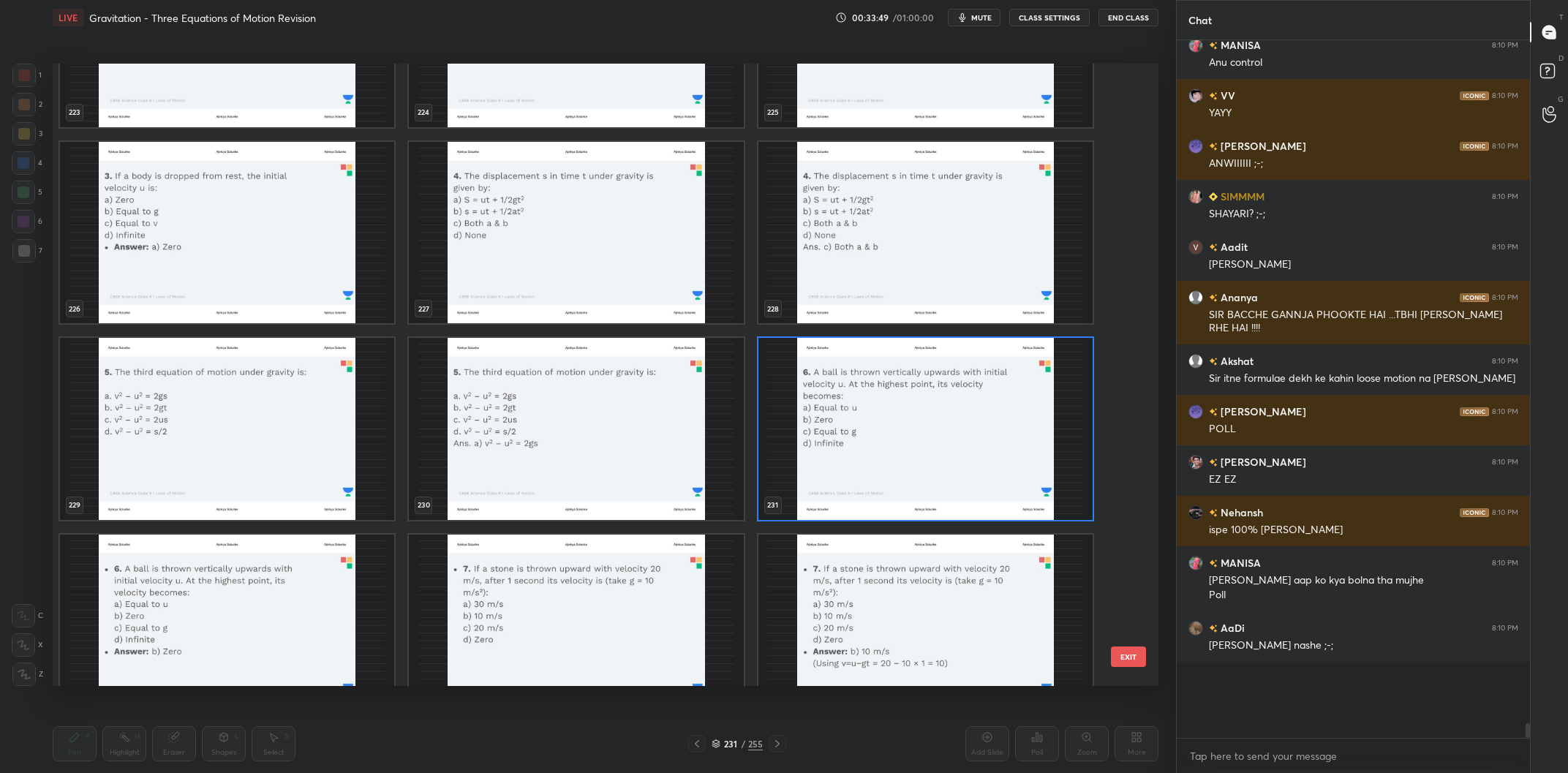
scroll to position [14677, 0]
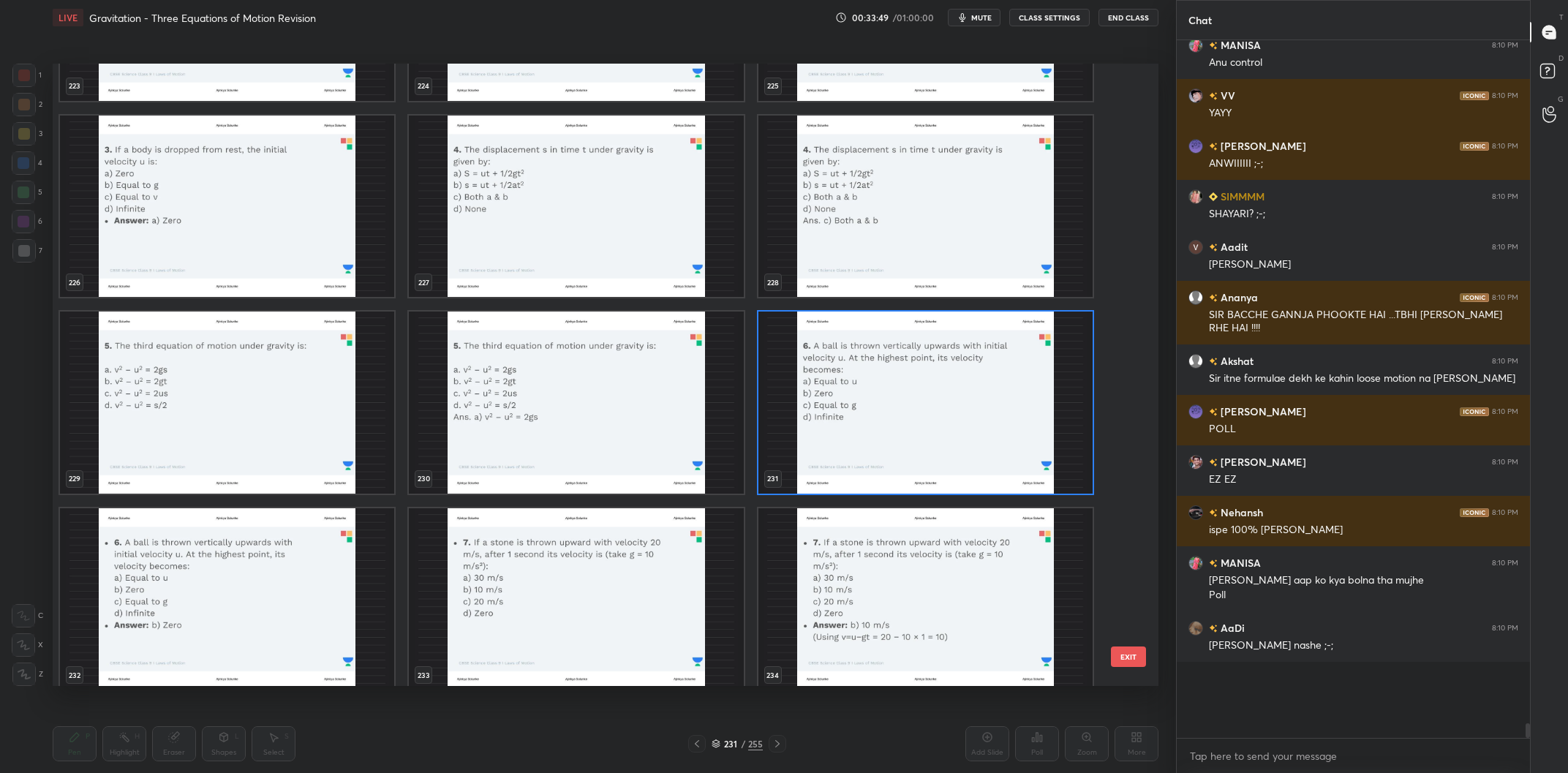
click at [916, 373] on img "grid" at bounding box center [925, 403] width 334 height 182
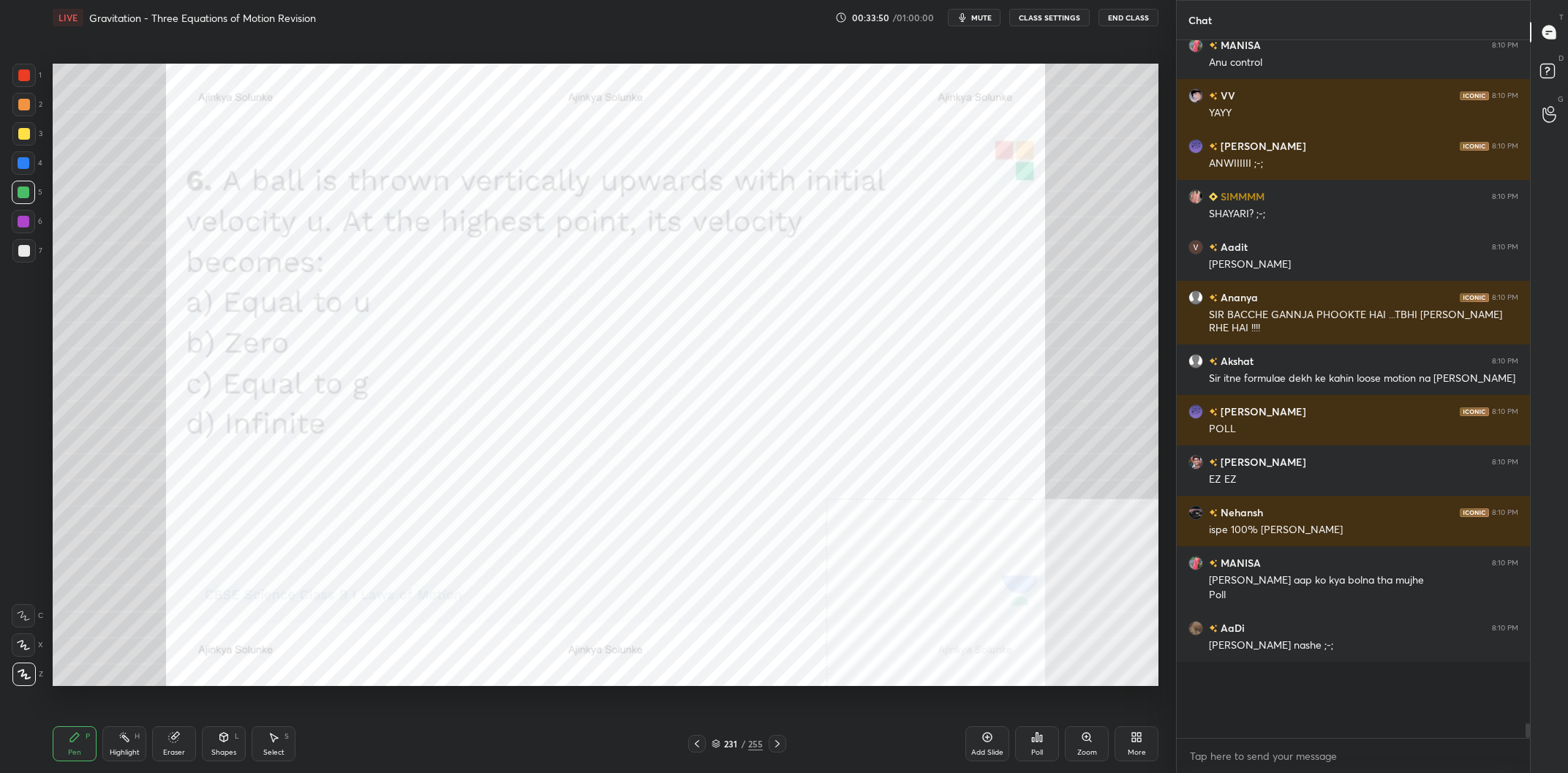
scroll to position [0, 0]
click at [1030, 748] on div "Poll" at bounding box center [1037, 743] width 44 height 35
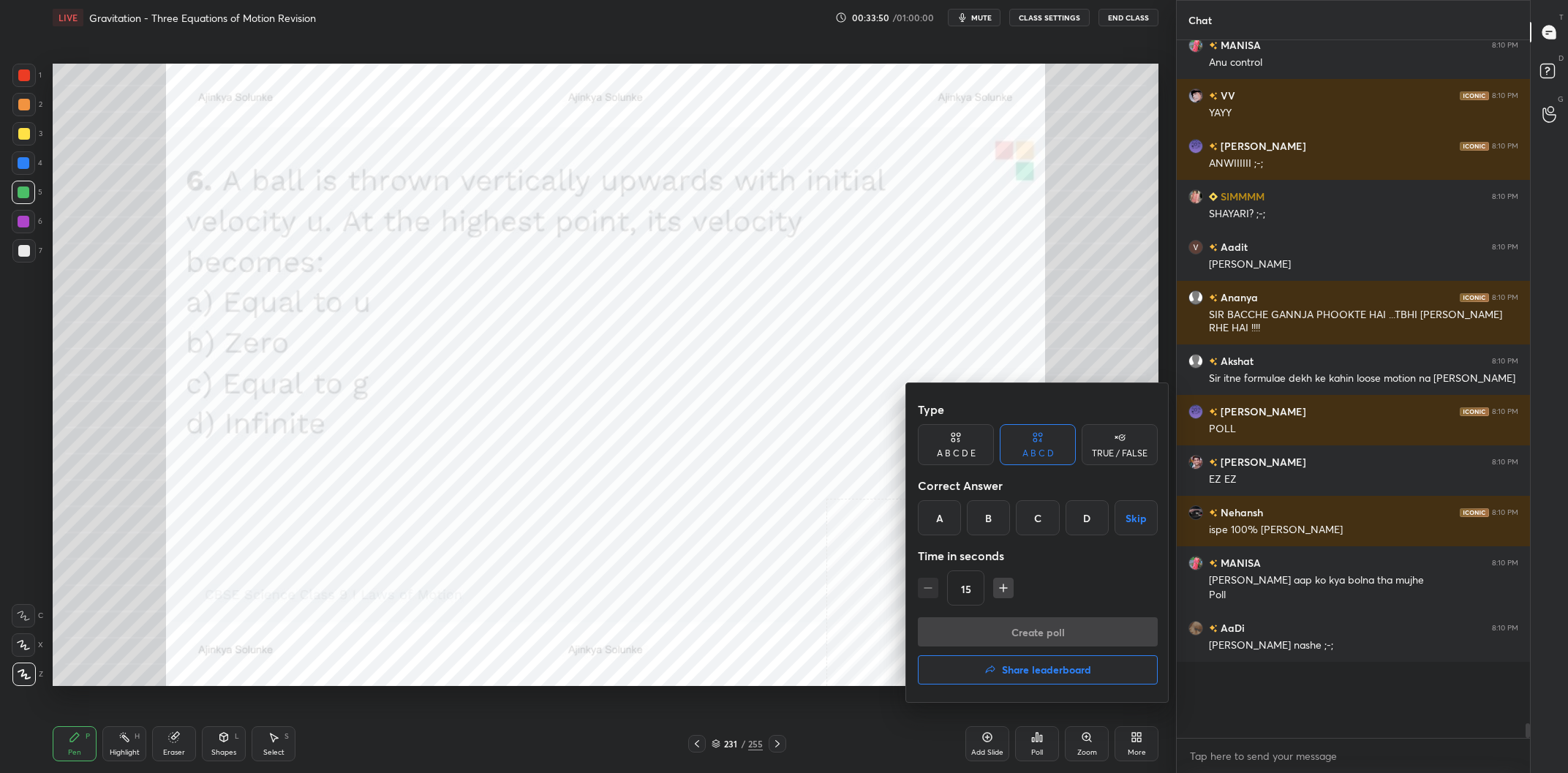
click at [980, 518] on div "B" at bounding box center [988, 518] width 43 height 35
click at [1008, 624] on button "Create poll" at bounding box center [1037, 631] width 240 height 29
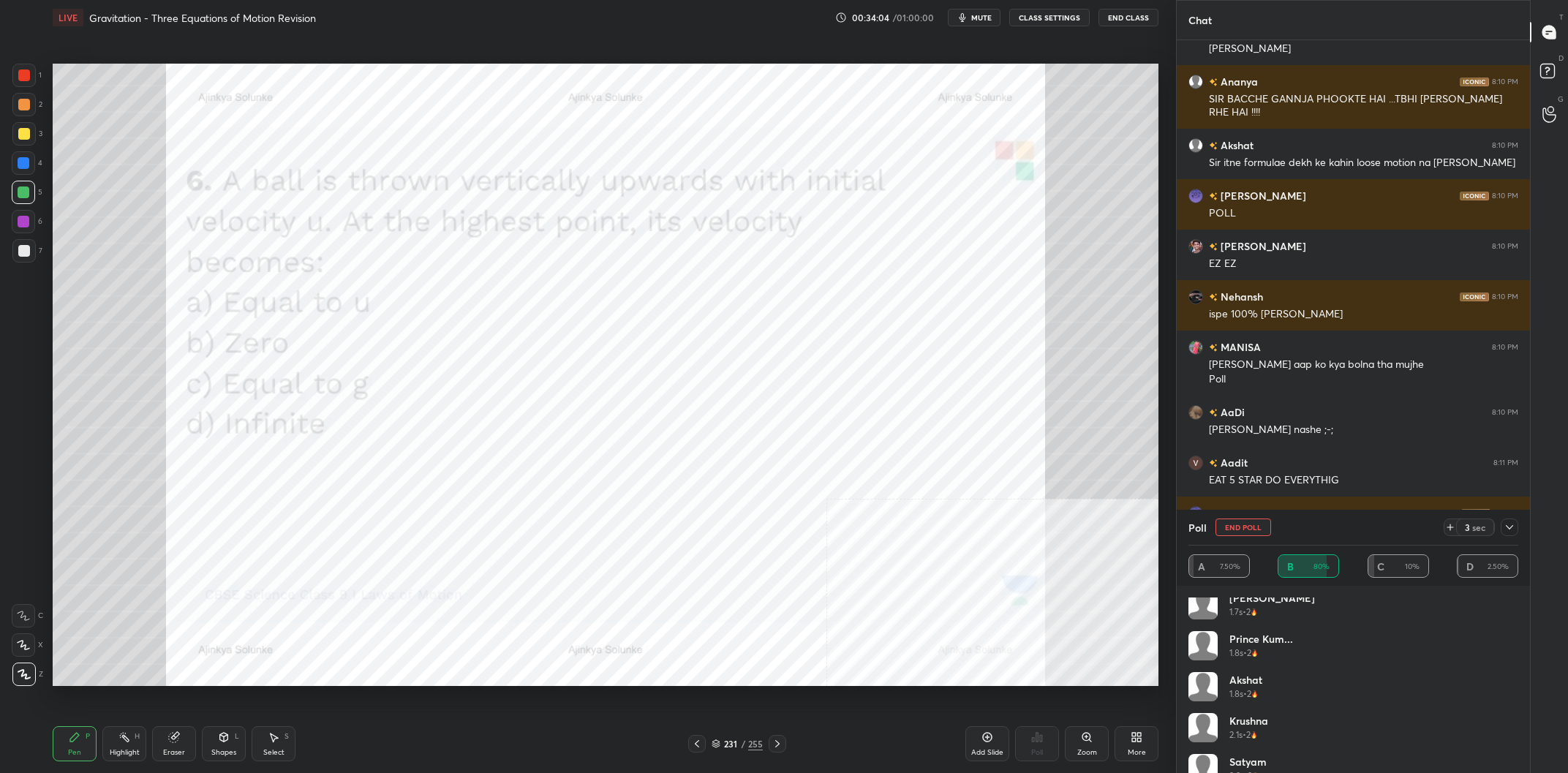
scroll to position [372, 0]
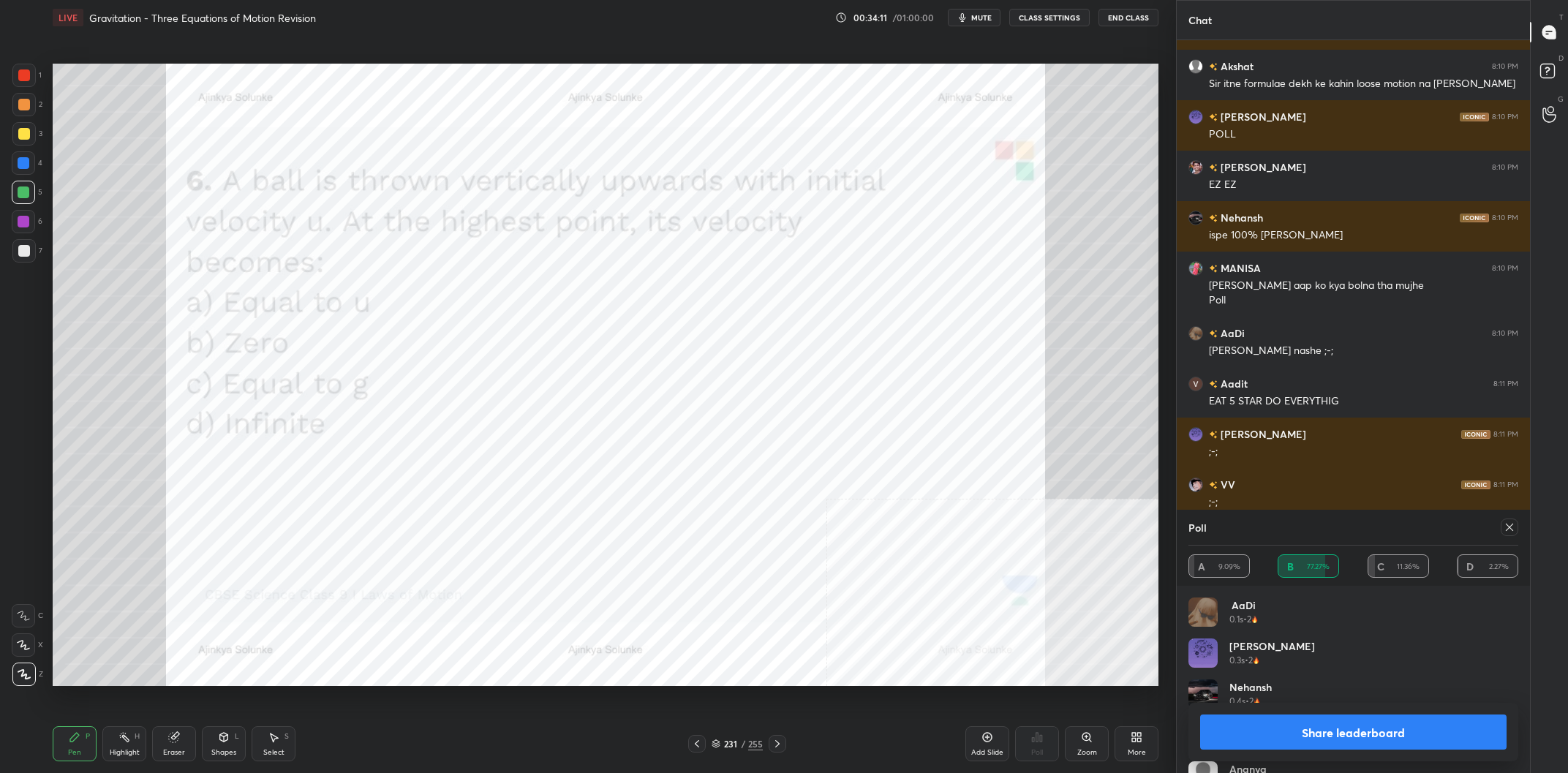
click at [1342, 732] on button "Share leaderboard" at bounding box center [1353, 731] width 306 height 35
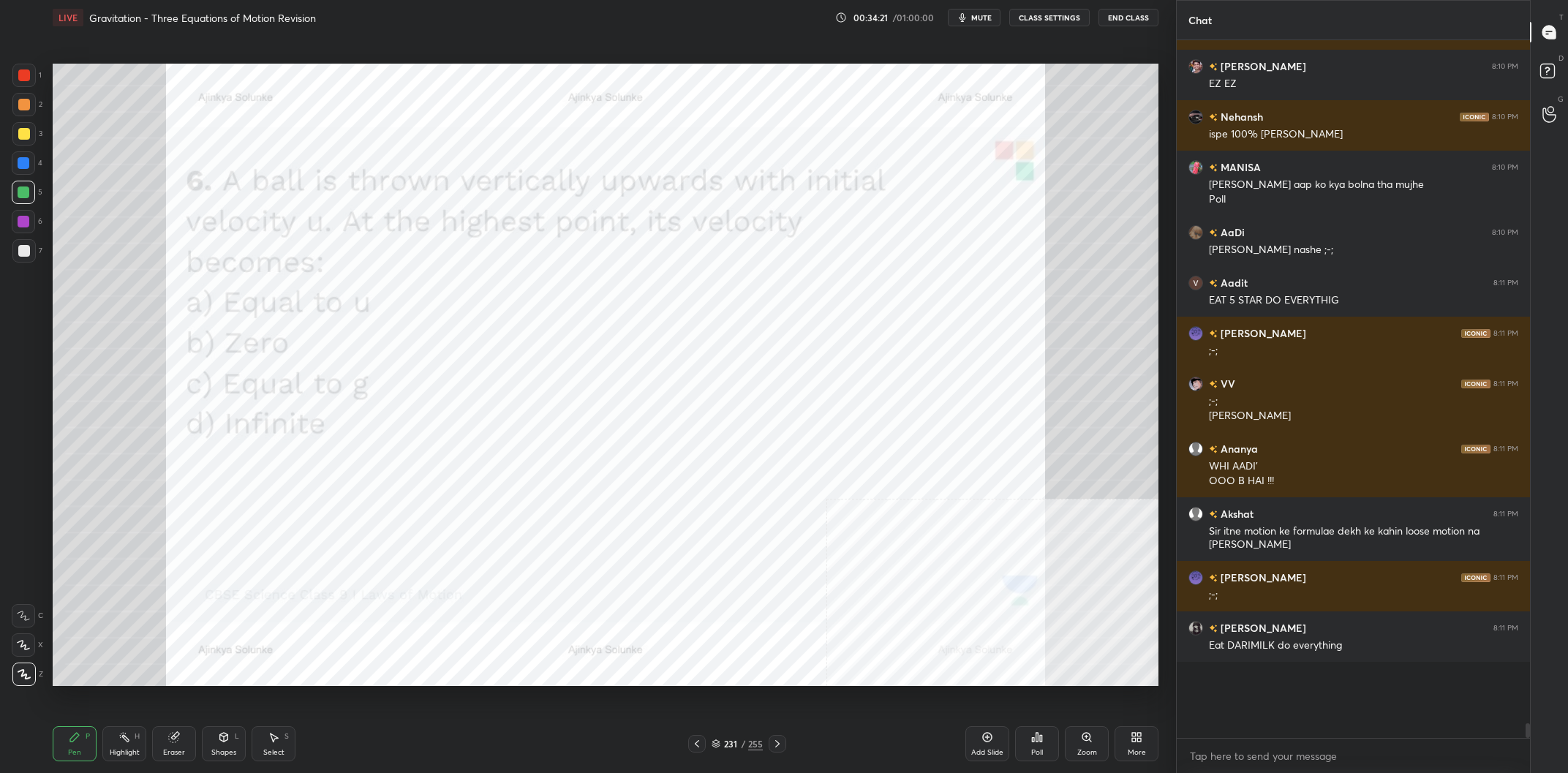
click at [34, 152] on div "4" at bounding box center [27, 163] width 31 height 23
click at [28, 155] on div at bounding box center [23, 163] width 23 height 23
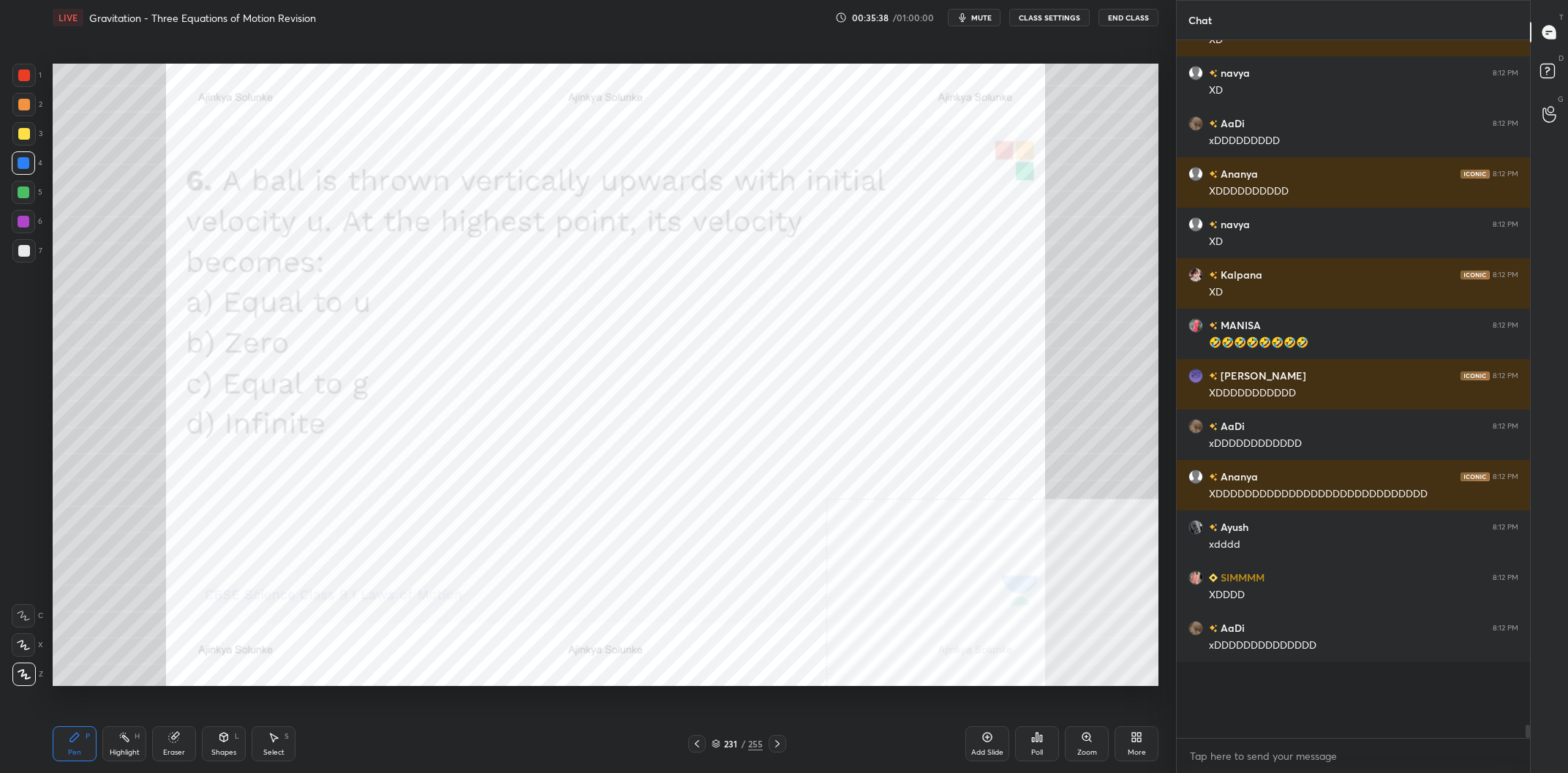
scroll to position [33063, 0]
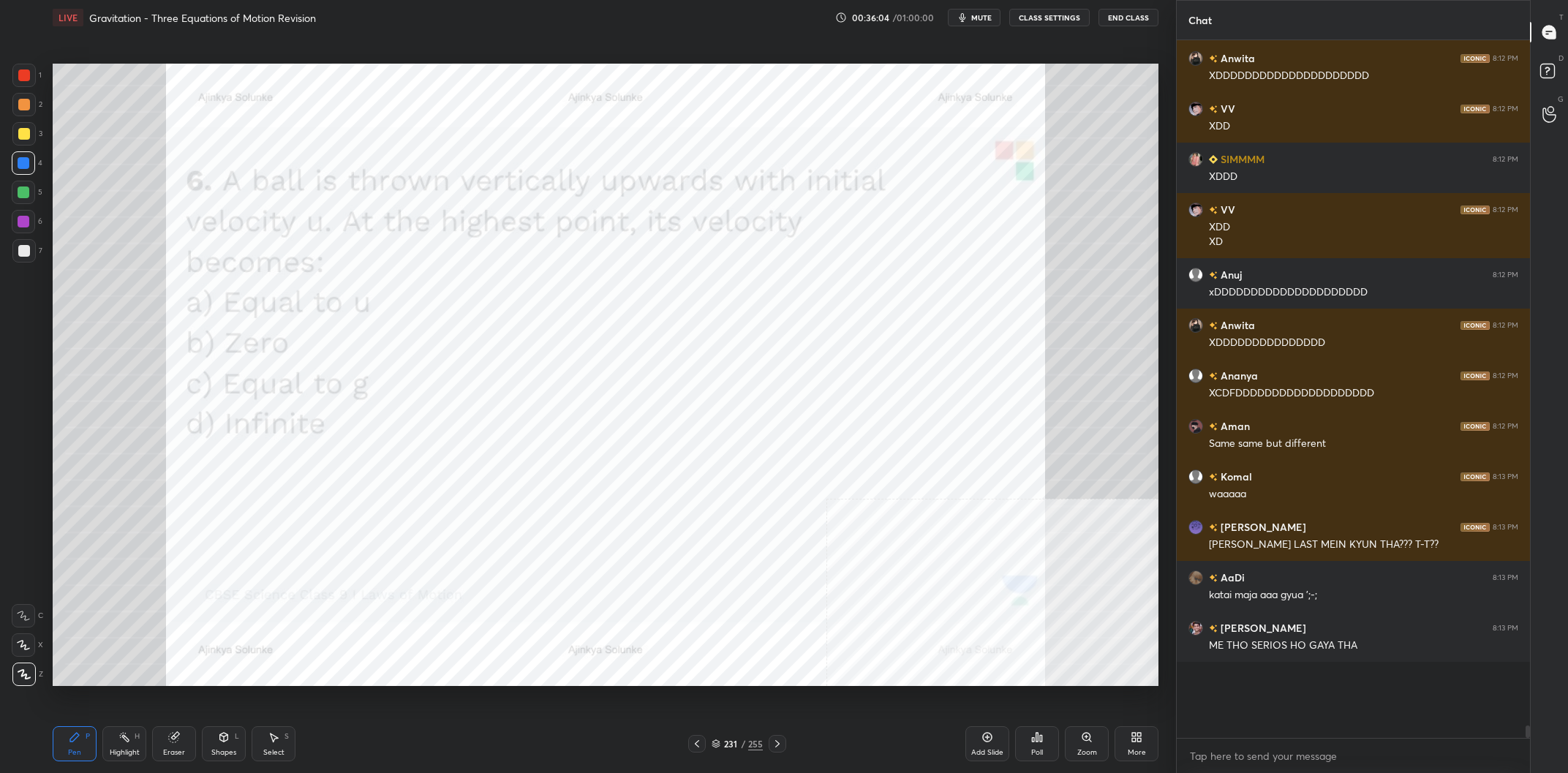
click at [733, 743] on div "231" at bounding box center [731, 744] width 15 height 9
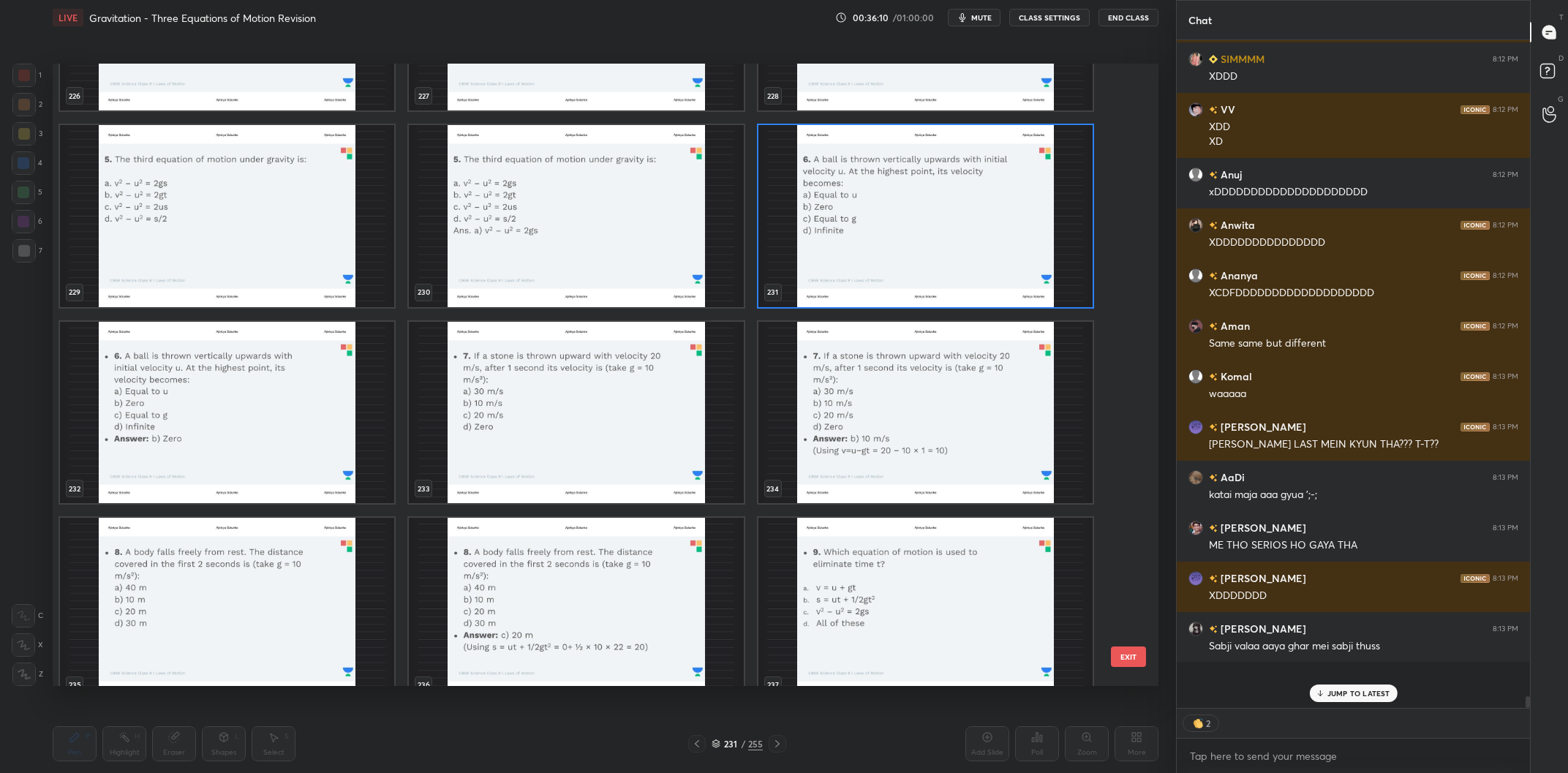
click at [604, 421] on img "grid" at bounding box center [575, 413] width 334 height 182
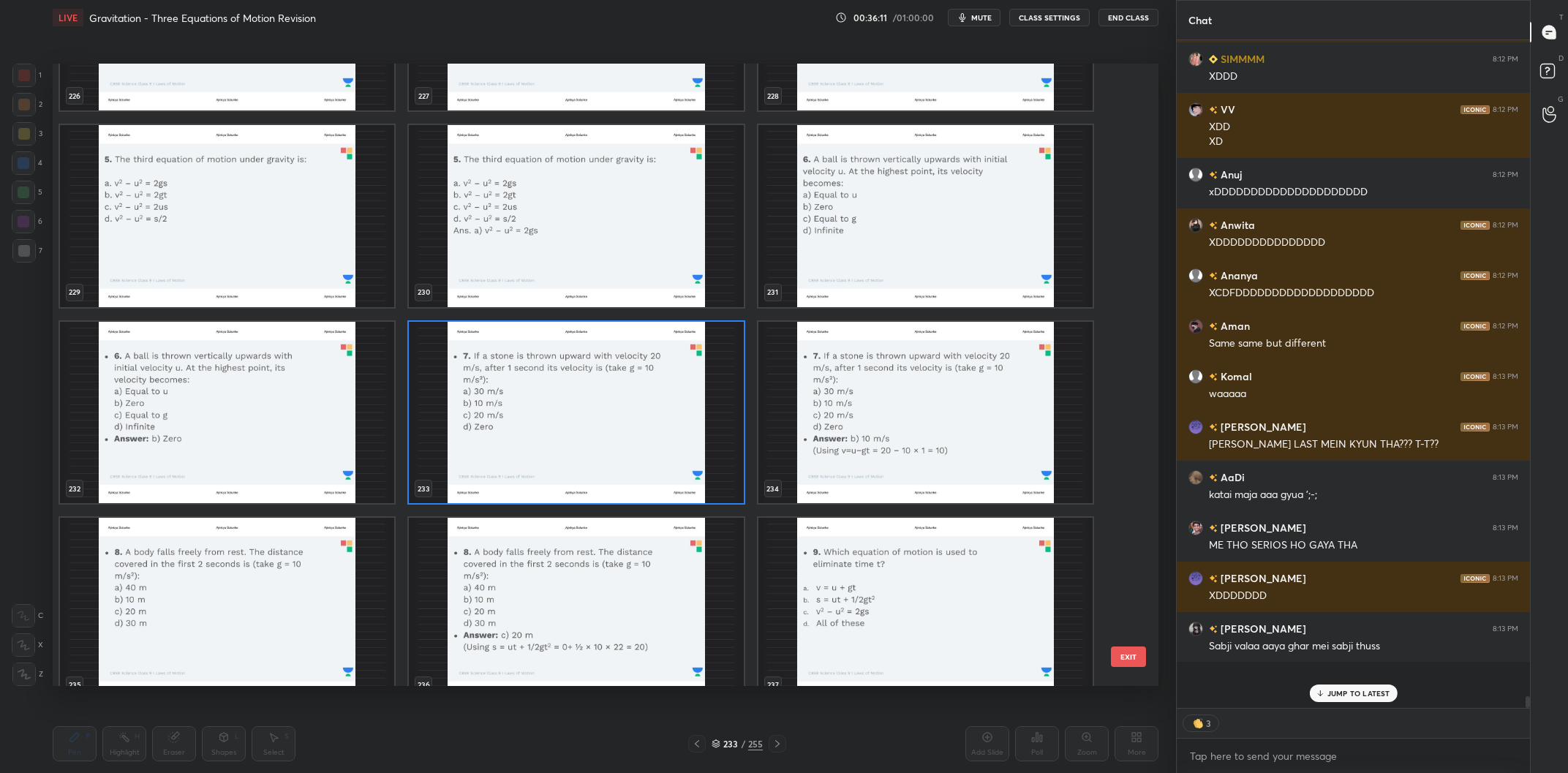
click at [604, 421] on img "grid" at bounding box center [575, 413] width 334 height 182
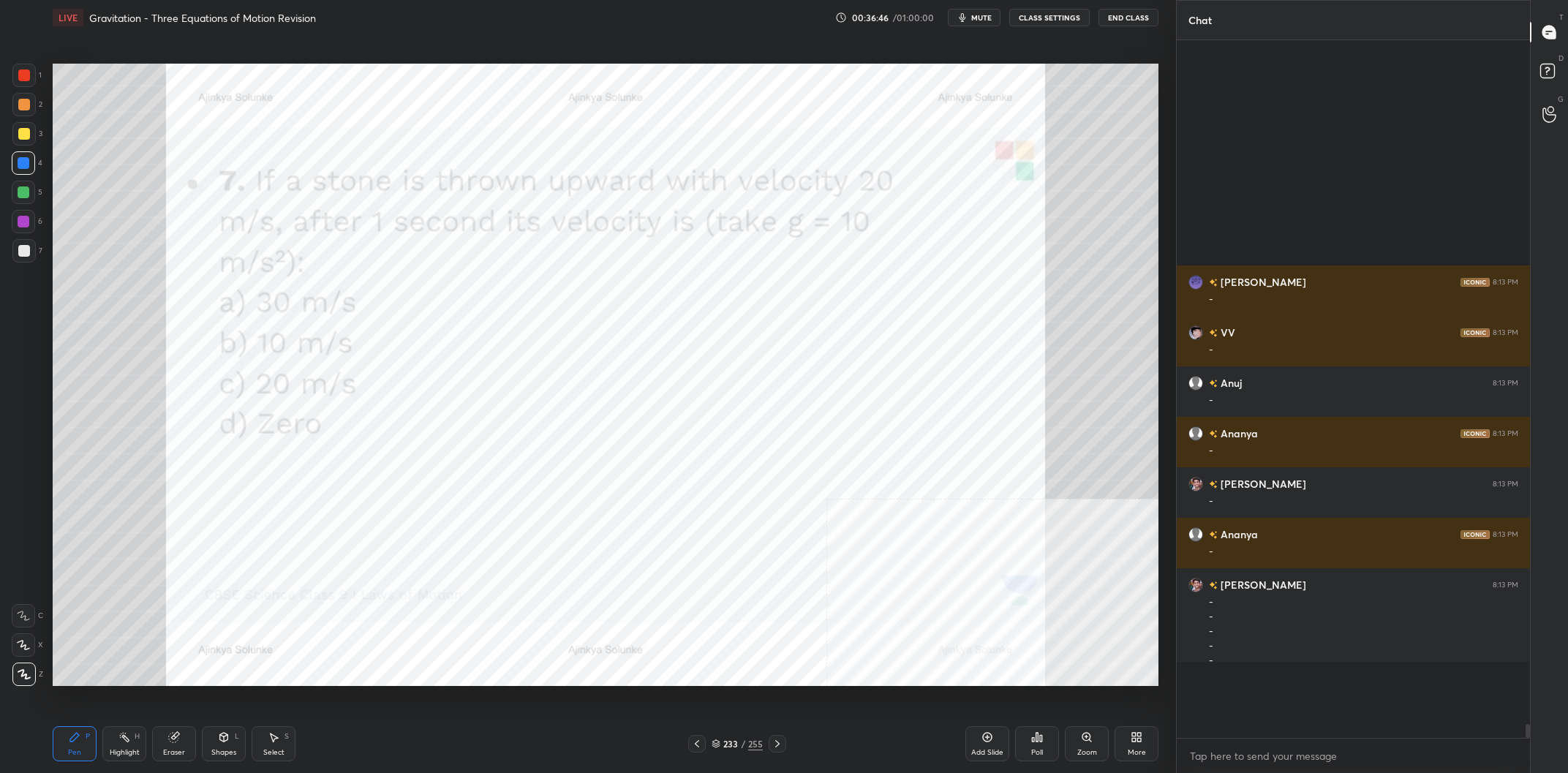
scroll to position [31146, 0]
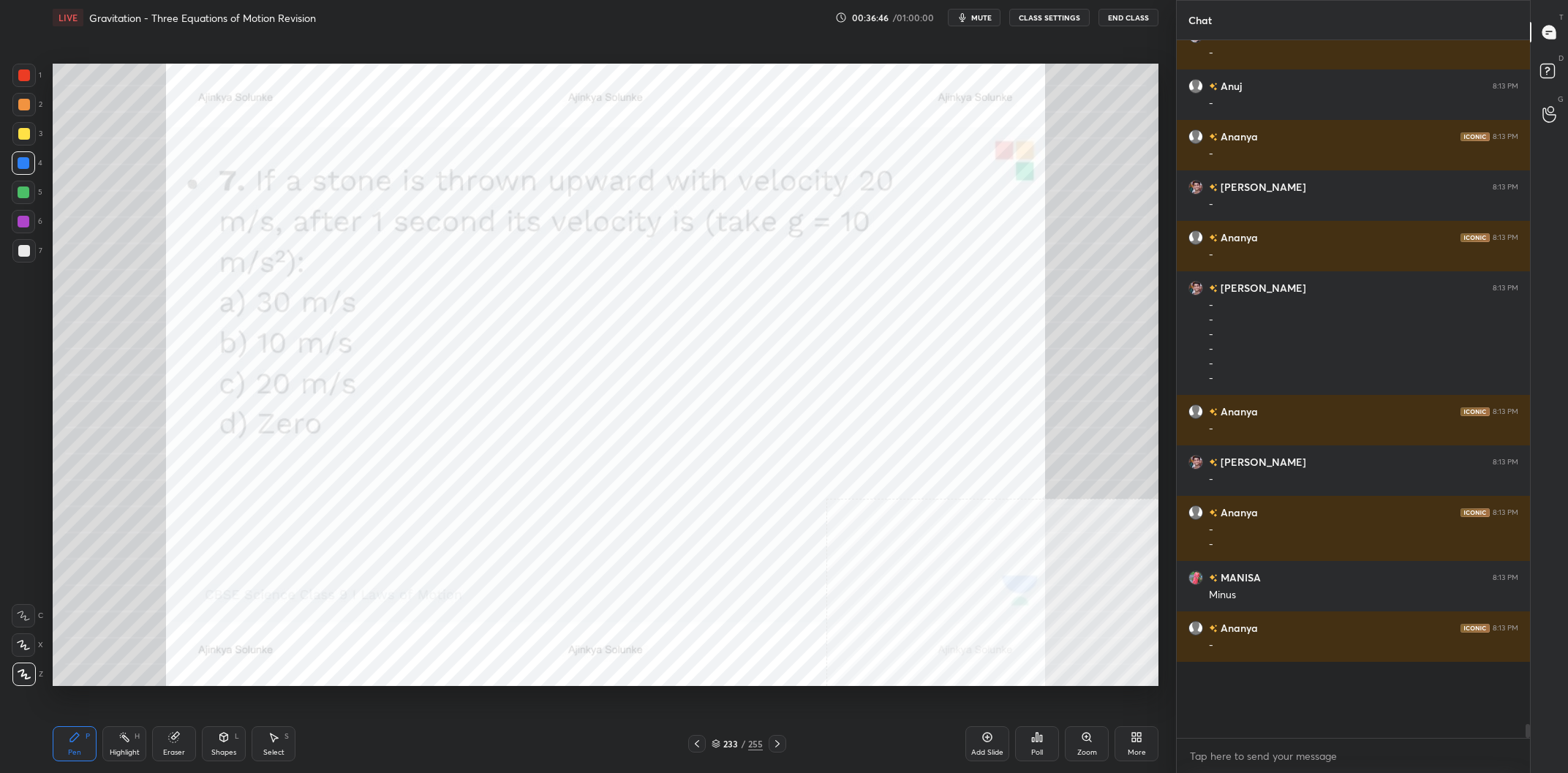
click at [13, 72] on div at bounding box center [24, 75] width 23 height 23
click at [23, 77] on div at bounding box center [24, 75] width 12 height 12
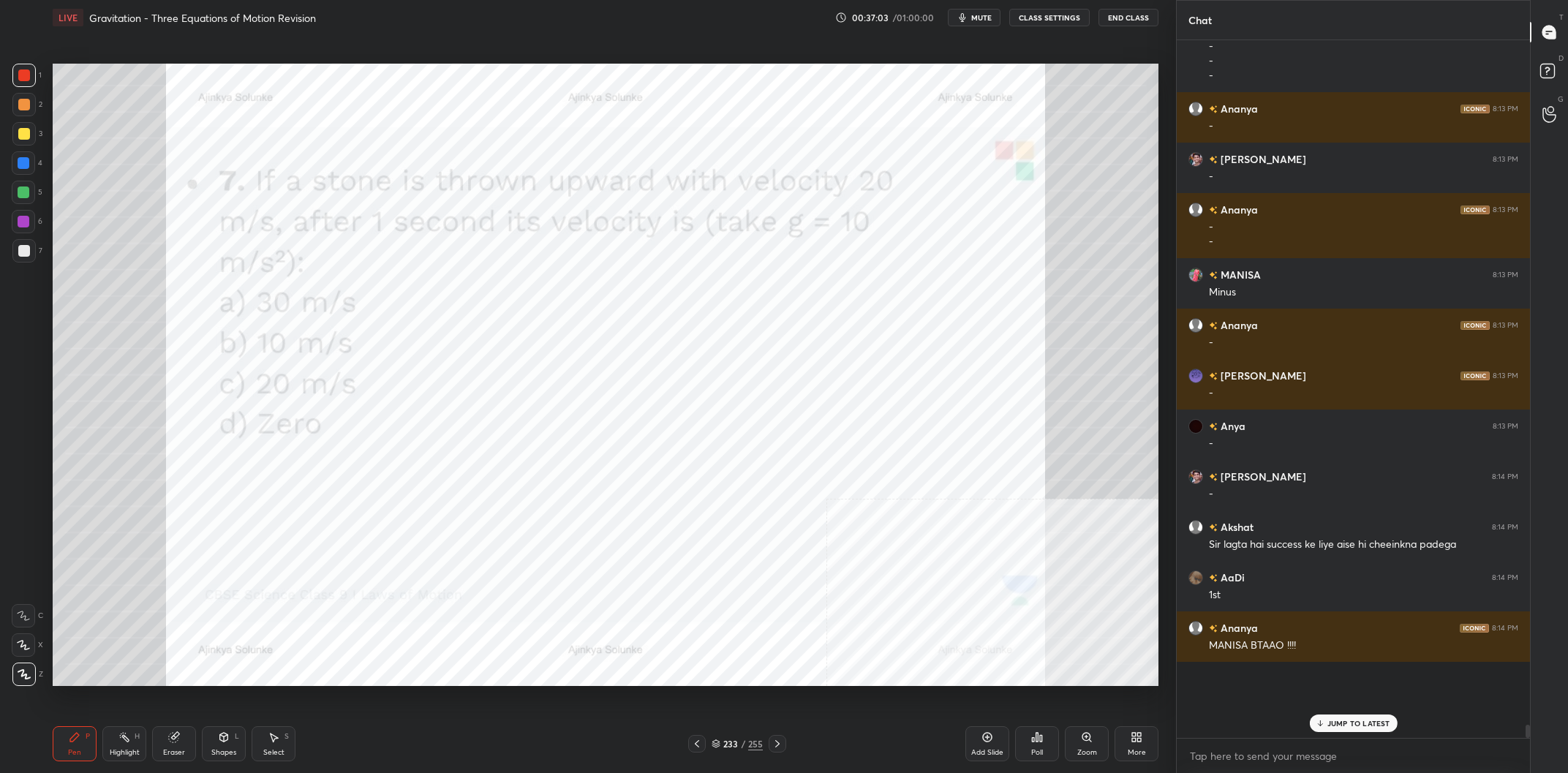
scroll to position [31498, 0]
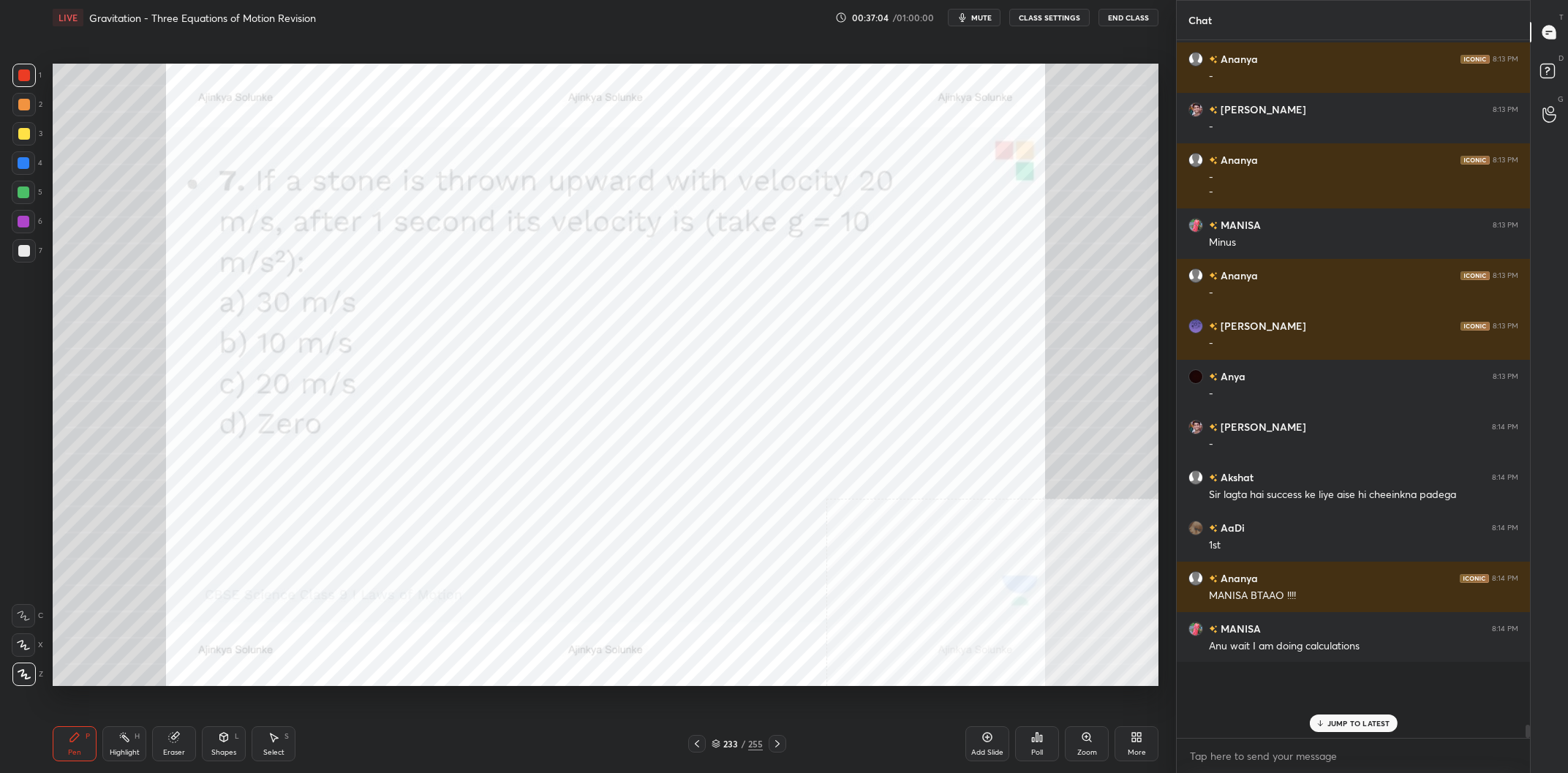
click at [173, 740] on icon at bounding box center [173, 737] width 10 height 10
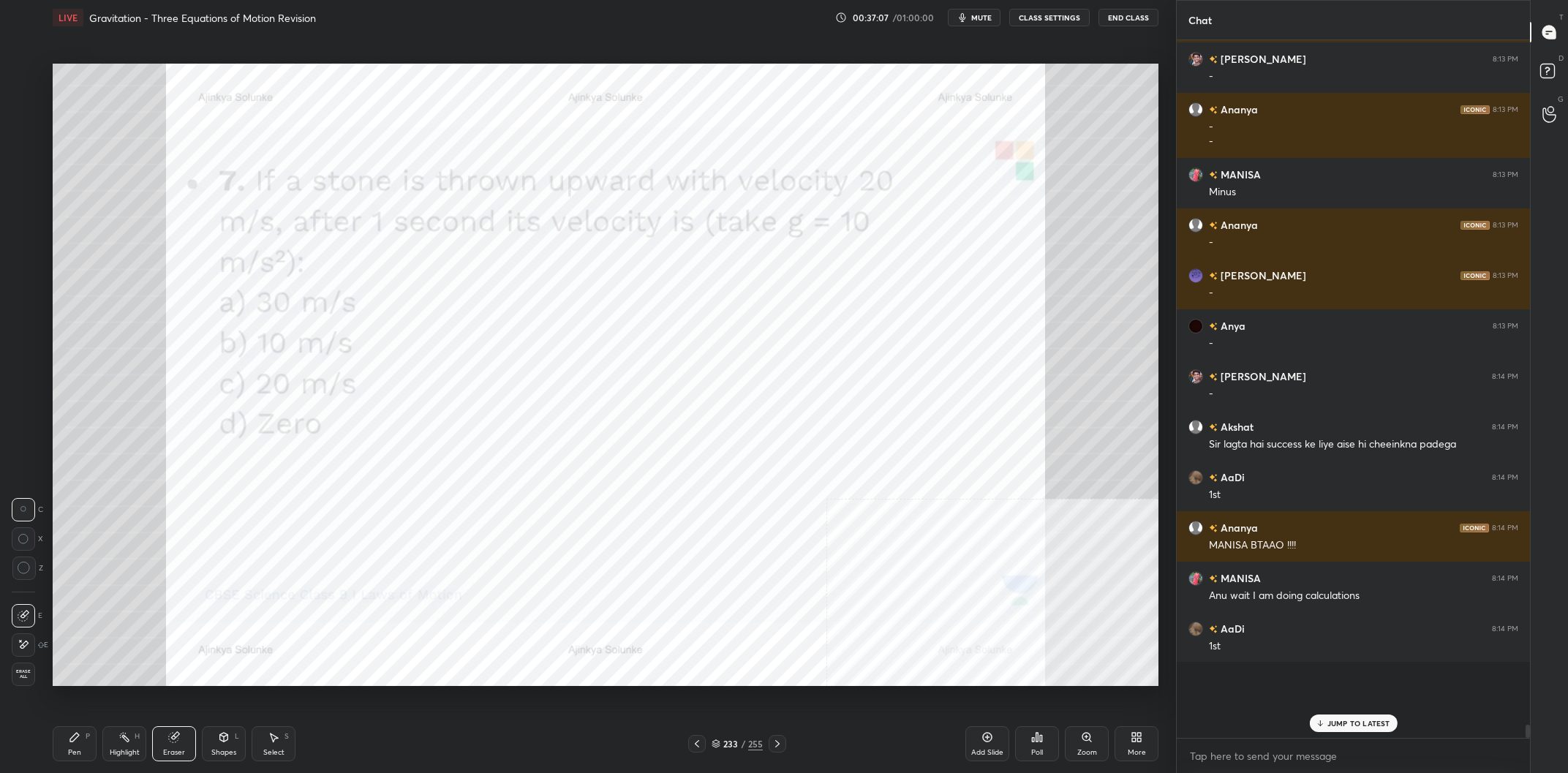
click at [86, 754] on div "Pen P" at bounding box center [74, 743] width 44 height 35
click at [22, 173] on div at bounding box center [23, 163] width 23 height 23
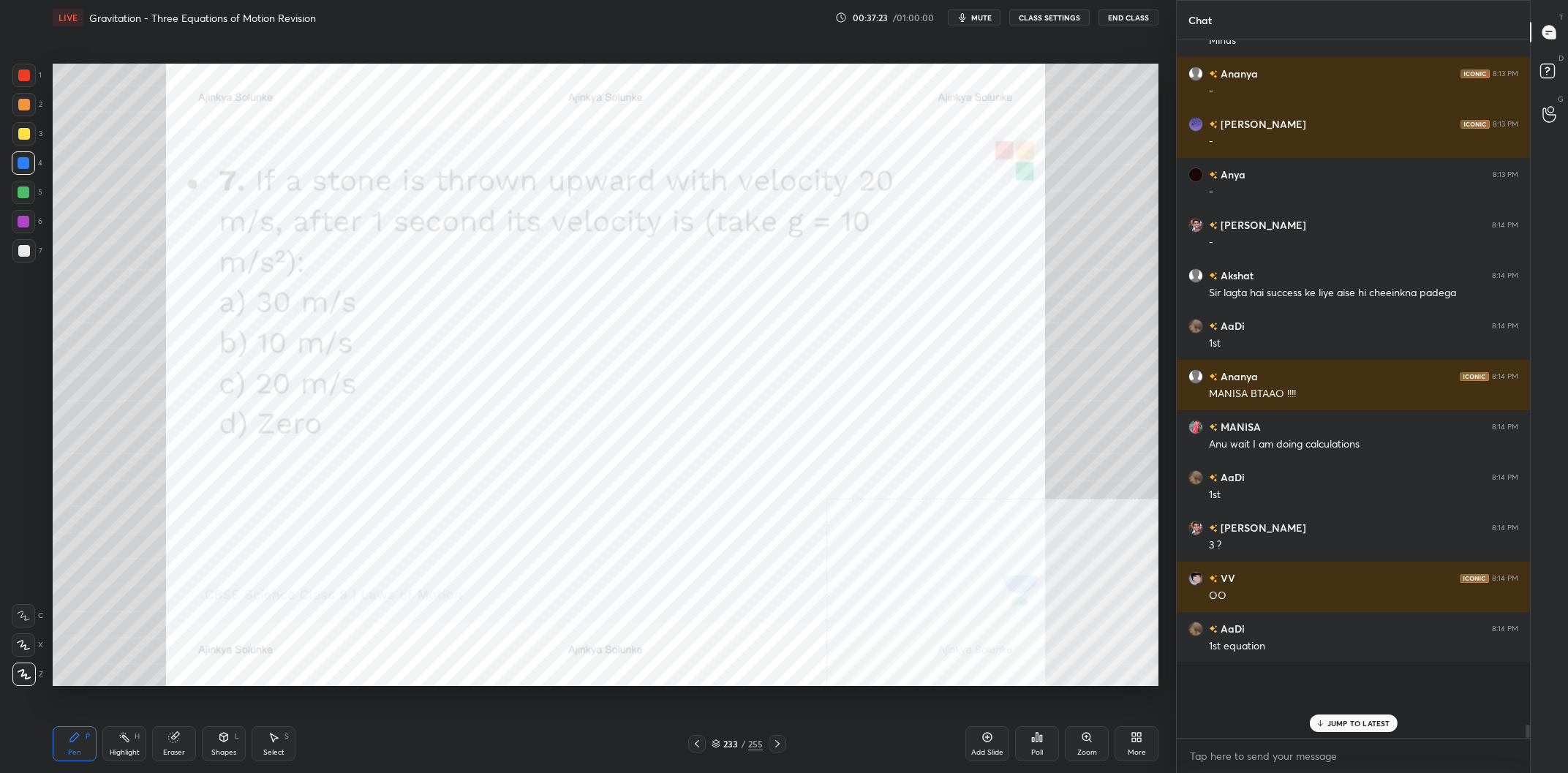
scroll to position [31750, 0]
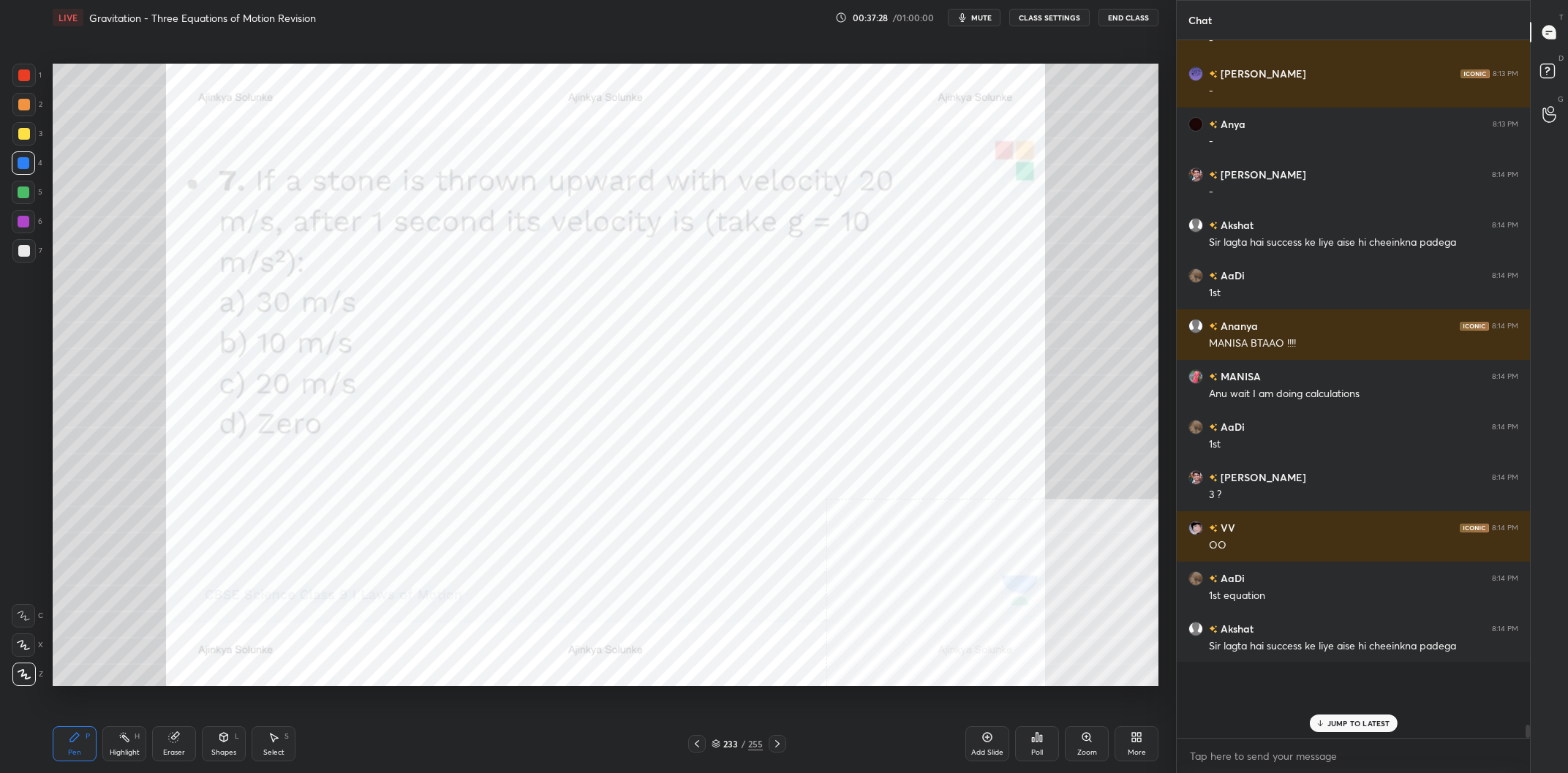
click at [722, 742] on div "233 / 255" at bounding box center [737, 744] width 52 height 13
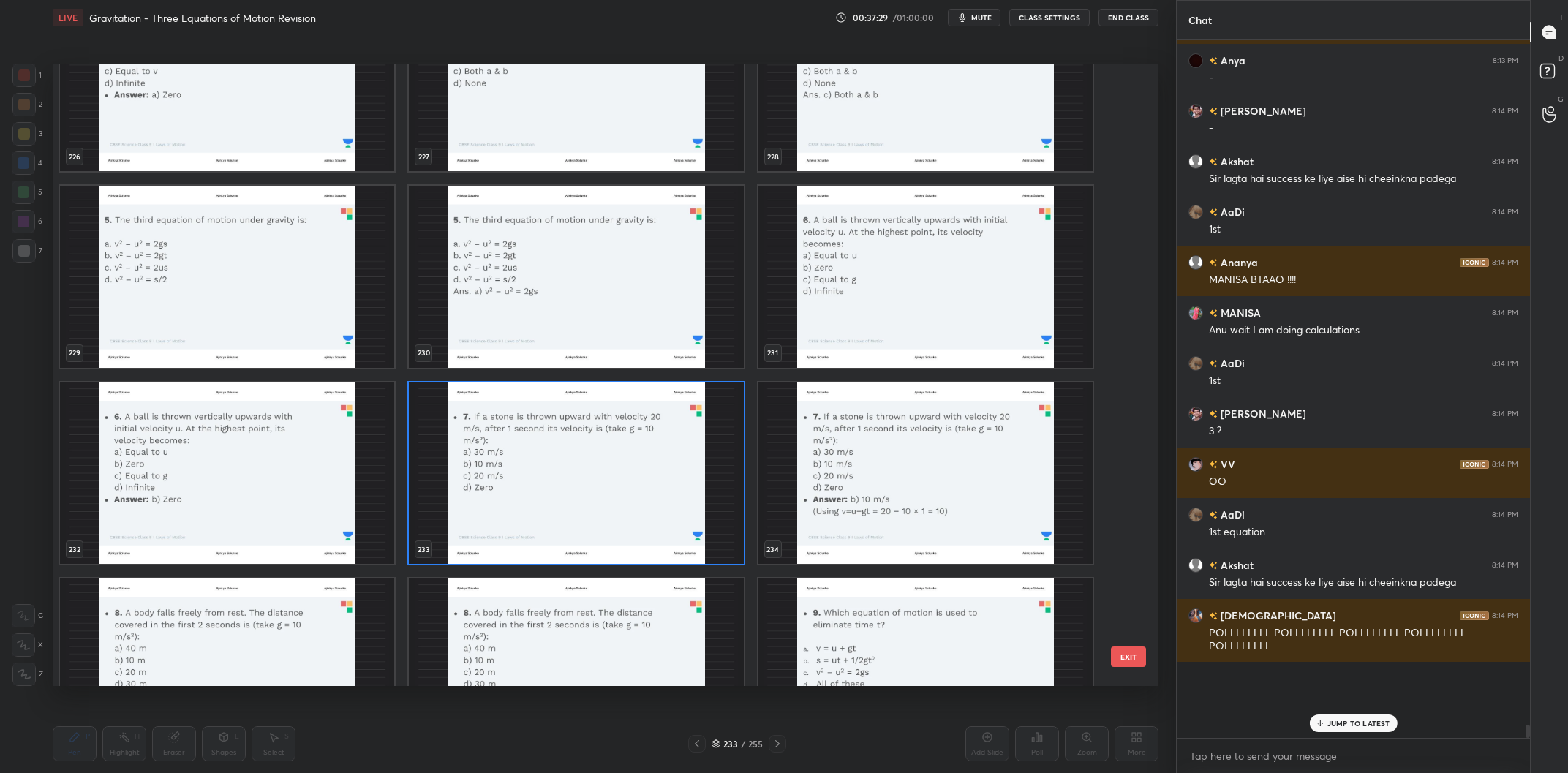
scroll to position [14874, 0]
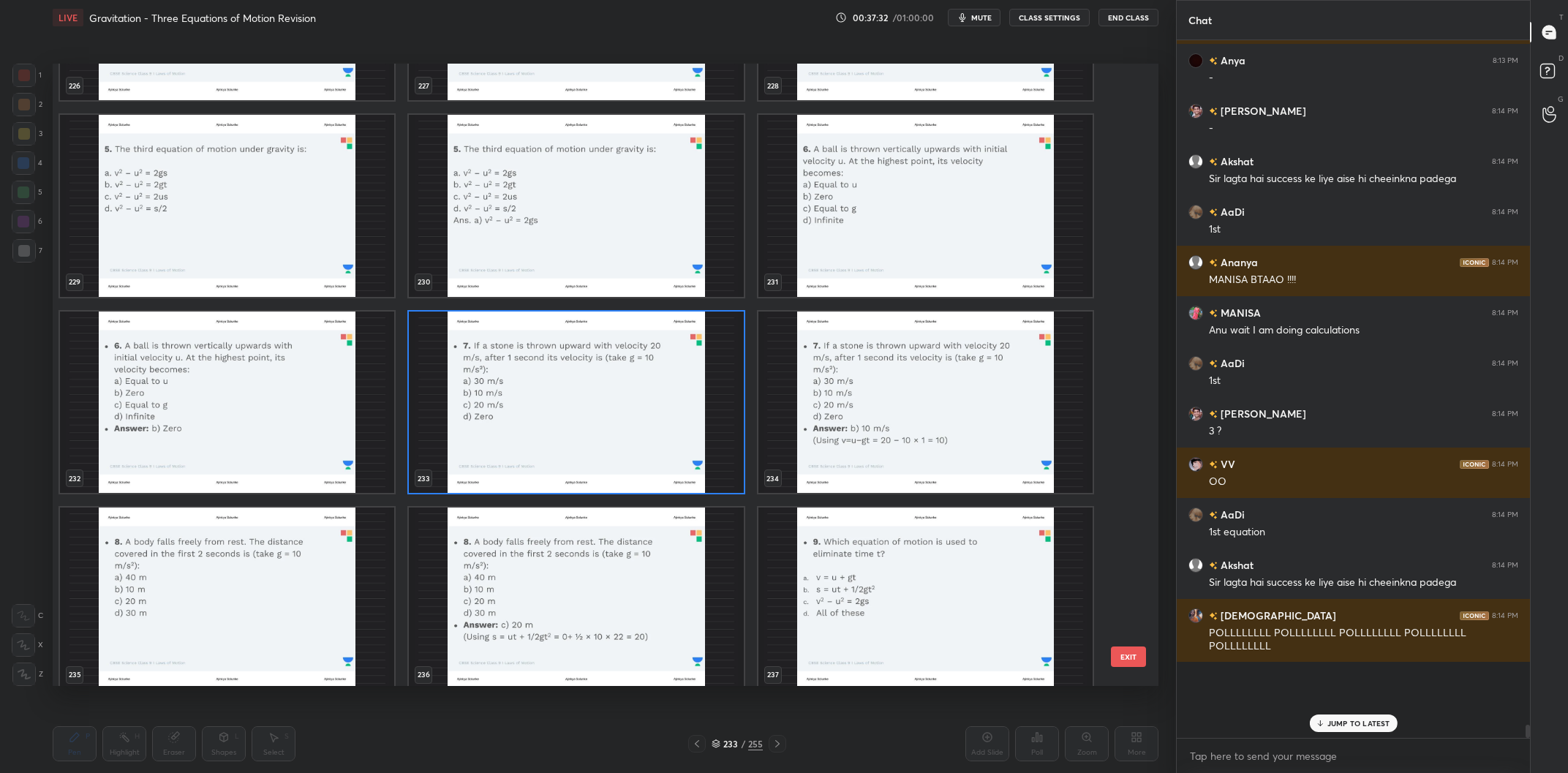
click at [606, 427] on img "grid" at bounding box center [575, 403] width 334 height 182
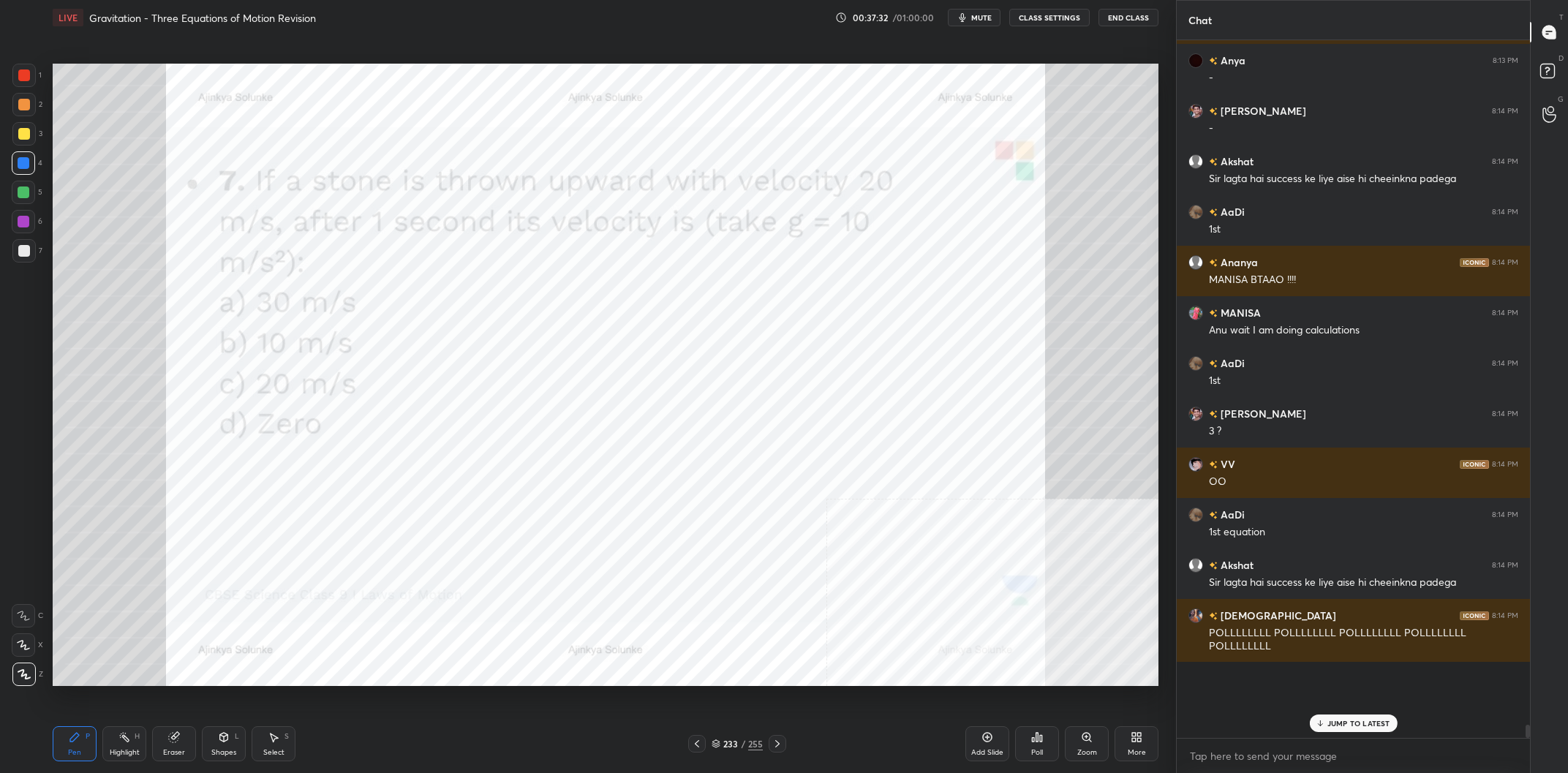
click at [606, 427] on img "grid" at bounding box center [575, 403] width 334 height 182
click at [29, 224] on div at bounding box center [23, 221] width 23 height 23
click at [193, 739] on div "Eraser" at bounding box center [174, 743] width 44 height 35
click at [64, 753] on div "Pen P" at bounding box center [74, 743] width 44 height 35
click at [33, 173] on div at bounding box center [23, 163] width 23 height 23
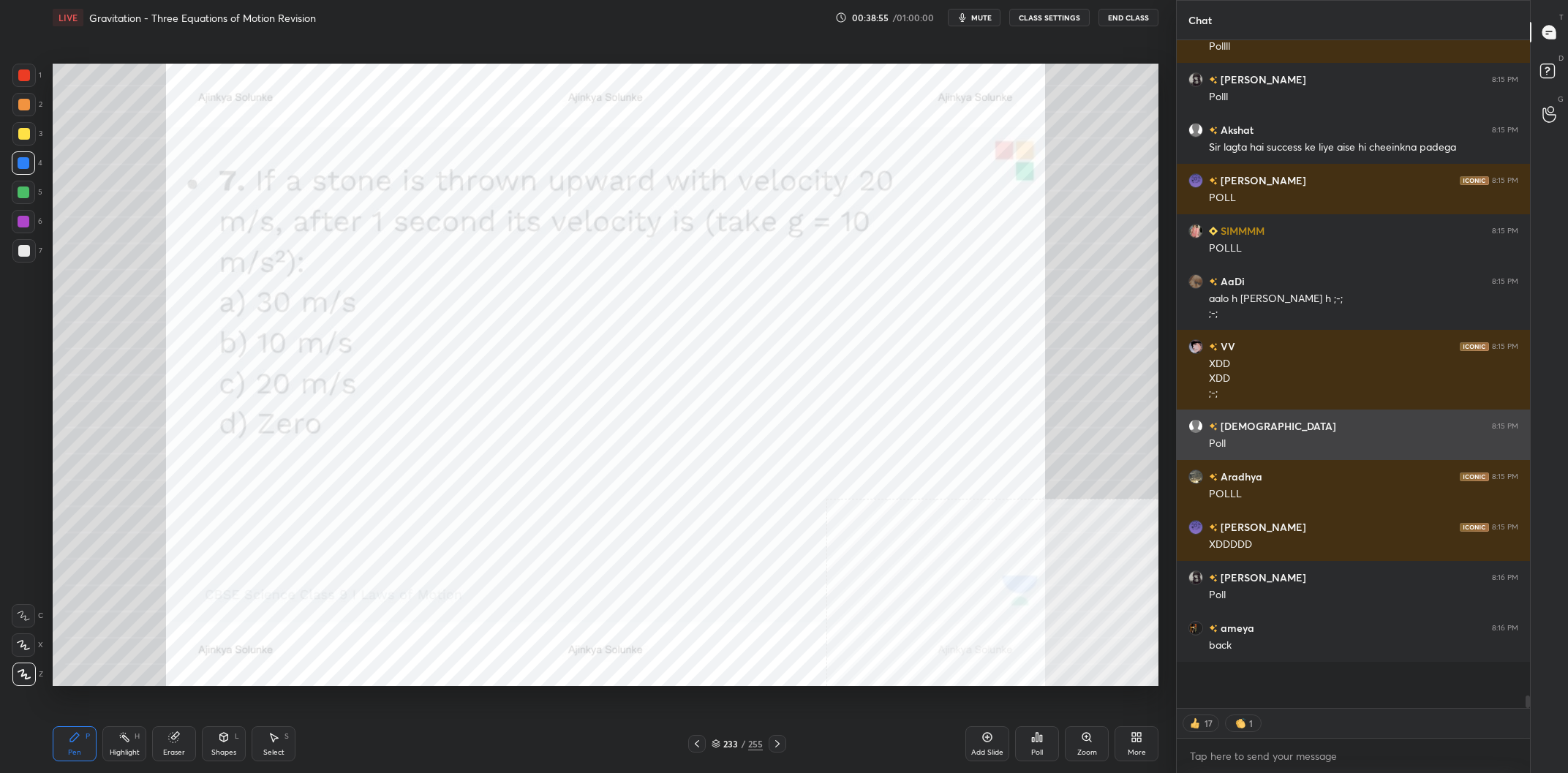
scroll to position [33261, 0]
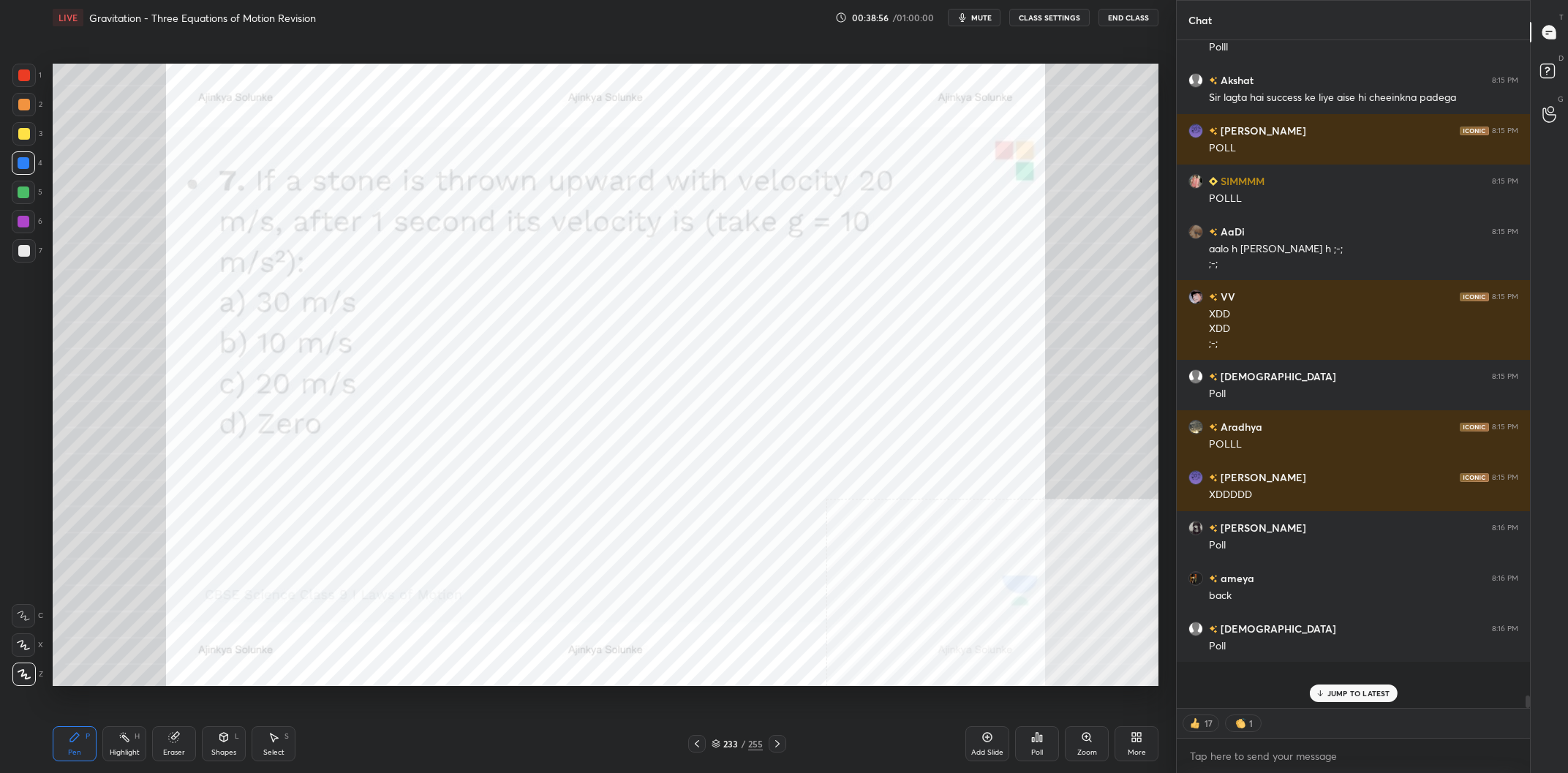
click at [743, 742] on div "/" at bounding box center [743, 744] width 4 height 9
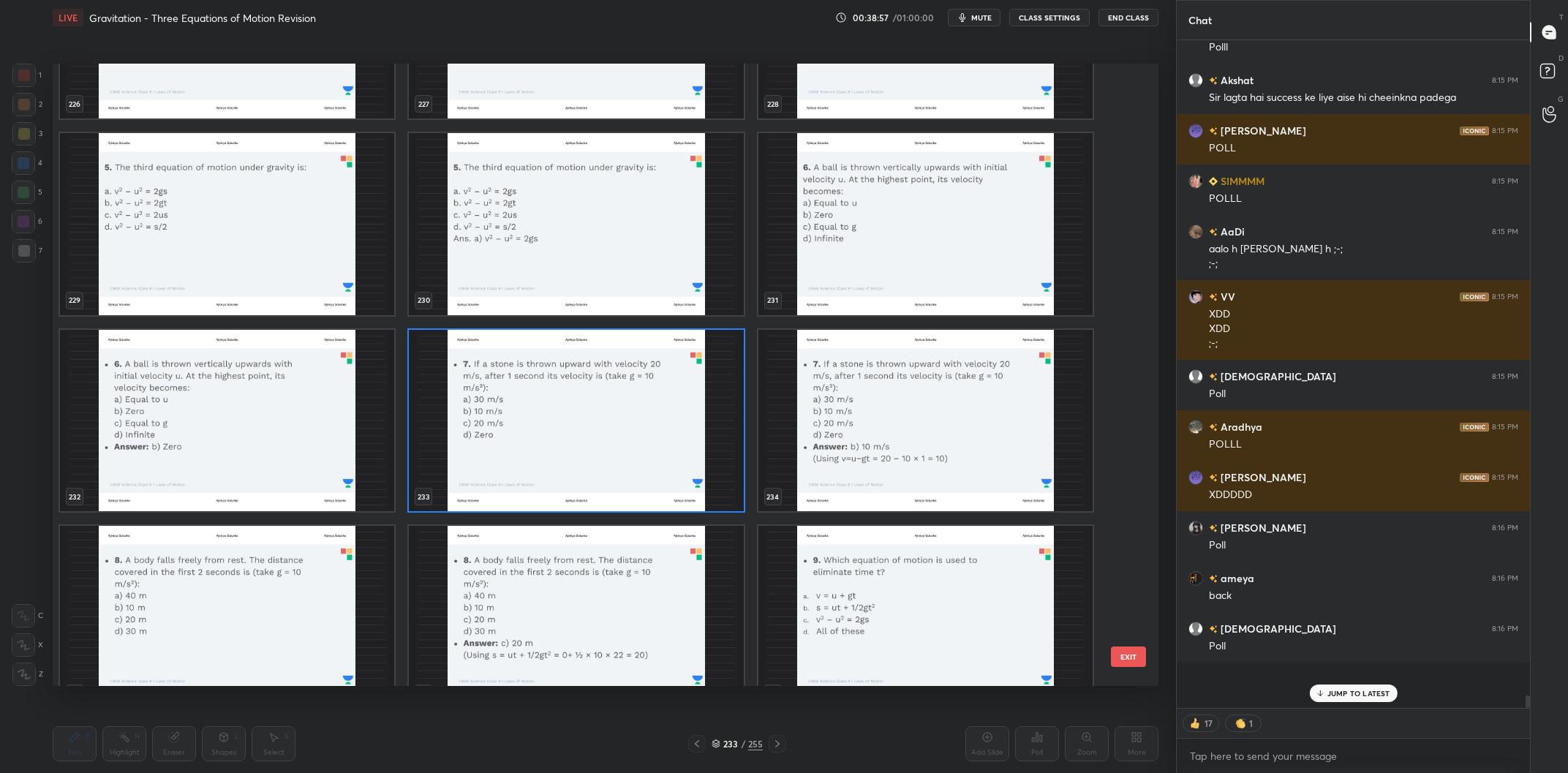
scroll to position [14874, 0]
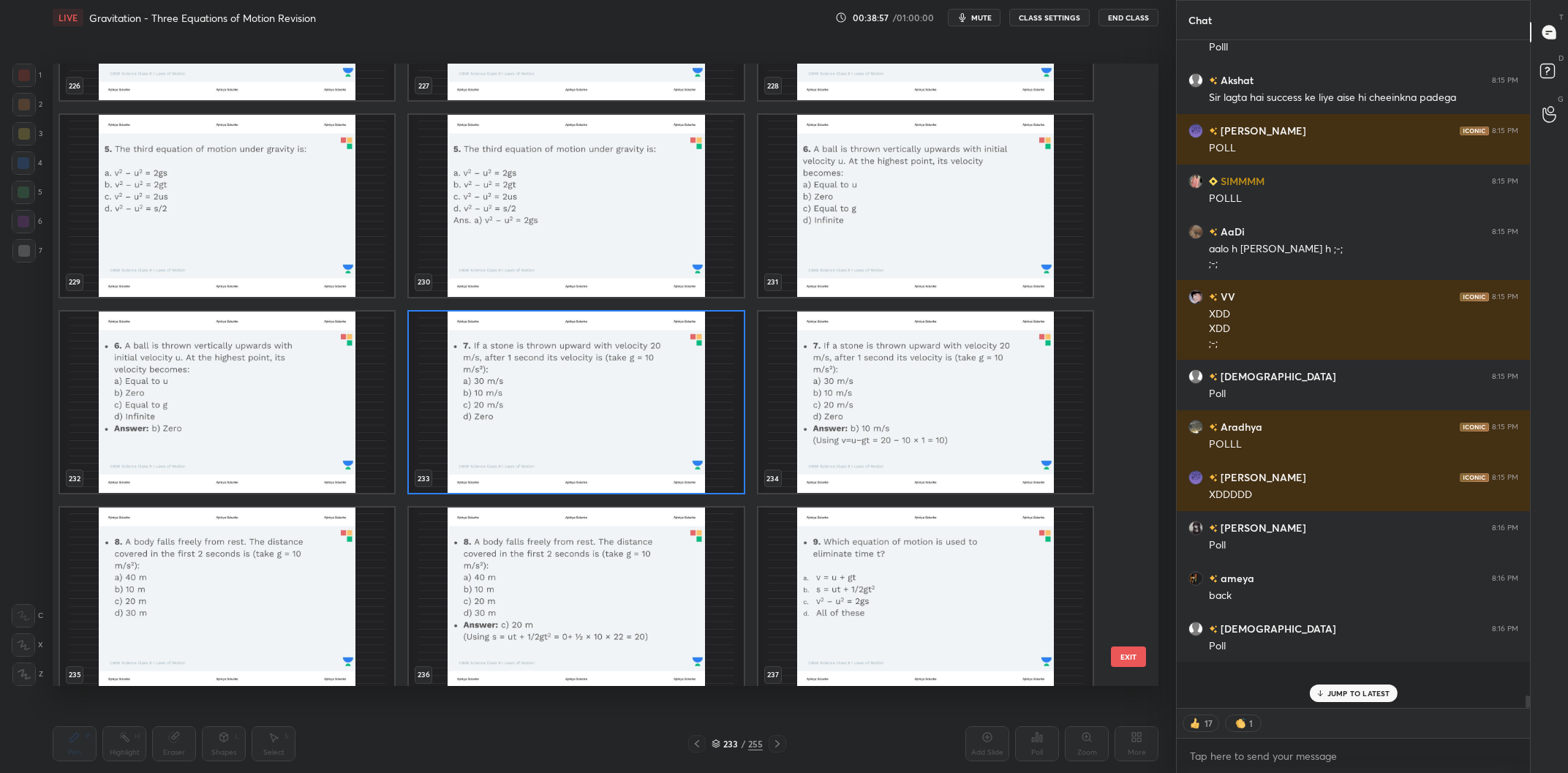
click at [544, 420] on img "grid" at bounding box center [575, 403] width 334 height 182
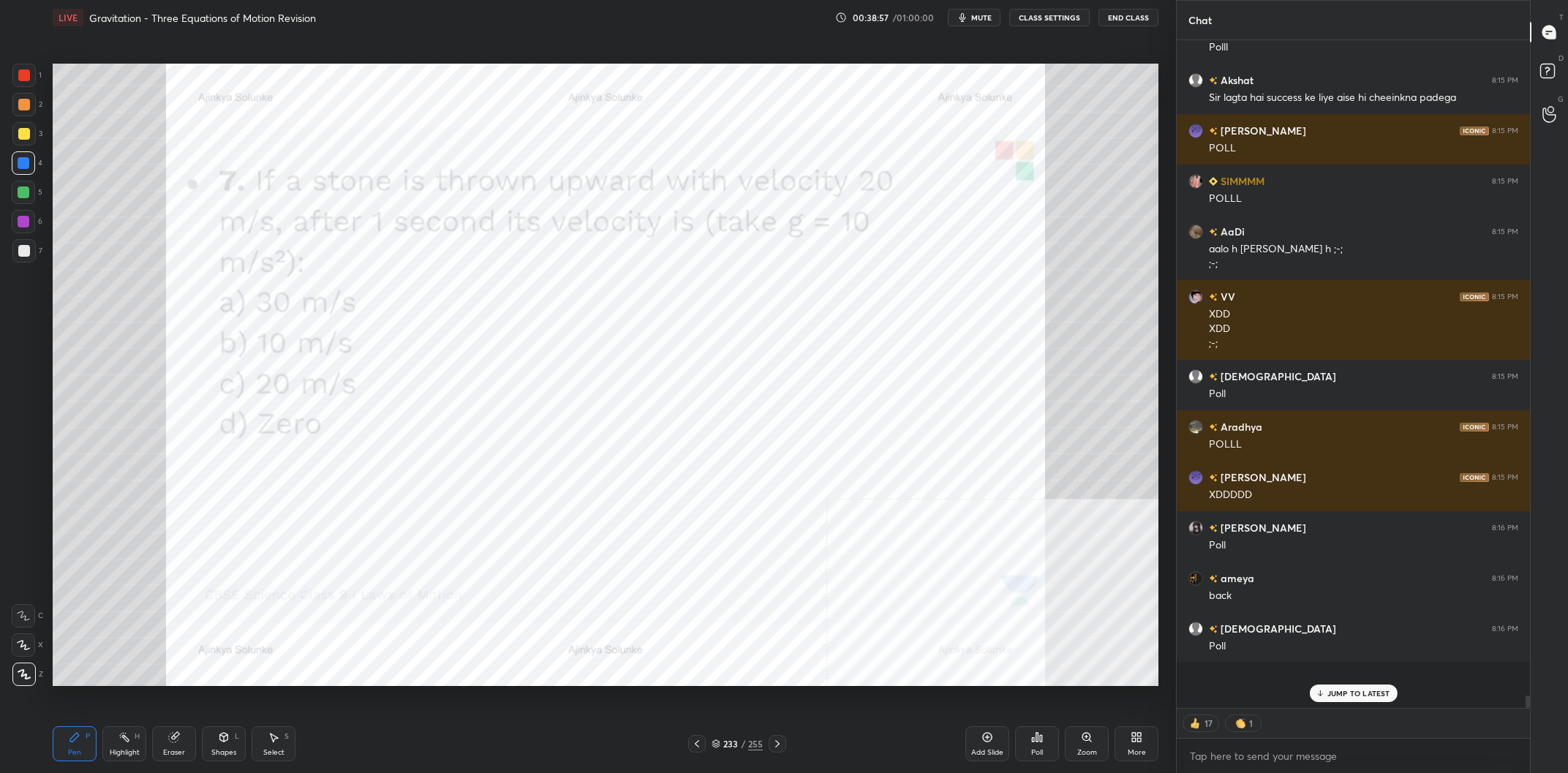
click at [544, 420] on img "grid" at bounding box center [575, 403] width 334 height 182
click at [1034, 739] on icon at bounding box center [1032, 739] width 2 height 4
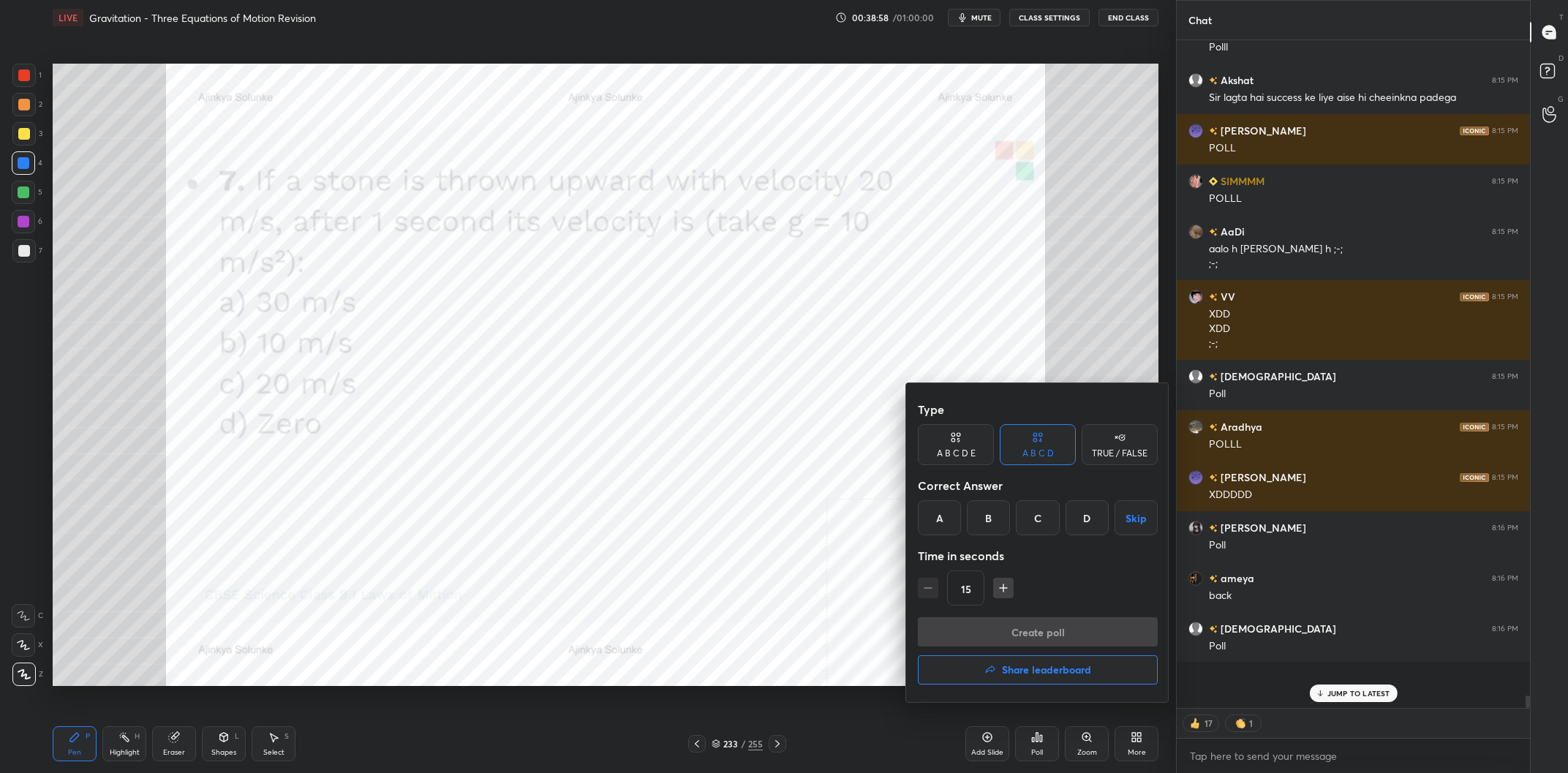
scroll to position [33311, 0]
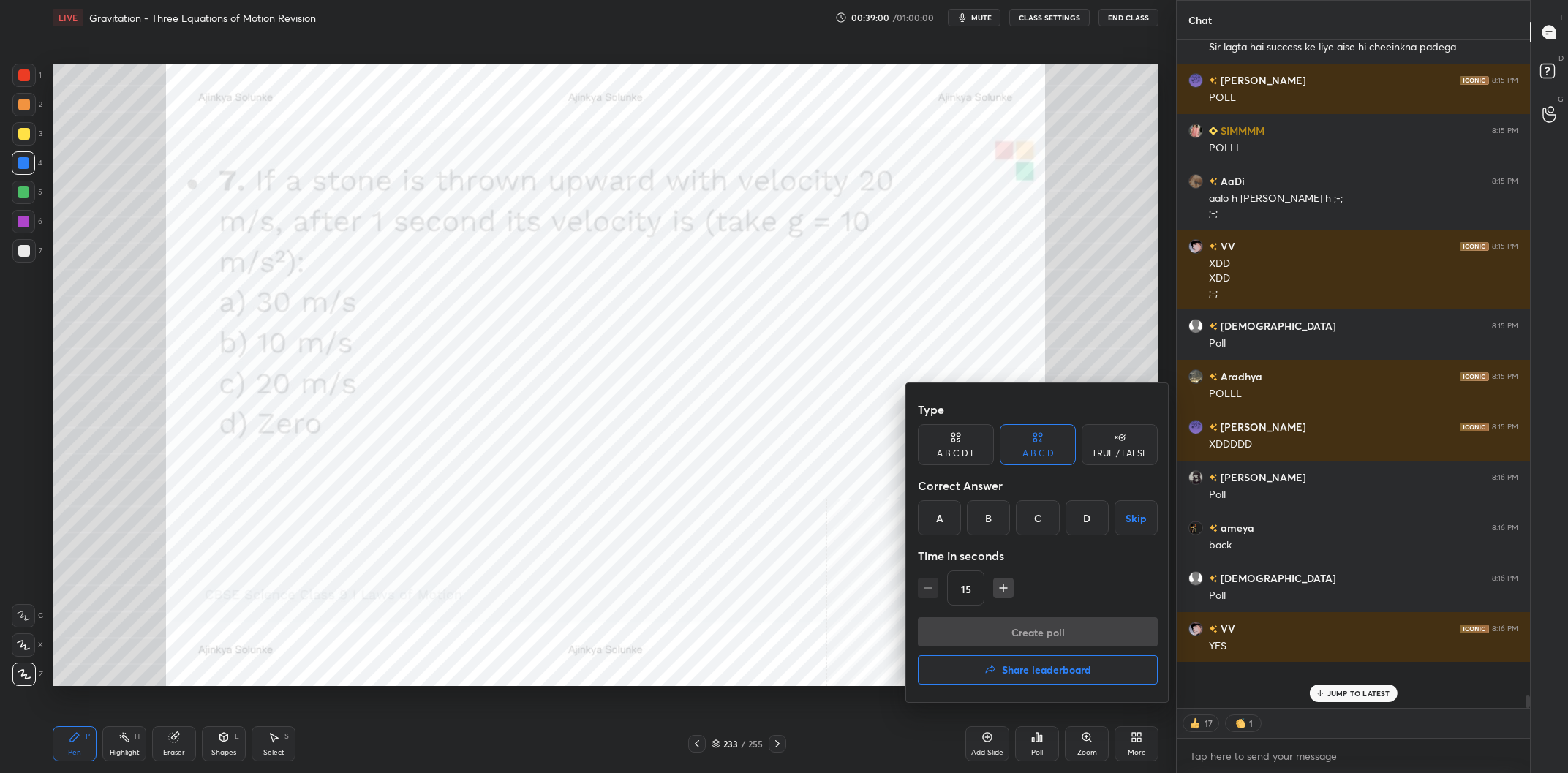
click at [996, 517] on div "B" at bounding box center [988, 518] width 43 height 35
click at [1064, 627] on button "Create poll" at bounding box center [1037, 631] width 240 height 29
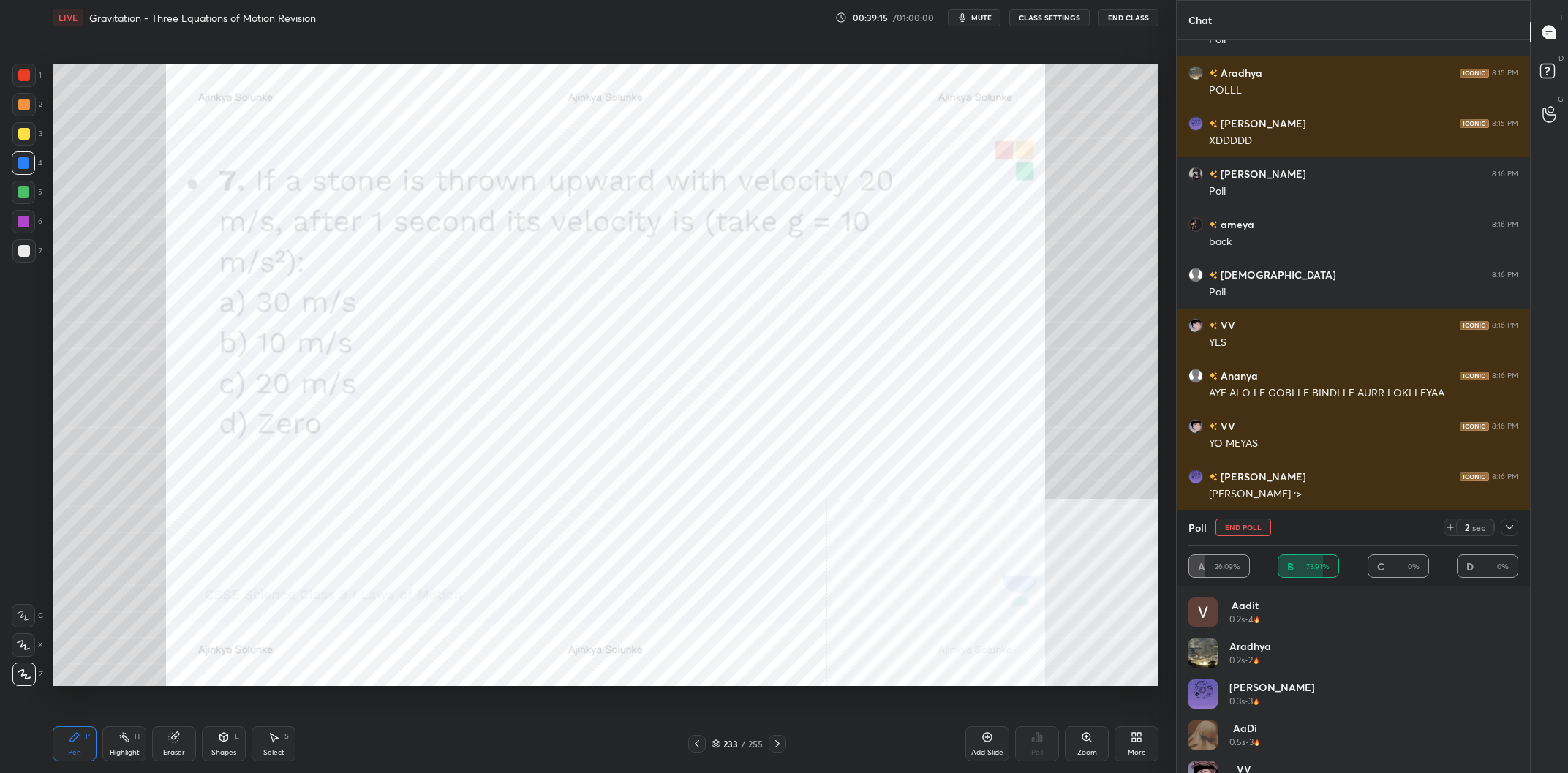
scroll to position [33665, 0]
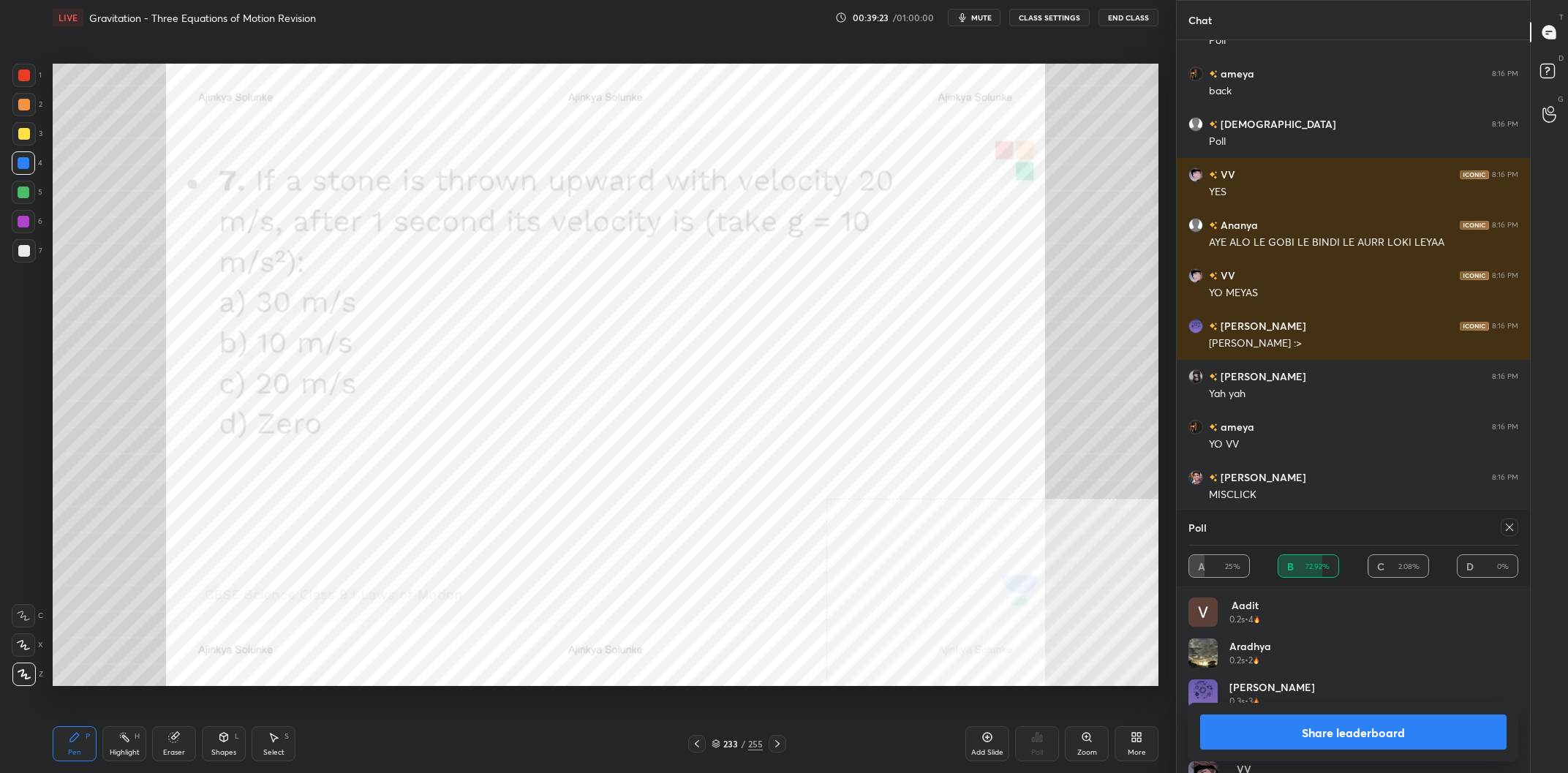
click at [1383, 750] on div "Share leaderboard" at bounding box center [1353, 732] width 329 height 58
click at [1380, 734] on button "Share leaderboard" at bounding box center [1353, 731] width 306 height 35
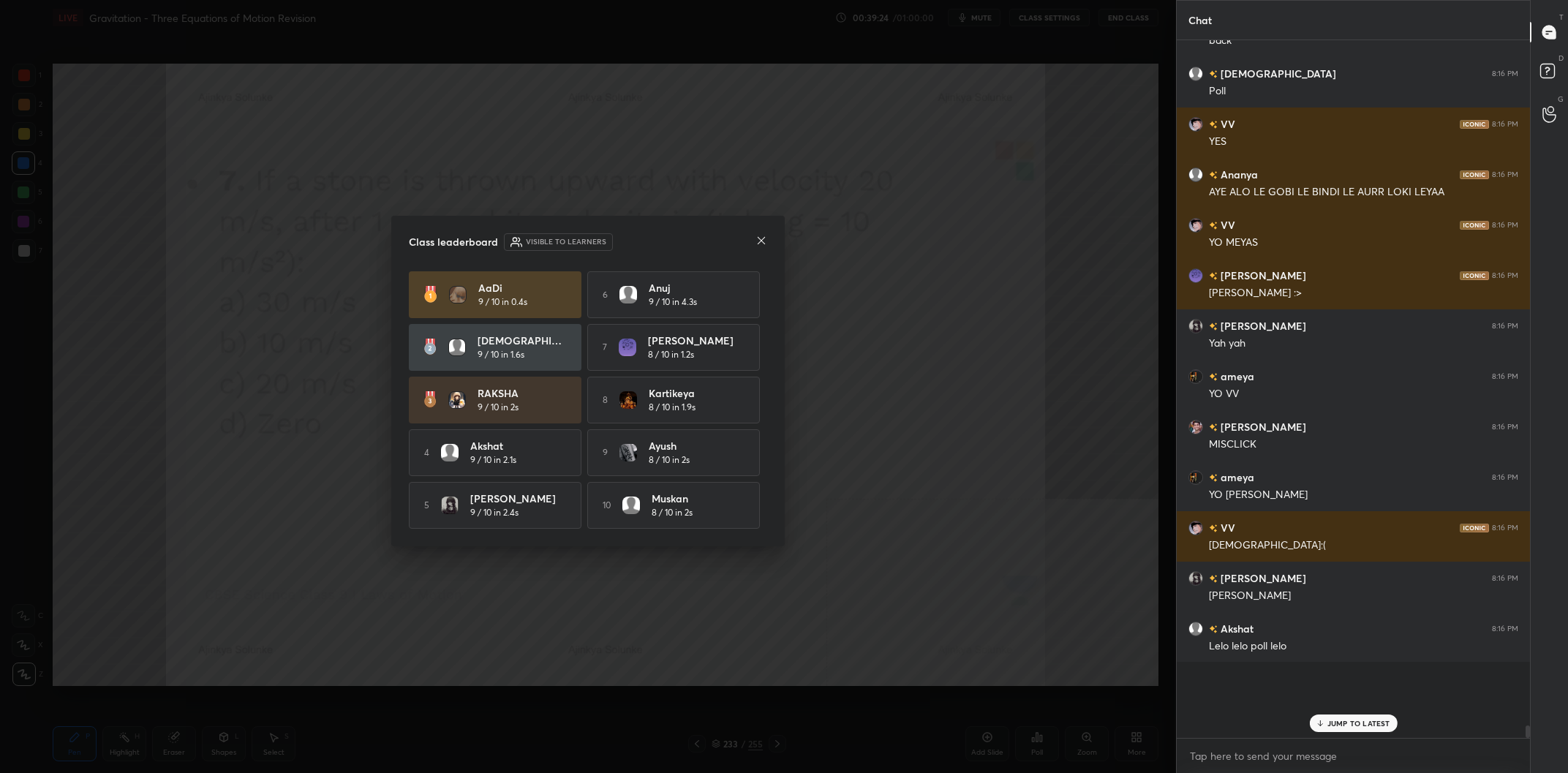
click at [736, 465] on div "[PERSON_NAME] 8 / 10 in 2s" at bounding box center [696, 452] width 96 height 28
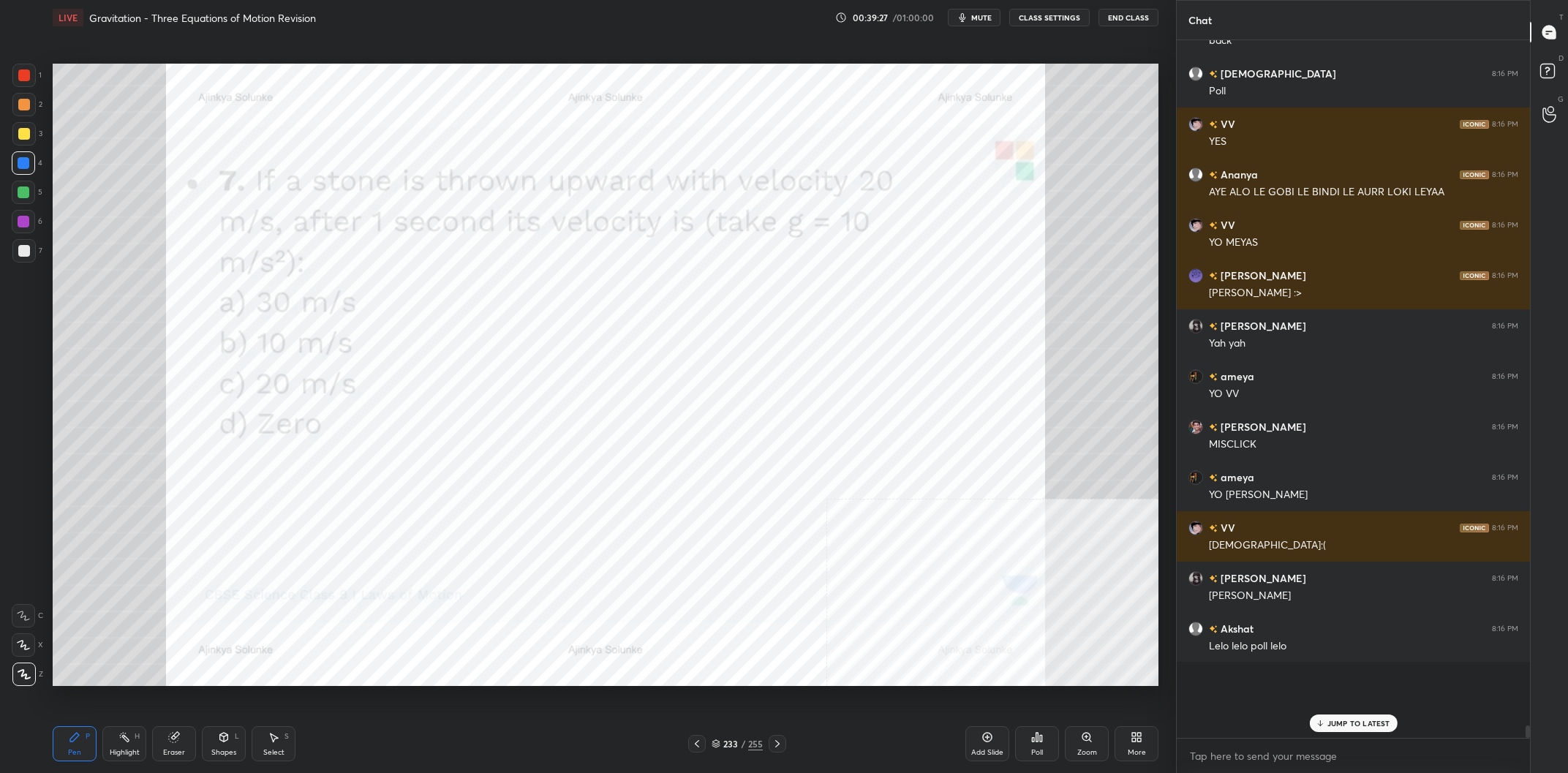
click at [22, 224] on div at bounding box center [23, 222] width 12 height 12
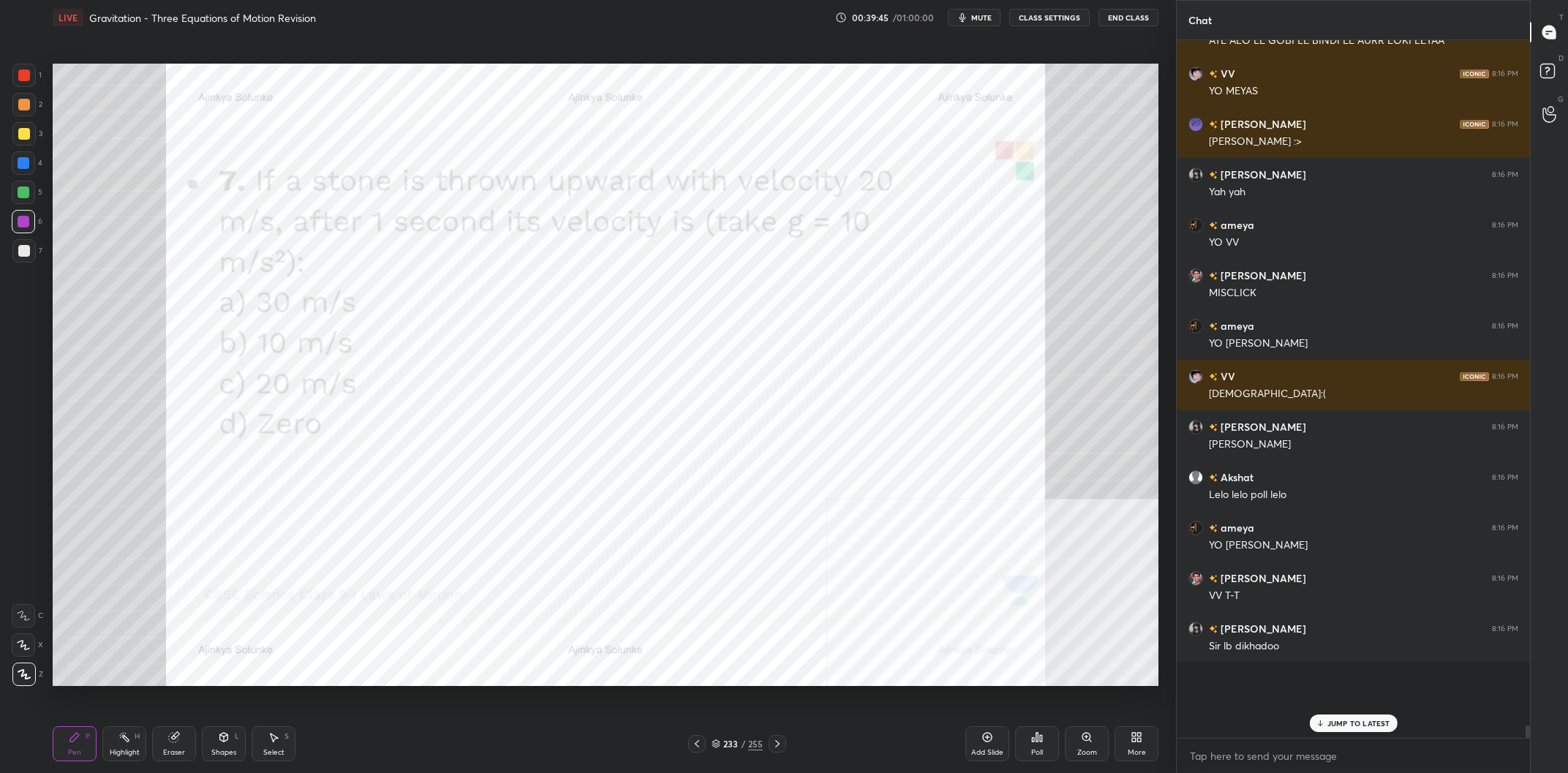
click at [1052, 753] on div "Poll" at bounding box center [1037, 743] width 44 height 35
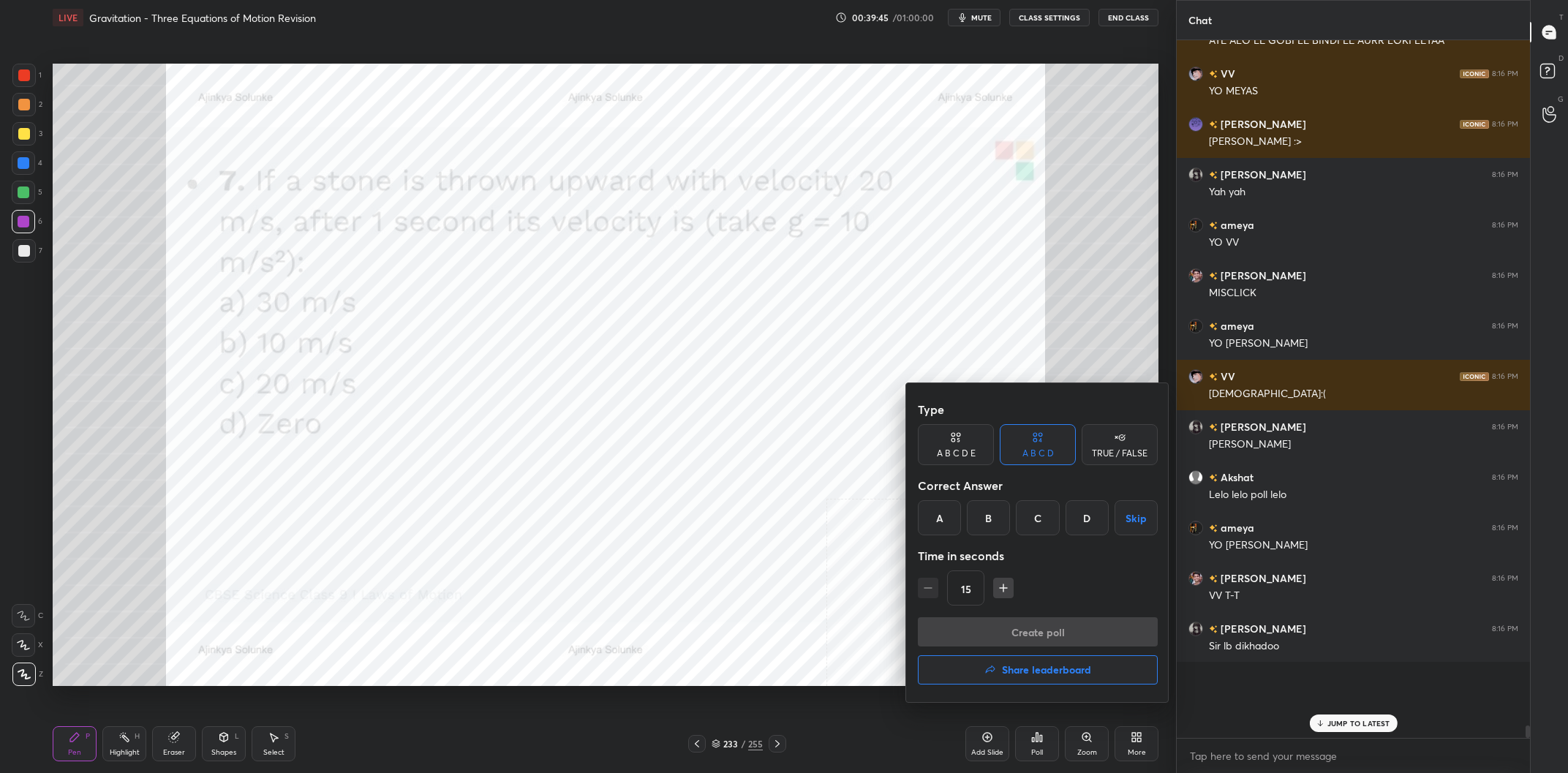
click at [1032, 659] on button "Share leaderboard" at bounding box center [1037, 669] width 240 height 29
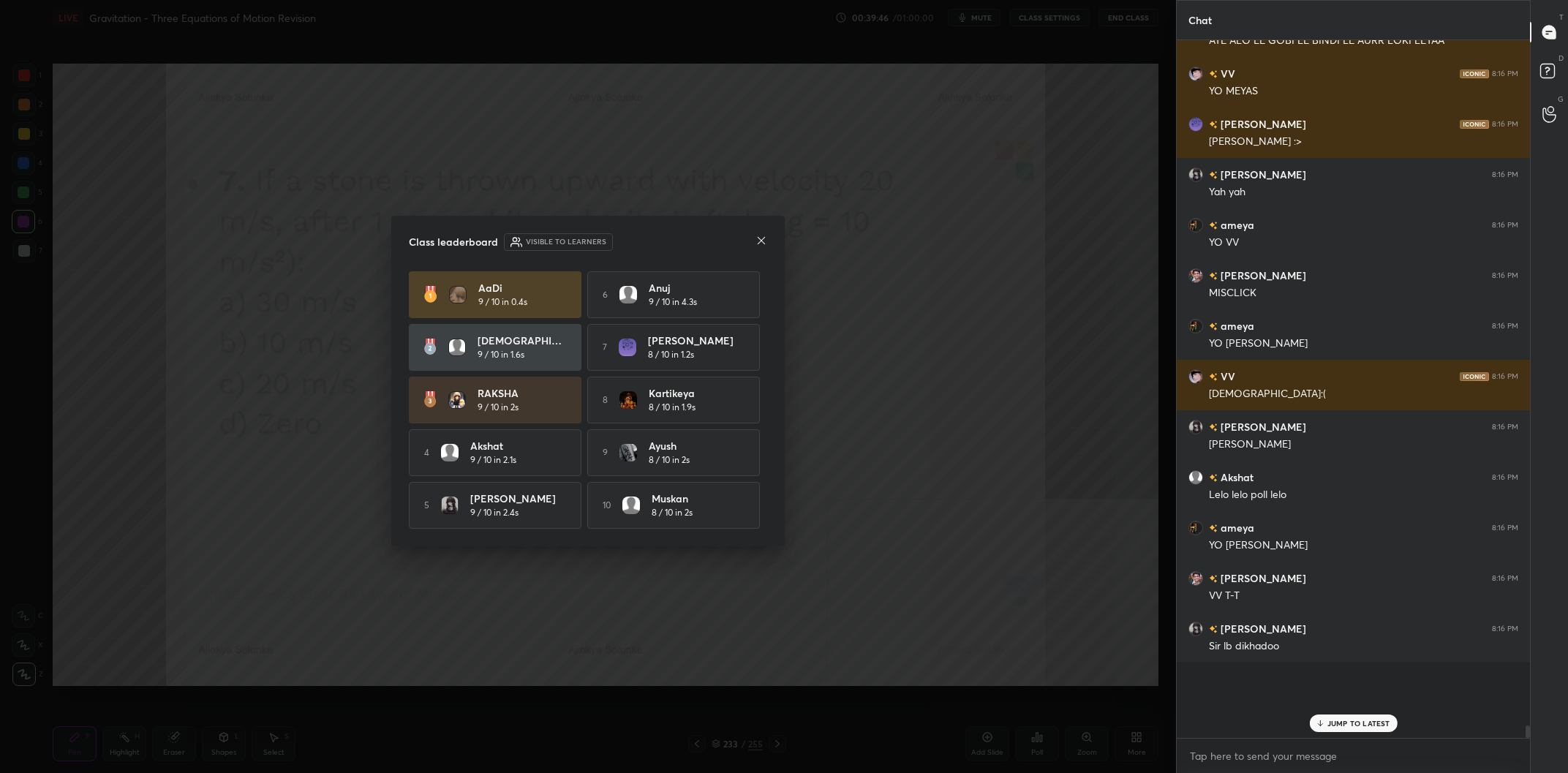
scroll to position [34017, 0]
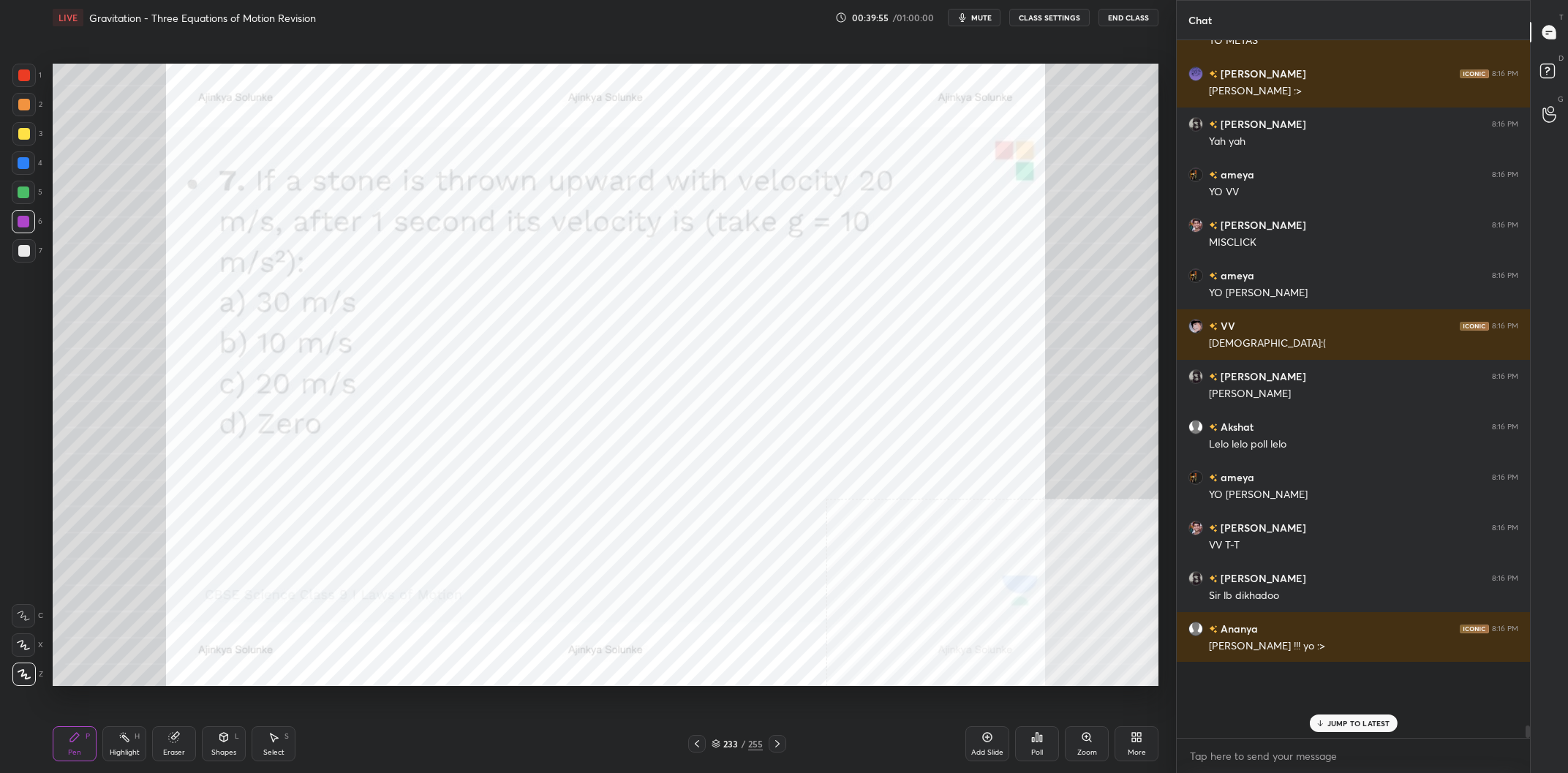
click at [991, 727] on div "Add Slide" at bounding box center [987, 743] width 44 height 35
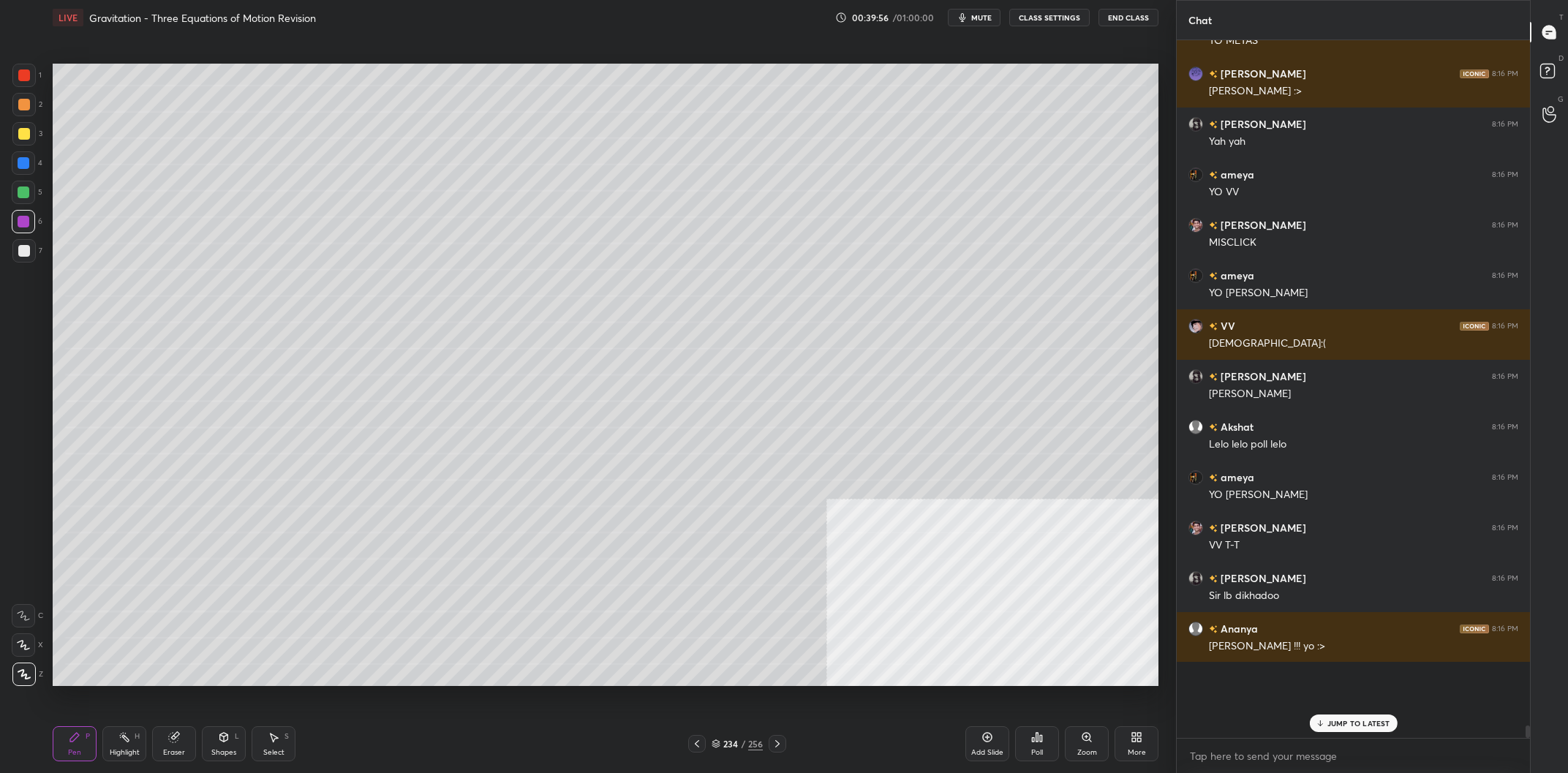
click at [49, 130] on div "Setting up your live class Poll for secs No correct answer Start poll" at bounding box center [606, 374] width 1118 height 679
click at [34, 134] on div at bounding box center [24, 133] width 23 height 23
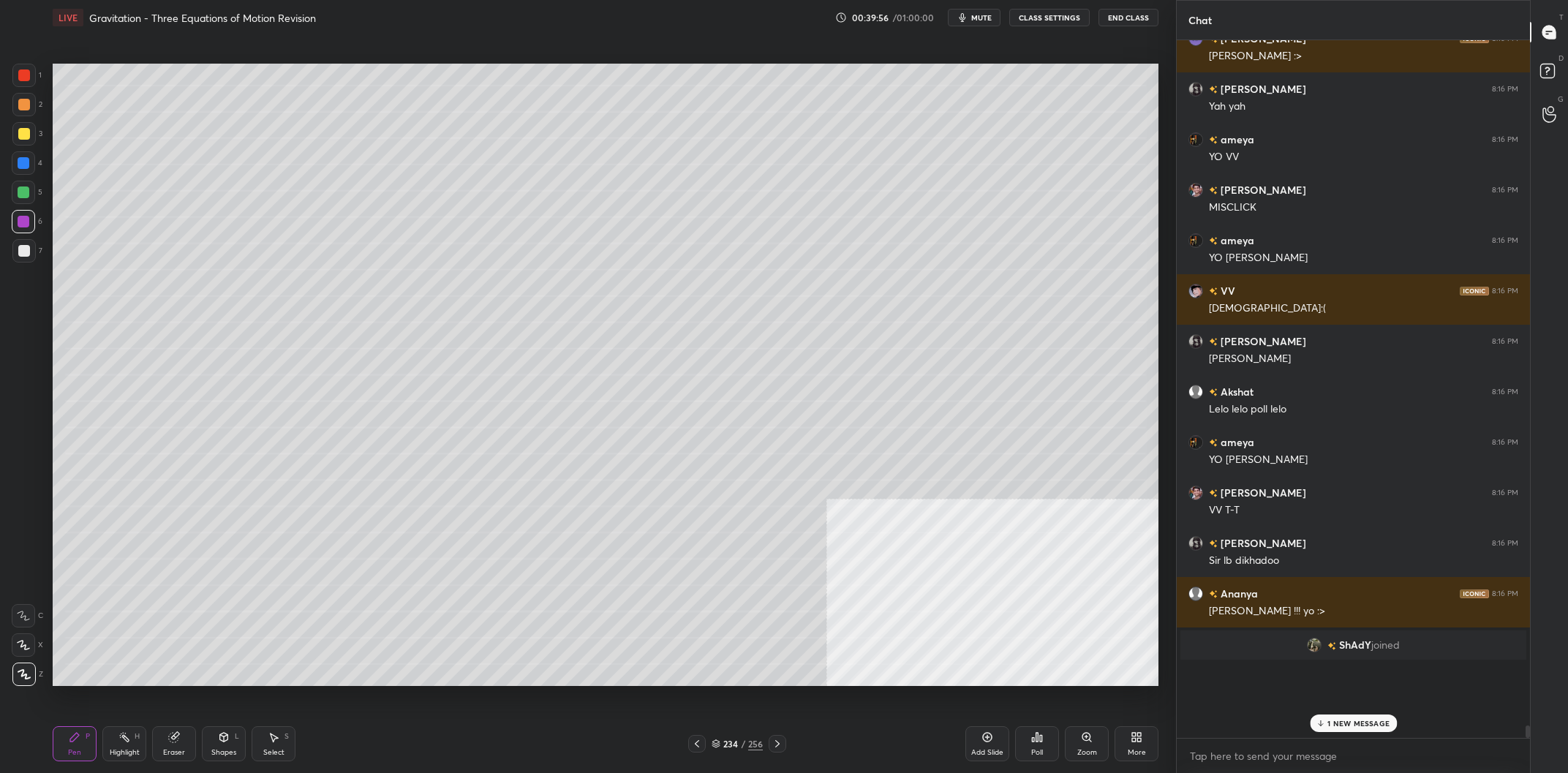
click at [32, 132] on div at bounding box center [24, 133] width 23 height 23
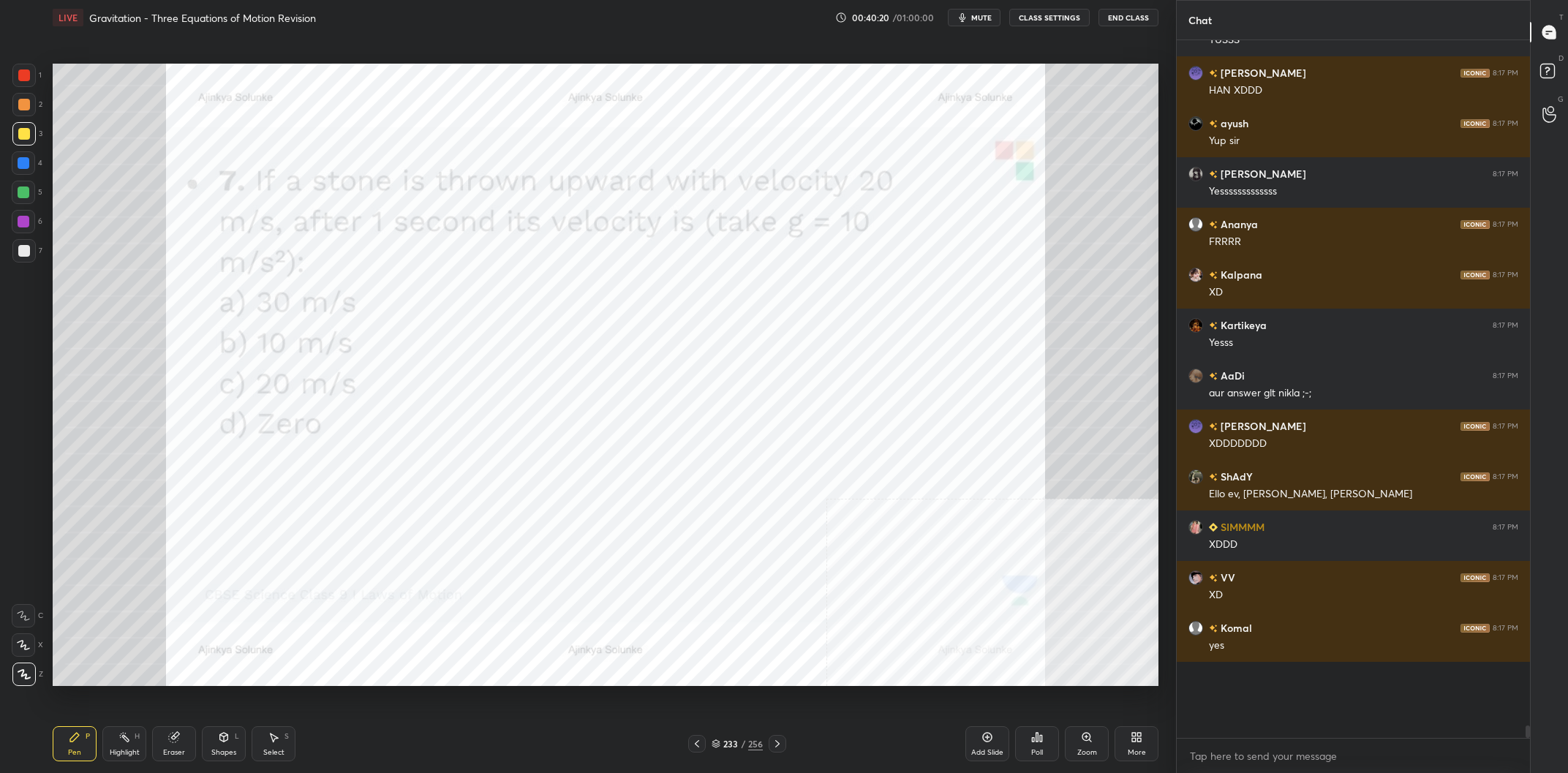
scroll to position [35141, 0]
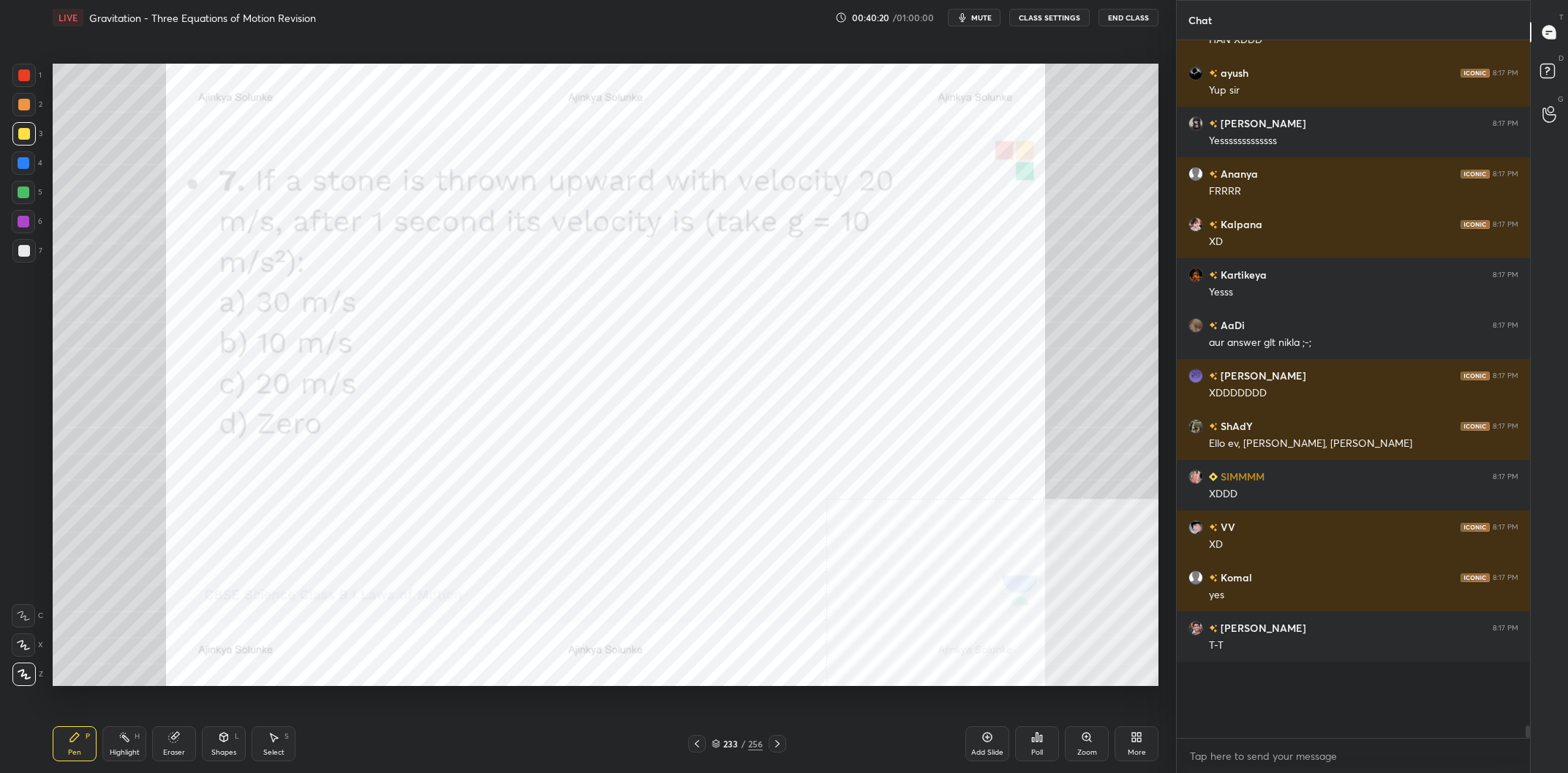
click at [737, 742] on div "233" at bounding box center [731, 744] width 15 height 9
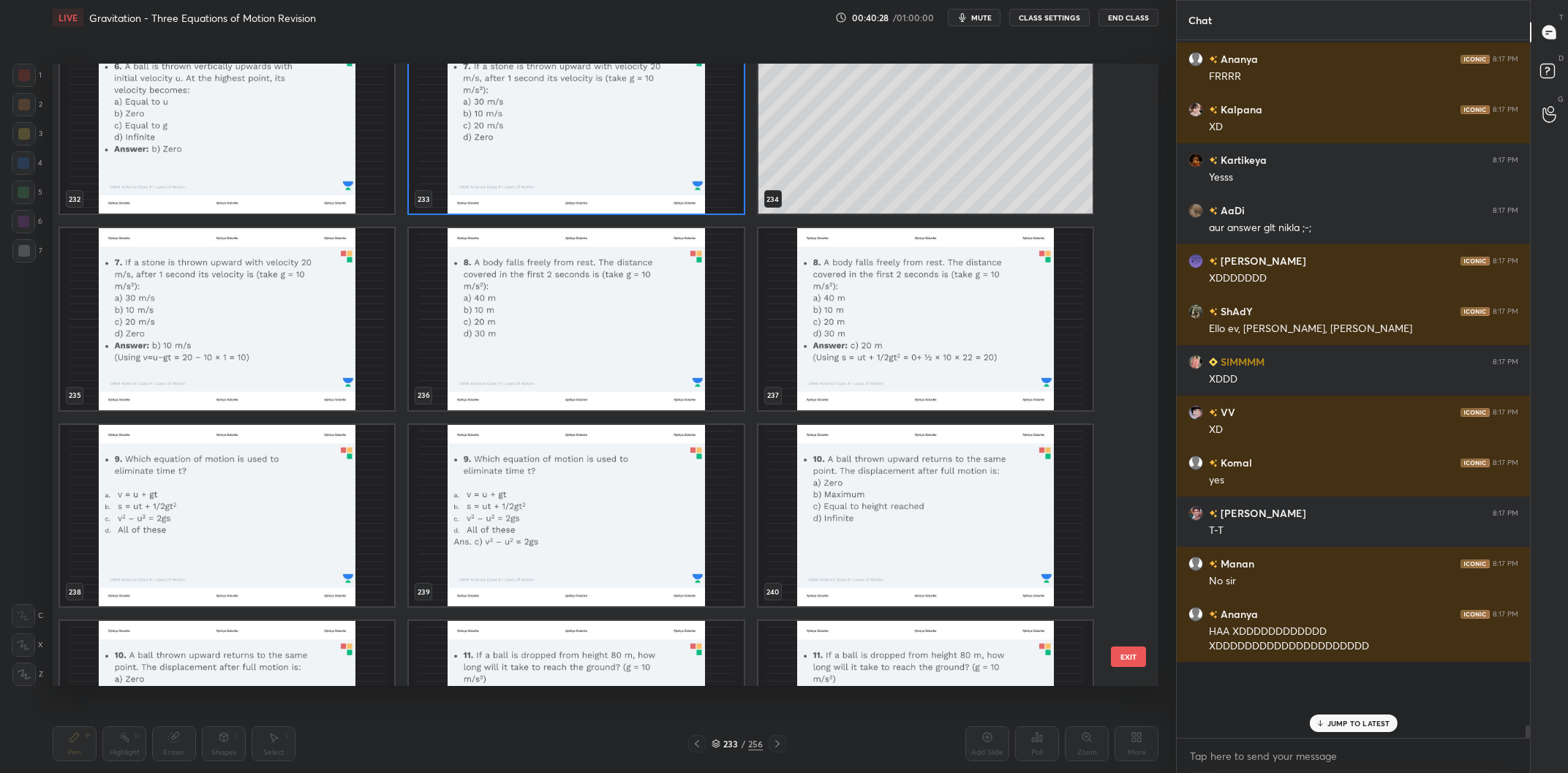
scroll to position [35307, 0]
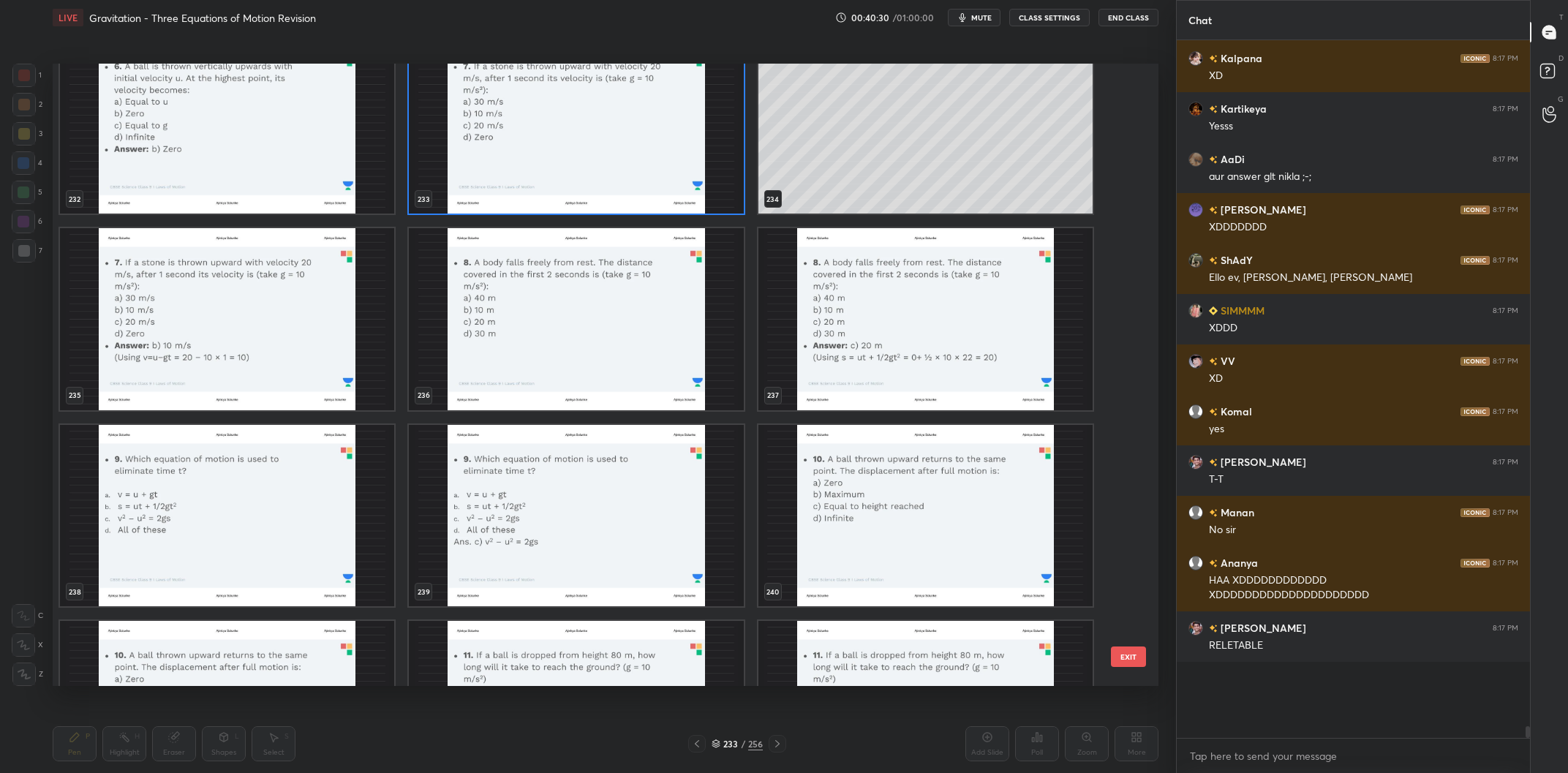
click at [619, 309] on img "grid" at bounding box center [575, 319] width 334 height 182
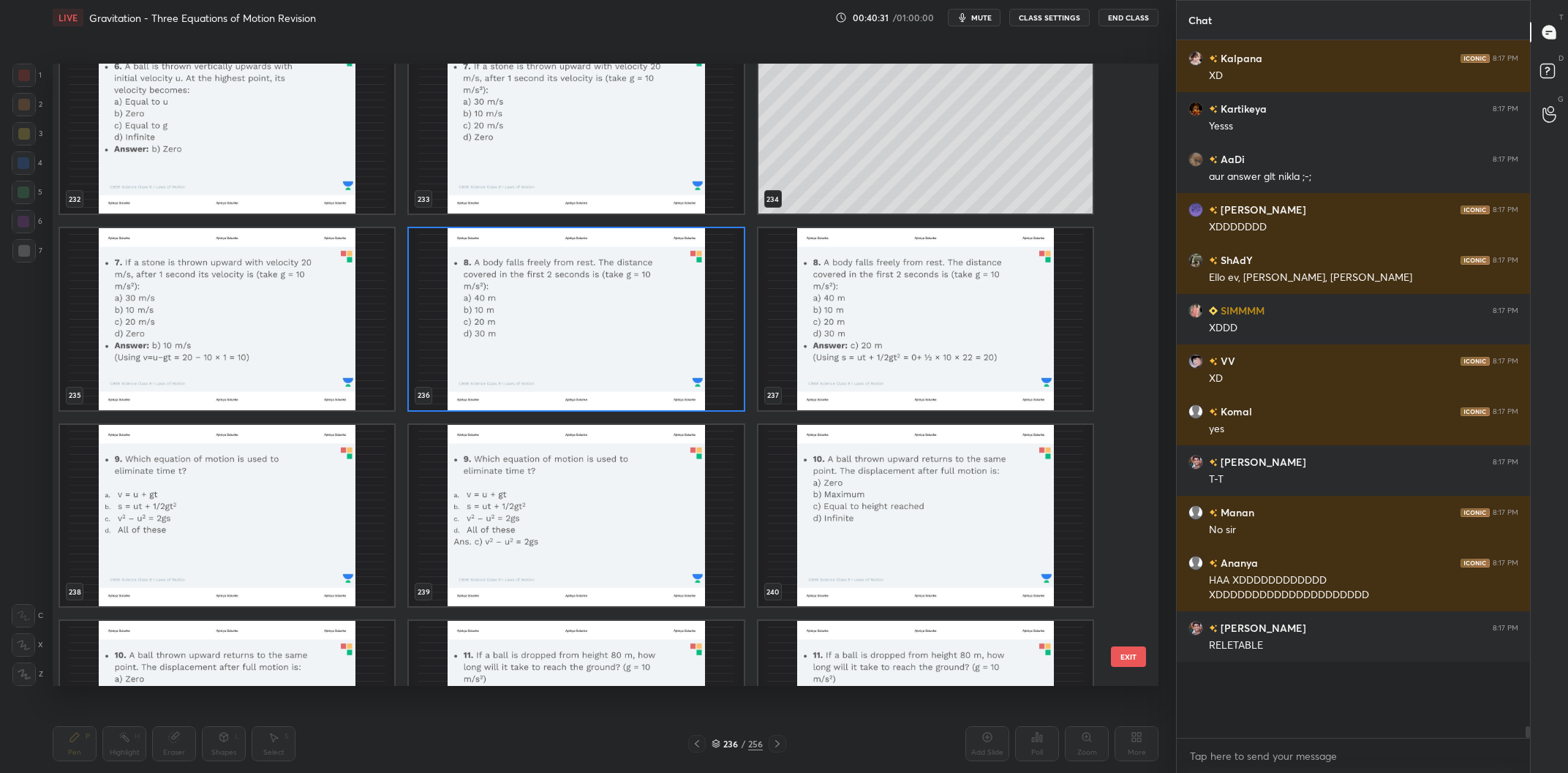
click at [619, 309] on img "grid" at bounding box center [575, 319] width 334 height 182
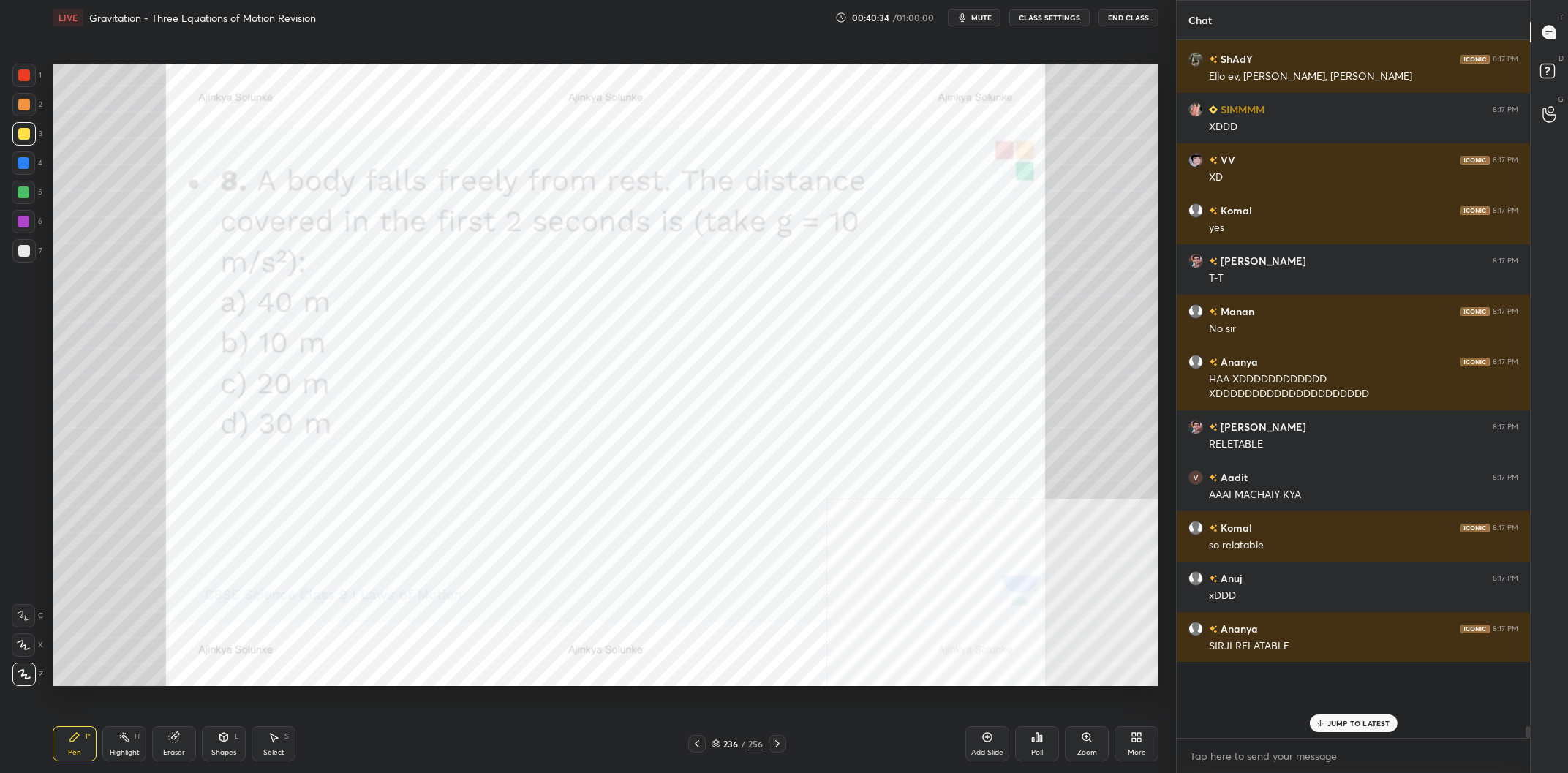
scroll to position [35508, 0]
click at [25, 223] on div at bounding box center [23, 222] width 12 height 12
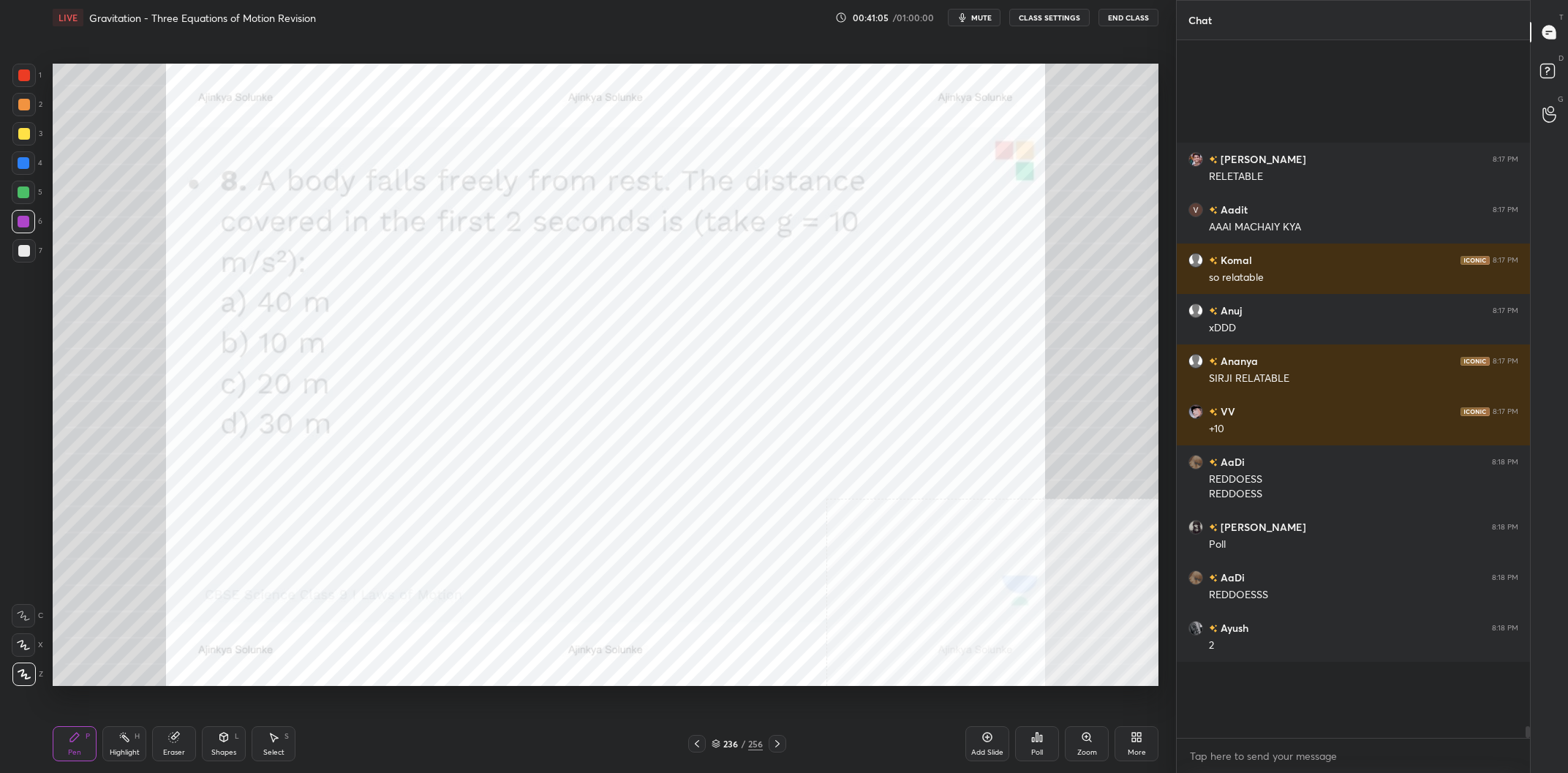
scroll to position [35967, 0]
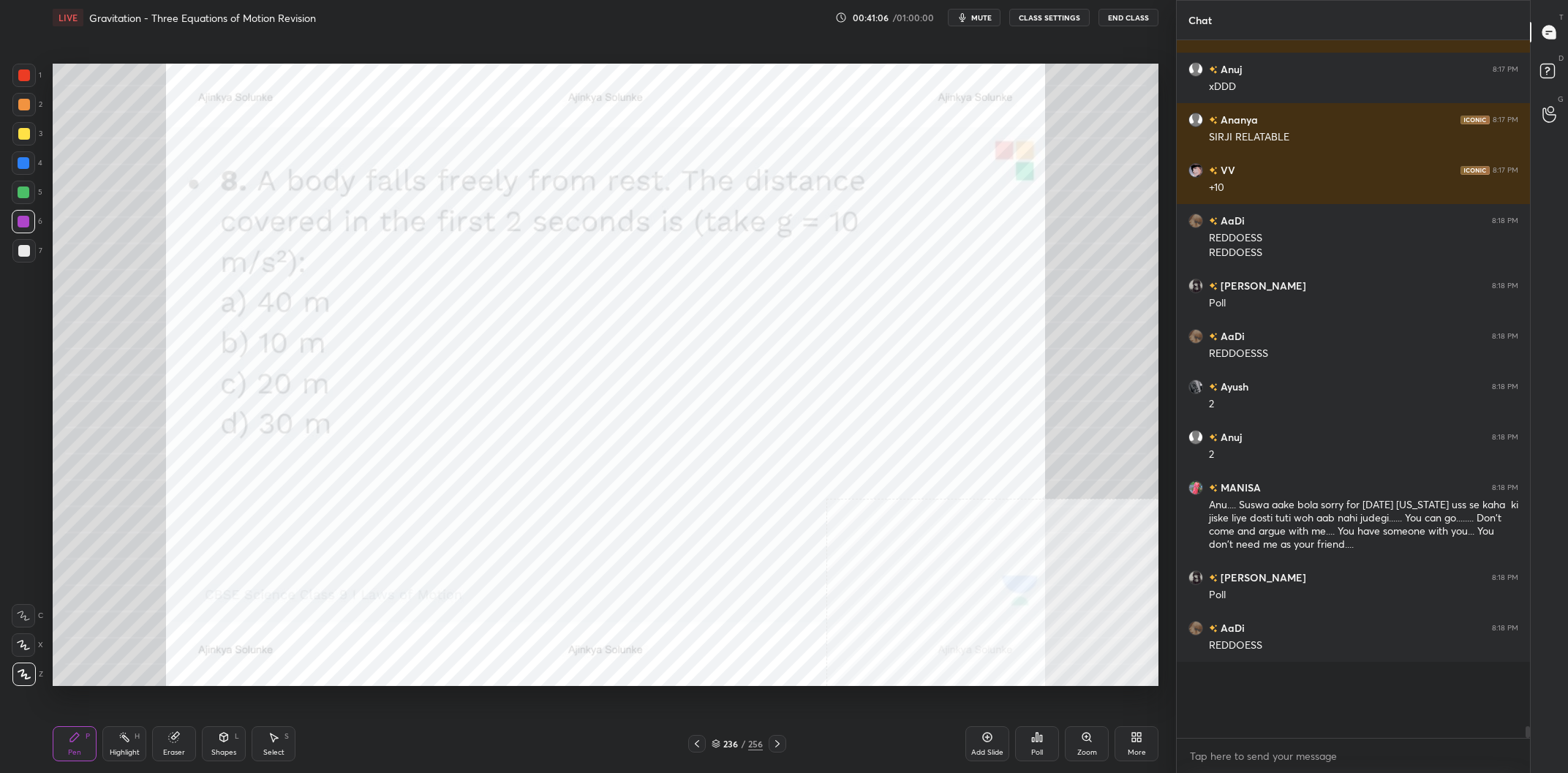
click at [28, 193] on div at bounding box center [23, 193] width 12 height 12
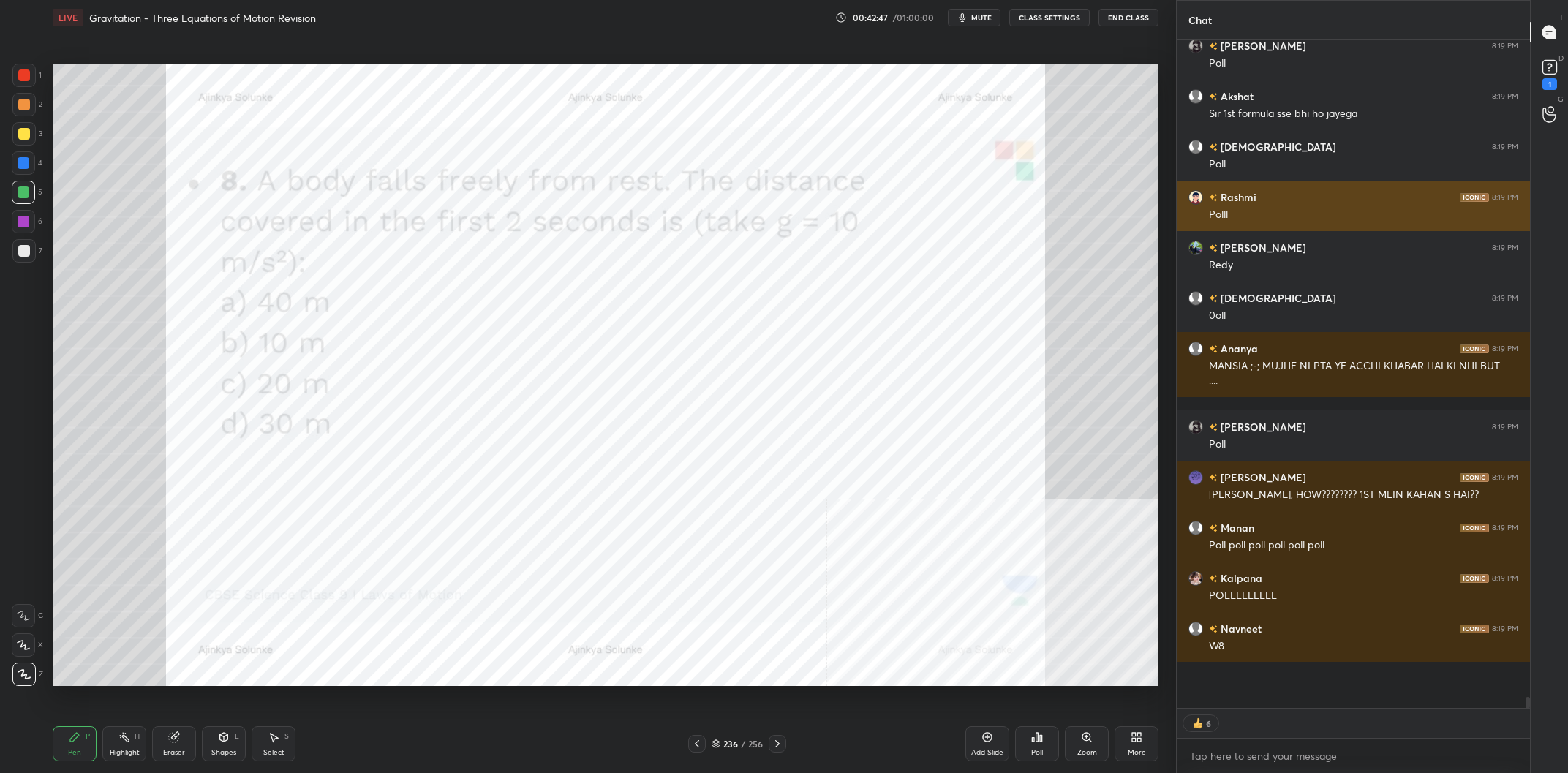
scroll to position [38082, 0]
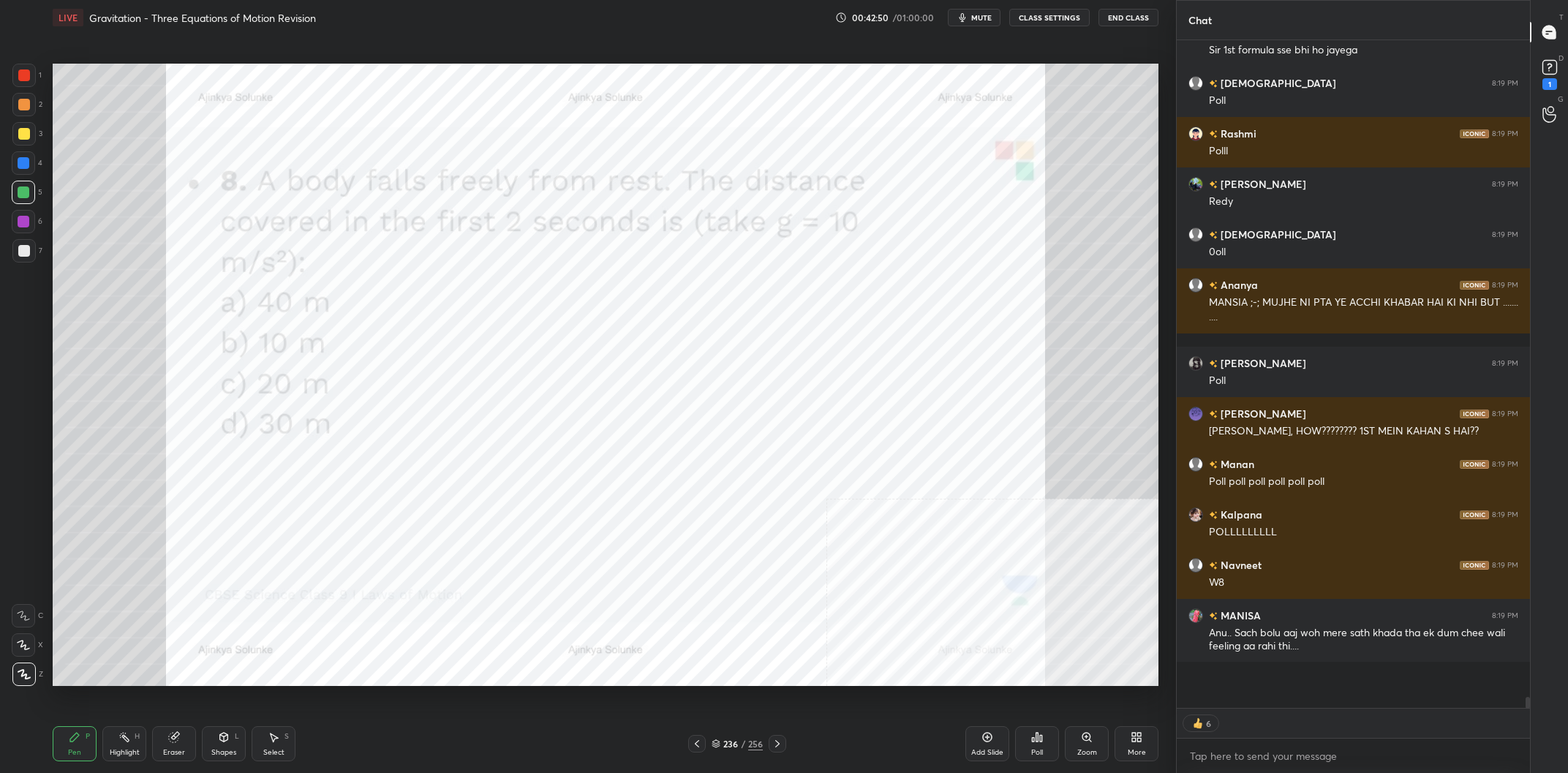
click at [748, 742] on div "236 / 256" at bounding box center [737, 744] width 52 height 13
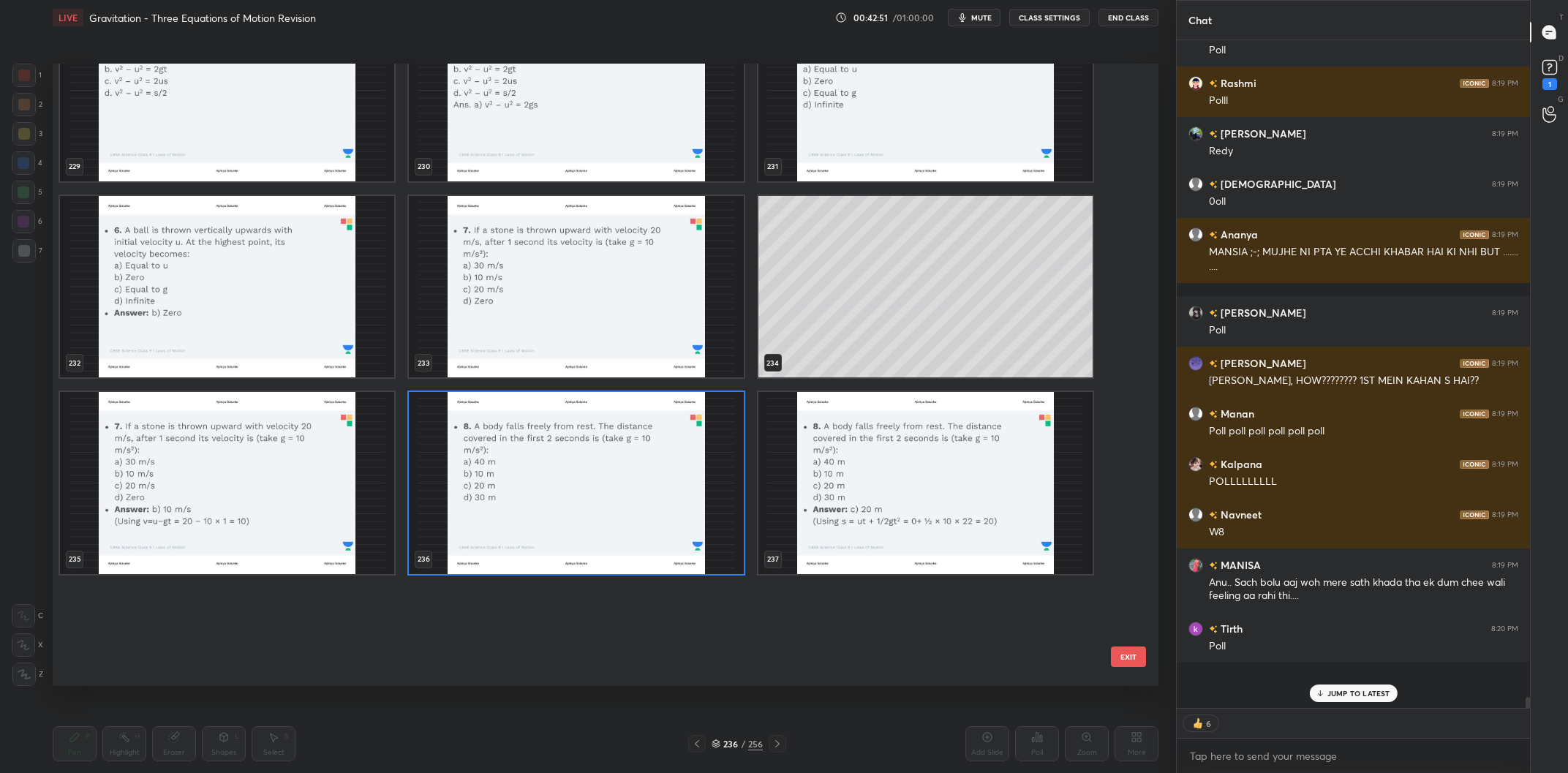
scroll to position [15069, 0]
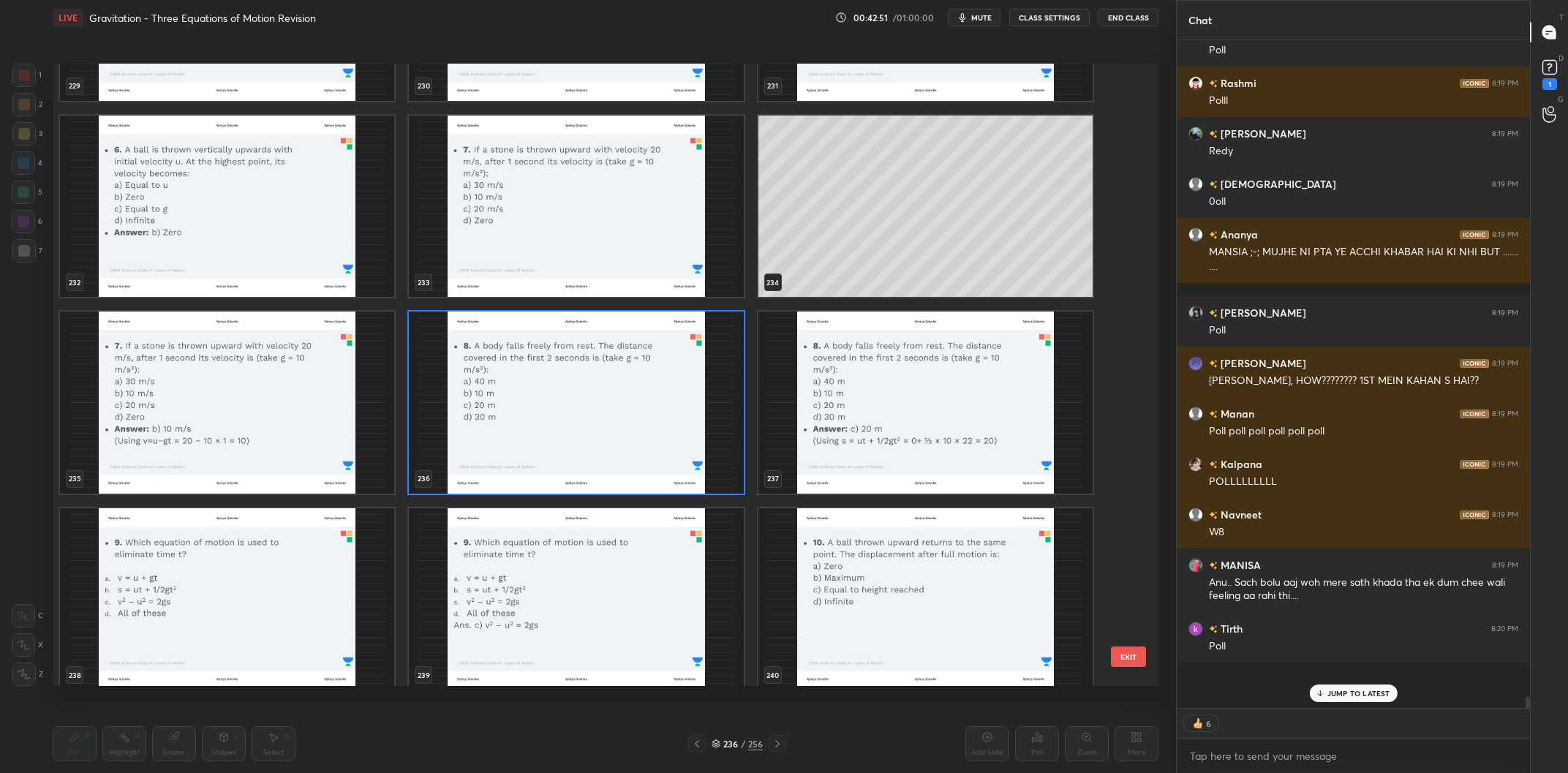
click at [663, 414] on img "grid" at bounding box center [575, 403] width 334 height 182
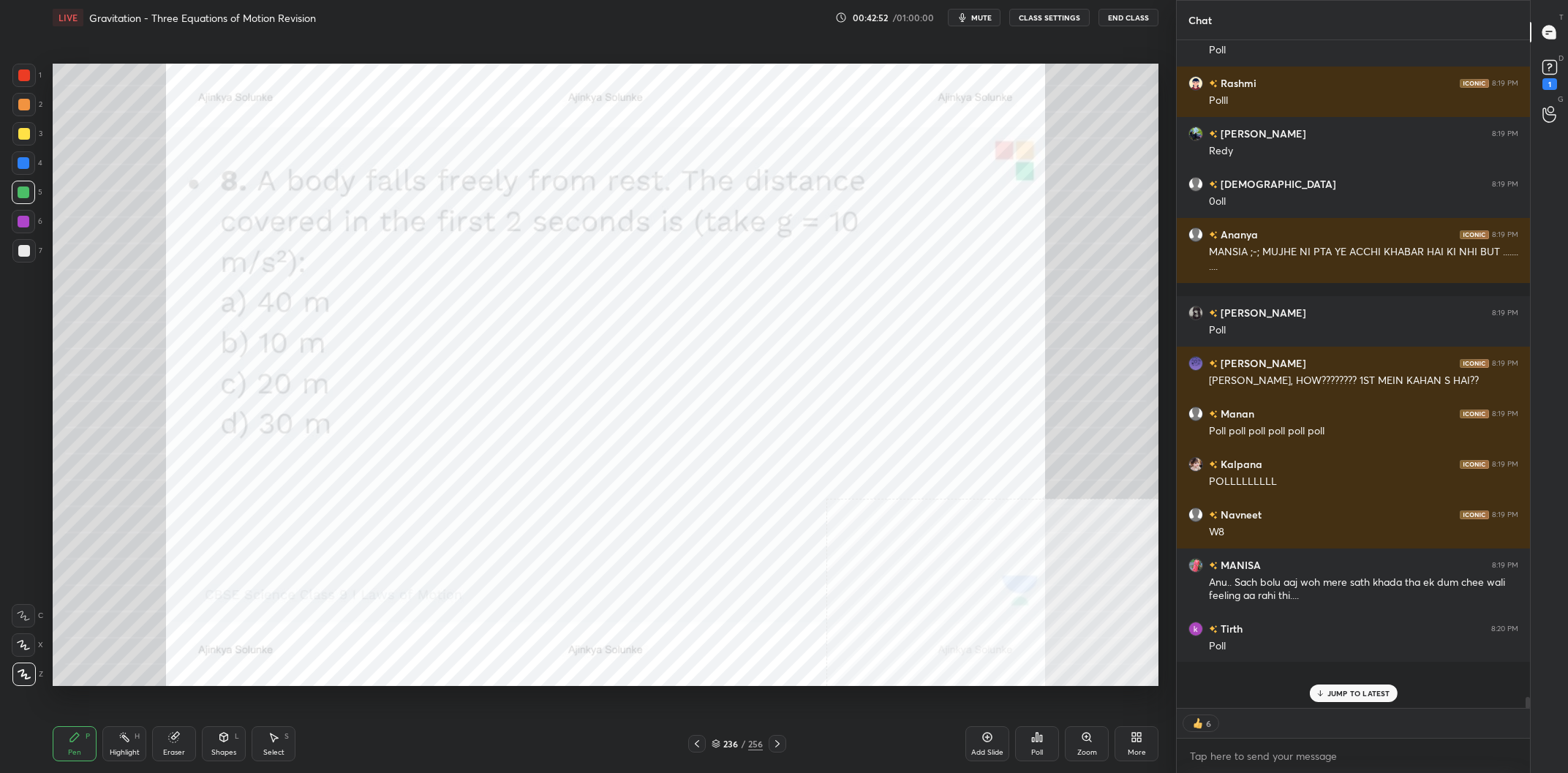
click at [663, 414] on img "grid" at bounding box center [575, 403] width 334 height 182
click at [1033, 739] on icon at bounding box center [1032, 739] width 2 height 4
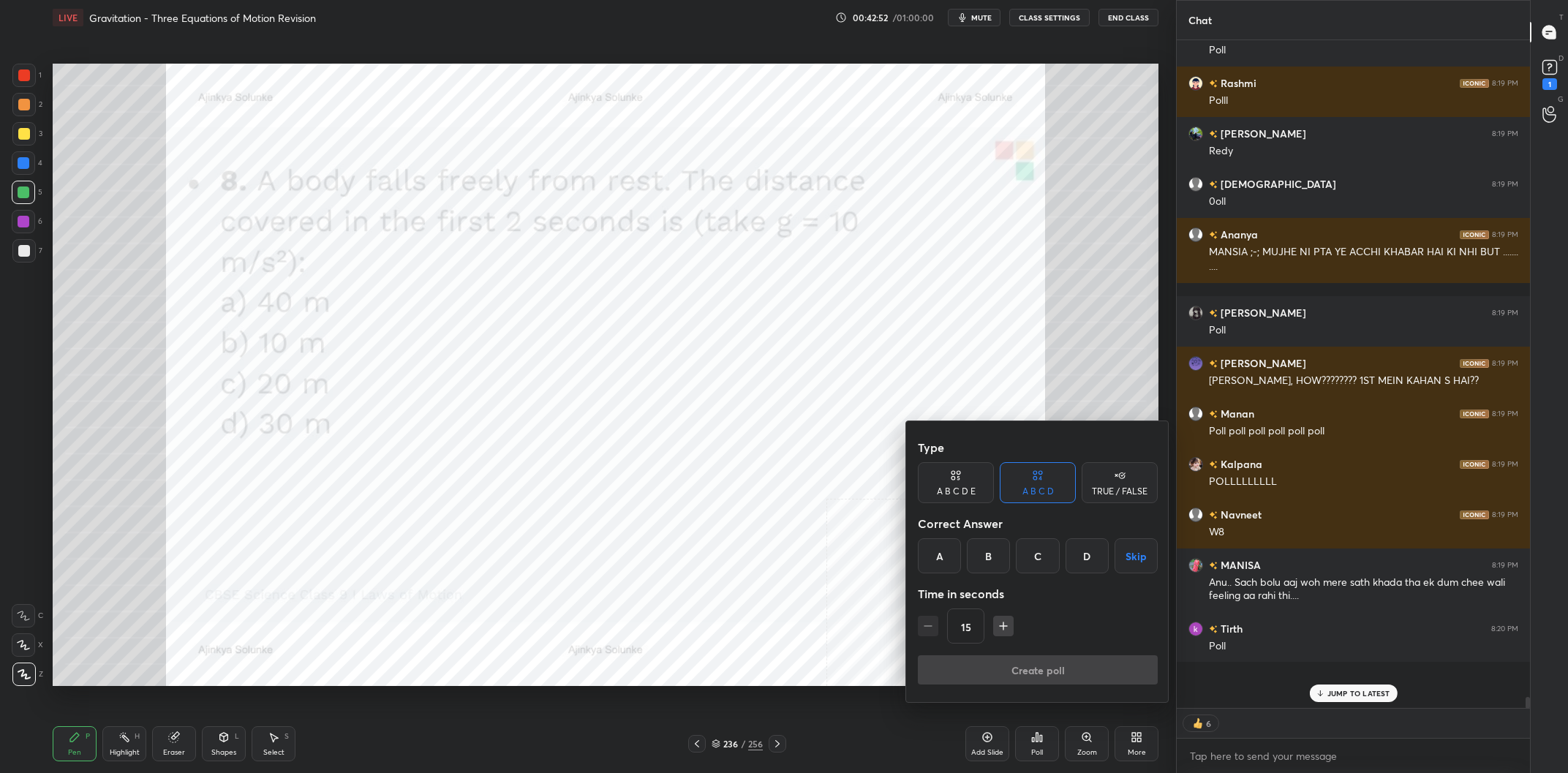
scroll to position [38183, 0]
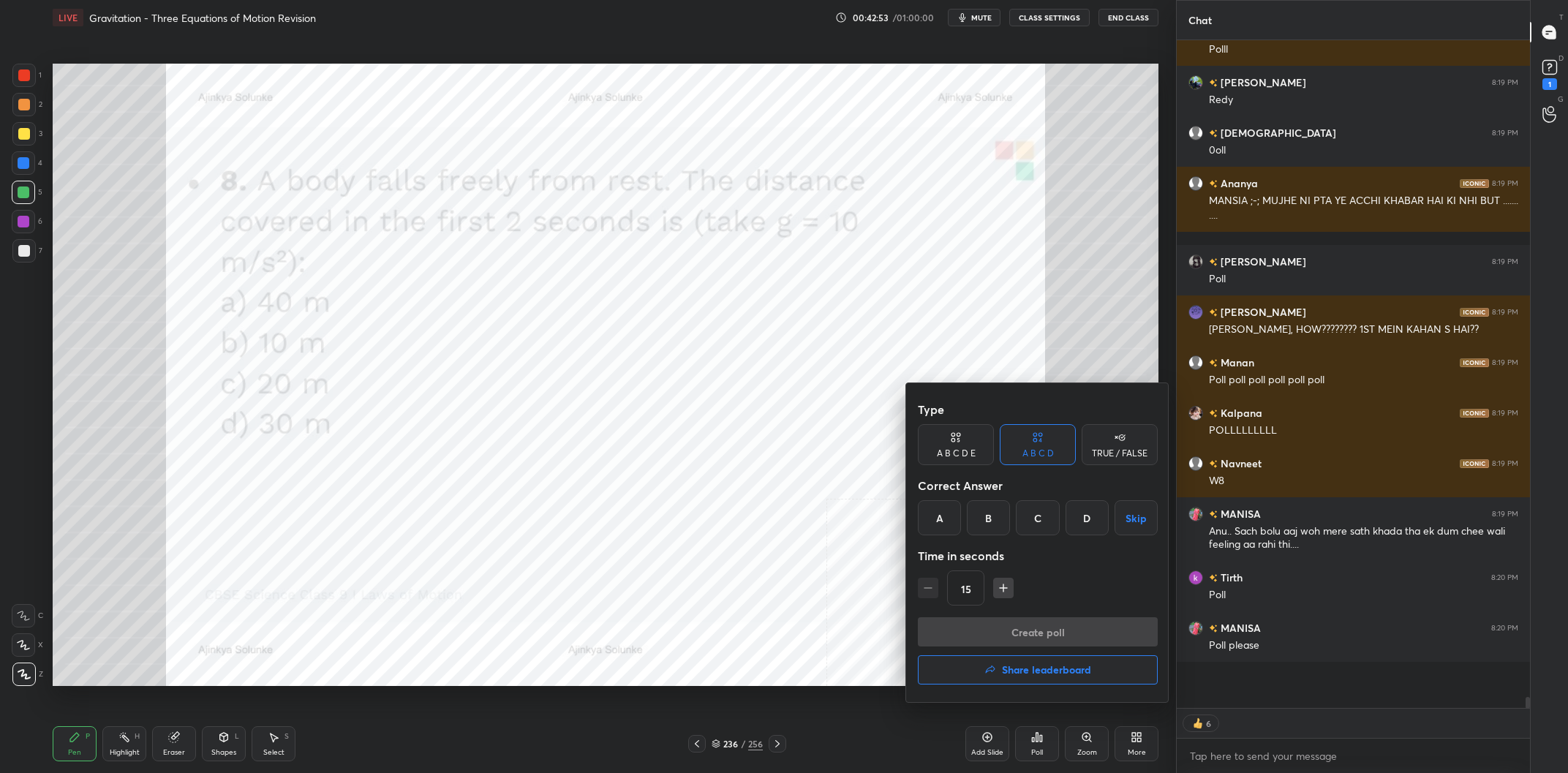
click at [1041, 524] on div "C" at bounding box center [1038, 518] width 43 height 35
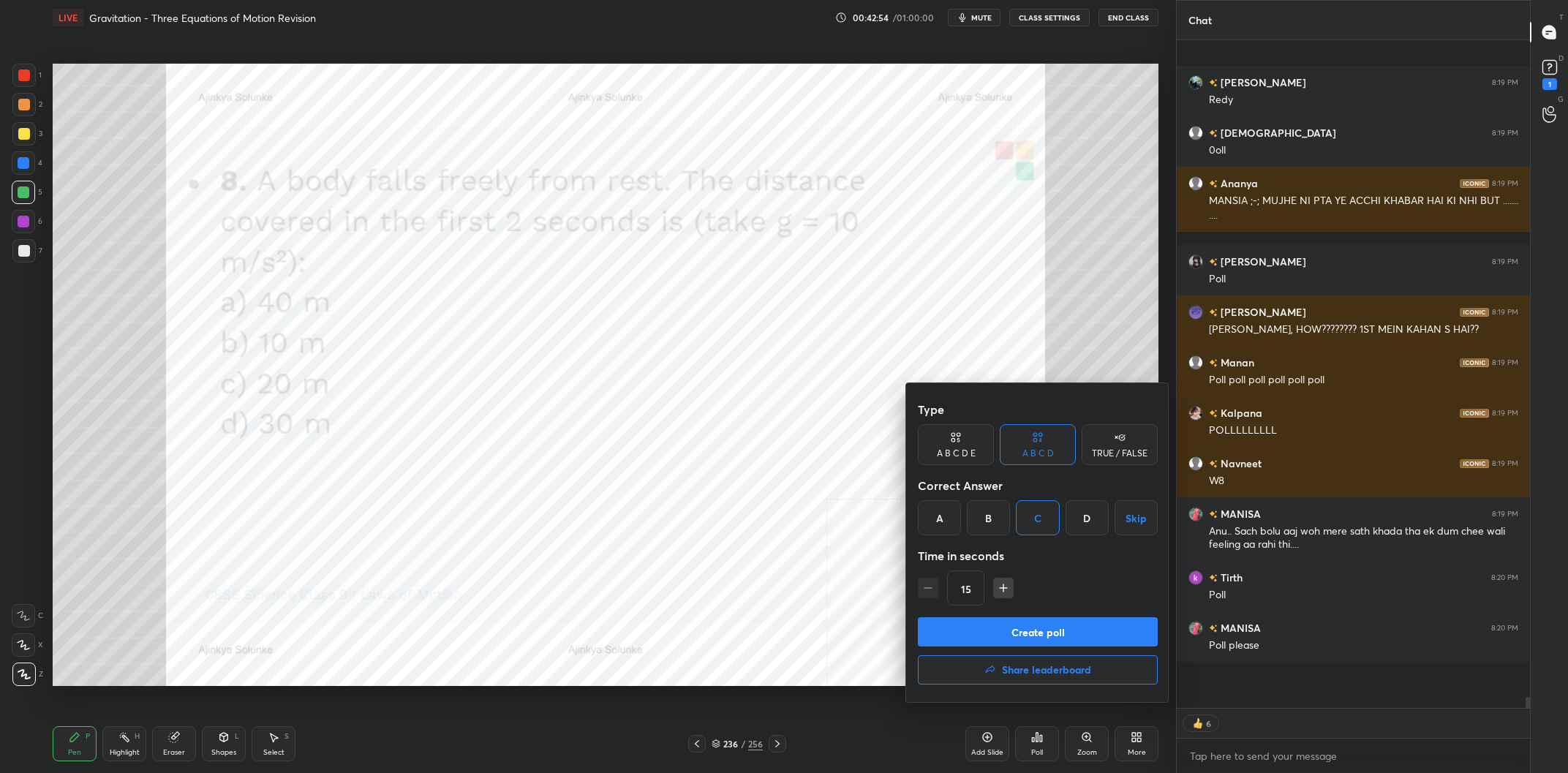
scroll to position [38233, 0]
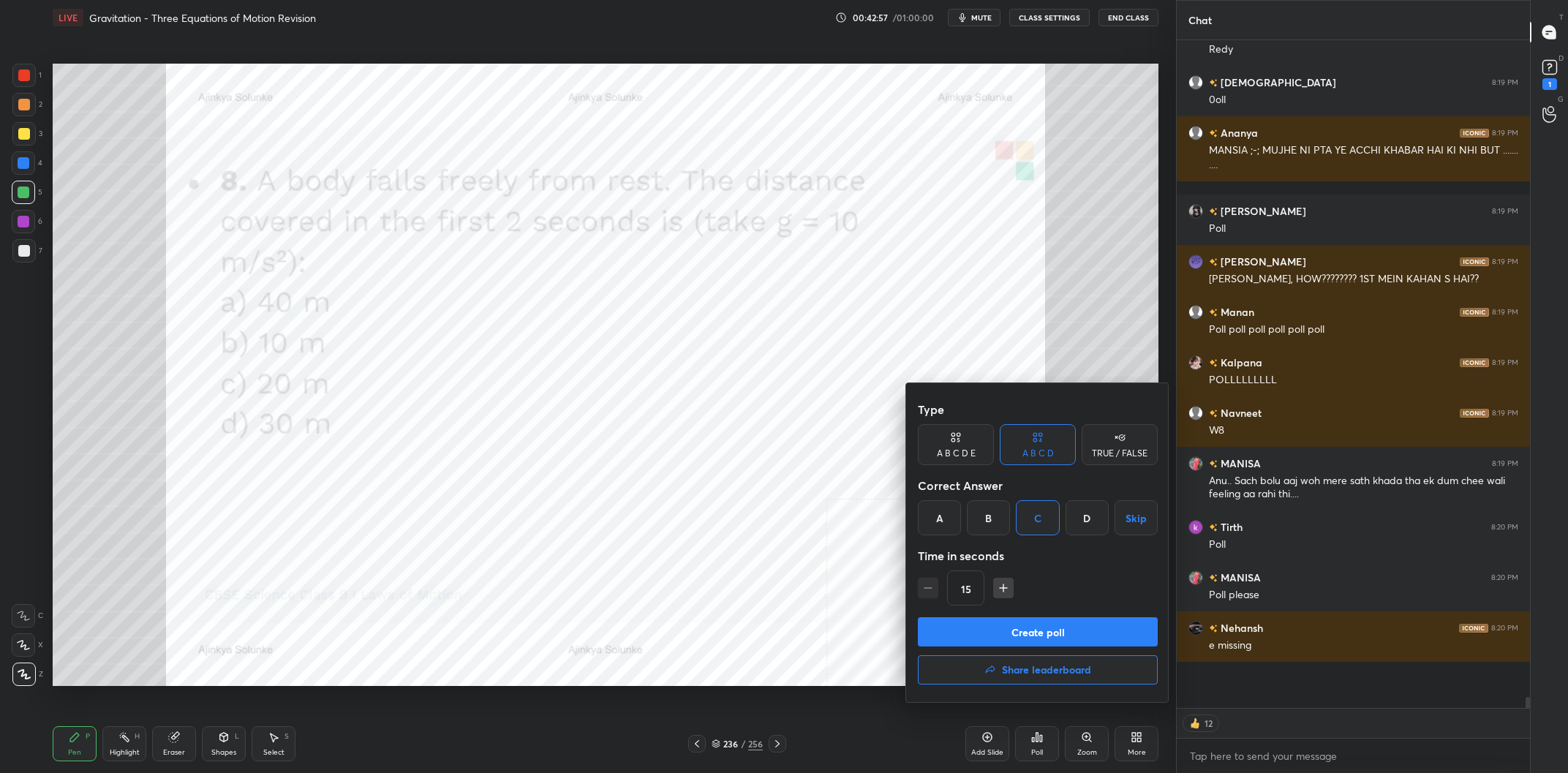
click at [1066, 628] on button "Create poll" at bounding box center [1037, 631] width 240 height 29
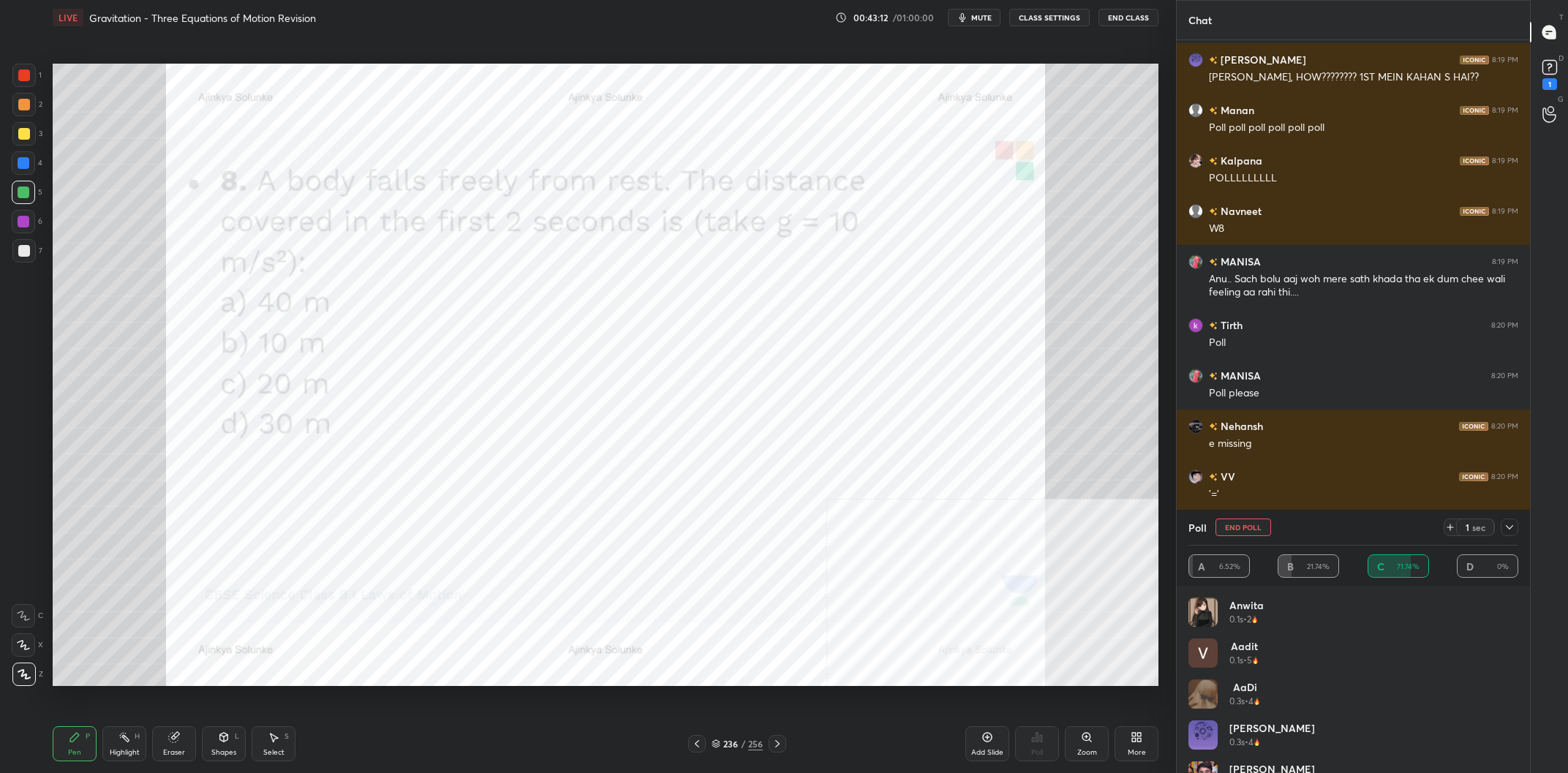
scroll to position [38486, 0]
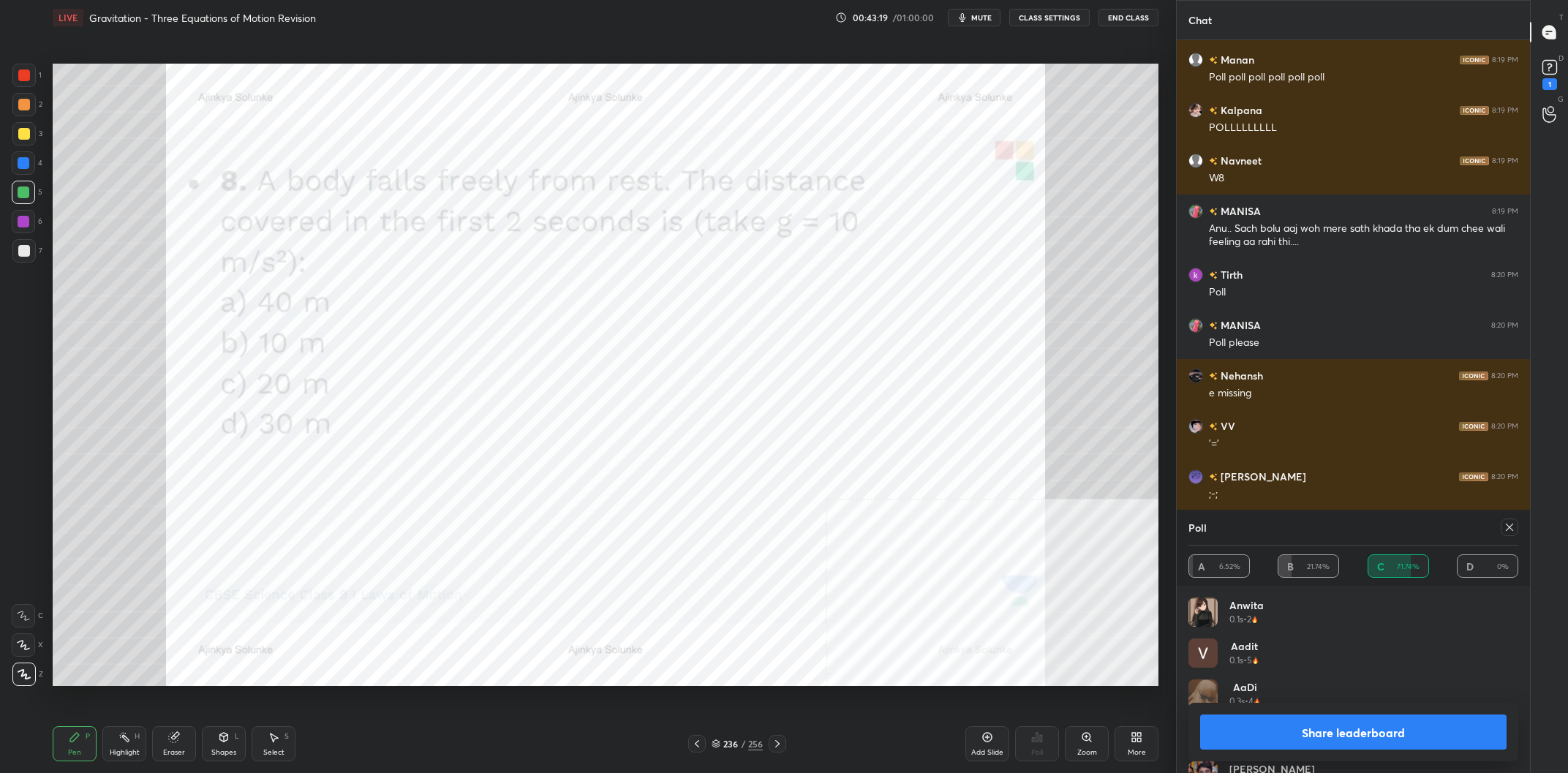
click at [1372, 727] on button "Share leaderboard" at bounding box center [1353, 731] width 306 height 35
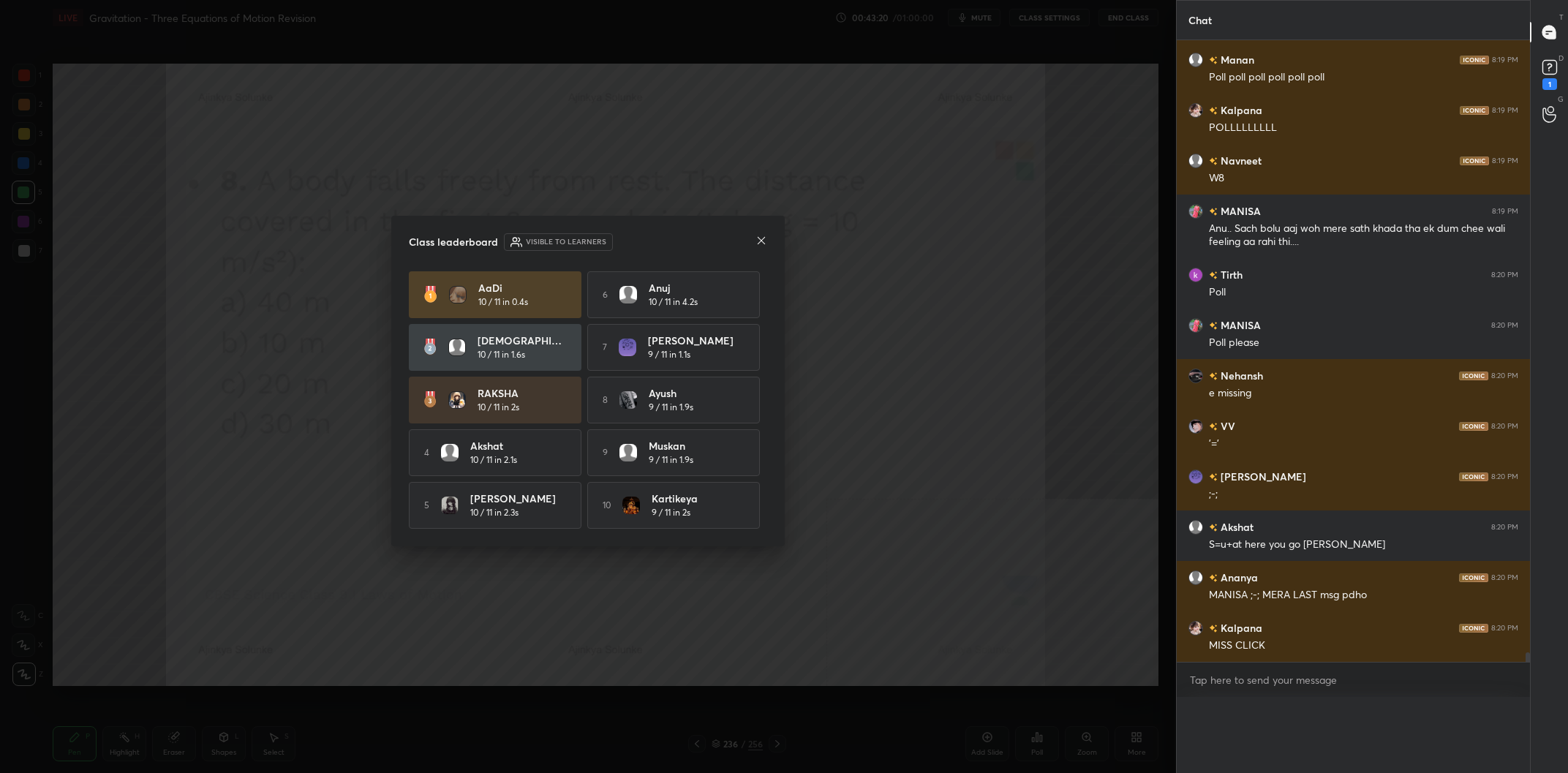
scroll to position [0, 0]
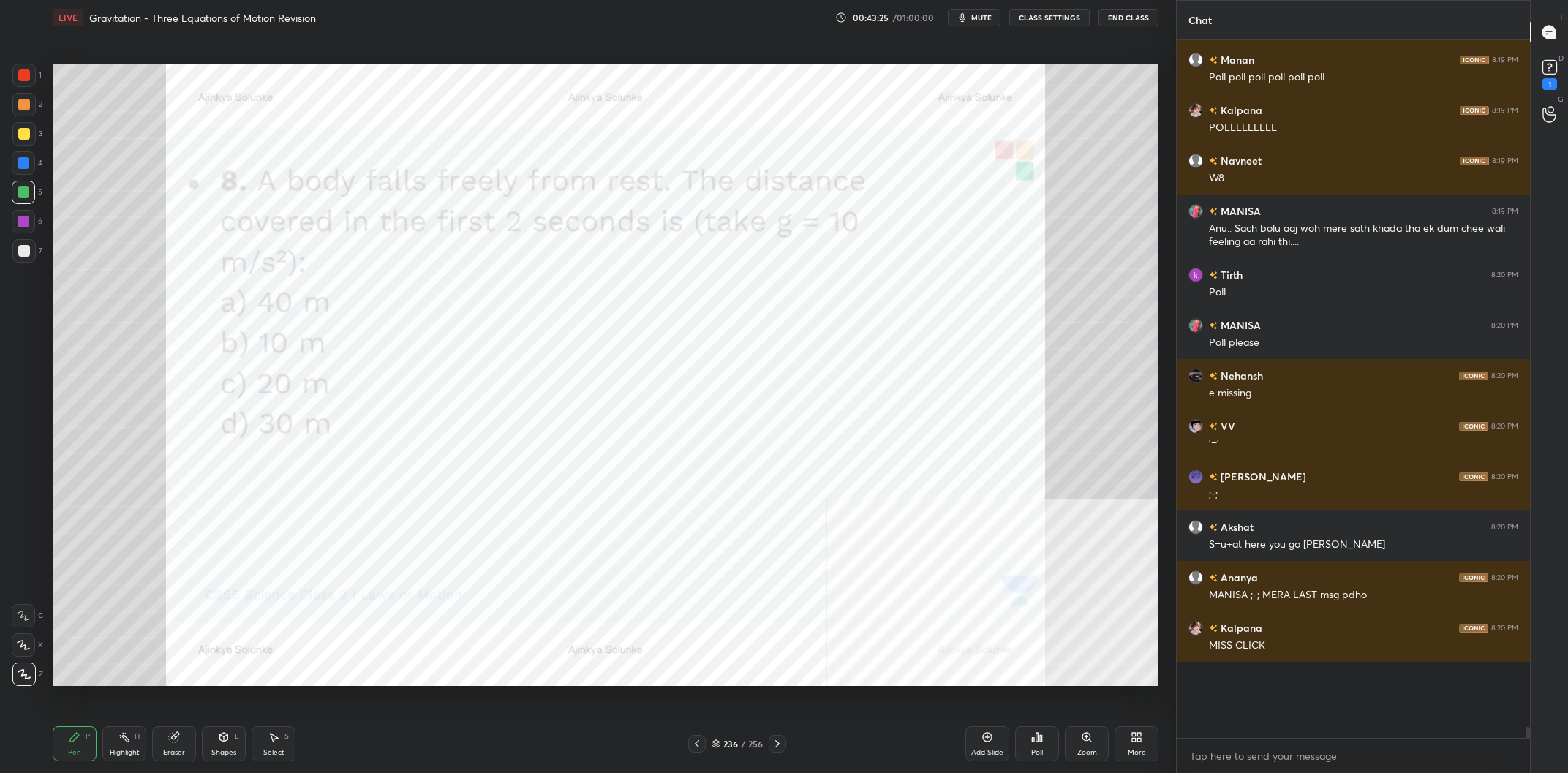
click at [137, 743] on div "Highlight H" at bounding box center [124, 743] width 44 height 35
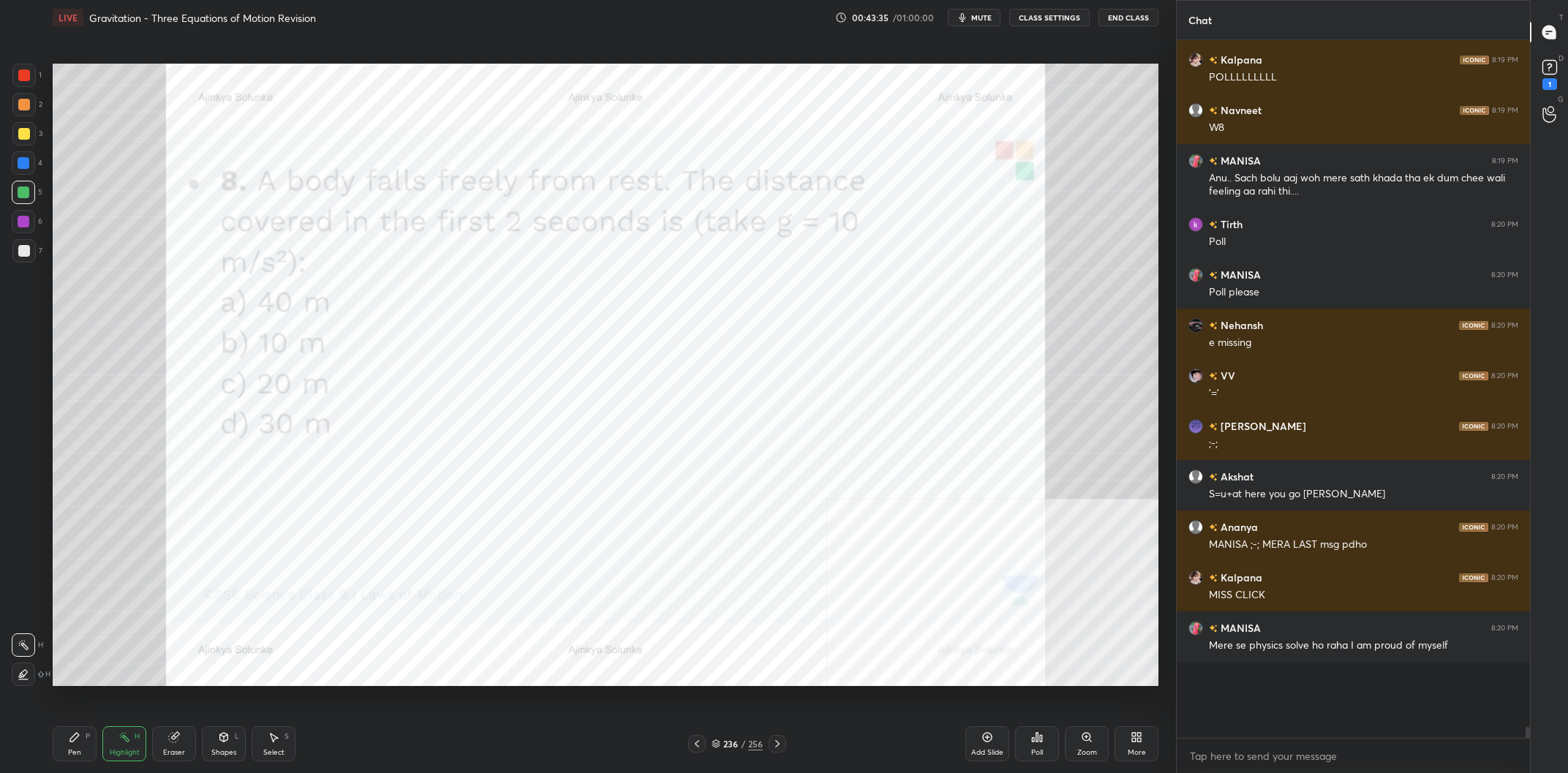
click at [78, 739] on icon at bounding box center [75, 737] width 12 height 12
click at [77, 739] on icon at bounding box center [75, 737] width 12 height 12
click at [10, 224] on div "1 2 3 4 5 6 7 C X Z C X Z E E Erase all H H" at bounding box center [23, 374] width 47 height 622
click at [19, 196] on div at bounding box center [23, 193] width 12 height 12
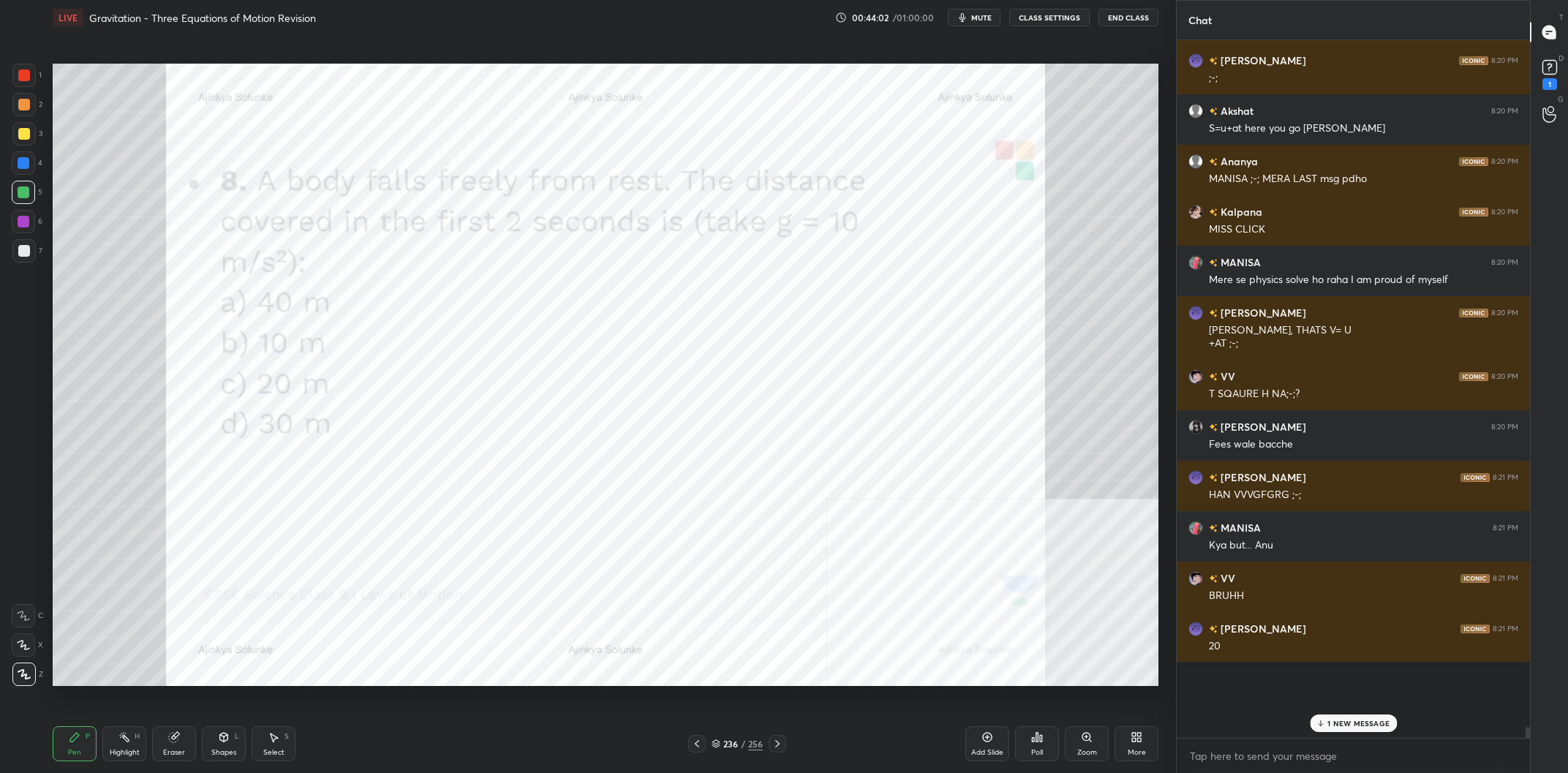
scroll to position [38953, 0]
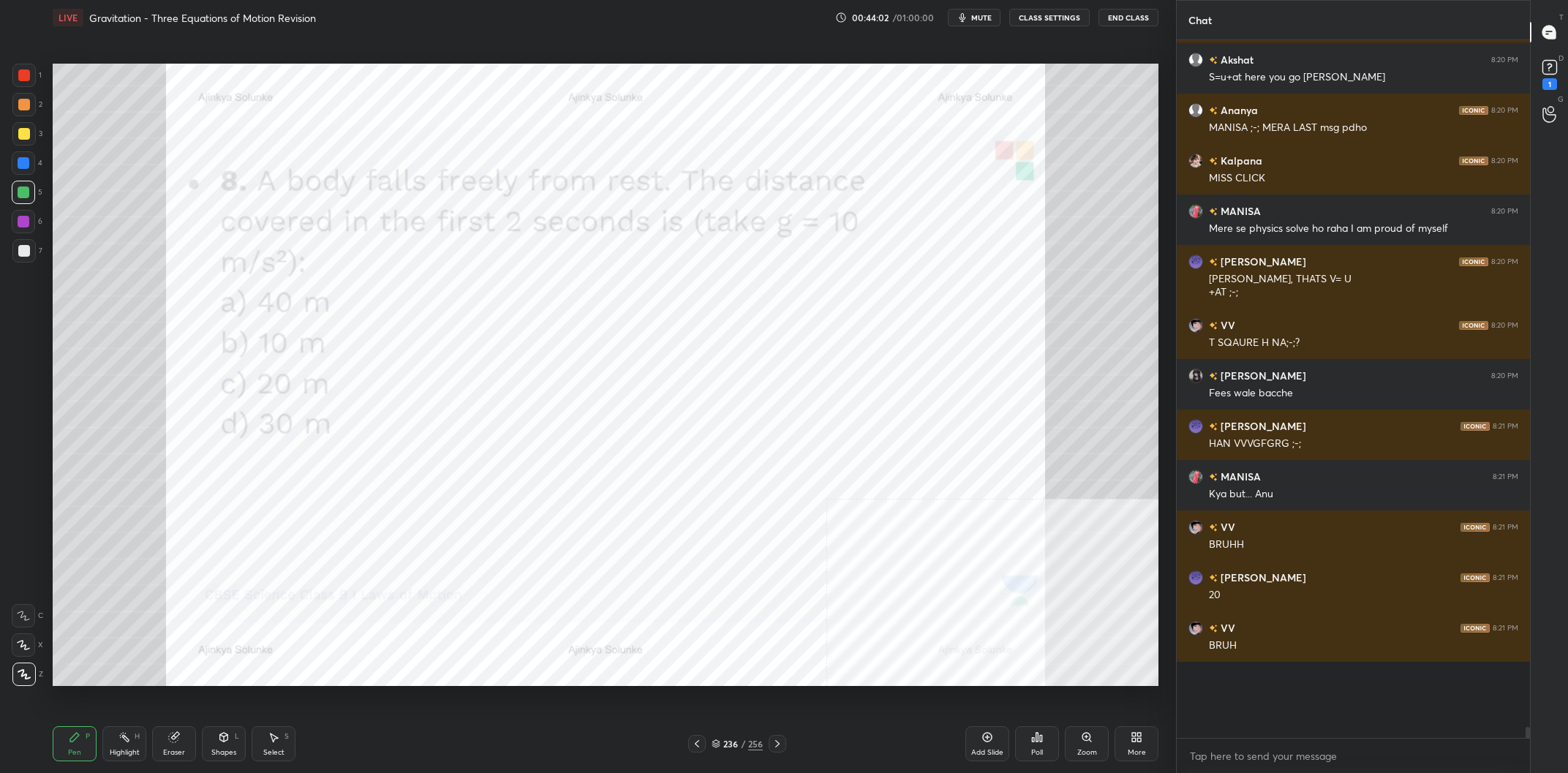
click at [735, 743] on div "236" at bounding box center [731, 744] width 15 height 9
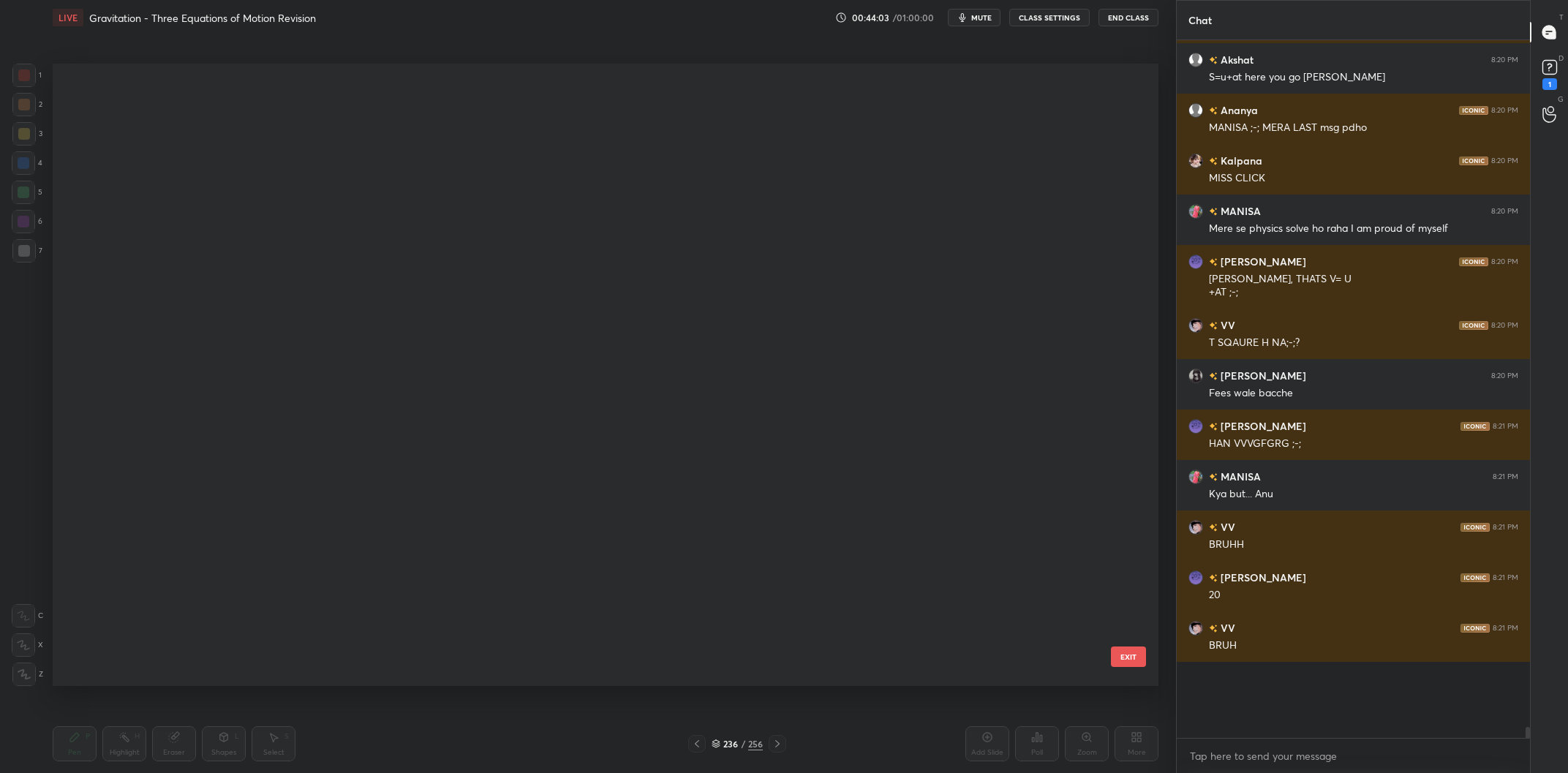
scroll to position [621, 1105]
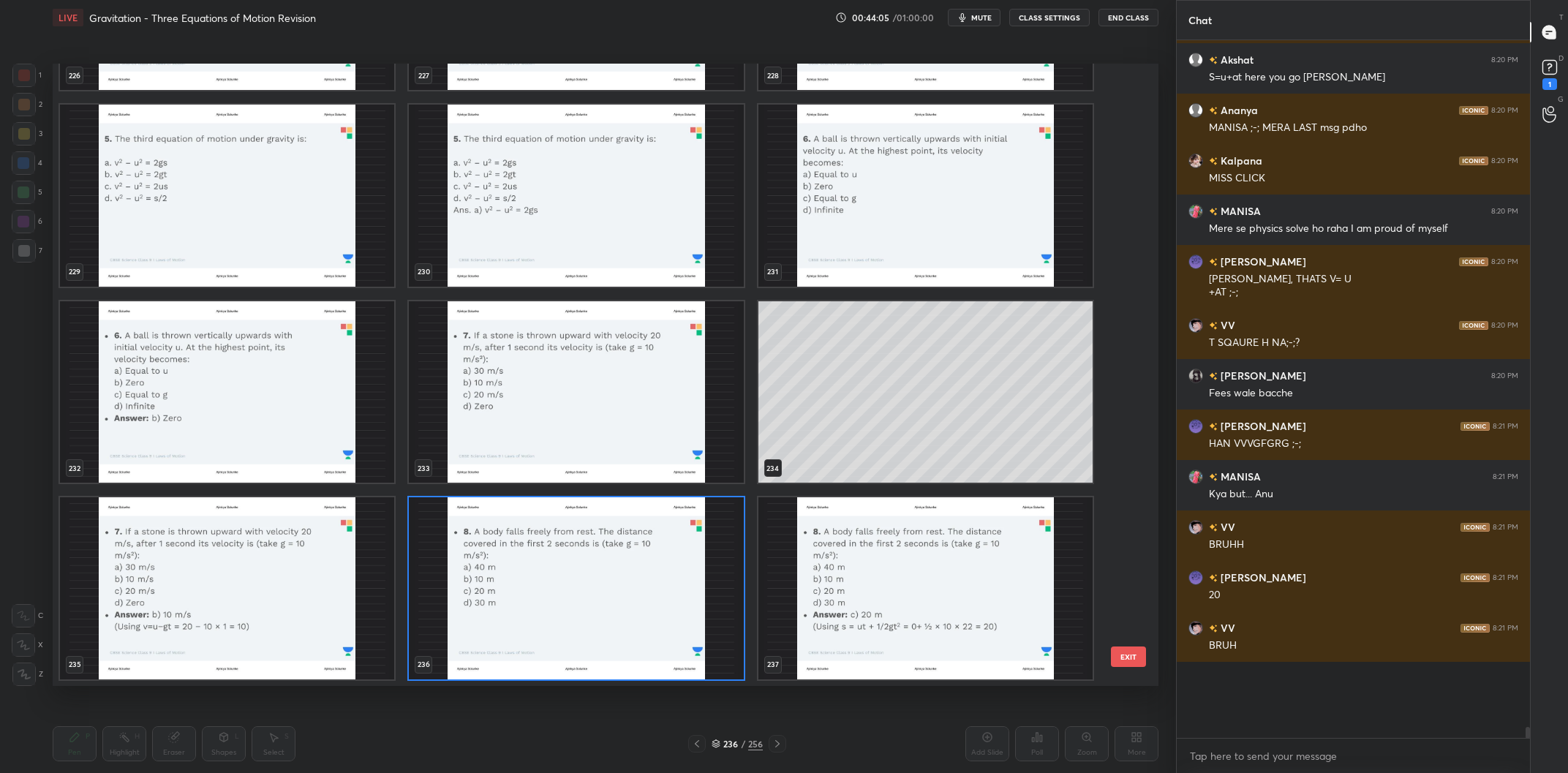
click at [555, 626] on img "grid" at bounding box center [575, 589] width 334 height 182
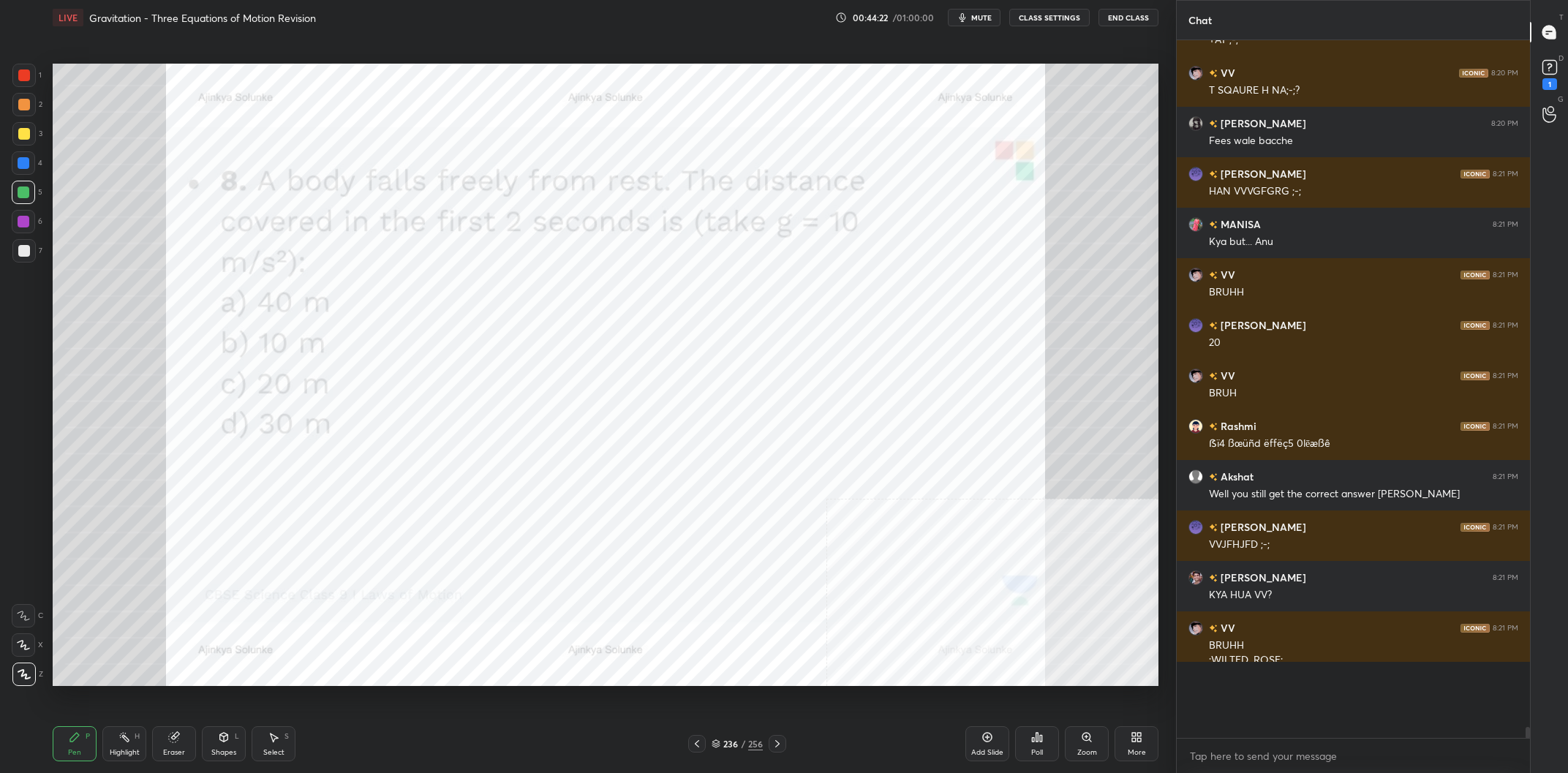
scroll to position [39220, 0]
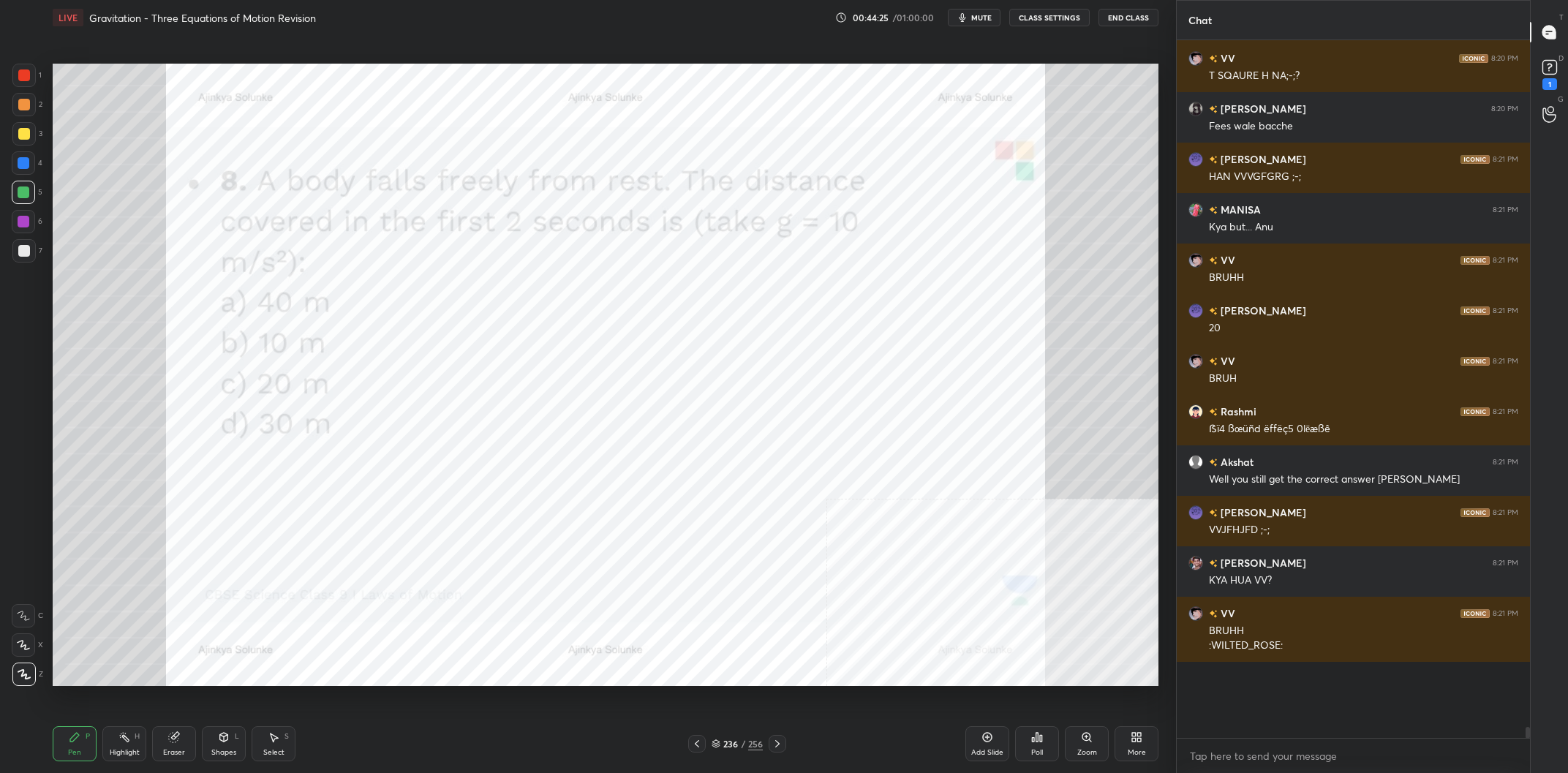
click at [737, 745] on div "236" at bounding box center [731, 744] width 15 height 9
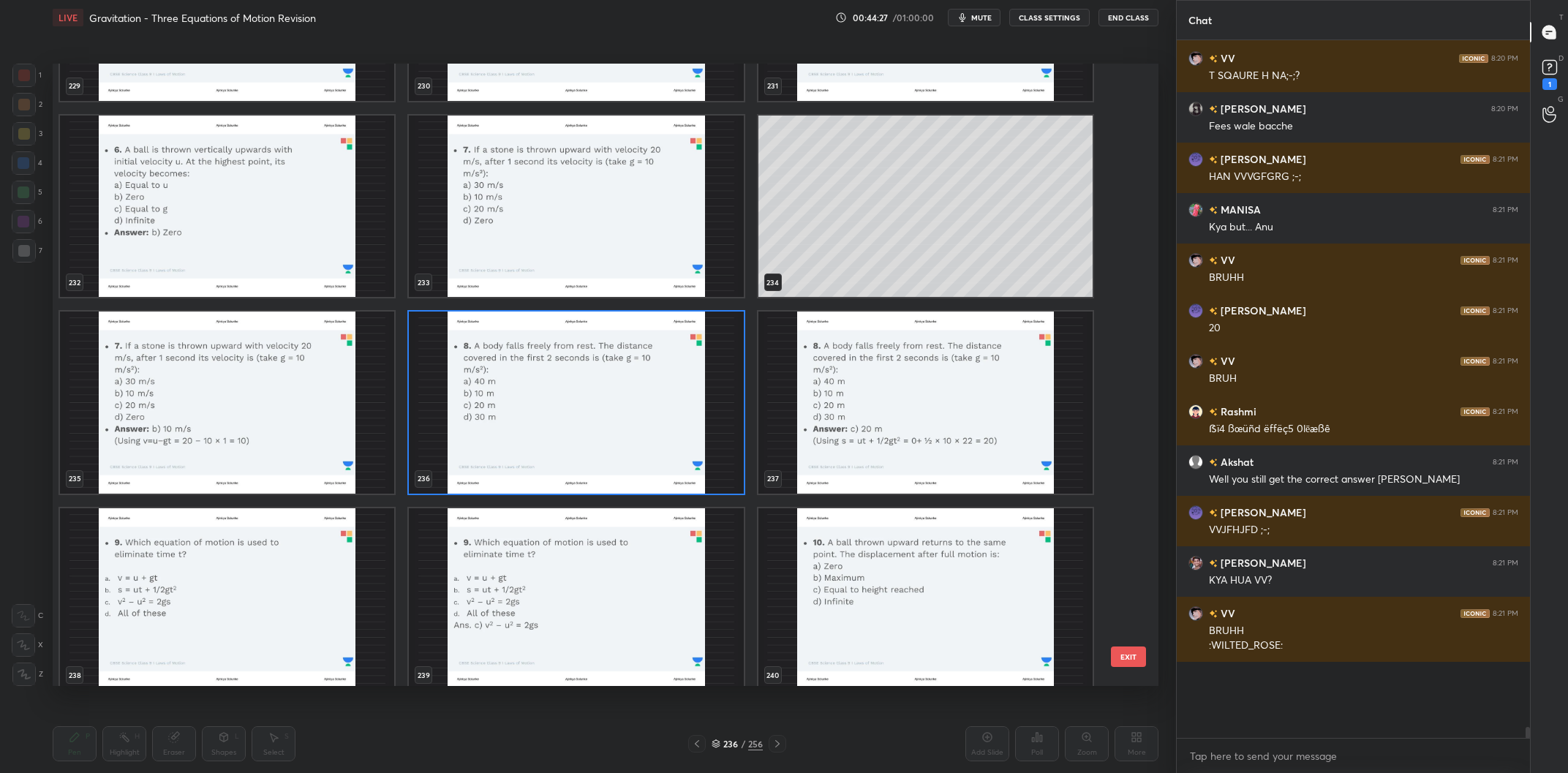
scroll to position [15256, 0]
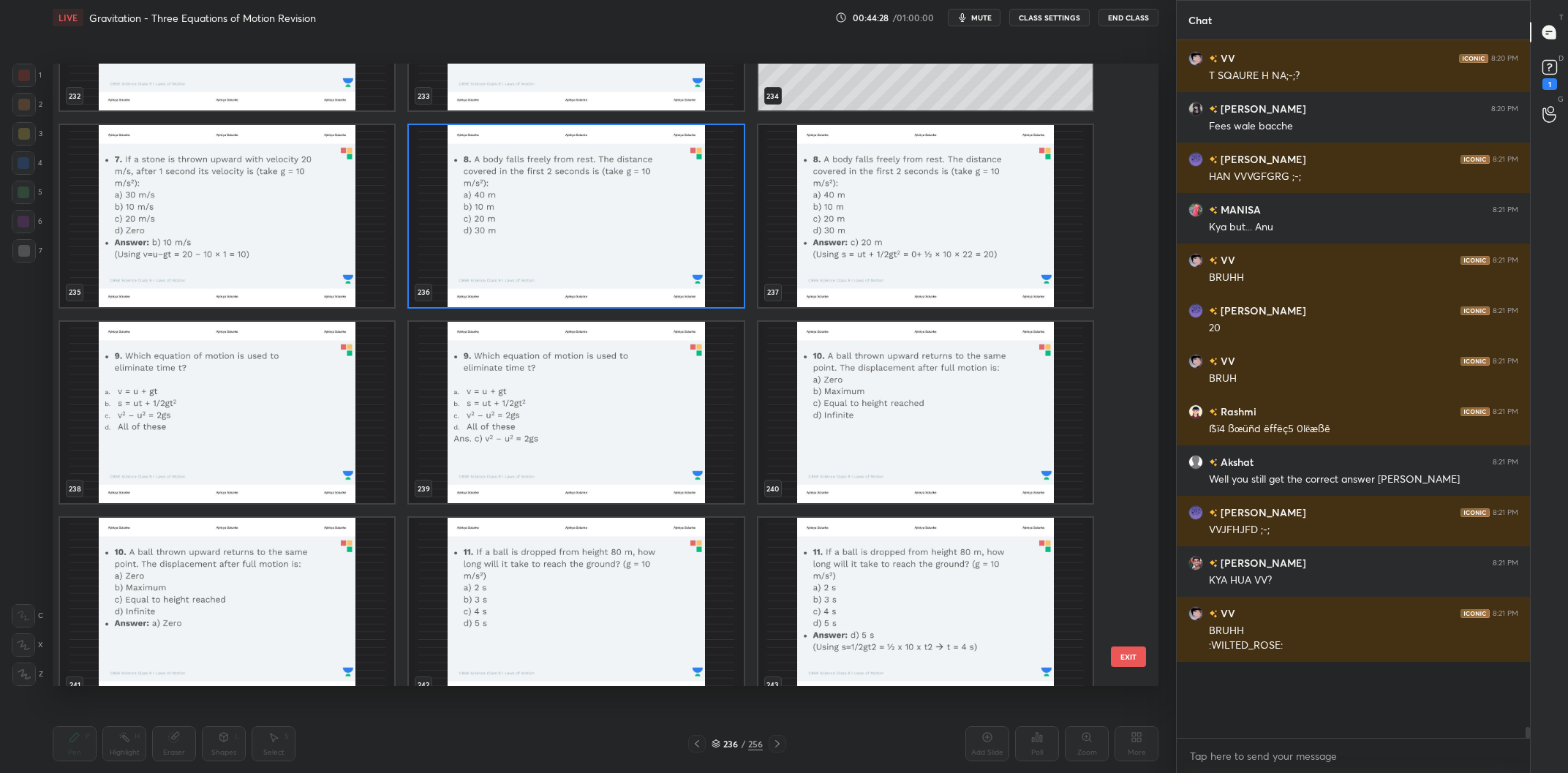
click at [300, 417] on img "grid" at bounding box center [226, 413] width 334 height 182
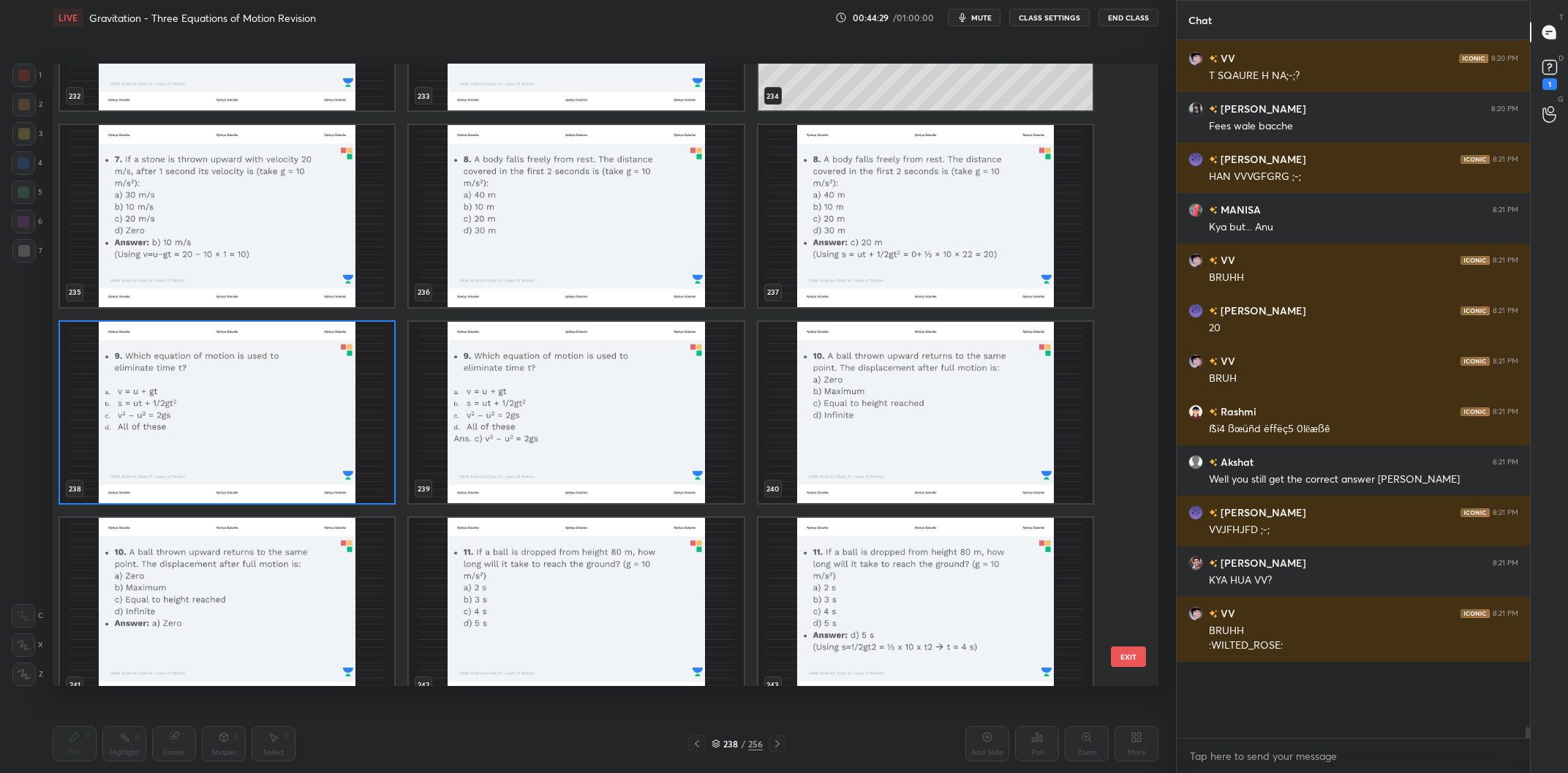
click at [300, 417] on img "grid" at bounding box center [226, 413] width 334 height 182
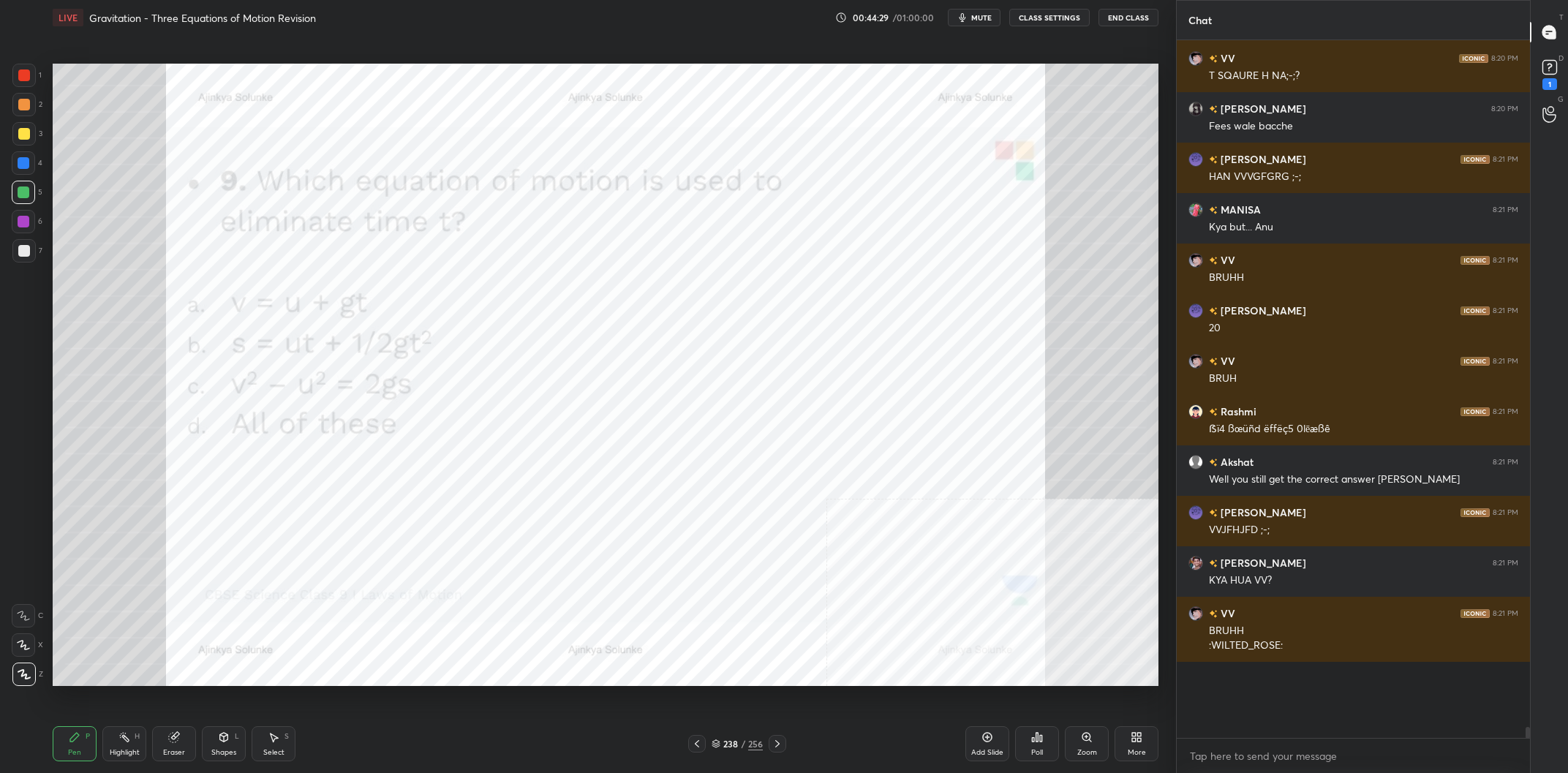
click at [300, 417] on img "grid" at bounding box center [226, 413] width 334 height 182
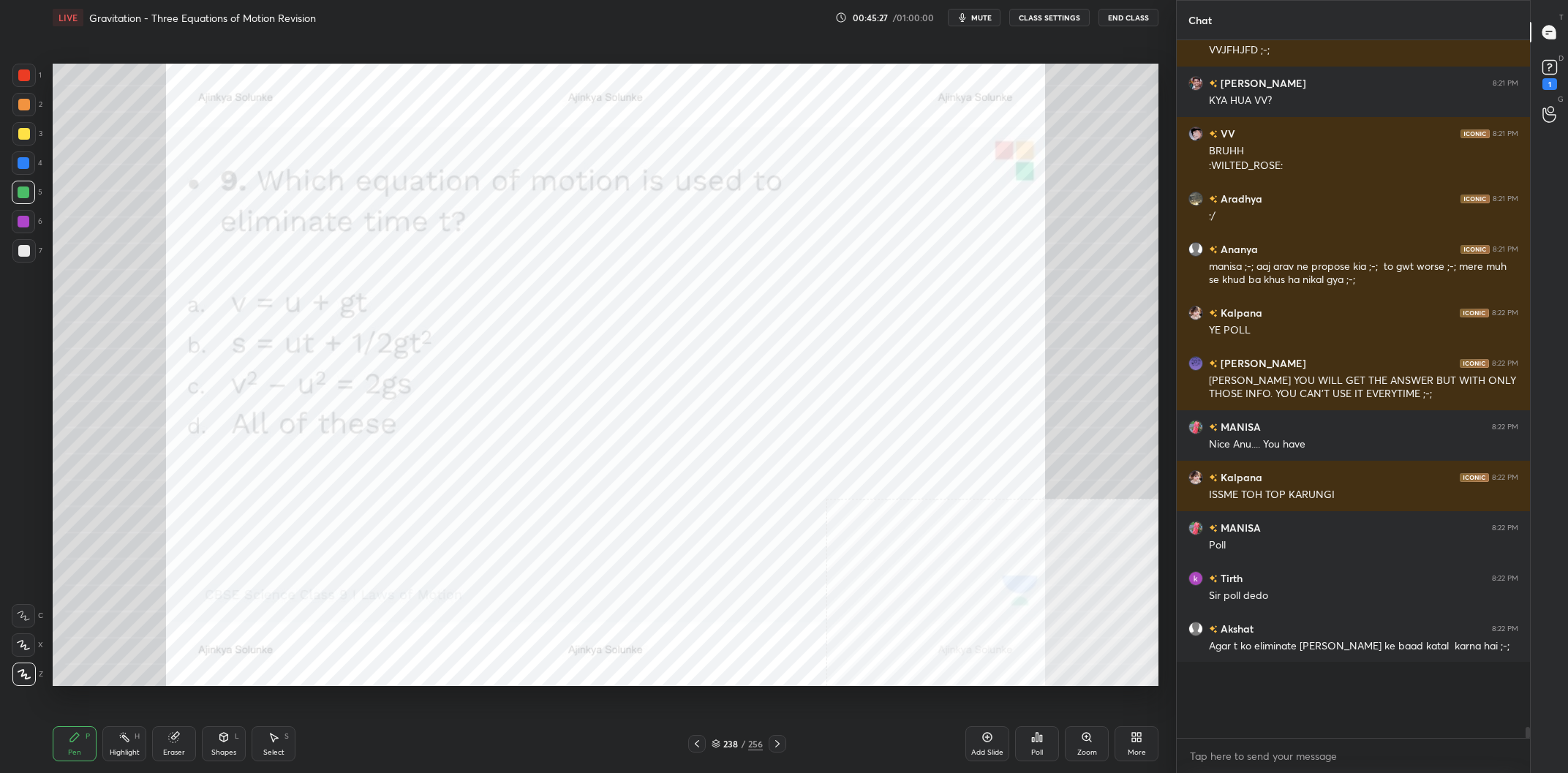
scroll to position [39750, 0]
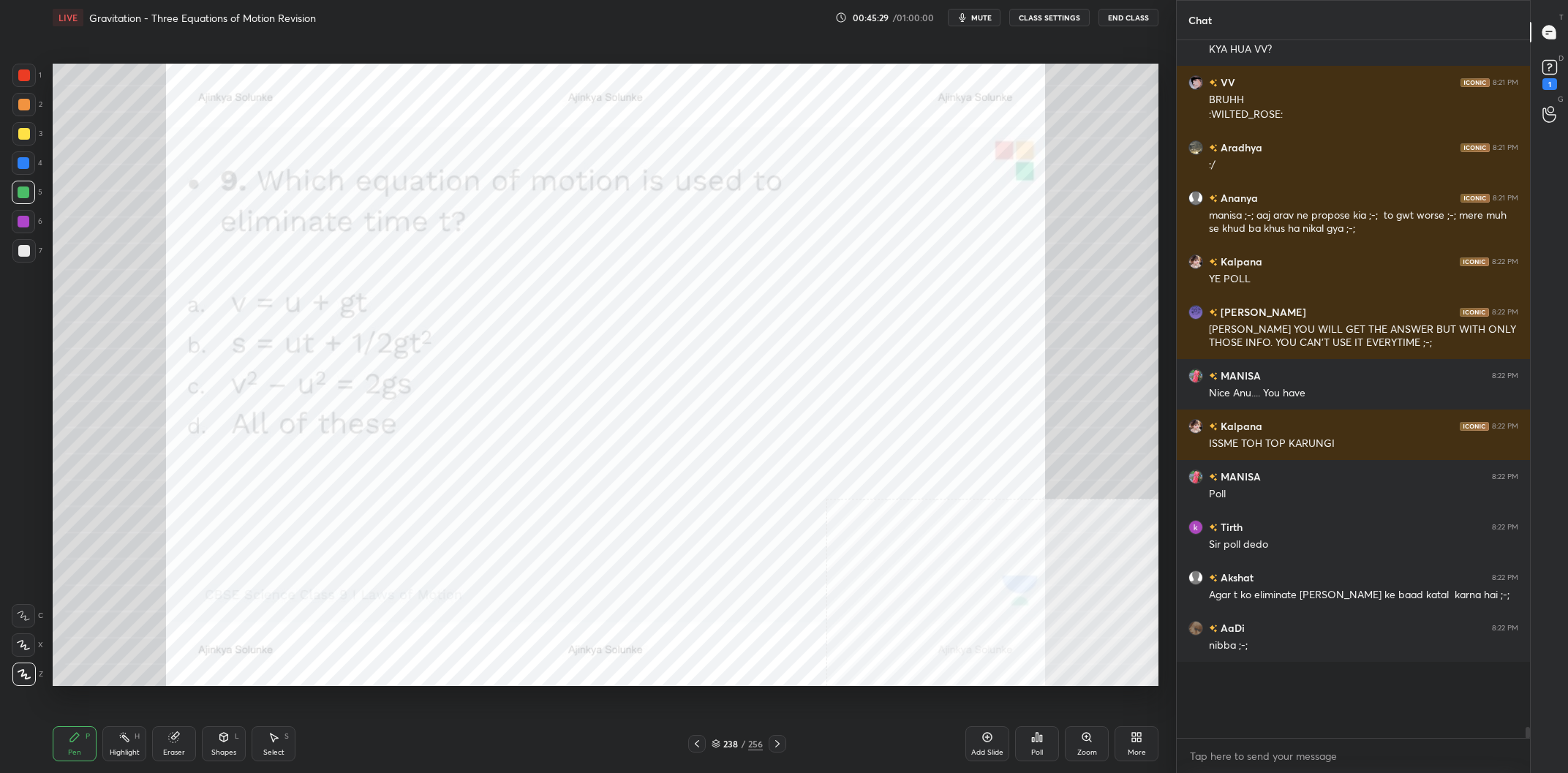
click at [728, 740] on div "238" at bounding box center [731, 744] width 15 height 9
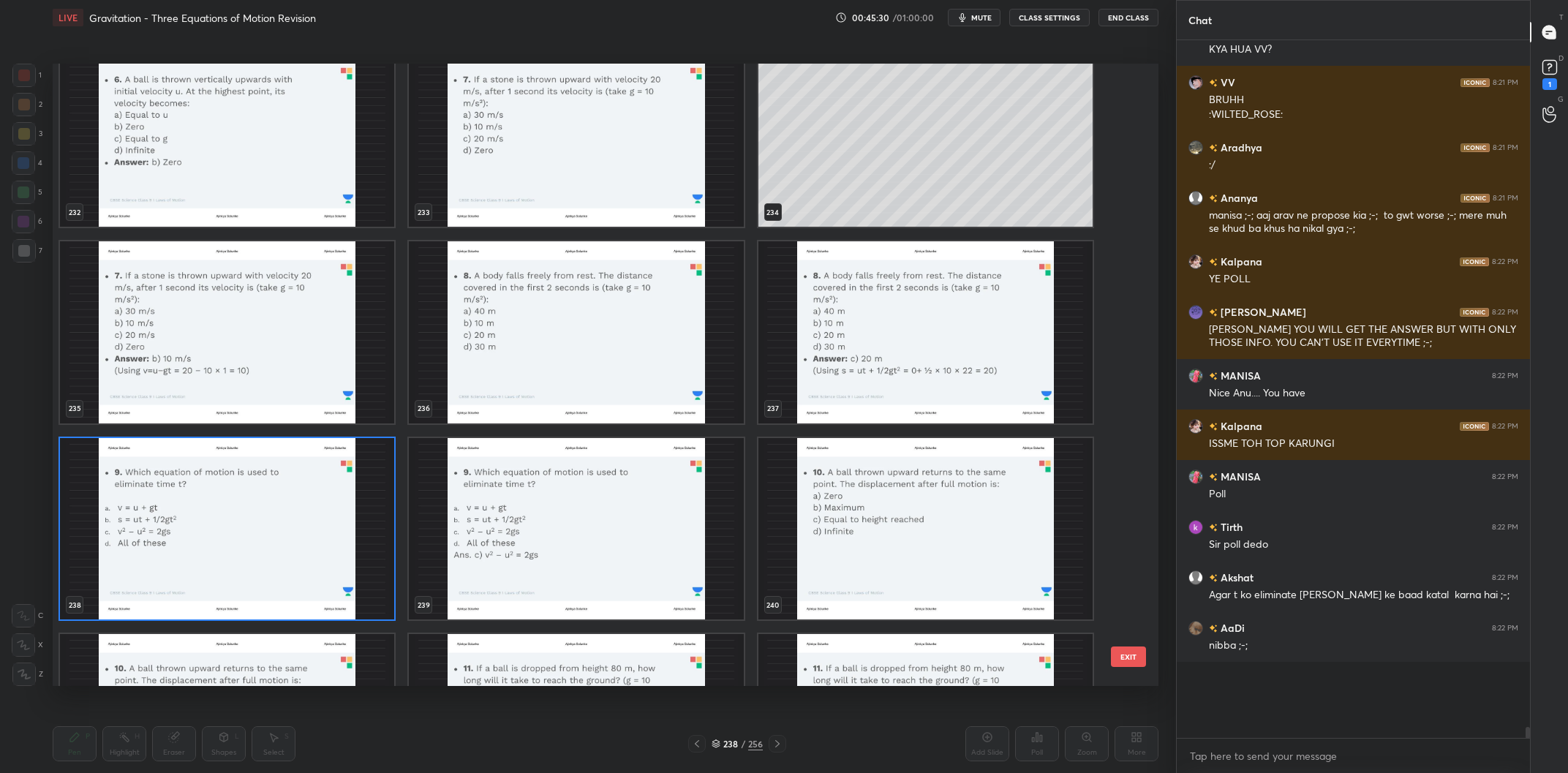
scroll to position [15173, 0]
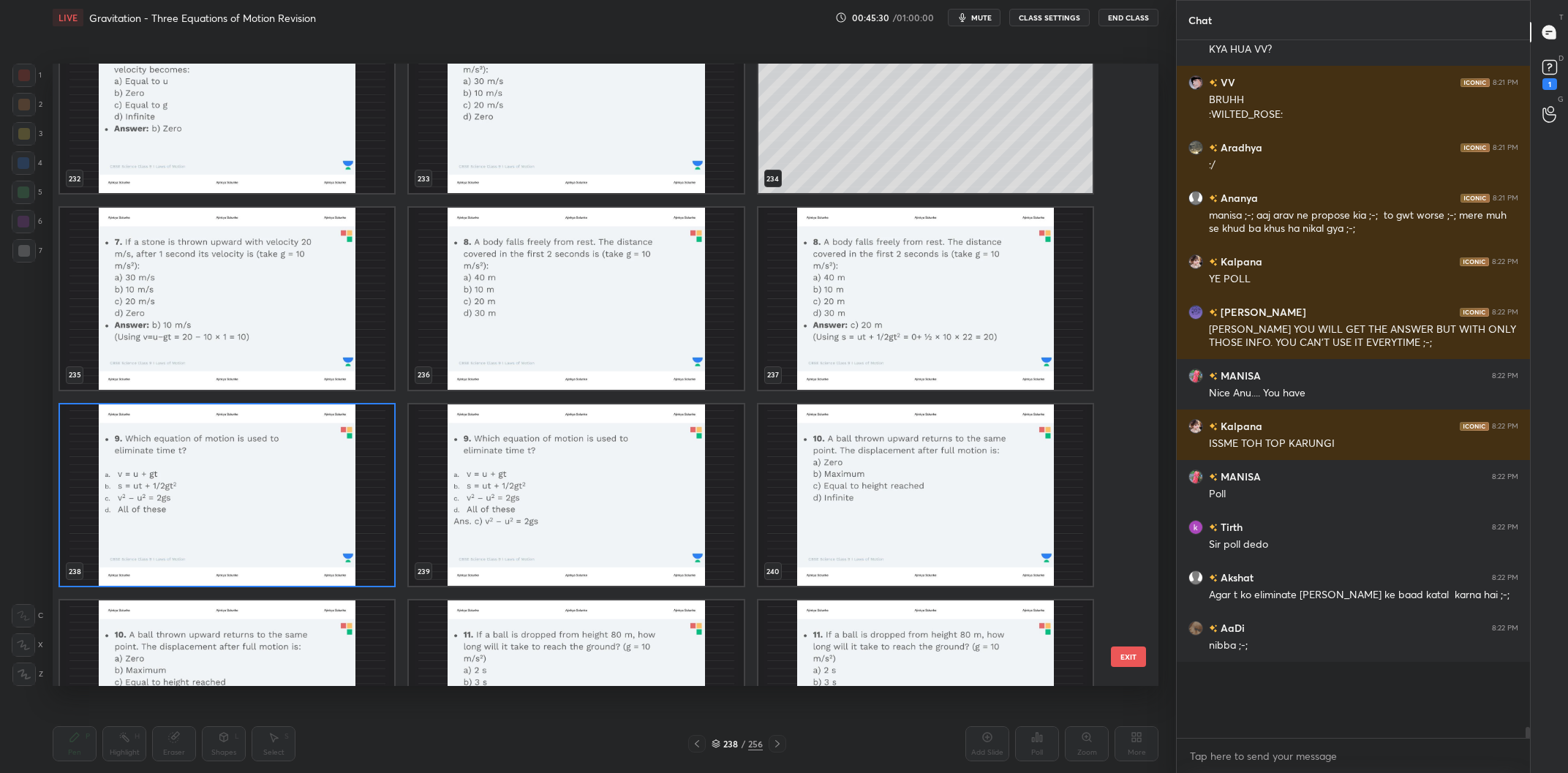
click at [273, 515] on img "grid" at bounding box center [226, 495] width 334 height 182
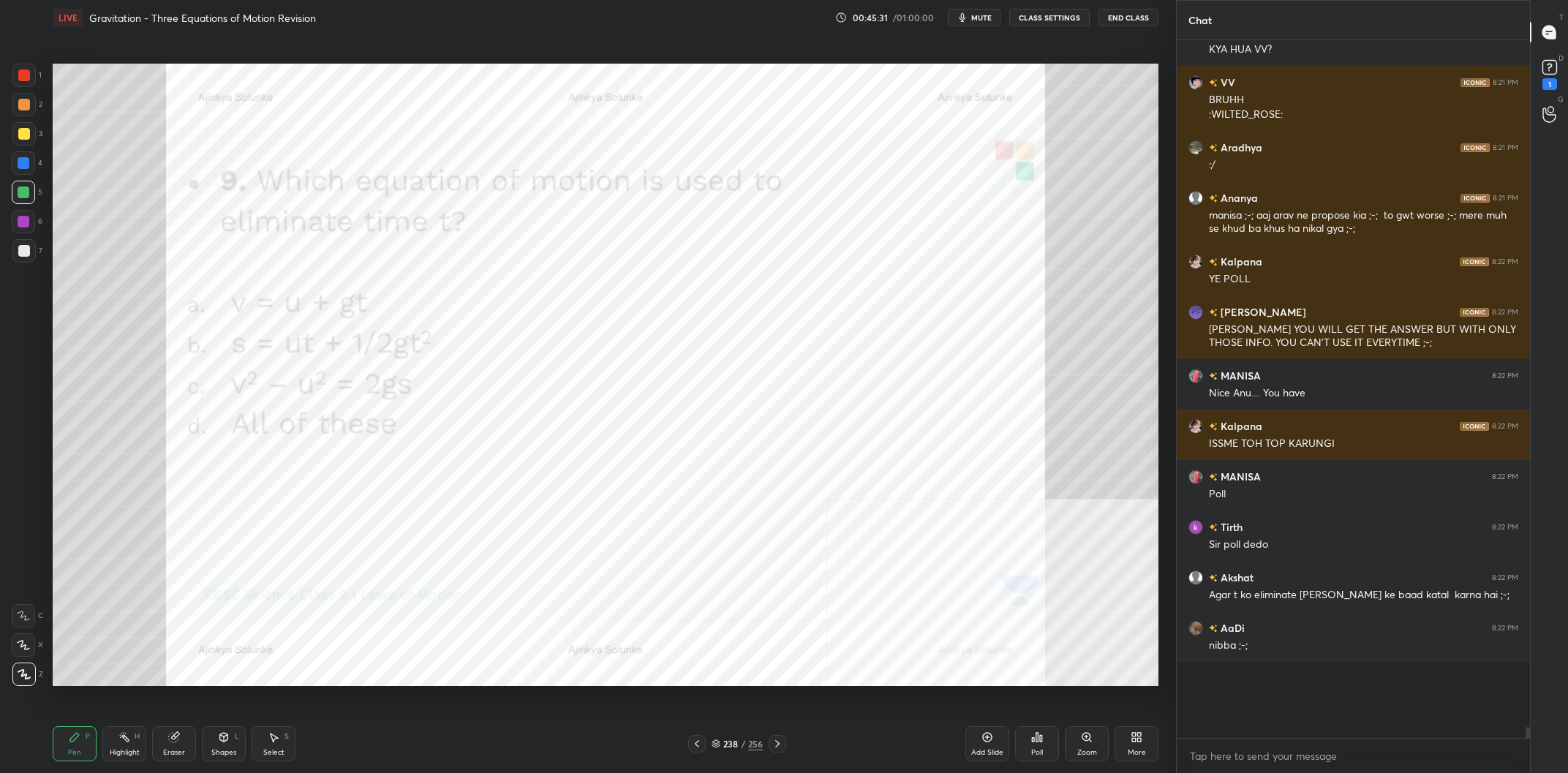
click at [273, 515] on img "grid" at bounding box center [226, 495] width 334 height 182
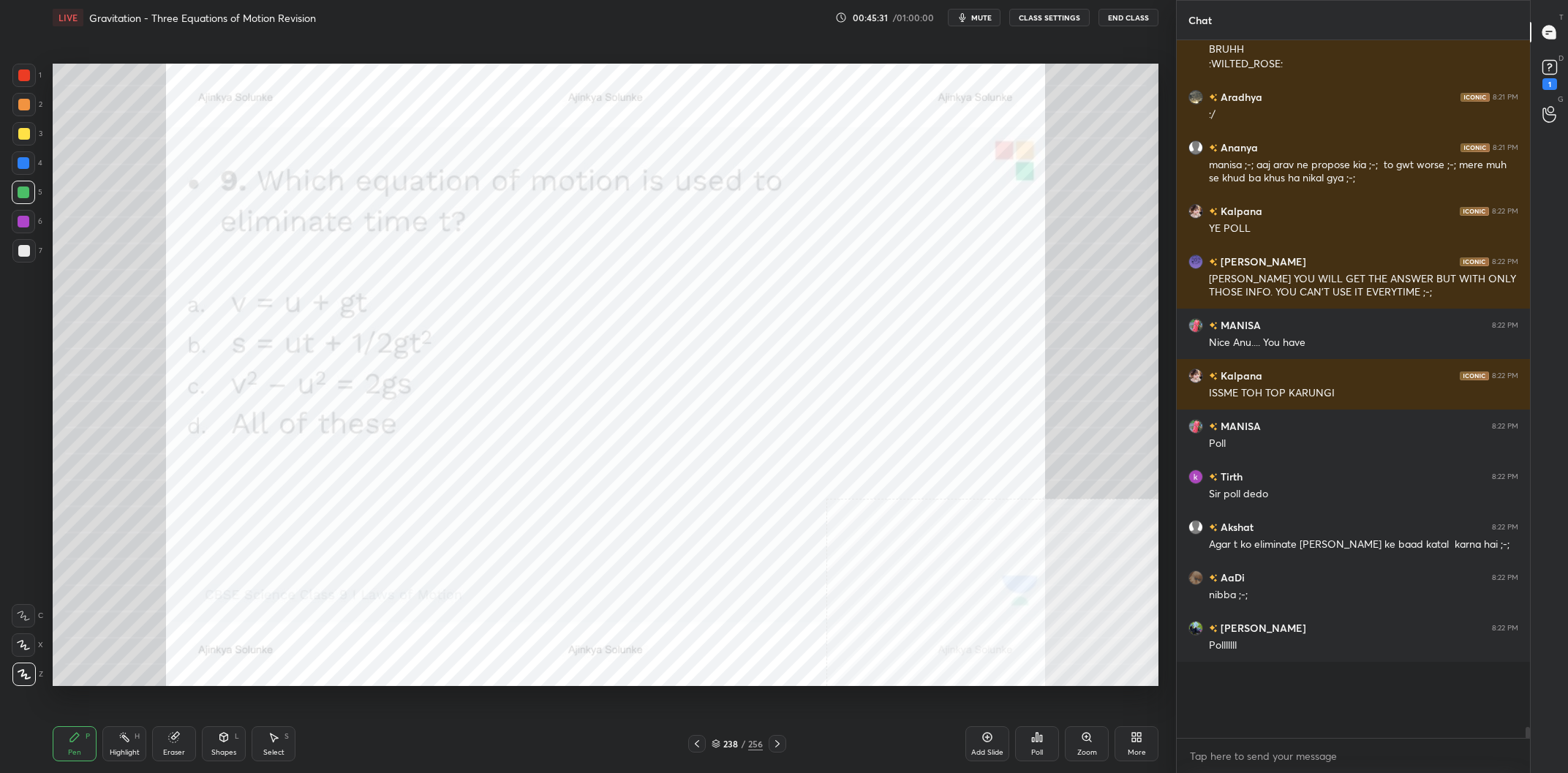
click at [1032, 745] on div "Poll" at bounding box center [1037, 743] width 44 height 35
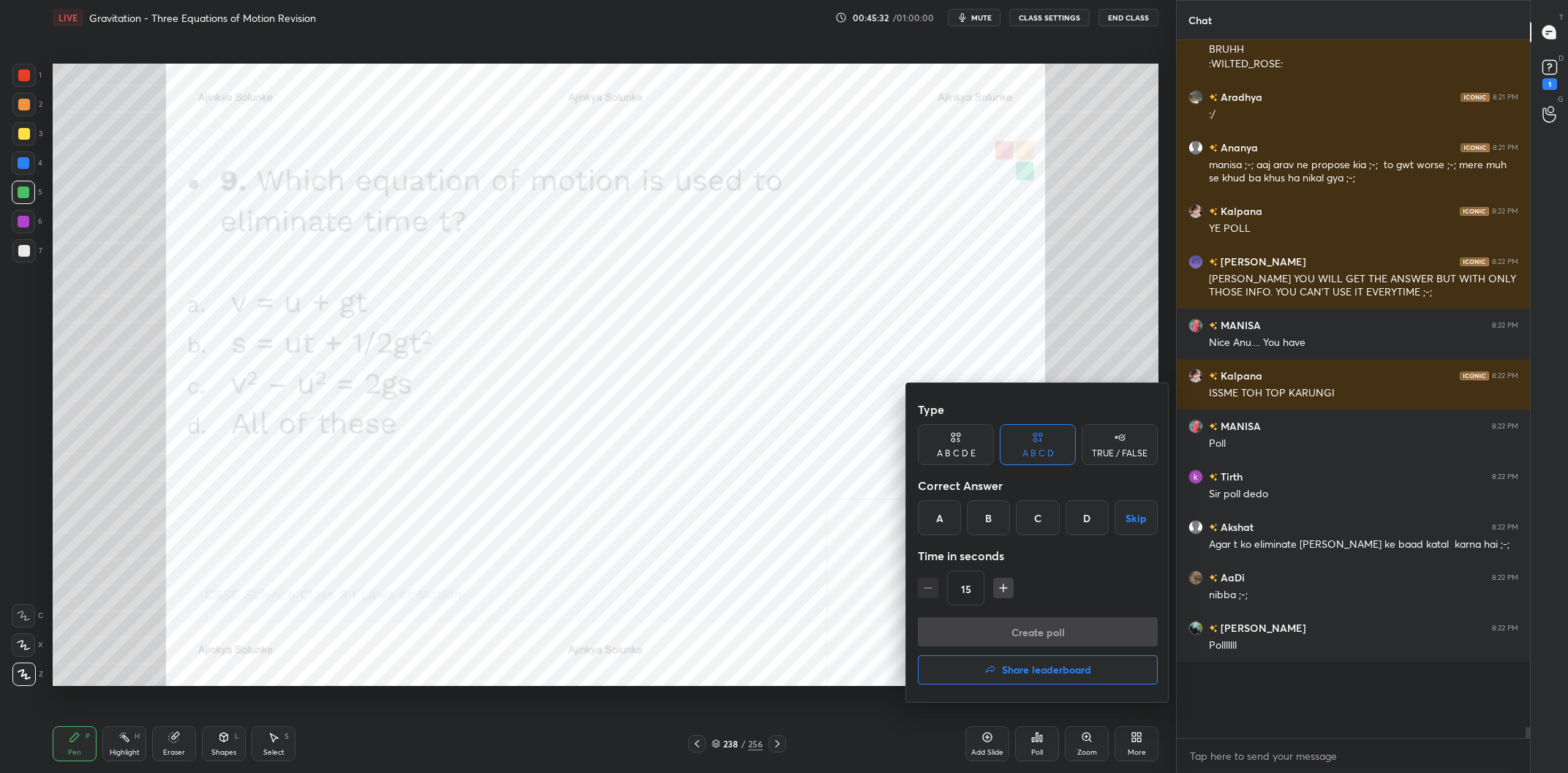
click at [1051, 521] on div "C" at bounding box center [1038, 518] width 43 height 35
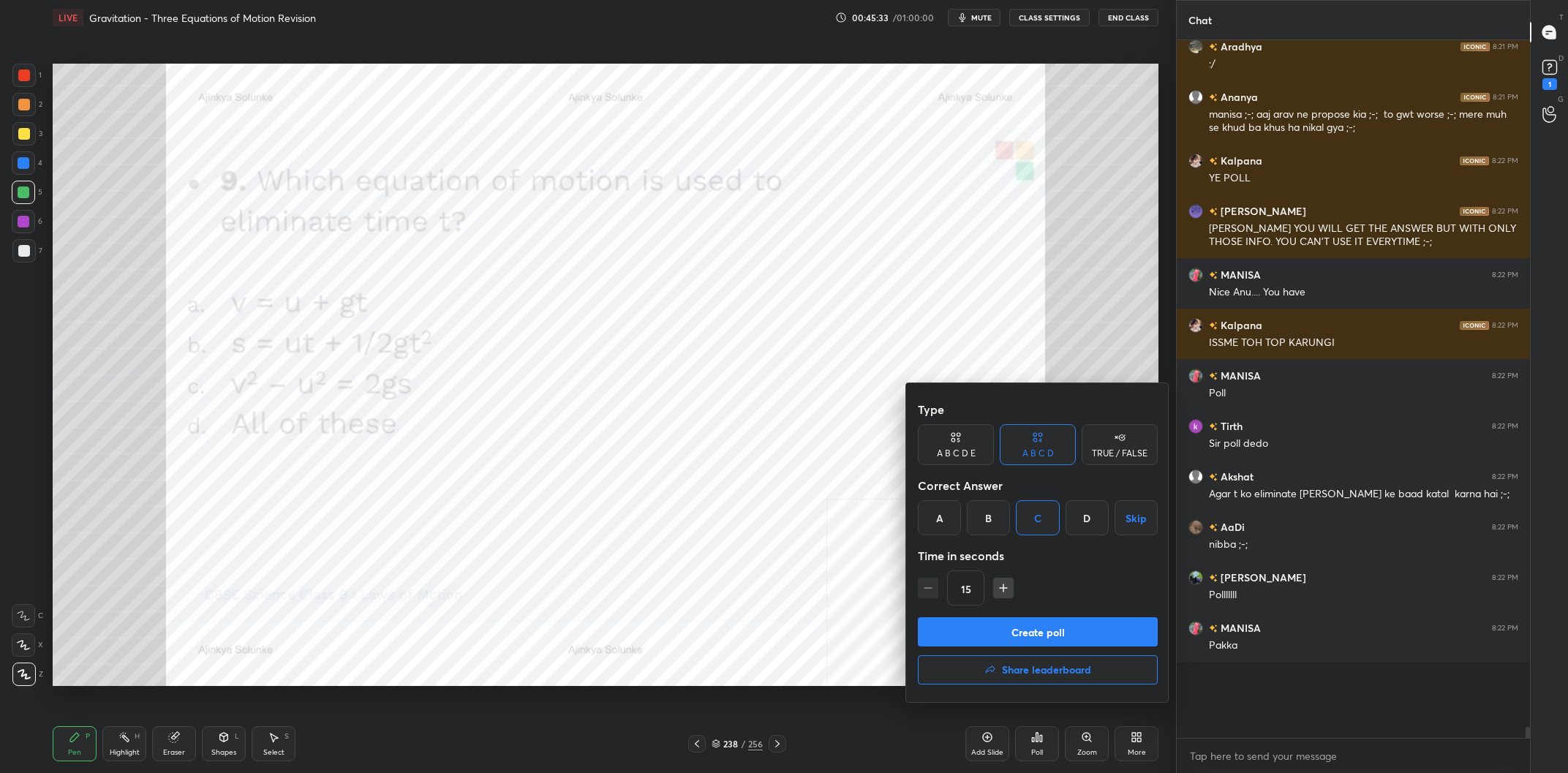
click at [1073, 630] on button "Create poll" at bounding box center [1037, 631] width 240 height 29
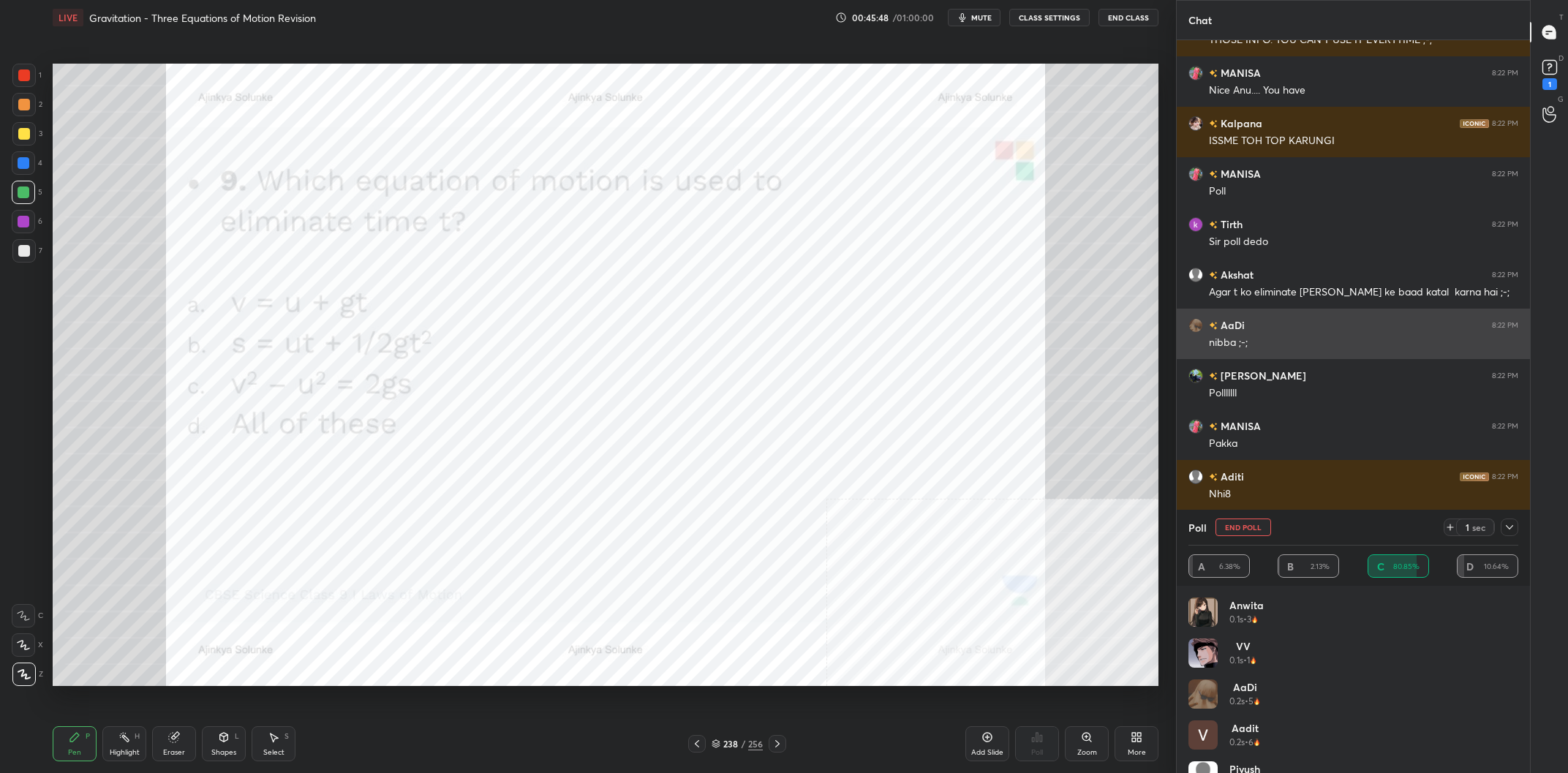
scroll to position [40103, 0]
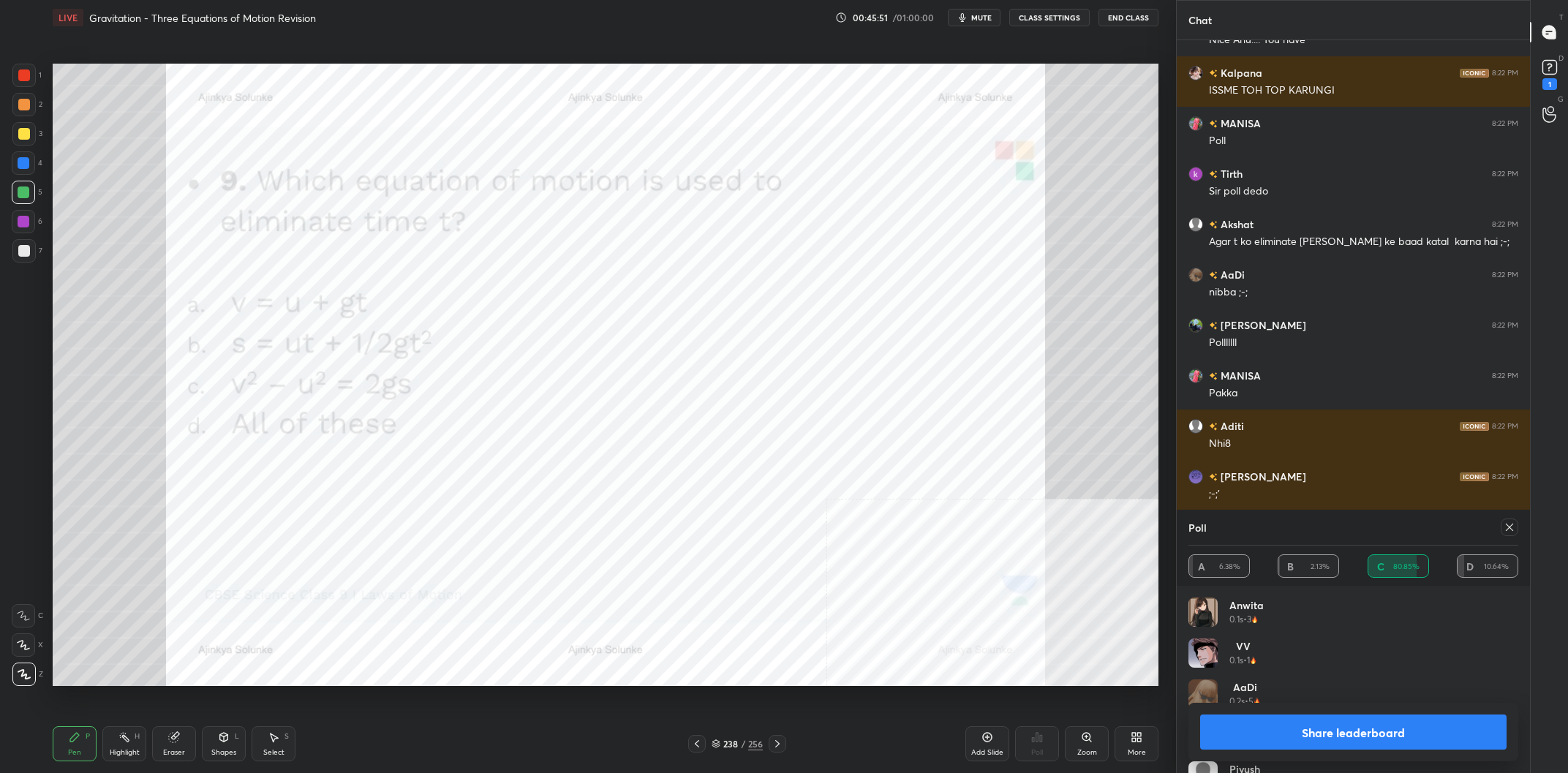
click at [1234, 729] on button "Share leaderboard" at bounding box center [1353, 731] width 306 height 35
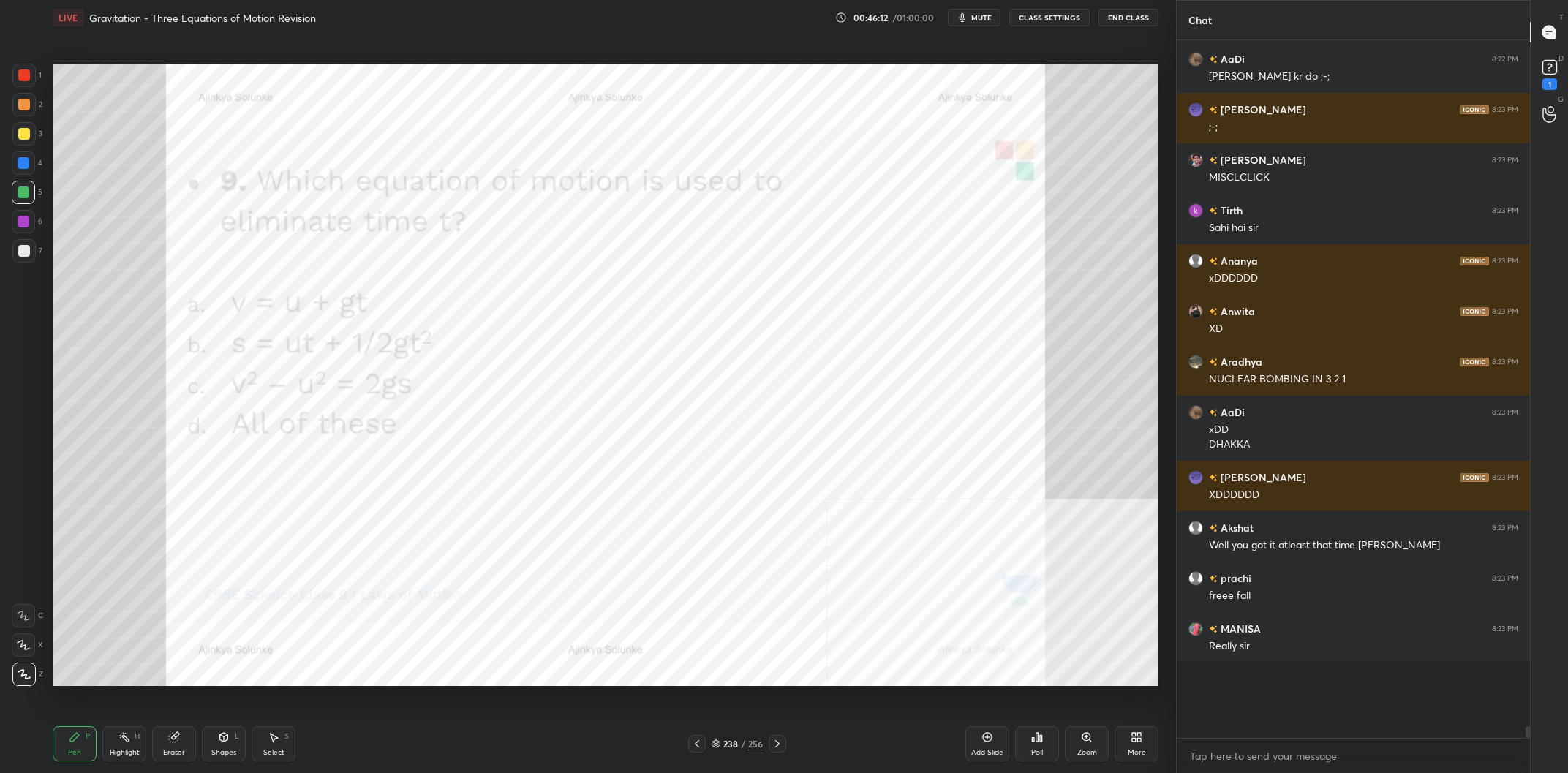
scroll to position [37525, 0]
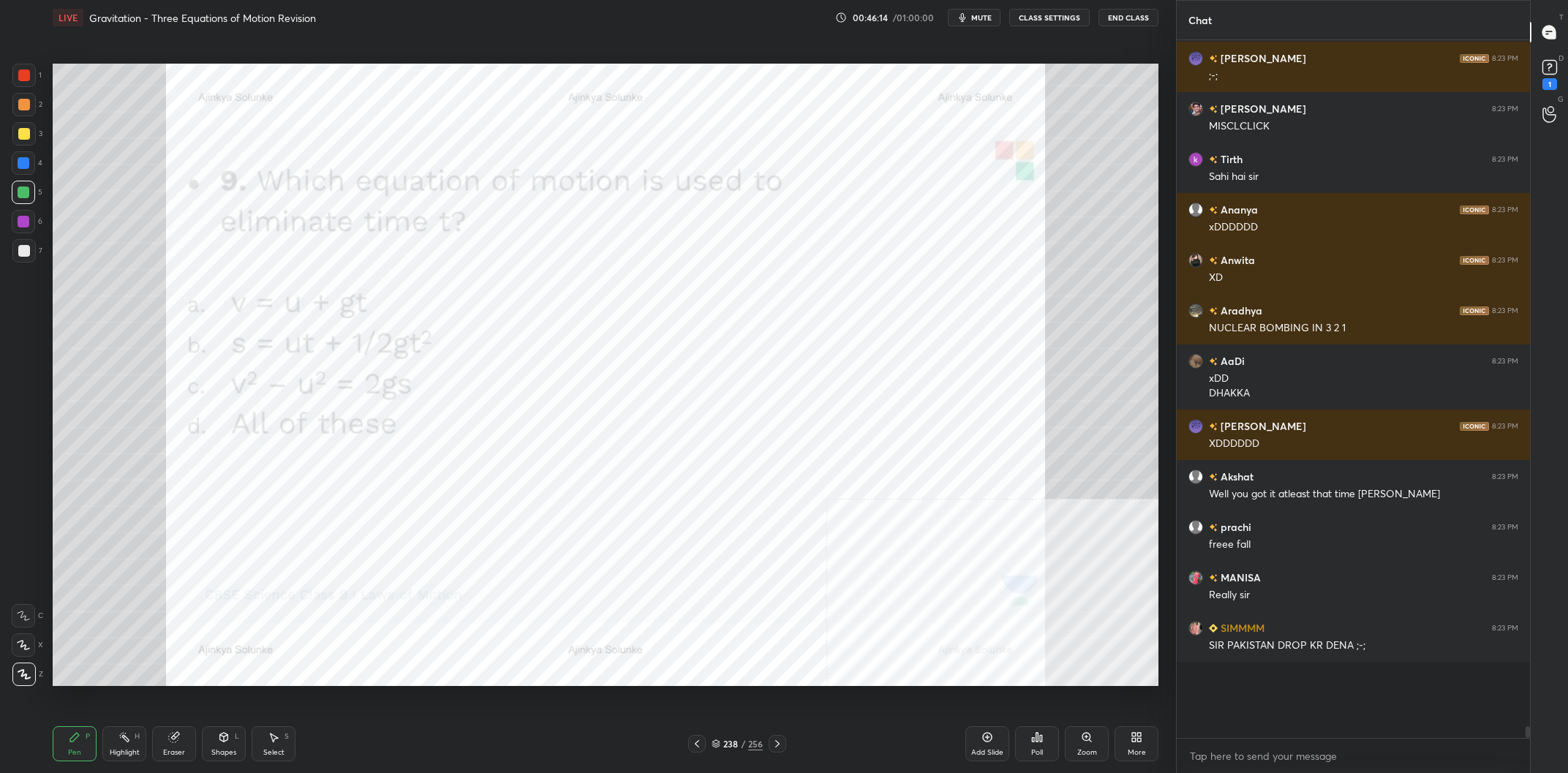
click at [740, 745] on div "238 / 256" at bounding box center [737, 744] width 52 height 13
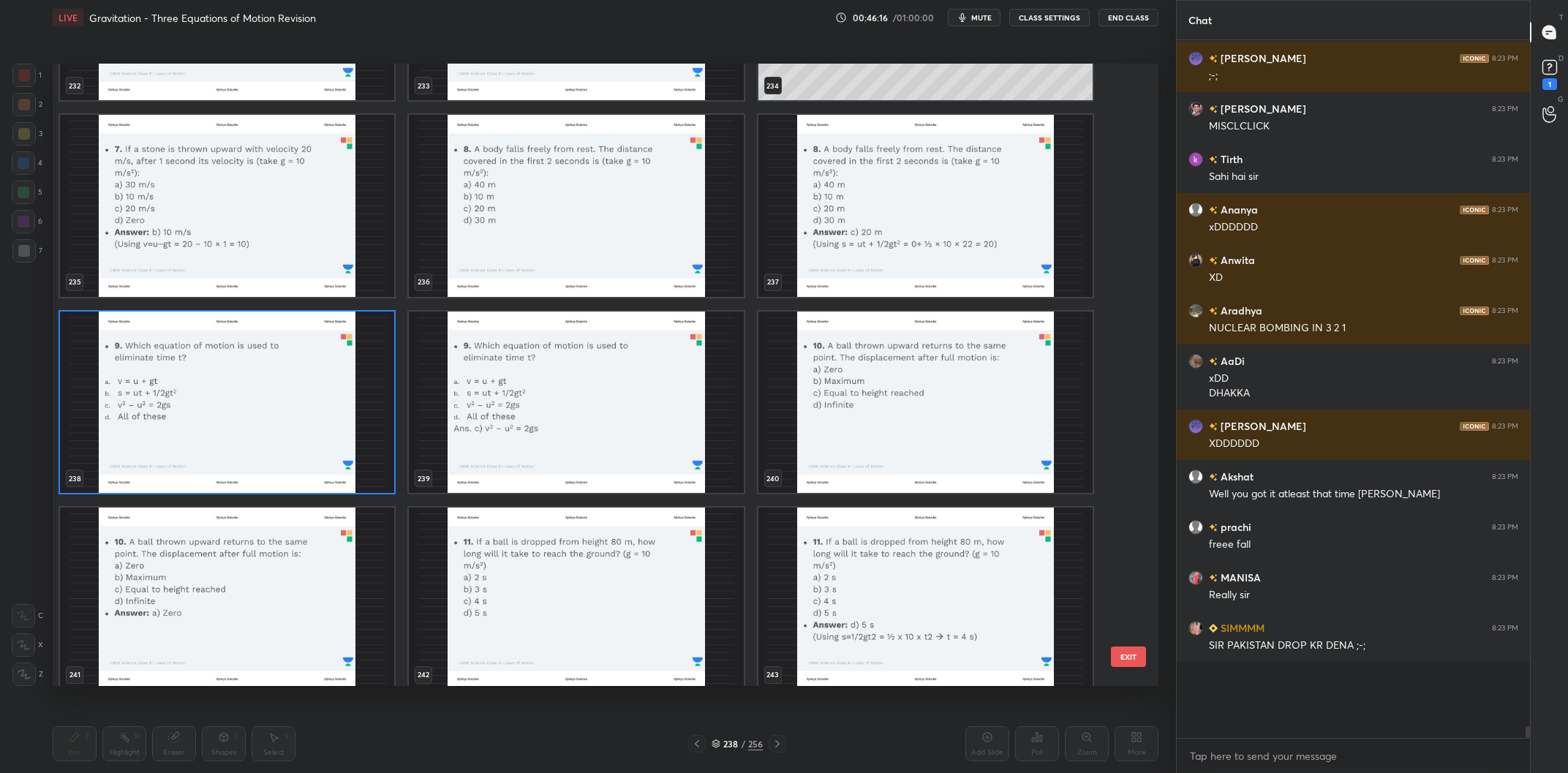
scroll to position [15360, 0]
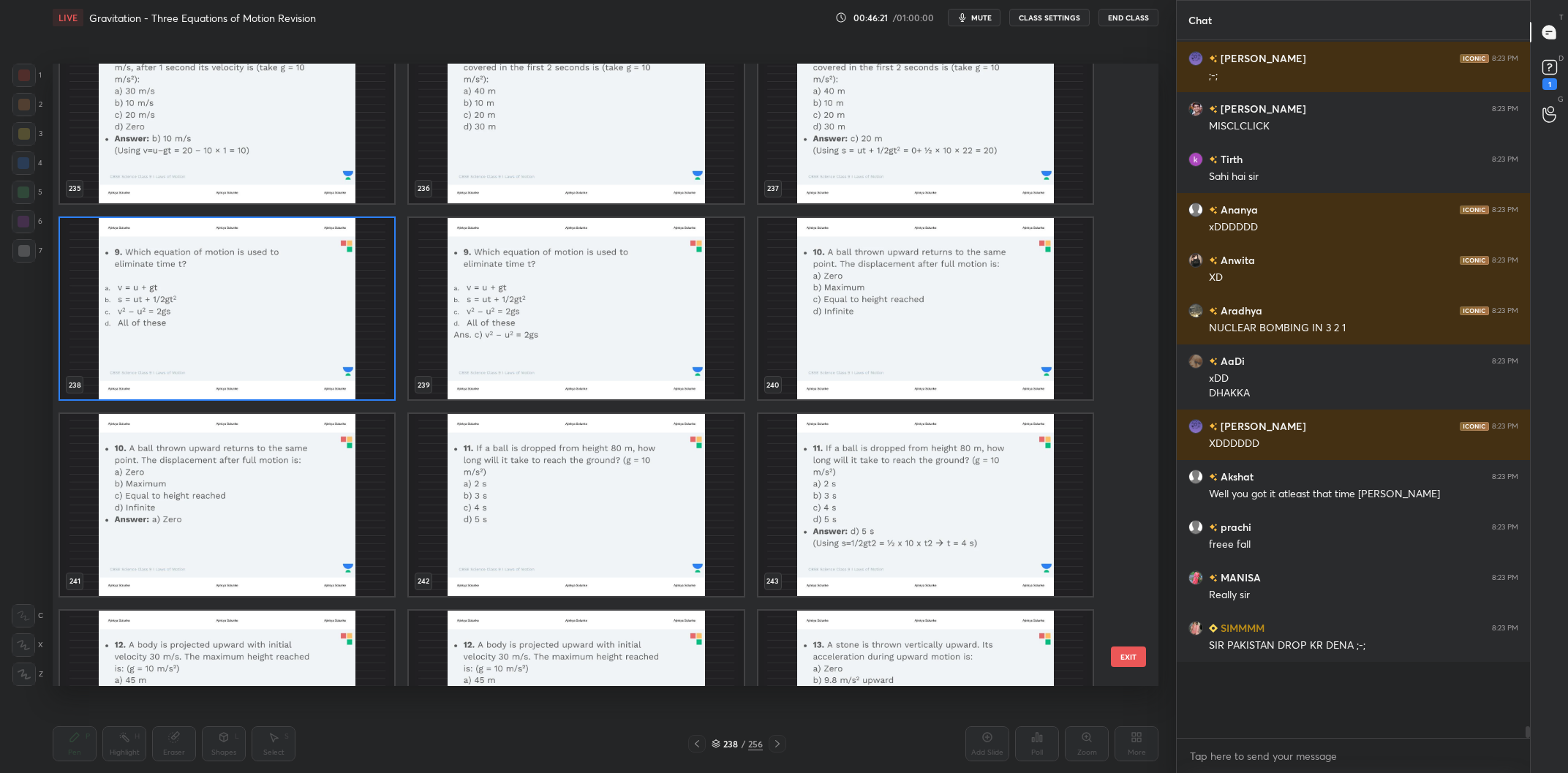
click at [893, 312] on img "grid" at bounding box center [925, 309] width 334 height 182
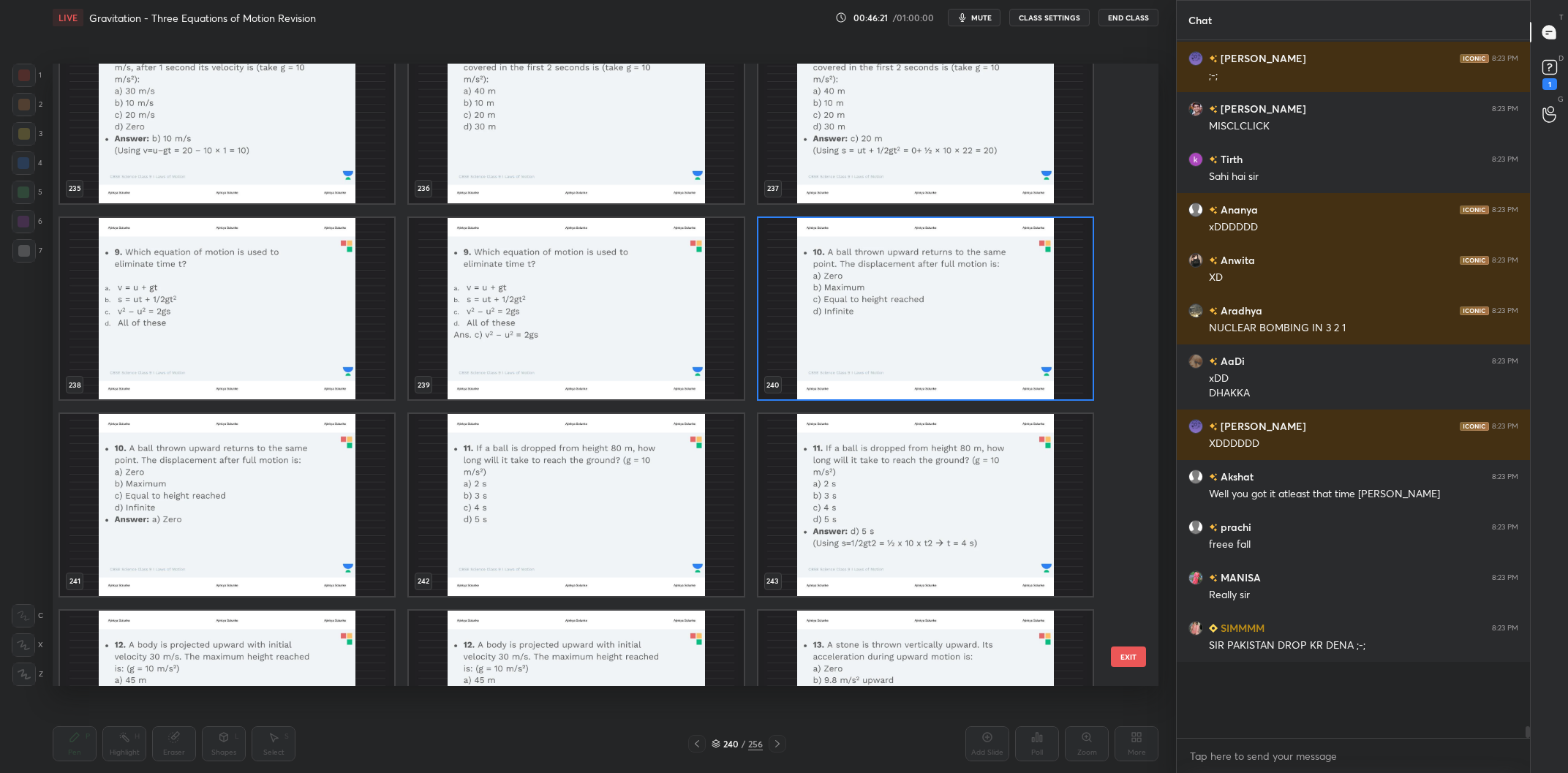
click at [893, 312] on img "grid" at bounding box center [925, 309] width 334 height 182
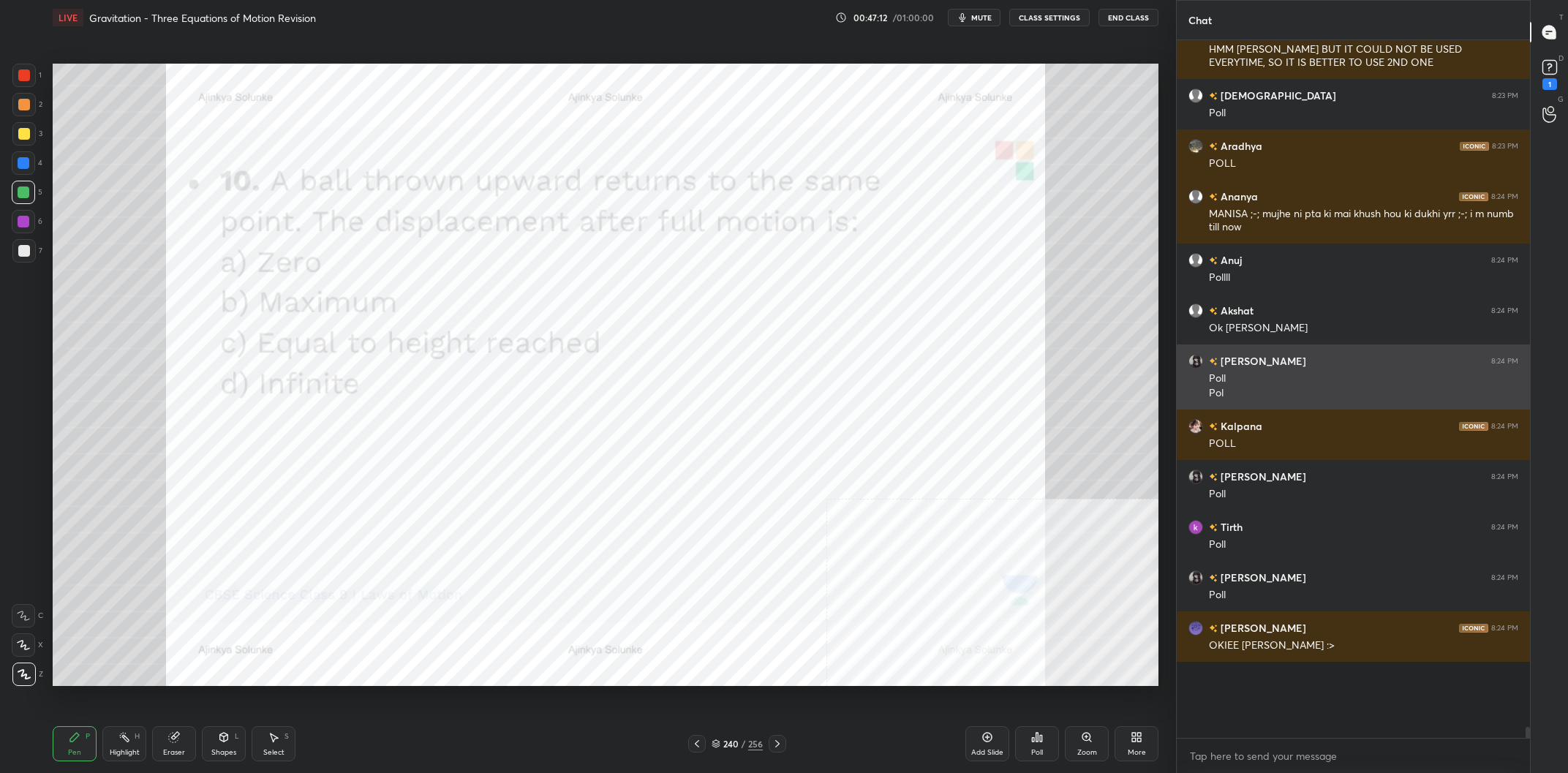
scroll to position [38474, 0]
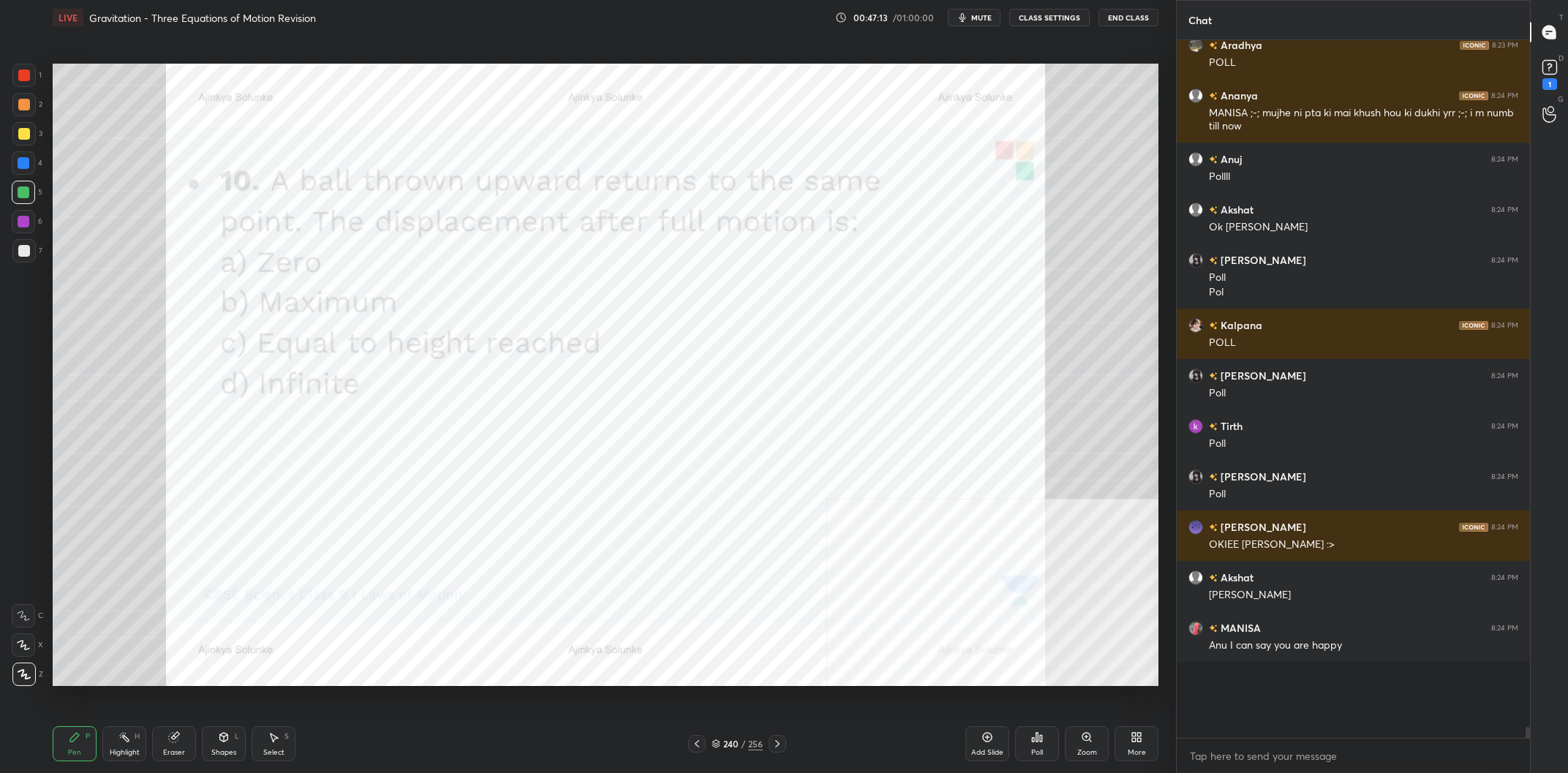
click at [740, 740] on div "240 / 256" at bounding box center [737, 744] width 52 height 13
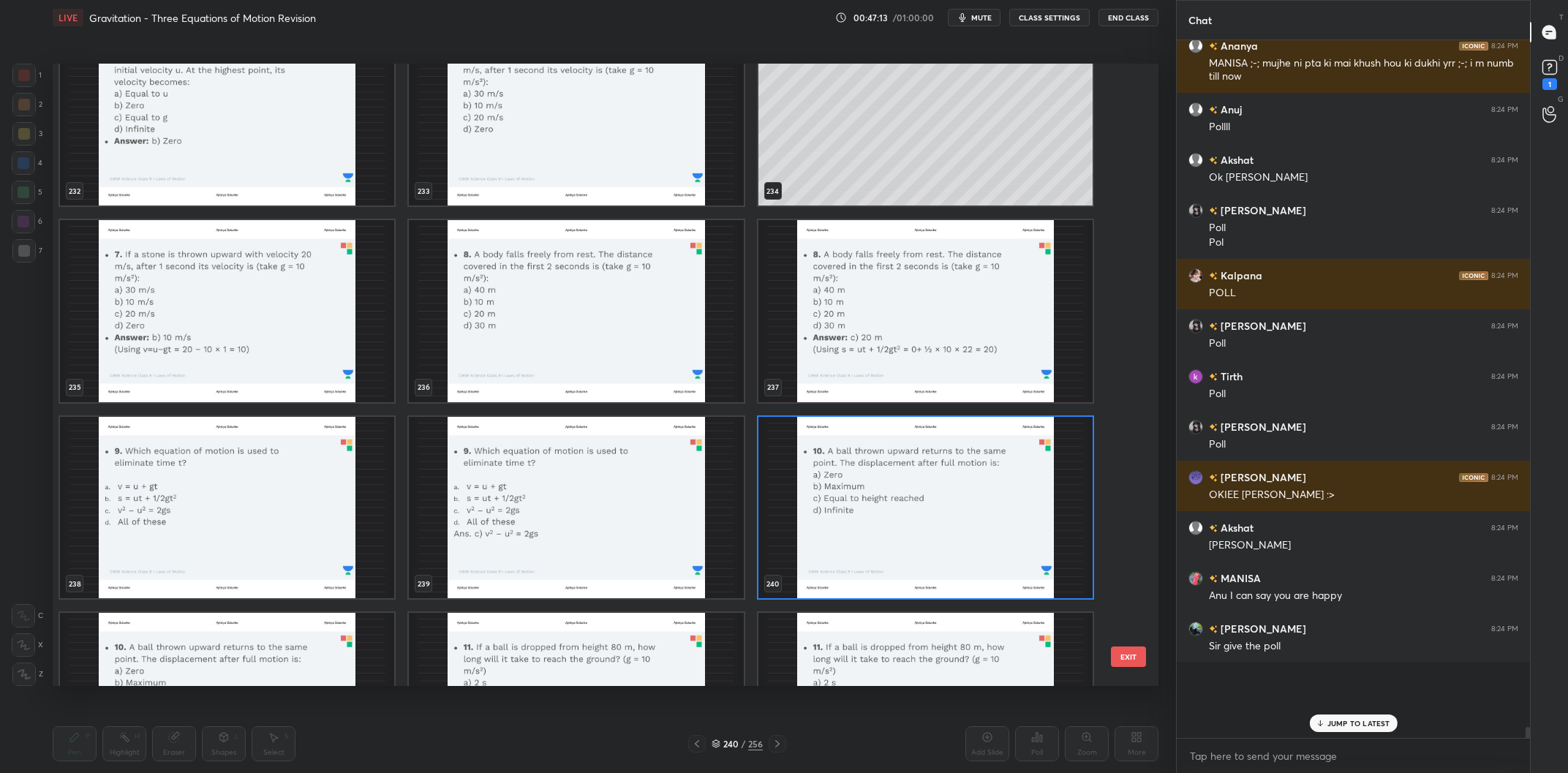
scroll to position [15266, 0]
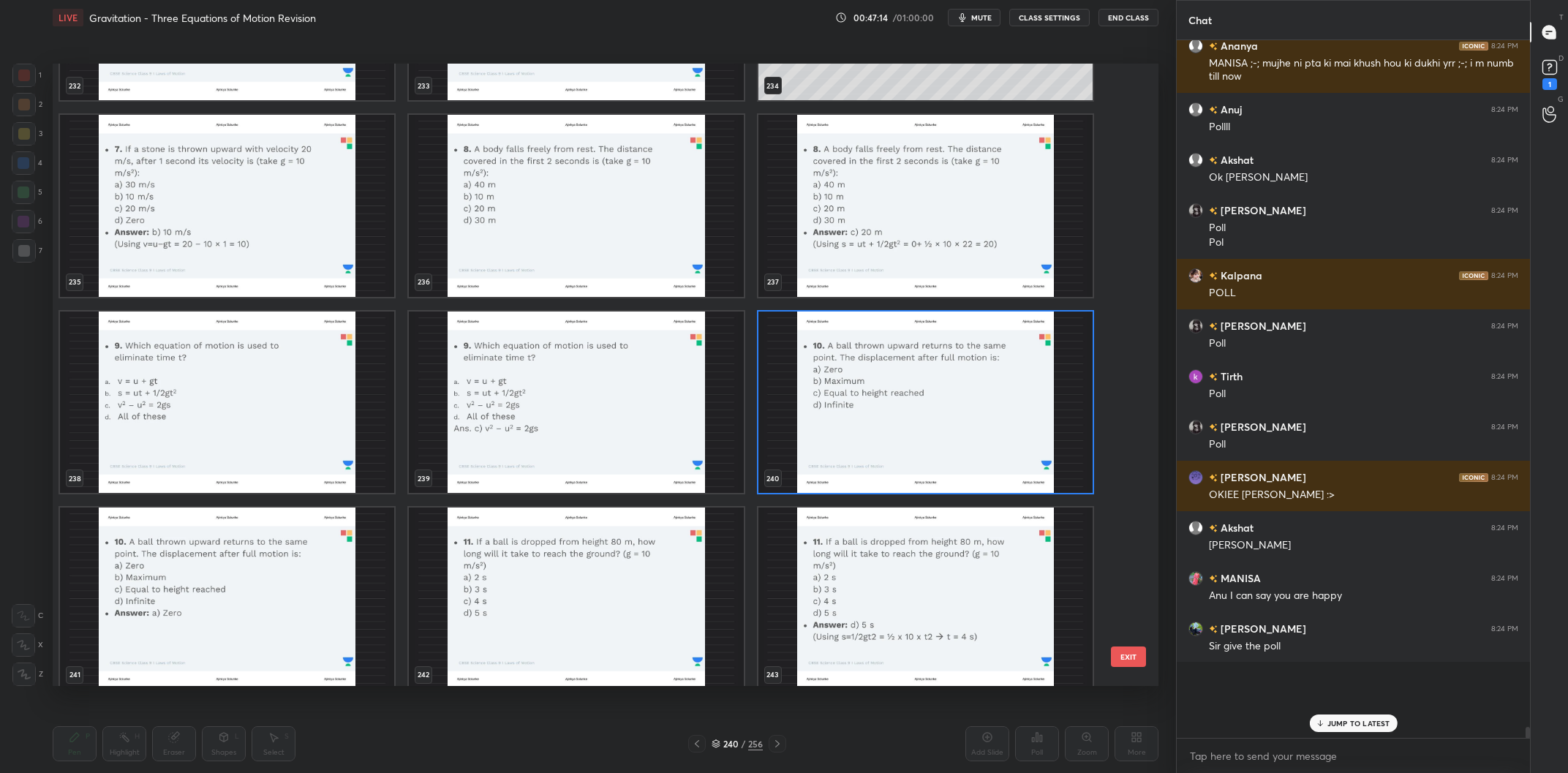
click at [825, 426] on img "grid" at bounding box center [925, 403] width 334 height 182
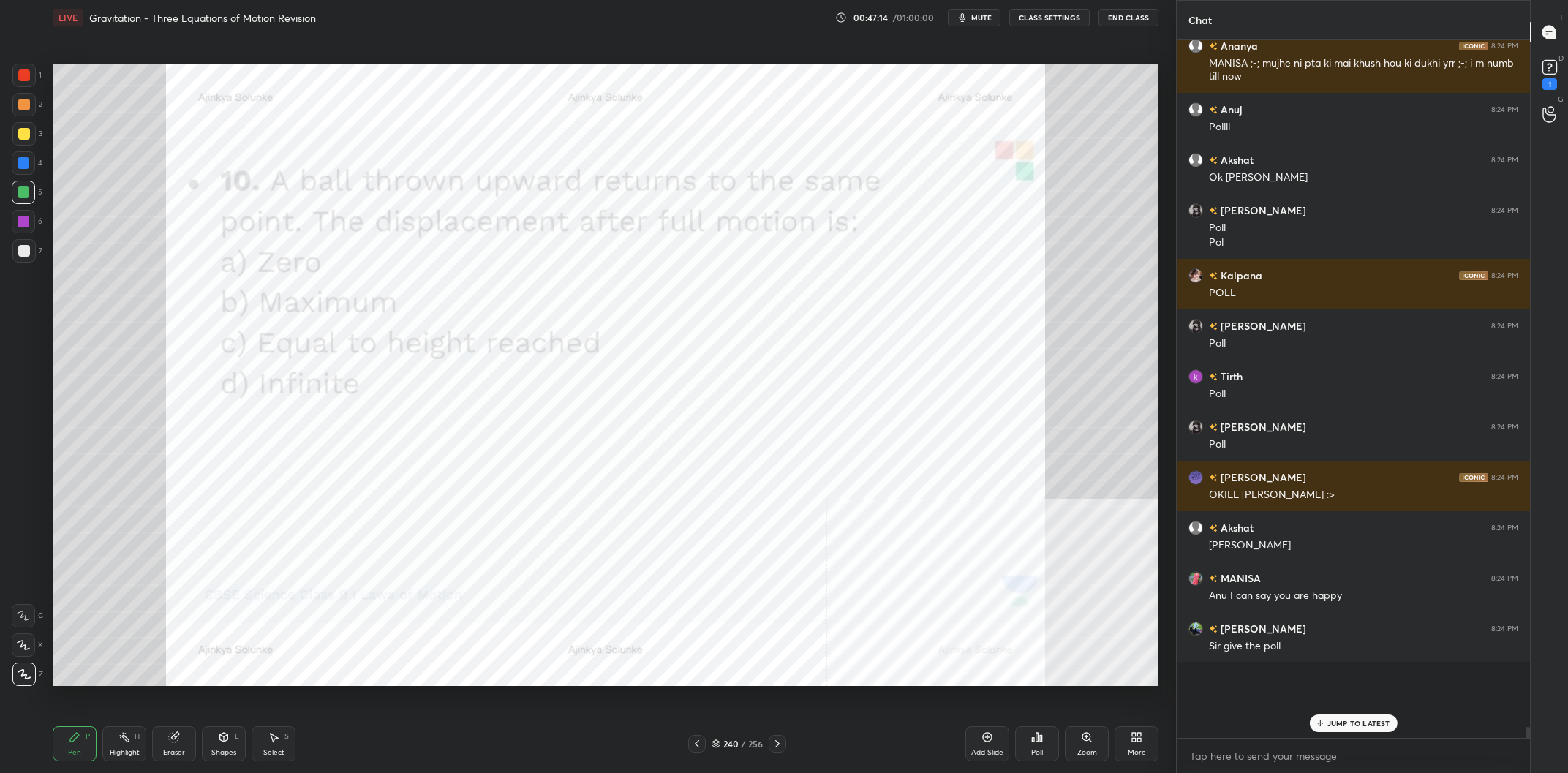
click at [825, 426] on img "grid" at bounding box center [925, 403] width 334 height 182
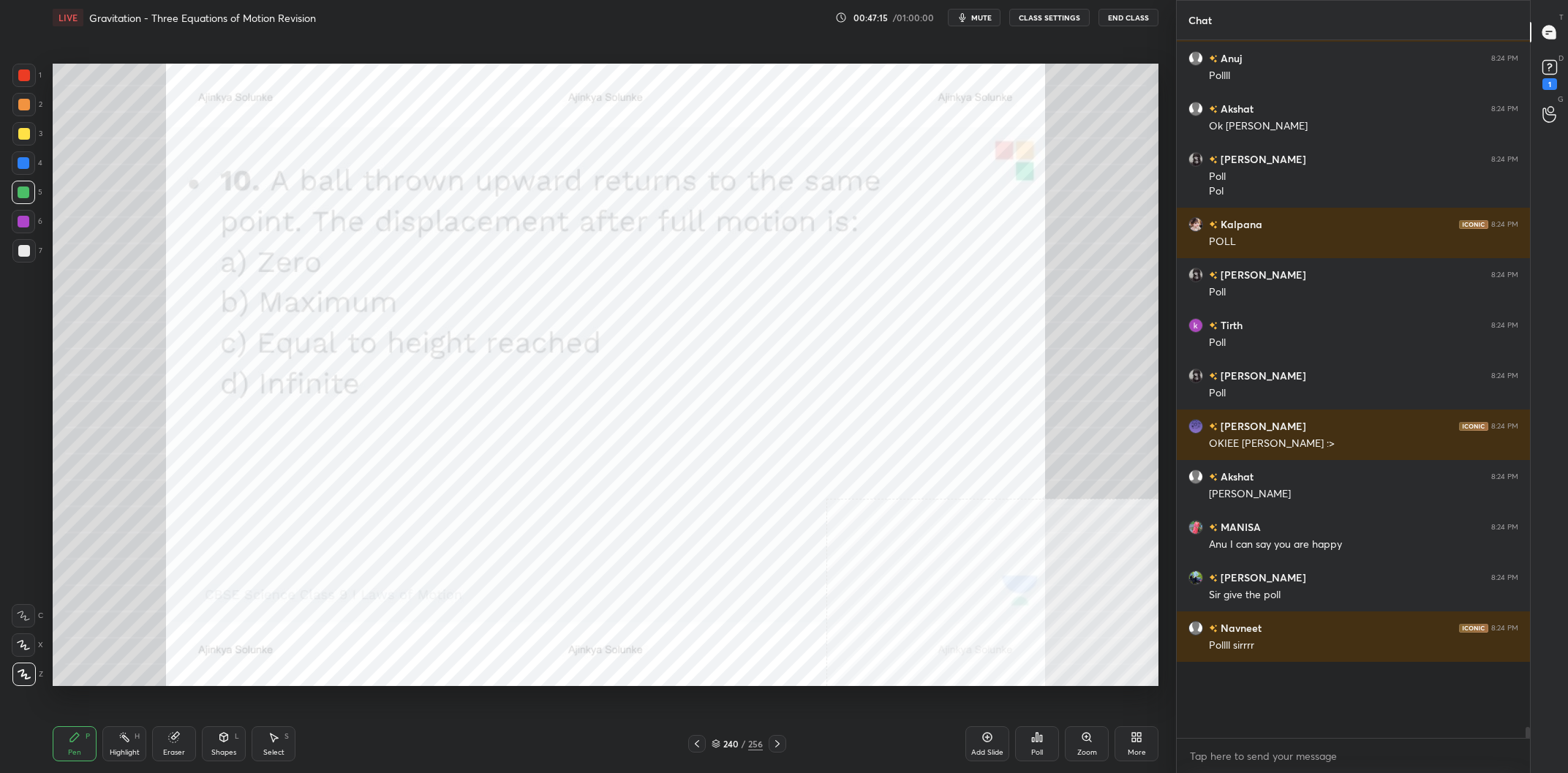
click at [1031, 737] on icon at bounding box center [1037, 737] width 12 height 12
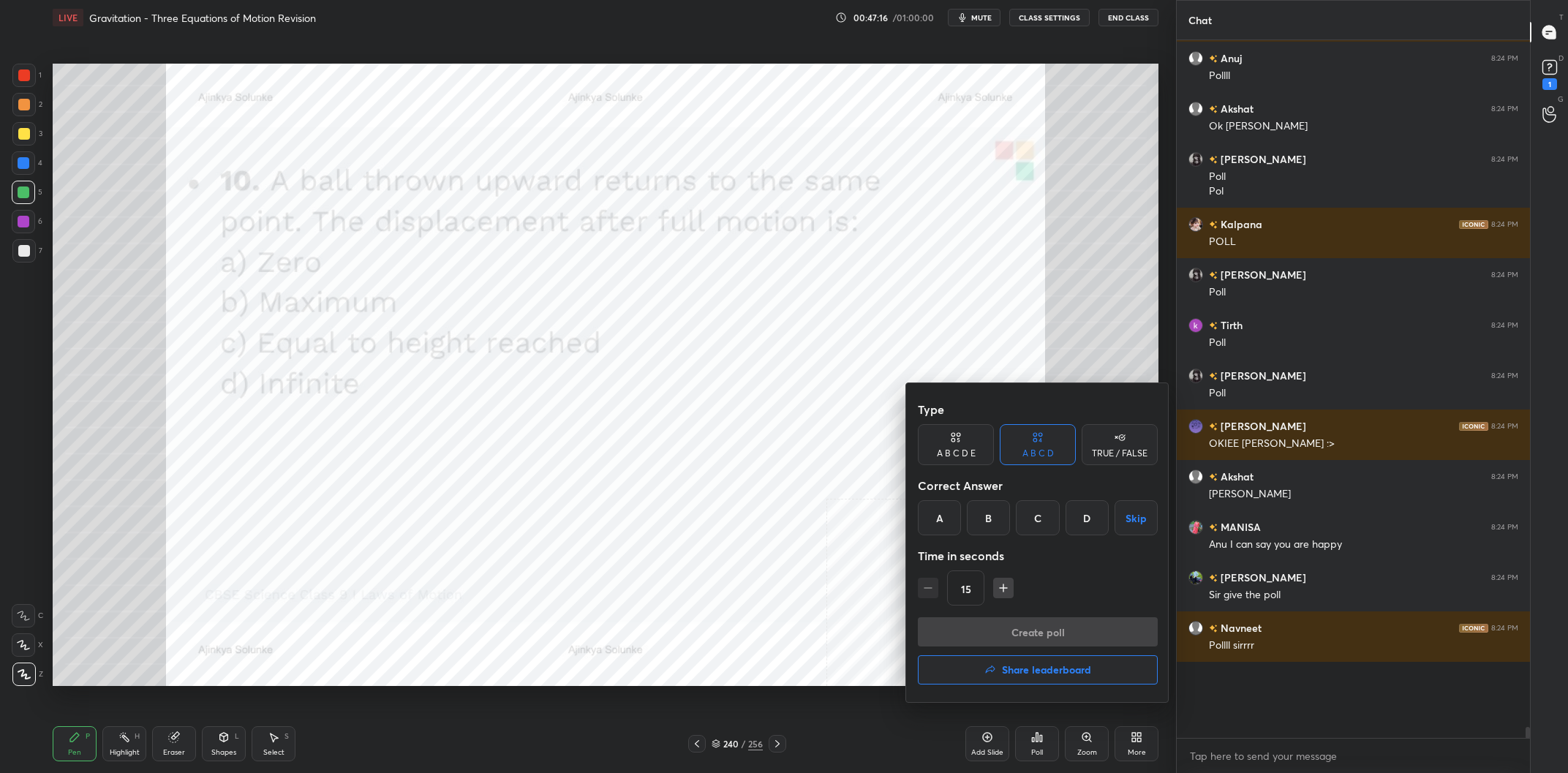
scroll to position [38625, 0]
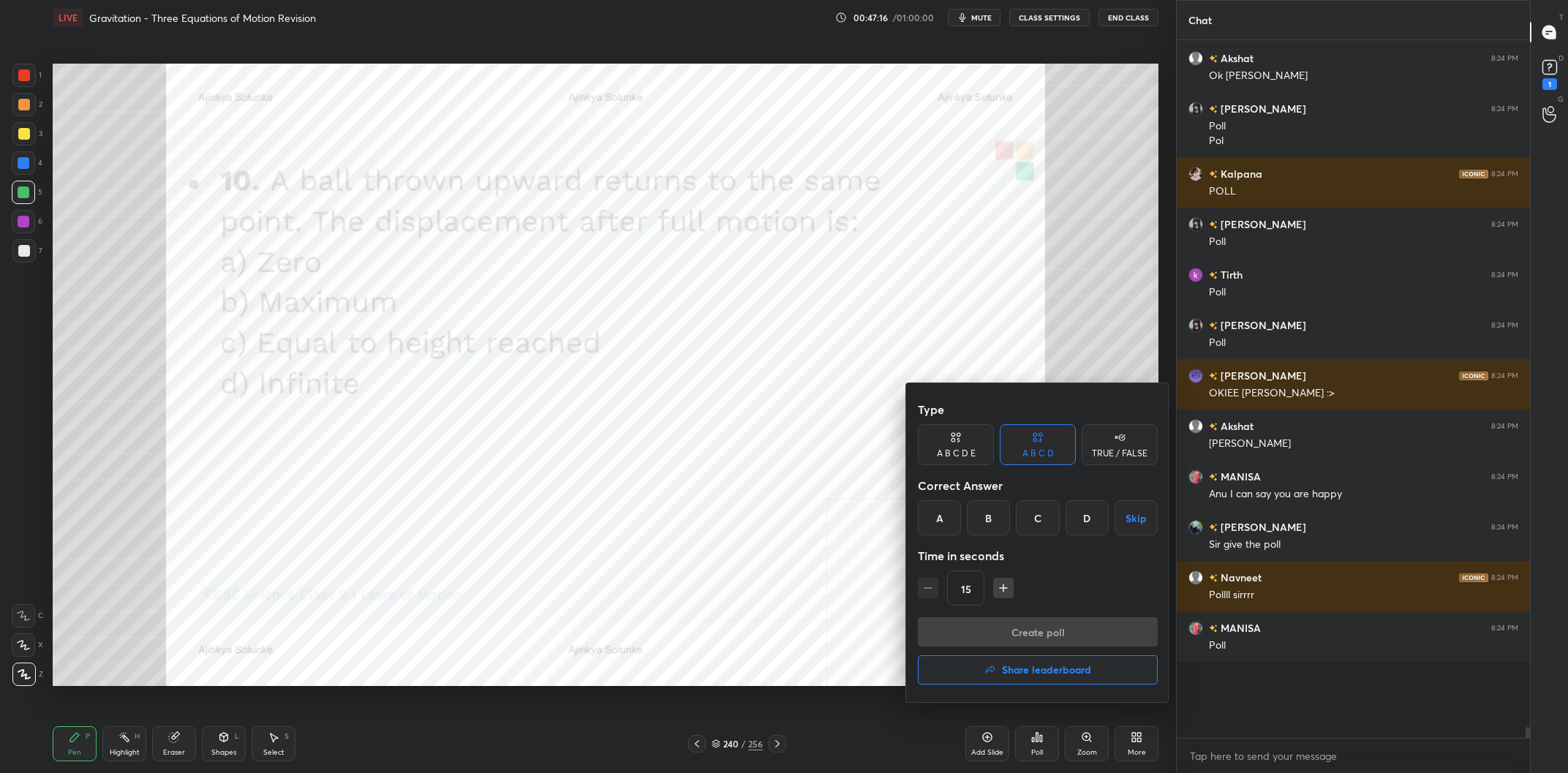
click at [937, 512] on div "A" at bounding box center [939, 518] width 43 height 35
click at [1035, 627] on button "Create poll" at bounding box center [1037, 631] width 240 height 29
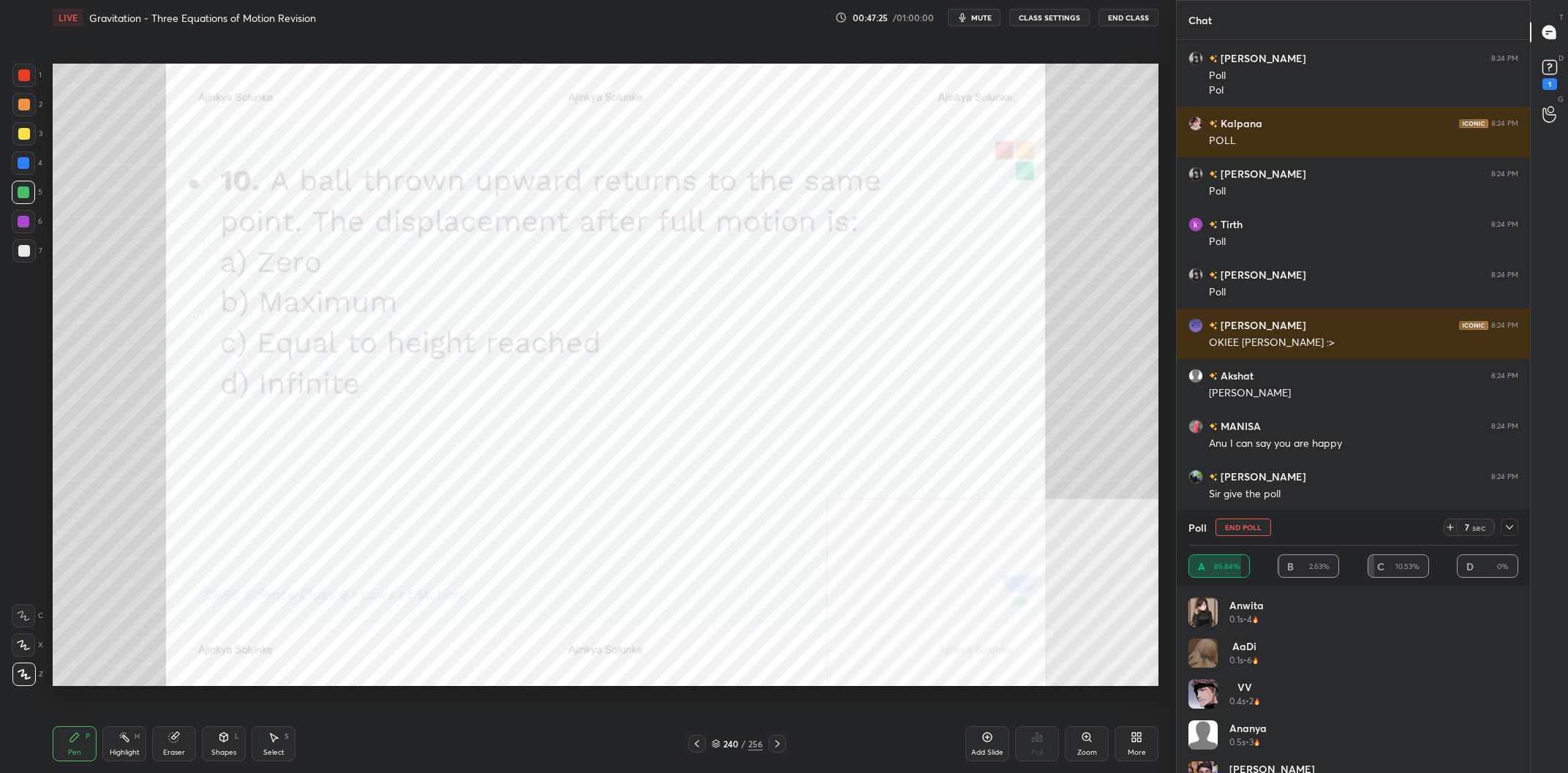
scroll to position [38755, 0]
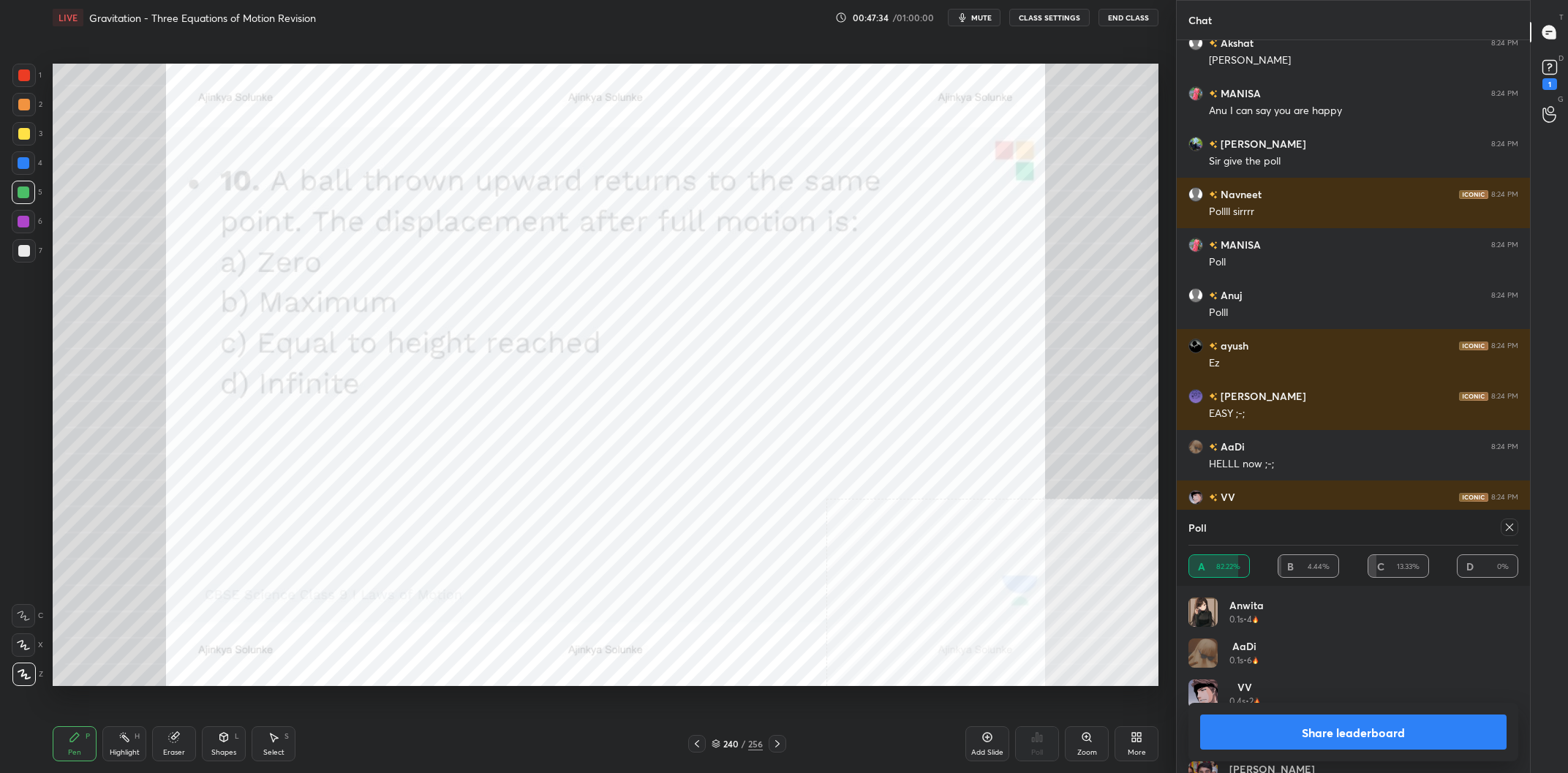
drag, startPoint x: 1386, startPoint y: 748, endPoint x: 1391, endPoint y: 734, distance: 14.9
click at [1386, 748] on button "Share leaderboard" at bounding box center [1353, 731] width 306 height 35
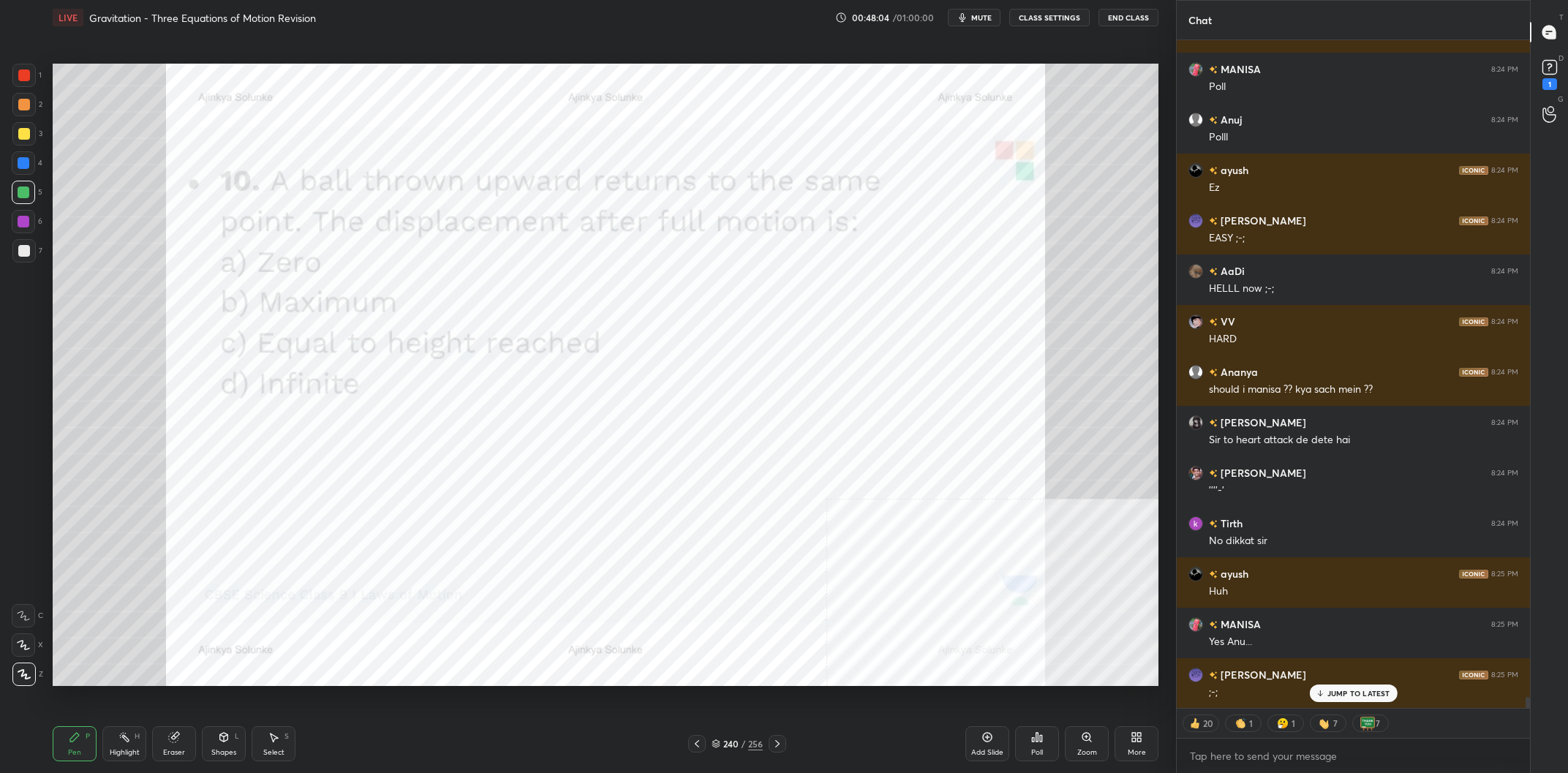
click at [742, 746] on div "/" at bounding box center [743, 744] width 4 height 9
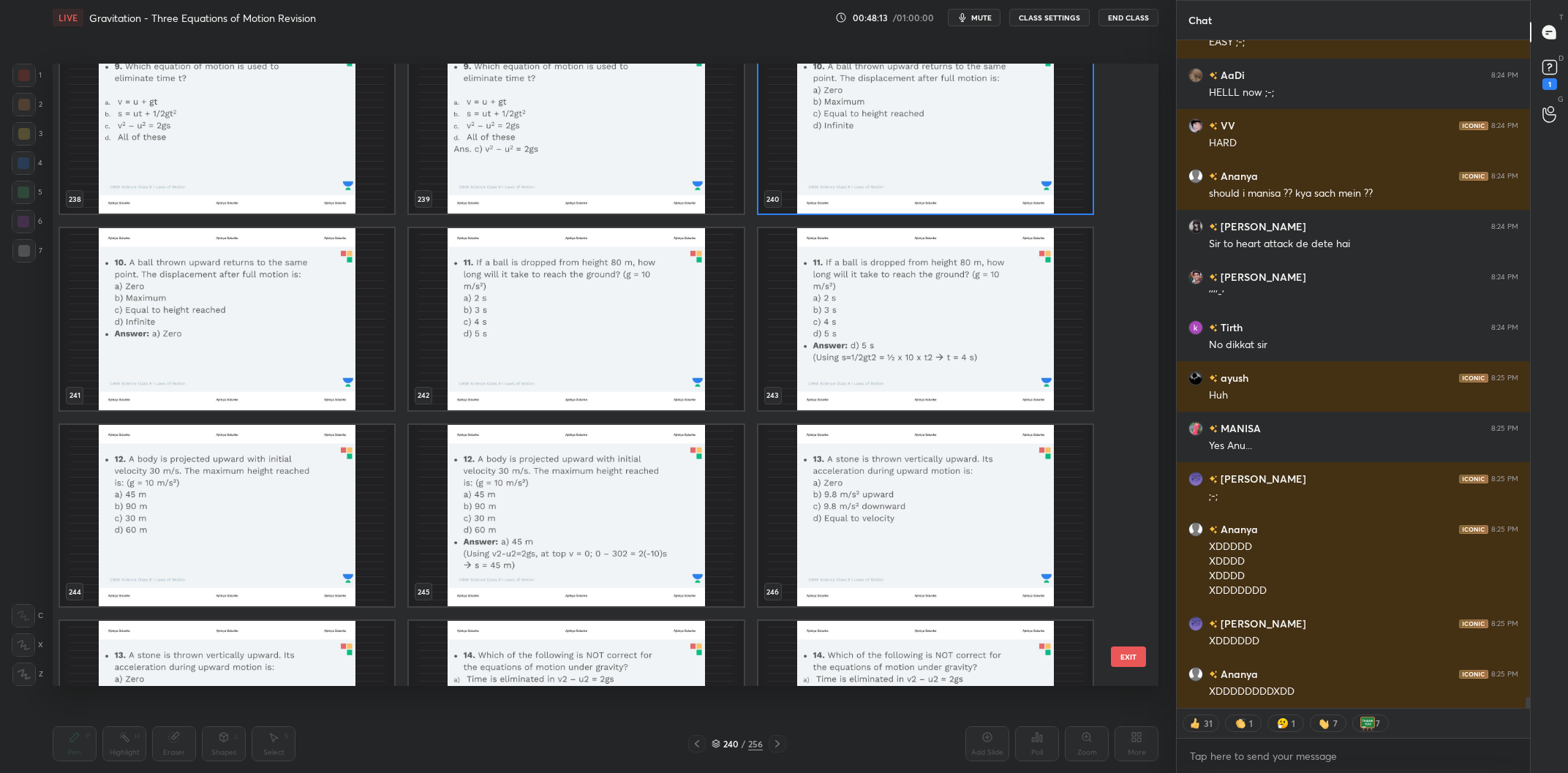
click at [858, 144] on img "grid" at bounding box center [925, 123] width 334 height 182
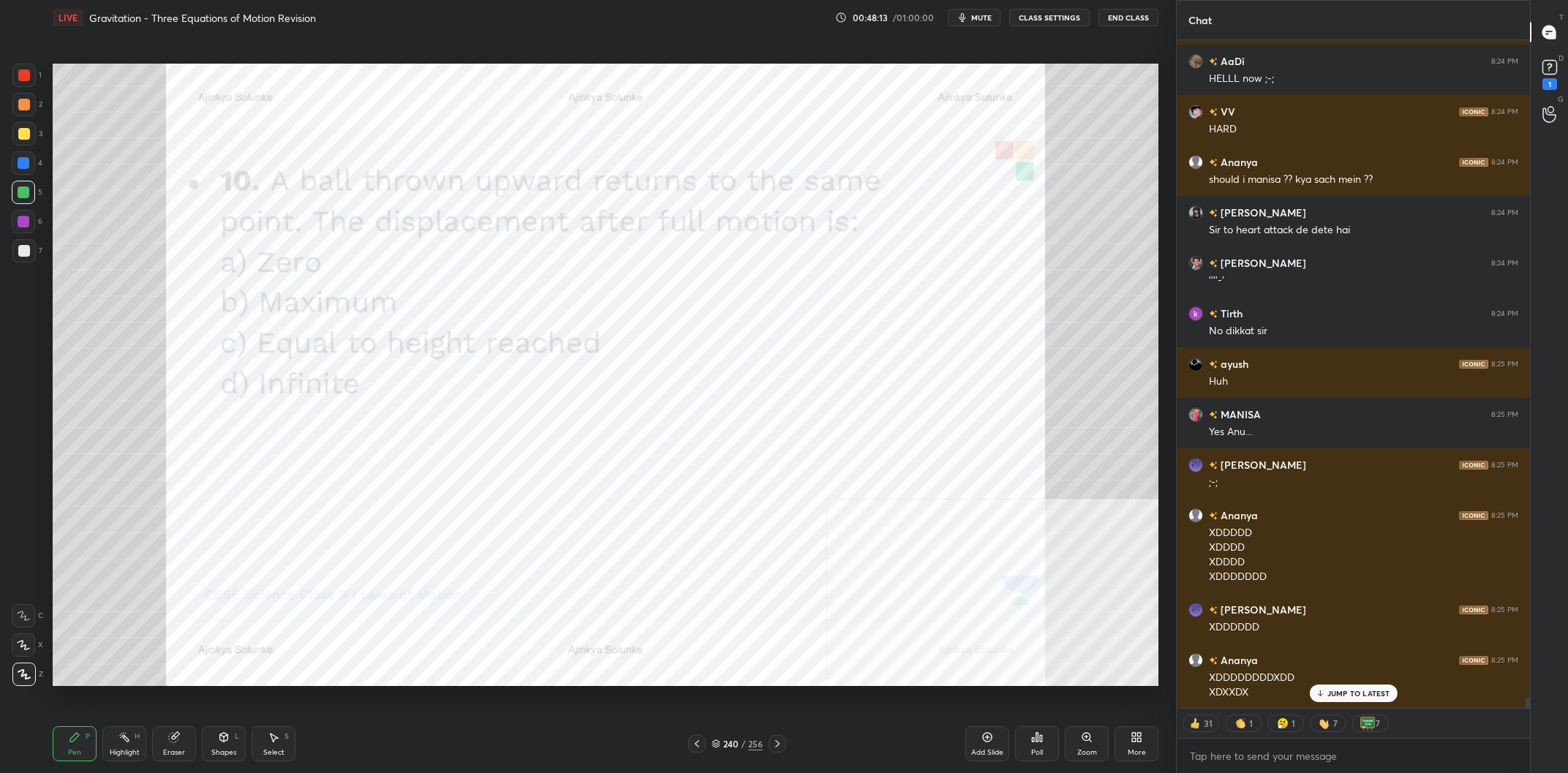
click at [858, 144] on img "grid" at bounding box center [925, 123] width 334 height 182
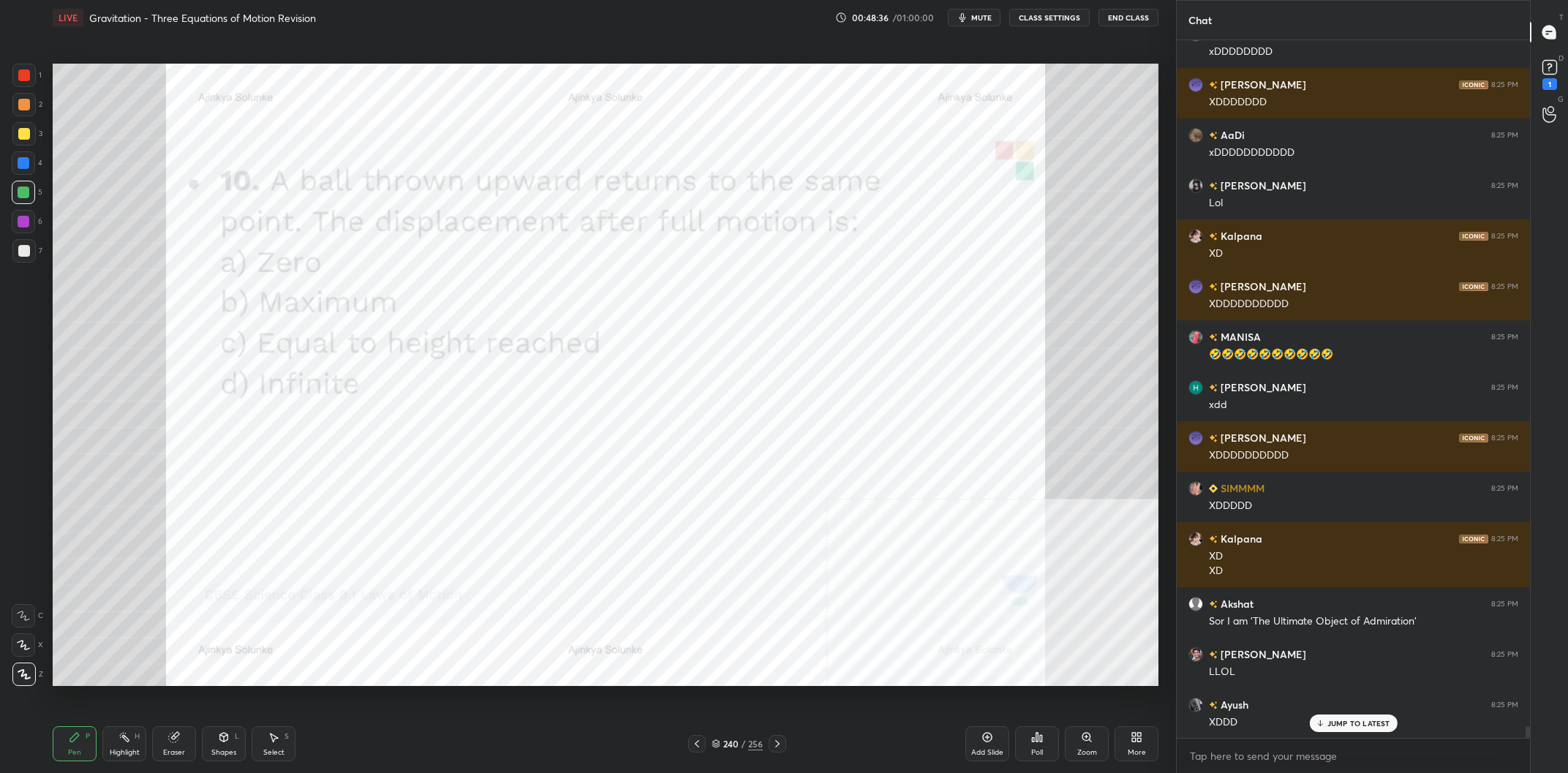
scroll to position [40646, 0]
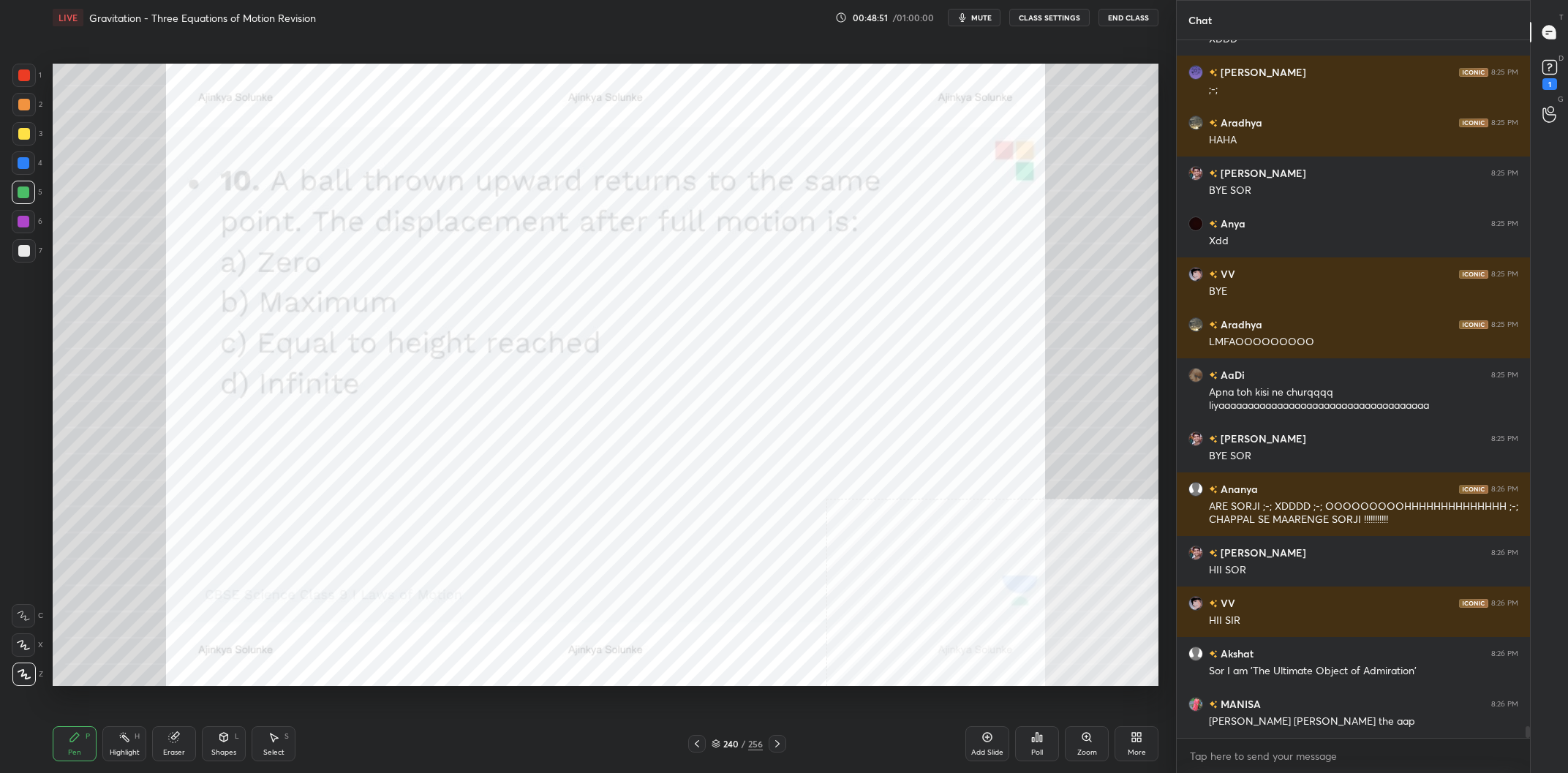
click at [744, 742] on div "/" at bounding box center [743, 744] width 4 height 9
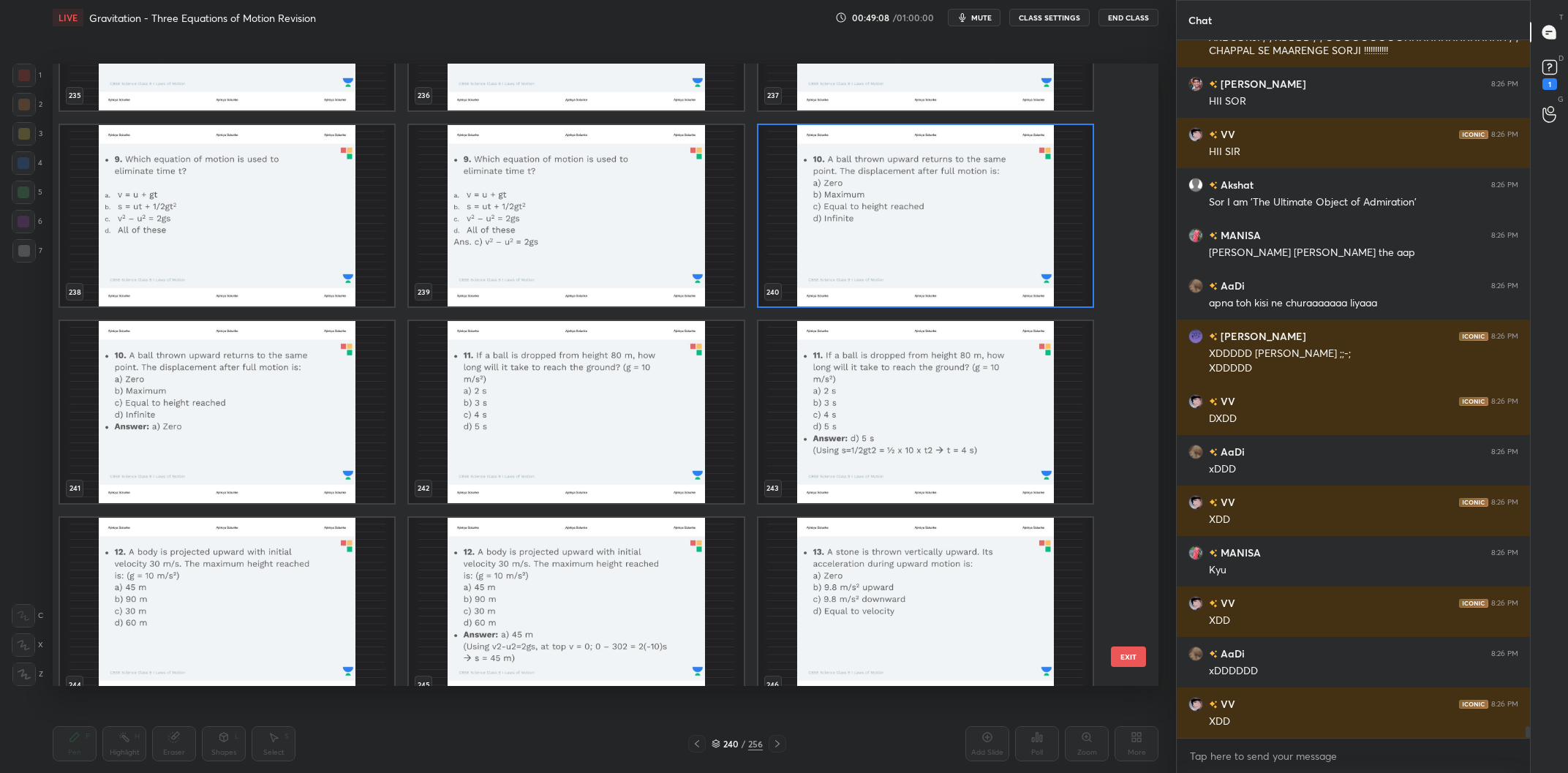
click at [638, 438] on img "grid" at bounding box center [575, 412] width 334 height 182
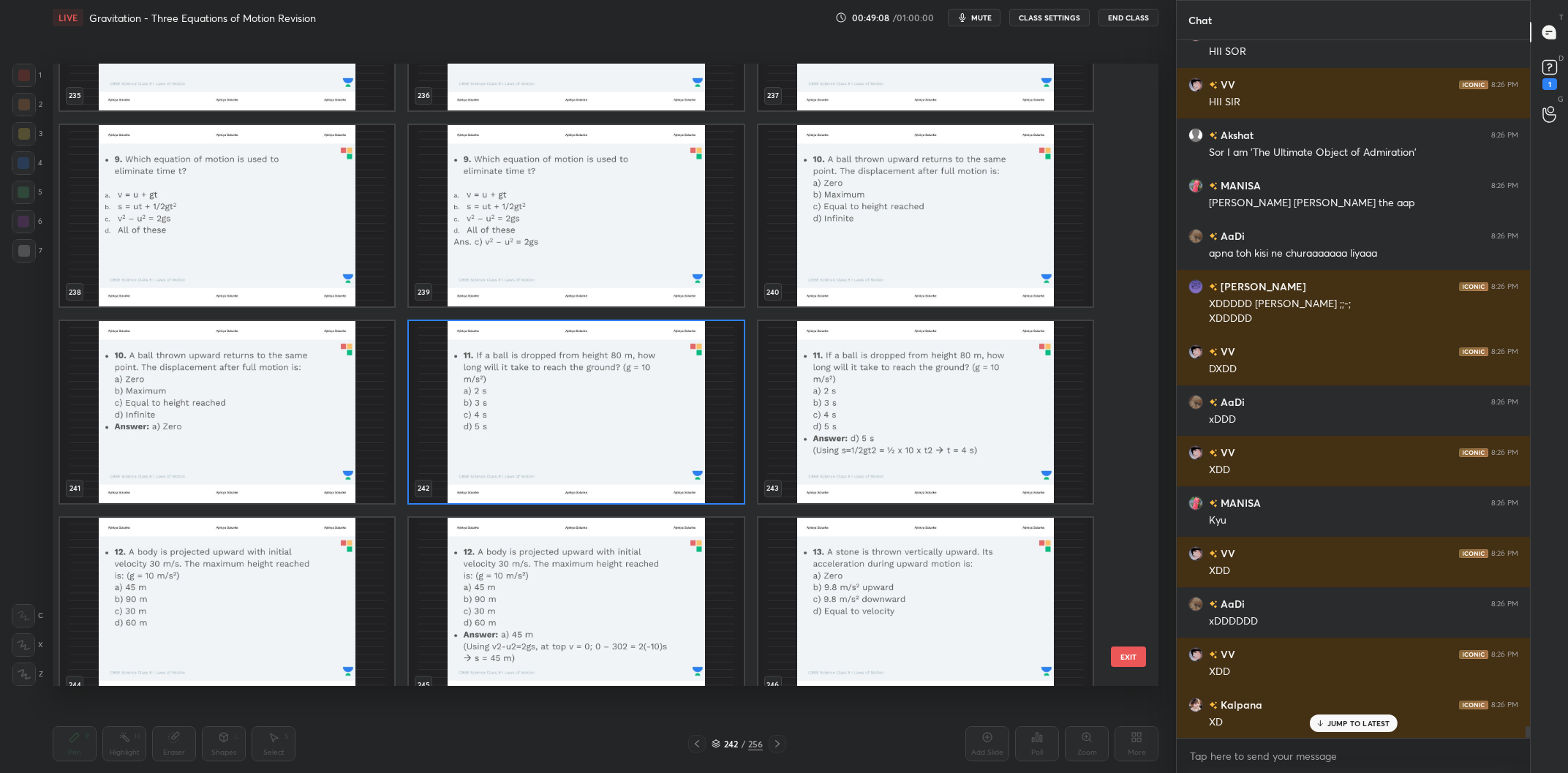
click at [638, 438] on img "grid" at bounding box center [575, 412] width 334 height 182
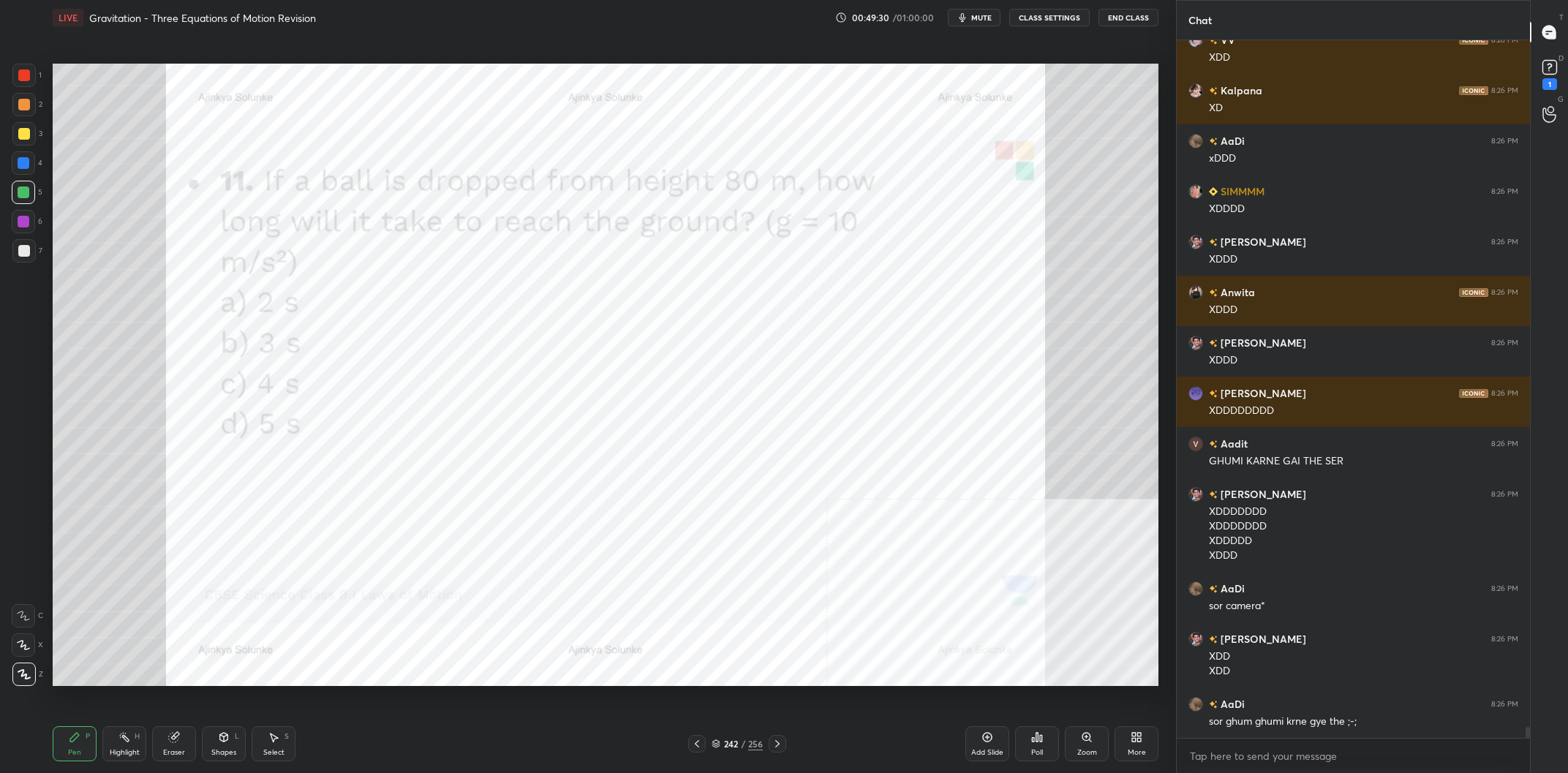
click at [18, 229] on div at bounding box center [23, 221] width 23 height 23
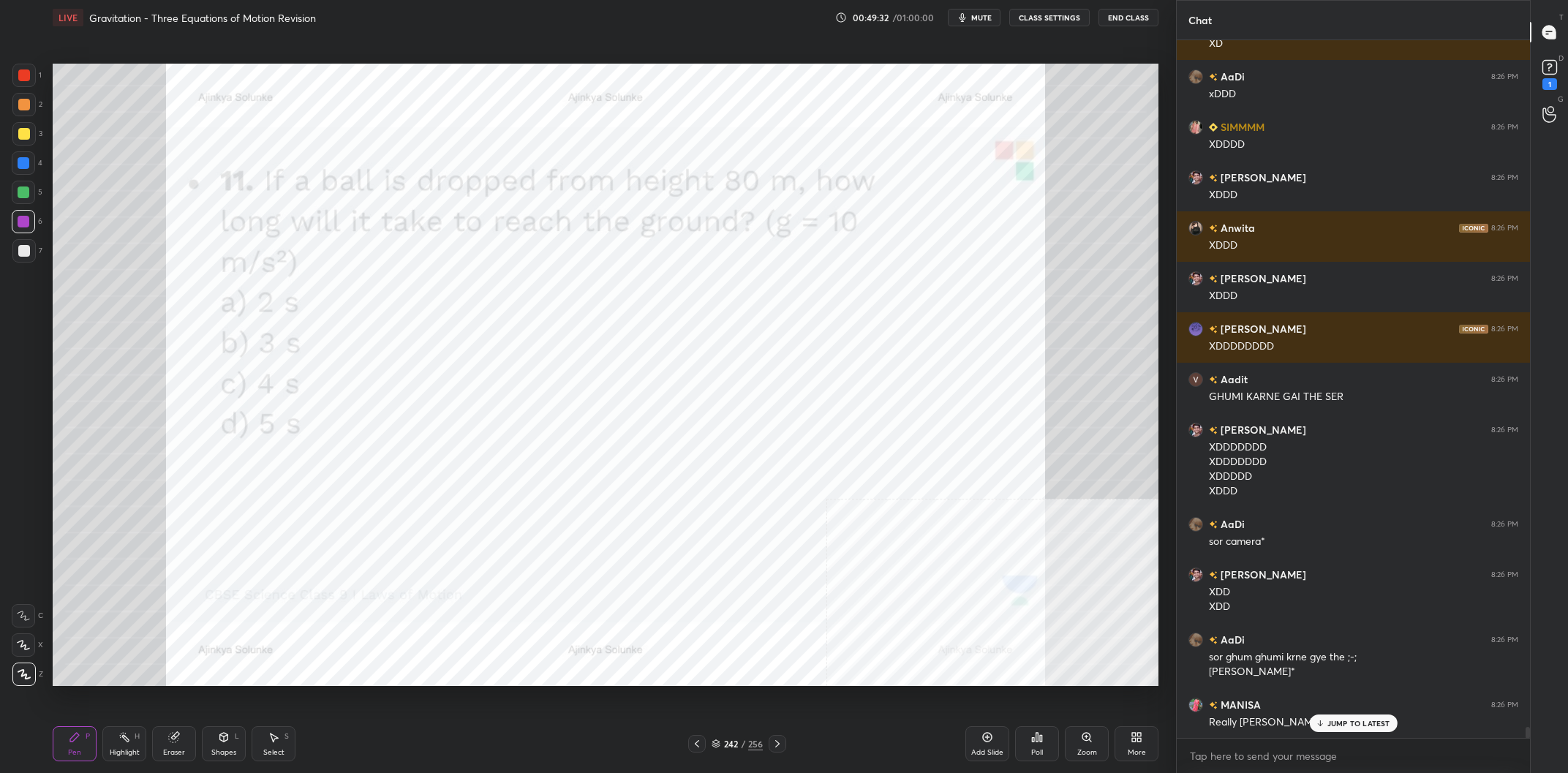
scroll to position [42575, 0]
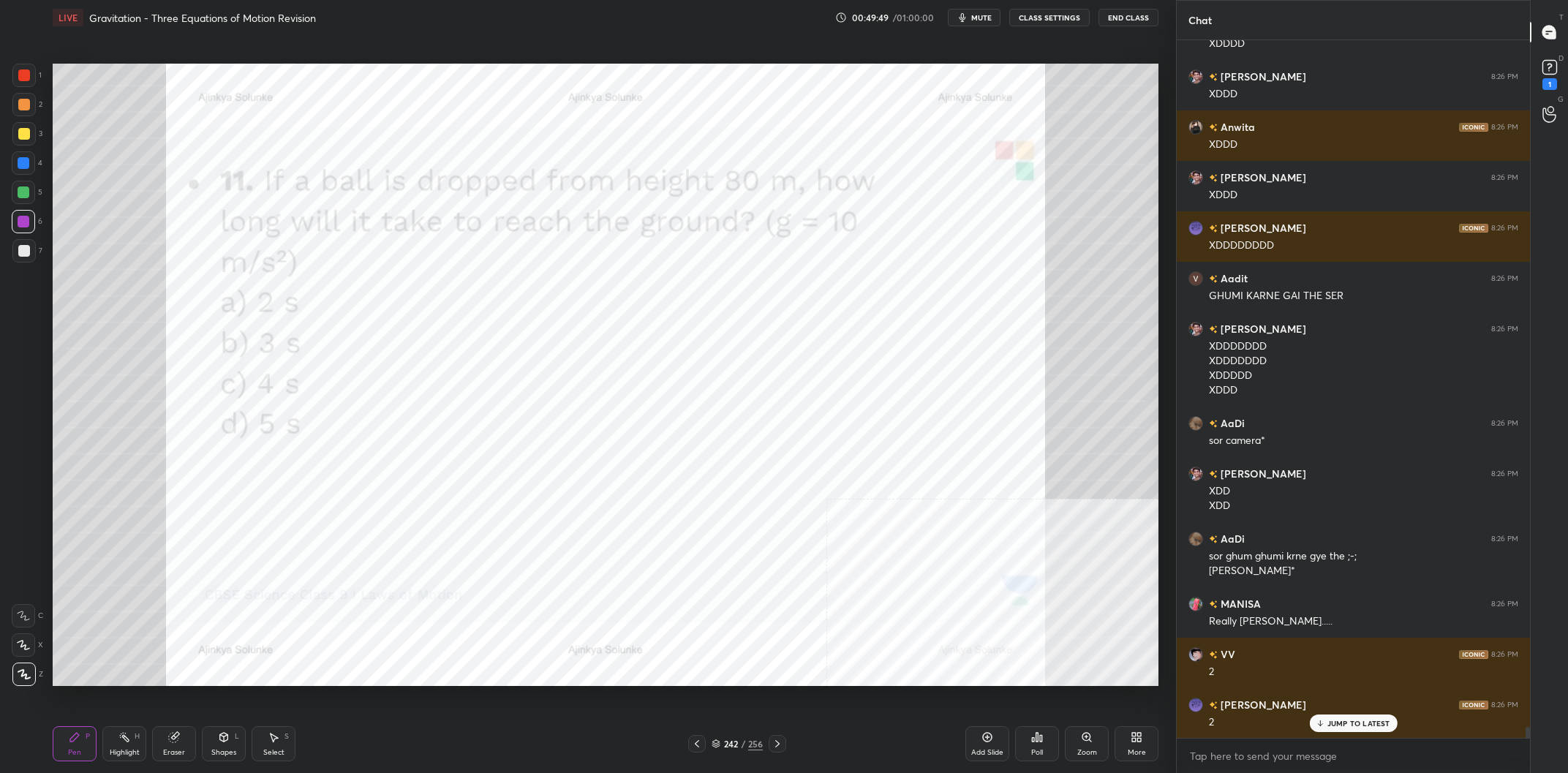
click at [746, 738] on div "242 / 256" at bounding box center [737, 744] width 52 height 13
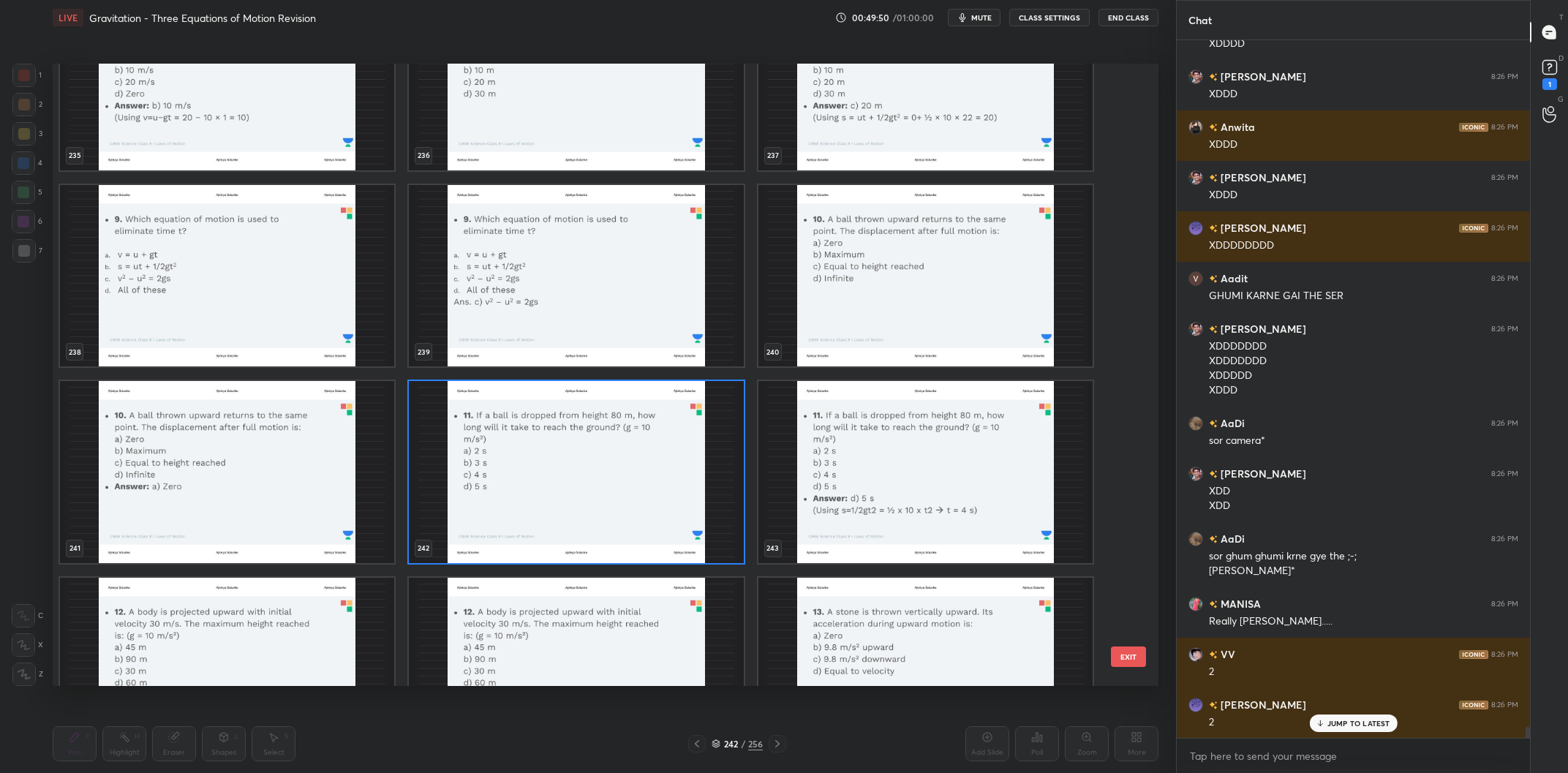
scroll to position [15462, 0]
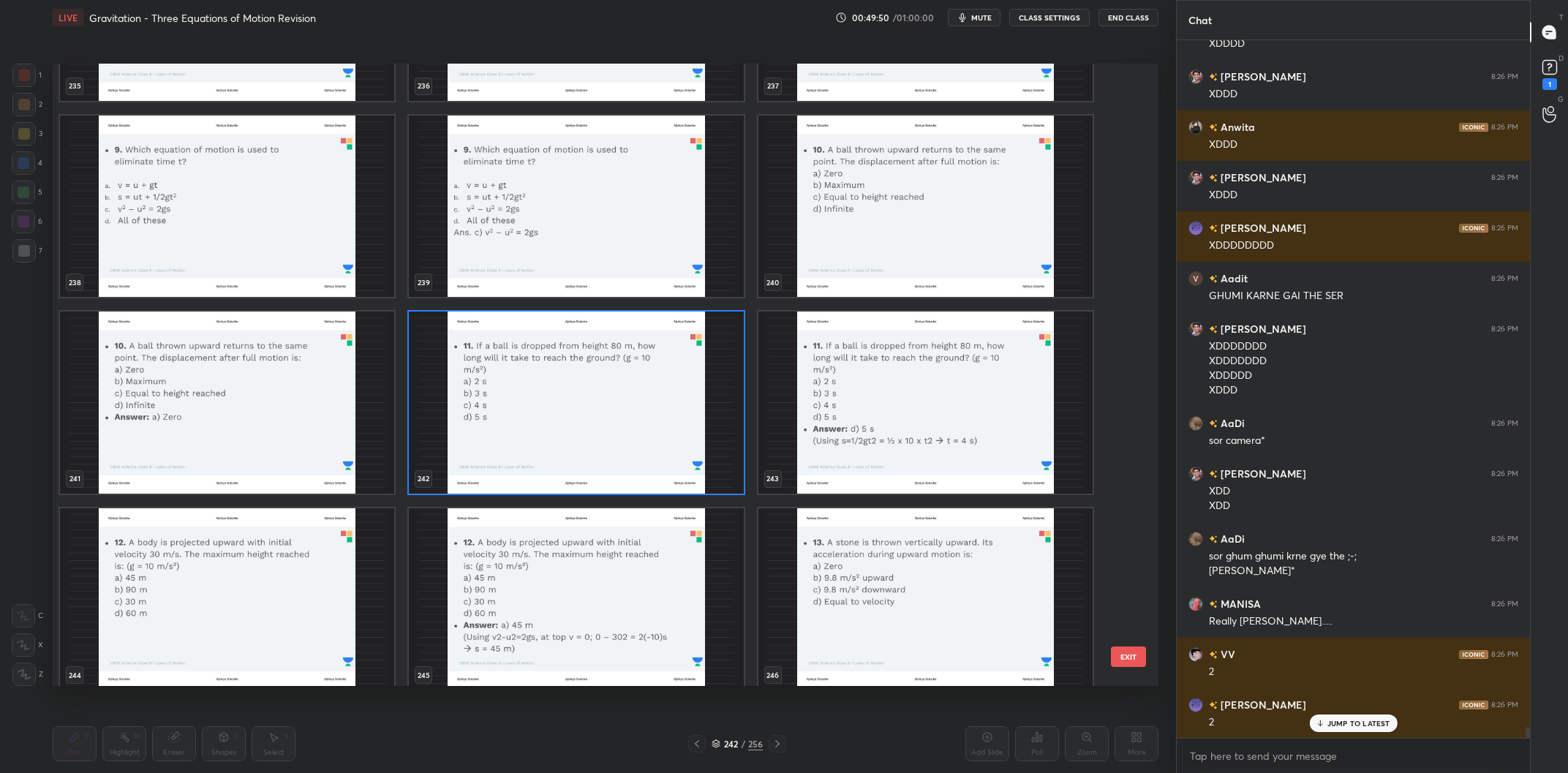
click at [638, 420] on img "grid" at bounding box center [575, 403] width 334 height 182
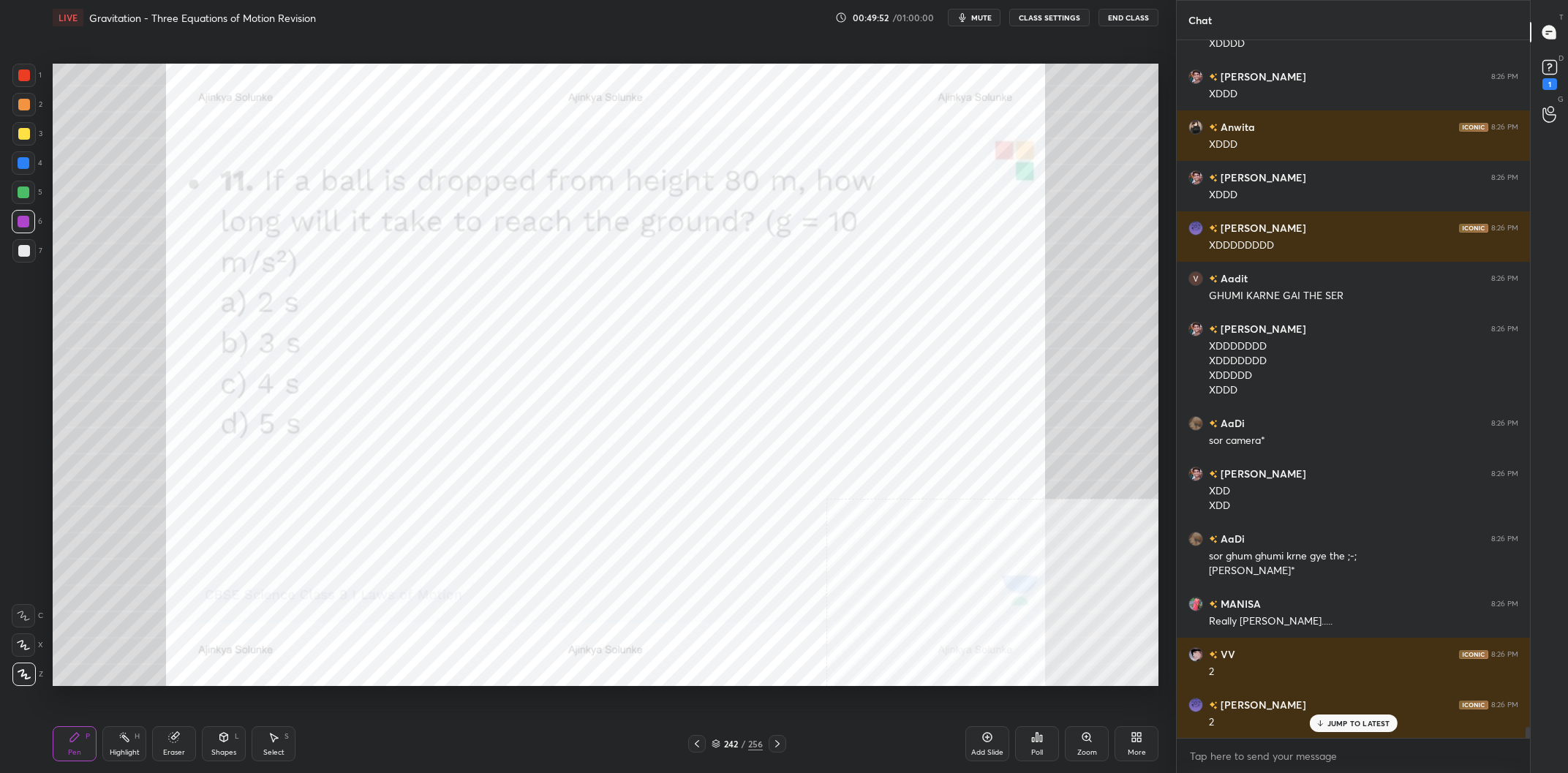
click at [729, 743] on div "242" at bounding box center [731, 744] width 15 height 9
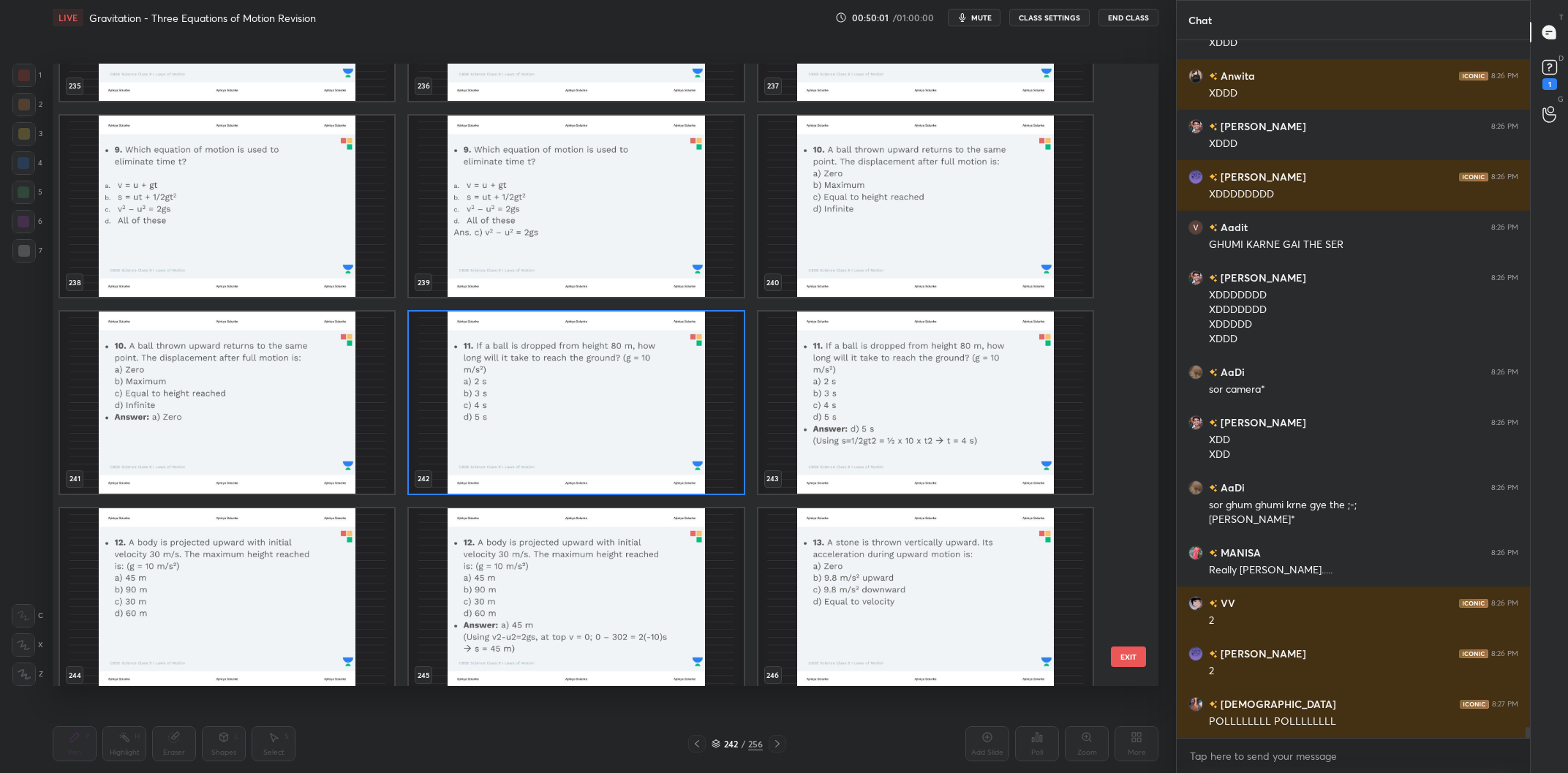
scroll to position [42691, 0]
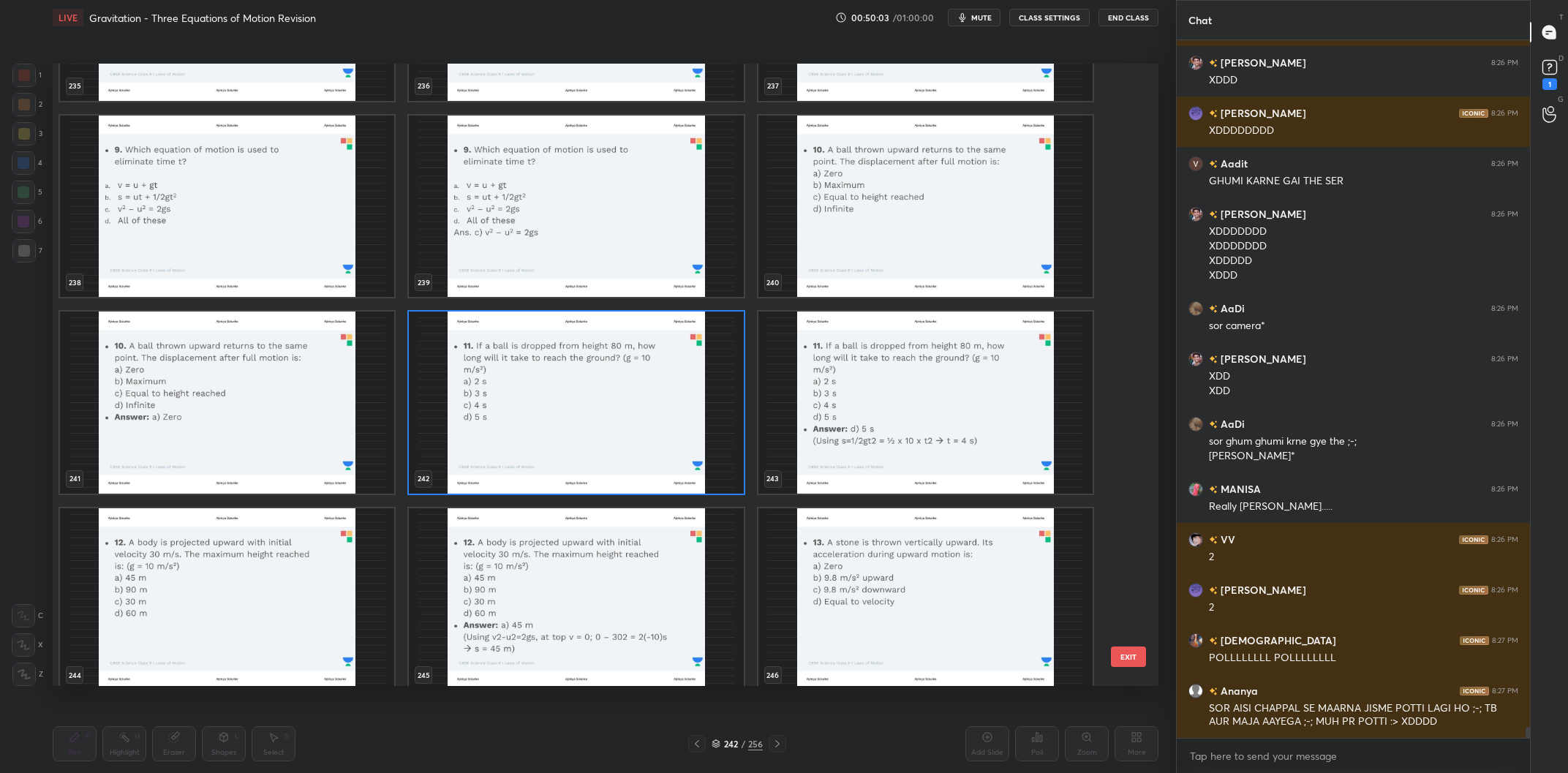
click at [657, 403] on img "grid" at bounding box center [575, 403] width 334 height 182
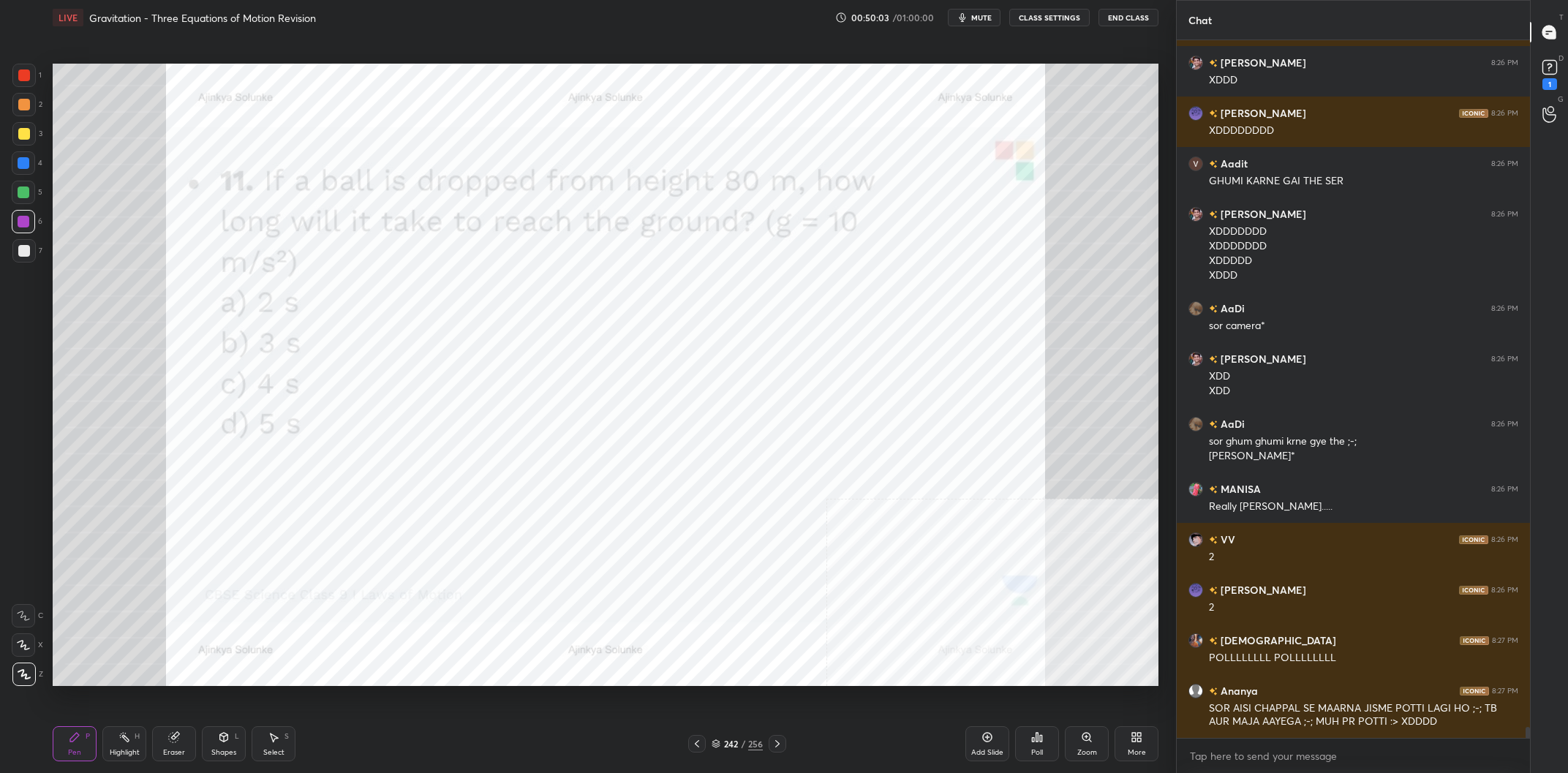
click at [657, 403] on img "grid" at bounding box center [575, 403] width 334 height 182
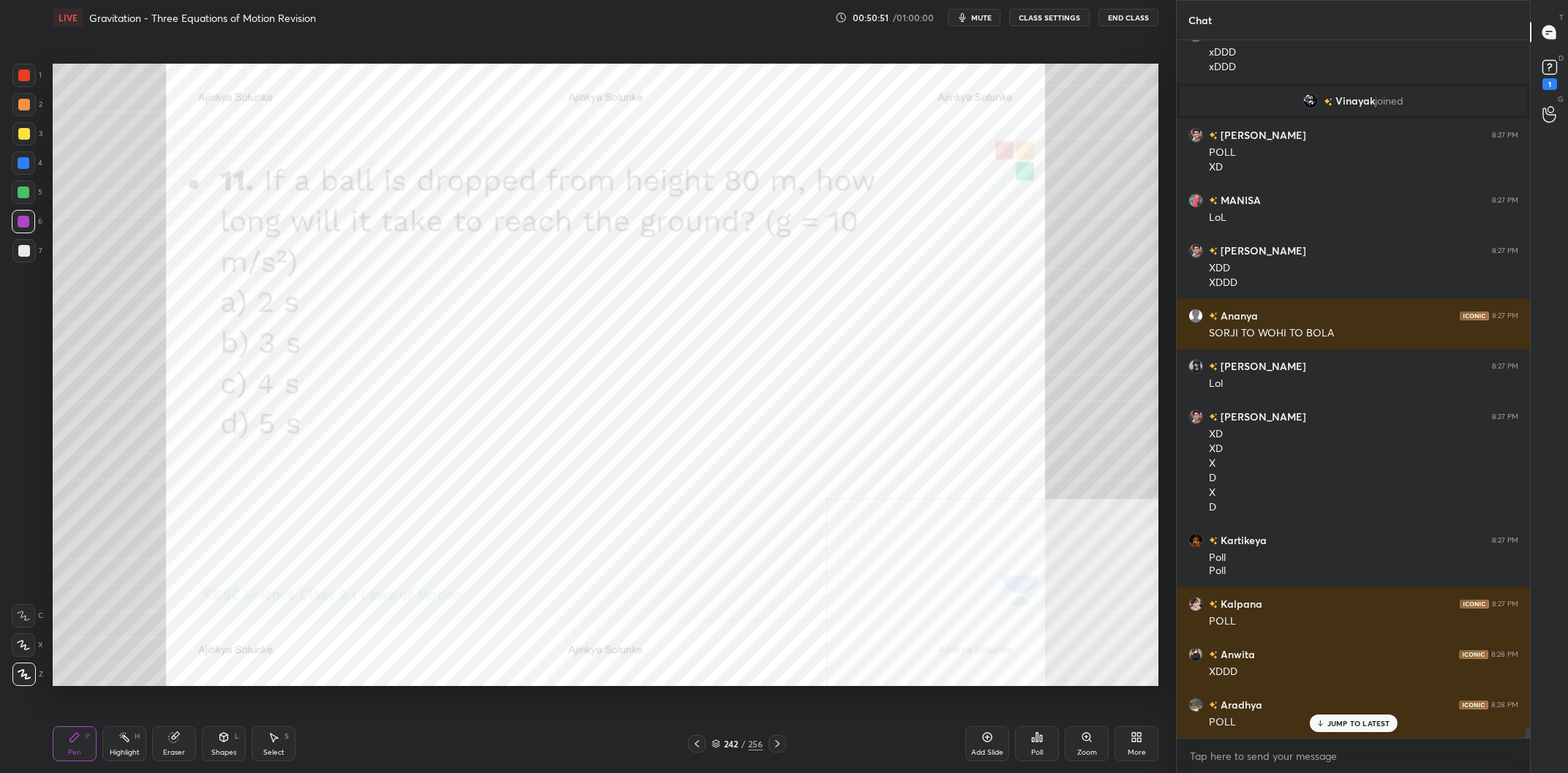
scroll to position [44009, 0]
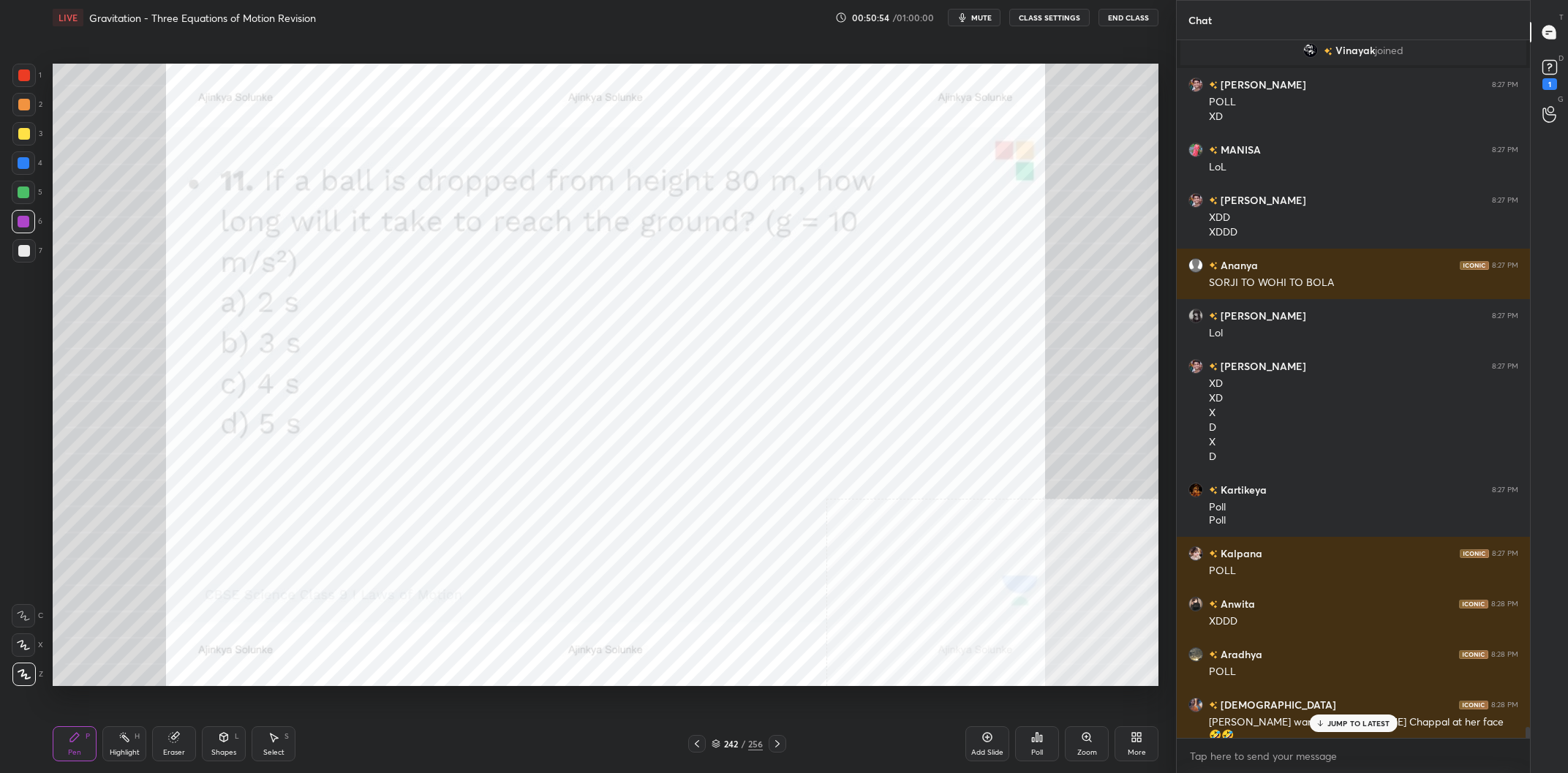
click at [1334, 718] on div "JUMP TO LATEST" at bounding box center [1352, 722] width 87 height 17
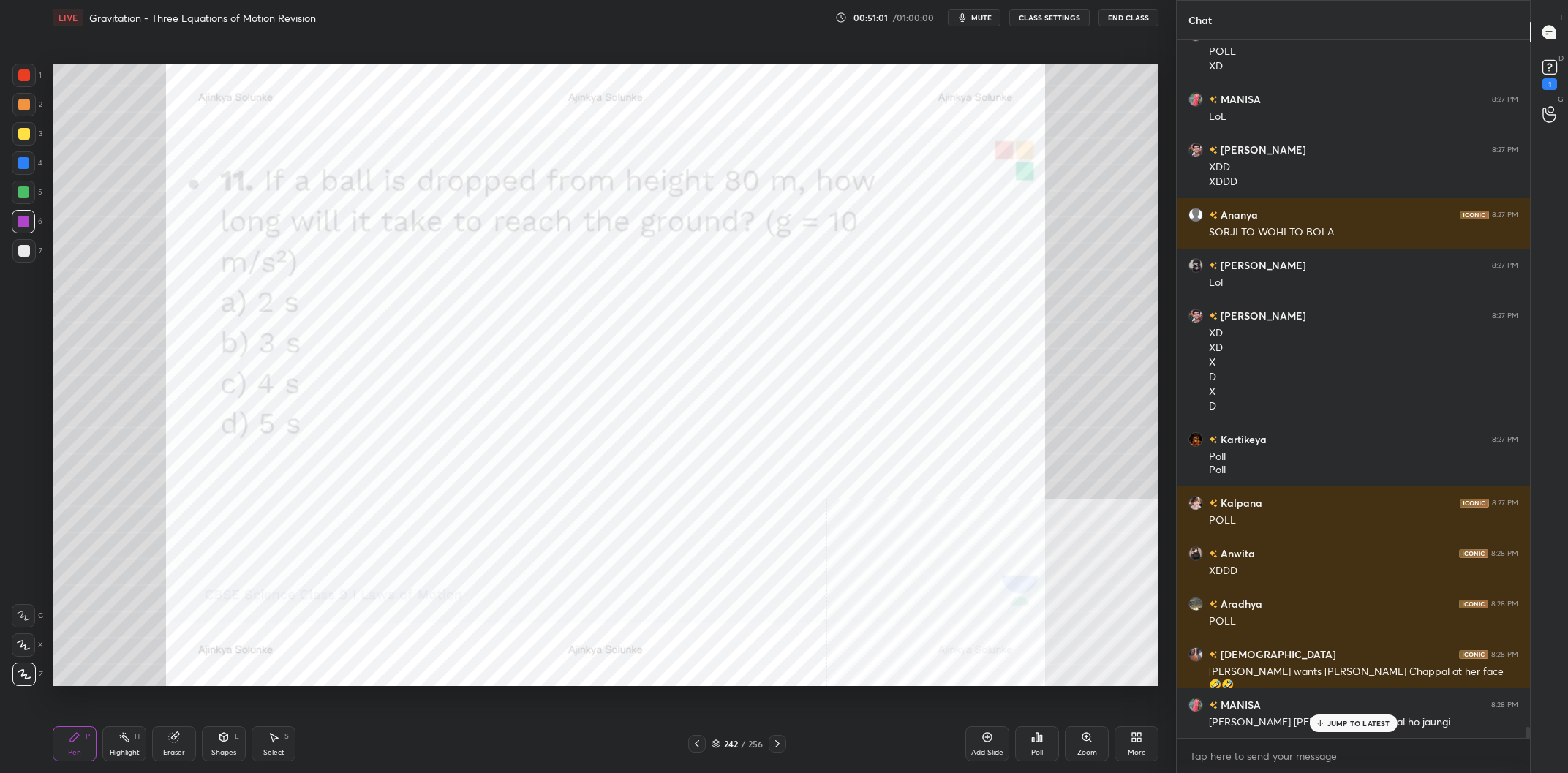
click at [1343, 718] on div "JUMP TO LATEST" at bounding box center [1352, 722] width 87 height 17
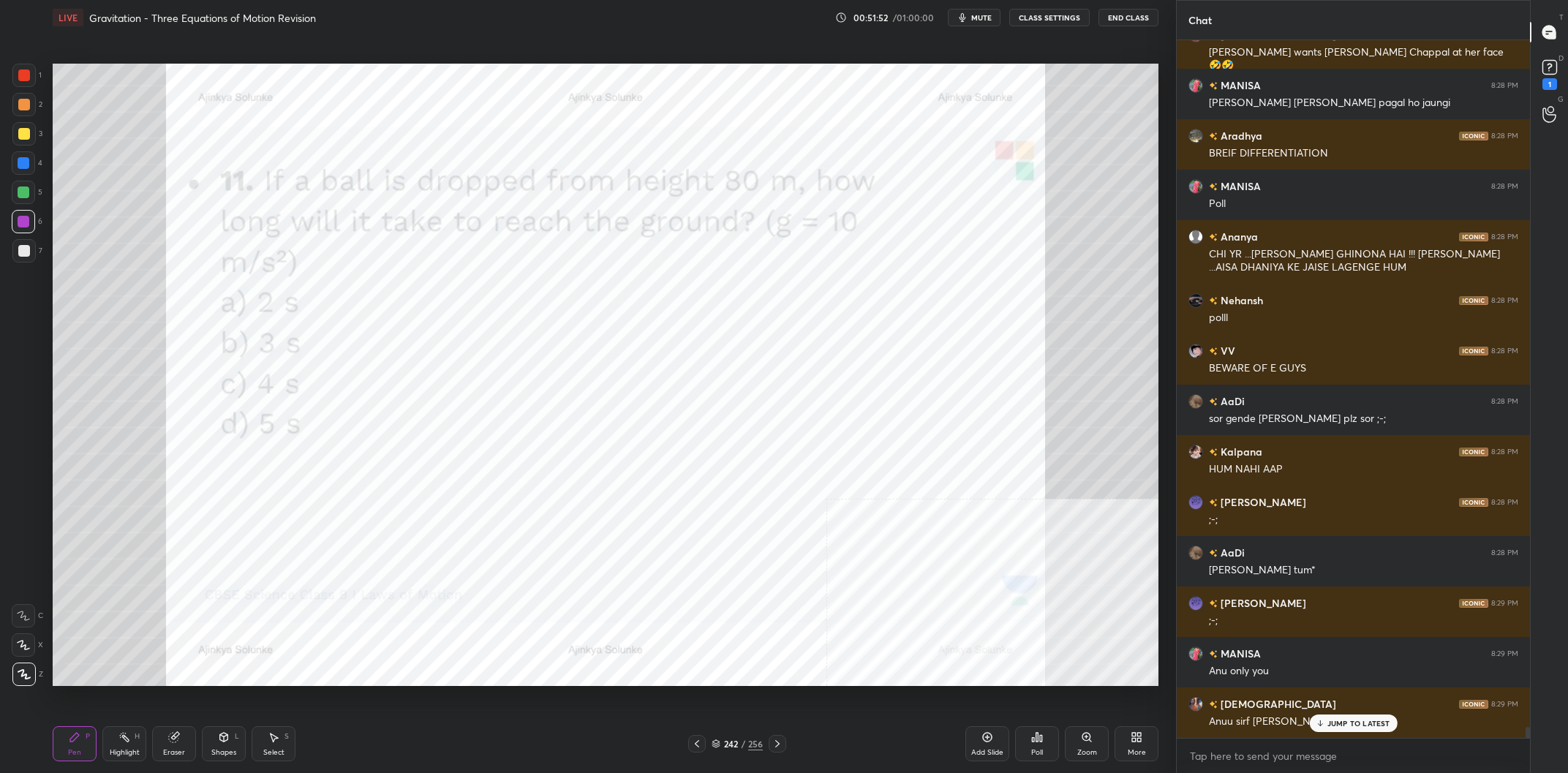
scroll to position [44728, 0]
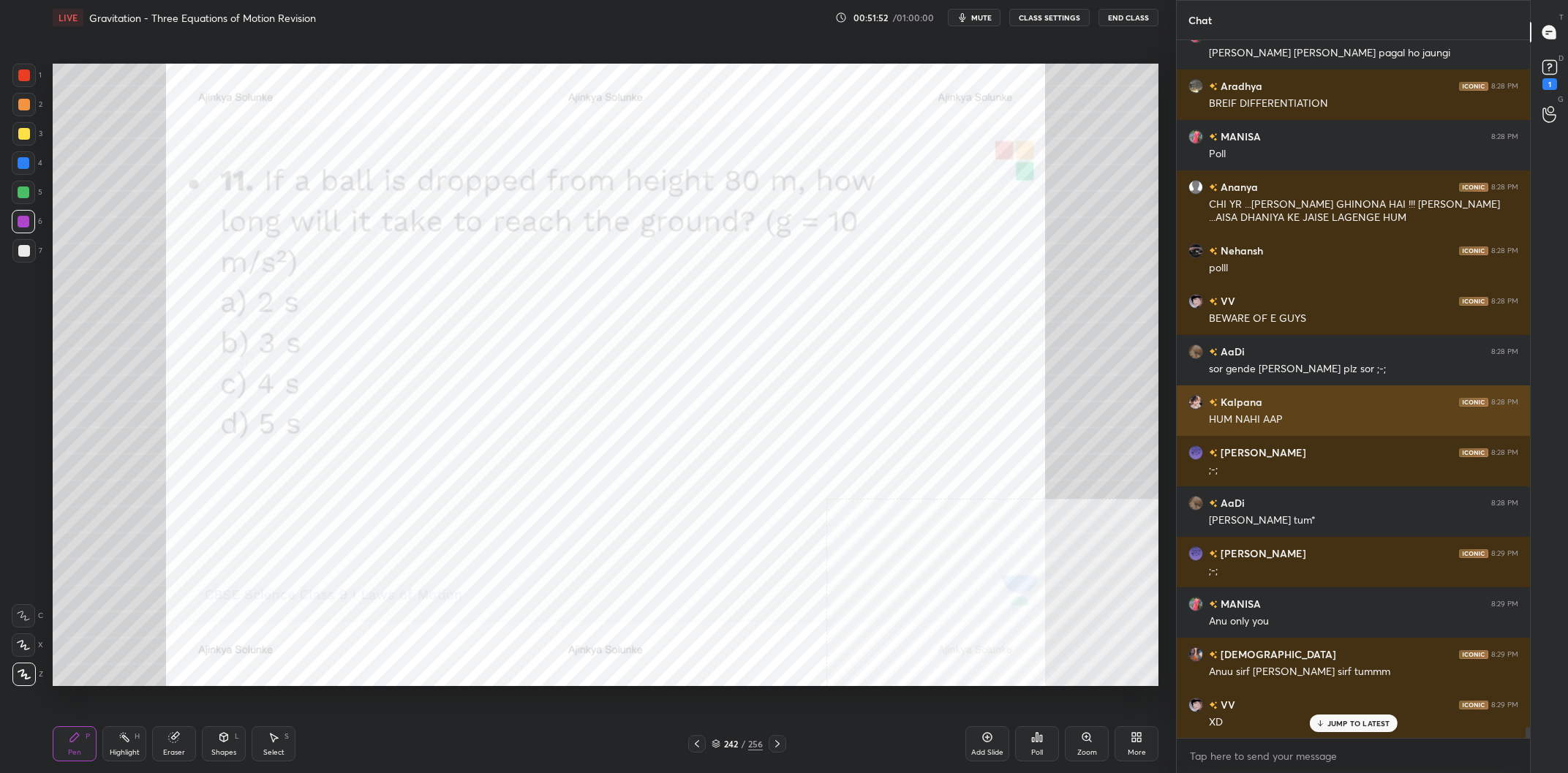
click at [1218, 415] on div "HUM NAHI AAP" at bounding box center [1363, 420] width 309 height 15
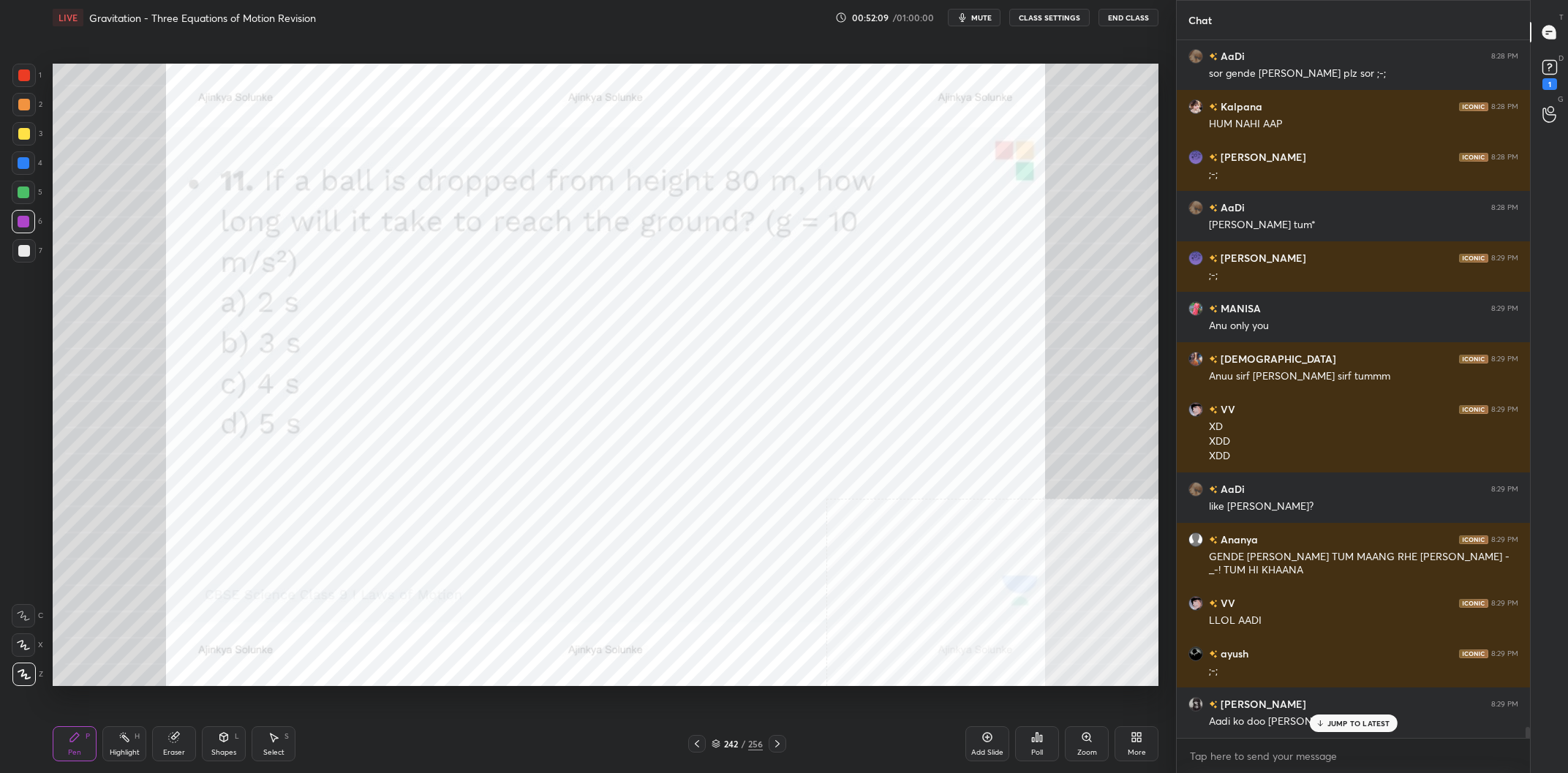
scroll to position [45174, 0]
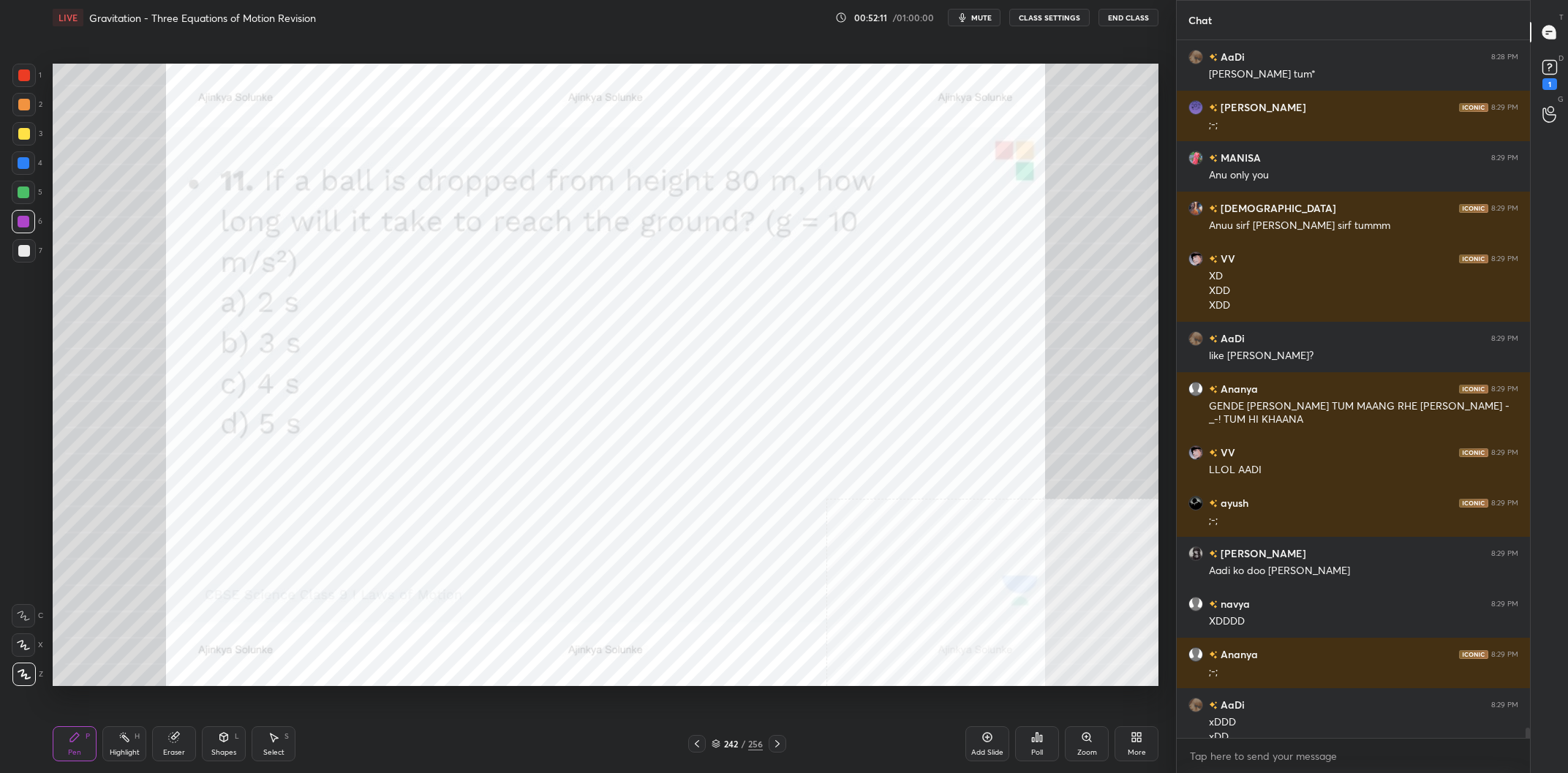
click at [742, 745] on div "/" at bounding box center [743, 744] width 4 height 9
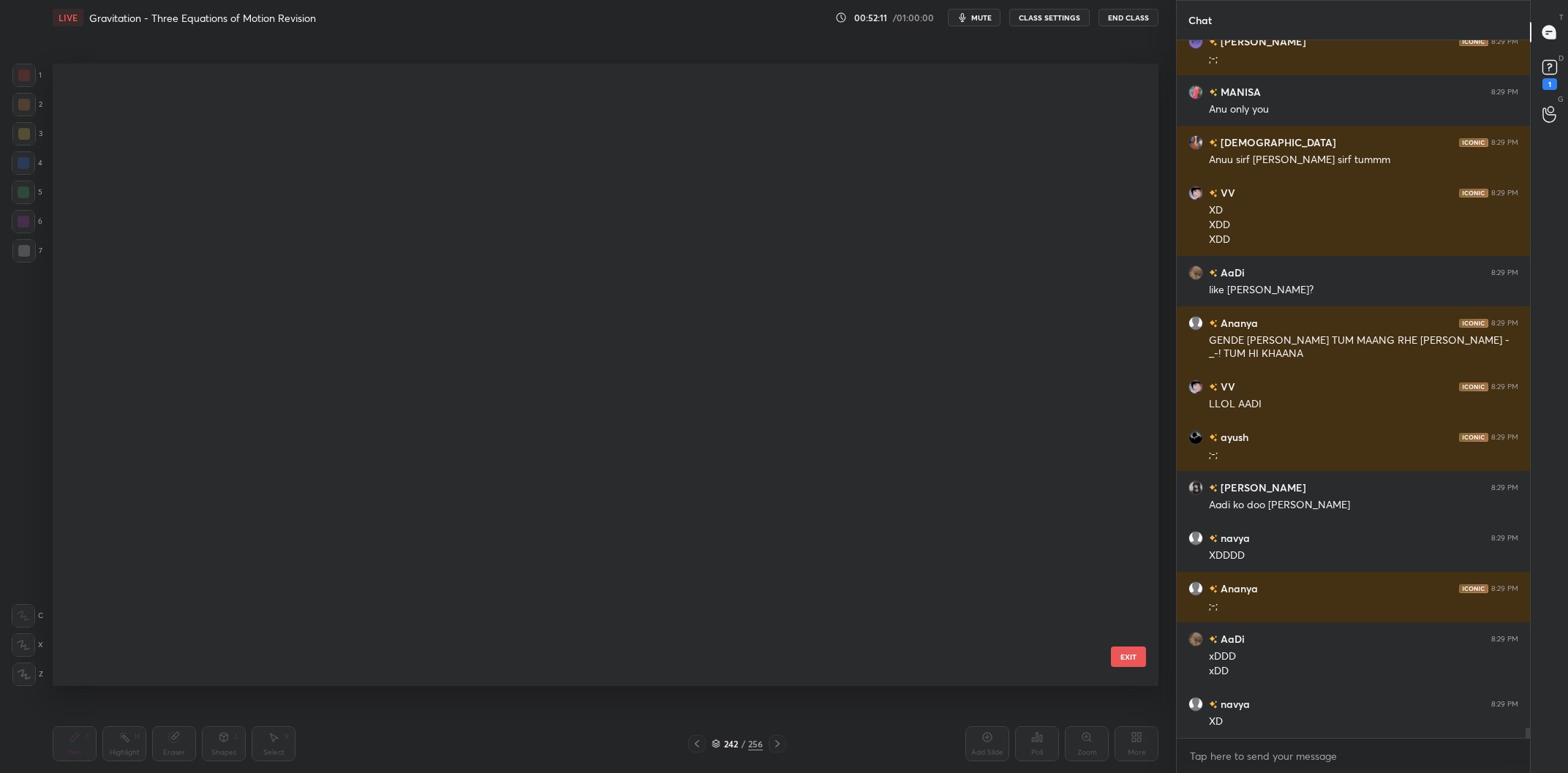
scroll to position [621, 1105]
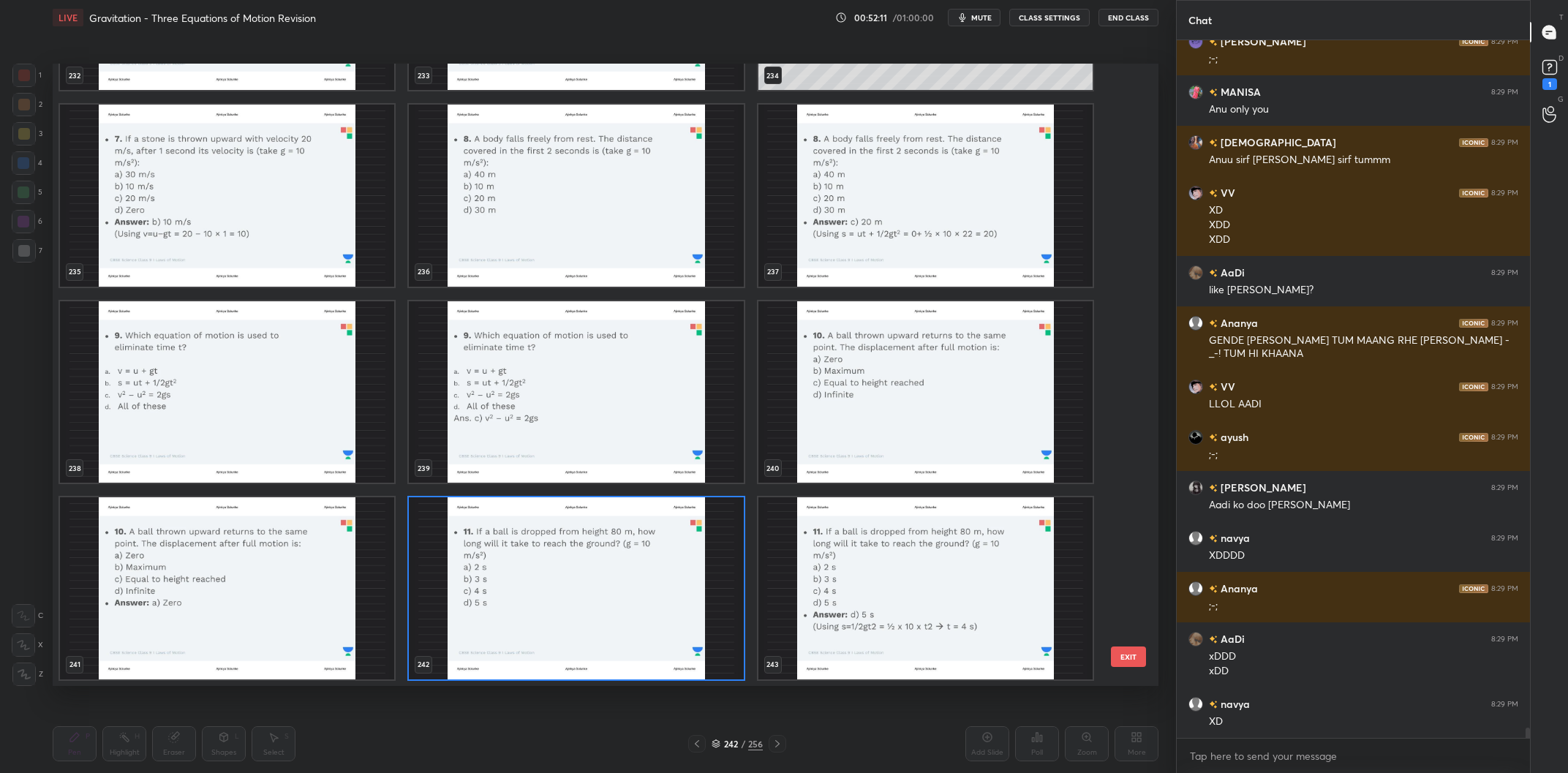
click at [645, 592] on img "grid" at bounding box center [575, 589] width 334 height 182
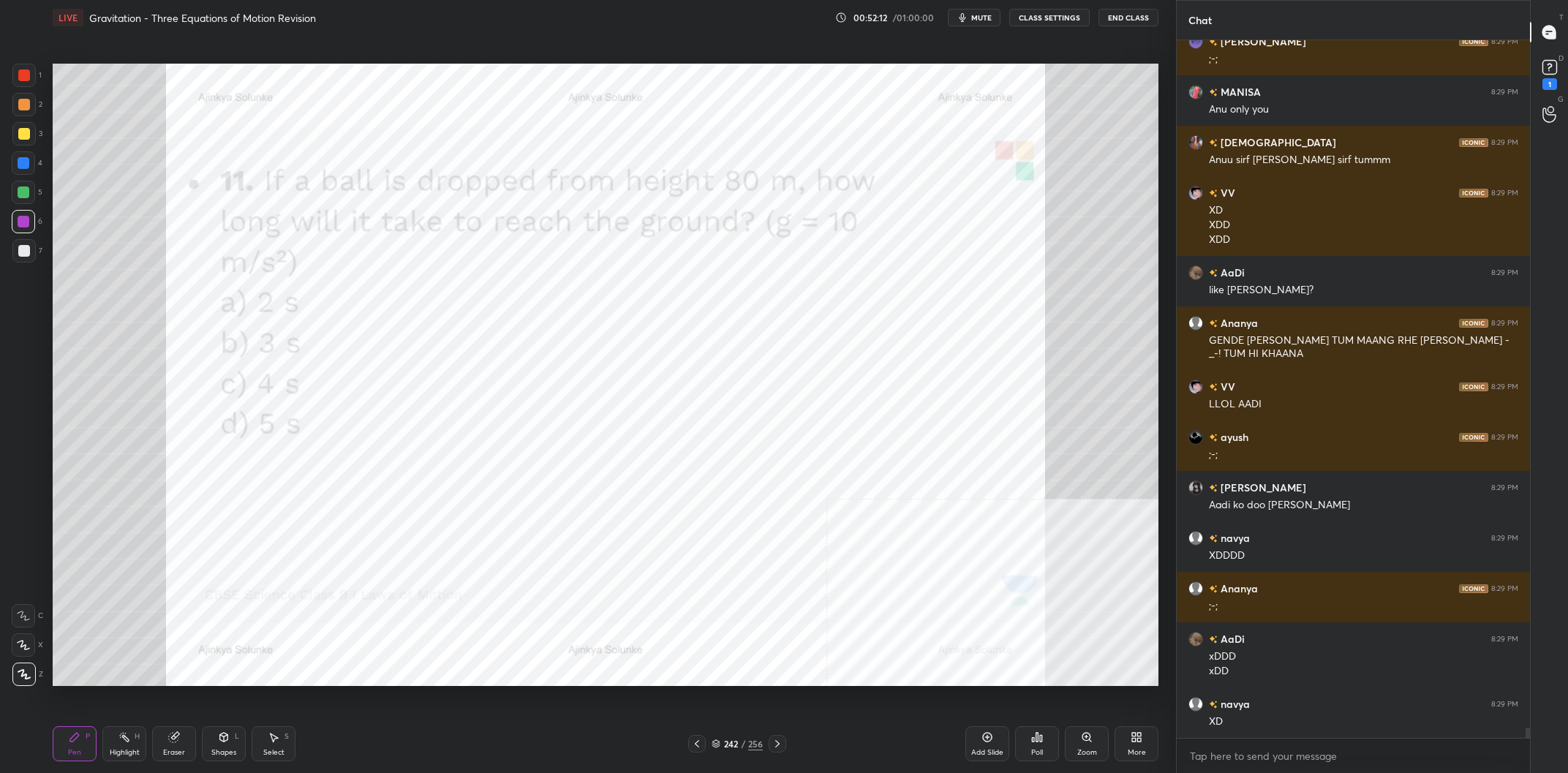
click at [657, 597] on img "grid" at bounding box center [575, 589] width 334 height 182
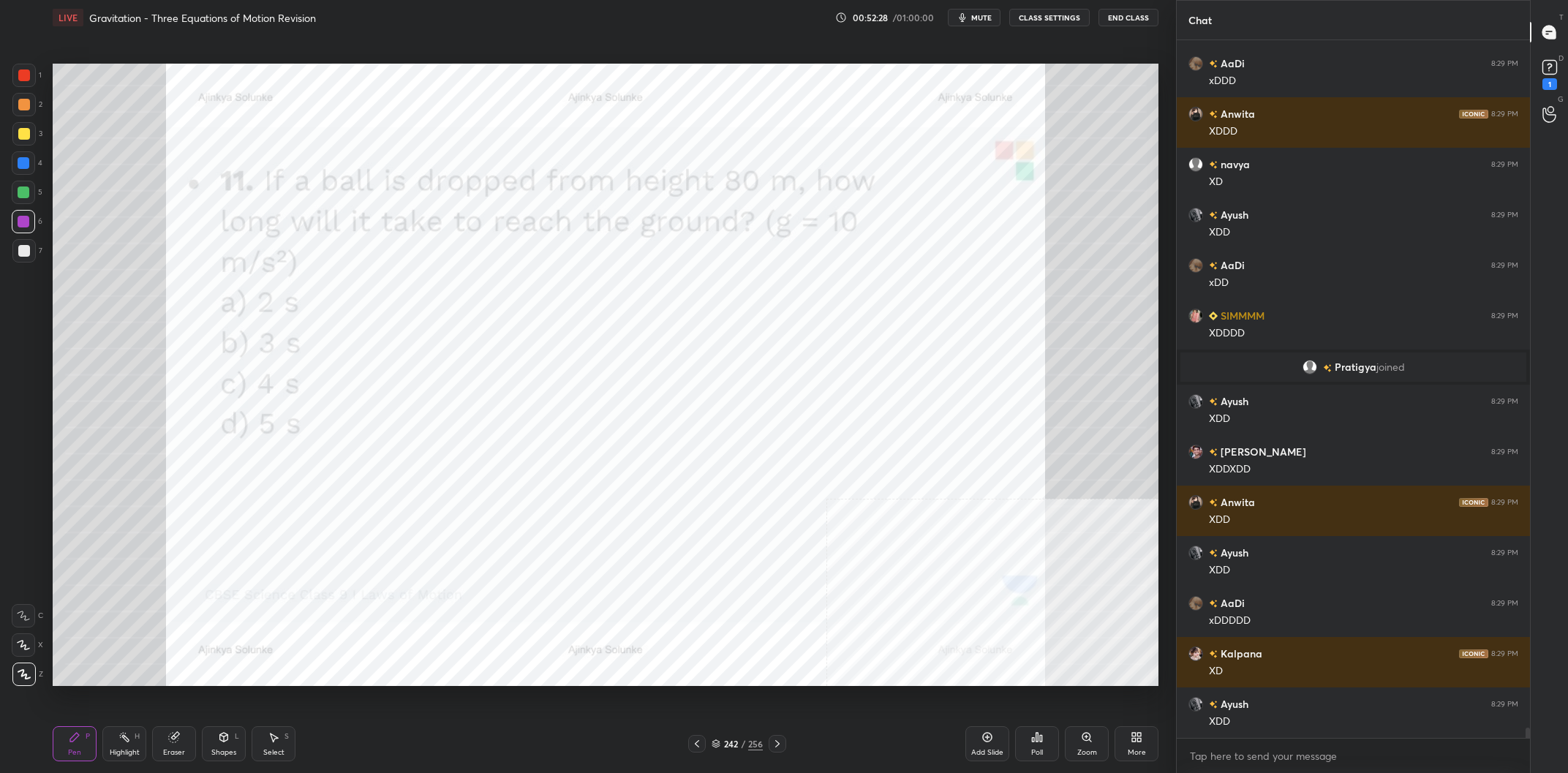
scroll to position [47220, 0]
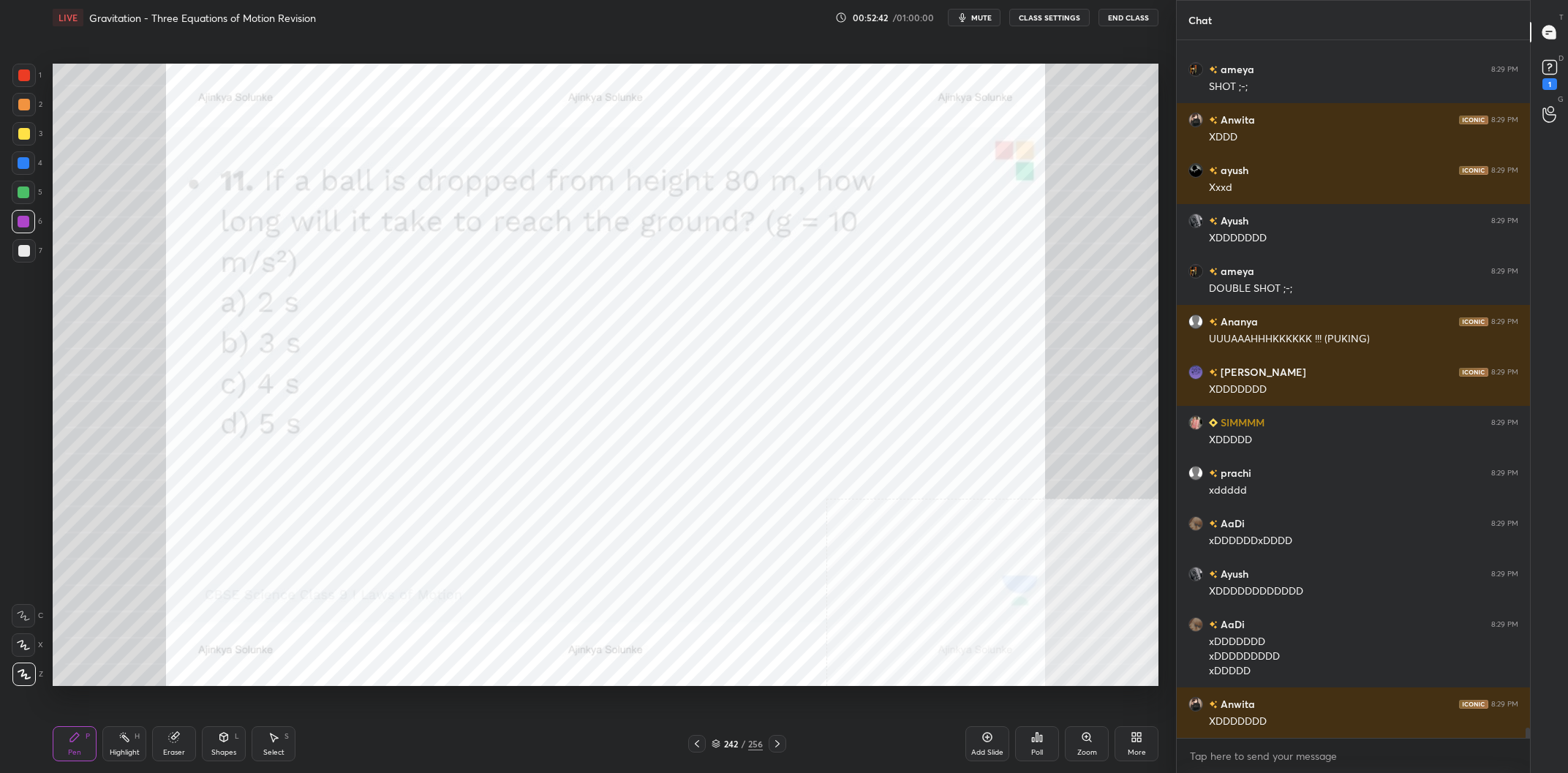
click at [729, 743] on div "242" at bounding box center [731, 744] width 15 height 9
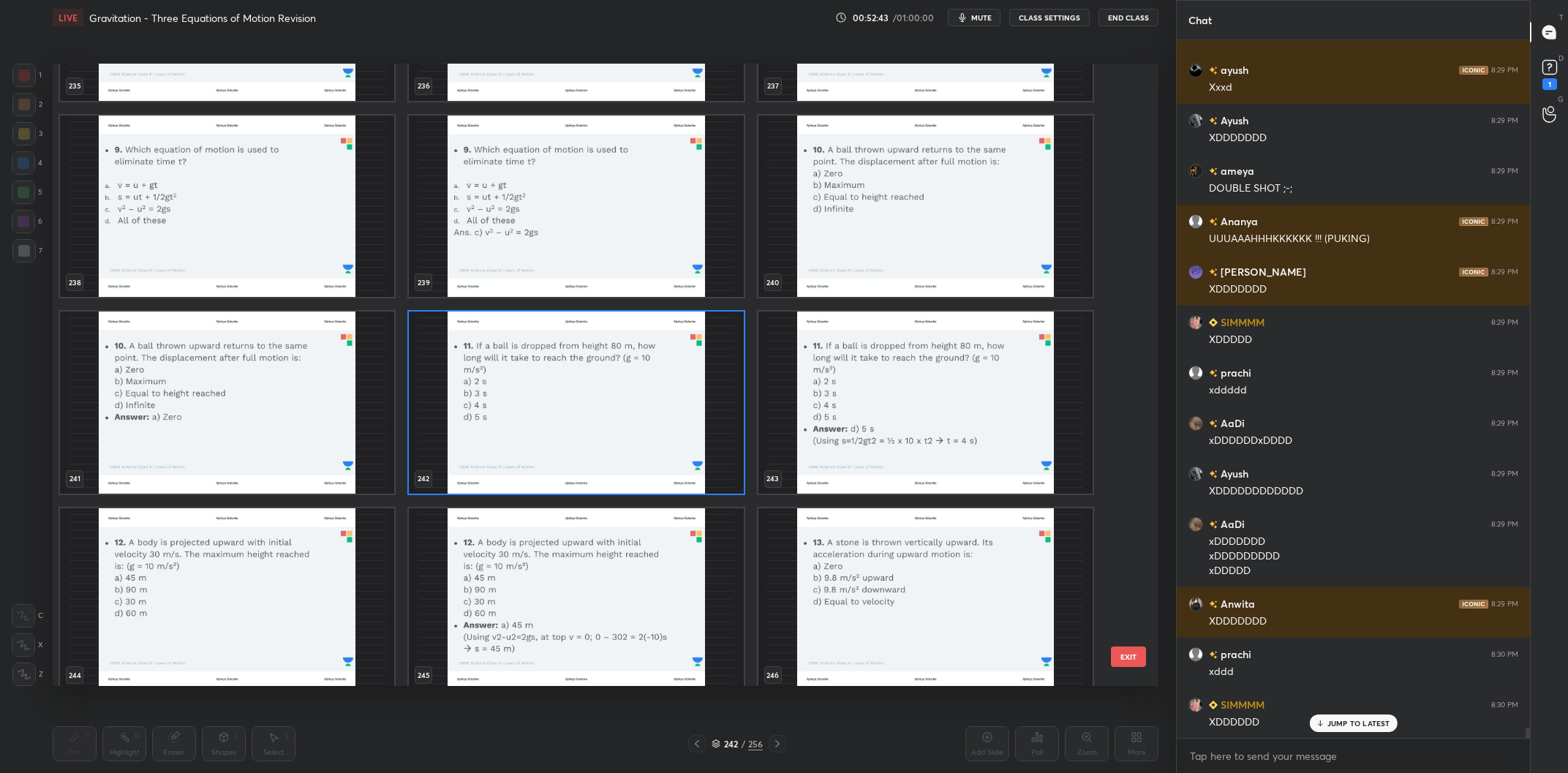
click at [629, 395] on img "grid" at bounding box center [575, 403] width 334 height 182
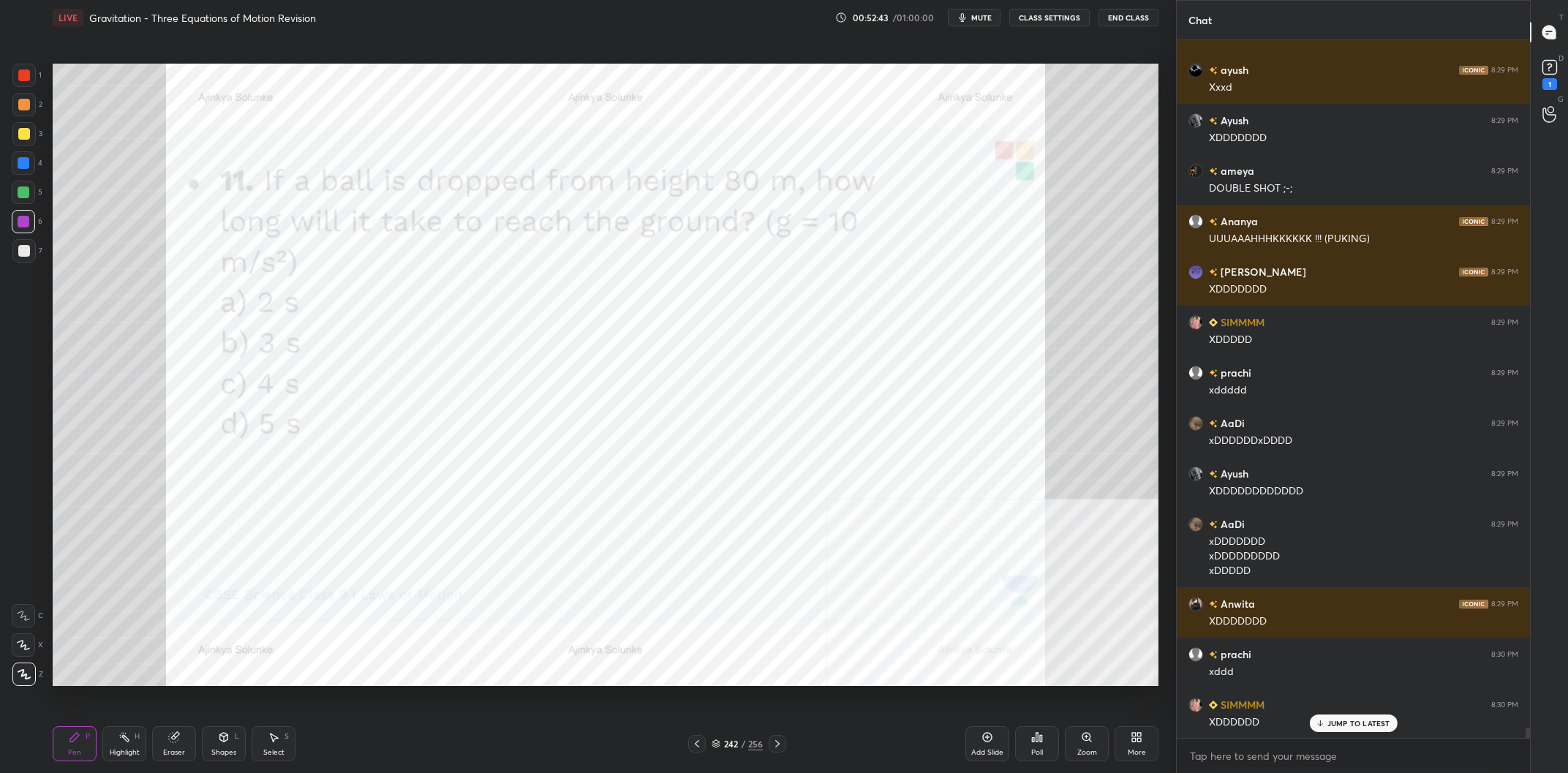
click at [629, 395] on img "grid" at bounding box center [575, 403] width 334 height 182
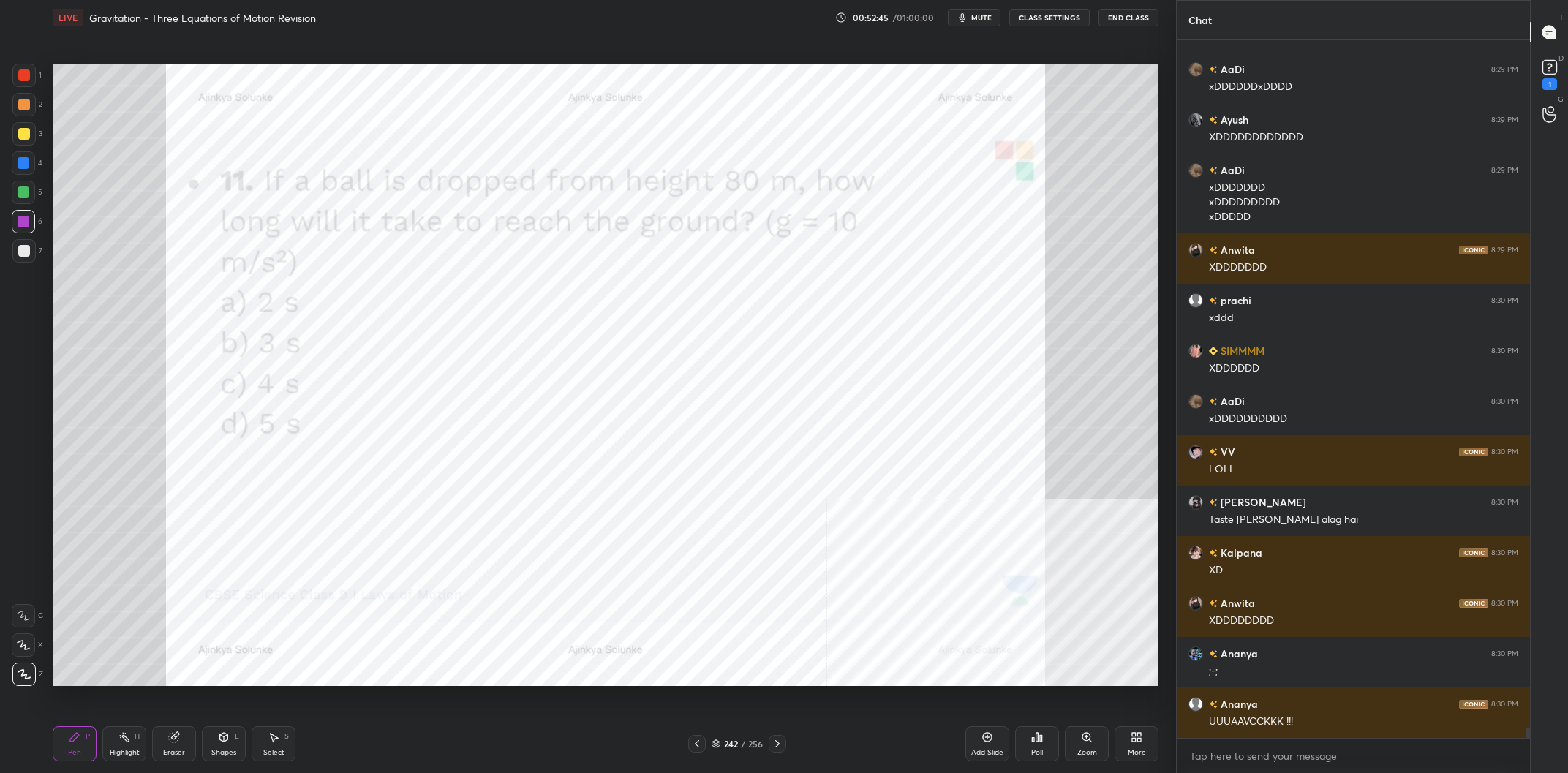
click at [744, 743] on div "/" at bounding box center [743, 744] width 4 height 9
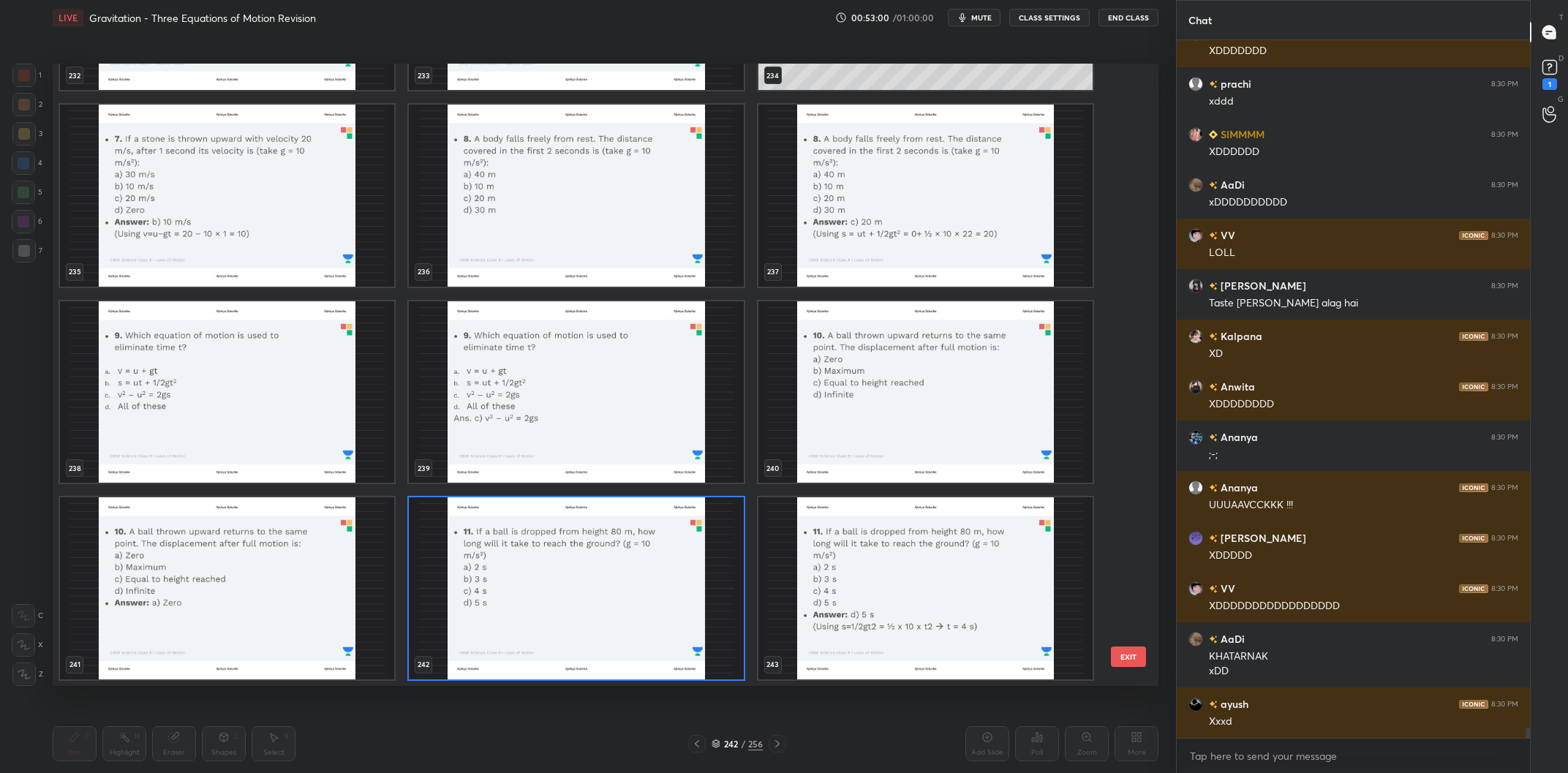
click at [590, 561] on img "grid" at bounding box center [575, 589] width 334 height 182
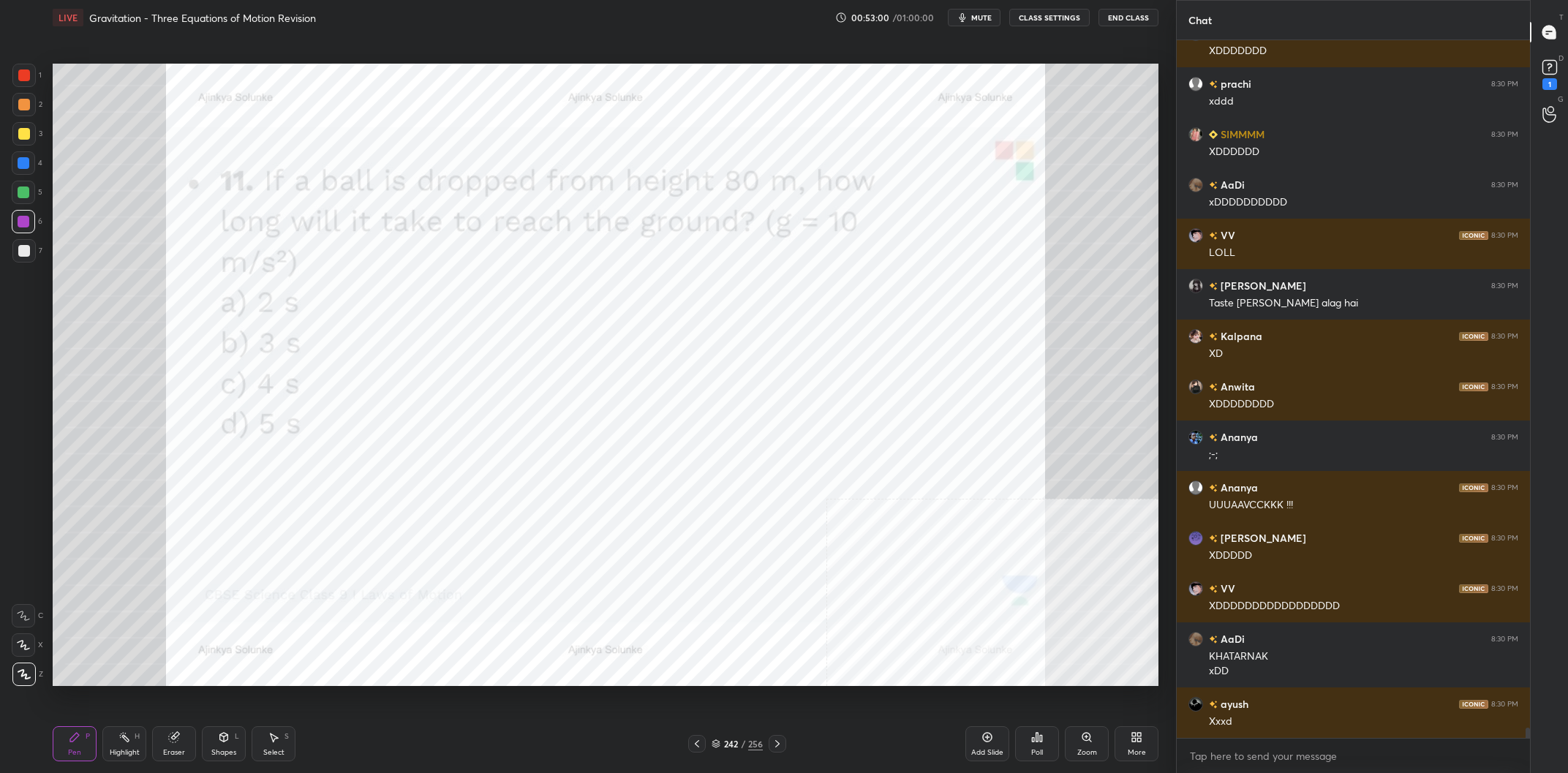
click at [590, 561] on img "grid" at bounding box center [575, 589] width 334 height 182
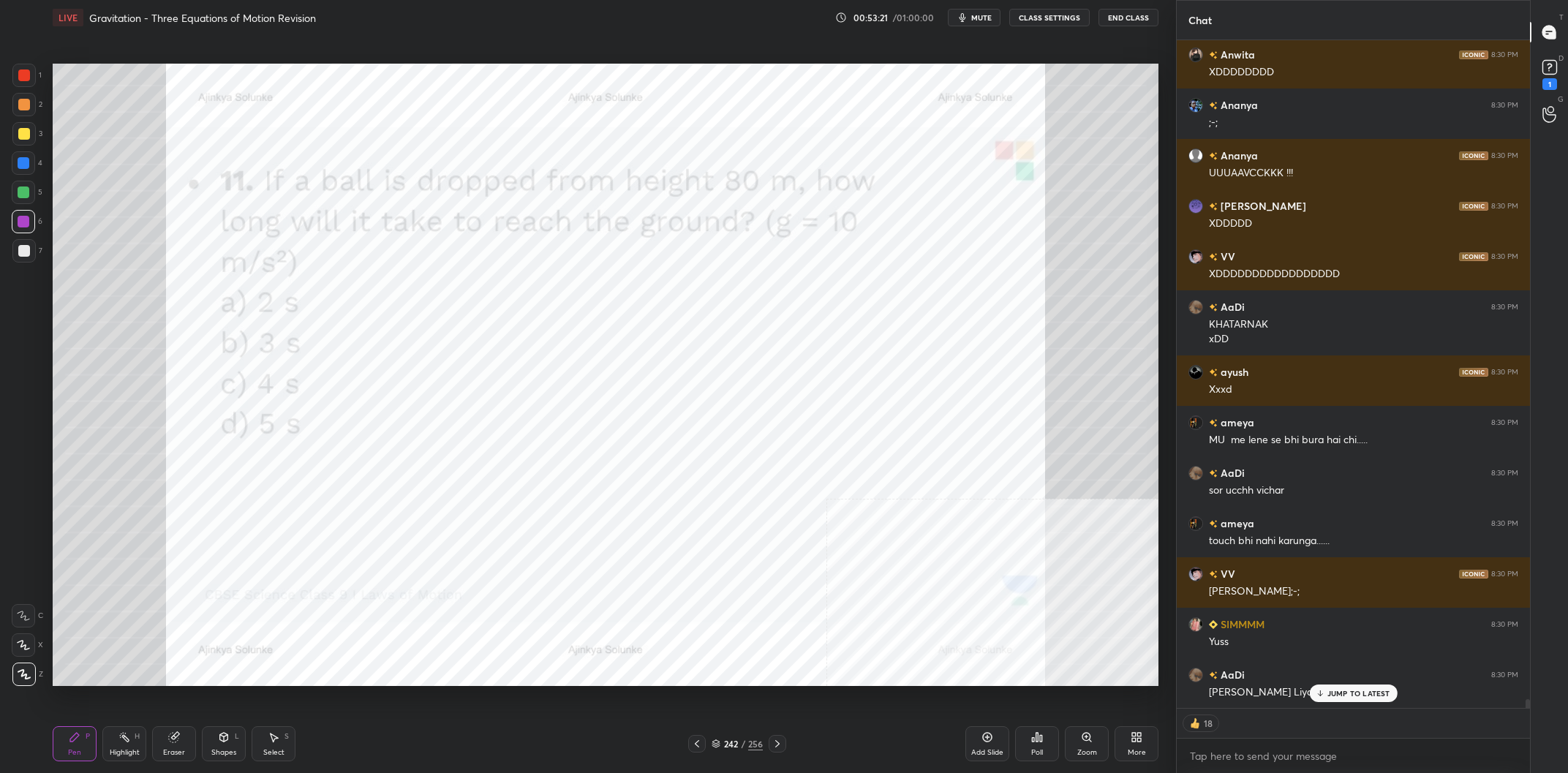
click at [743, 739] on div "/" at bounding box center [743, 744] width 4 height 9
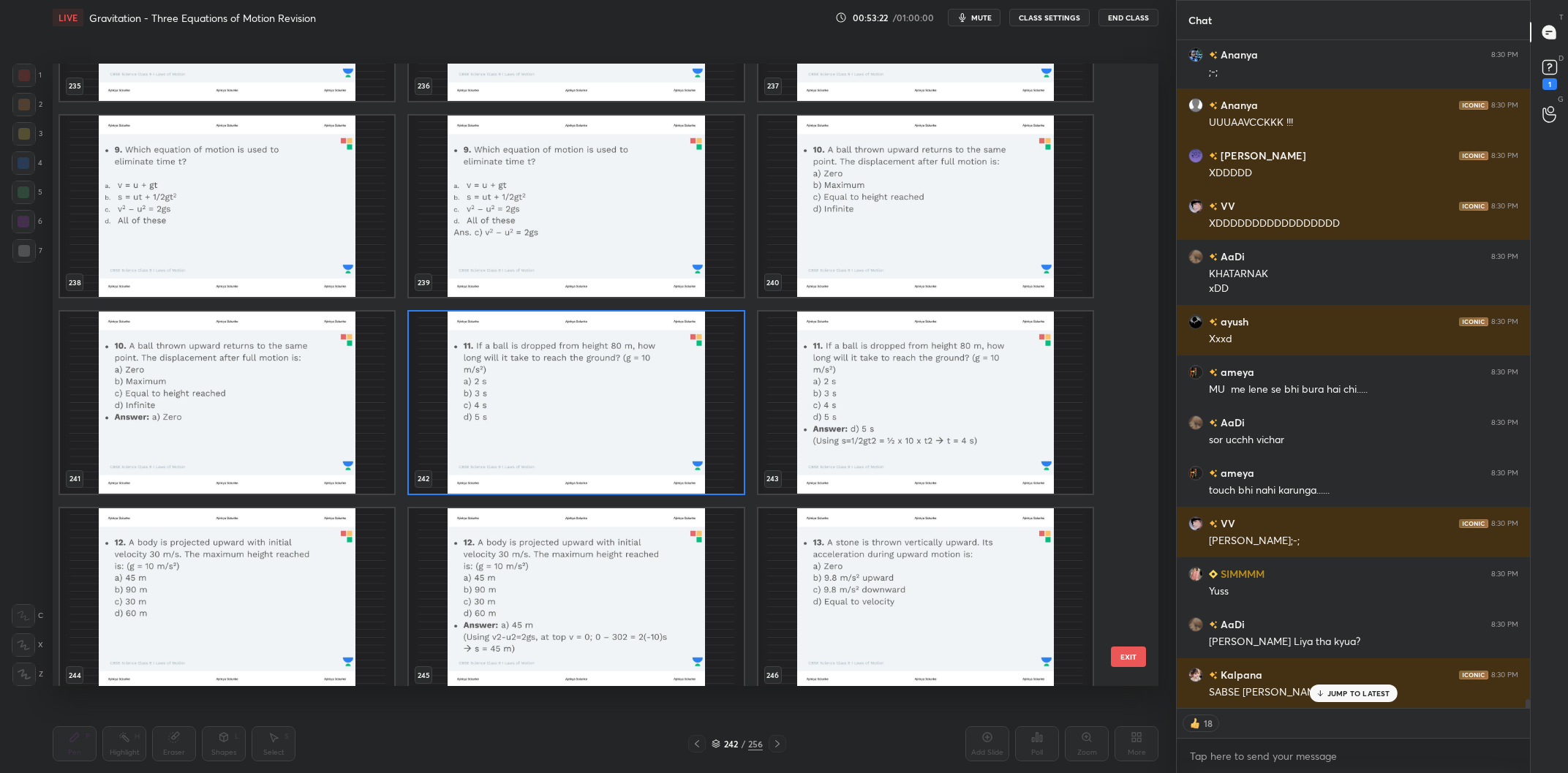
click at [639, 431] on img "grid" at bounding box center [575, 403] width 334 height 182
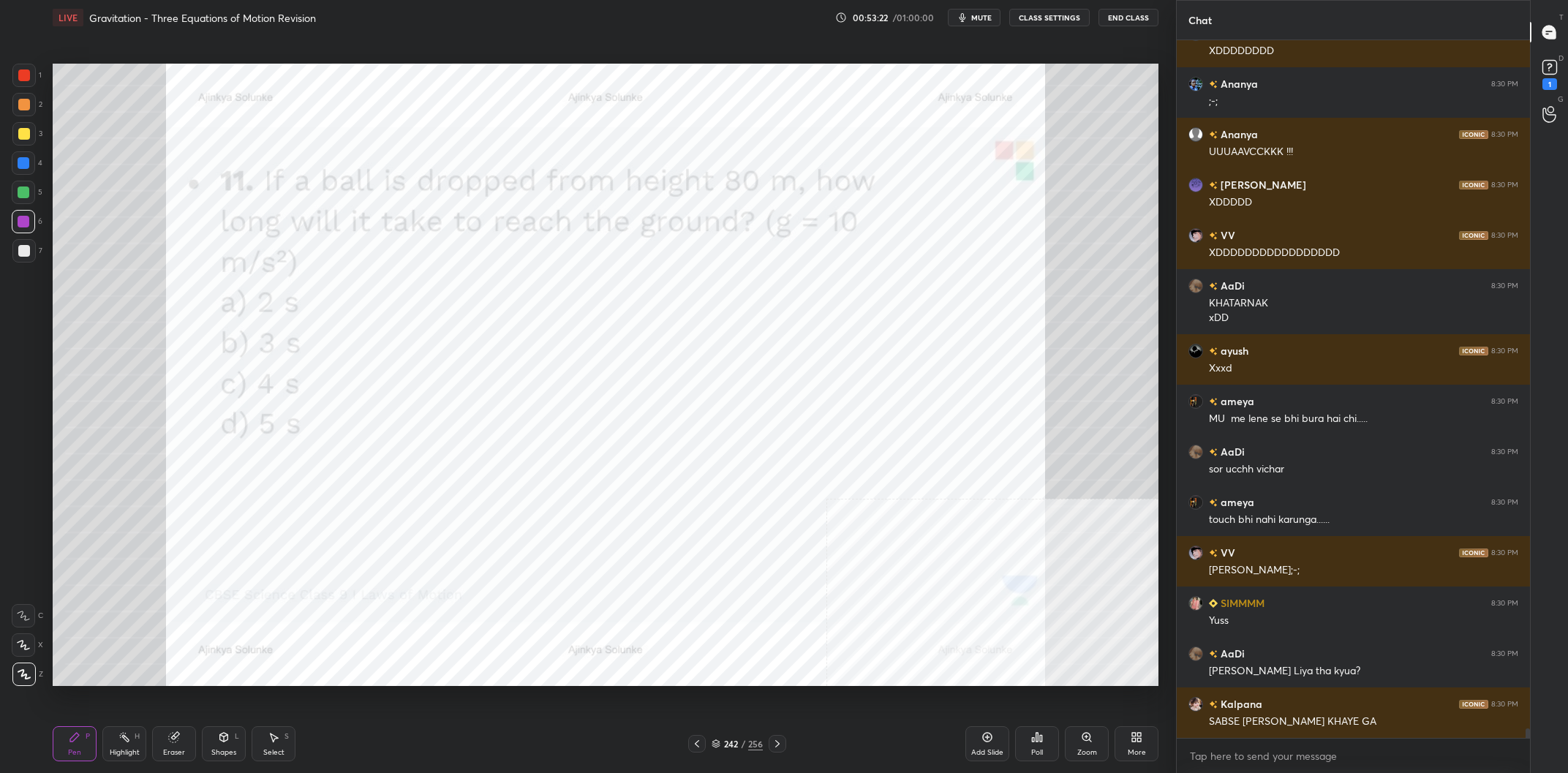
click at [1023, 730] on div "Poll" at bounding box center [1037, 743] width 44 height 35
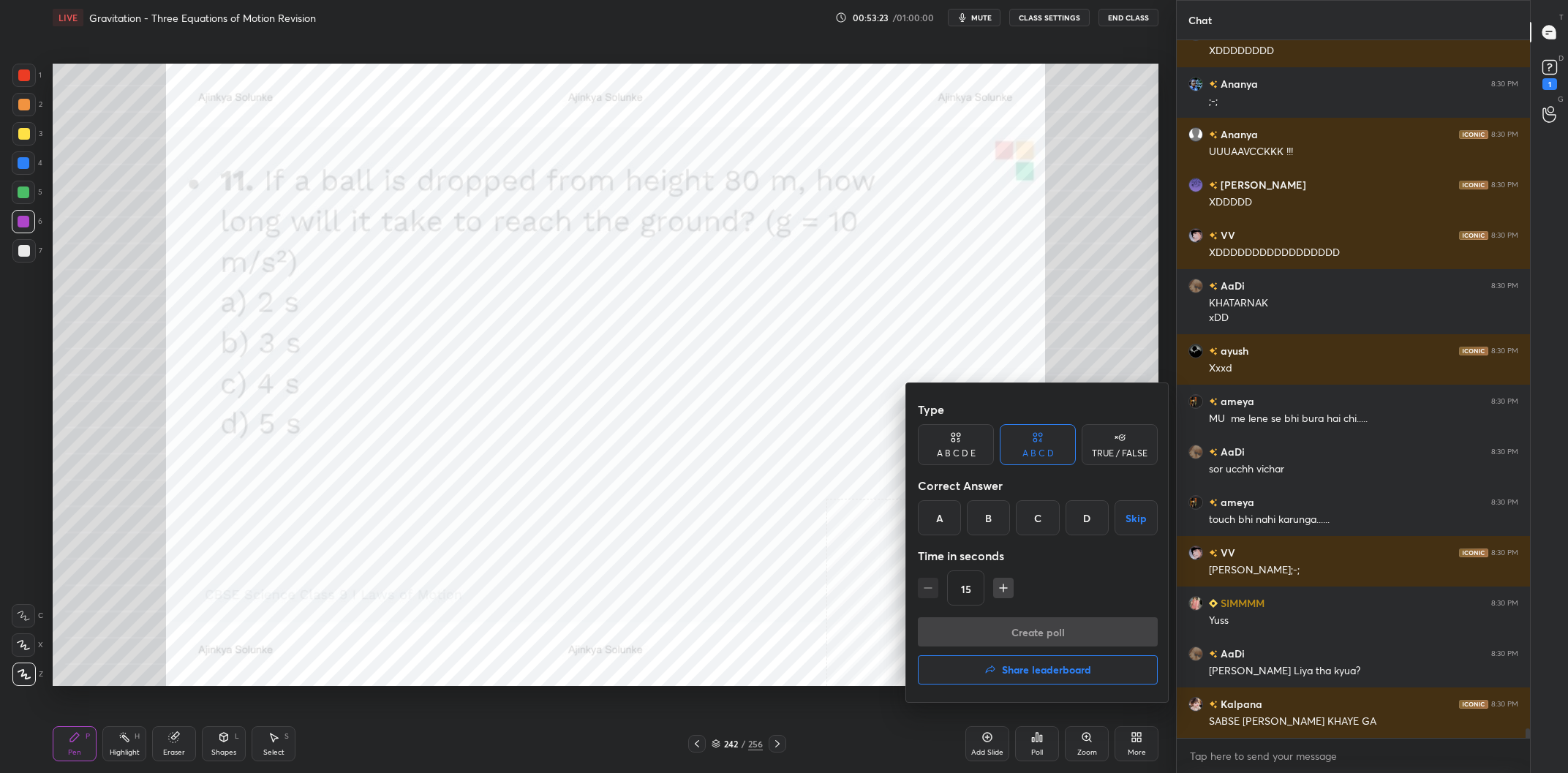
click at [1038, 512] on div "C" at bounding box center [1038, 518] width 43 height 35
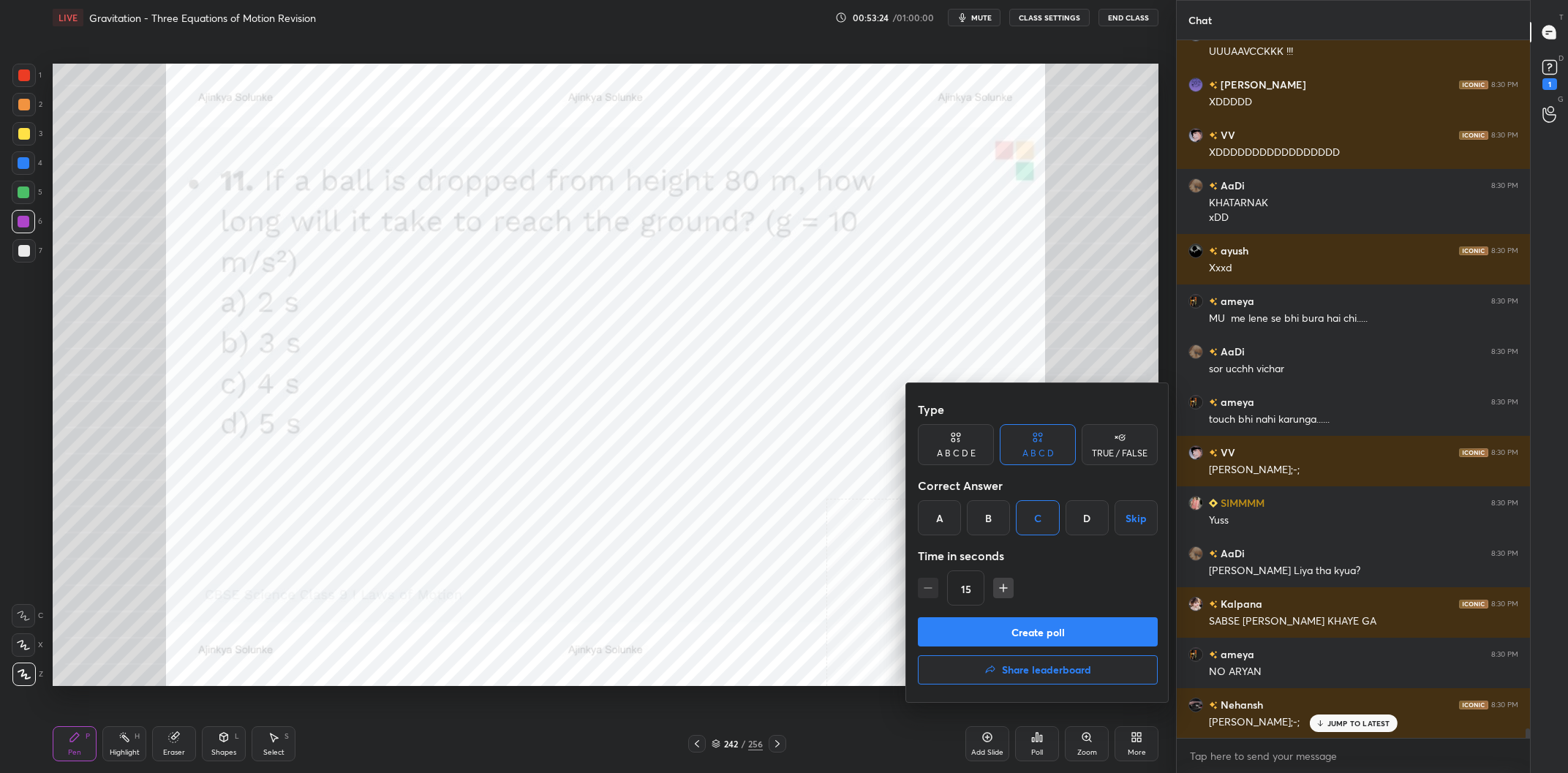
click at [1059, 626] on button "Create poll" at bounding box center [1037, 631] width 240 height 29
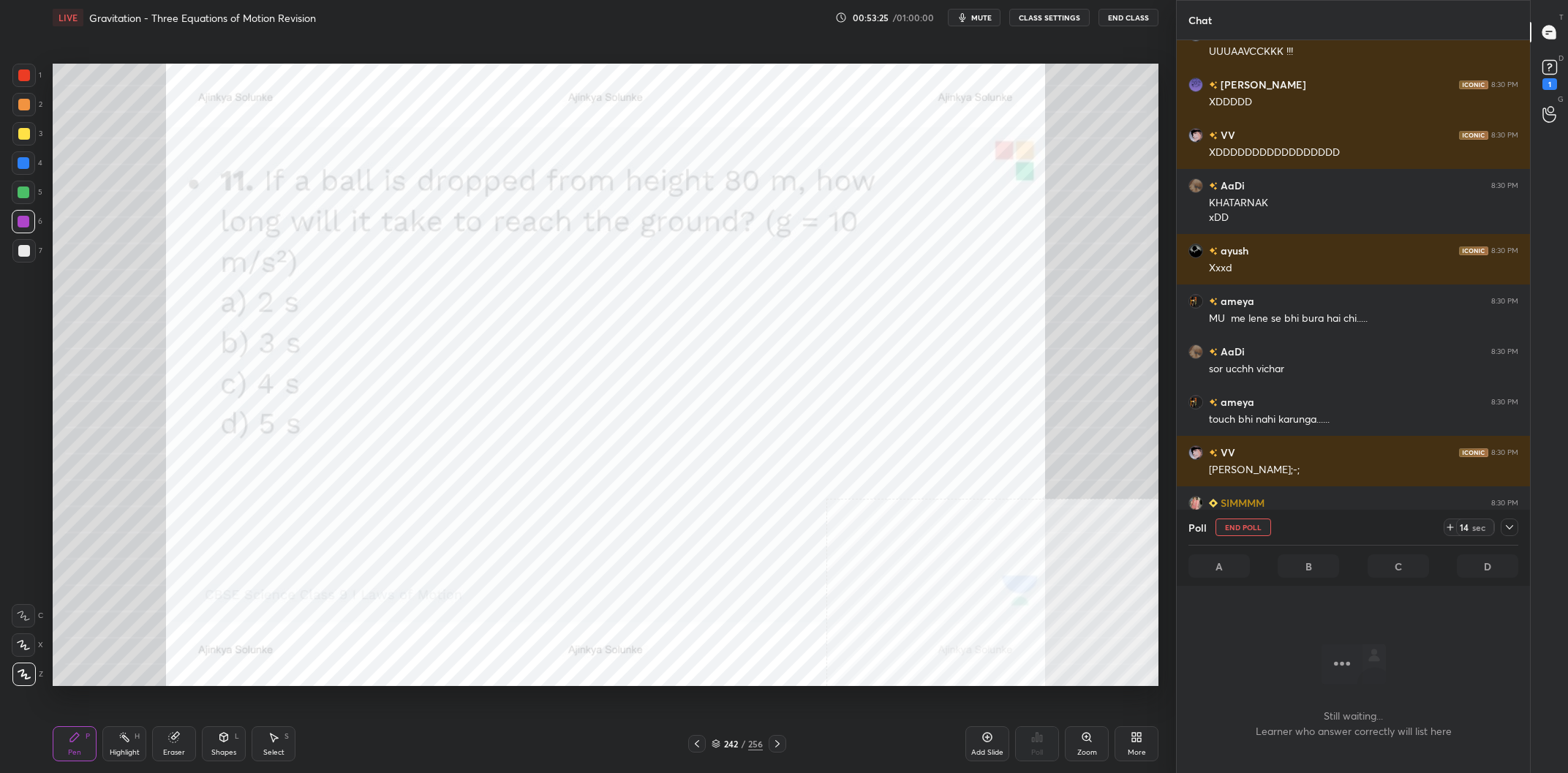
click at [1510, 528] on icon at bounding box center [1509, 527] width 7 height 4
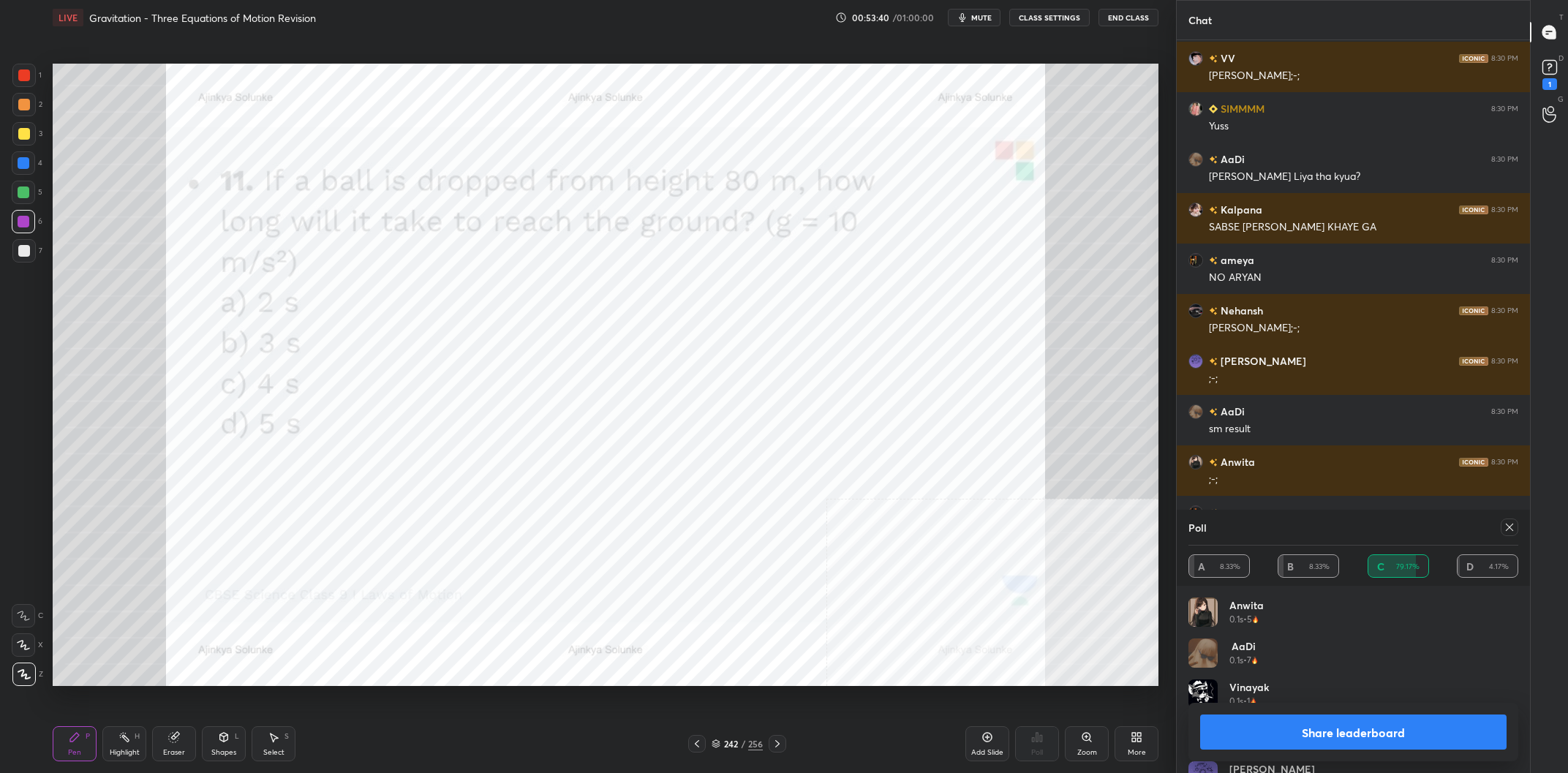
click at [1275, 732] on button "Share leaderboard" at bounding box center [1353, 731] width 306 height 35
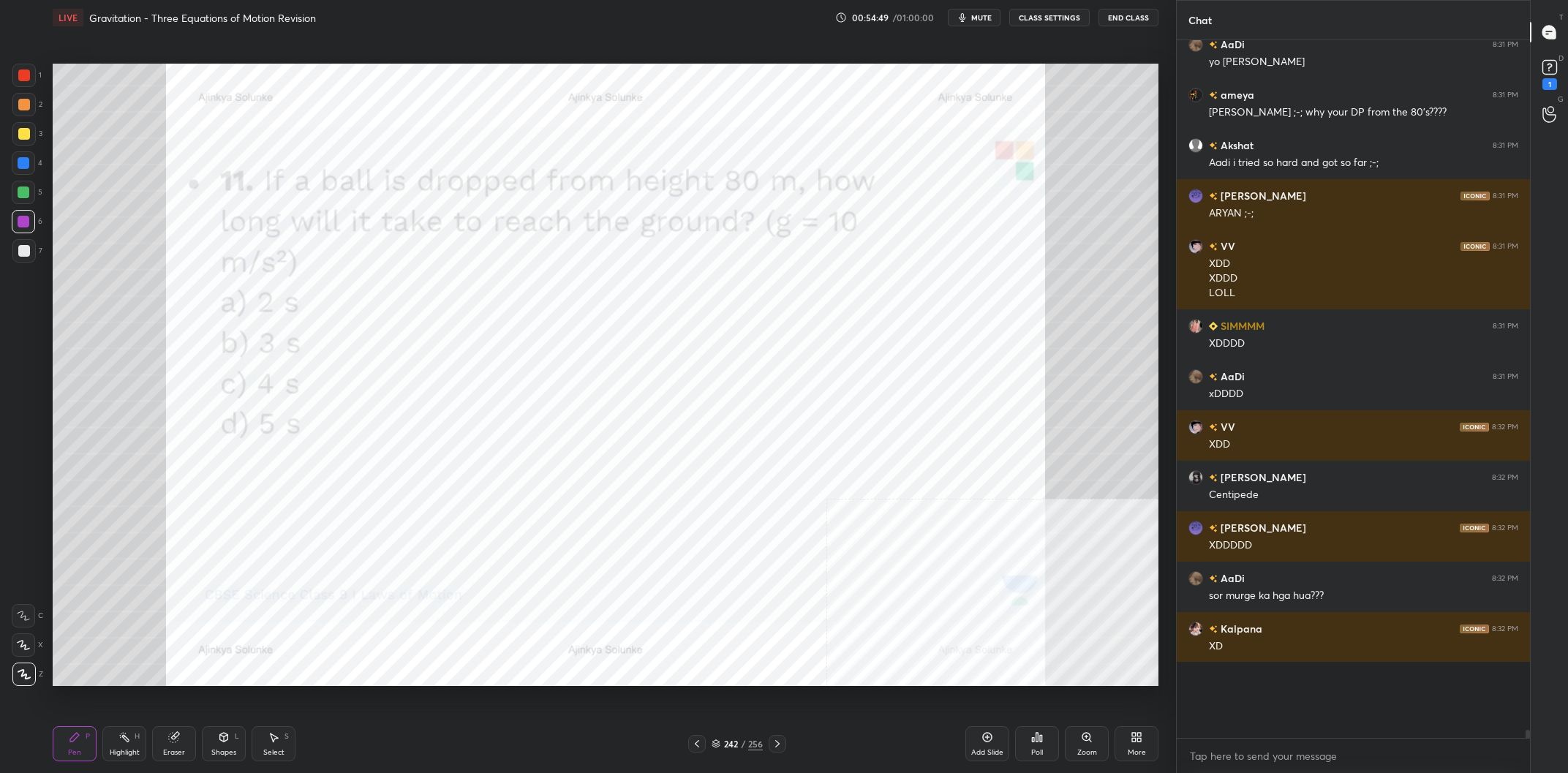
scroll to position [51106, 0]
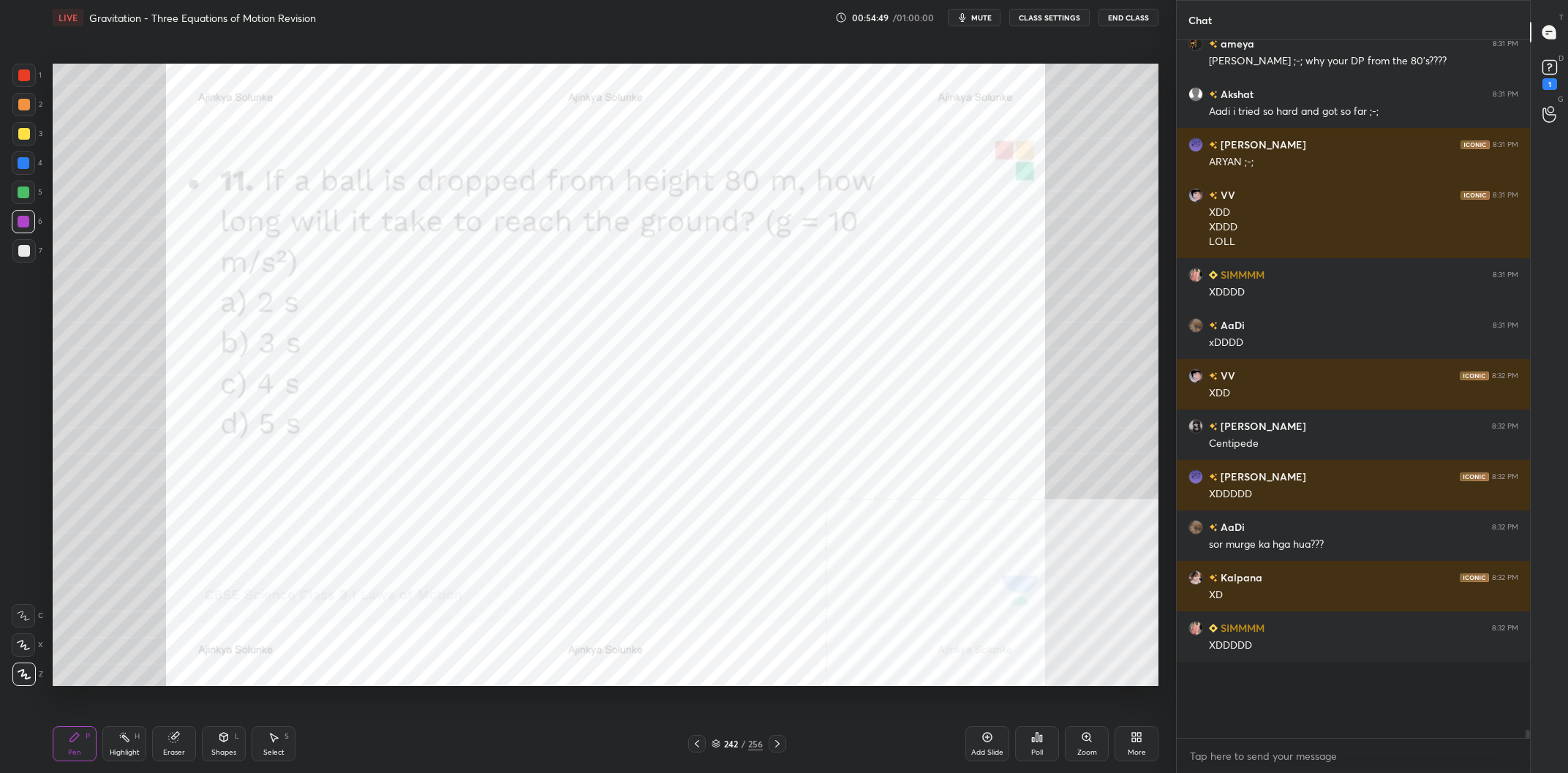
click at [737, 742] on div "242" at bounding box center [731, 744] width 15 height 9
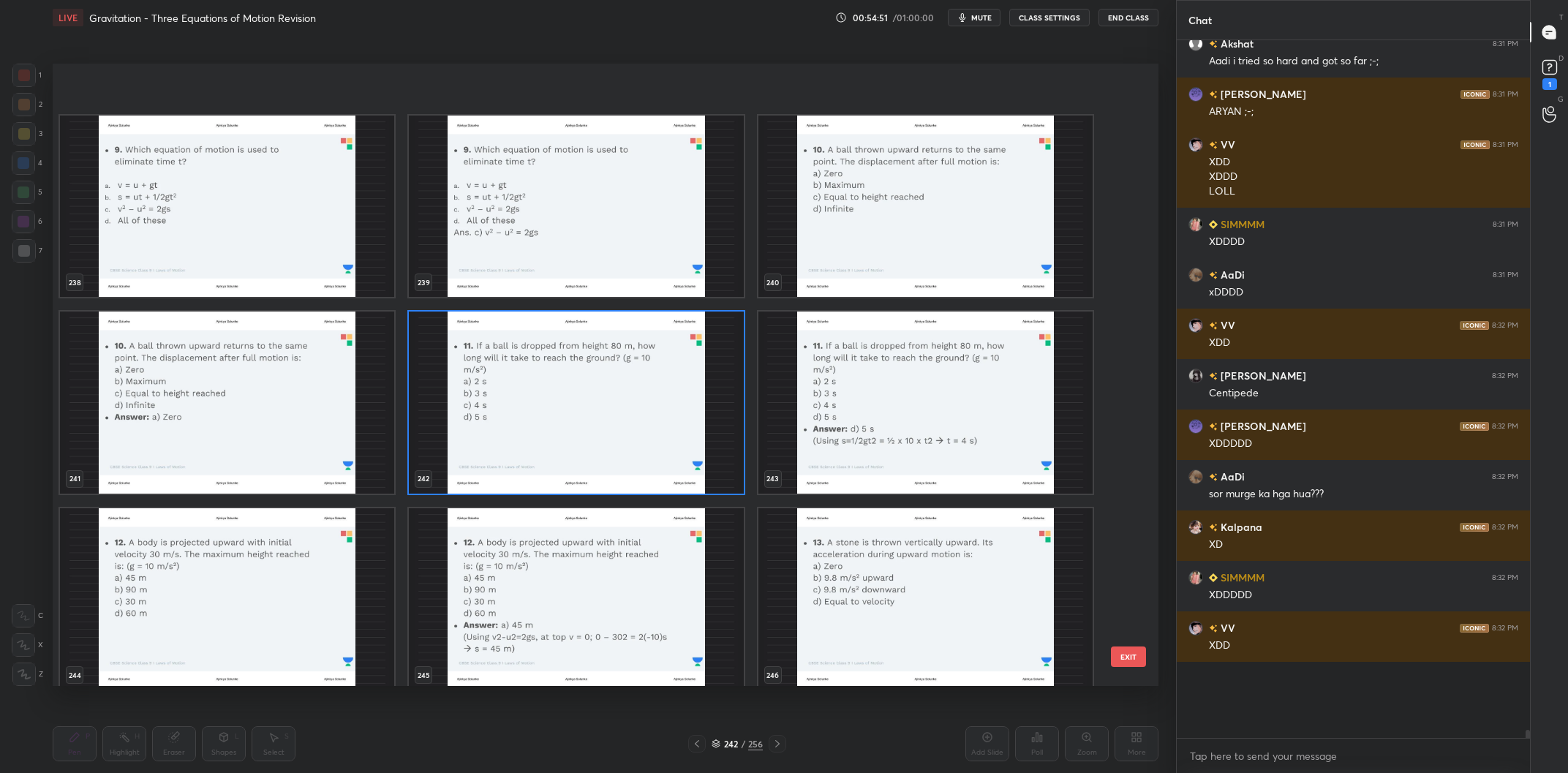
scroll to position [15648, 0]
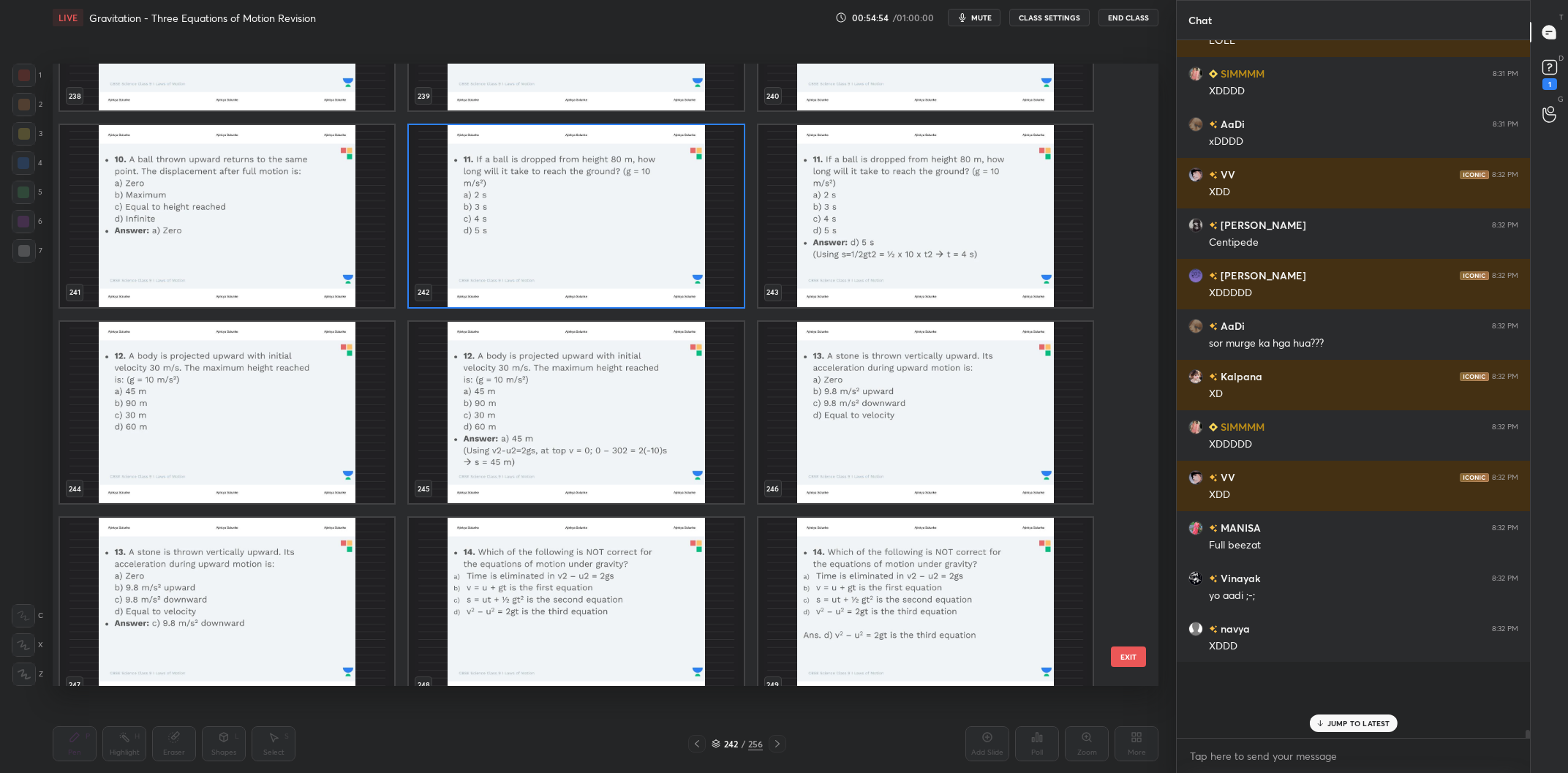
click at [294, 419] on img "grid" at bounding box center [226, 413] width 334 height 182
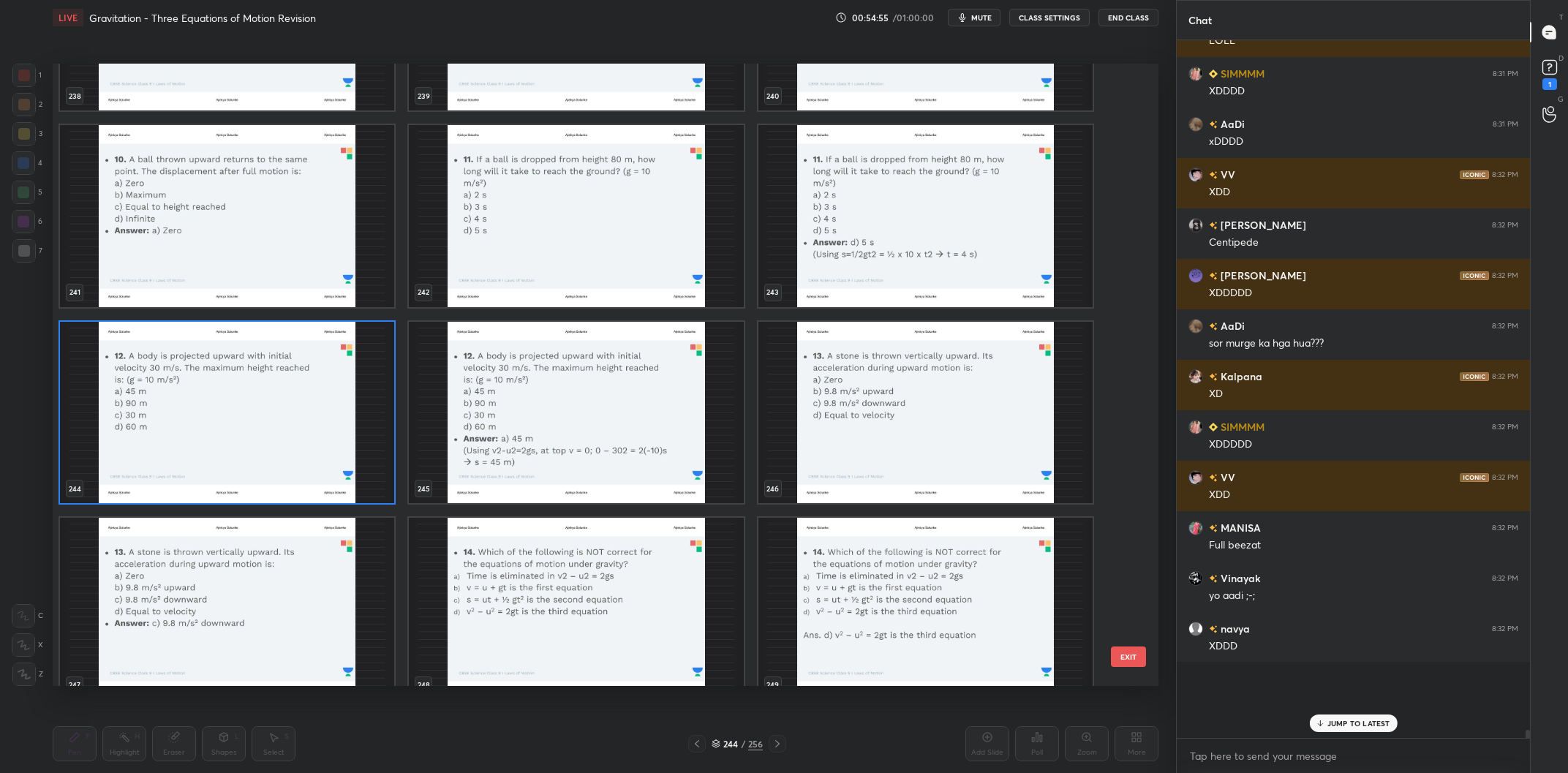
click at [294, 419] on img "grid" at bounding box center [226, 413] width 334 height 182
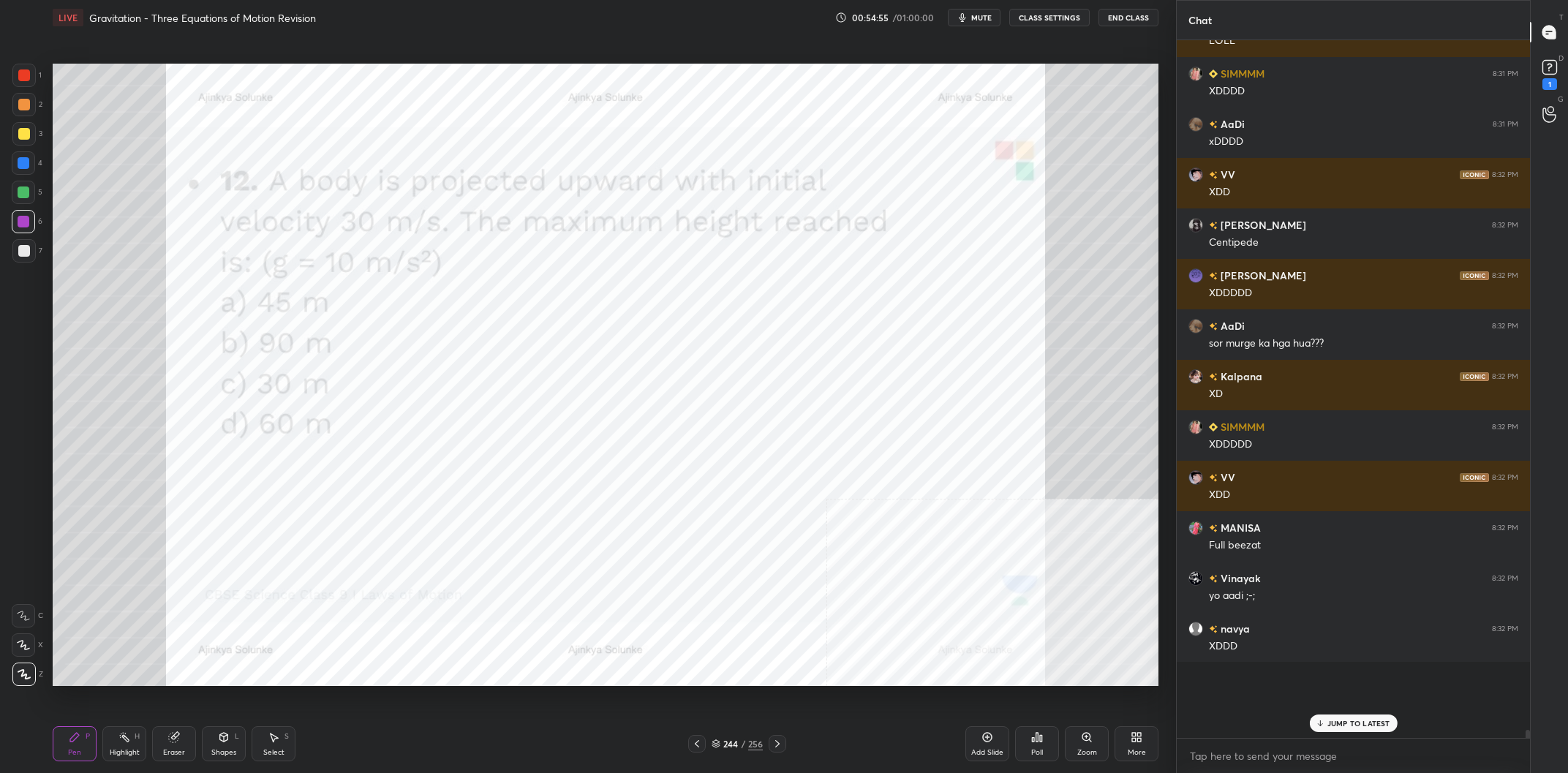
click at [294, 419] on img "grid" at bounding box center [226, 413] width 334 height 182
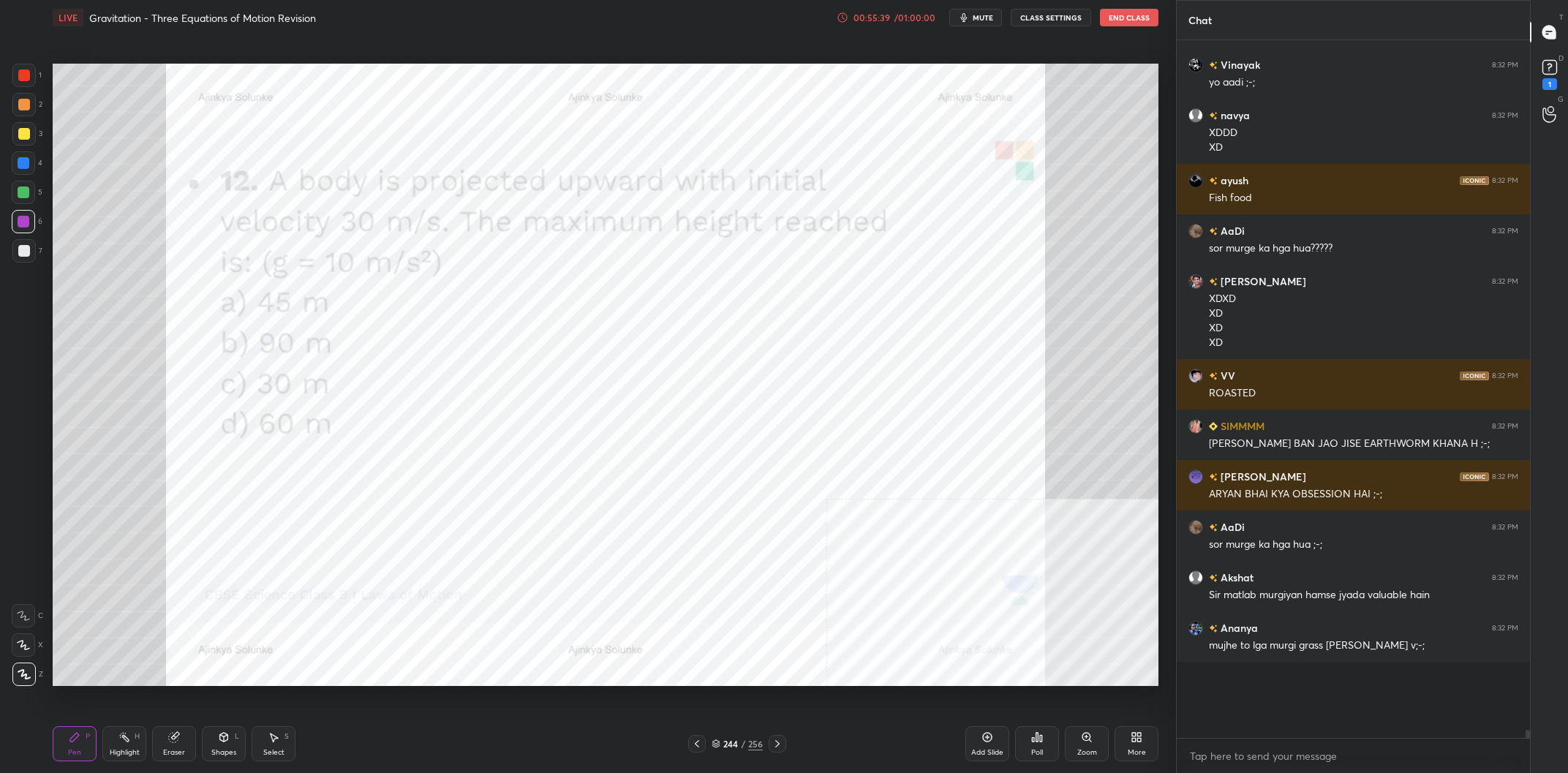
click at [185, 735] on div "Eraser" at bounding box center [174, 743] width 44 height 35
click at [68, 754] on div "Pen P" at bounding box center [74, 743] width 44 height 35
click at [114, 745] on div "Highlight H" at bounding box center [124, 743] width 44 height 35
click at [114, 742] on div "Highlight H" at bounding box center [124, 743] width 44 height 35
click at [69, 746] on div "Pen P" at bounding box center [74, 743] width 44 height 35
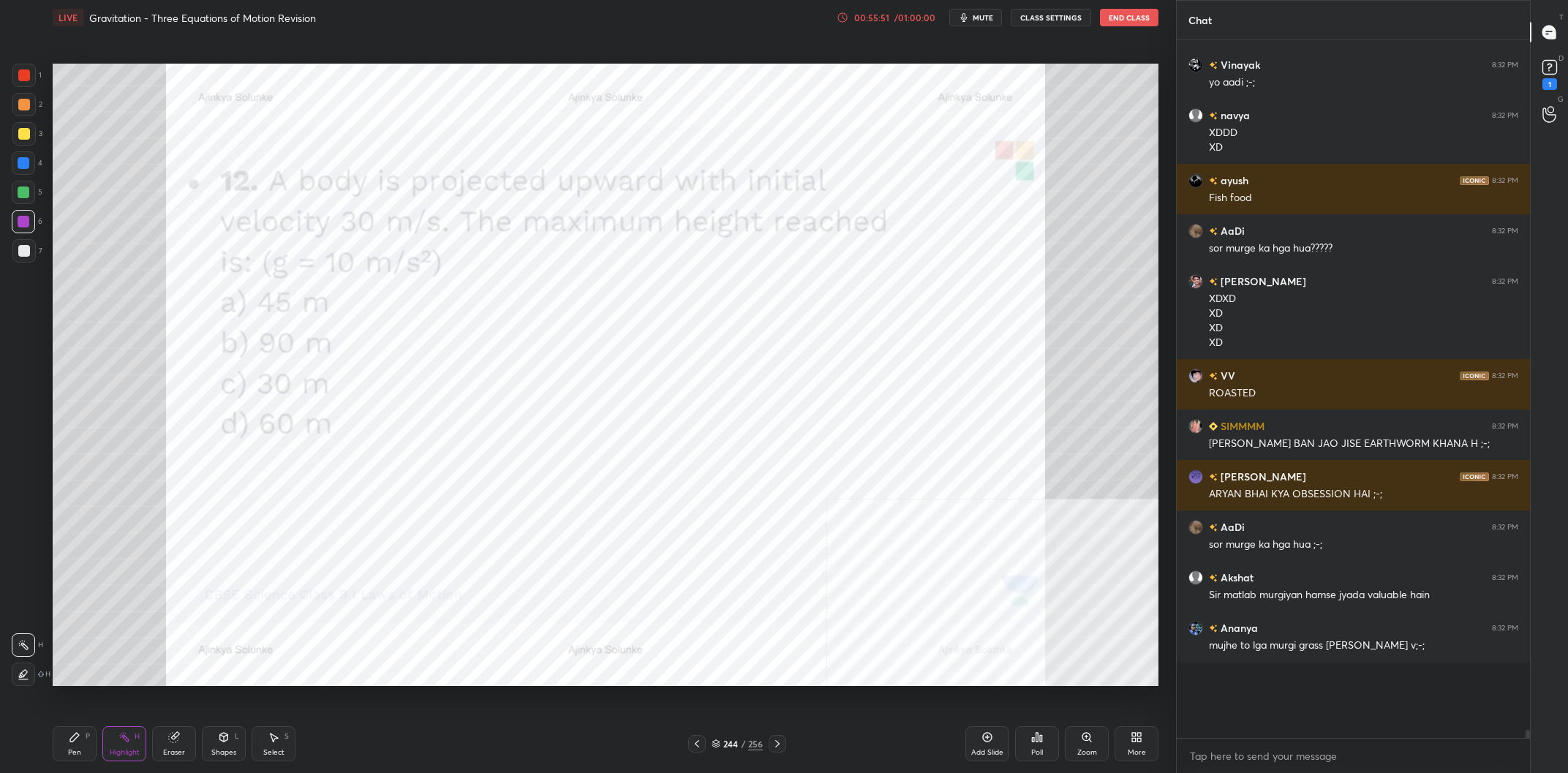
click at [72, 744] on div "Pen P" at bounding box center [74, 743] width 44 height 35
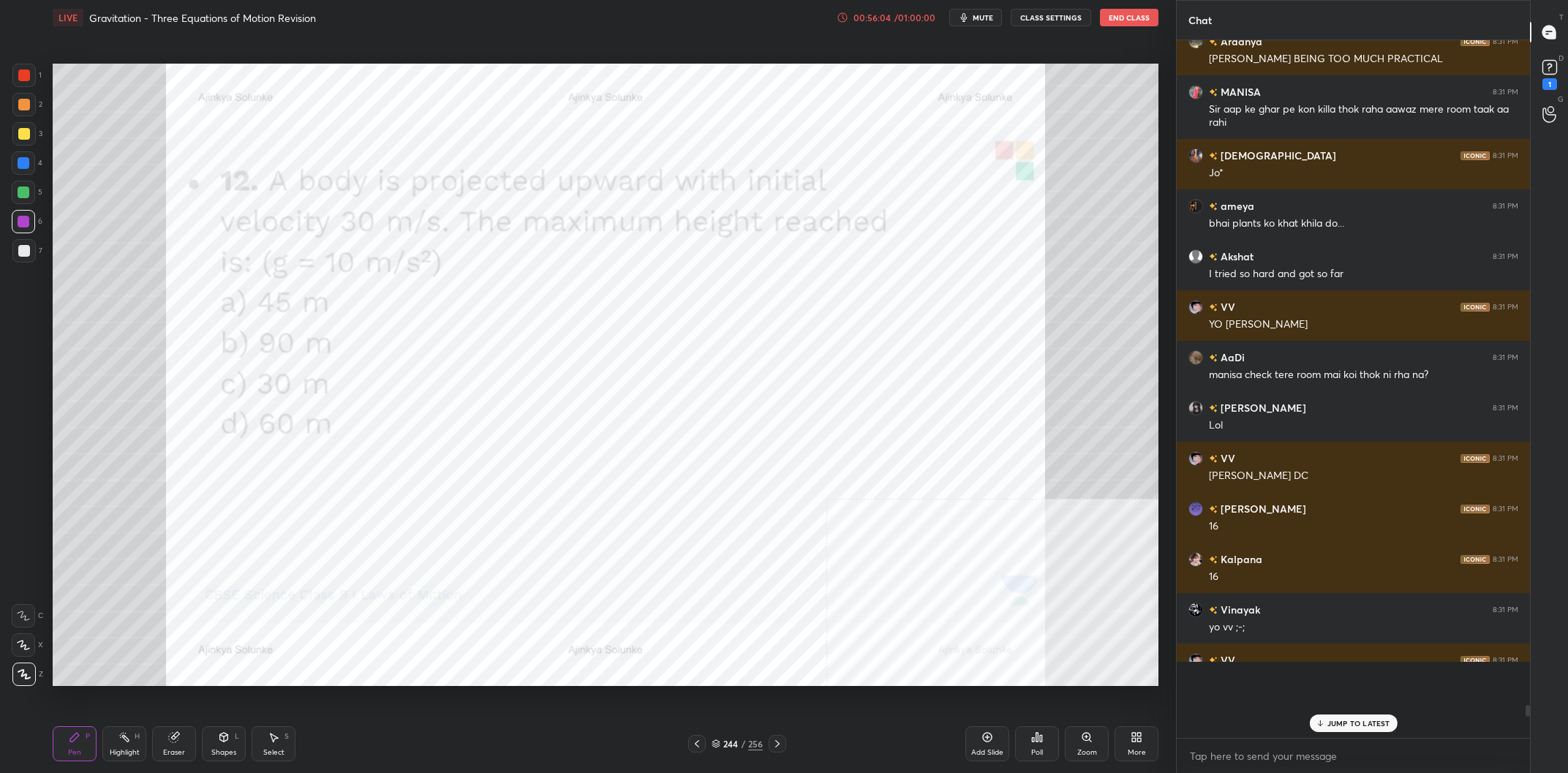
scroll to position [49680, 0]
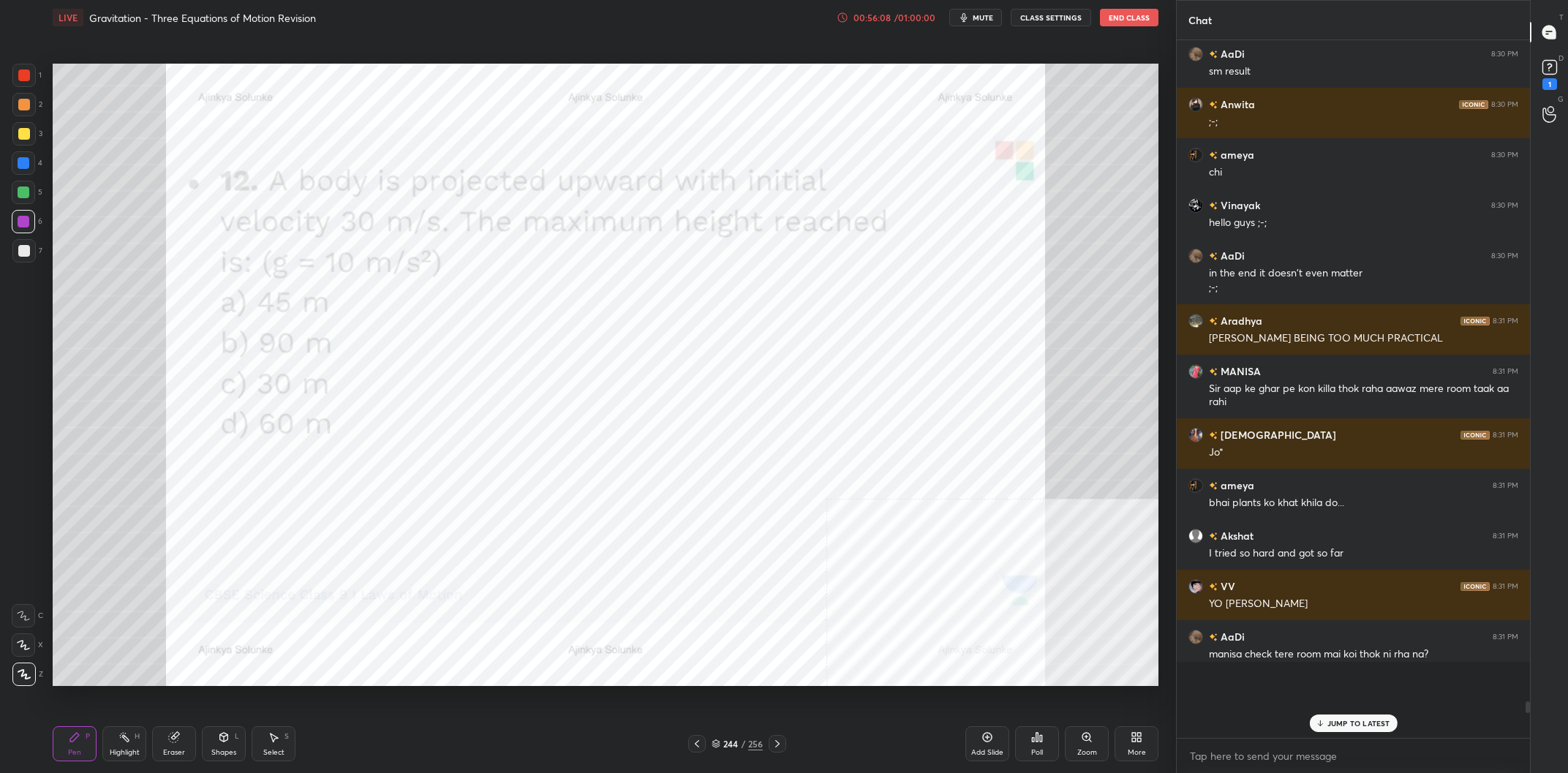
click at [1345, 721] on p "JUMP TO LATEST" at bounding box center [1359, 723] width 63 height 9
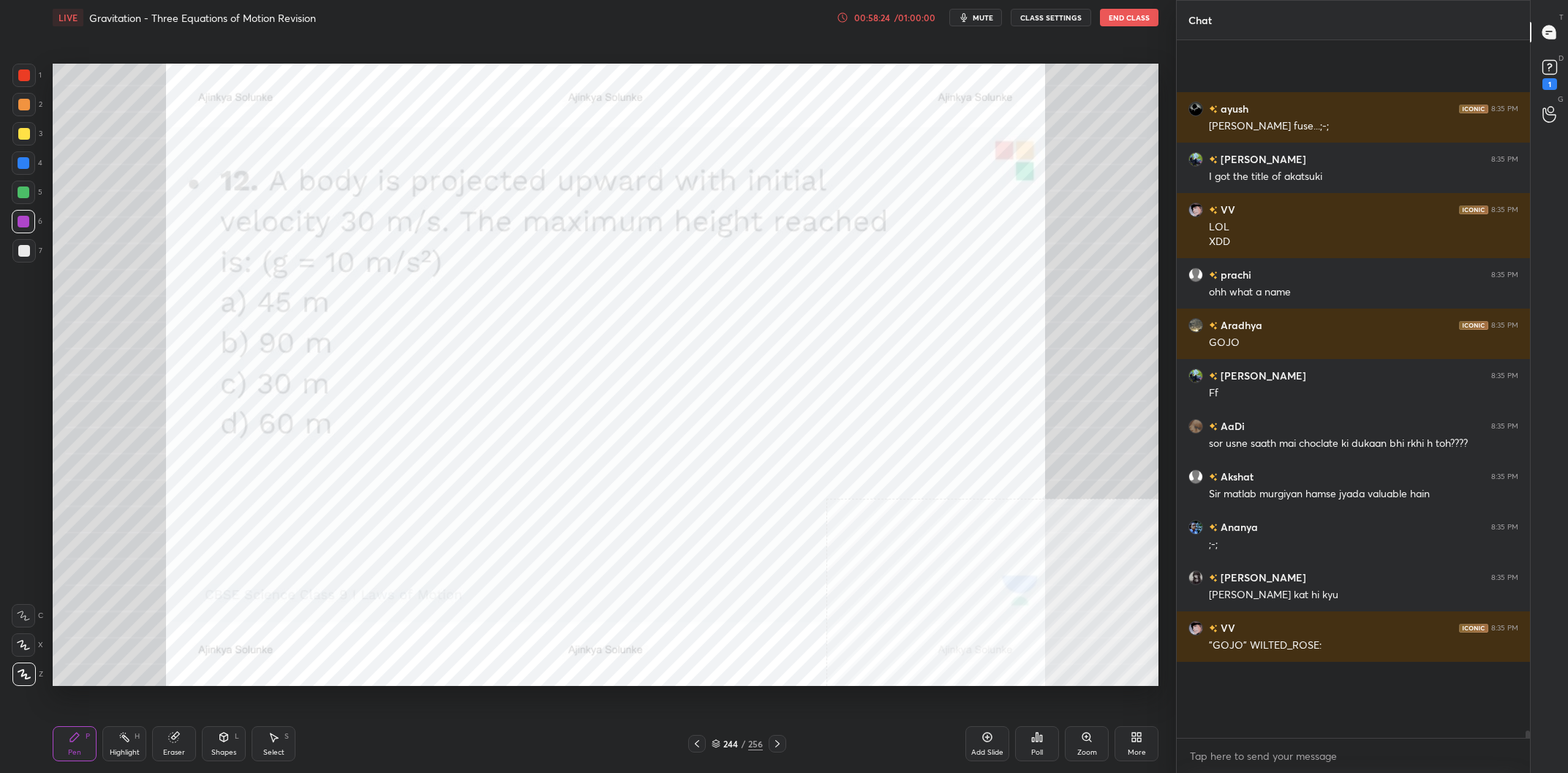
scroll to position [56567, 0]
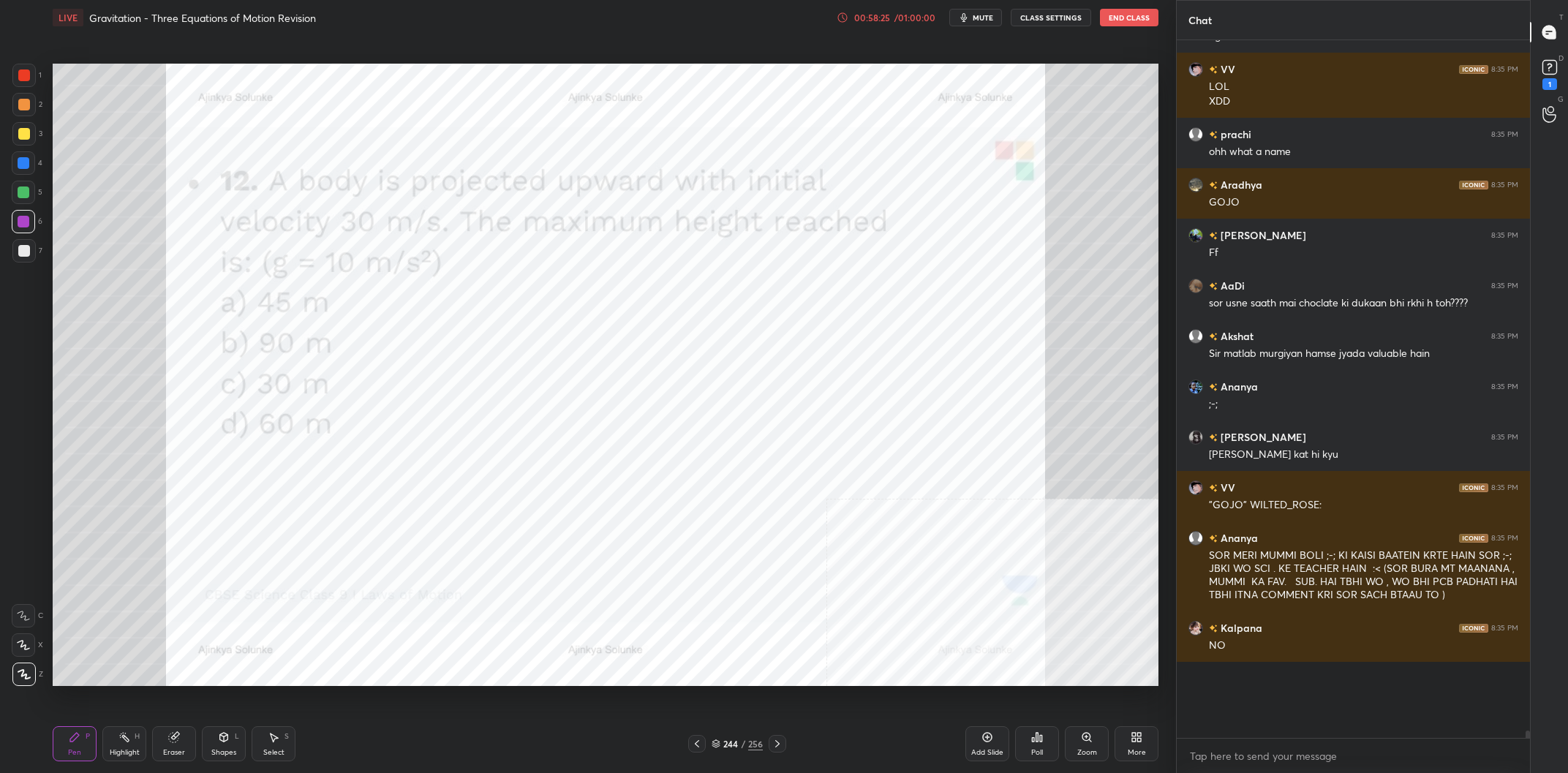
click at [734, 742] on div "244" at bounding box center [731, 744] width 15 height 9
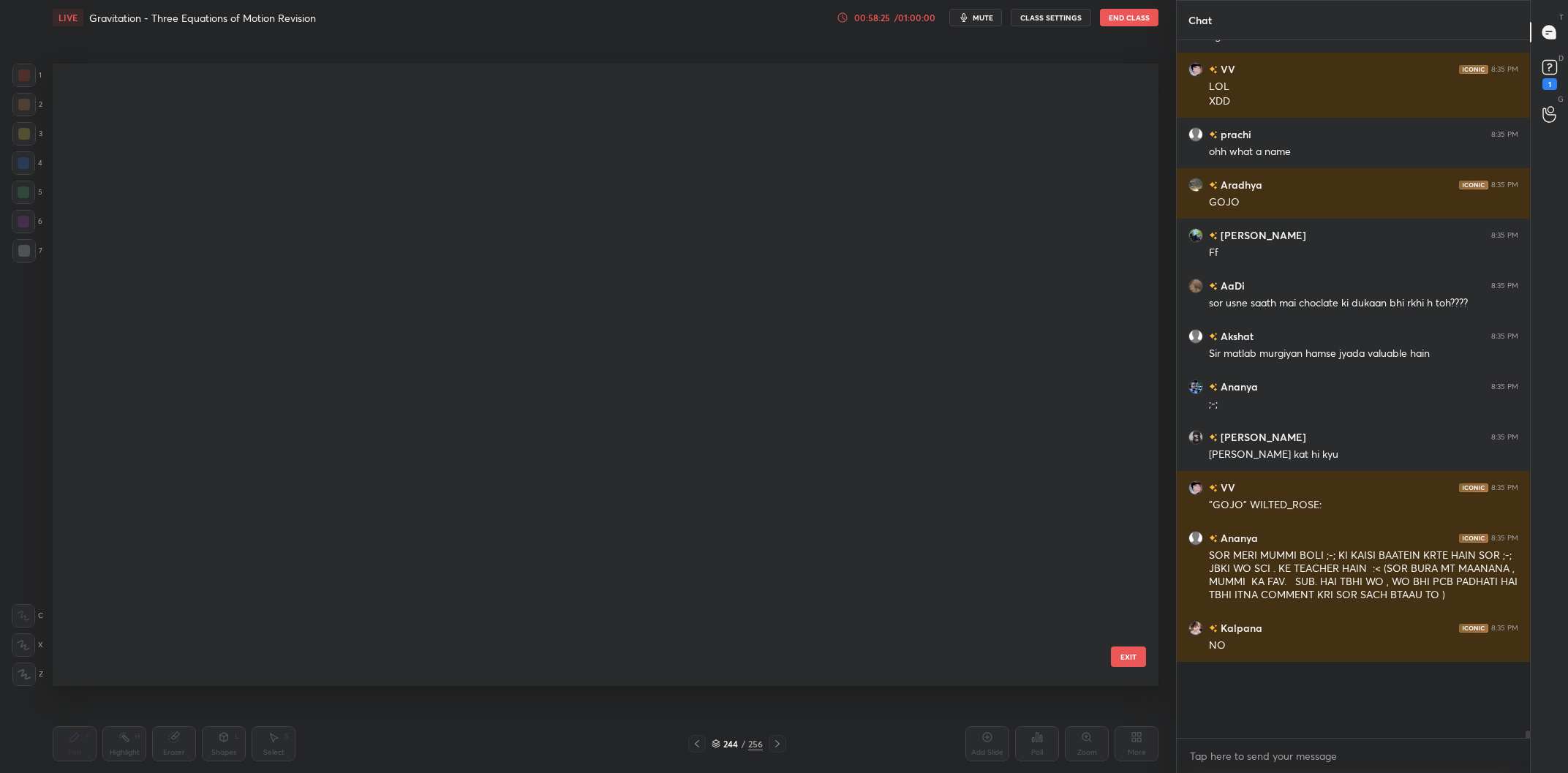
scroll to position [1, 0]
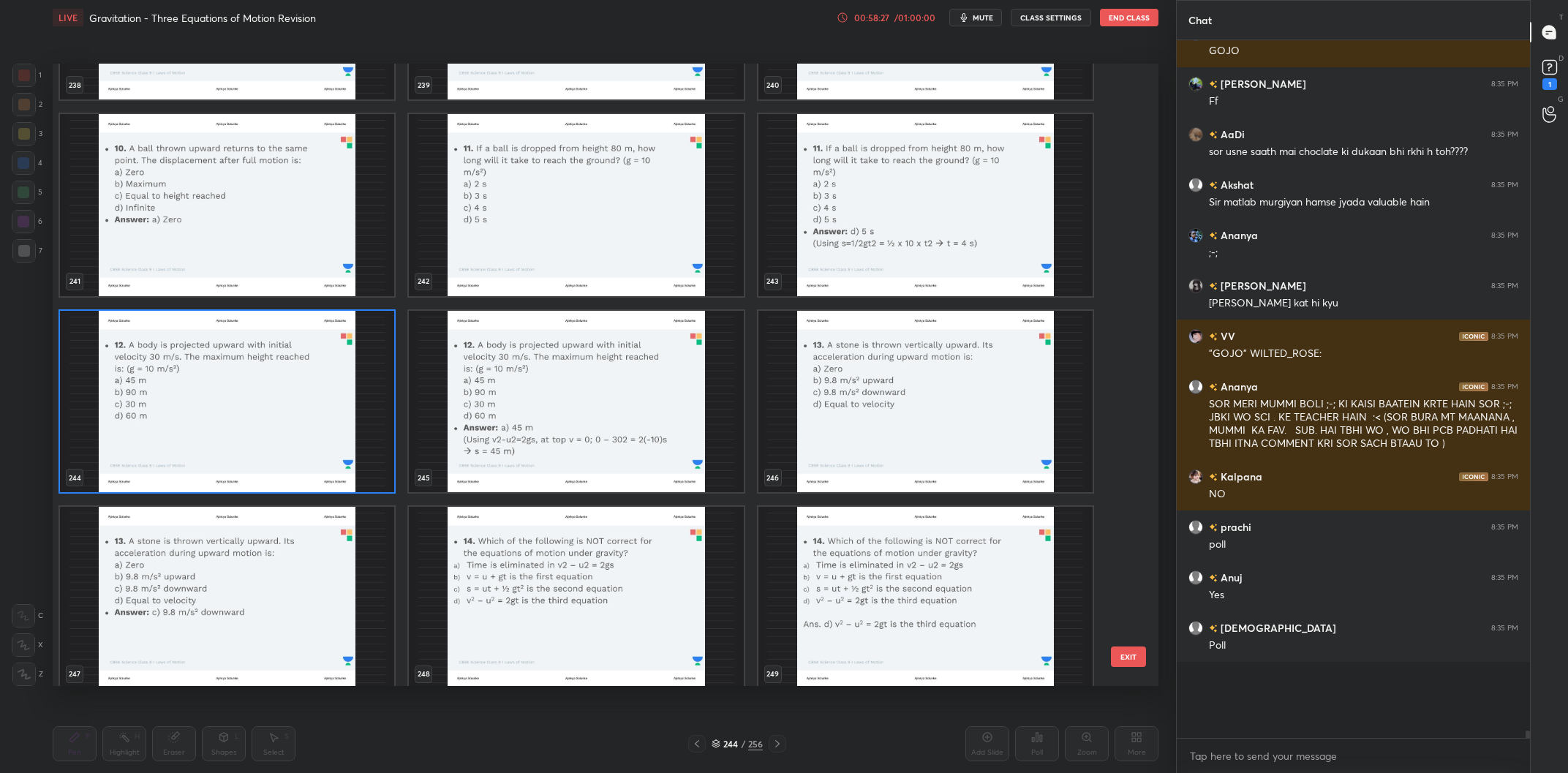
click at [308, 385] on img "grid" at bounding box center [226, 402] width 334 height 182
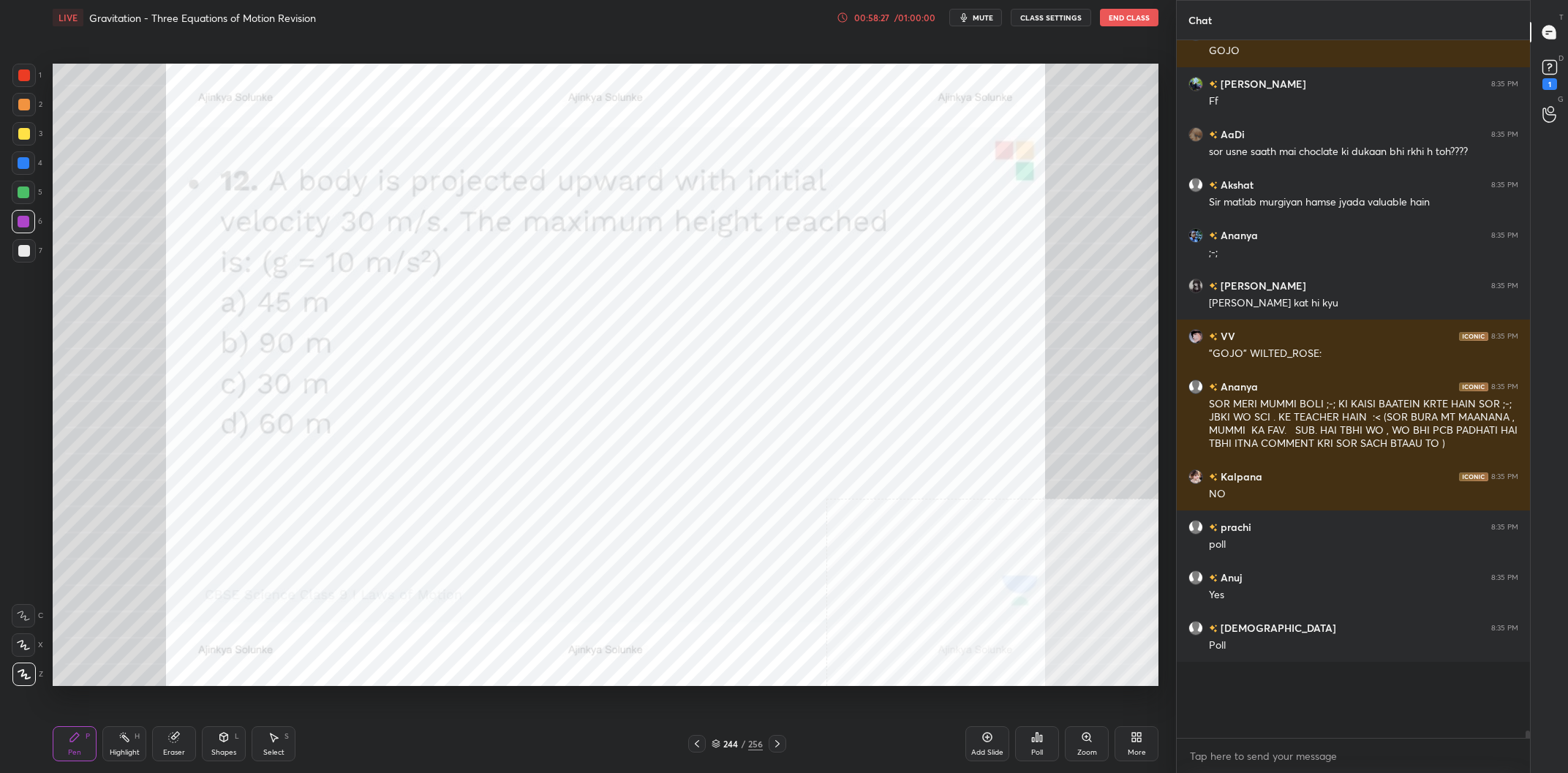
click at [308, 385] on img "grid" at bounding box center [226, 402] width 334 height 182
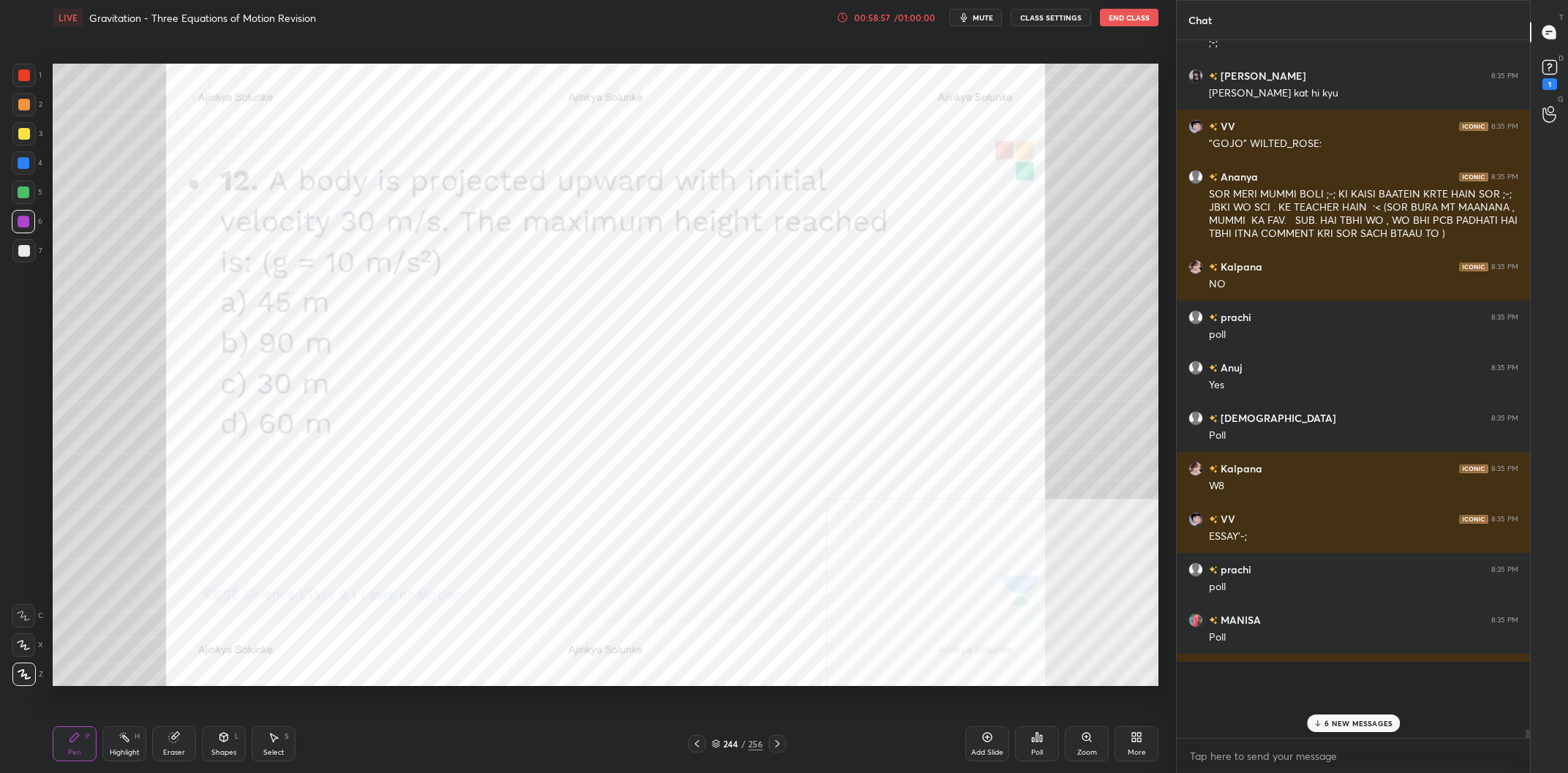
click at [1369, 726] on p "6 NEW MESSAGES" at bounding box center [1358, 723] width 68 height 9
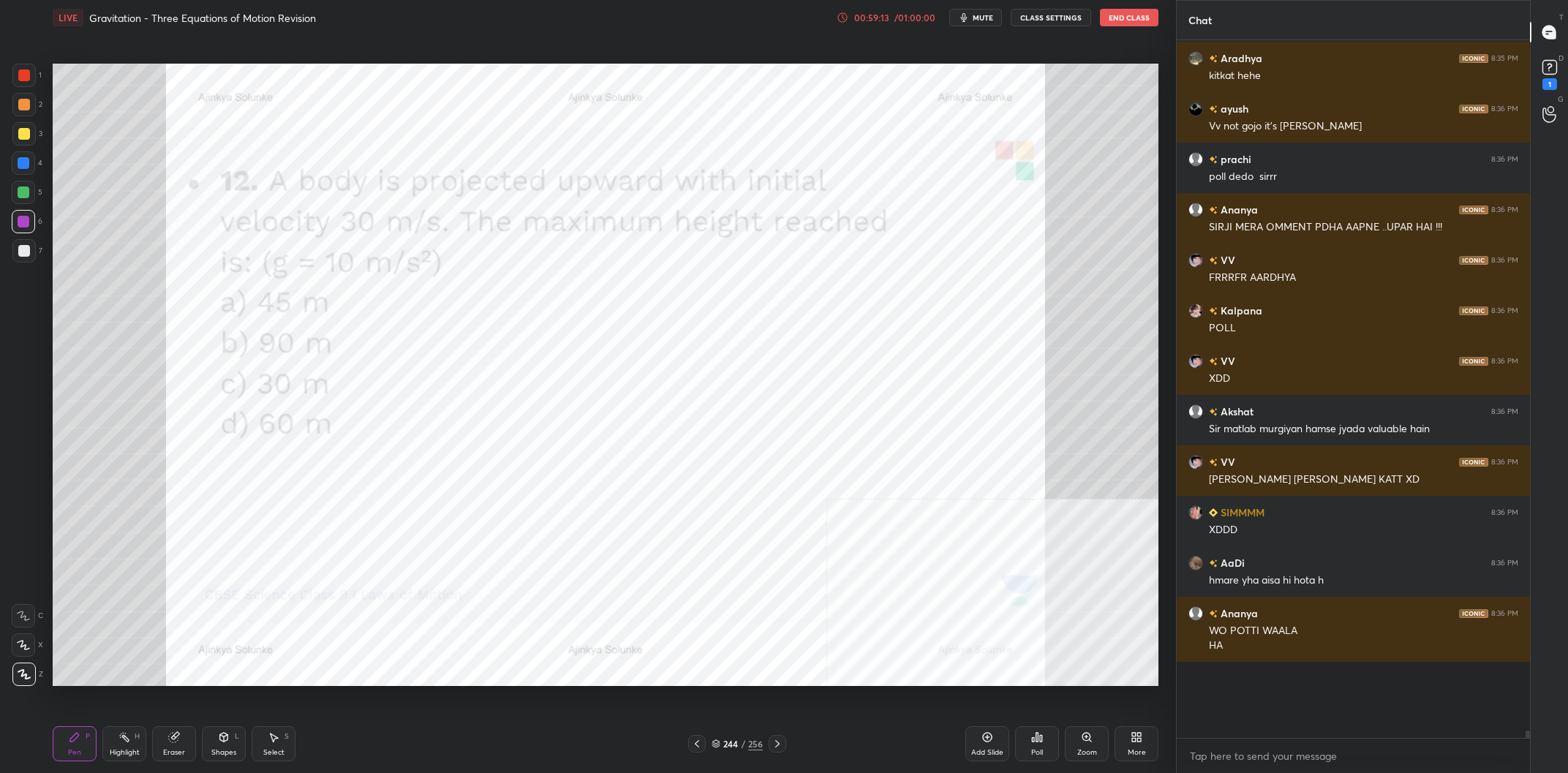
scroll to position [57590, 0]
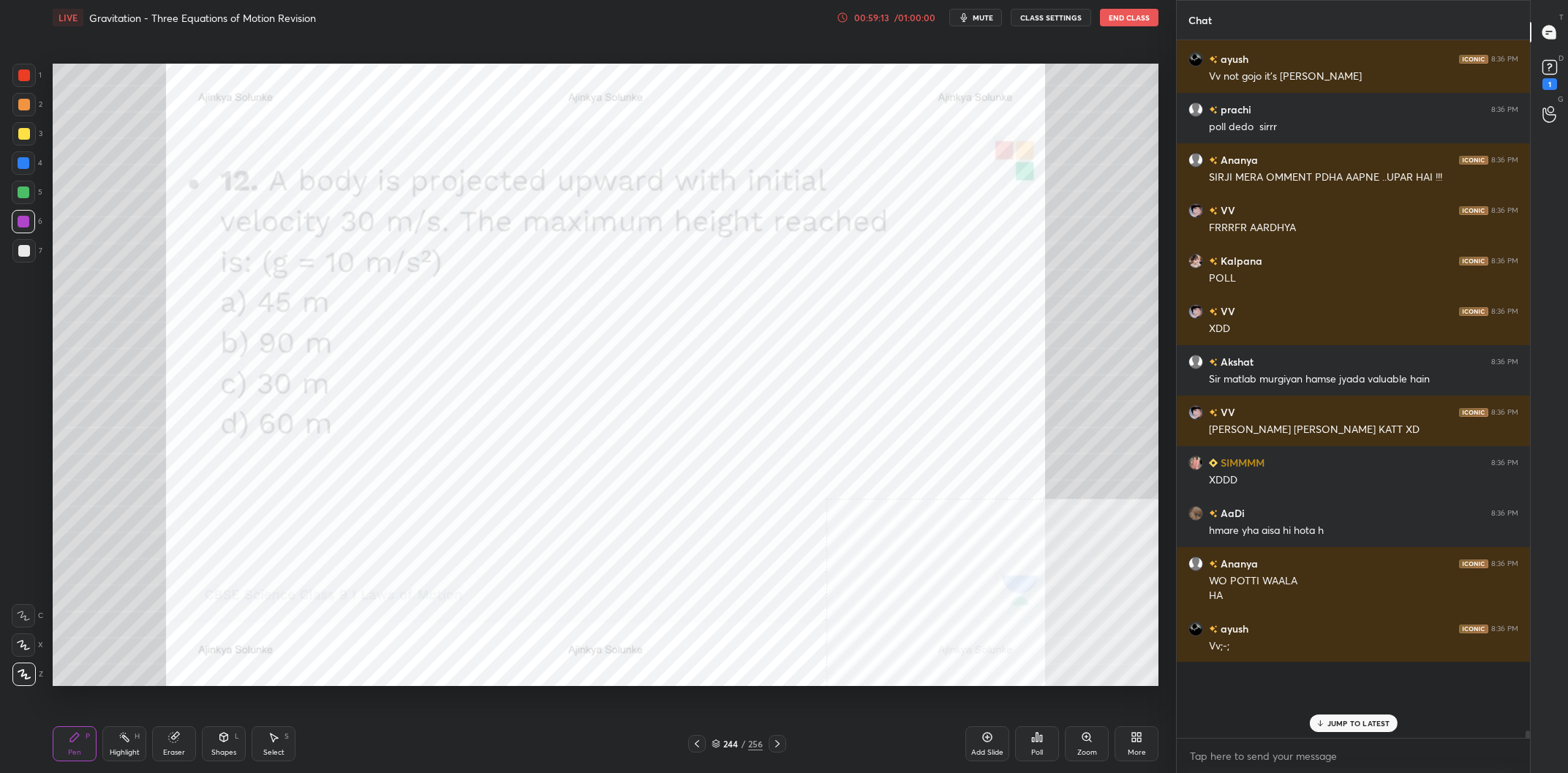
click at [736, 739] on div "244" at bounding box center [731, 744] width 15 height 9
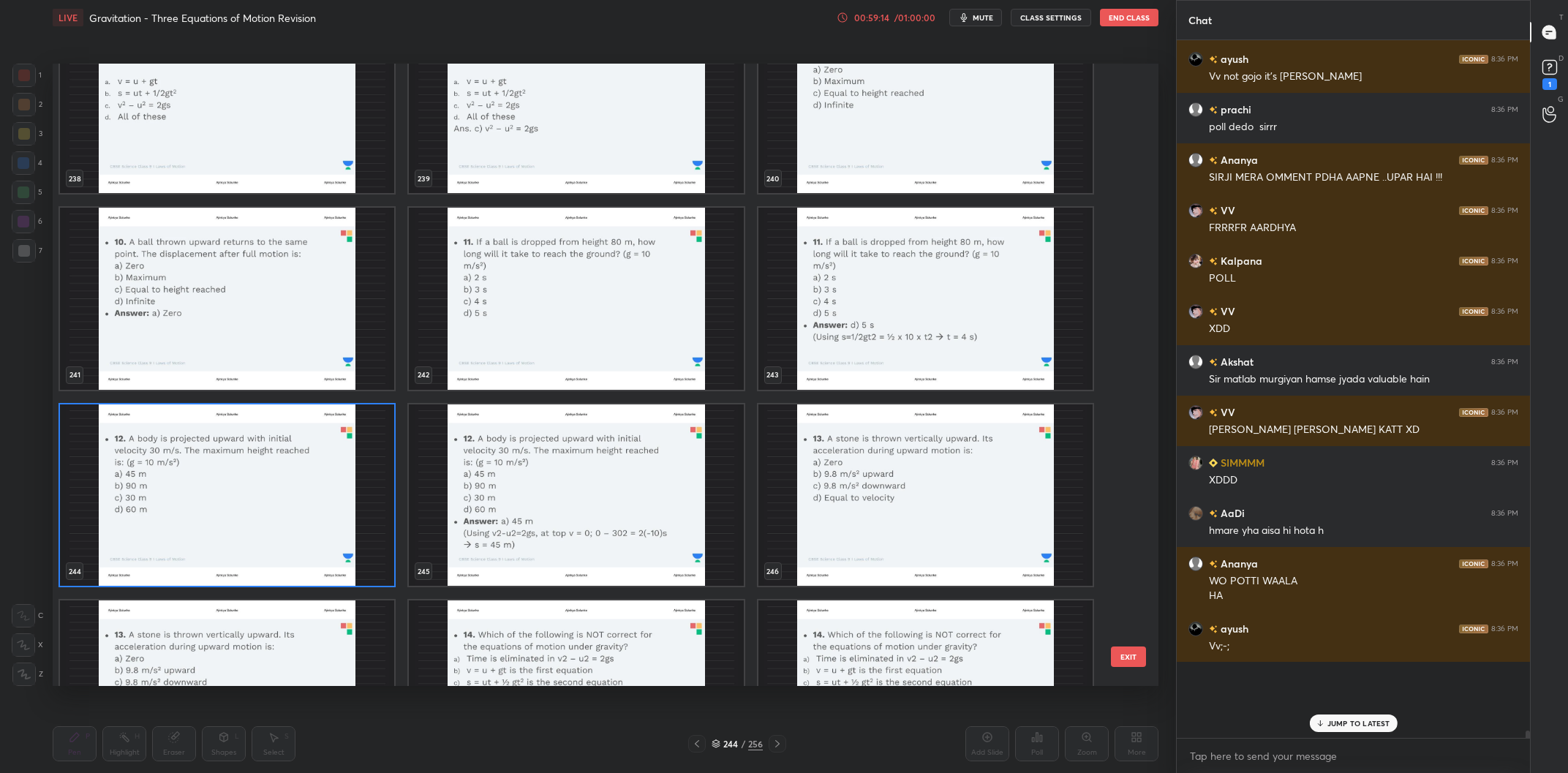
scroll to position [57640, 0]
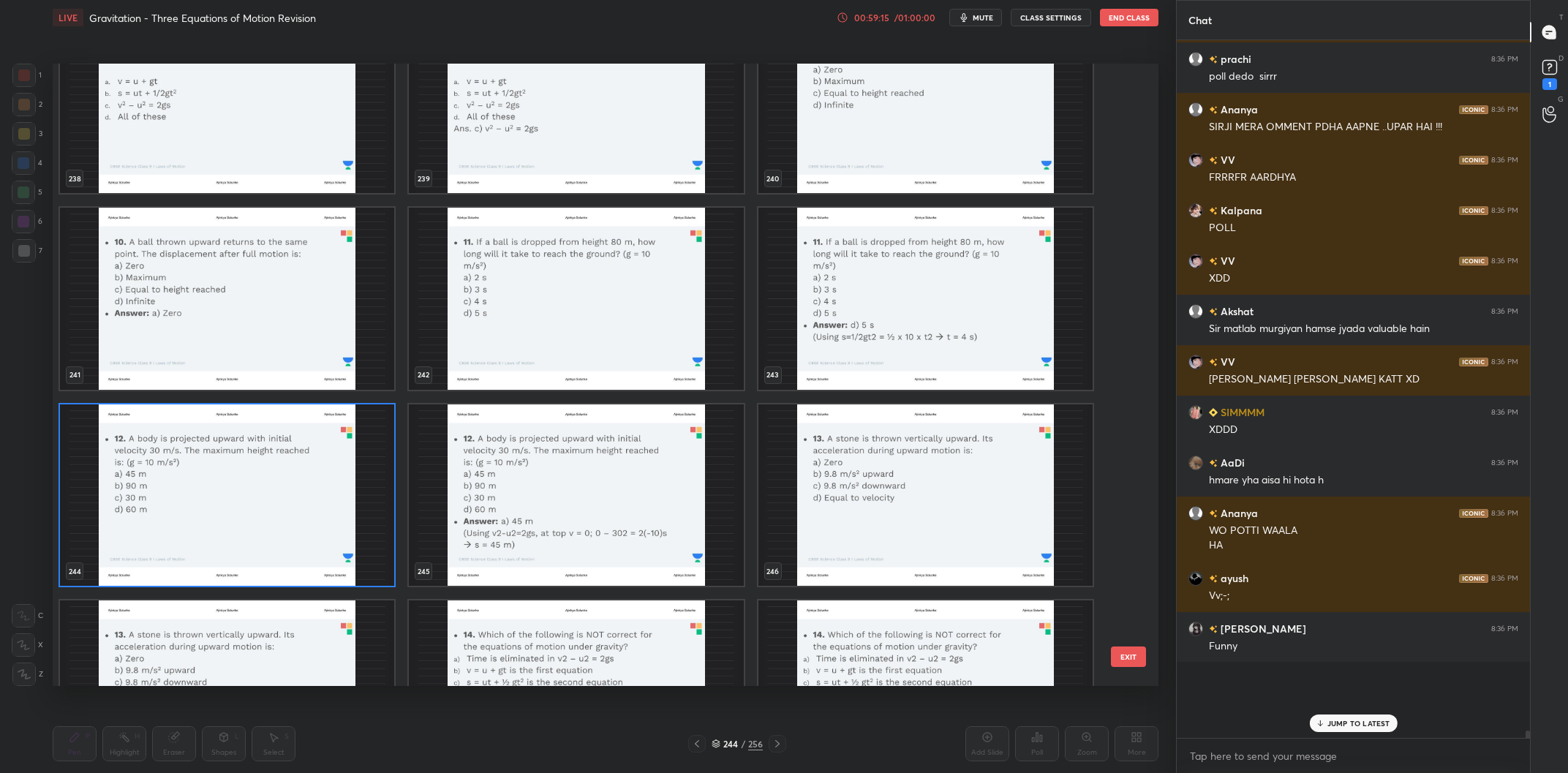
click at [226, 452] on img "grid" at bounding box center [226, 495] width 334 height 182
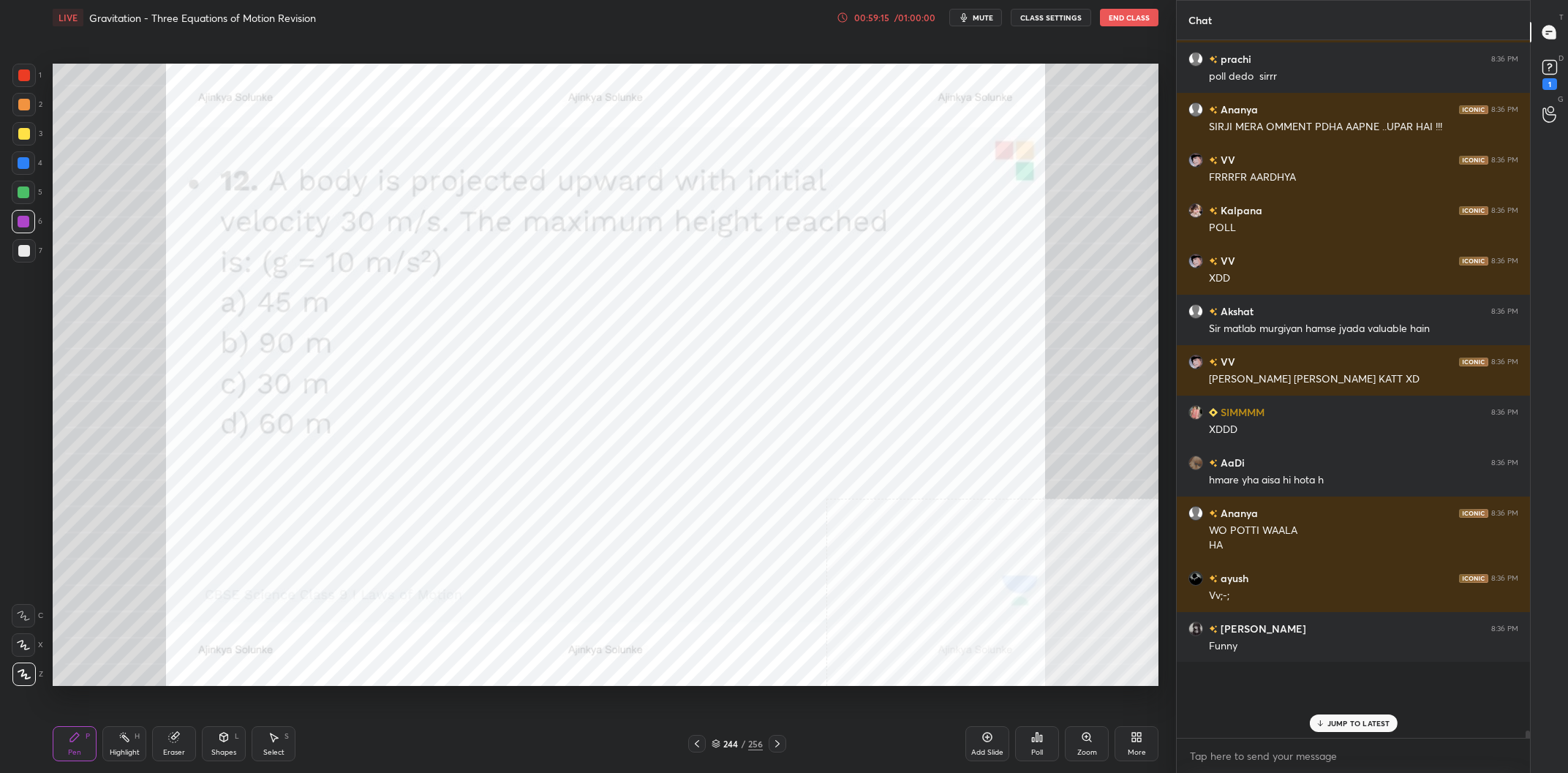
click at [226, 452] on img "grid" at bounding box center [226, 495] width 334 height 182
click at [1028, 741] on div "Poll" at bounding box center [1037, 743] width 44 height 35
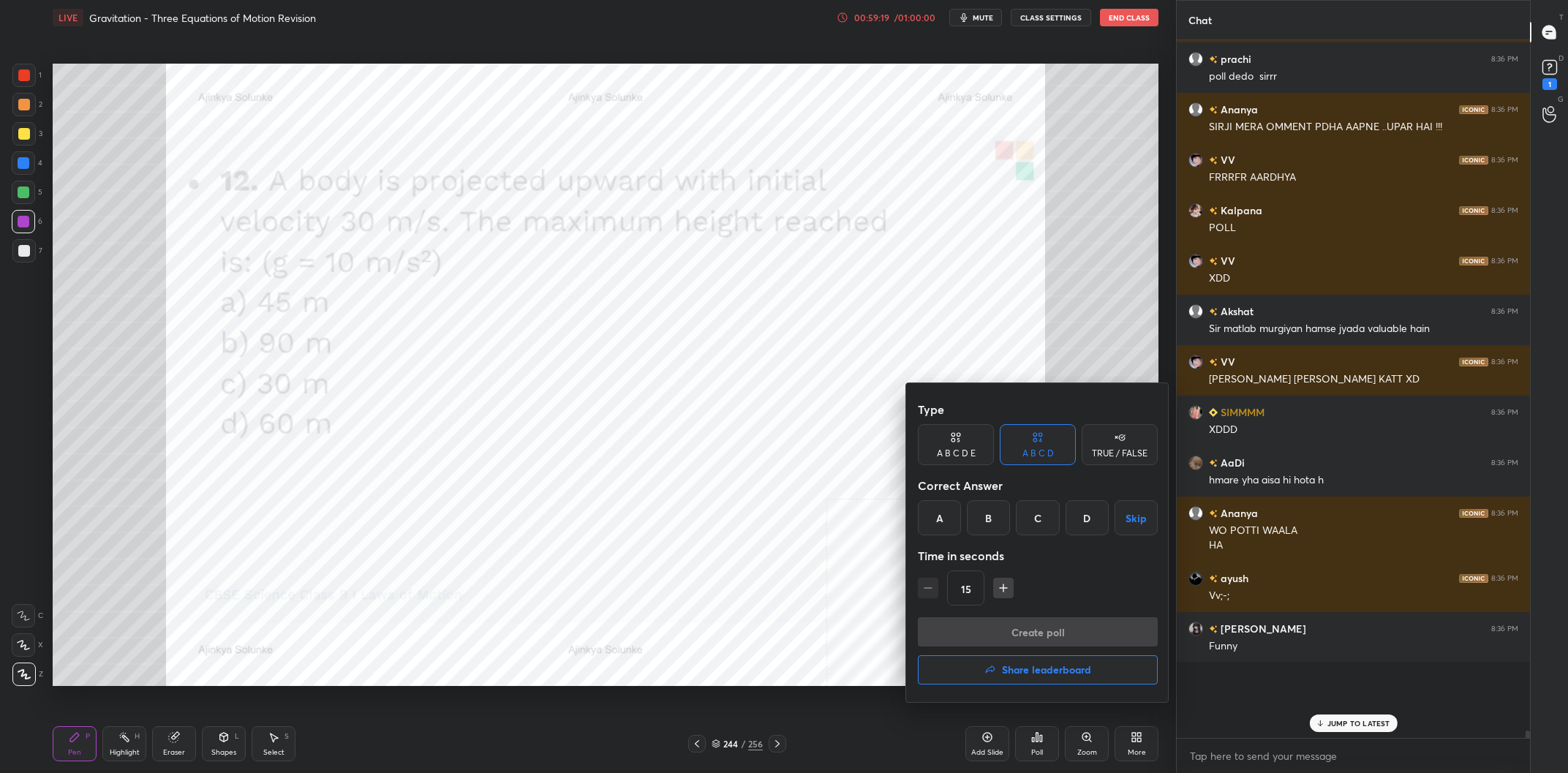
click at [761, 666] on div at bounding box center [784, 386] width 1568 height 773
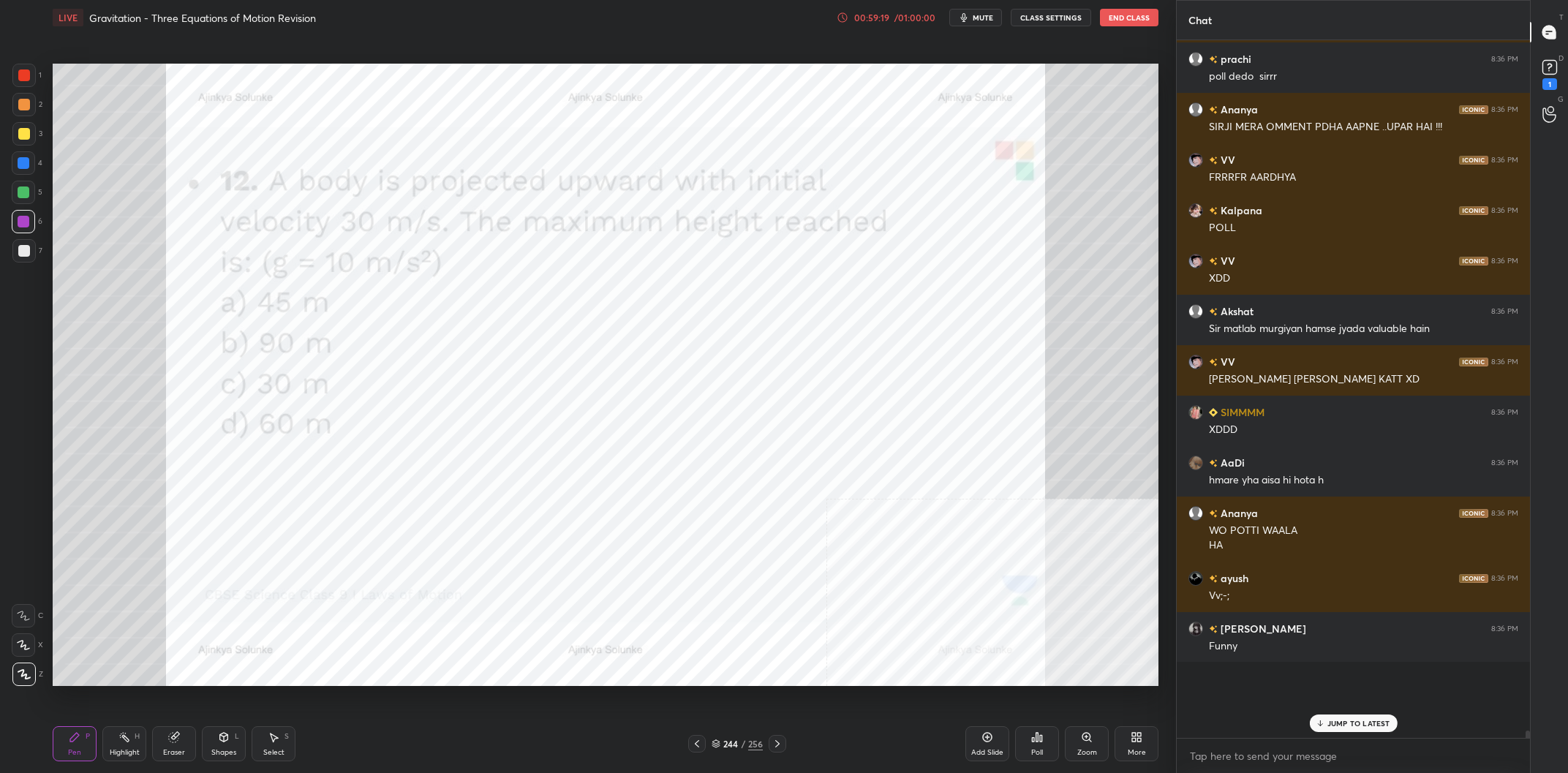
scroll to position [57691, 0]
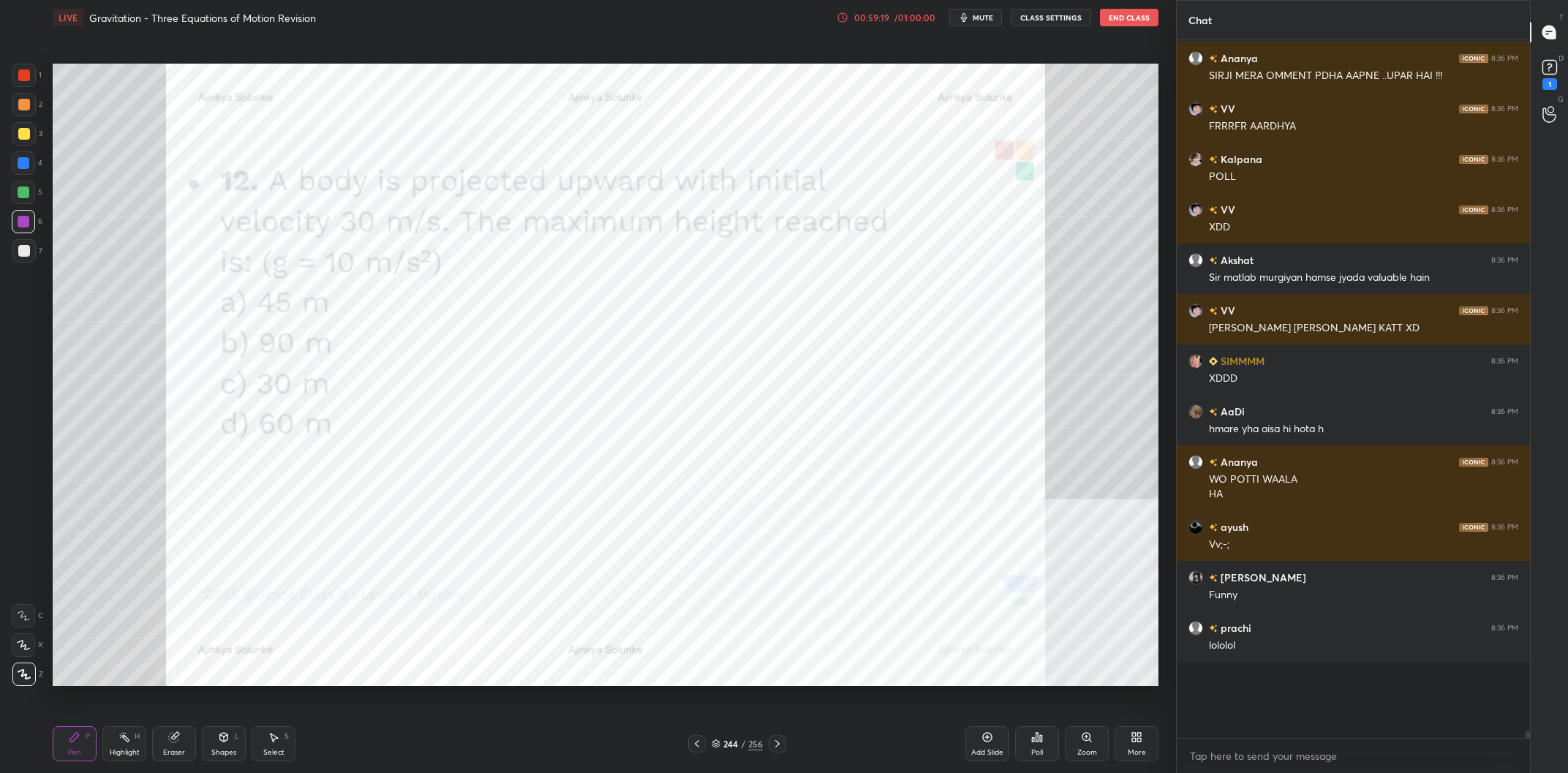
click at [722, 746] on div "244 / 256" at bounding box center [737, 744] width 52 height 13
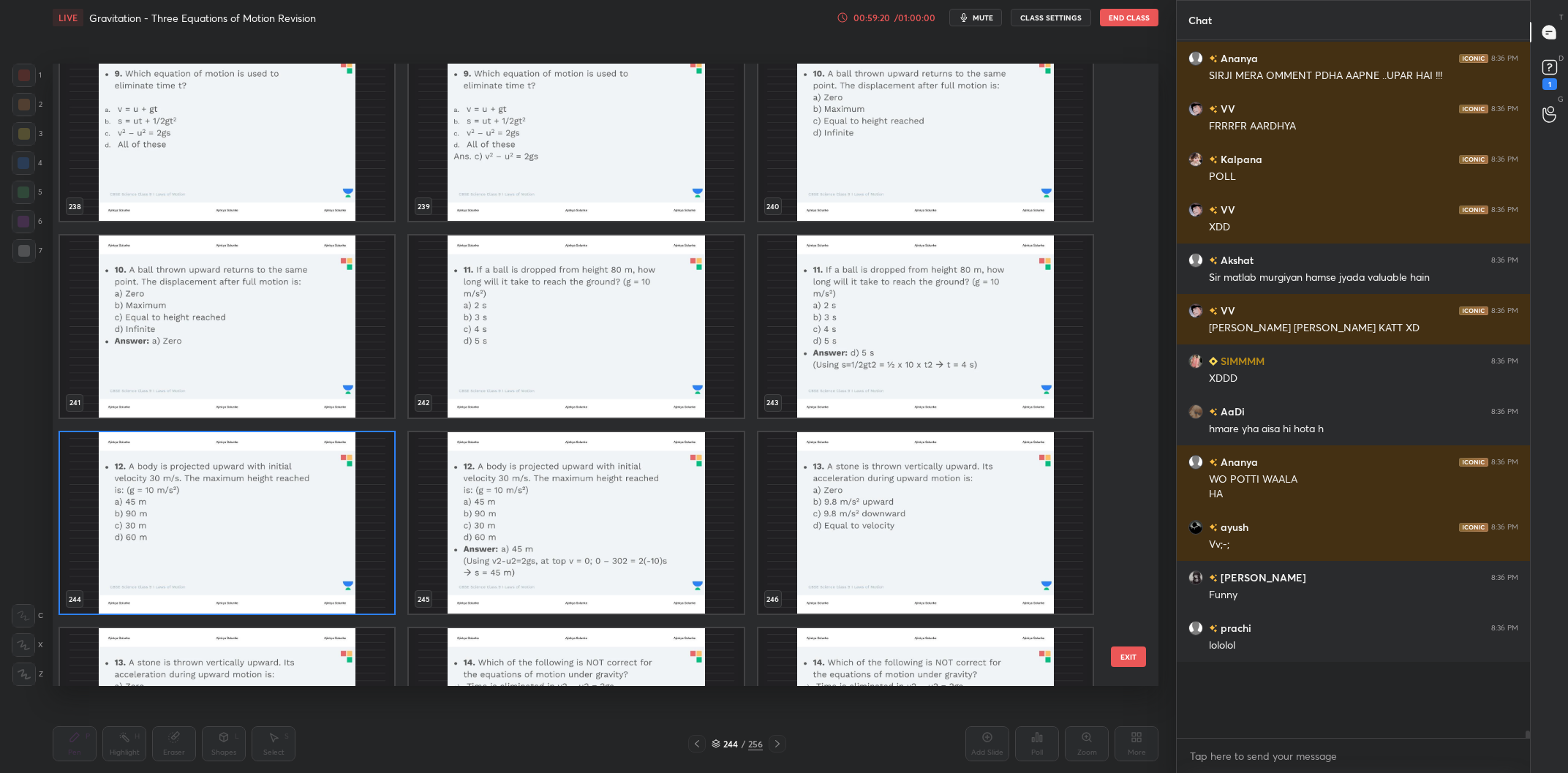
scroll to position [15566, 0]
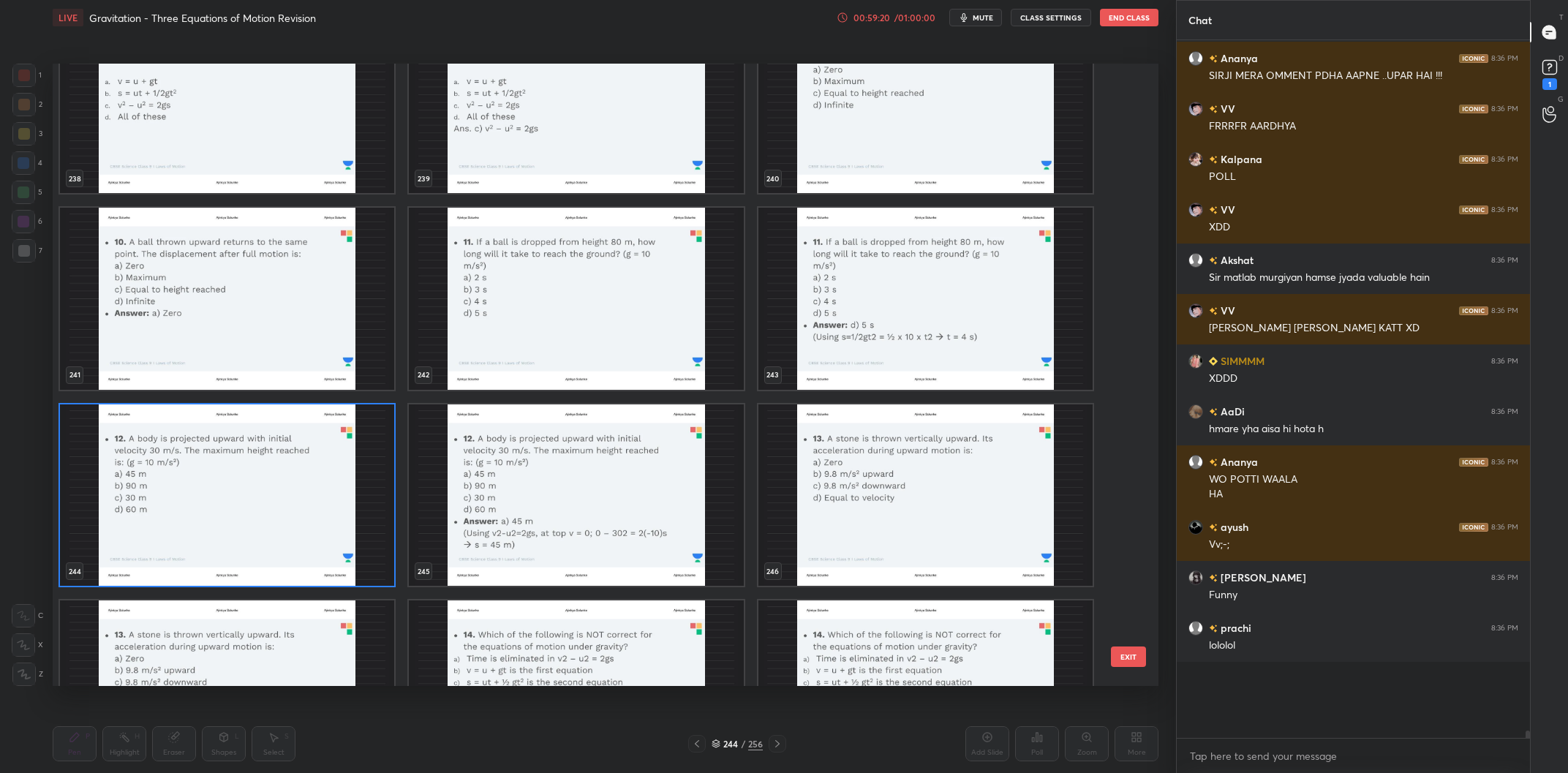
click at [303, 527] on div "238 239 240 241 242 243 244 245 246 247 248 249 250 251 252" at bounding box center [592, 374] width 1080 height 622
click at [303, 527] on img "grid" at bounding box center [226, 495] width 334 height 182
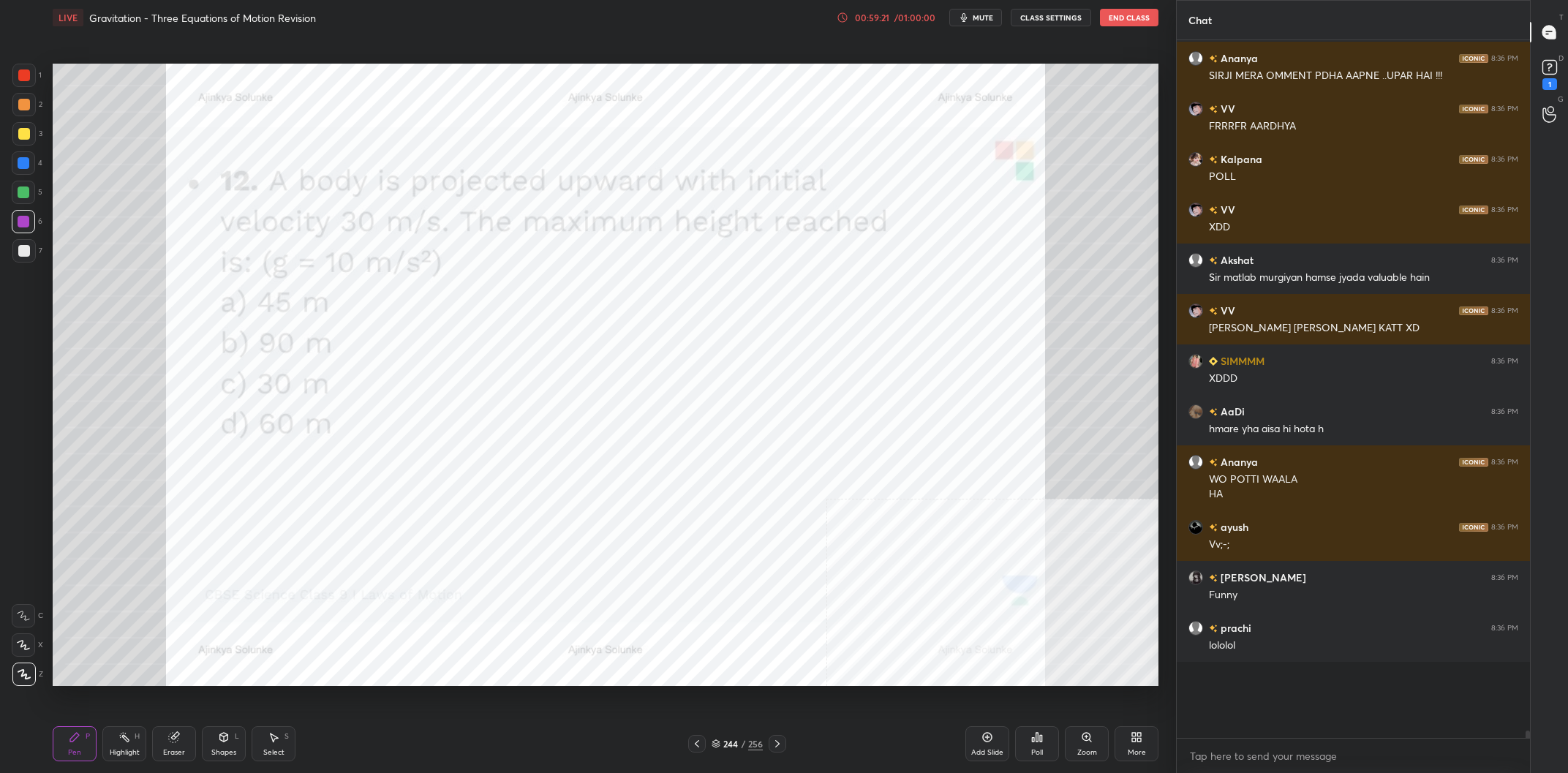
click at [1035, 744] on div "Poll" at bounding box center [1037, 743] width 44 height 35
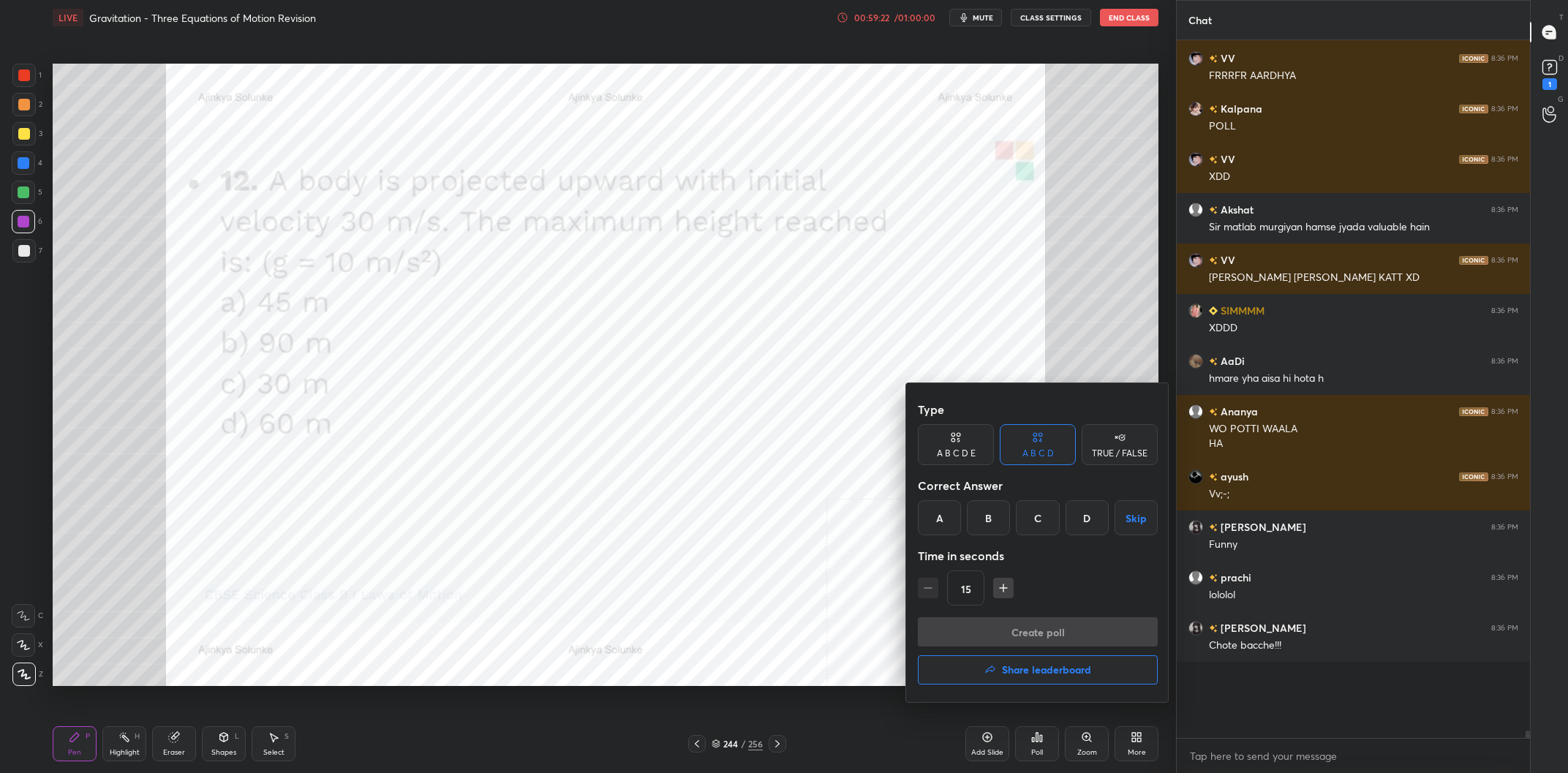
click at [948, 525] on div "A" at bounding box center [939, 518] width 43 height 35
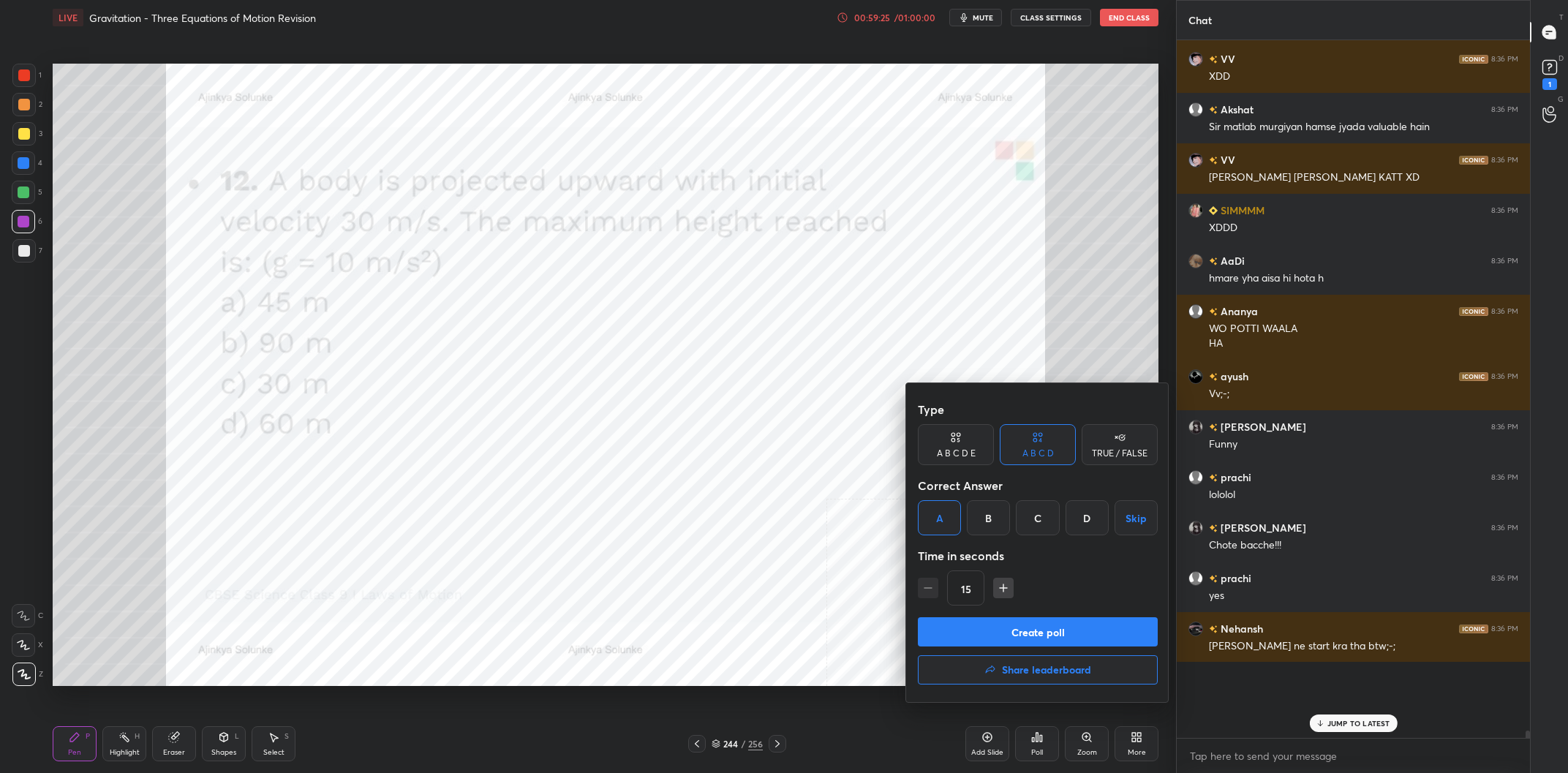
scroll to position [57893, 0]
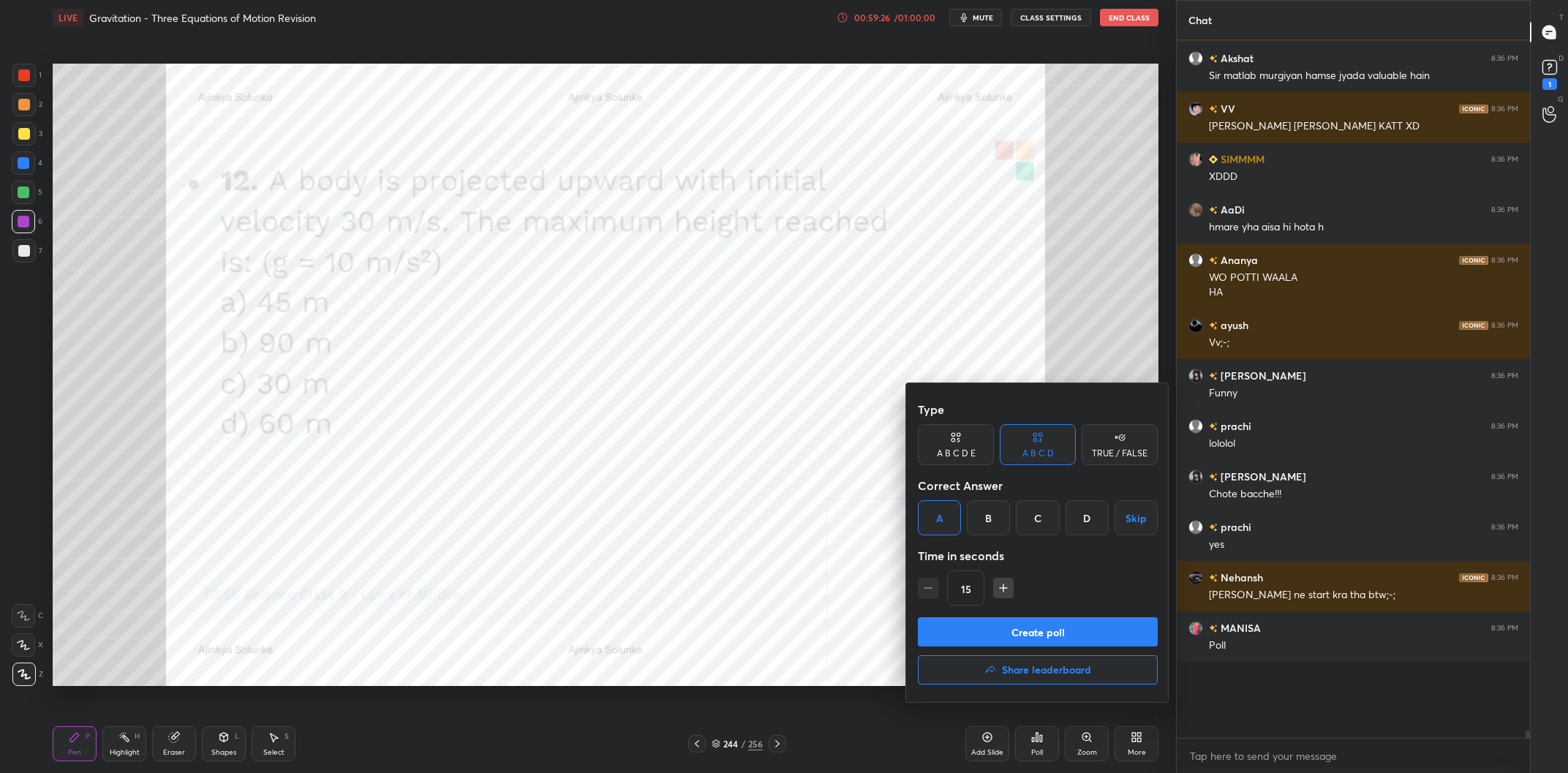
click at [1105, 627] on button "Create poll" at bounding box center [1037, 631] width 240 height 29
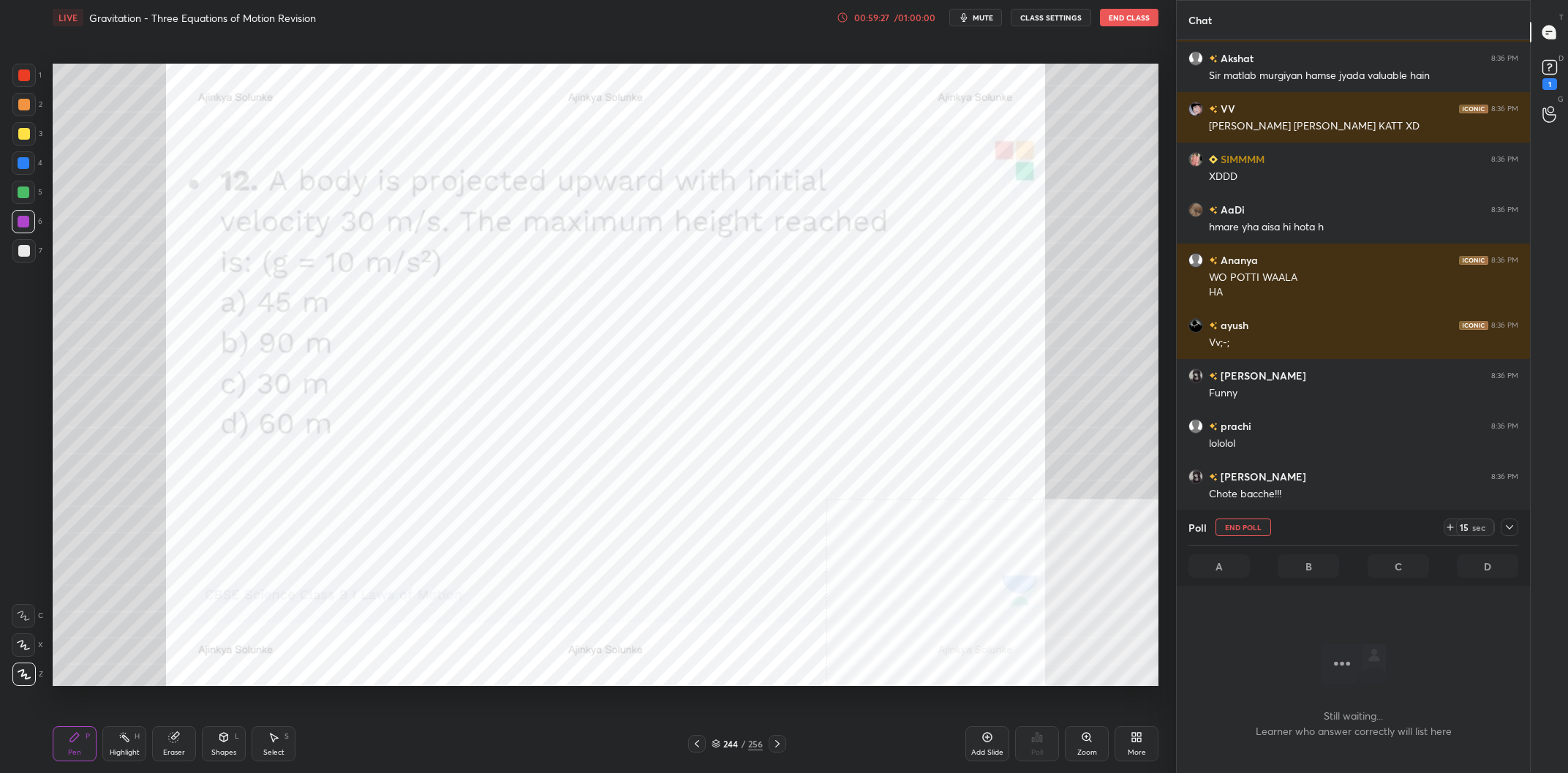
scroll to position [57944, 0]
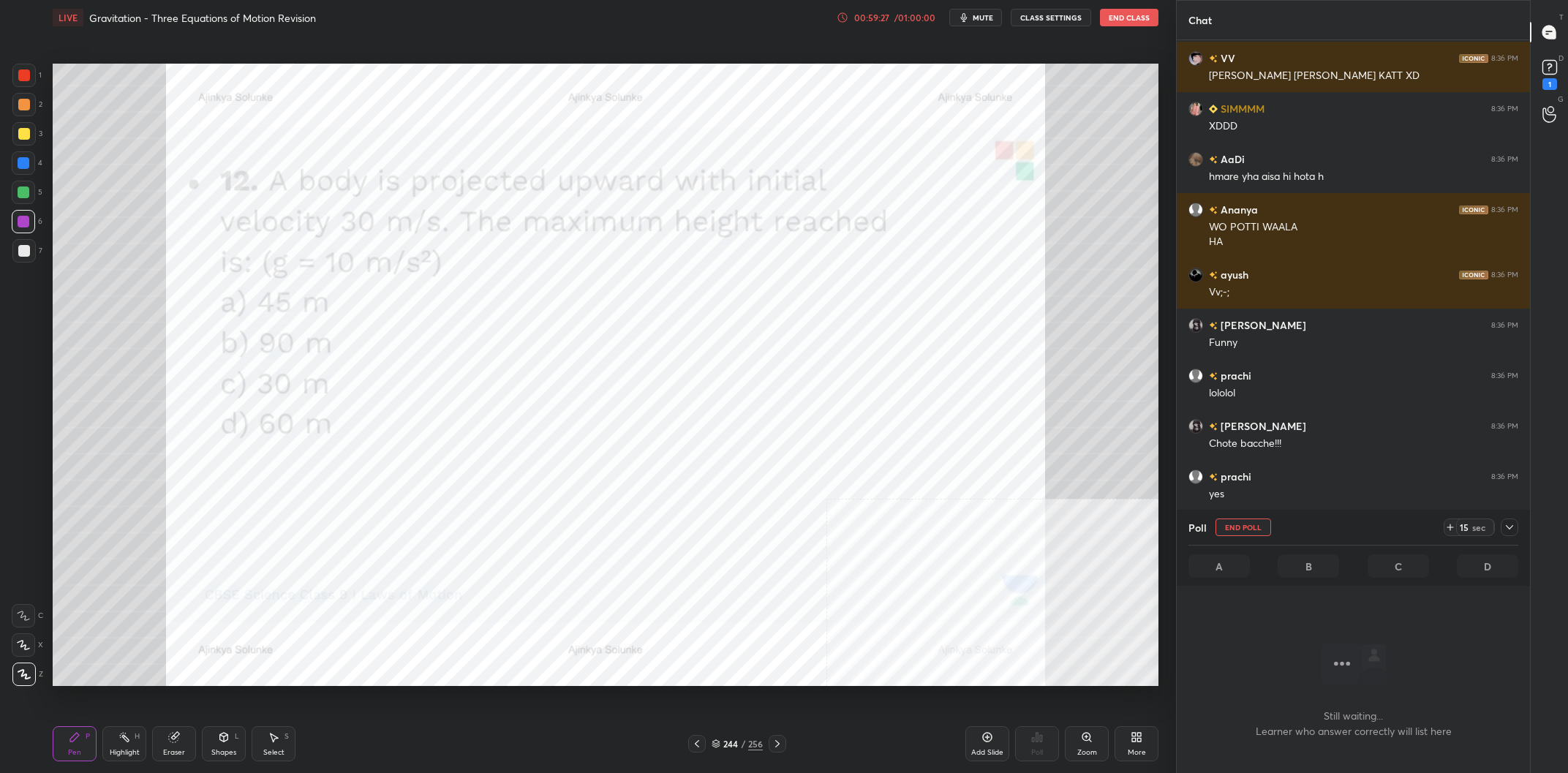
click at [1509, 520] on div at bounding box center [1509, 527] width 17 height 17
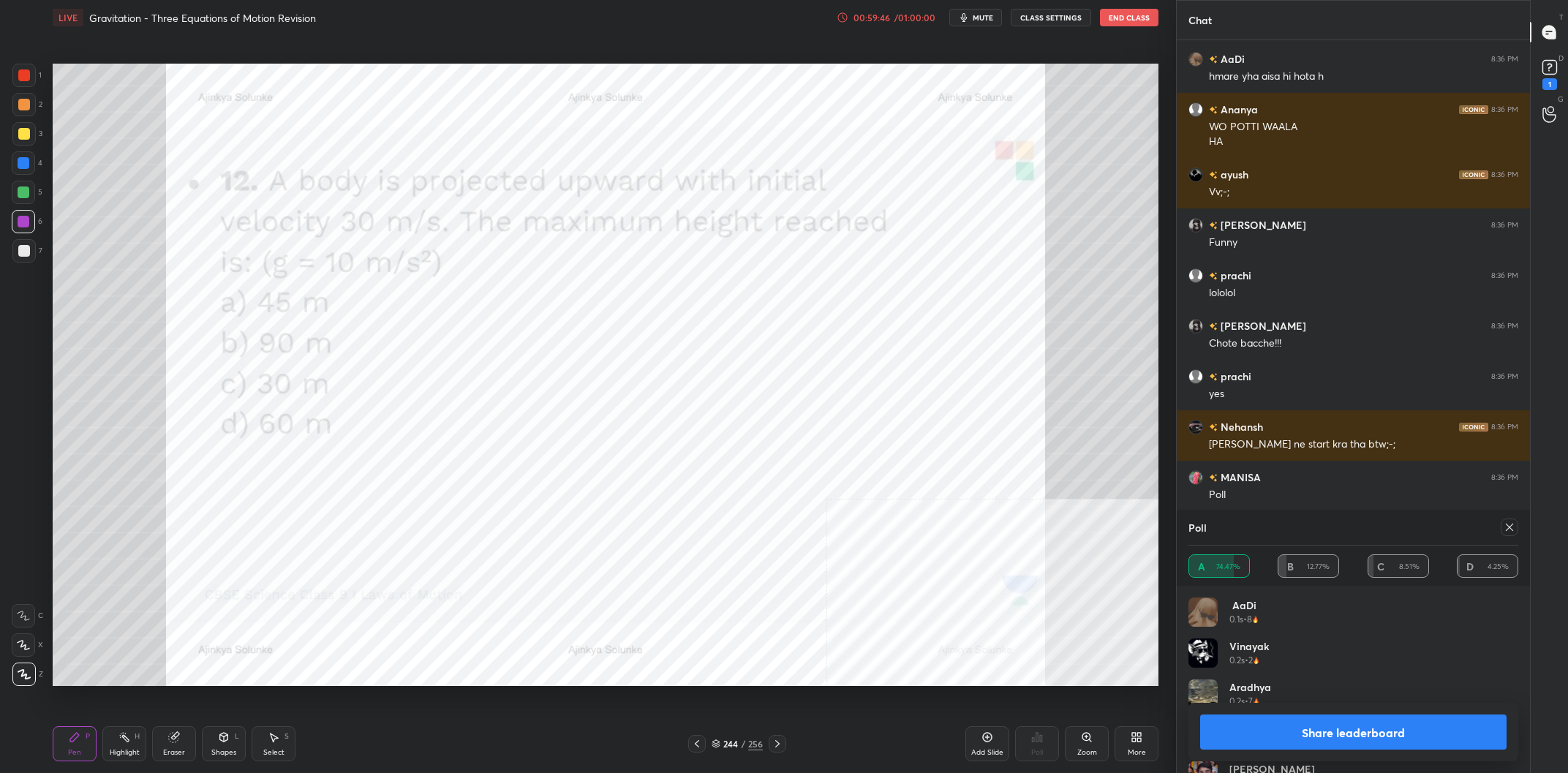
scroll to position [58094, 0]
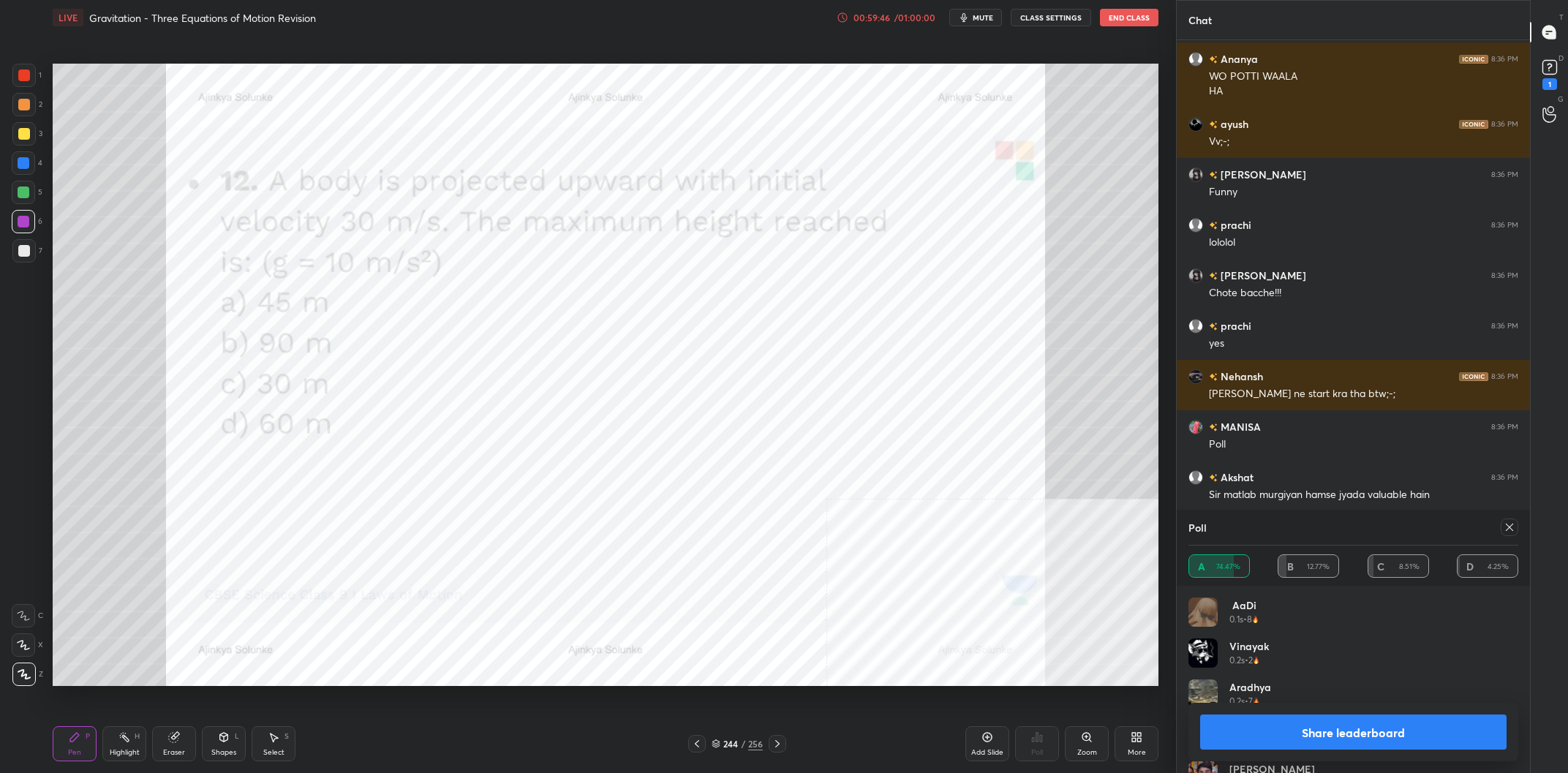
click at [1369, 742] on button "Share leaderboard" at bounding box center [1353, 731] width 306 height 35
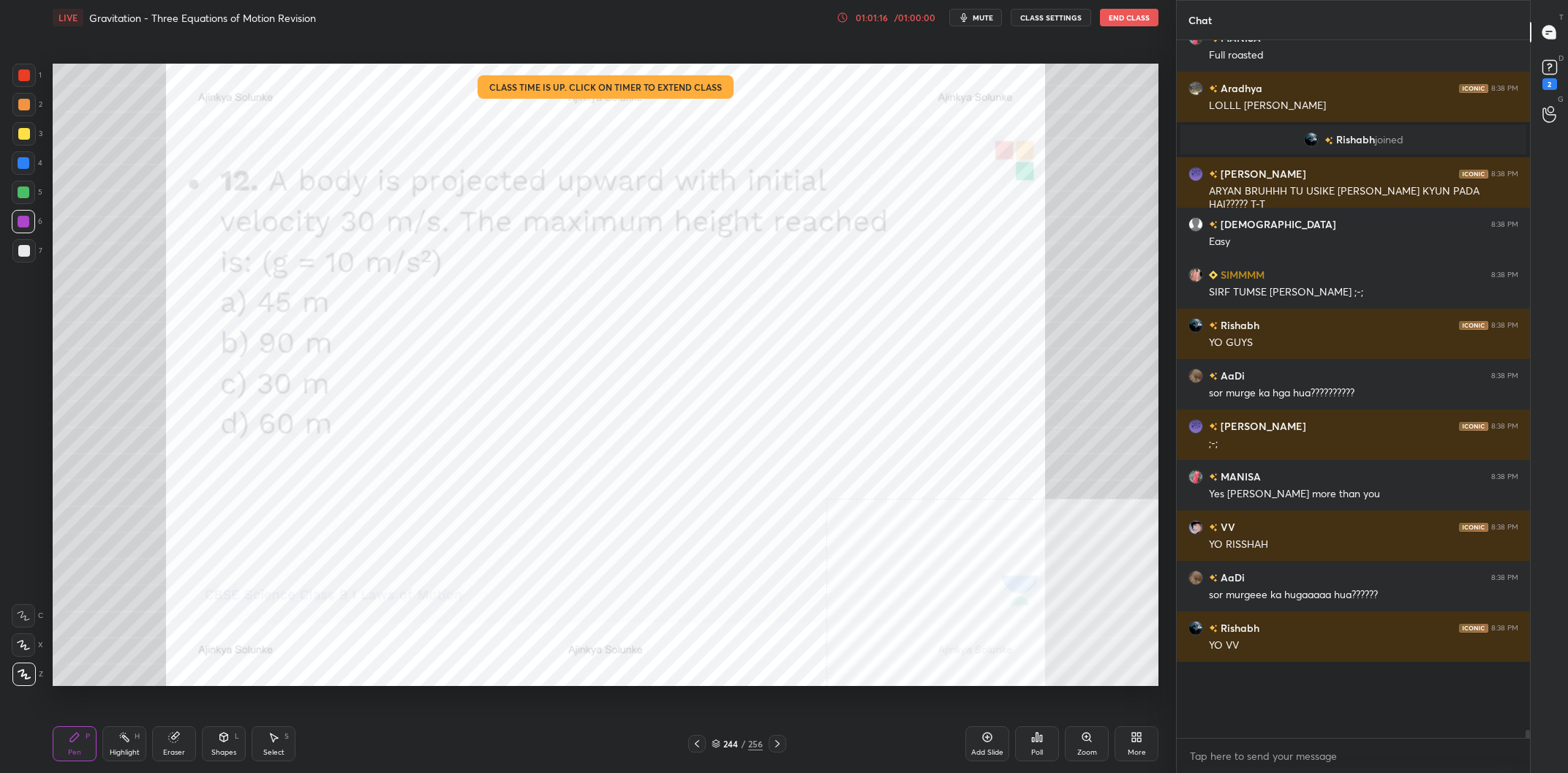
scroll to position [53765, 0]
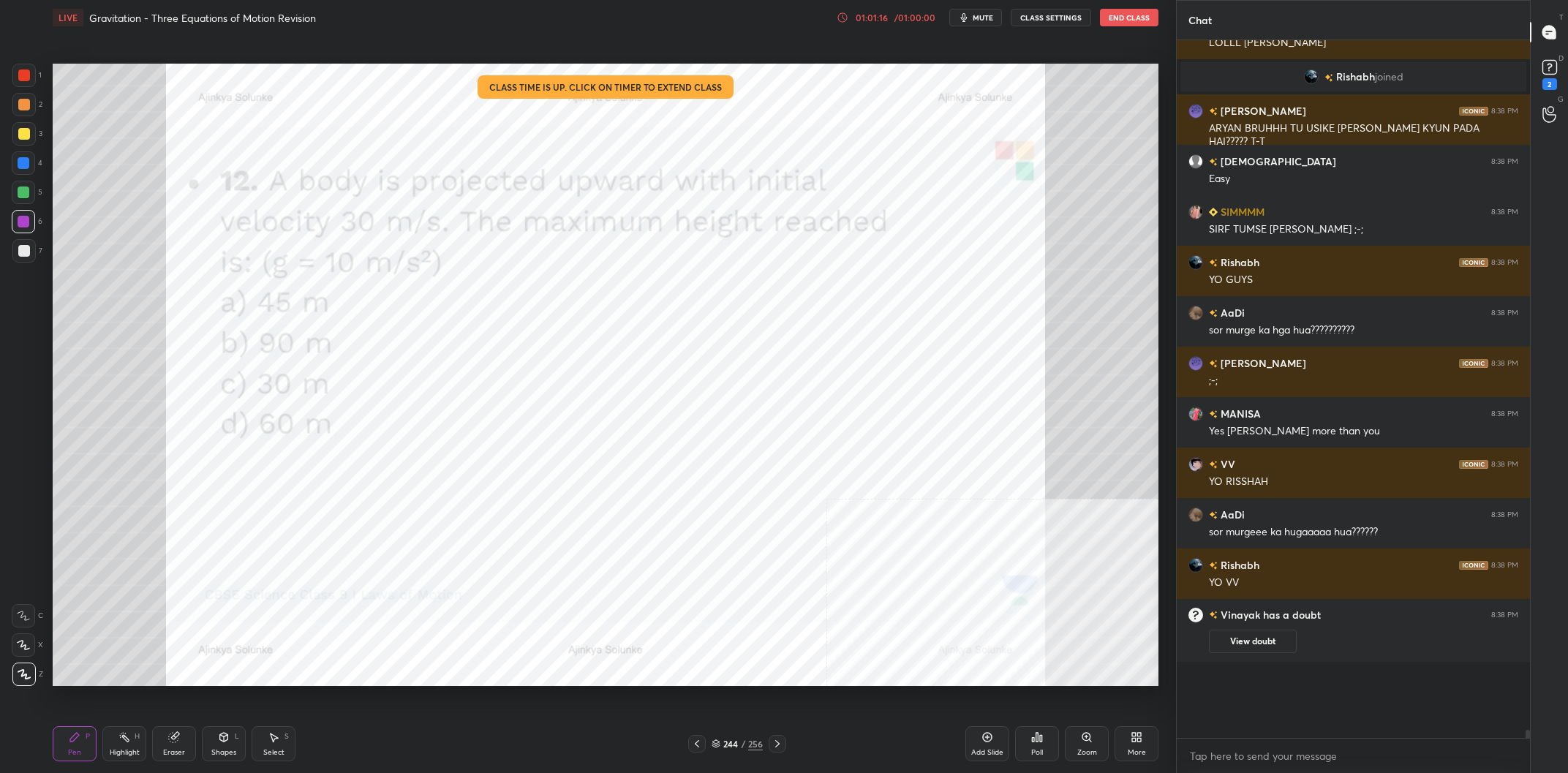
click at [22, 177] on div "4" at bounding box center [27, 166] width 31 height 29
click at [22, 173] on div at bounding box center [23, 163] width 23 height 23
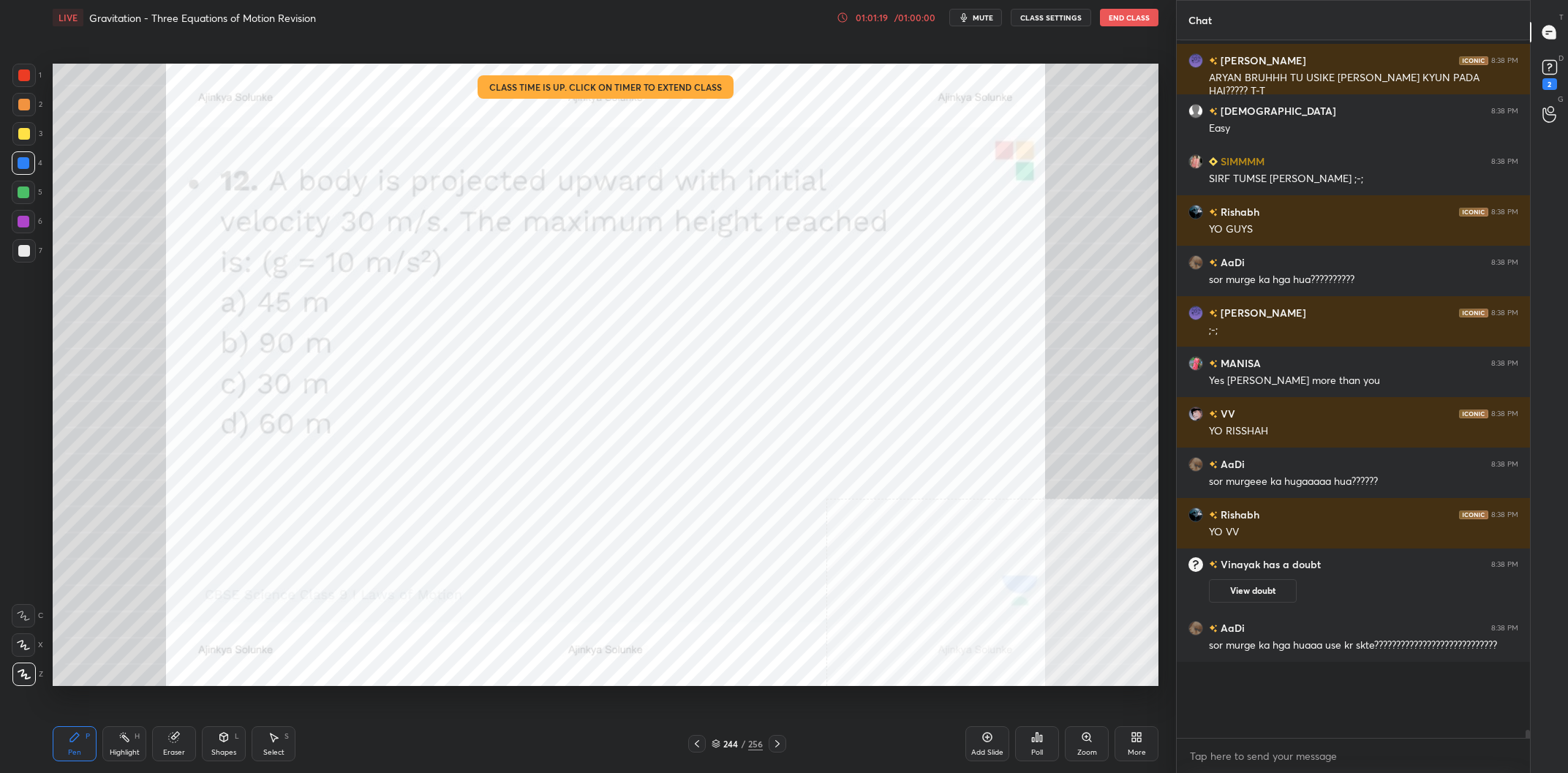
scroll to position [53760, 0]
click at [985, 744] on div "Add Slide" at bounding box center [987, 743] width 44 height 35
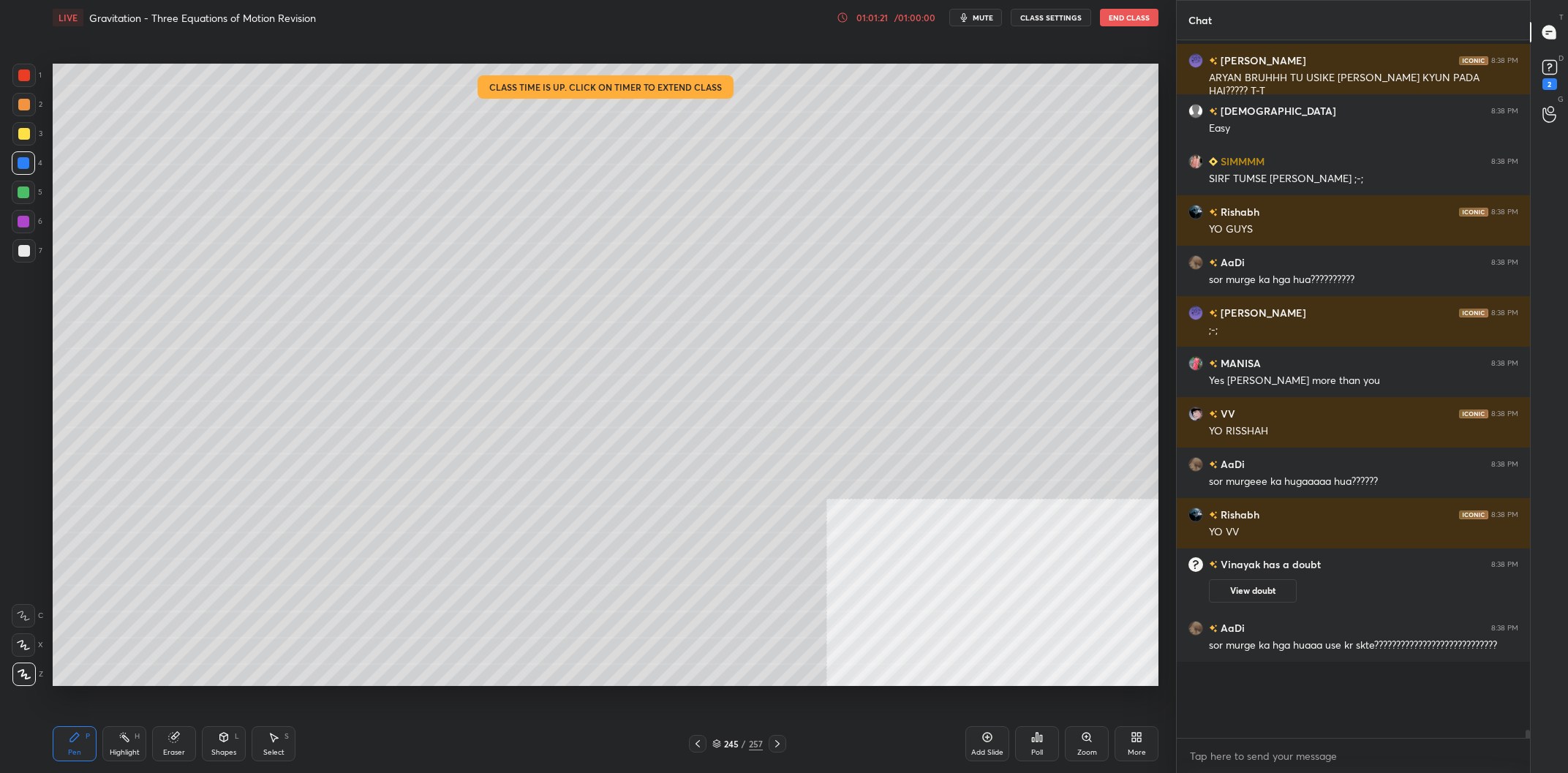
click at [1, 136] on div "1 2 3 4 5 6 7 C X Z C X Z E E Erase all H H" at bounding box center [23, 374] width 47 height 622
click at [19, 135] on div at bounding box center [24, 134] width 12 height 12
click at [22, 136] on div at bounding box center [24, 134] width 12 height 12
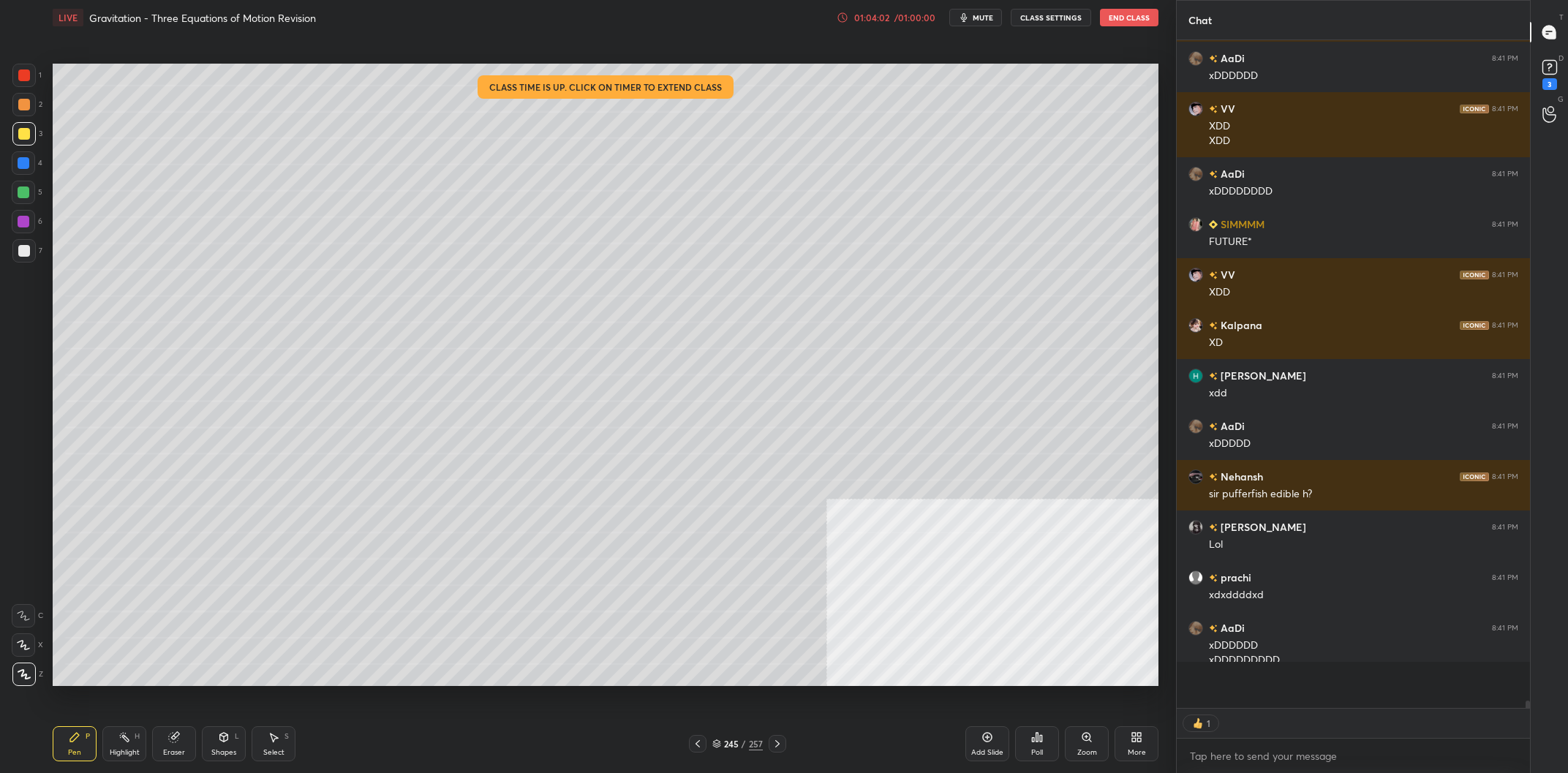
scroll to position [57343, 0]
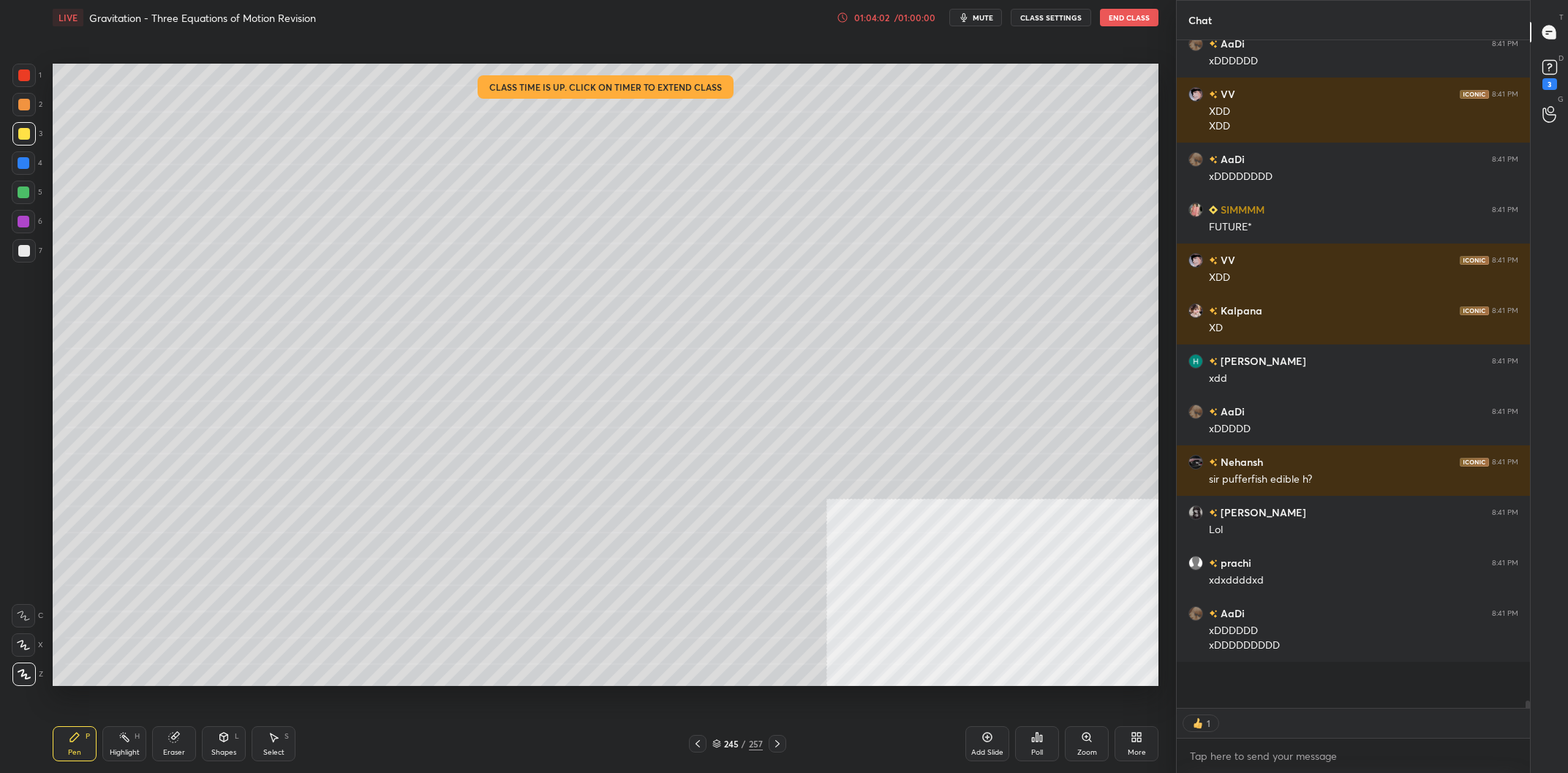
click at [18, 187] on div at bounding box center [23, 192] width 23 height 23
click at [35, 176] on div "4" at bounding box center [27, 166] width 31 height 29
click at [25, 169] on div at bounding box center [23, 163] width 12 height 12
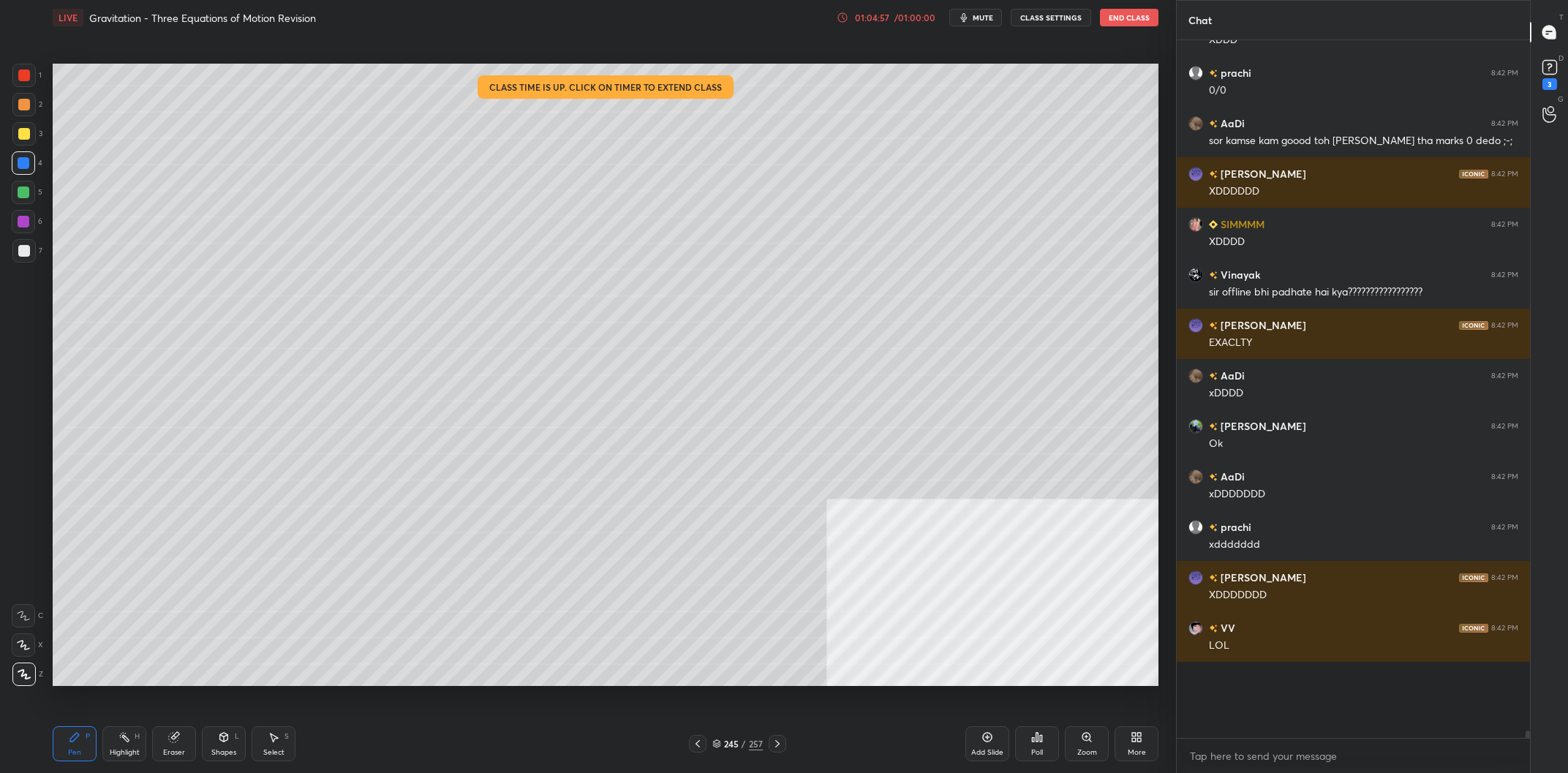
scroll to position [58835, 0]
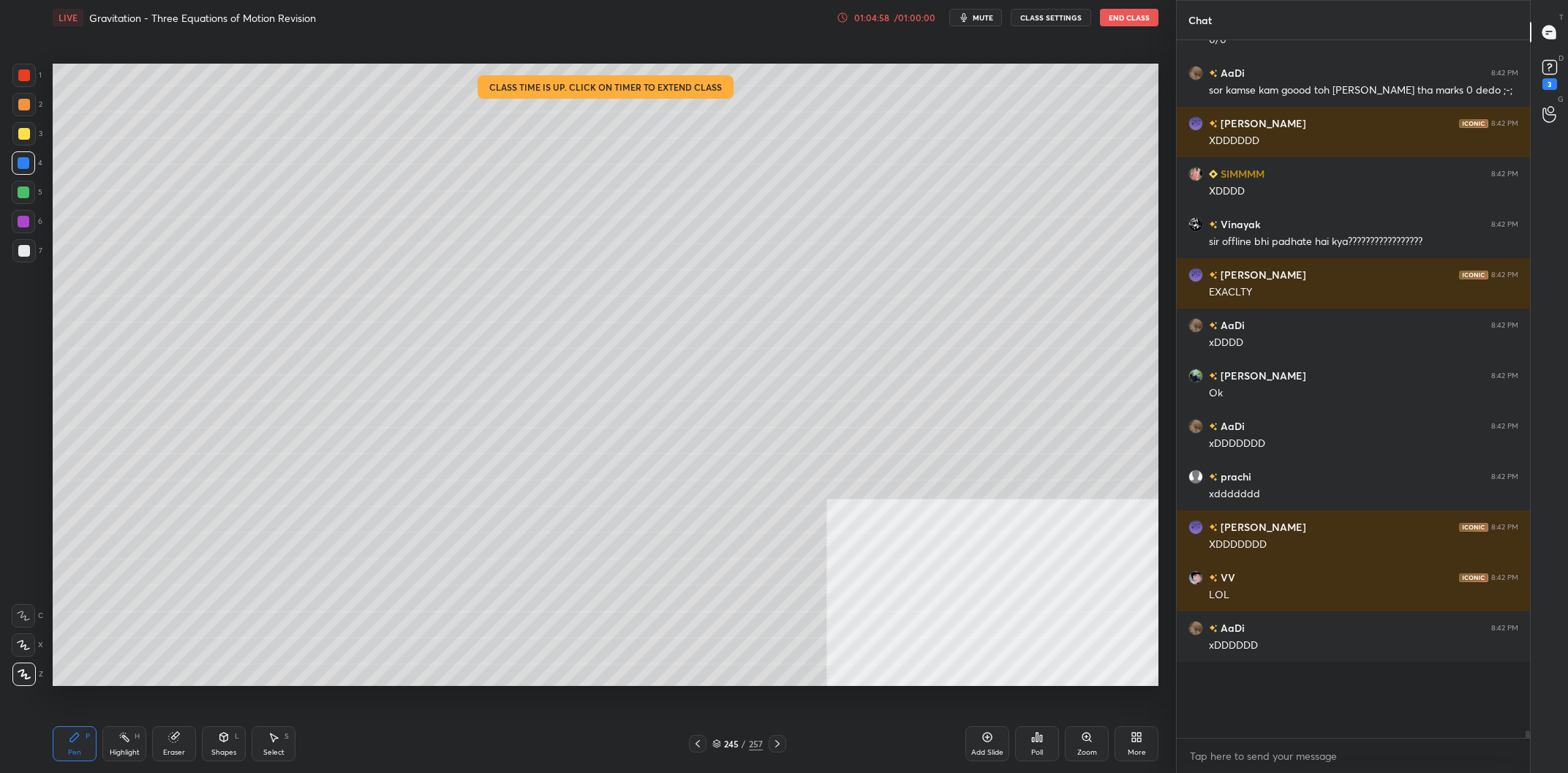
click at [734, 747] on div "245" at bounding box center [731, 744] width 15 height 9
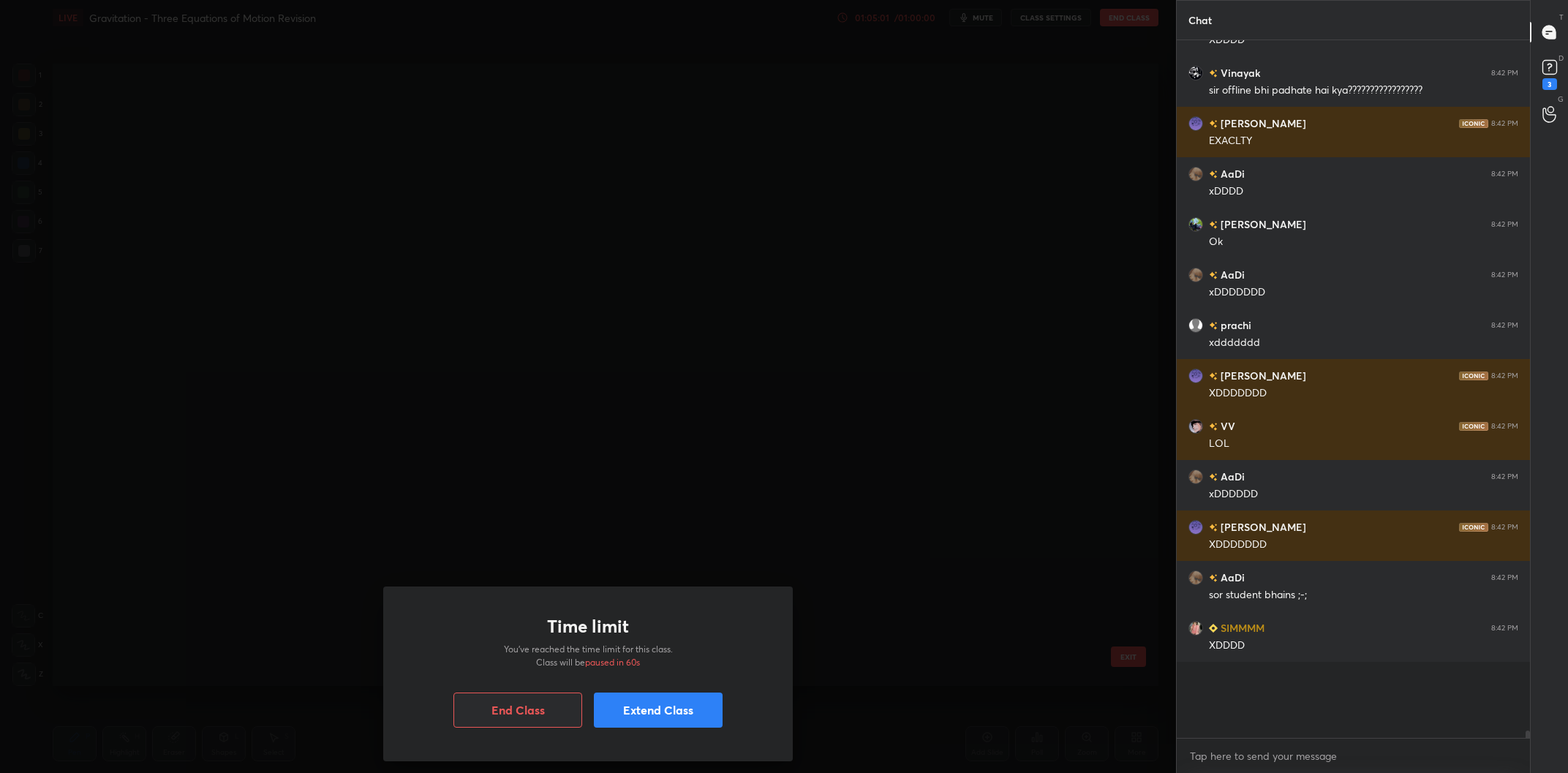
scroll to position [31, 0]
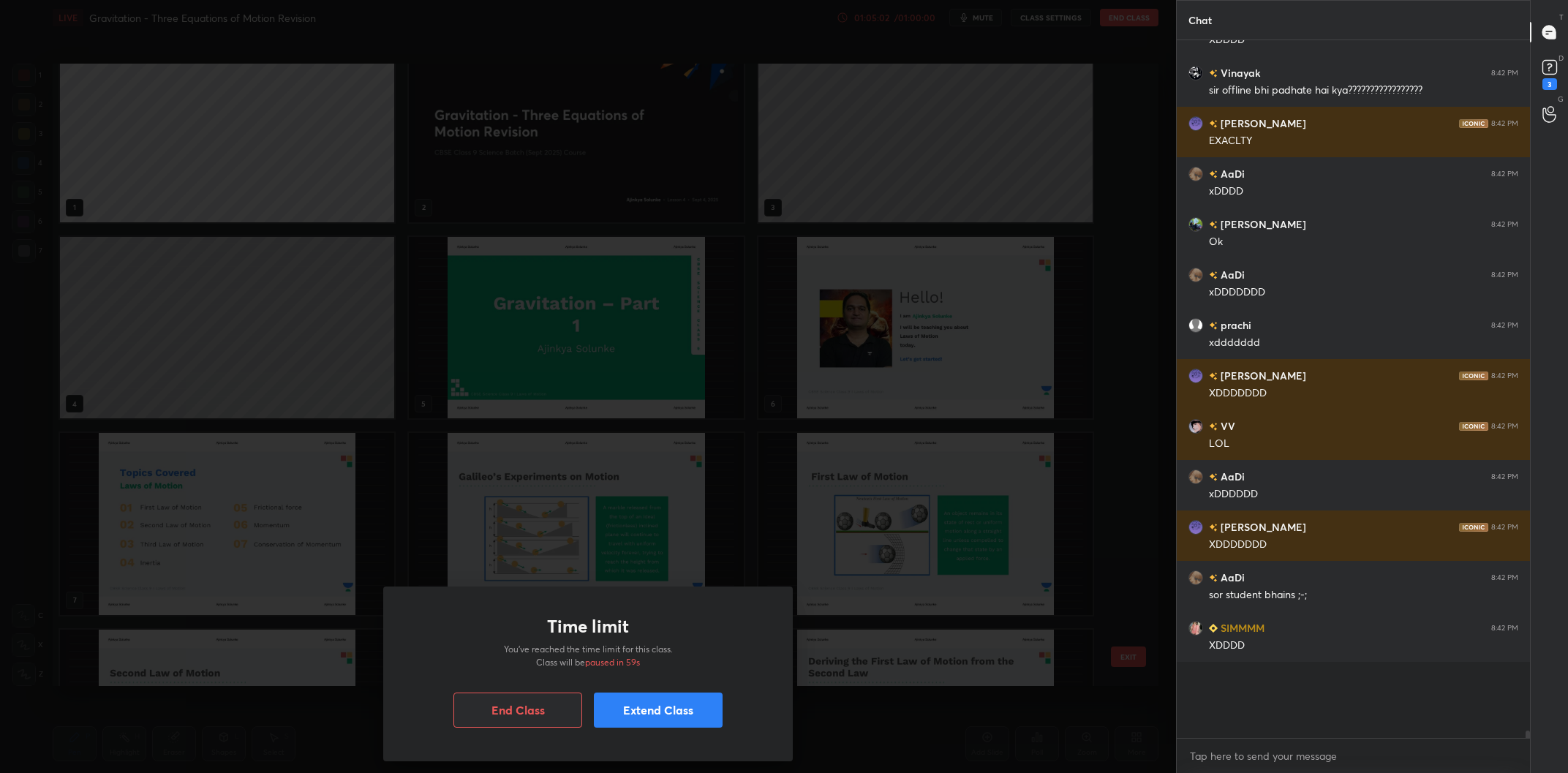
click at [693, 709] on button "Extend Class" at bounding box center [658, 710] width 128 height 35
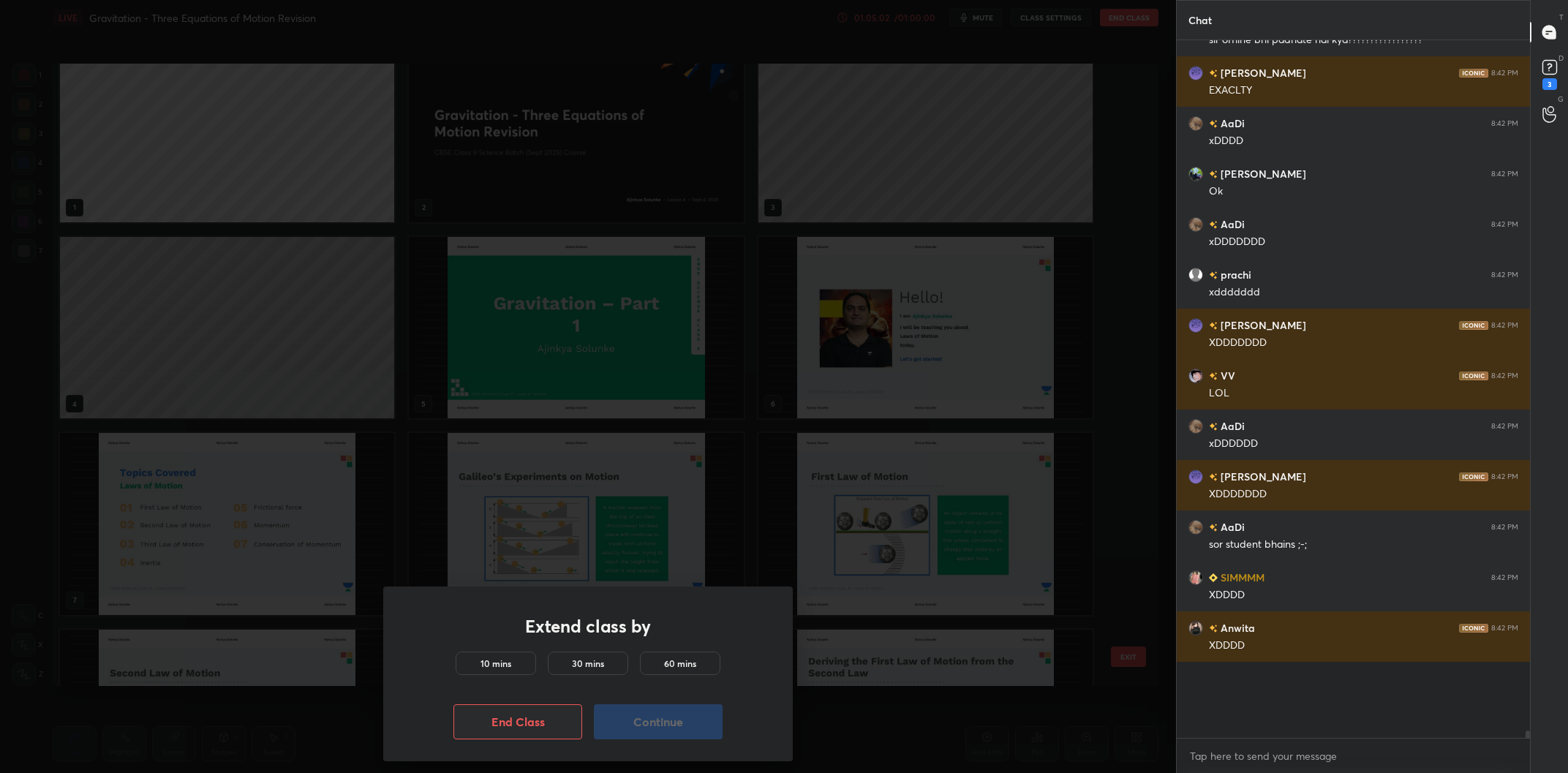
drag, startPoint x: 511, startPoint y: 674, endPoint x: 518, endPoint y: 666, distance: 10.6
click at [512, 673] on div "10 mins 30 mins 60 mins" at bounding box center [588, 665] width 264 height 29
click at [518, 666] on div "10 mins" at bounding box center [496, 662] width 81 height 23
click at [660, 715] on button "Continue" at bounding box center [658, 721] width 128 height 35
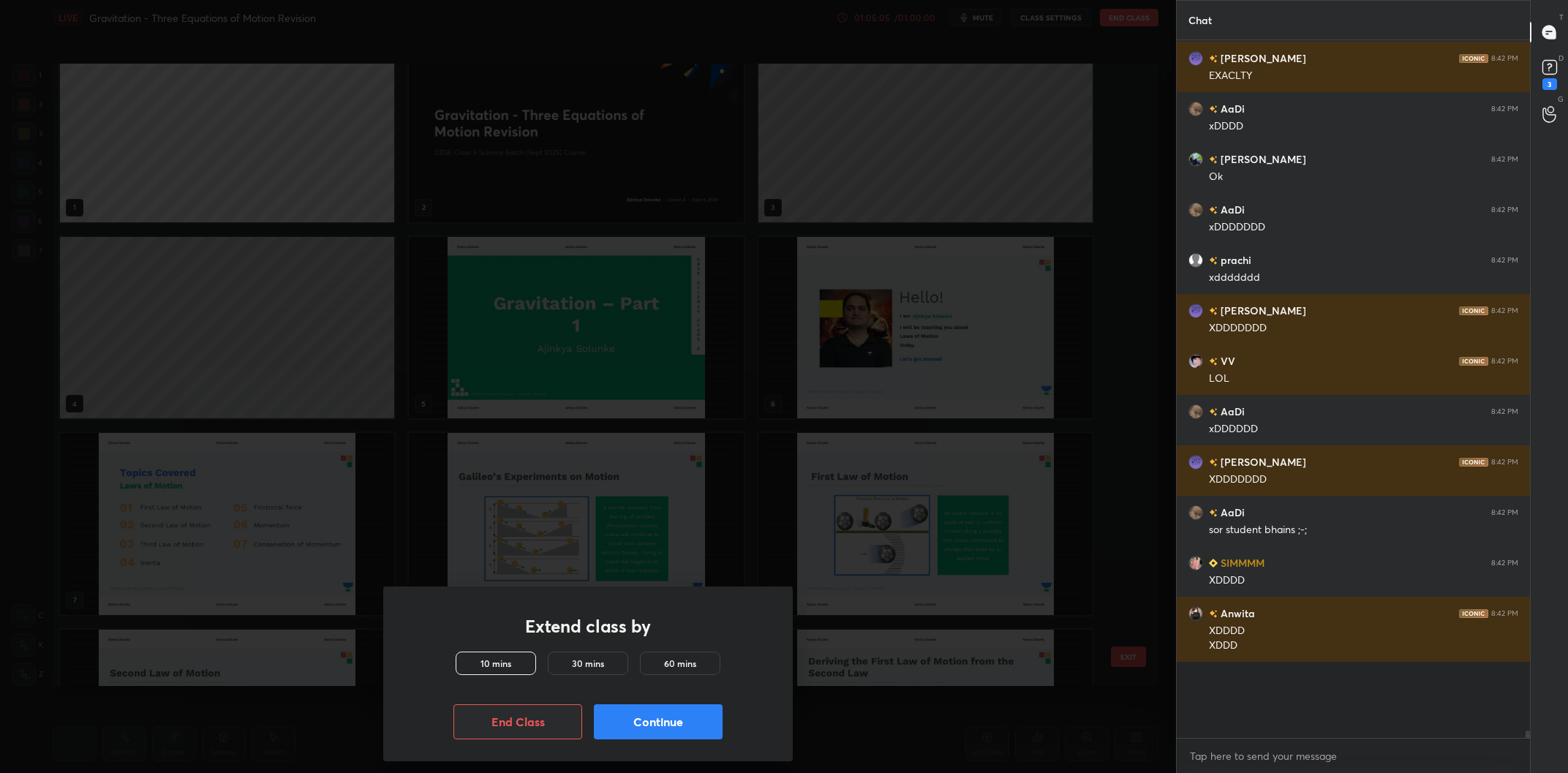
click at [681, 719] on button "Continue" at bounding box center [658, 721] width 128 height 35
click at [275, 377] on div "Extend class by 10 mins 30 mins 60 mins End Class Continue" at bounding box center [588, 386] width 1176 height 773
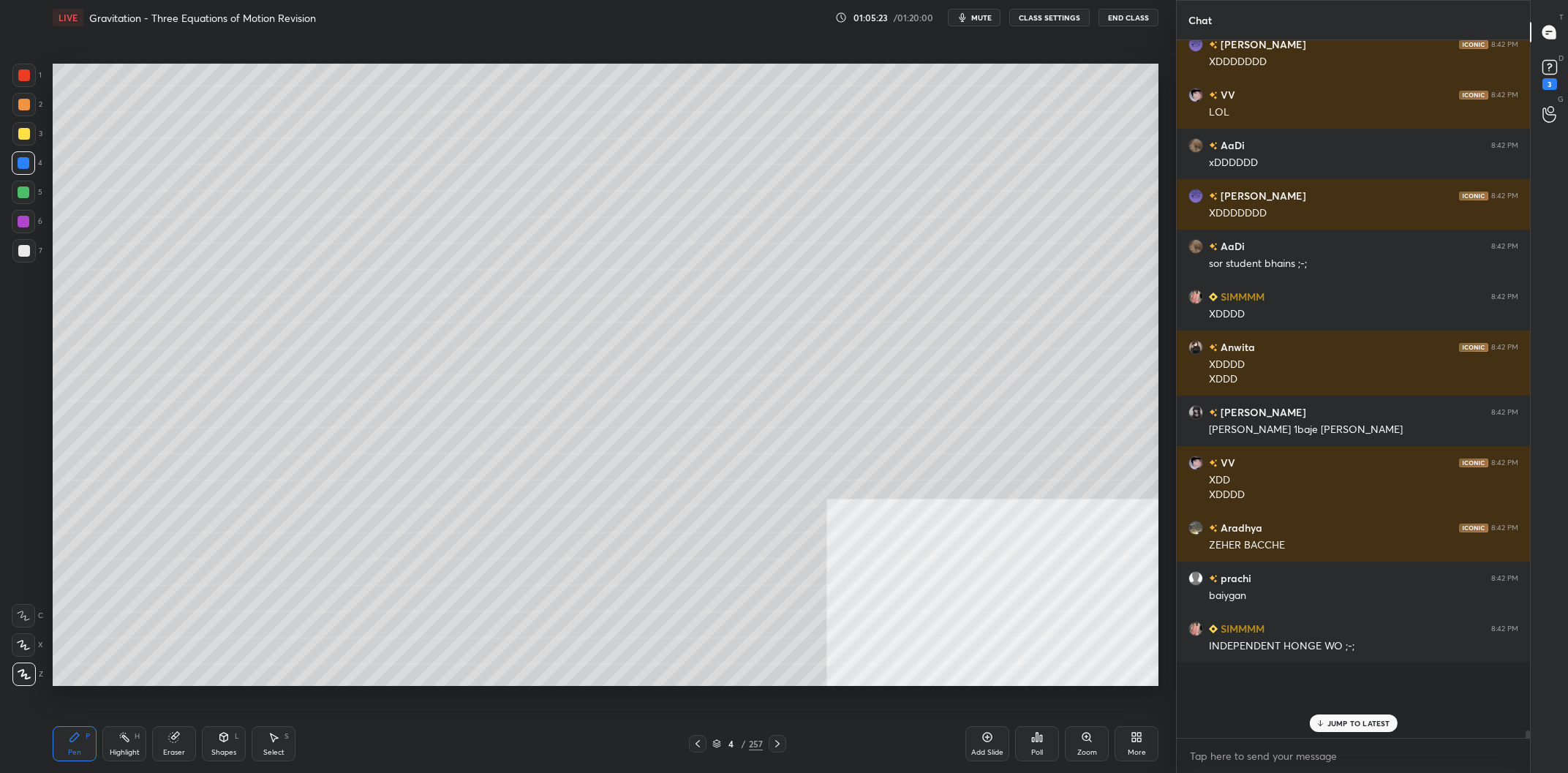
scroll to position [59369, 0]
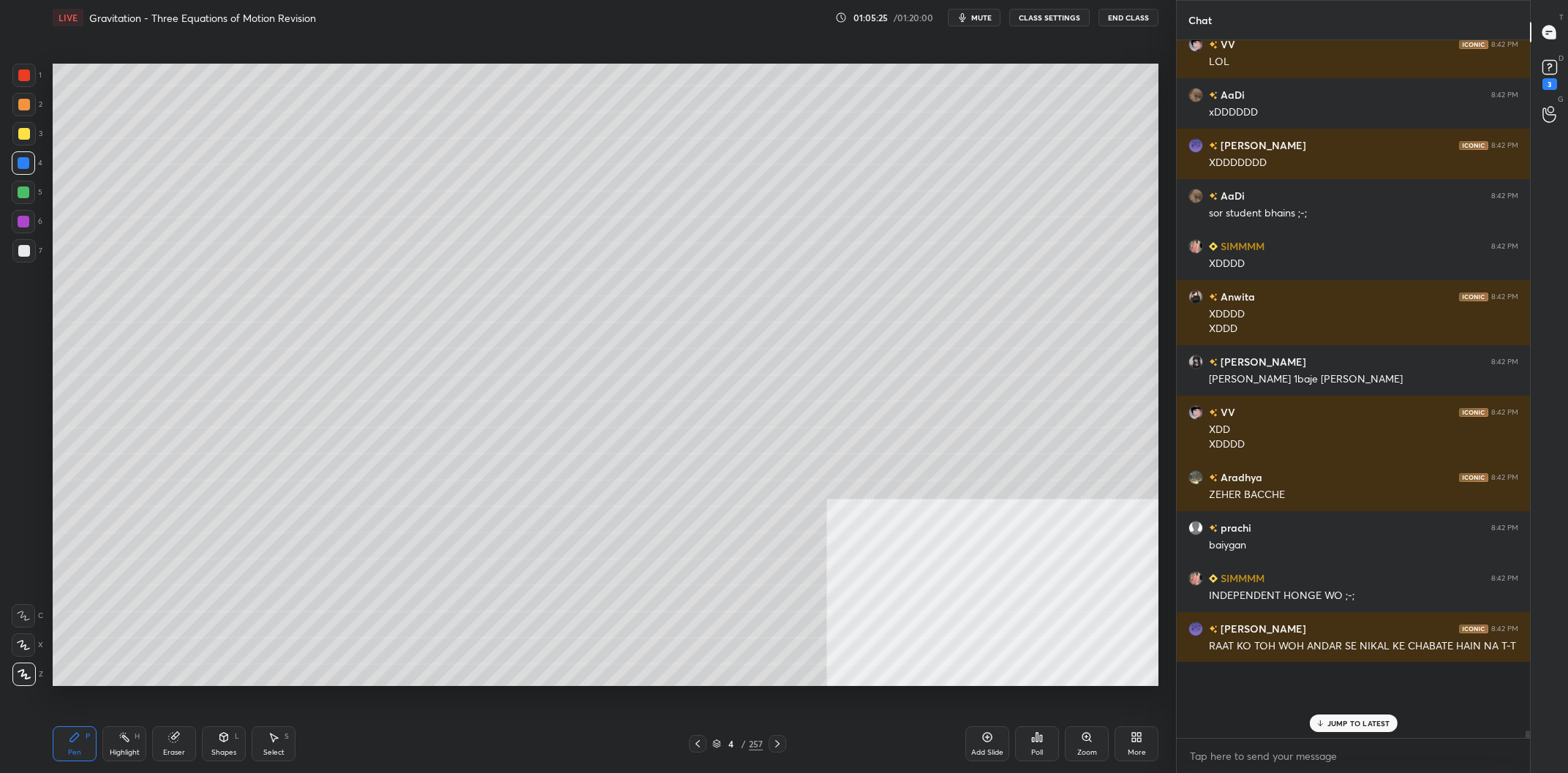
click at [1534, 62] on div "D Doubts (D) 3" at bounding box center [1549, 72] width 37 height 41
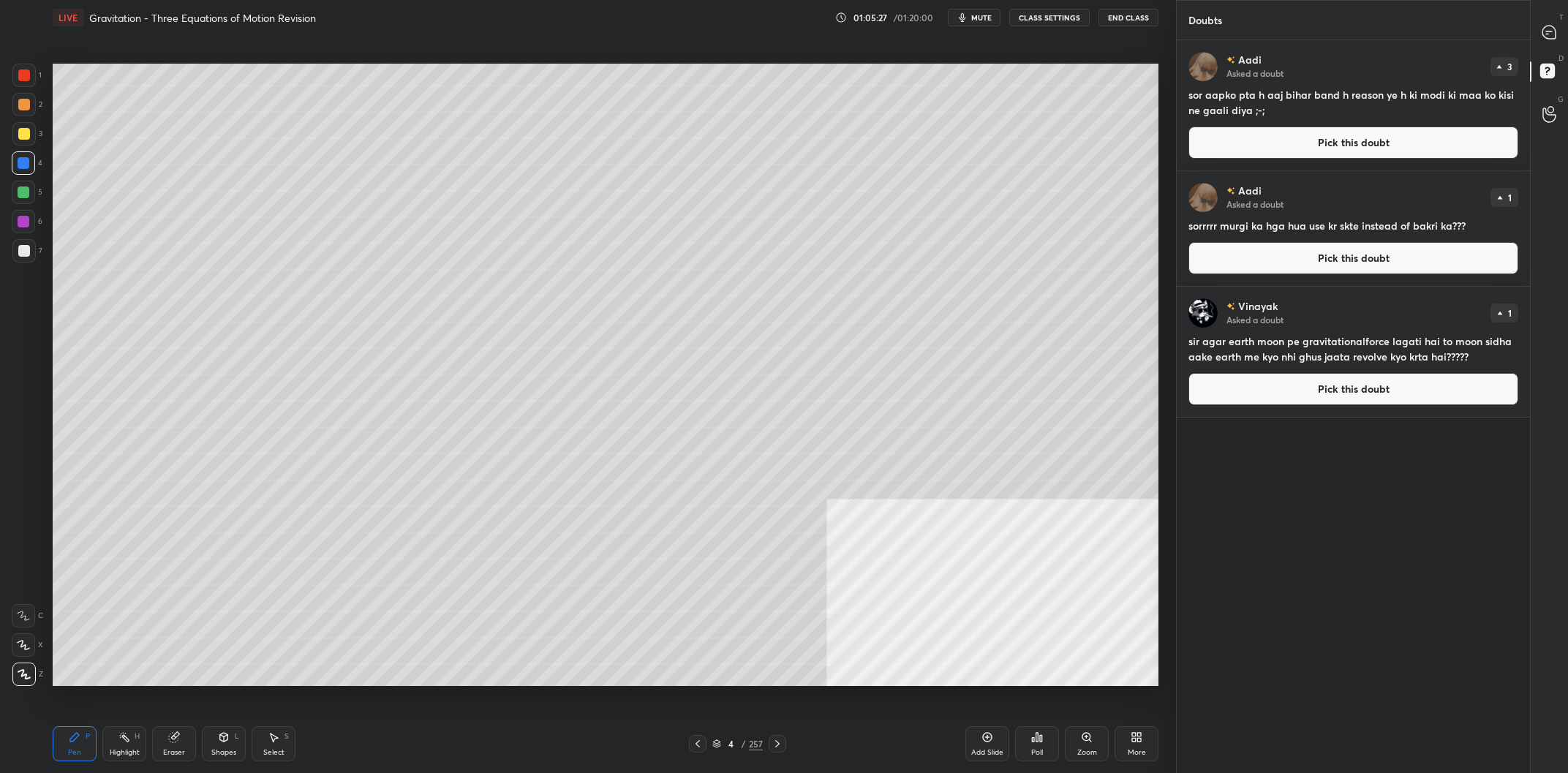
click at [1059, 736] on div "Add Slide Poll Zoom More" at bounding box center [1062, 744] width 193 height 82
click at [1046, 740] on div "Poll" at bounding box center [1037, 743] width 44 height 35
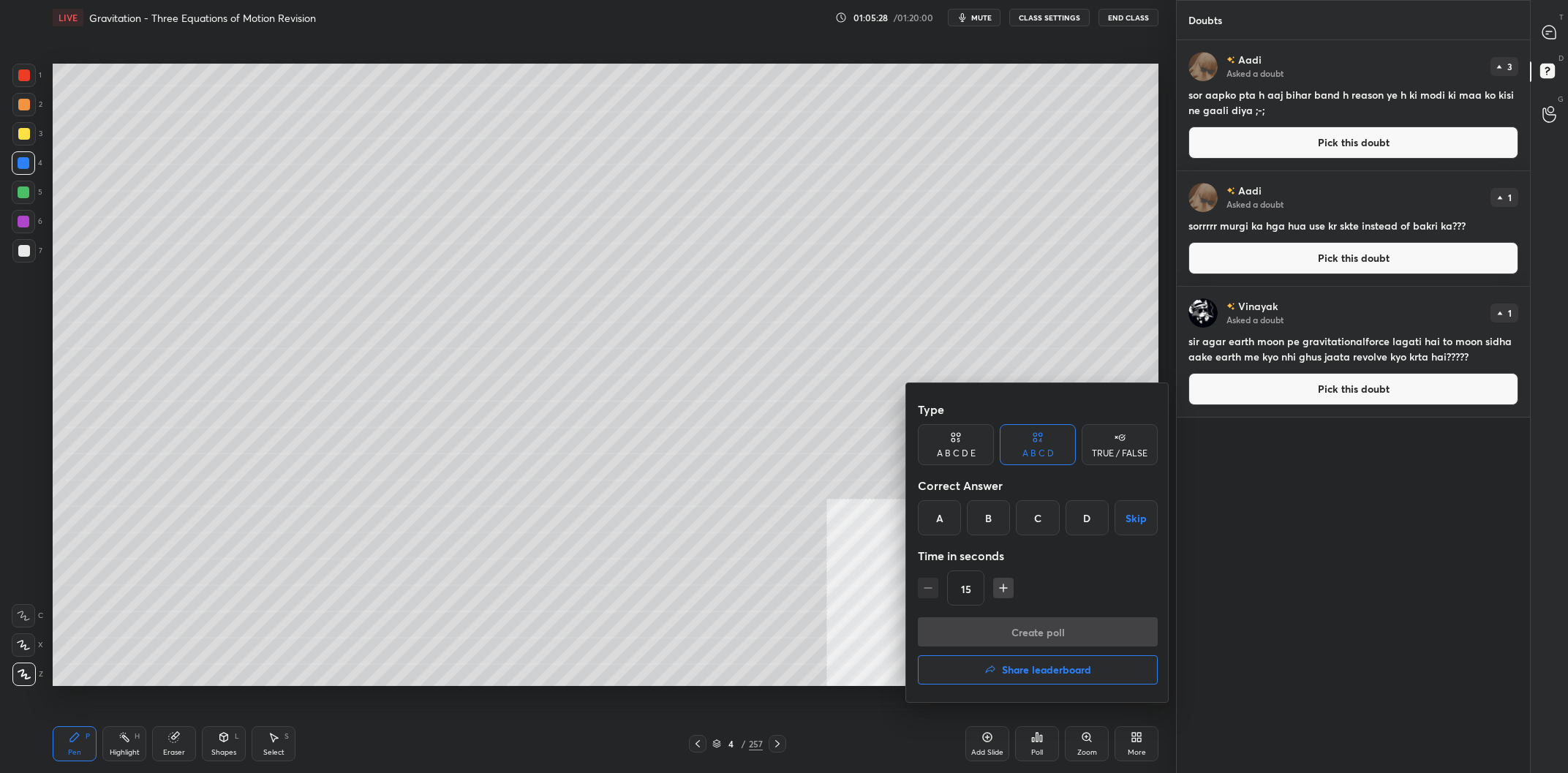
click at [1079, 674] on h4 "Share leaderboard" at bounding box center [1046, 670] width 89 height 10
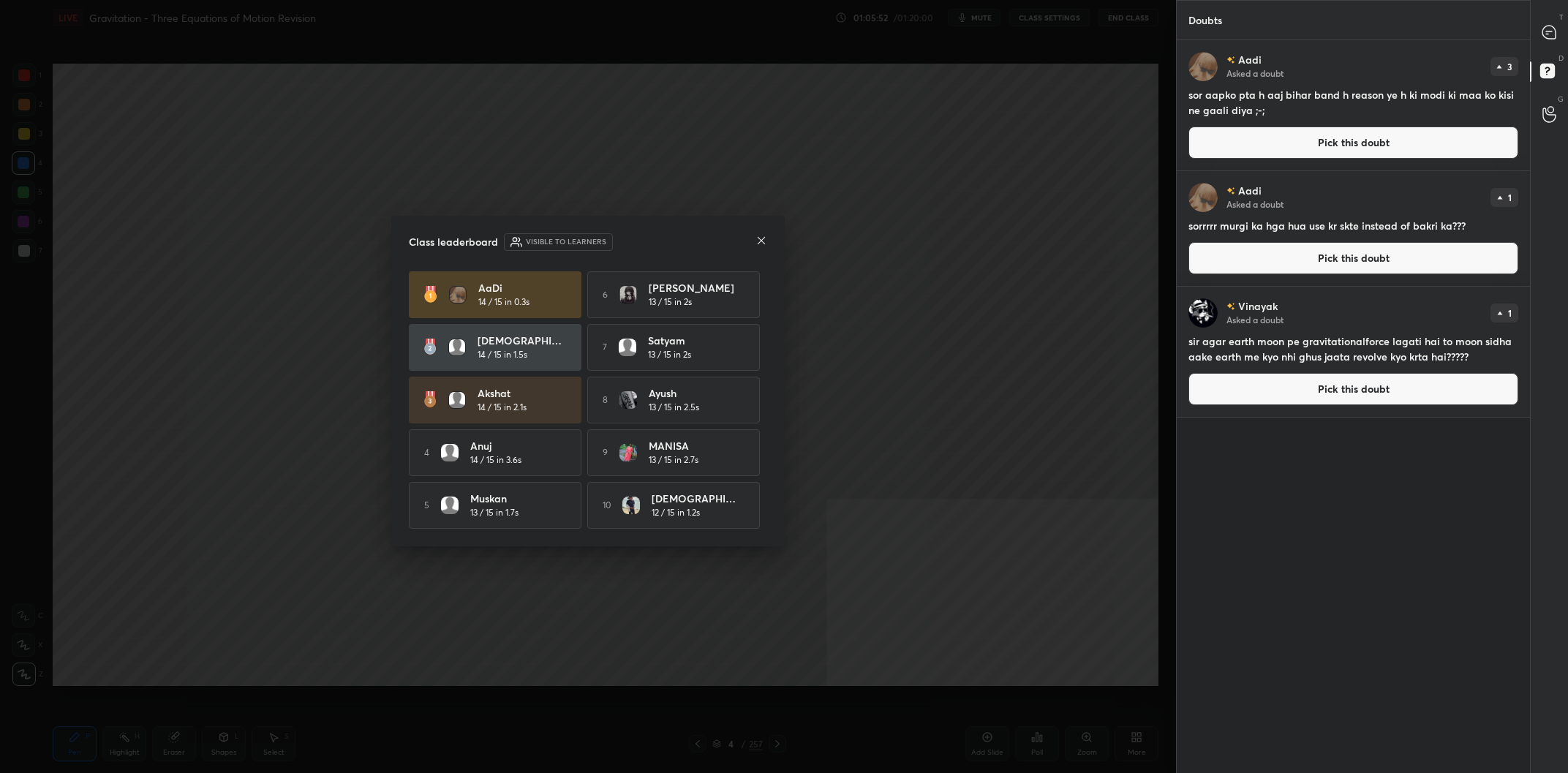
click at [678, 237] on div "Class leaderboard Visible to learners" at bounding box center [588, 241] width 359 height 17
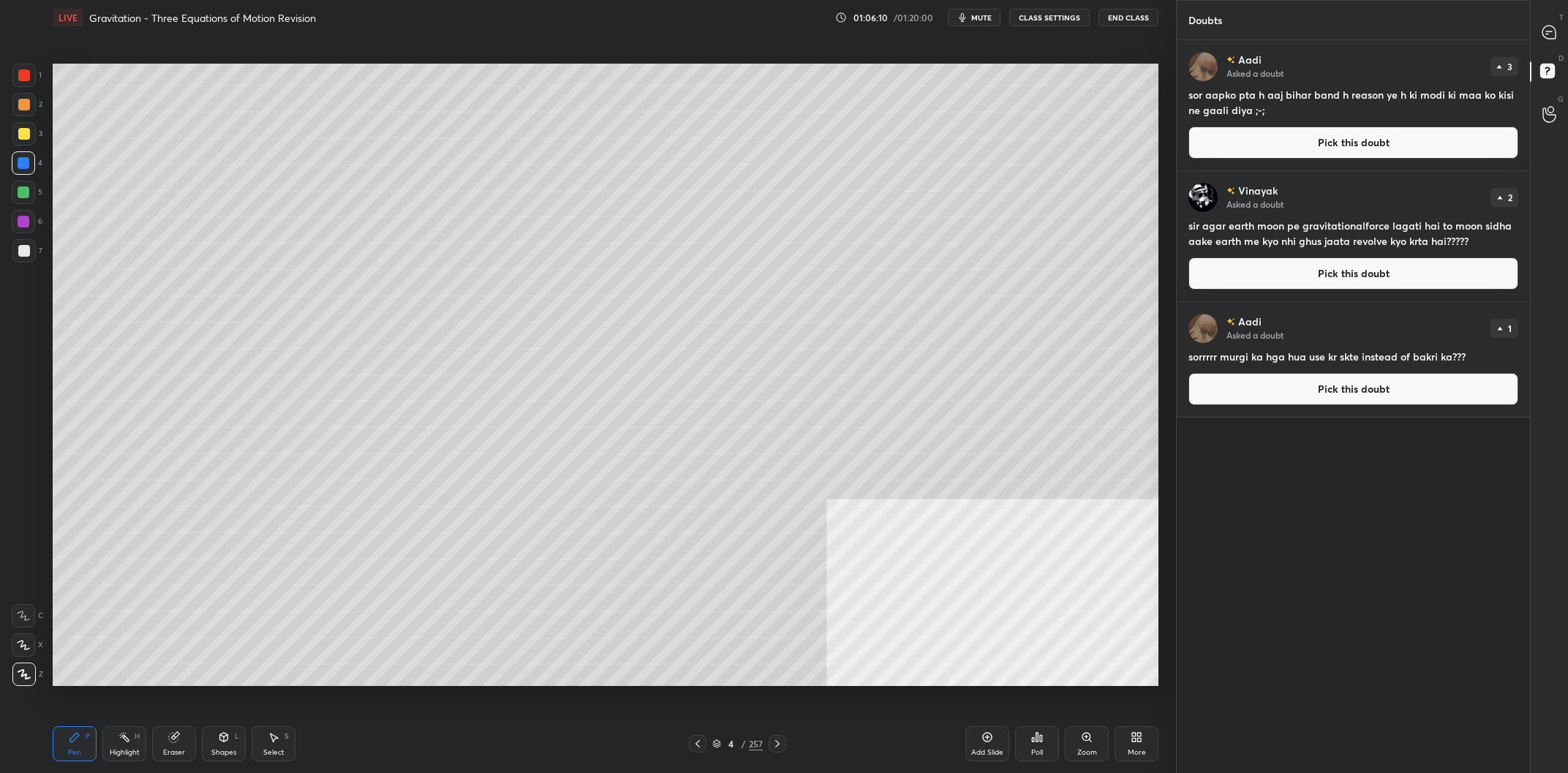
click at [1400, 273] on button "Pick this doubt" at bounding box center [1353, 273] width 329 height 32
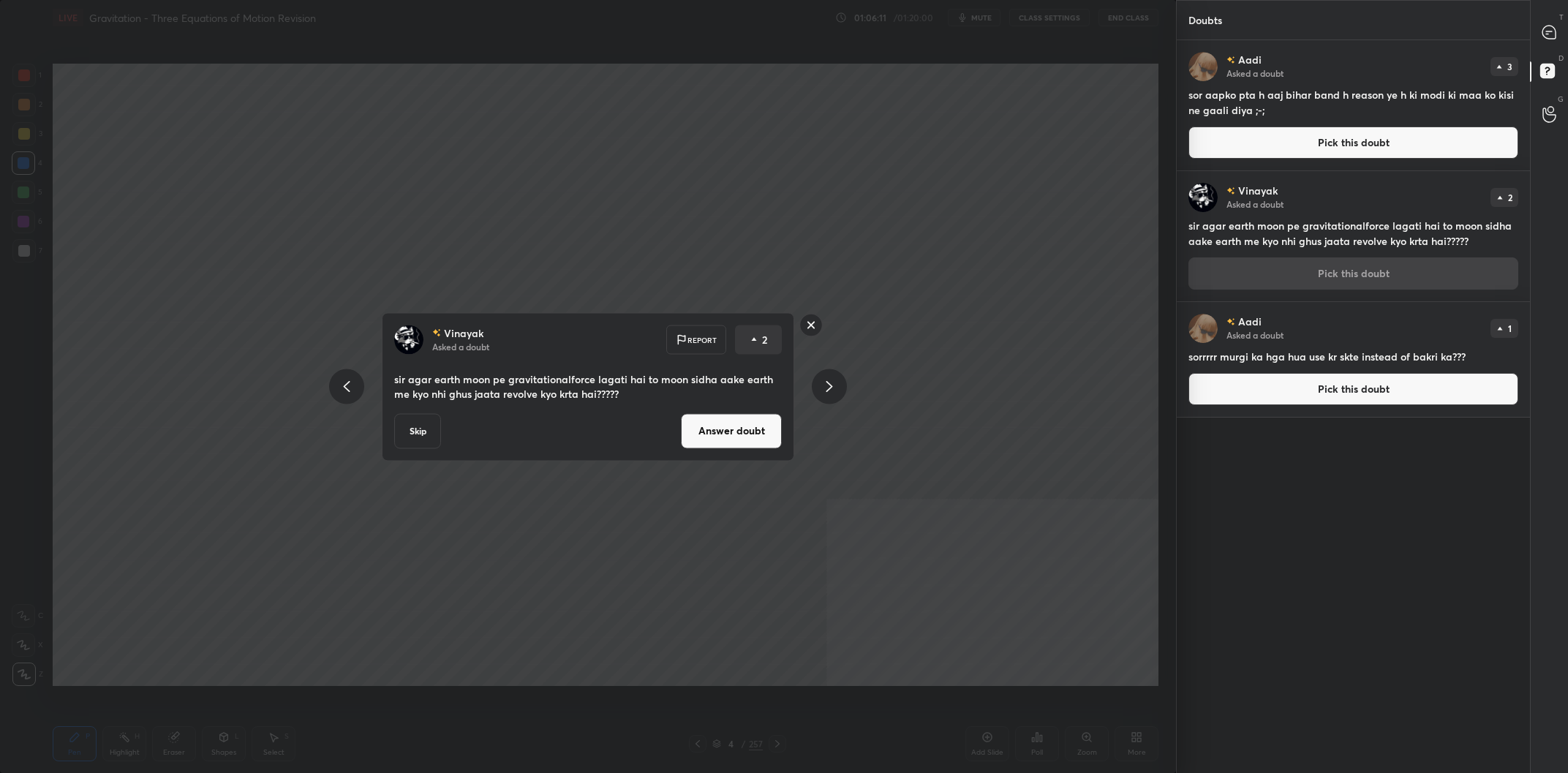
click at [758, 426] on button "Answer doubt" at bounding box center [731, 430] width 101 height 35
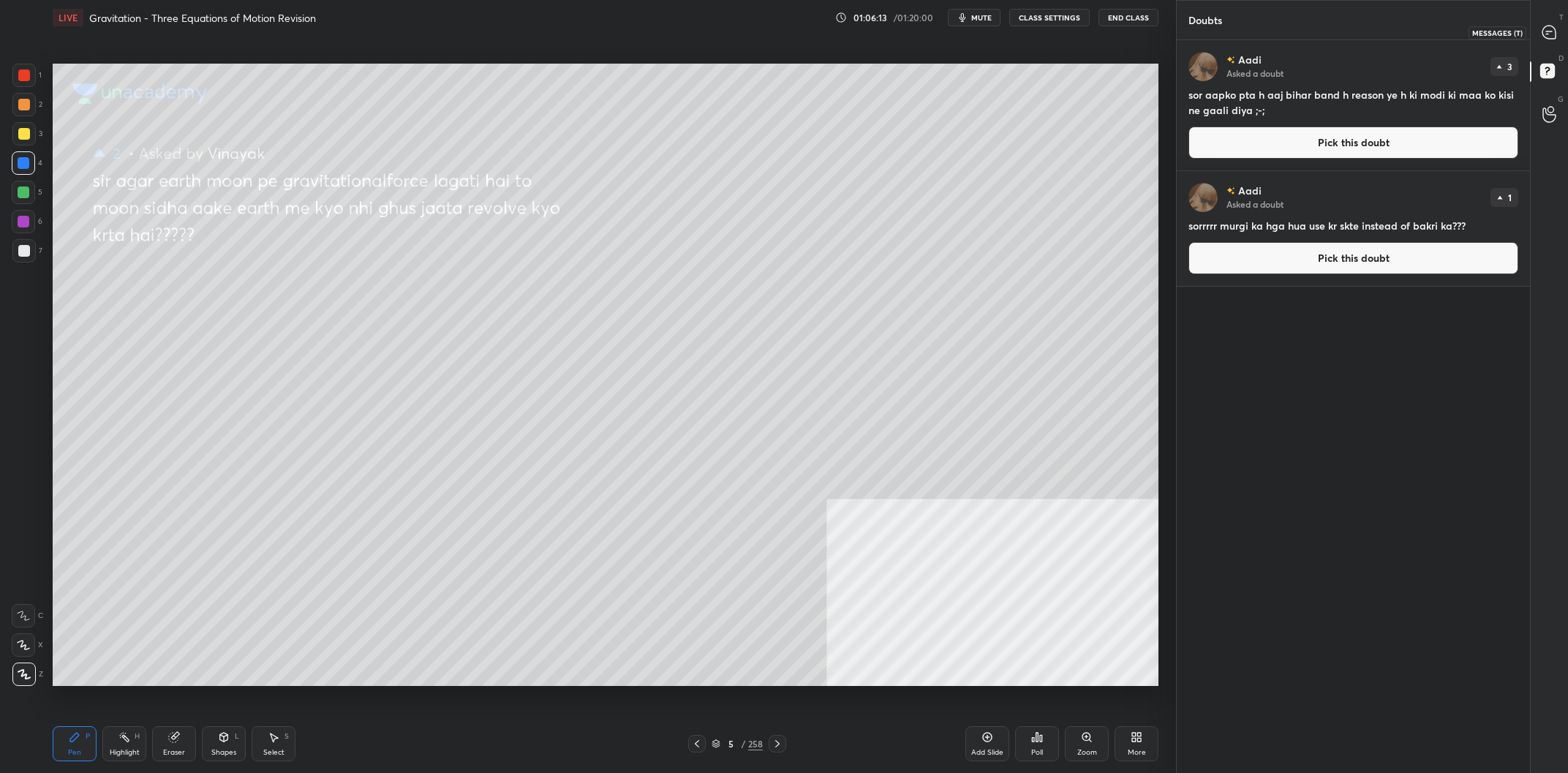
click at [1552, 37] on icon at bounding box center [1549, 32] width 13 height 13
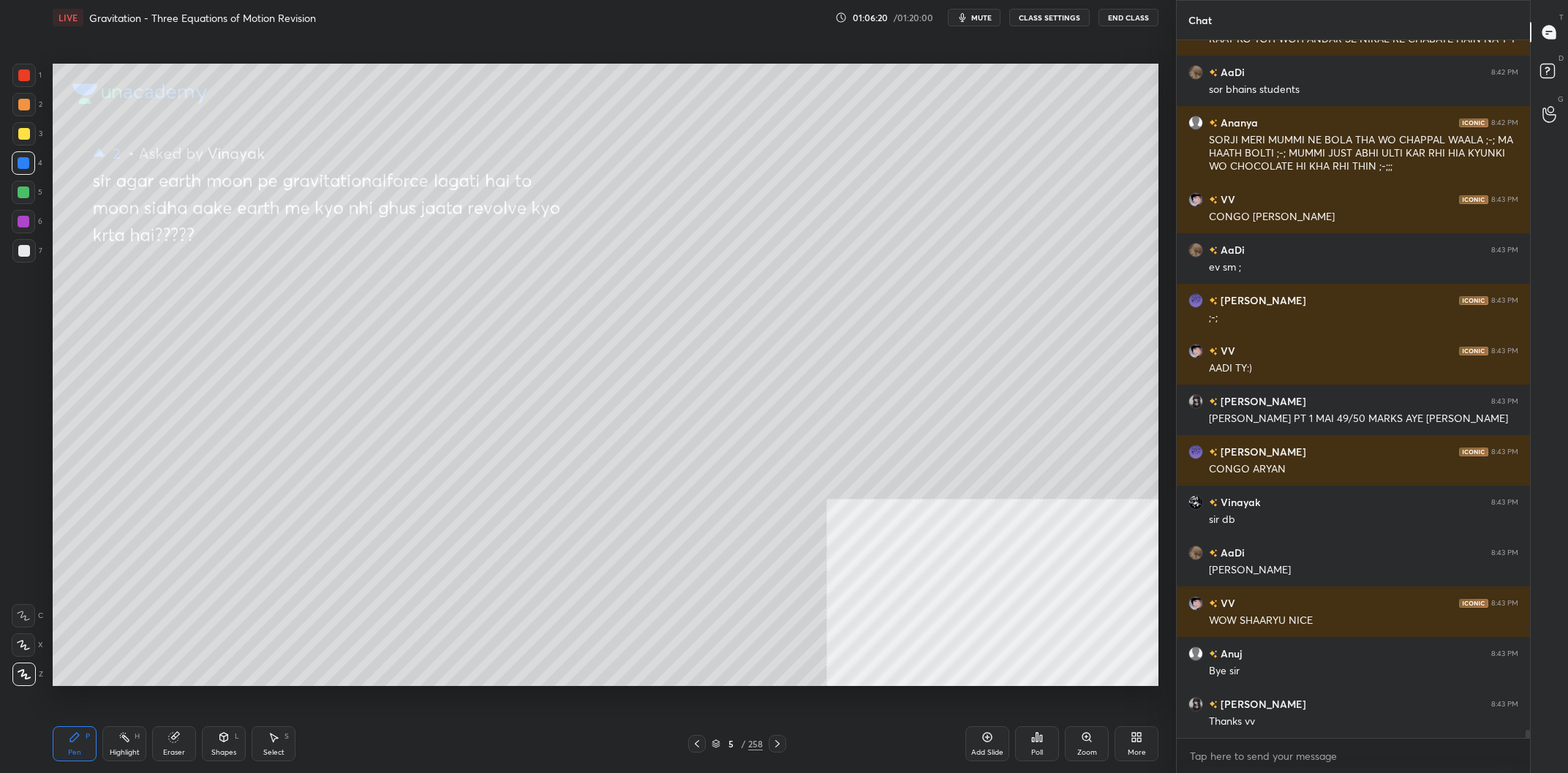
scroll to position [60385, 0]
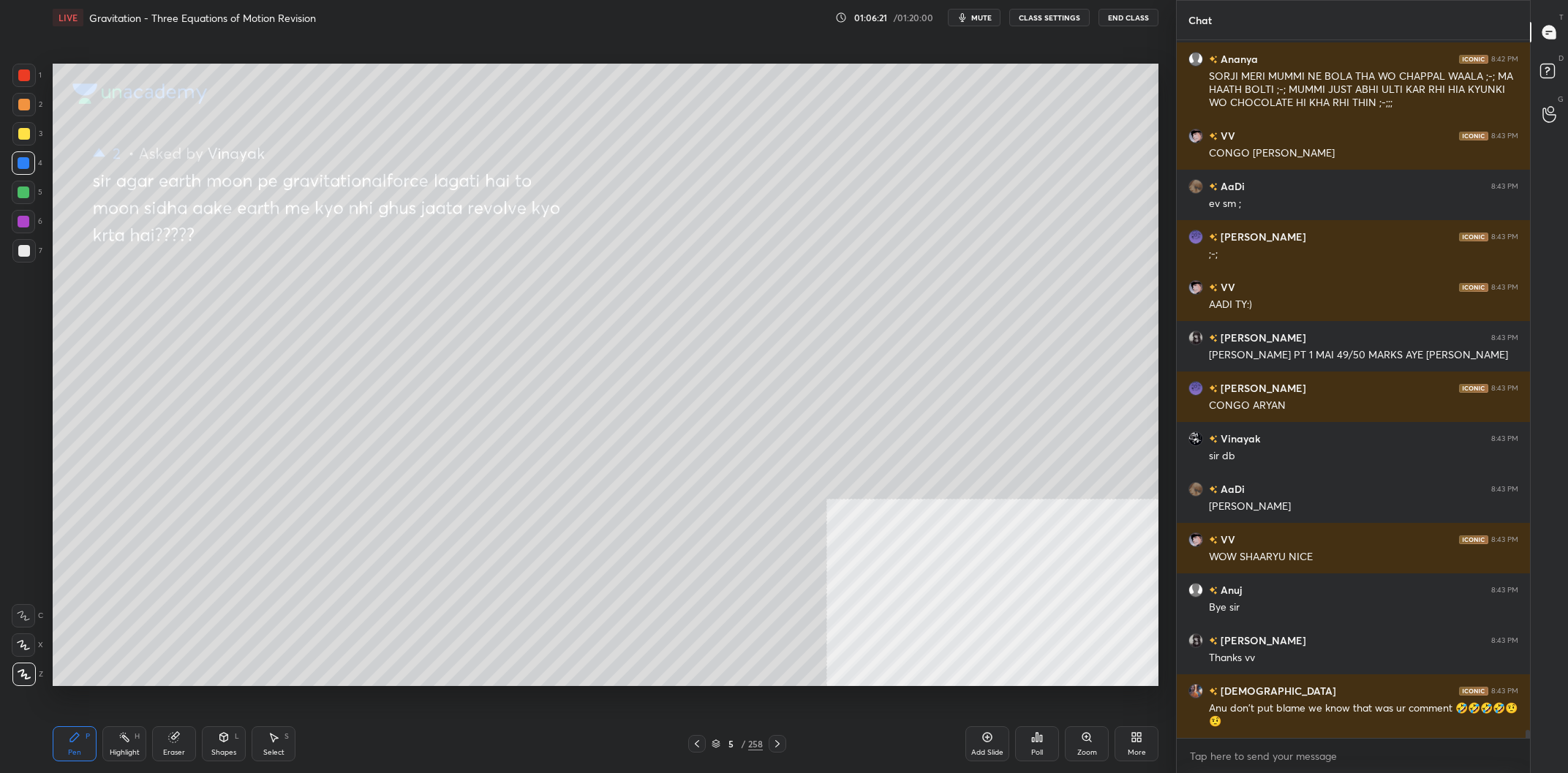
click at [21, 138] on div at bounding box center [24, 134] width 12 height 12
click at [22, 138] on div at bounding box center [24, 134] width 12 height 12
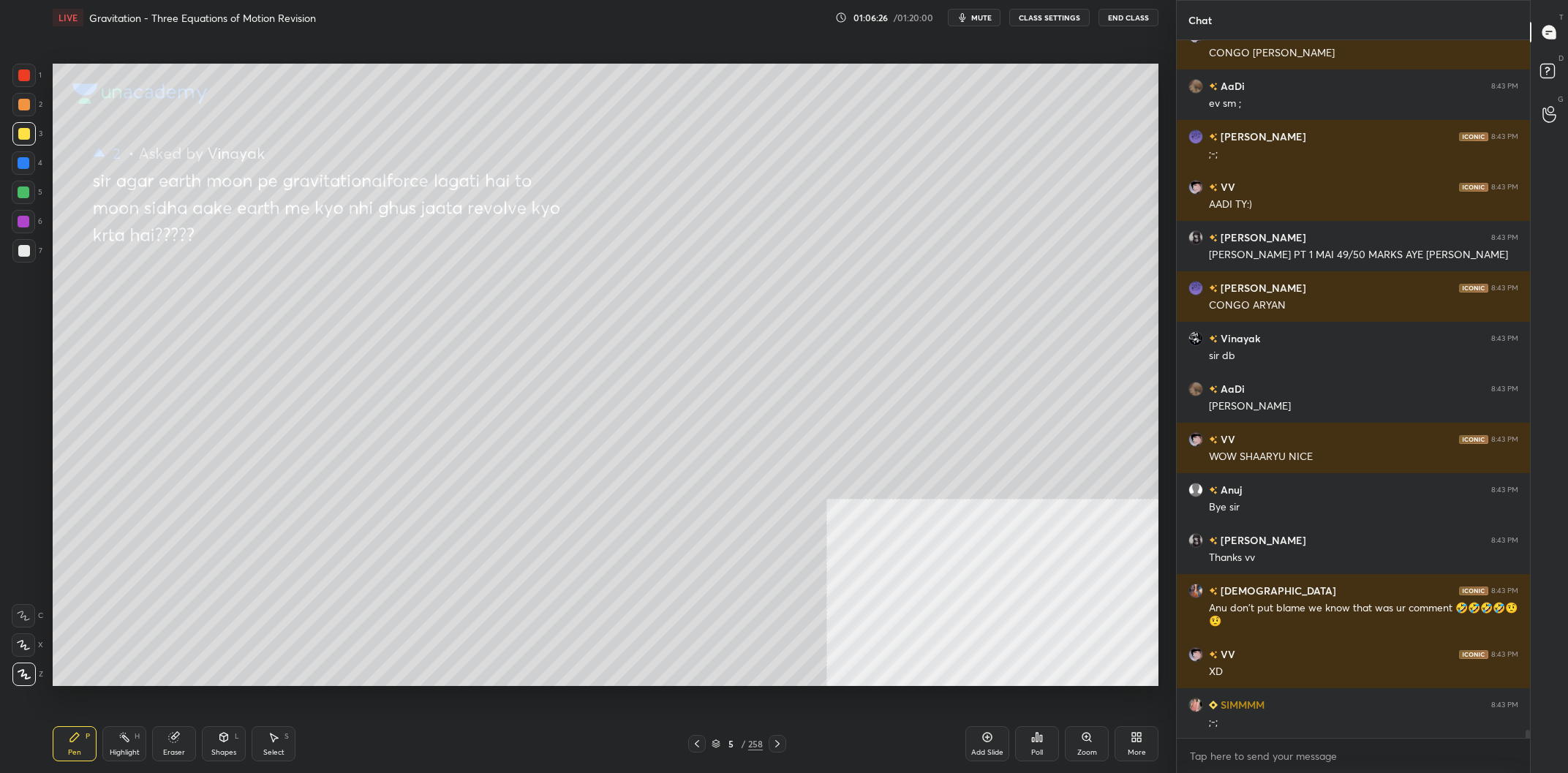
scroll to position [60536, 0]
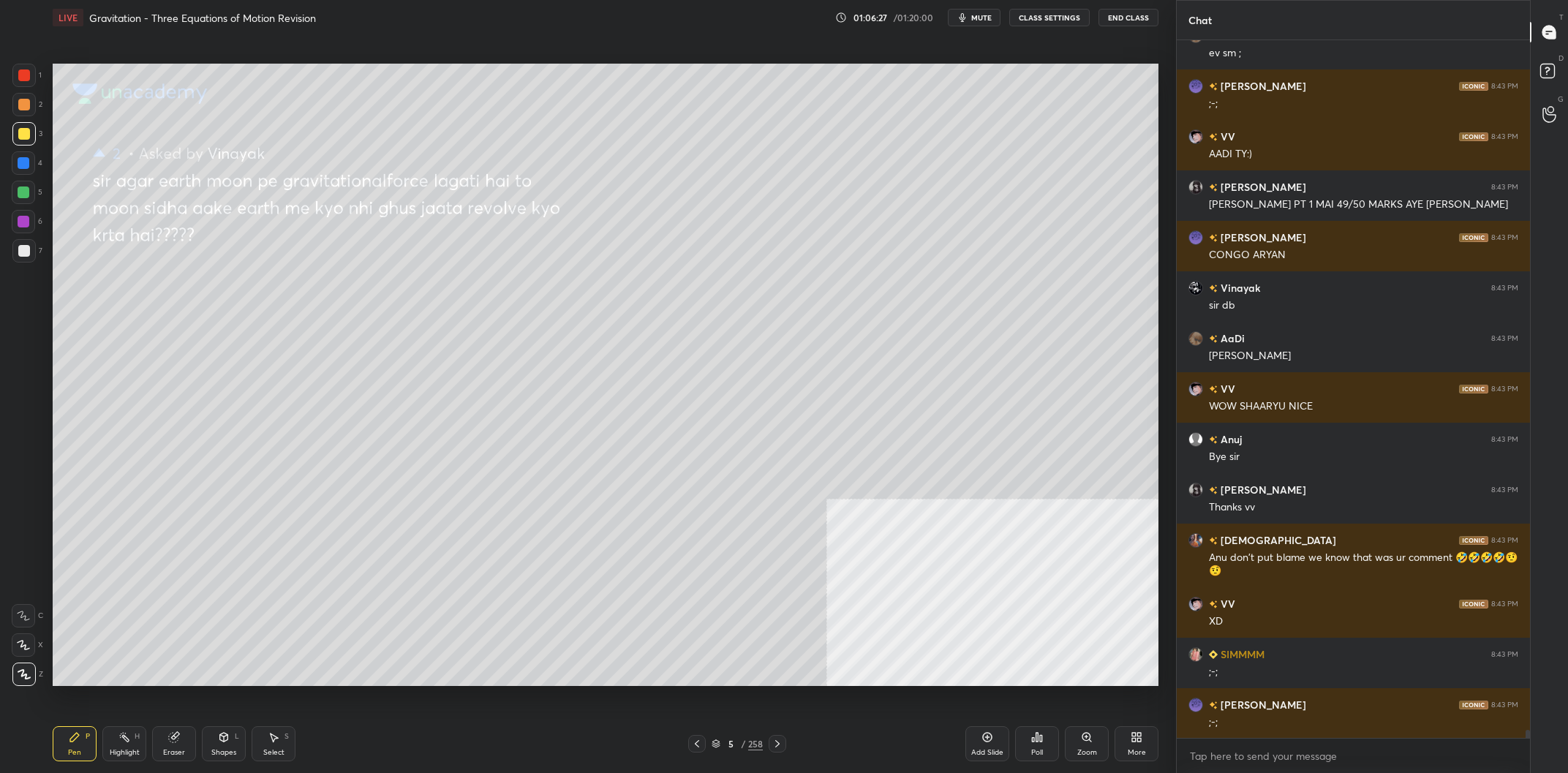
click at [1, 255] on div "1 2 3 4 5 6 7 C X Z C X Z E E Erase all H H" at bounding box center [23, 374] width 47 height 622
click at [8, 253] on div "1 2 3 4 5 6 7 C X Z C X Z E E Erase all H H" at bounding box center [23, 374] width 47 height 622
click at [25, 253] on div at bounding box center [24, 251] width 12 height 12
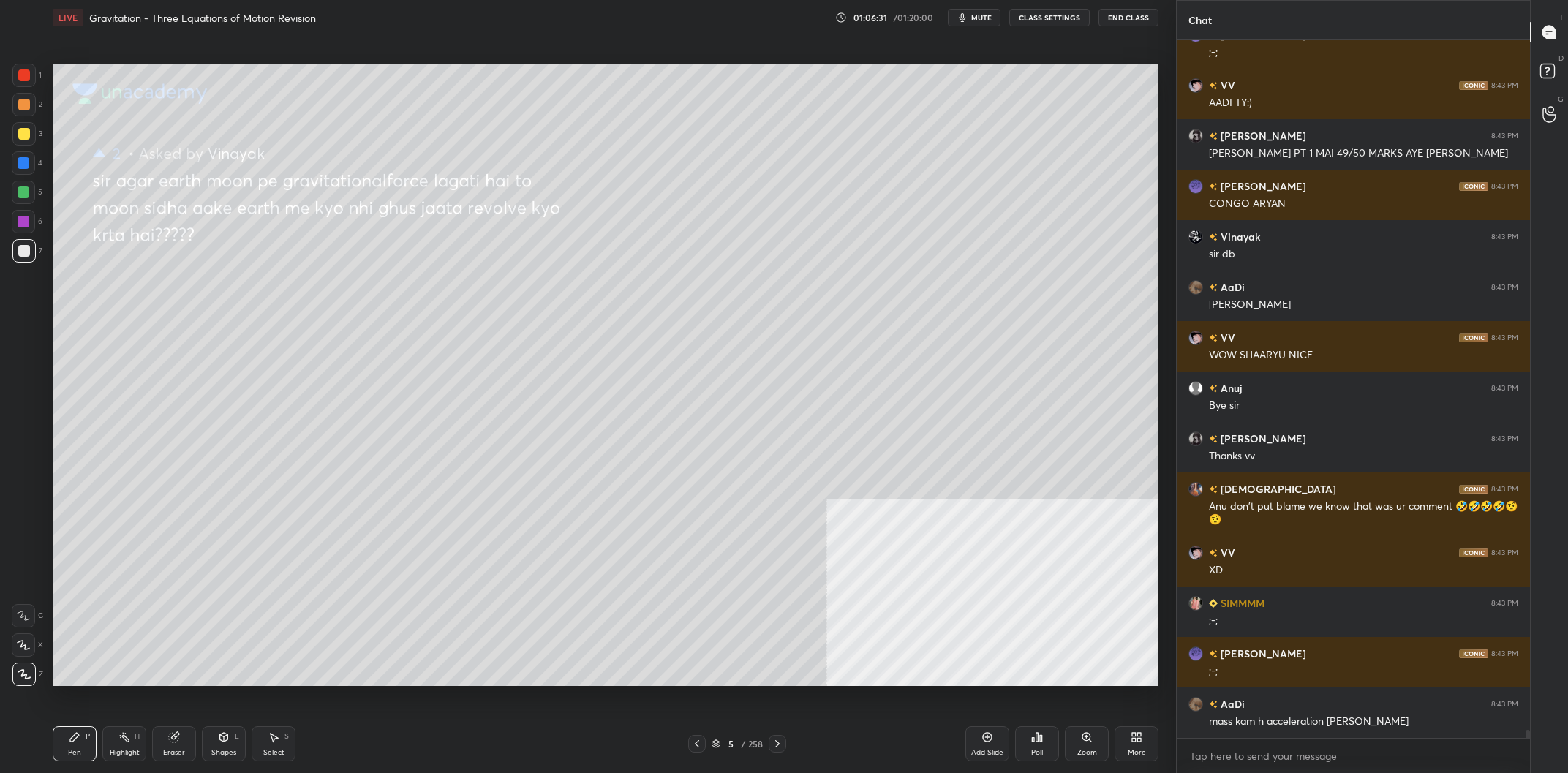
scroll to position [60638, 0]
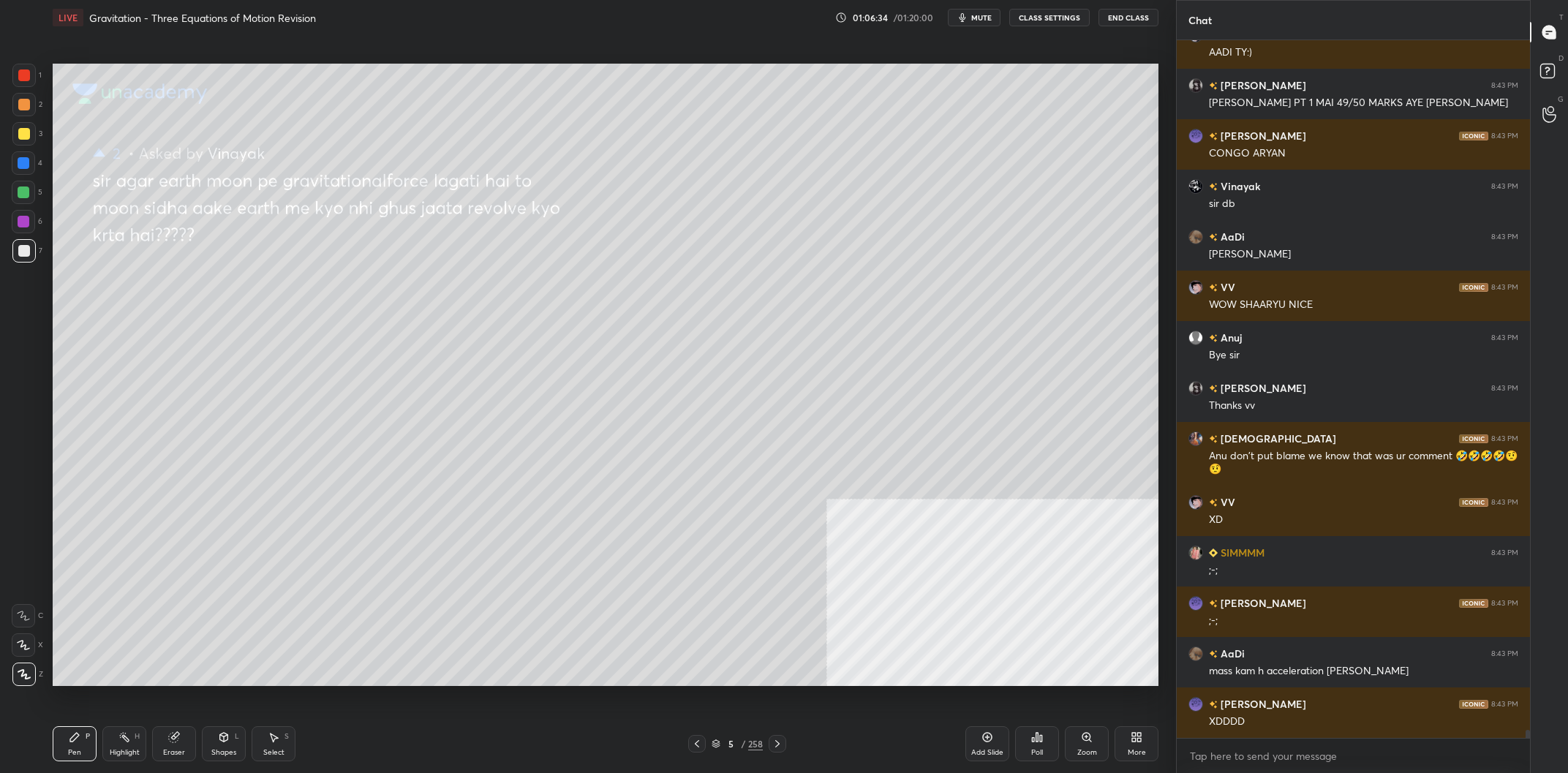
click at [28, 86] on div at bounding box center [24, 75] width 23 height 23
click at [26, 83] on div at bounding box center [24, 75] width 23 height 23
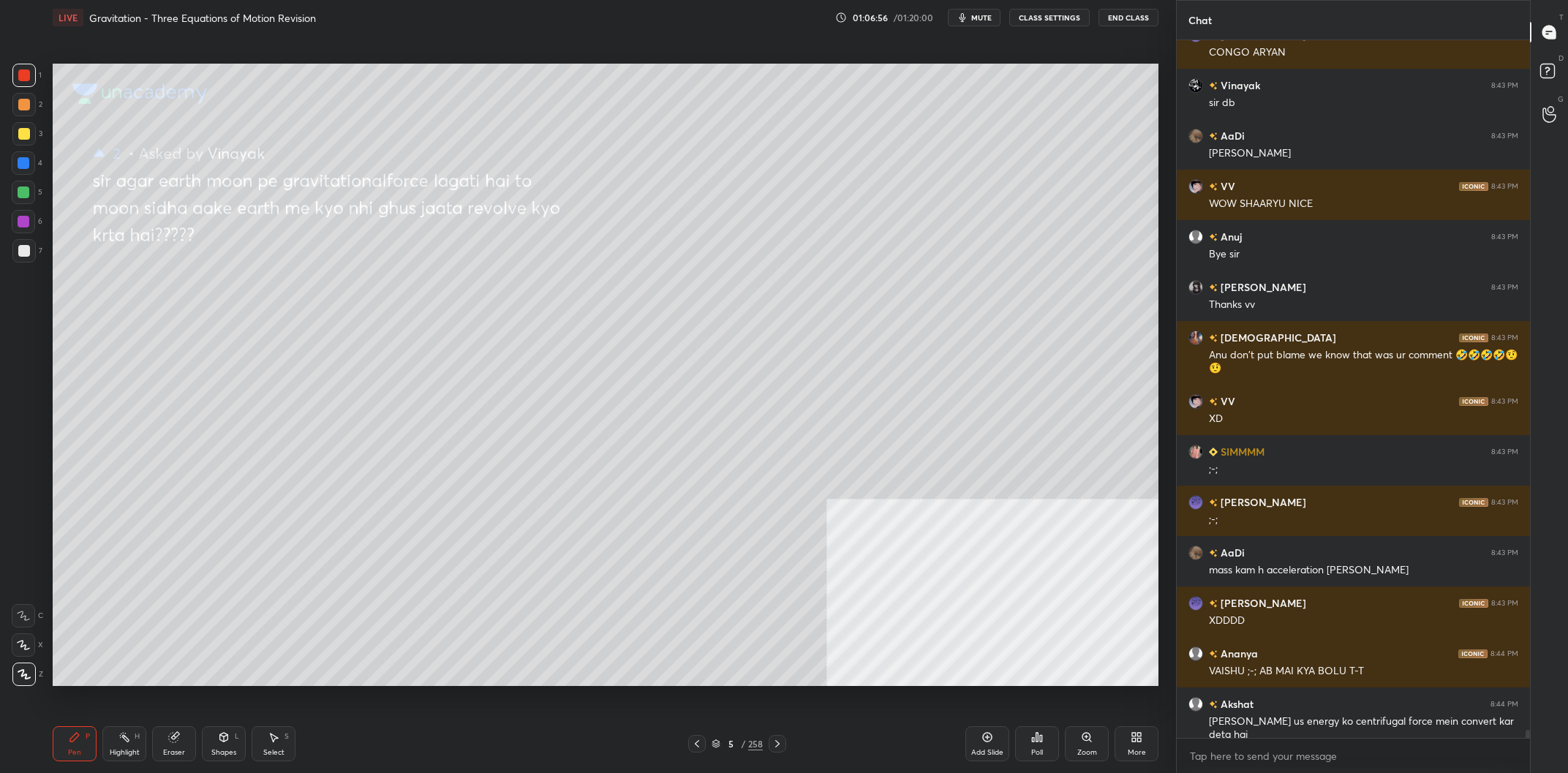
scroll to position [58841, 0]
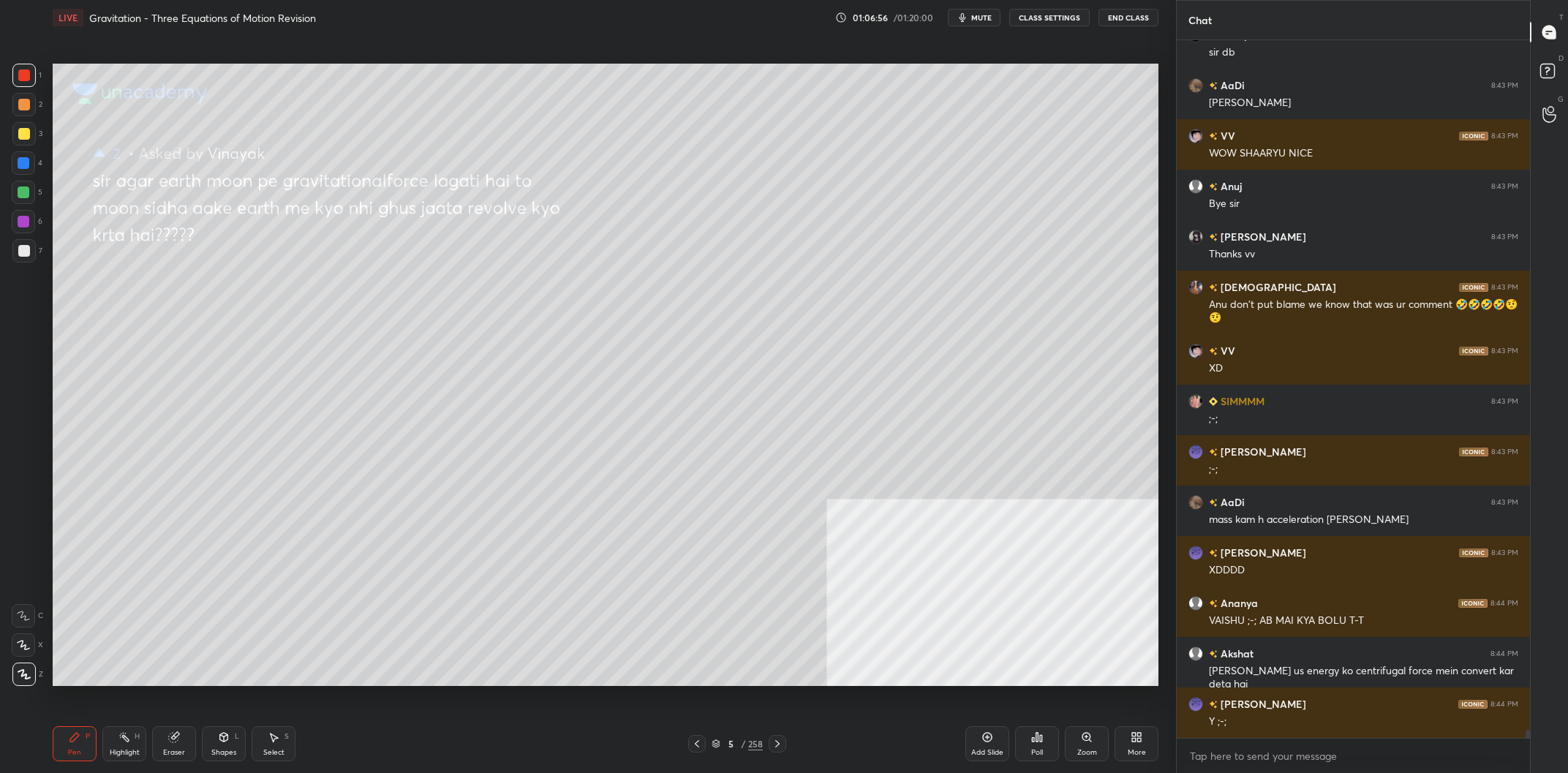
click at [28, 191] on div at bounding box center [23, 193] width 12 height 12
click at [128, 753] on div "Highlight" at bounding box center [125, 752] width 30 height 7
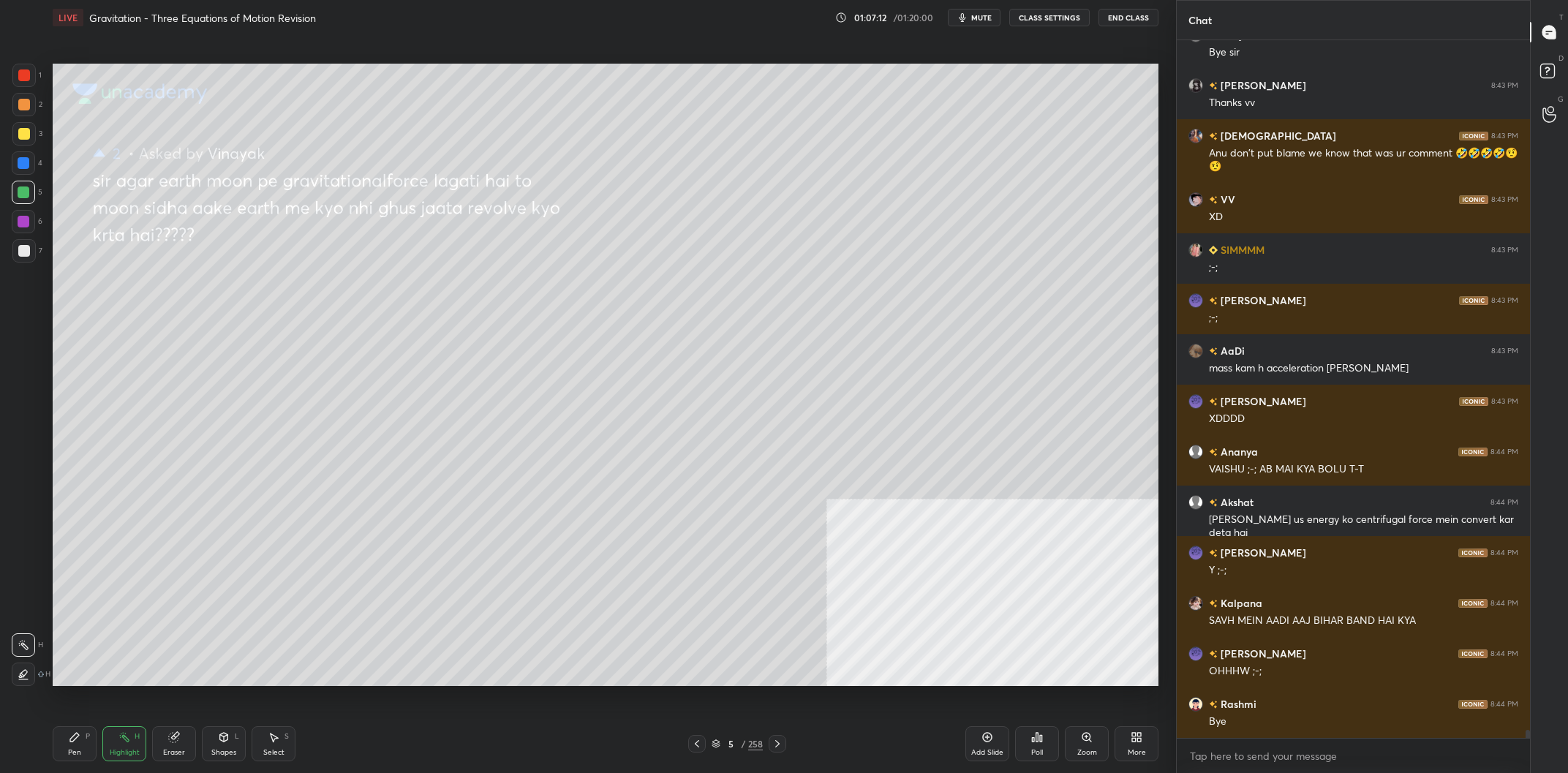
scroll to position [59043, 0]
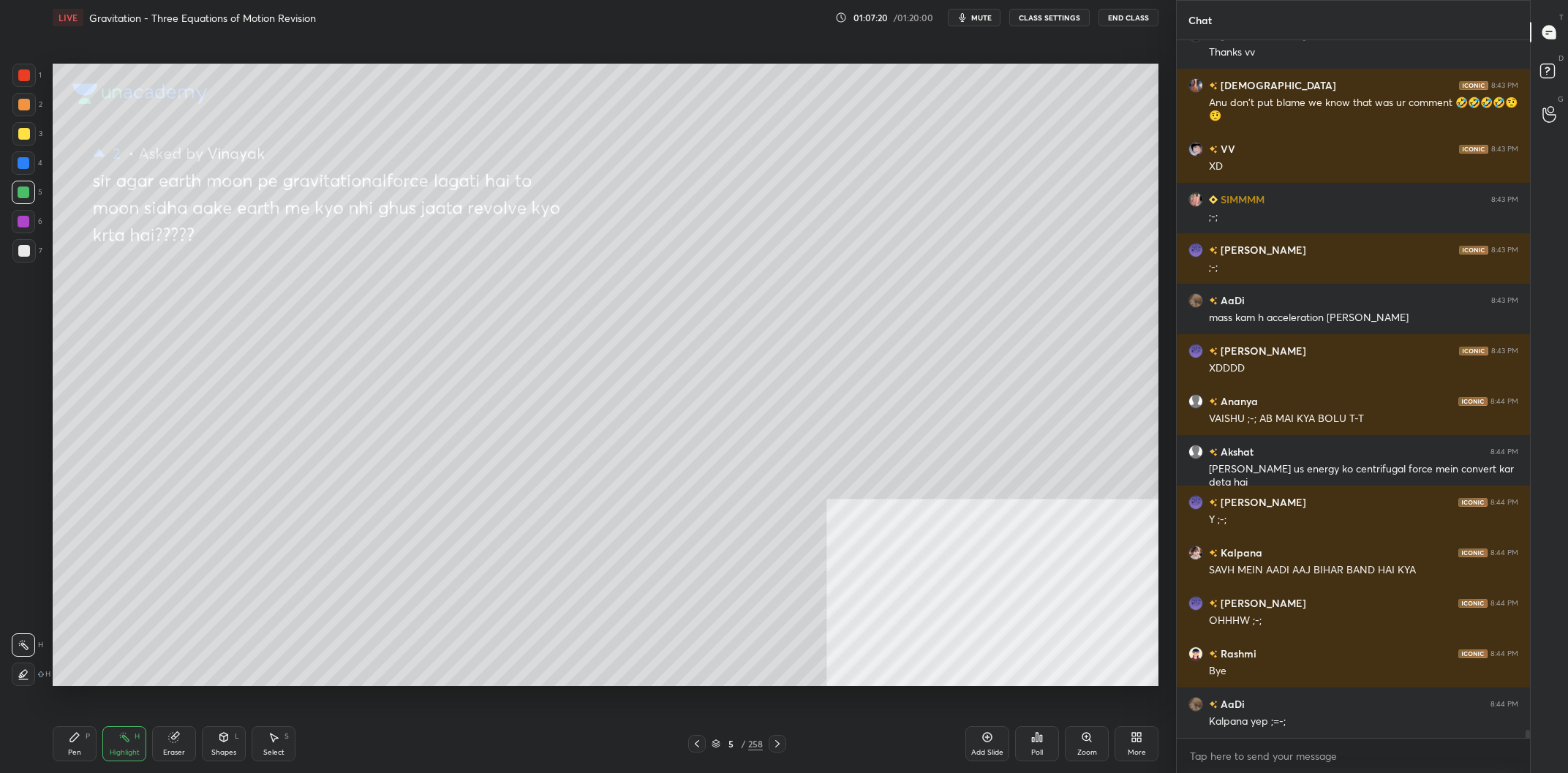
click at [74, 728] on div "Pen P" at bounding box center [74, 743] width 44 height 35
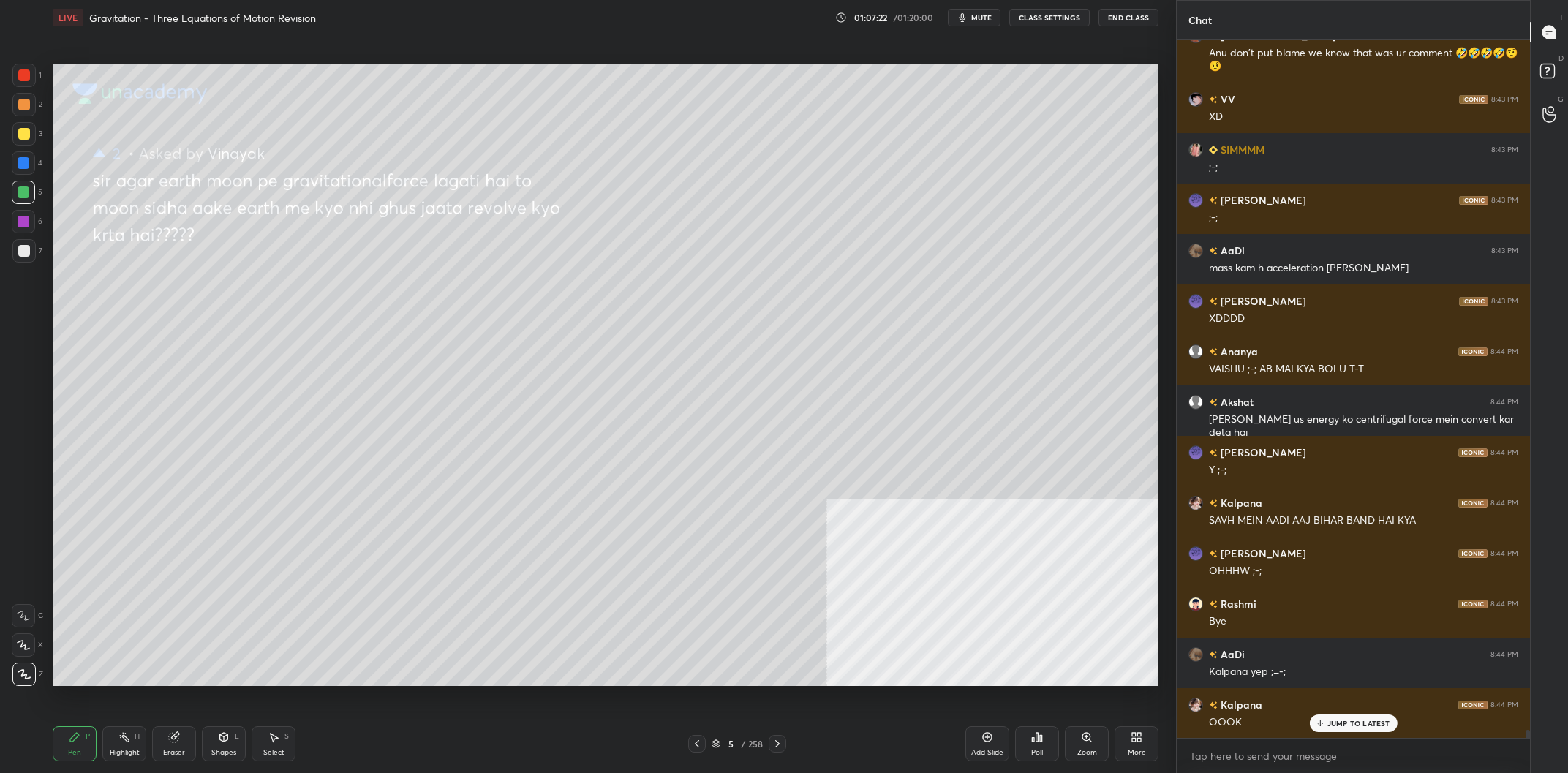
drag, startPoint x: 87, startPoint y: 737, endPoint x: 252, endPoint y: 687, distance: 172.4
click at [86, 737] on div "P" at bounding box center [88, 736] width 4 height 7
click at [743, 744] on div "/" at bounding box center [743, 744] width 4 height 9
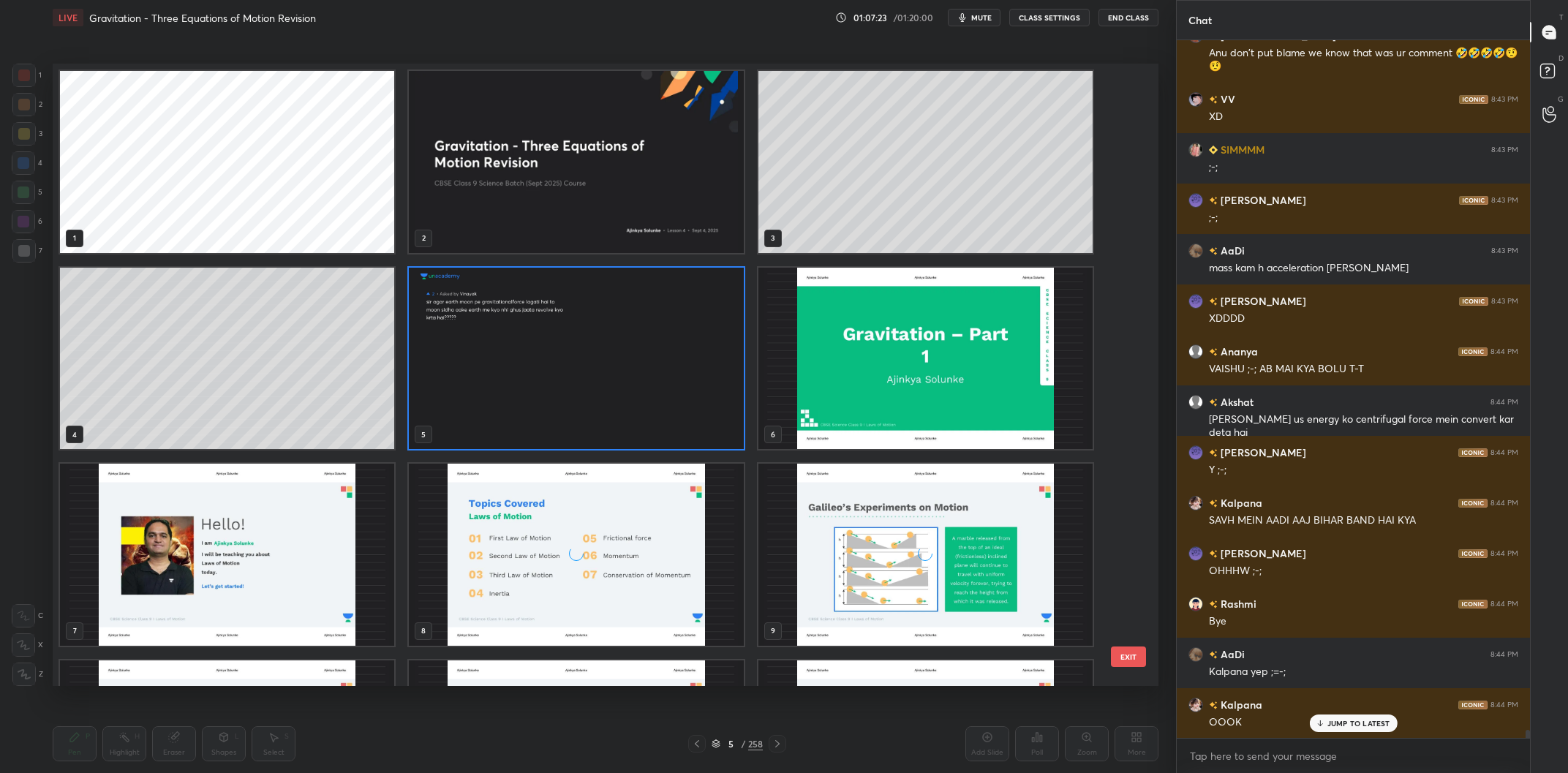
scroll to position [621, 1105]
click at [666, 217] on img "grid" at bounding box center [575, 162] width 334 height 182
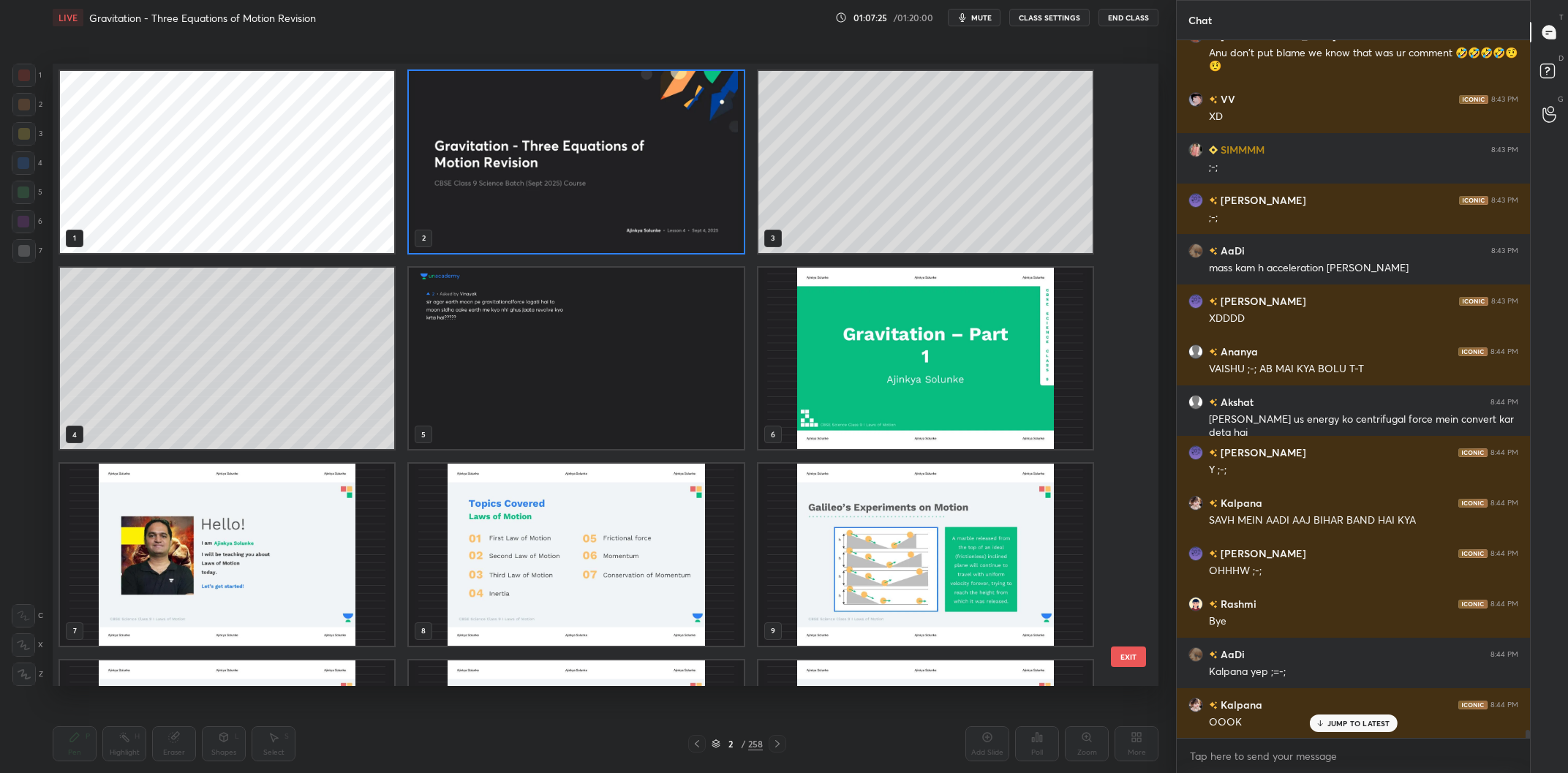
click at [666, 217] on img "grid" at bounding box center [575, 162] width 334 height 182
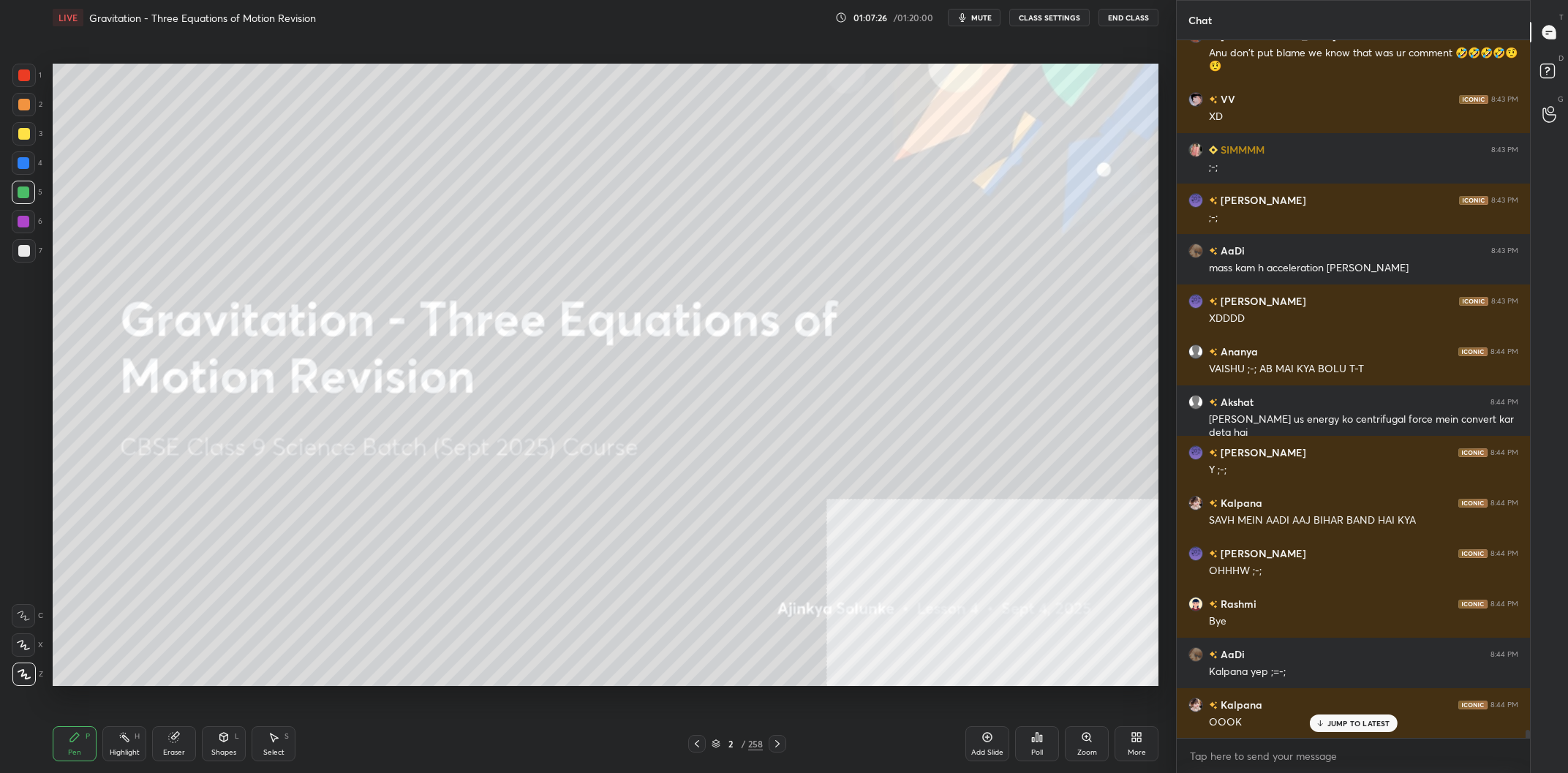
click at [666, 217] on img "grid" at bounding box center [575, 162] width 334 height 182
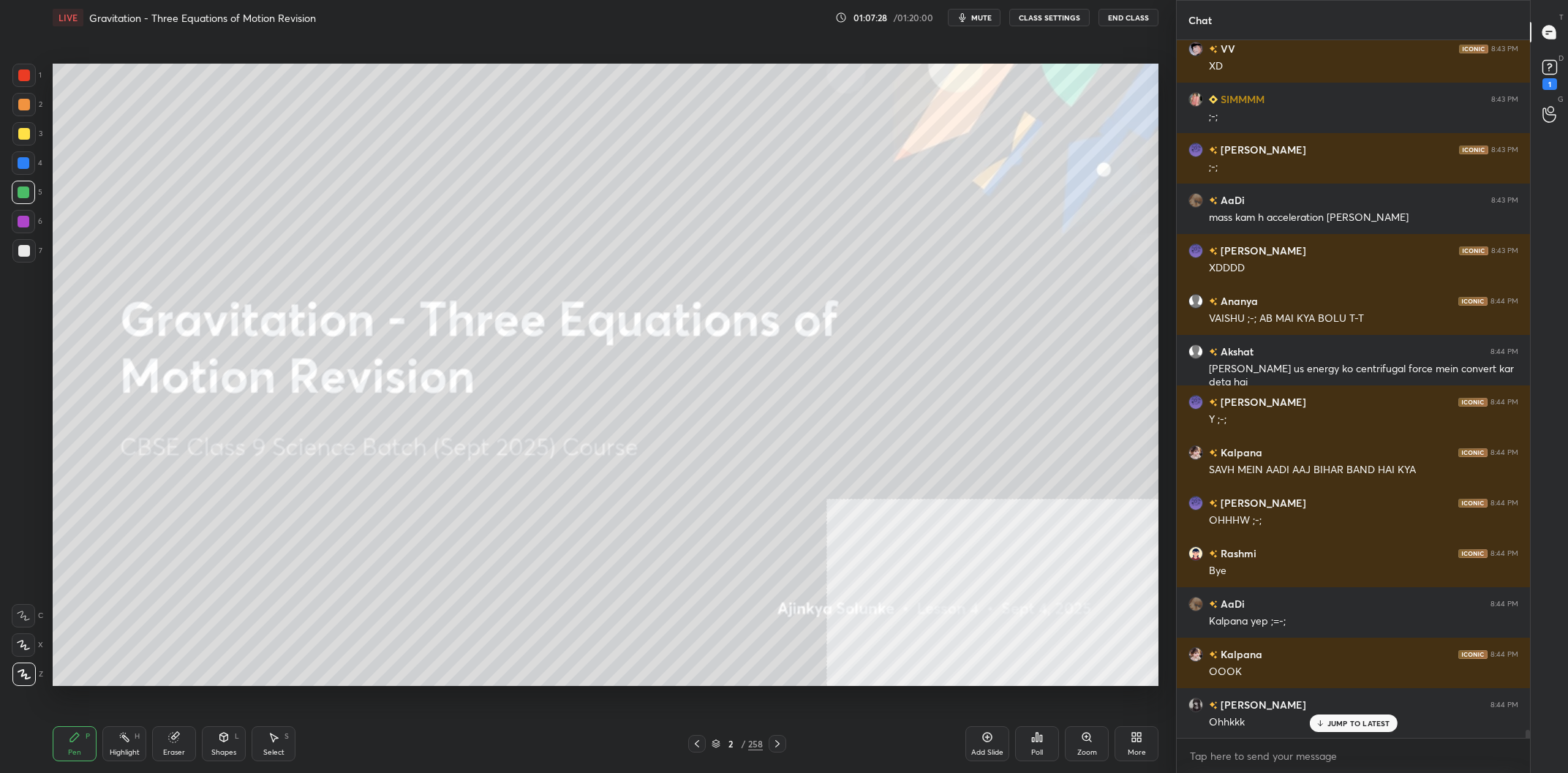
scroll to position [59206, 0]
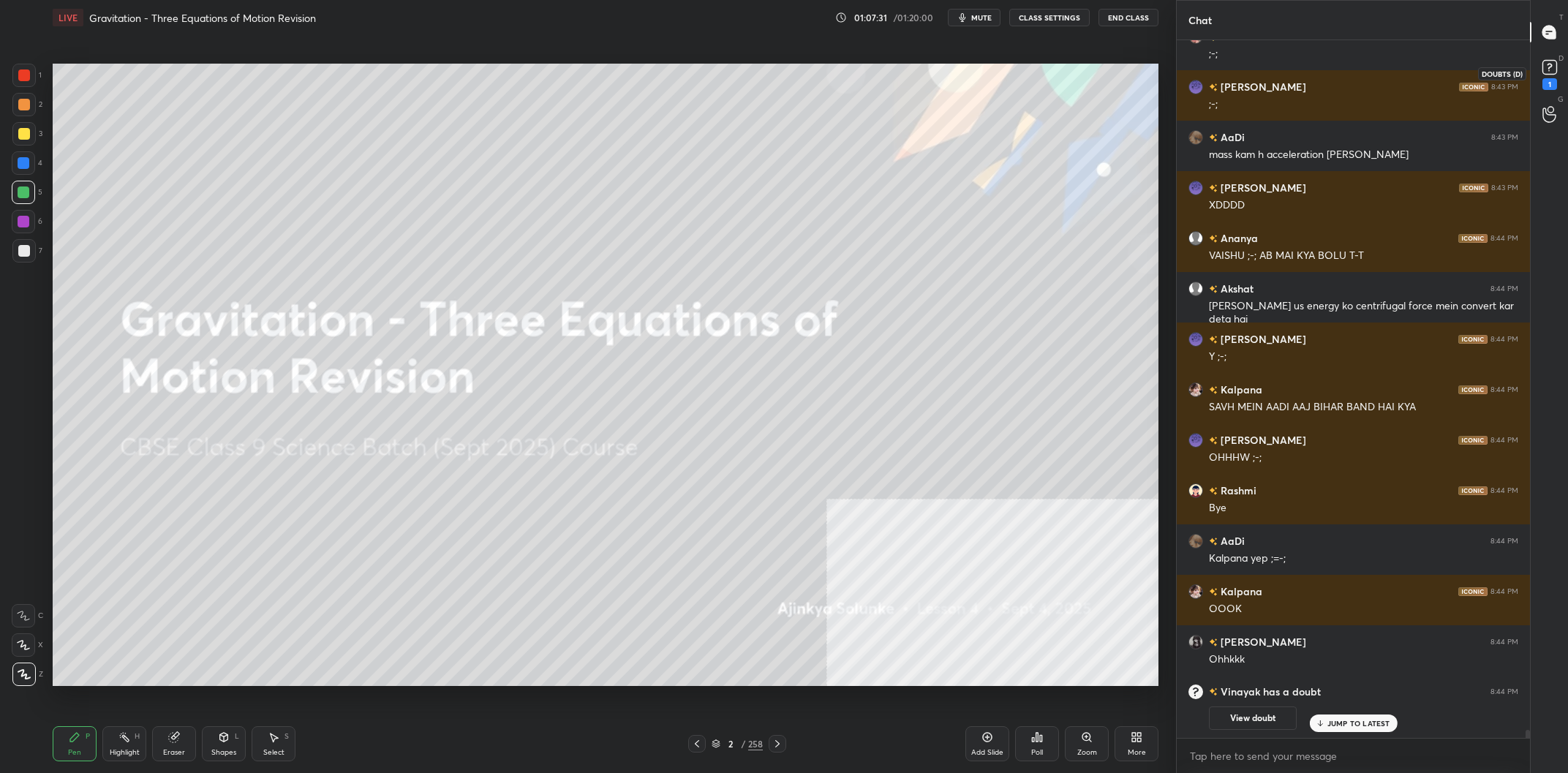
click at [1545, 70] on rect at bounding box center [1549, 67] width 14 height 14
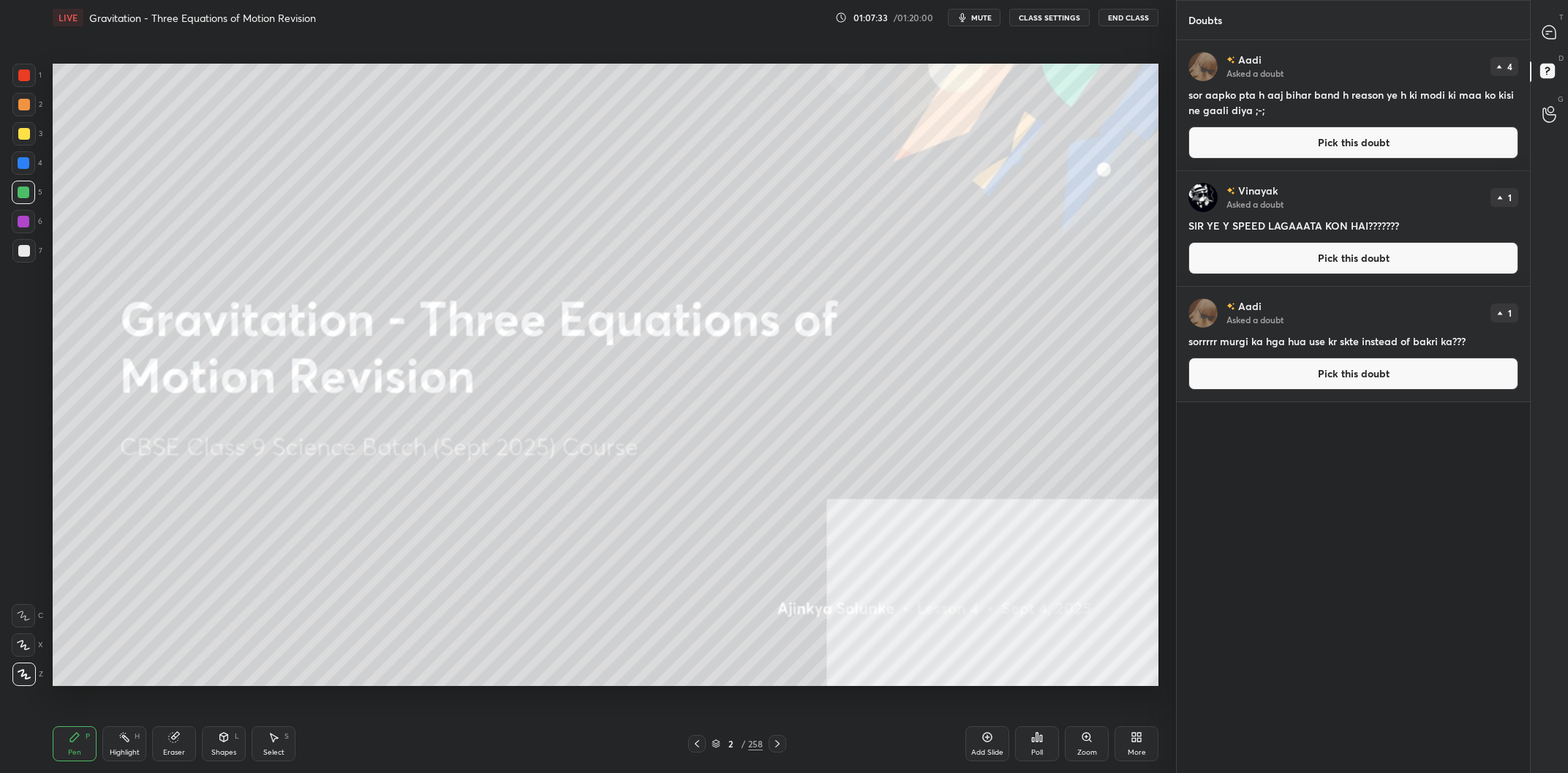
click at [1336, 128] on button "Pick this doubt" at bounding box center [1353, 142] width 329 height 32
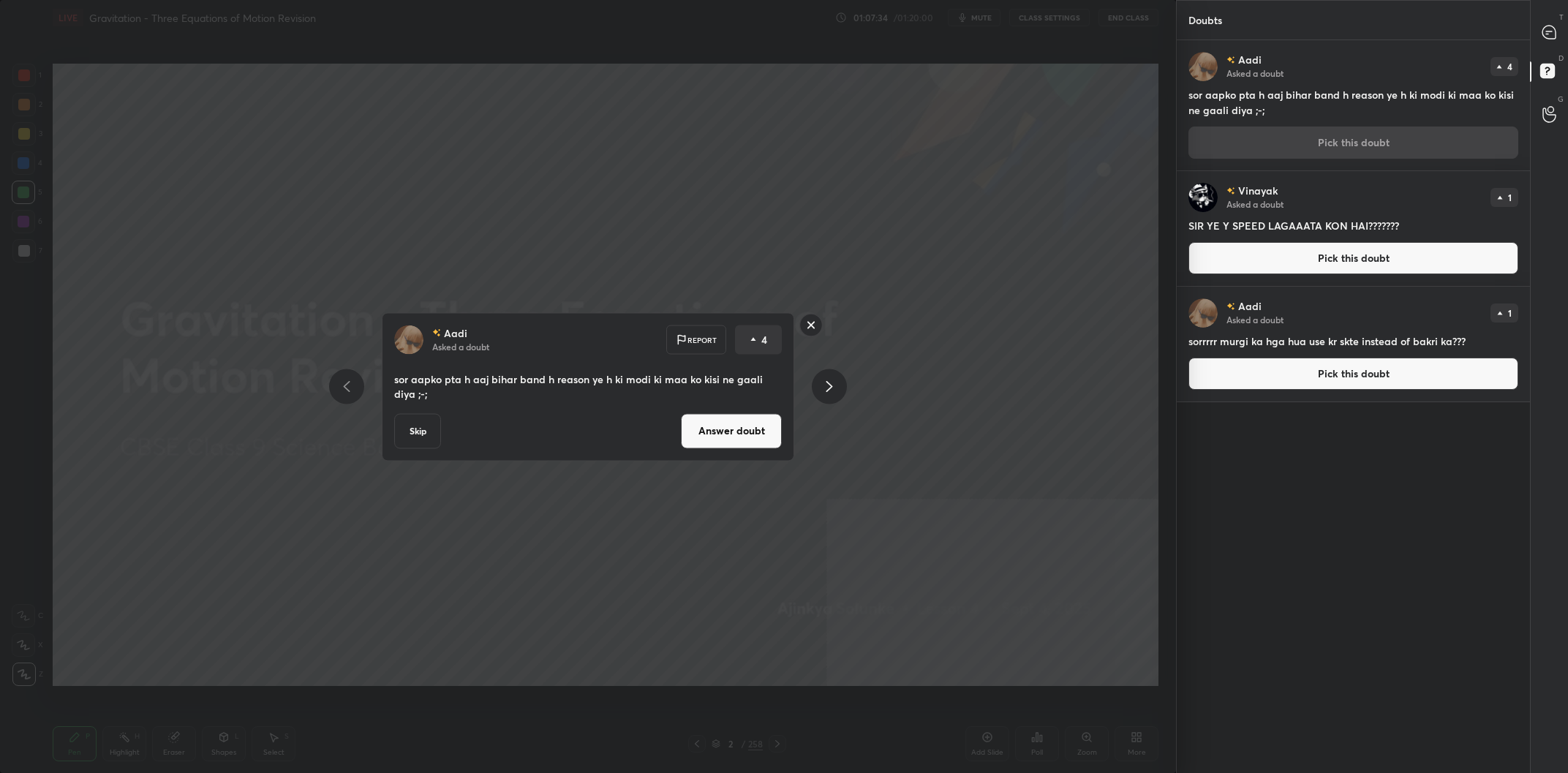
click at [762, 438] on button "Answer doubt" at bounding box center [731, 430] width 101 height 35
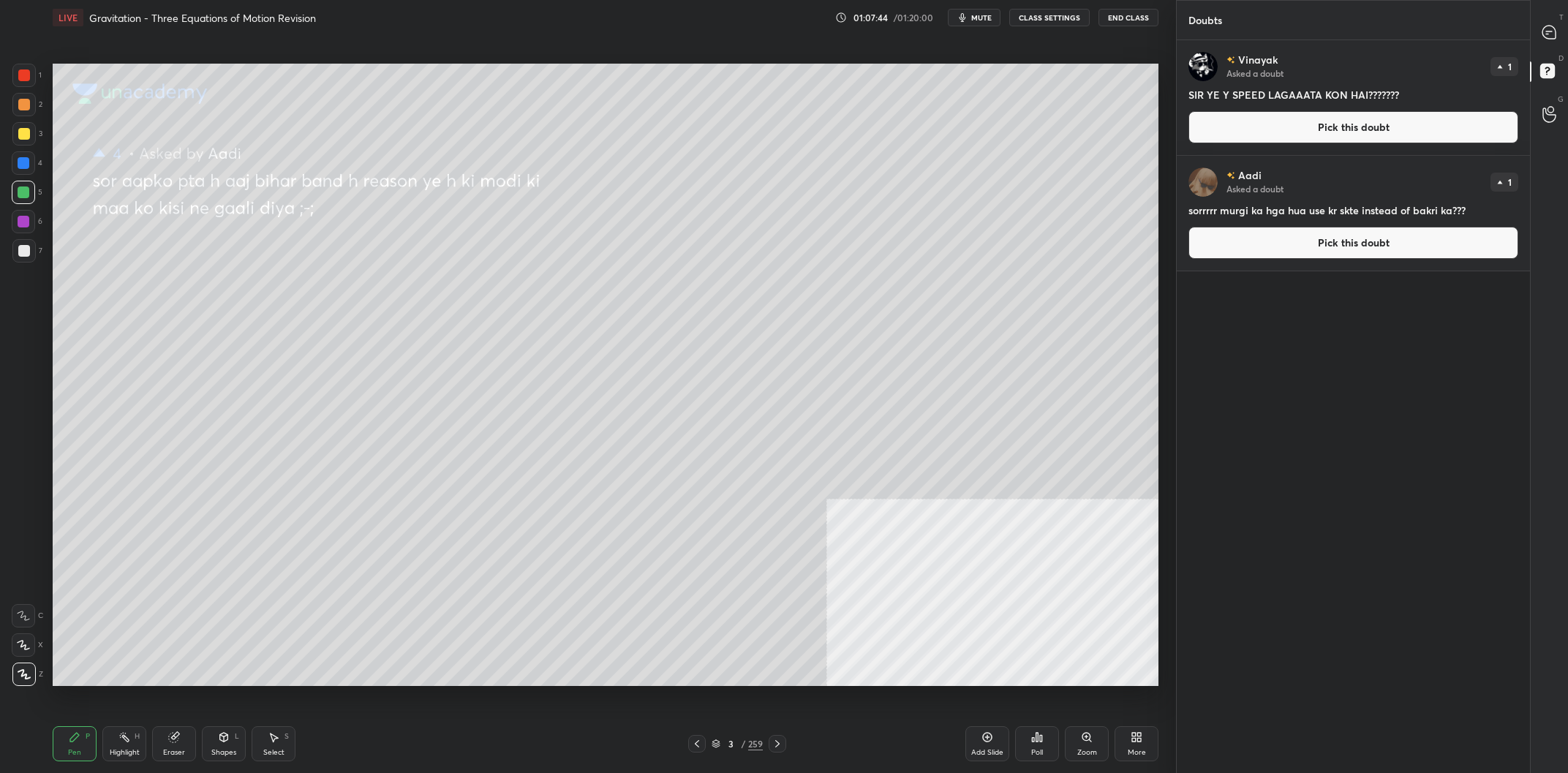
click at [1282, 252] on button "Pick this doubt" at bounding box center [1353, 242] width 329 height 32
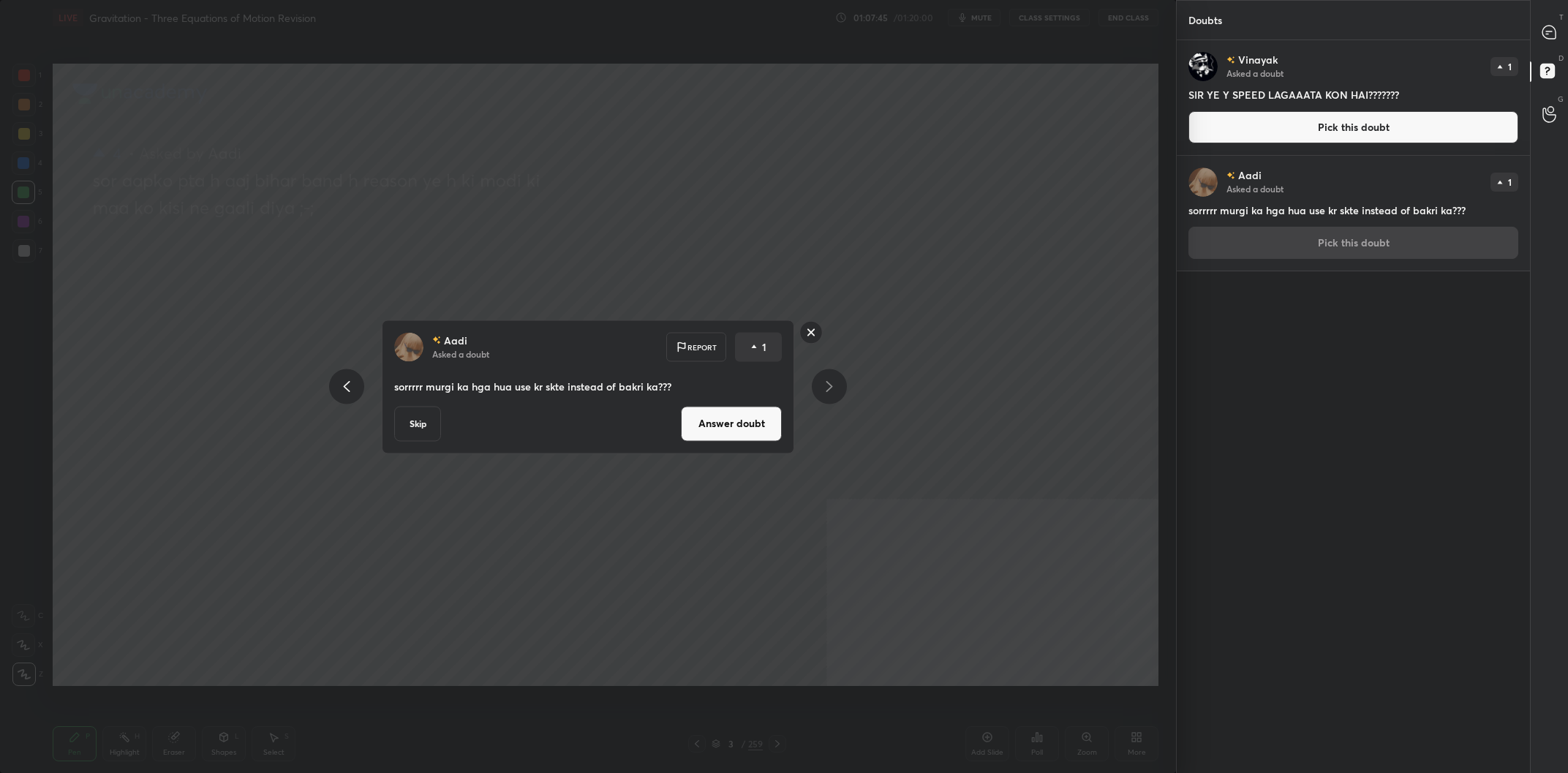
click at [716, 426] on button "Answer doubt" at bounding box center [731, 423] width 101 height 35
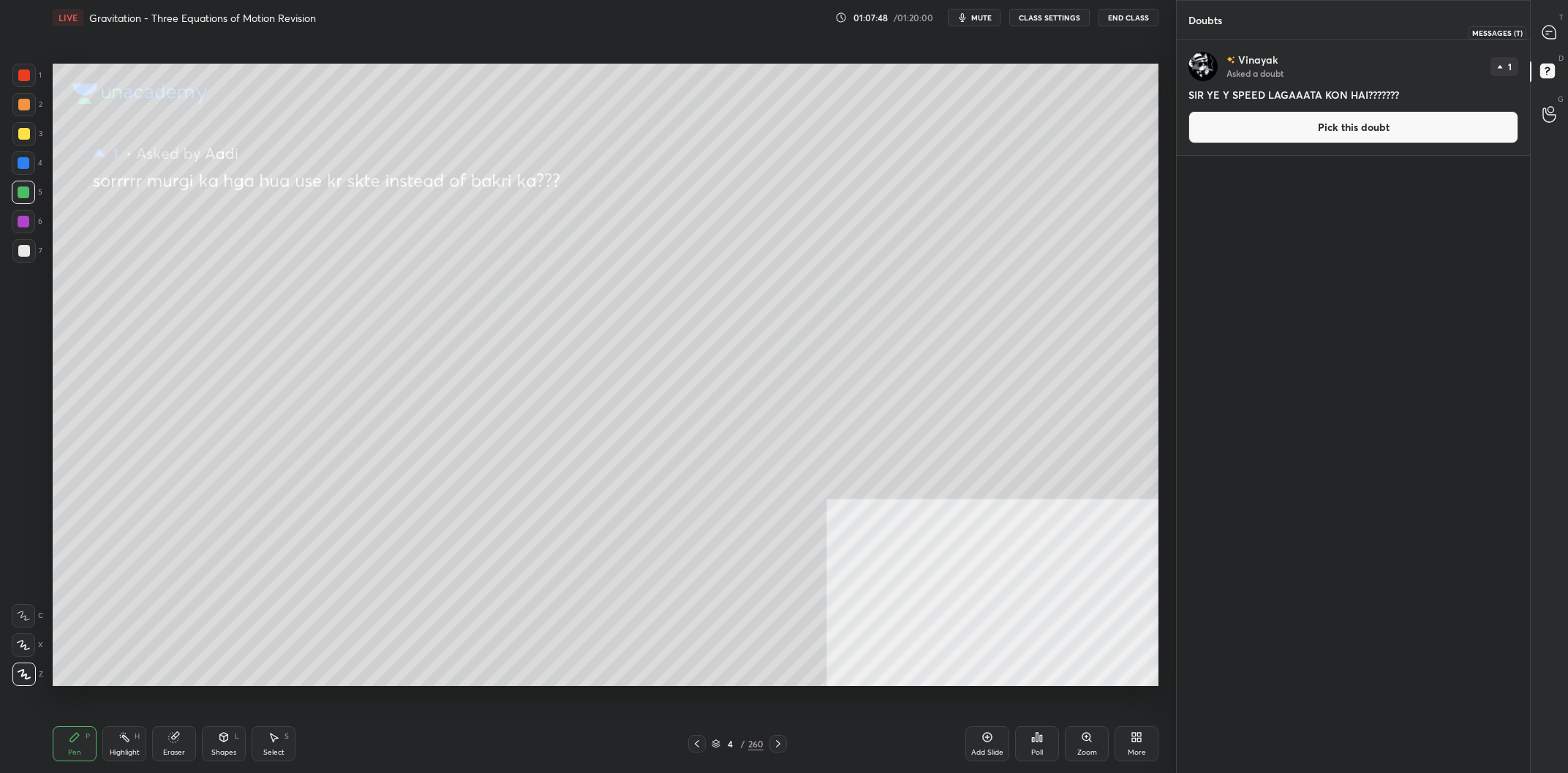
click at [1541, 20] on div at bounding box center [1549, 31] width 29 height 26
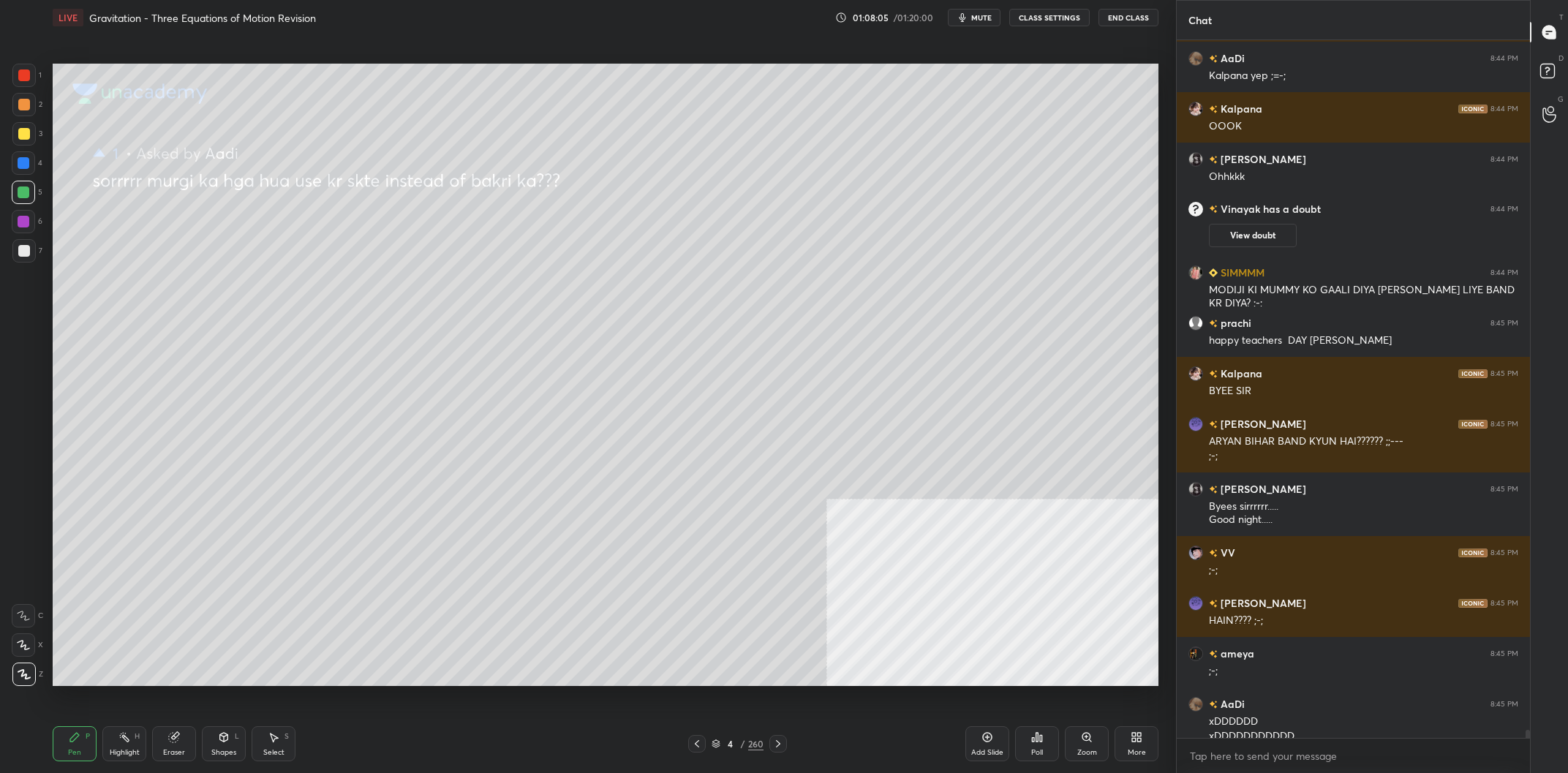
scroll to position [59791, 0]
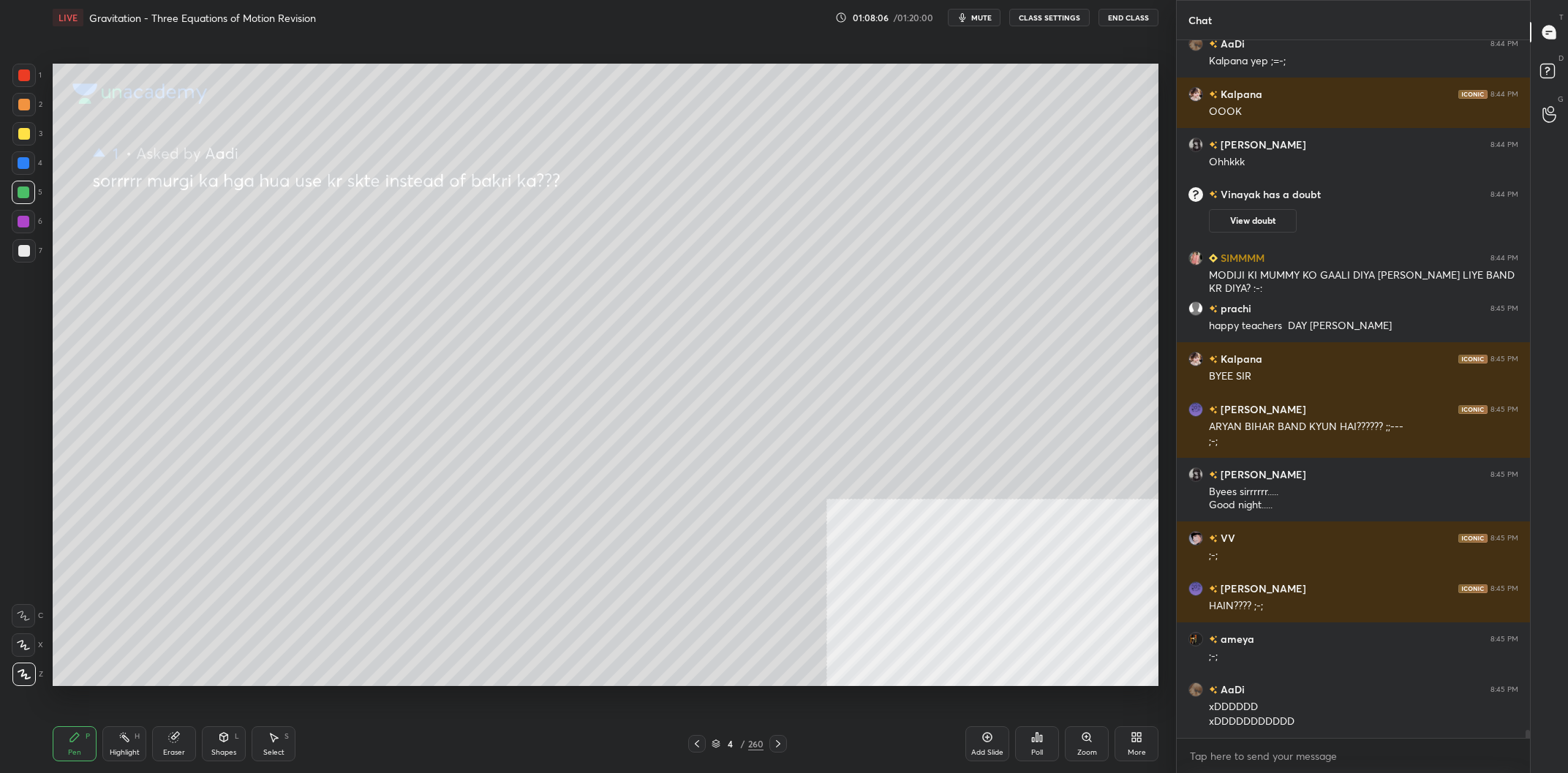
click at [158, 751] on div "Eraser" at bounding box center [174, 743] width 44 height 35
click at [34, 672] on span "Erase all" at bounding box center [23, 674] width 22 height 10
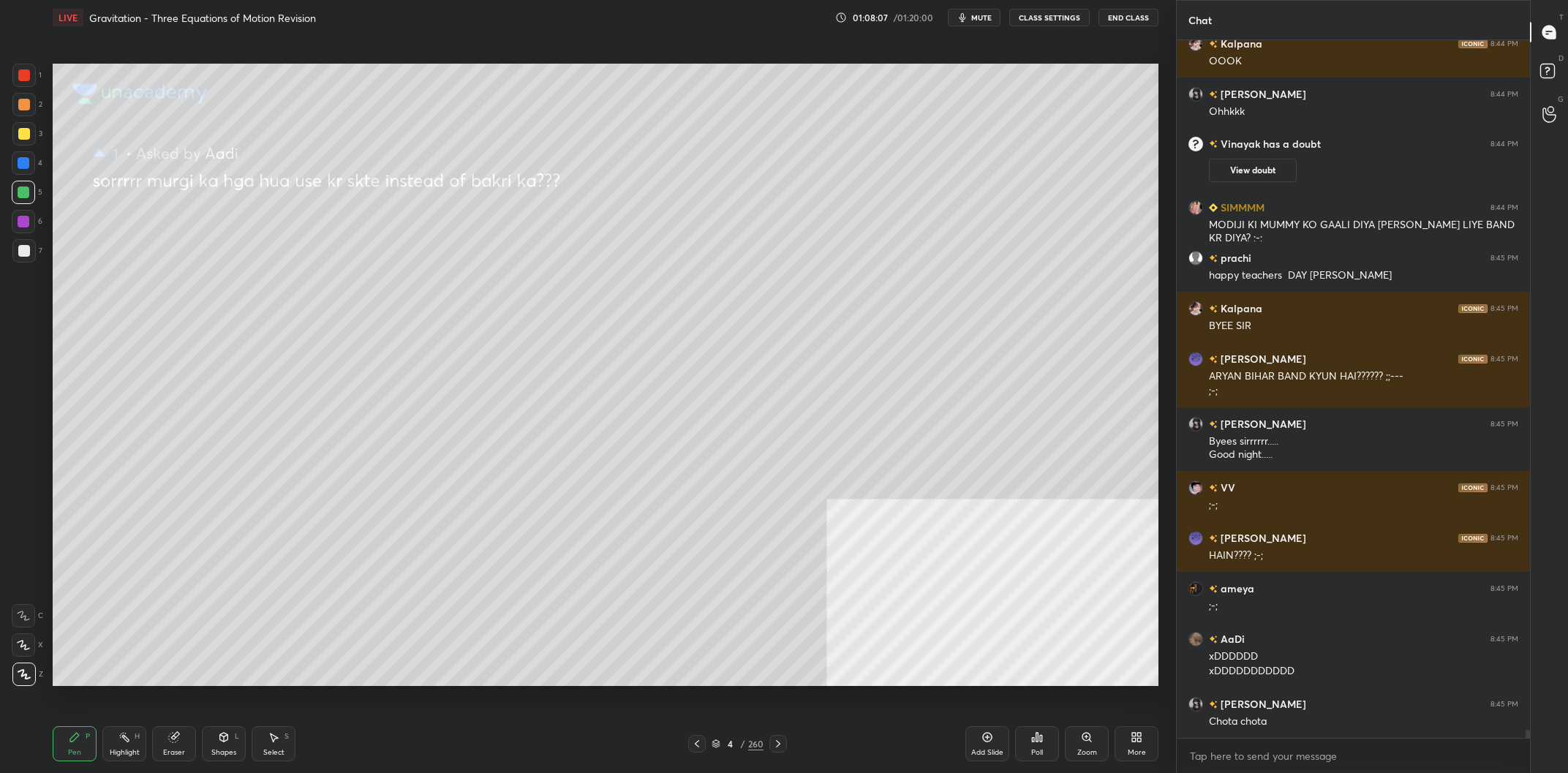
click at [90, 748] on div "Pen P" at bounding box center [74, 743] width 44 height 35
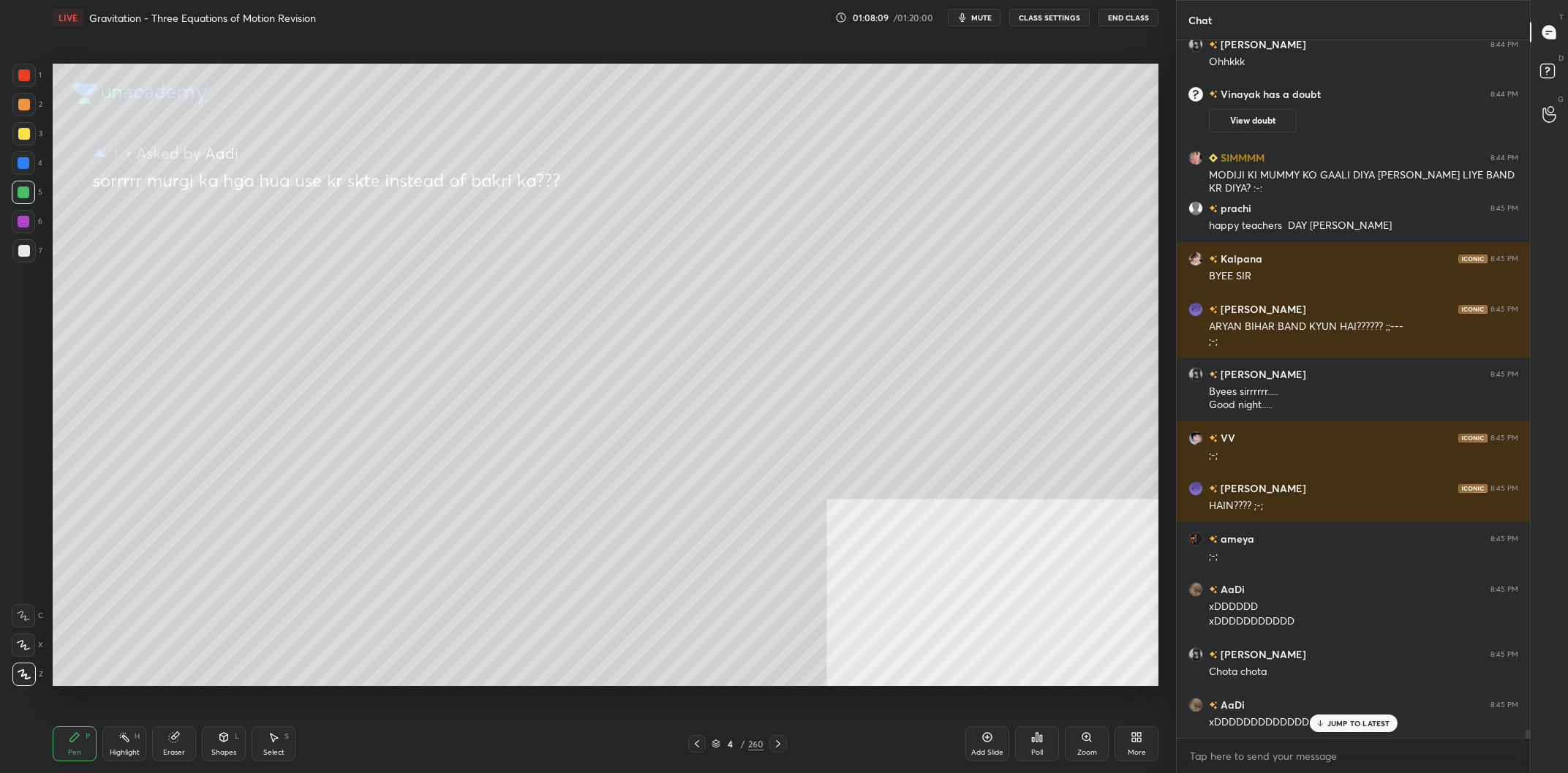
scroll to position [59941, 0]
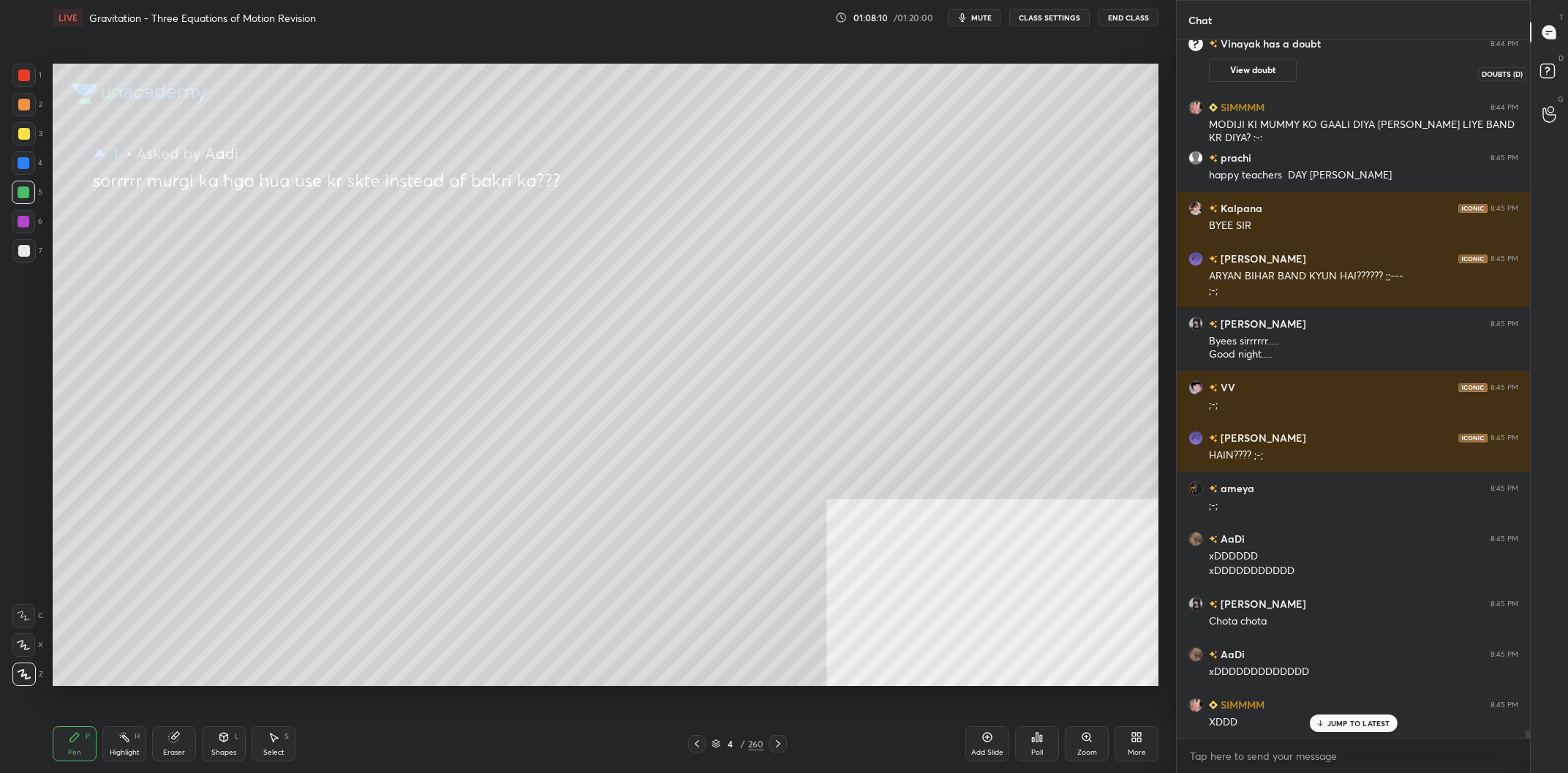
click at [1540, 63] on icon at bounding box center [1549, 72] width 26 height 26
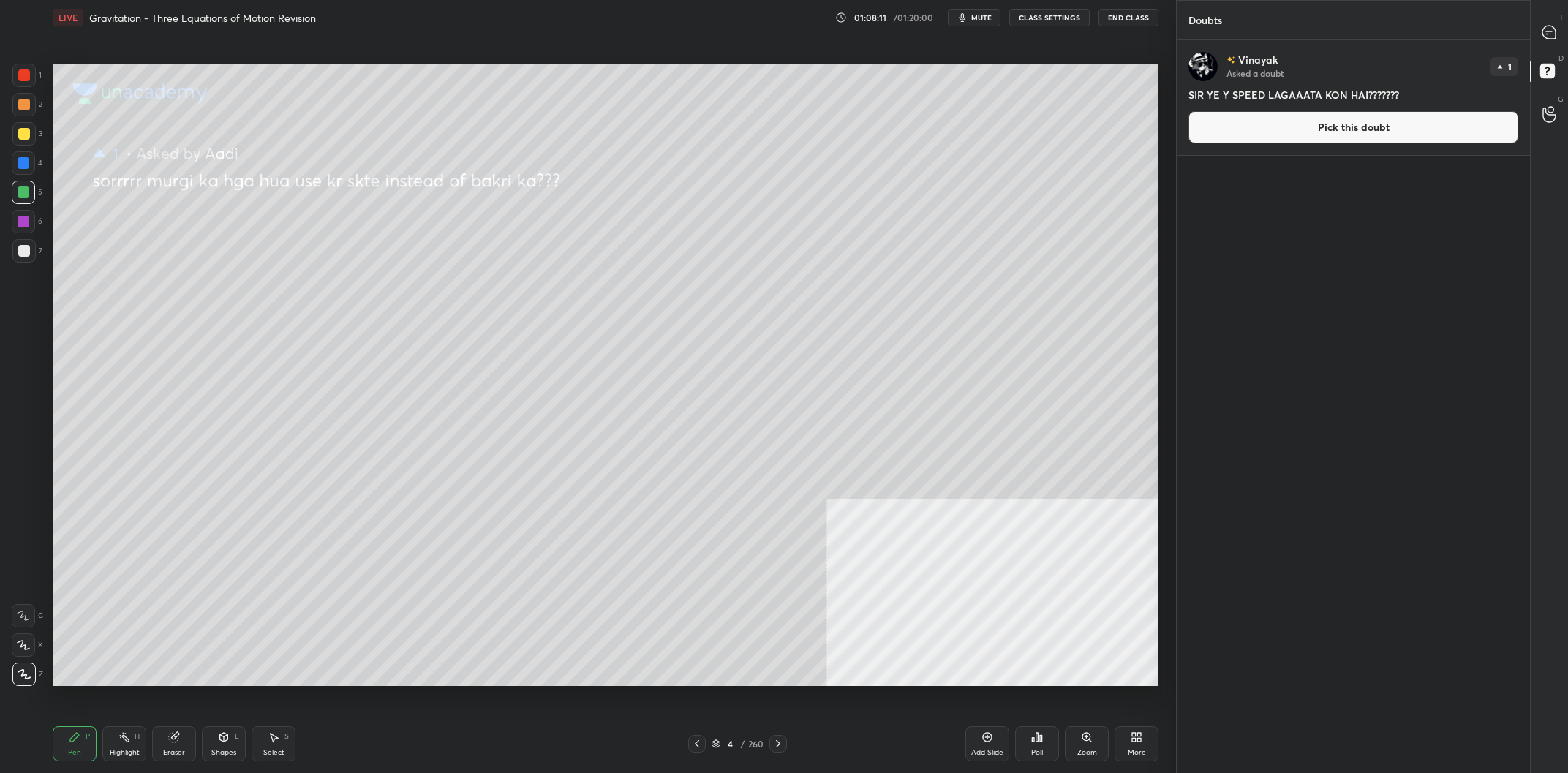
click at [1283, 144] on div "[PERSON_NAME] Asked a doubt 1 SIR YE Y SPEED LAGAAATA KON HAI??????? Pick this …" at bounding box center [1353, 98] width 353 height 115
click at [1274, 140] on button "Pick this doubt" at bounding box center [1353, 127] width 329 height 32
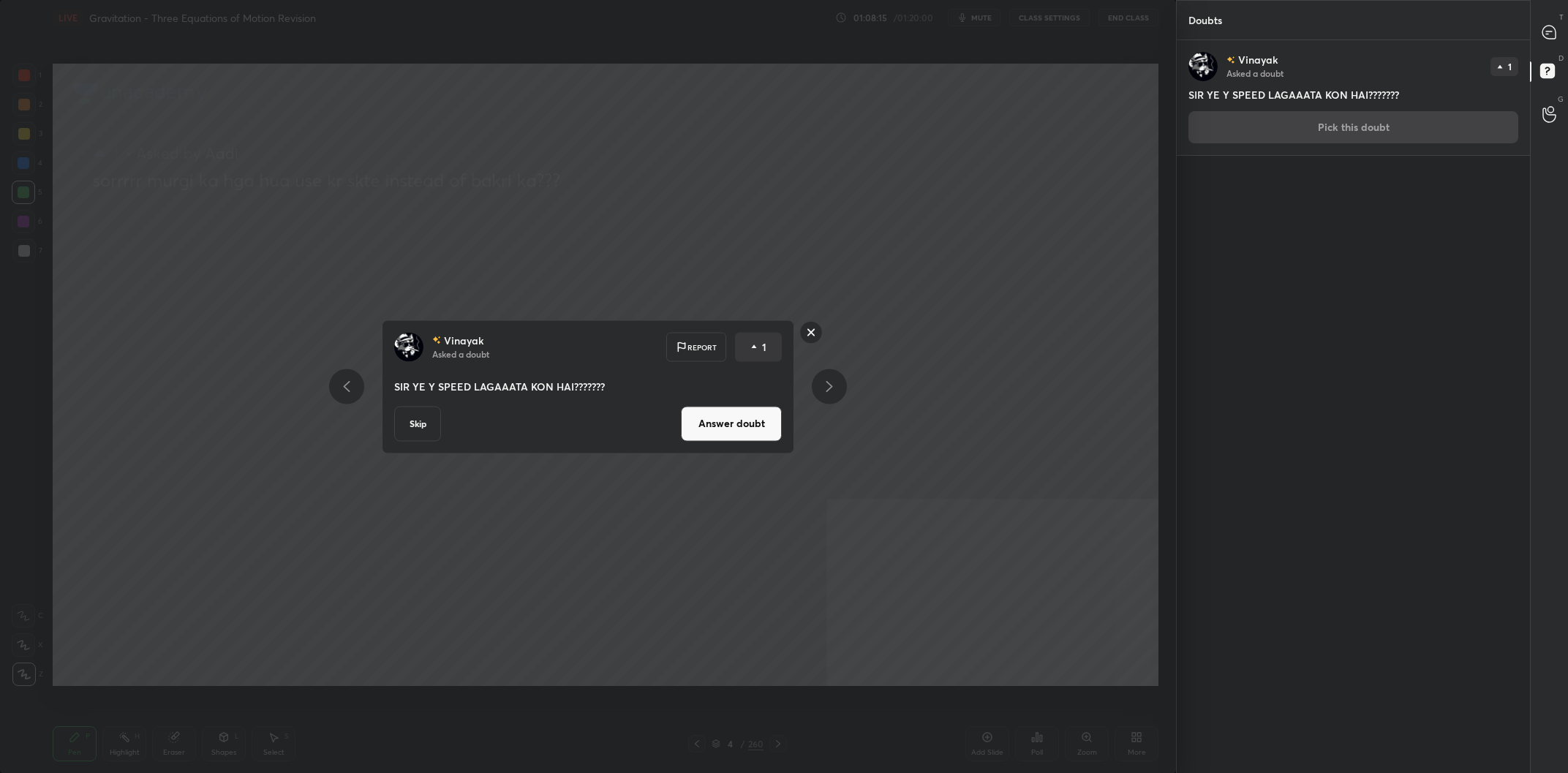
click at [753, 417] on button "Answer doubt" at bounding box center [731, 423] width 101 height 35
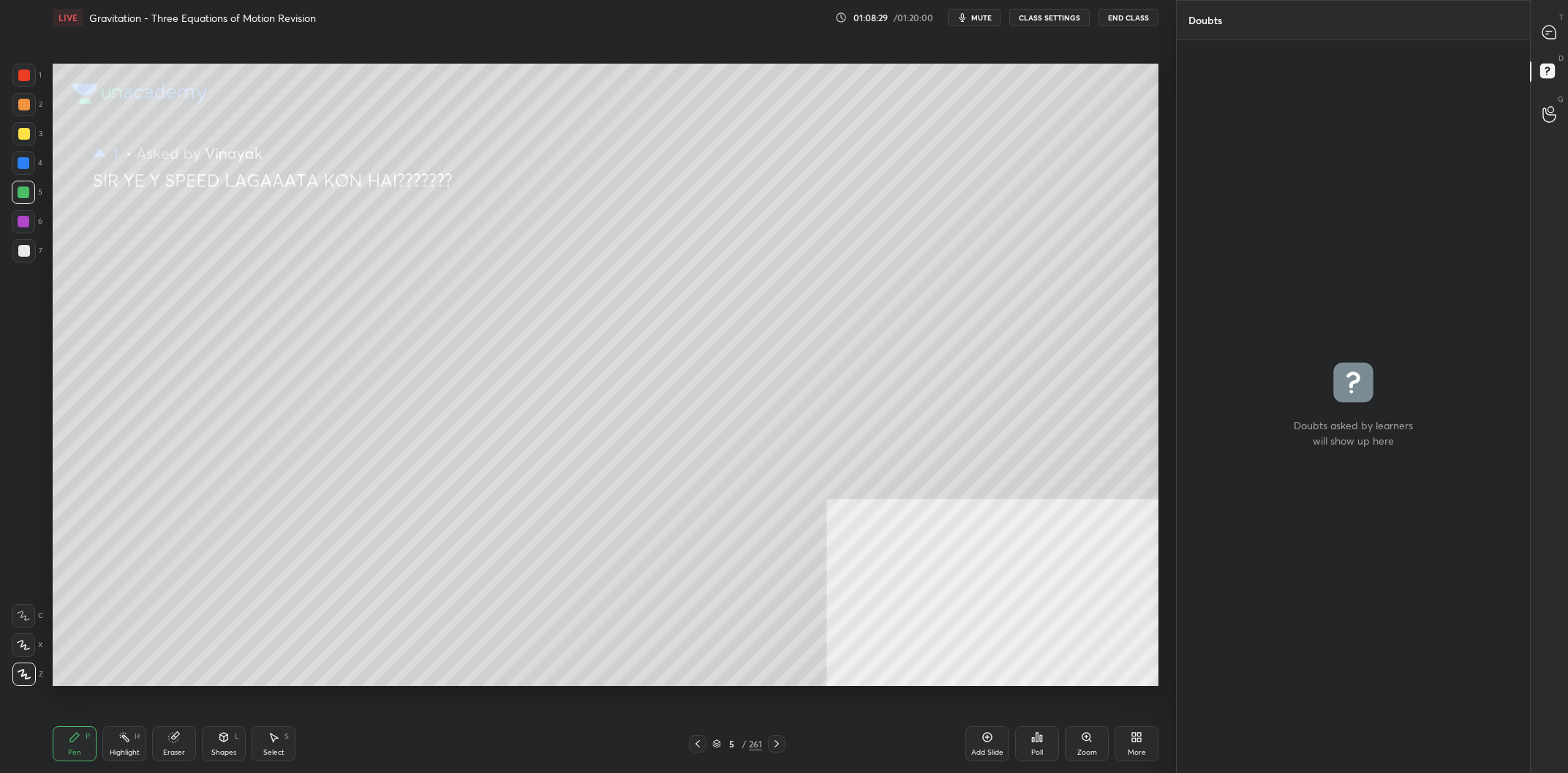
click at [698, 757] on div "Pen P Highlight H Eraser Shapes L Select S 5 / 261 Add Slide Poll Zoom More" at bounding box center [605, 743] width 1106 height 58
click at [700, 745] on icon at bounding box center [698, 744] width 12 height 12
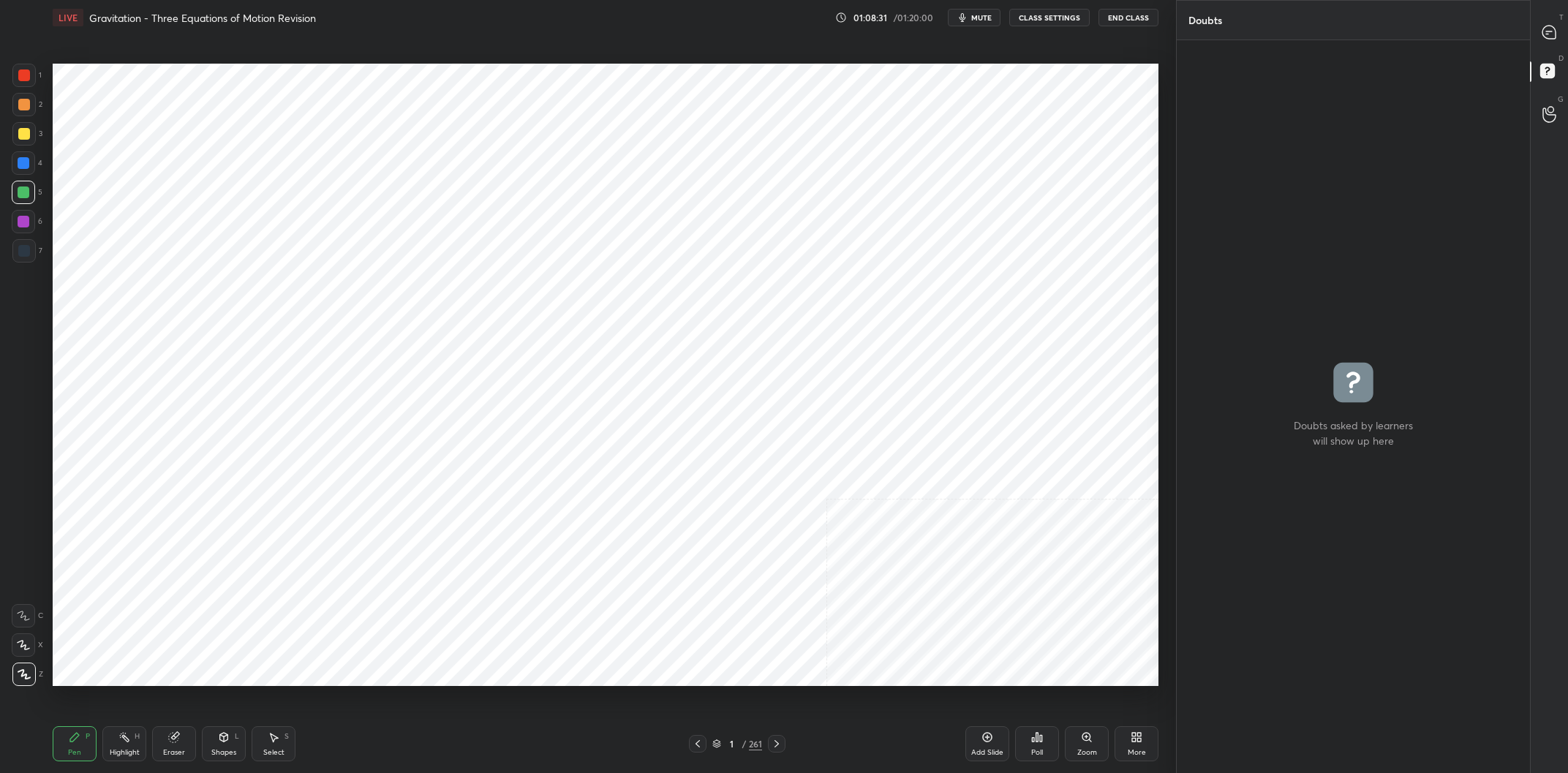
click at [778, 746] on icon at bounding box center [777, 744] width 12 height 12
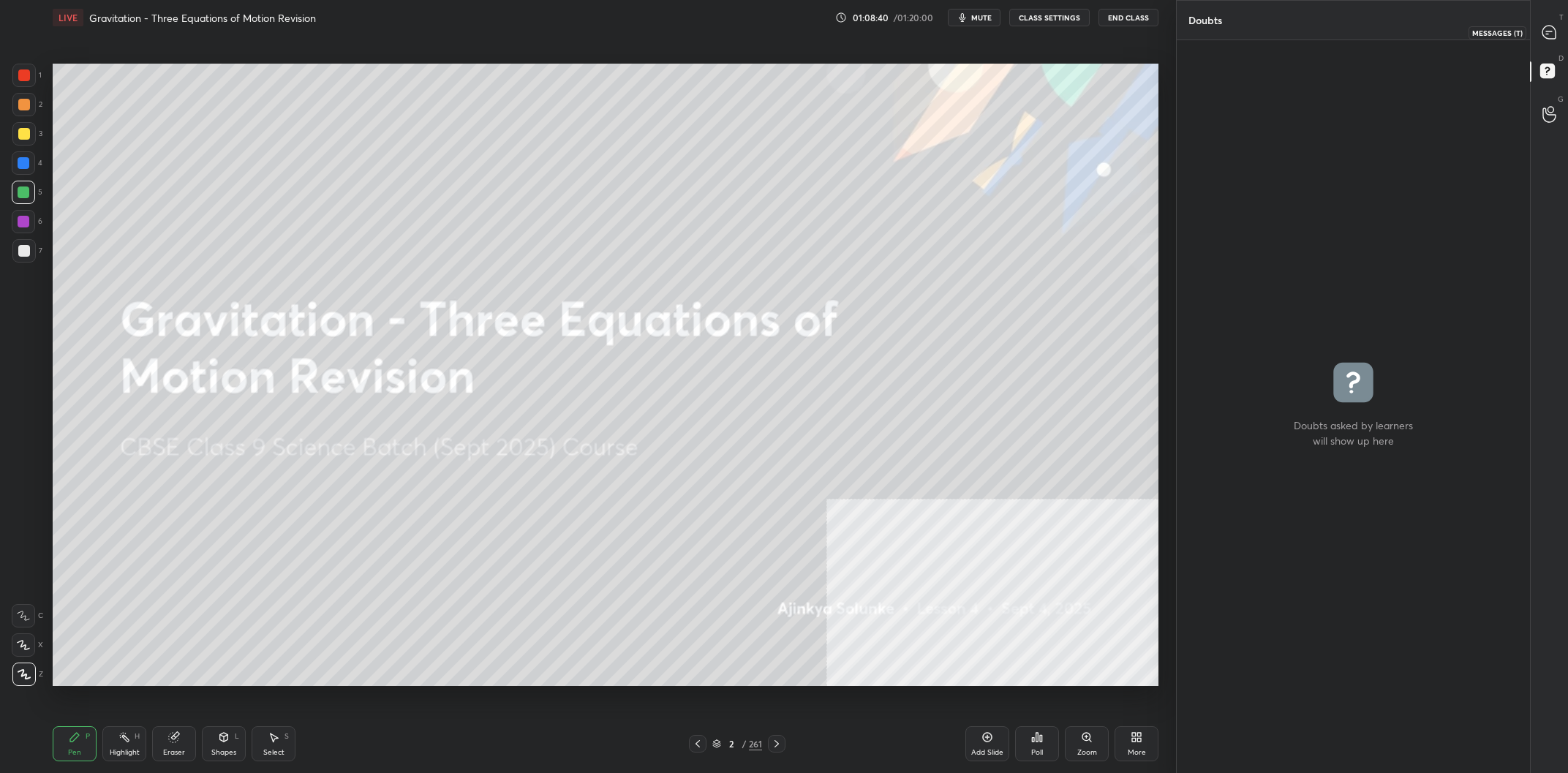
click at [1547, 28] on icon at bounding box center [1549, 32] width 13 height 13
type textarea "x"
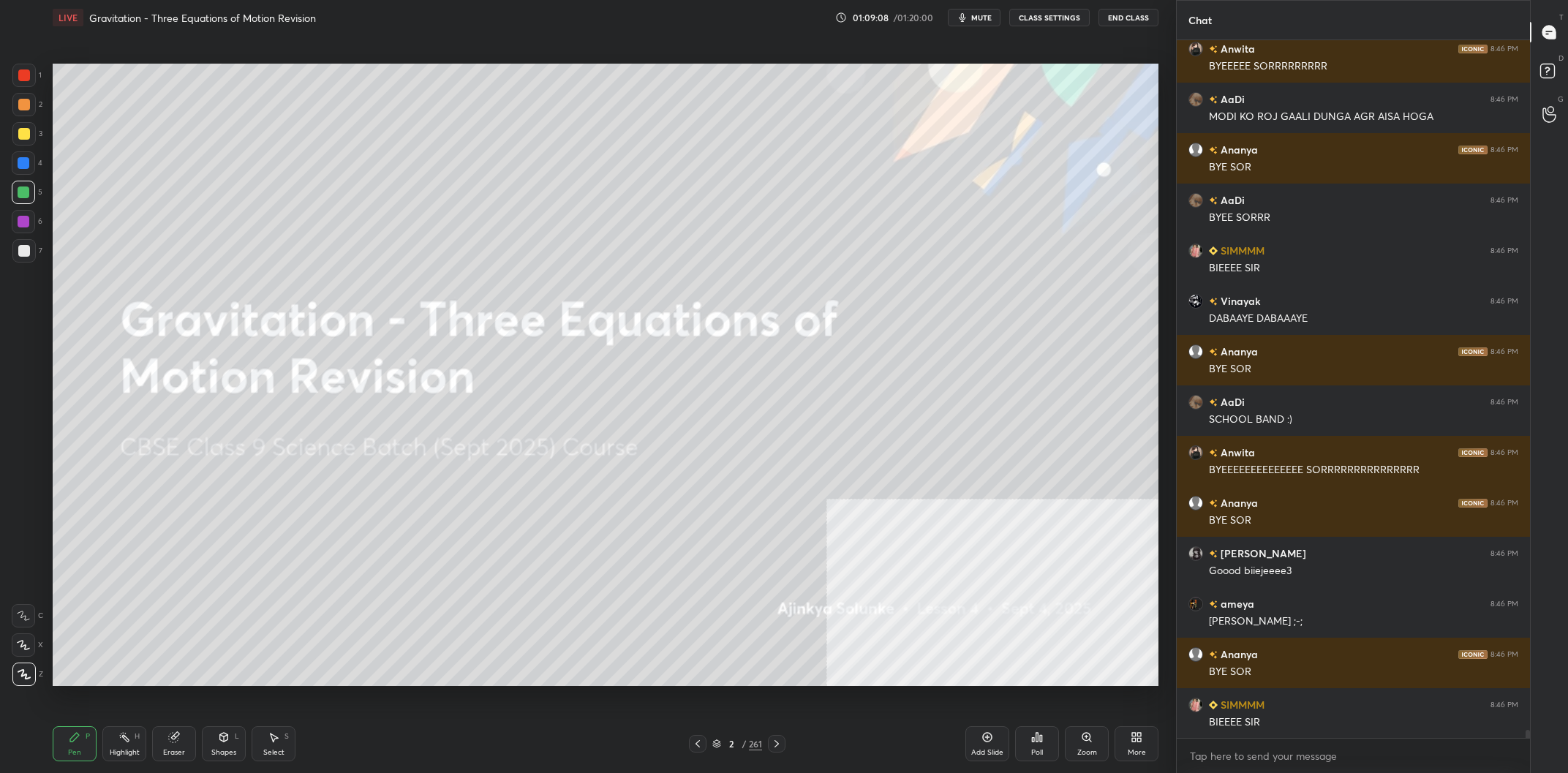
scroll to position [61645, 0]
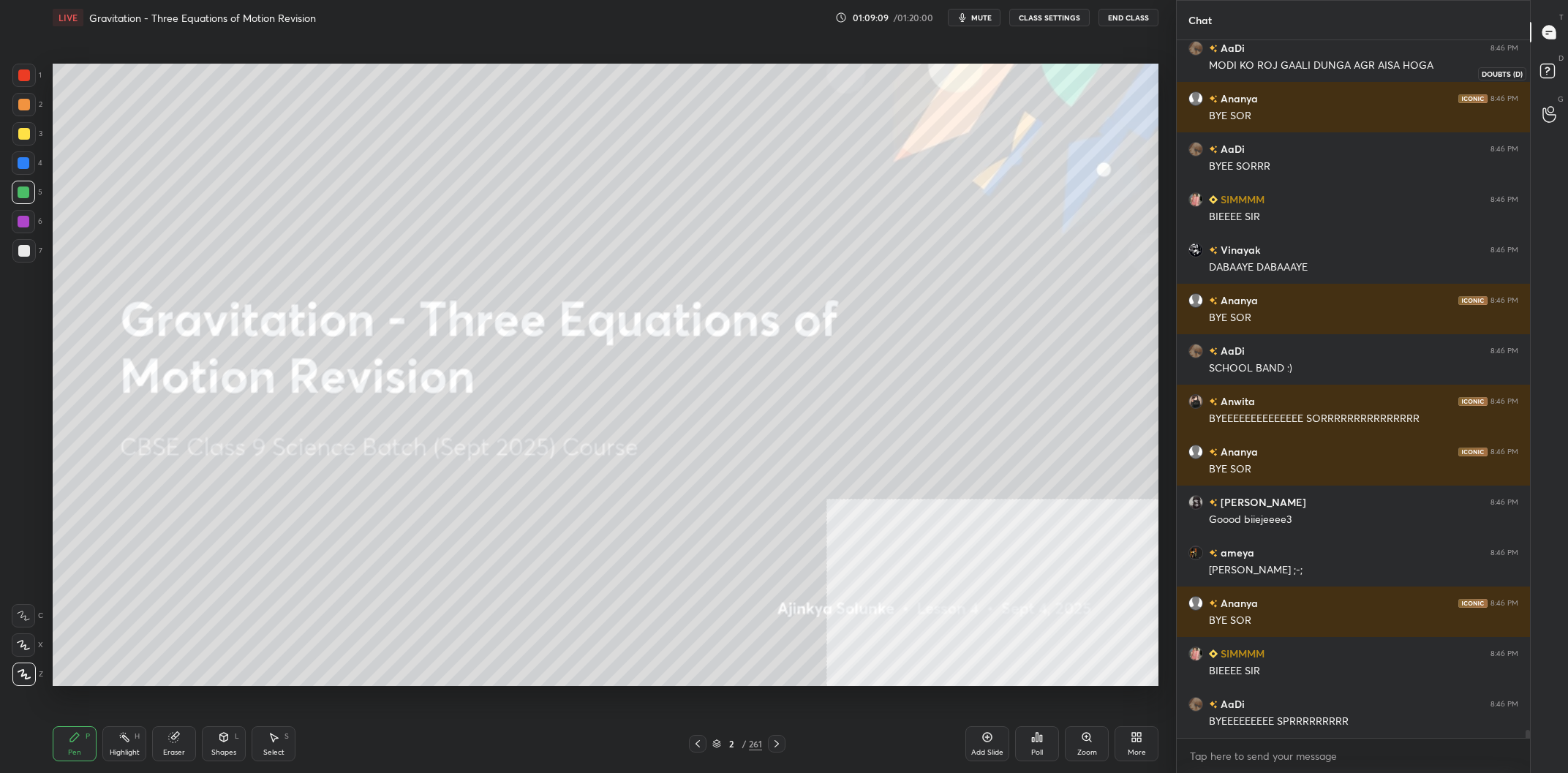
click at [1549, 69] on icon at bounding box center [1546, 70] width 5 height 6
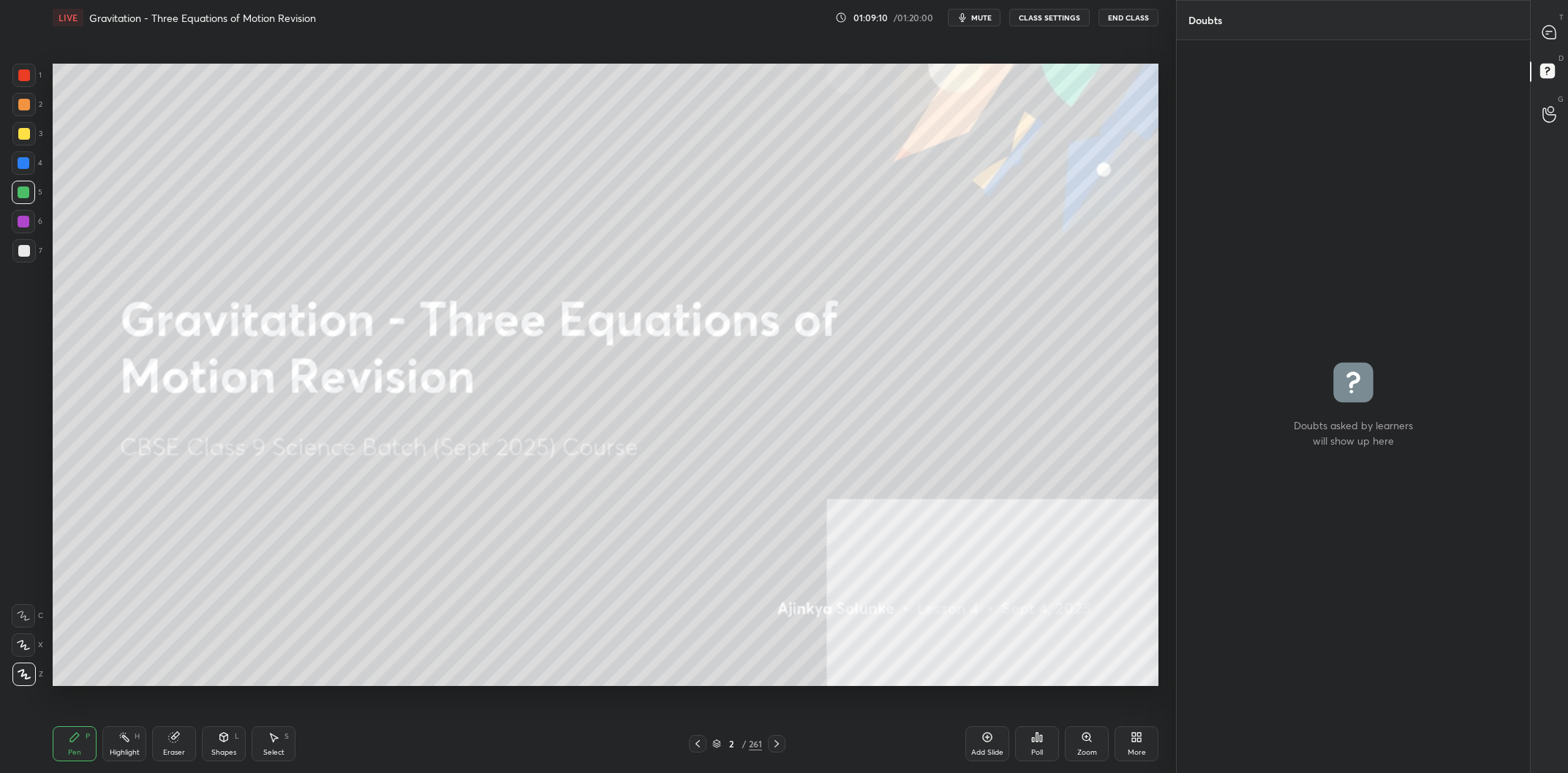
click at [1115, 16] on button "End Class" at bounding box center [1128, 17] width 60 height 17
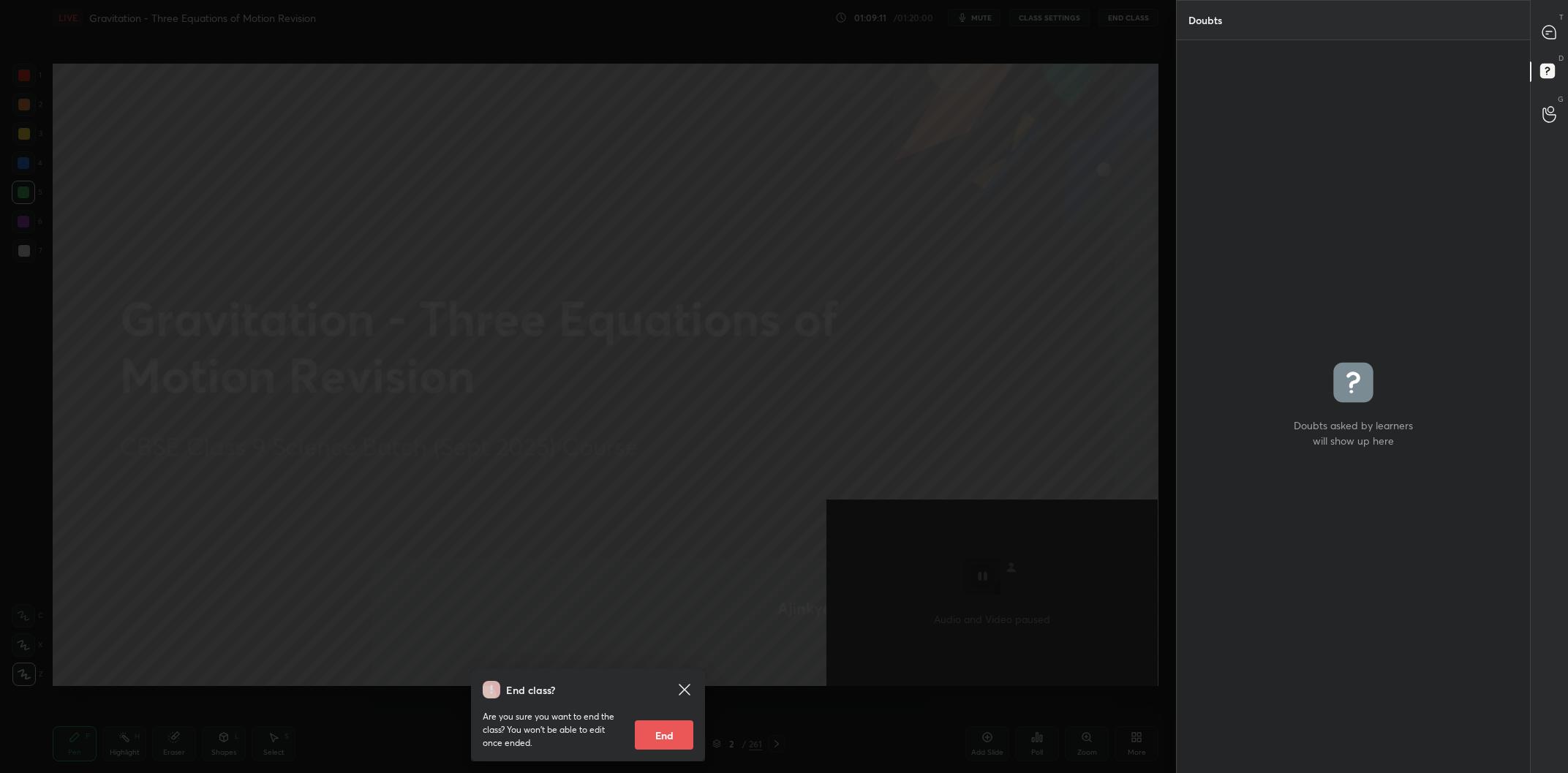
click at [672, 742] on button "End" at bounding box center [664, 734] width 58 height 29
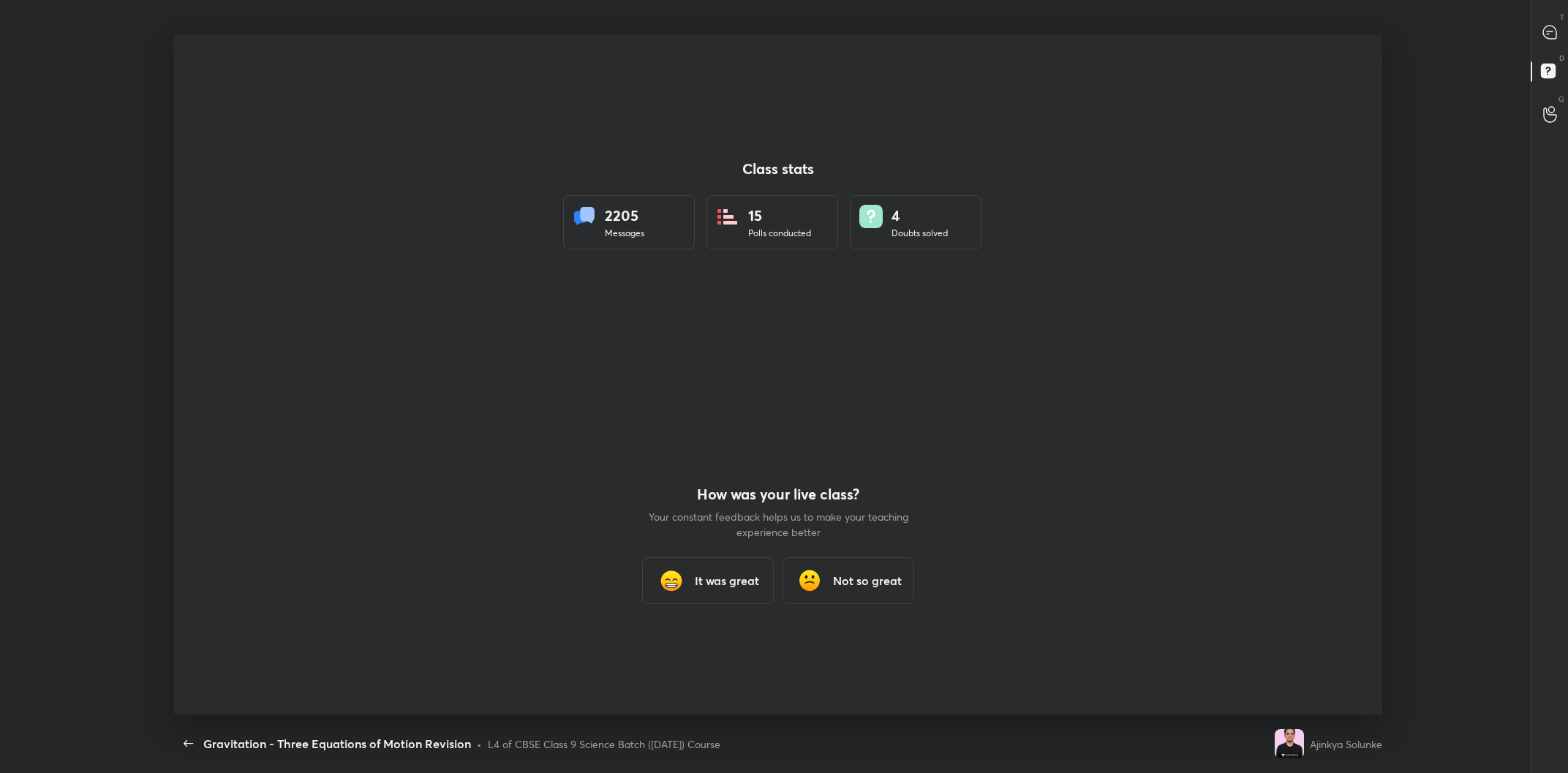
scroll to position [72423, 71562]
